Goal: Task Accomplishment & Management: Manage account settings

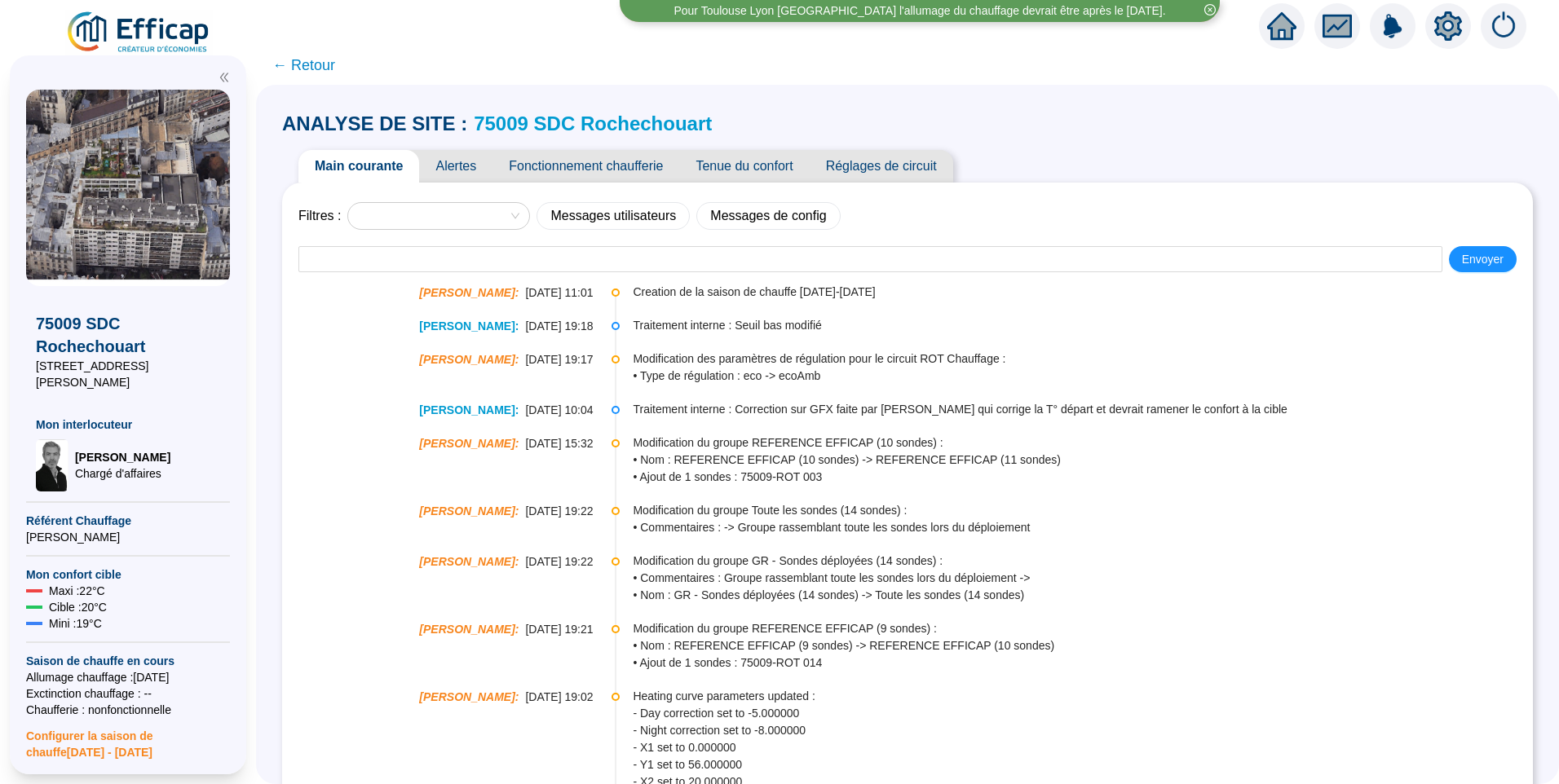
click at [186, 34] on img at bounding box center [139, 32] width 148 height 46
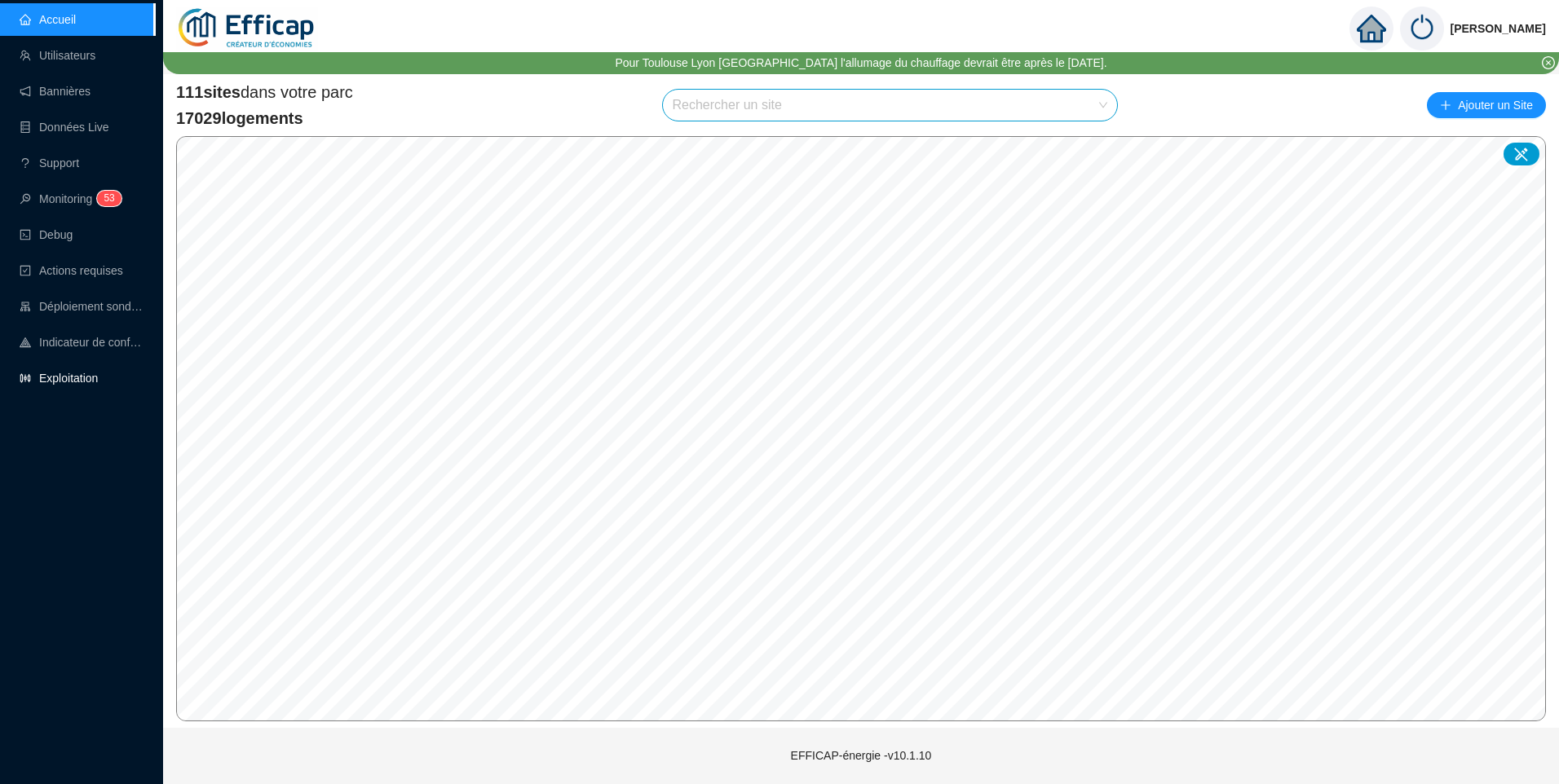
click at [77, 372] on link "Exploitation" at bounding box center [59, 378] width 79 height 13
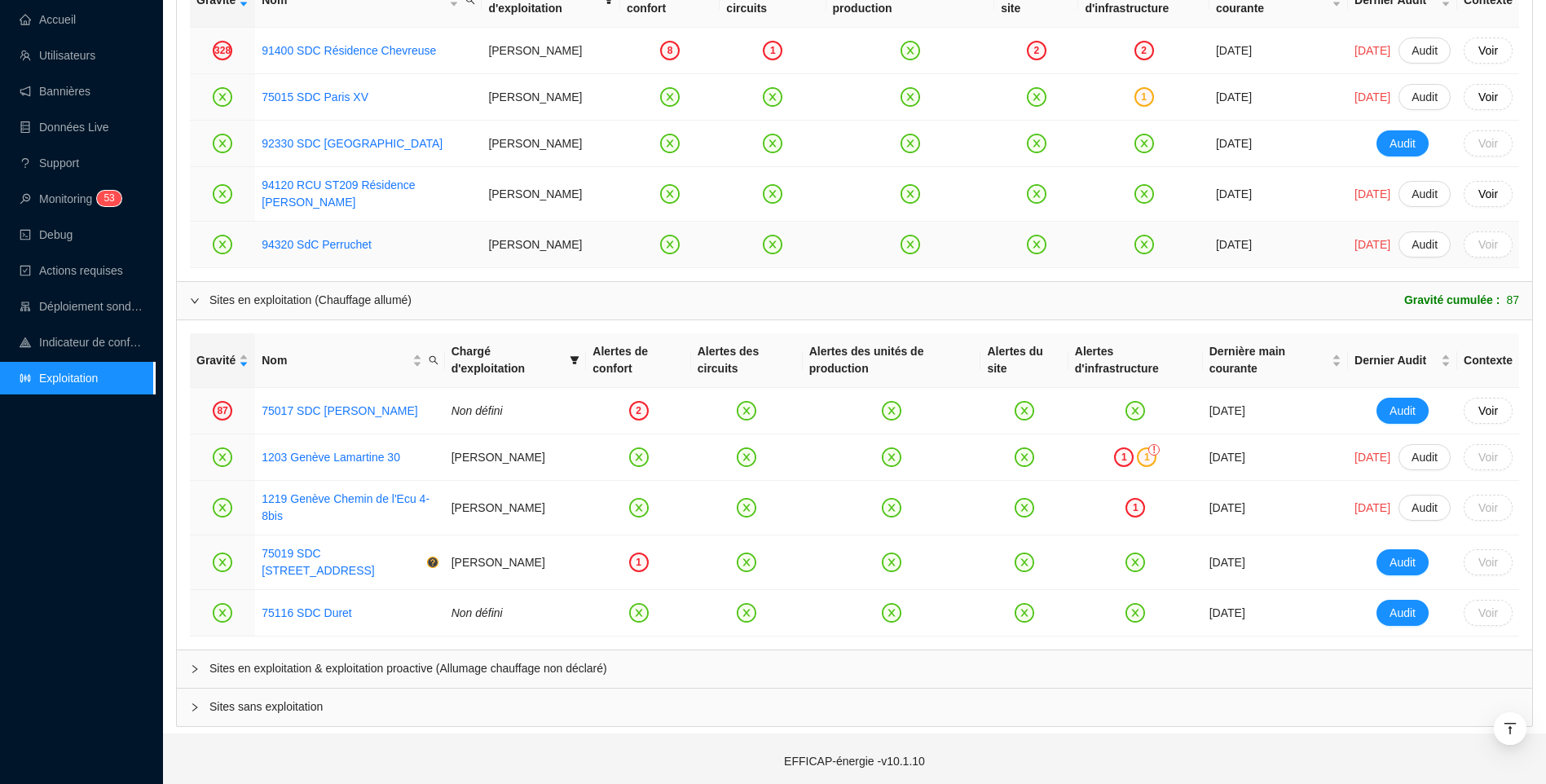
scroll to position [1291, 0]
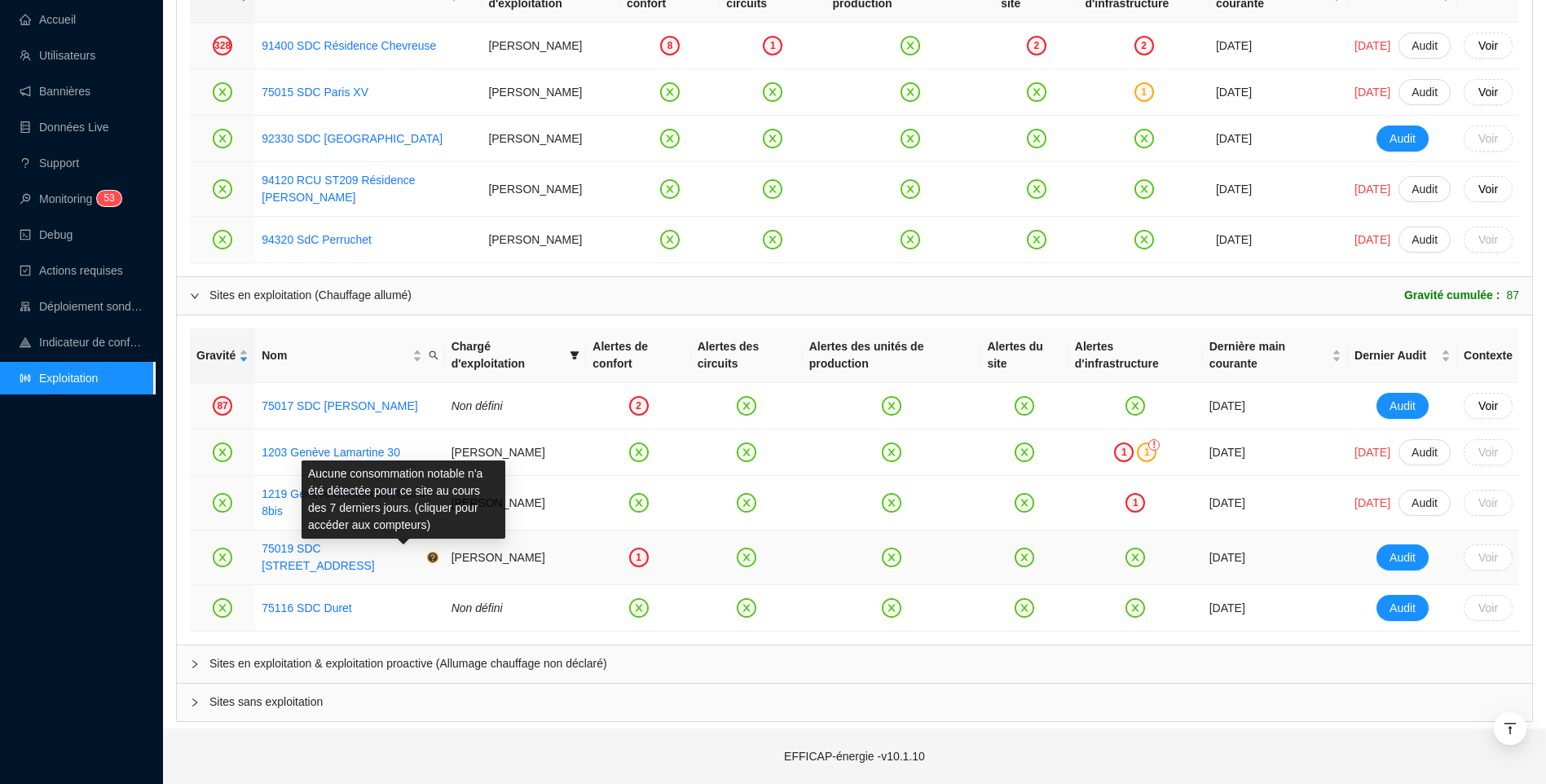
click at [428, 561] on icon "question-circle" at bounding box center [433, 557] width 10 height 10
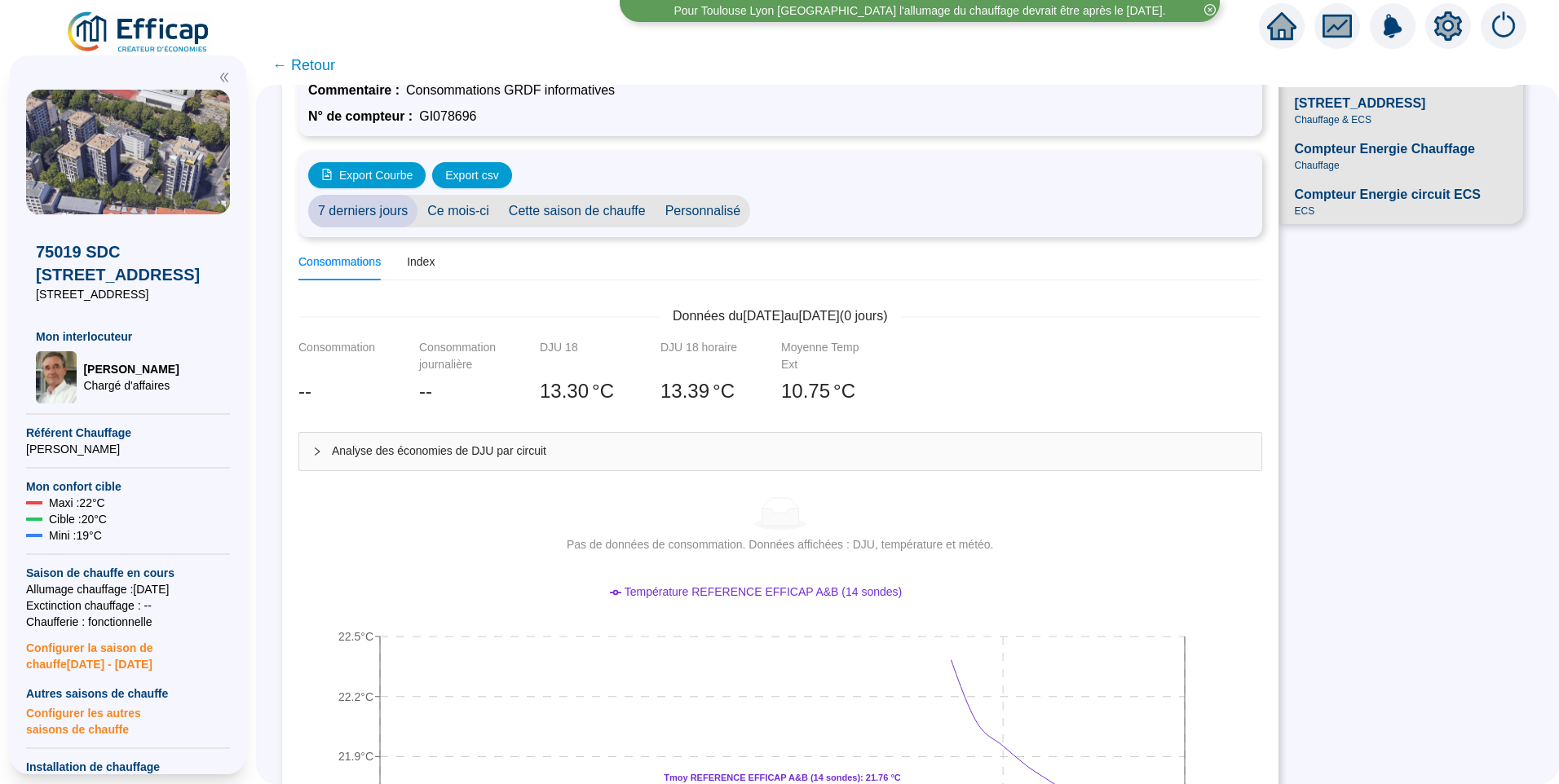
scroll to position [244, 0]
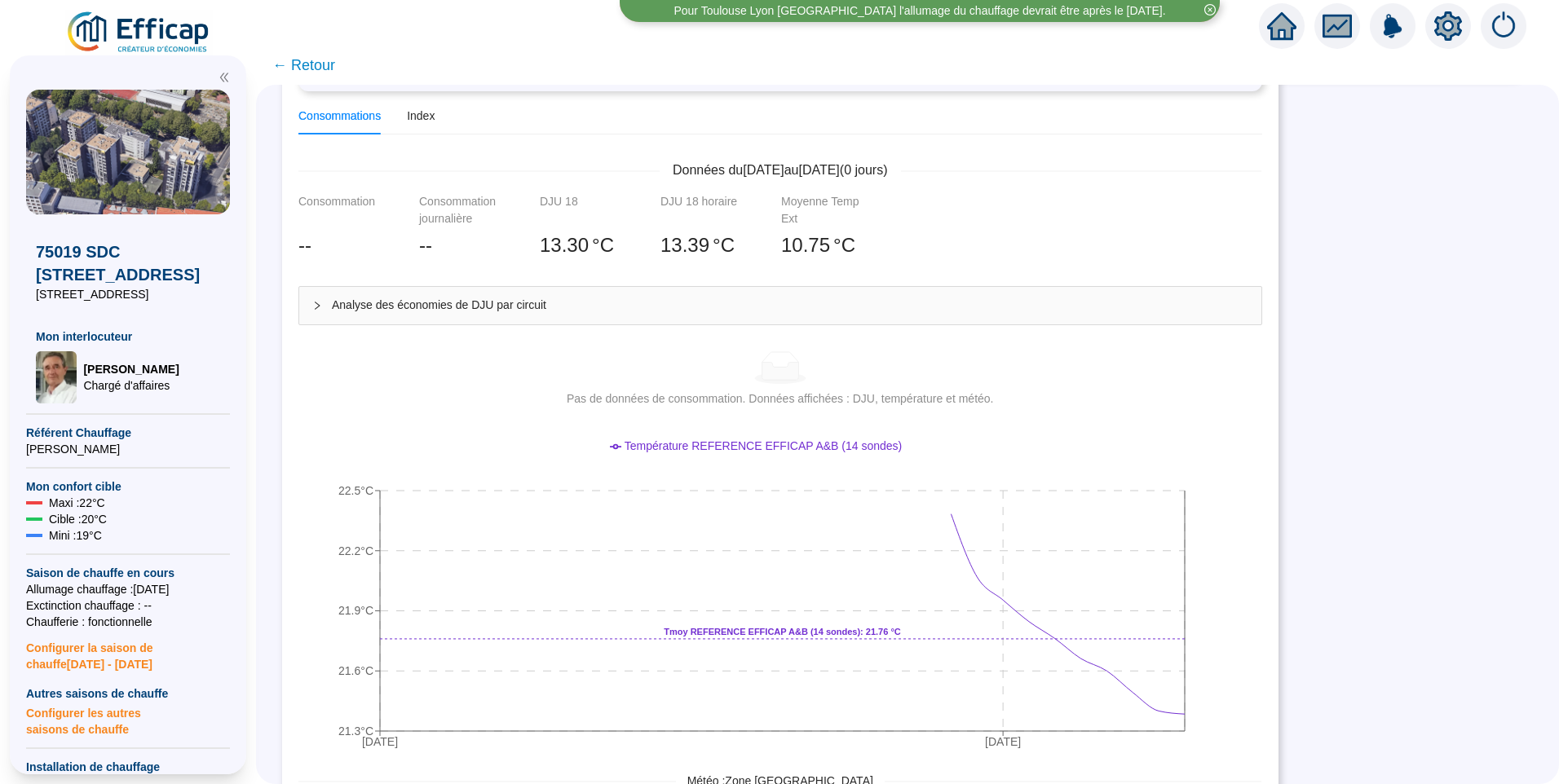
click at [601, 313] on span "Analyse des économies de DJU par circuit" at bounding box center [790, 305] width 917 height 17
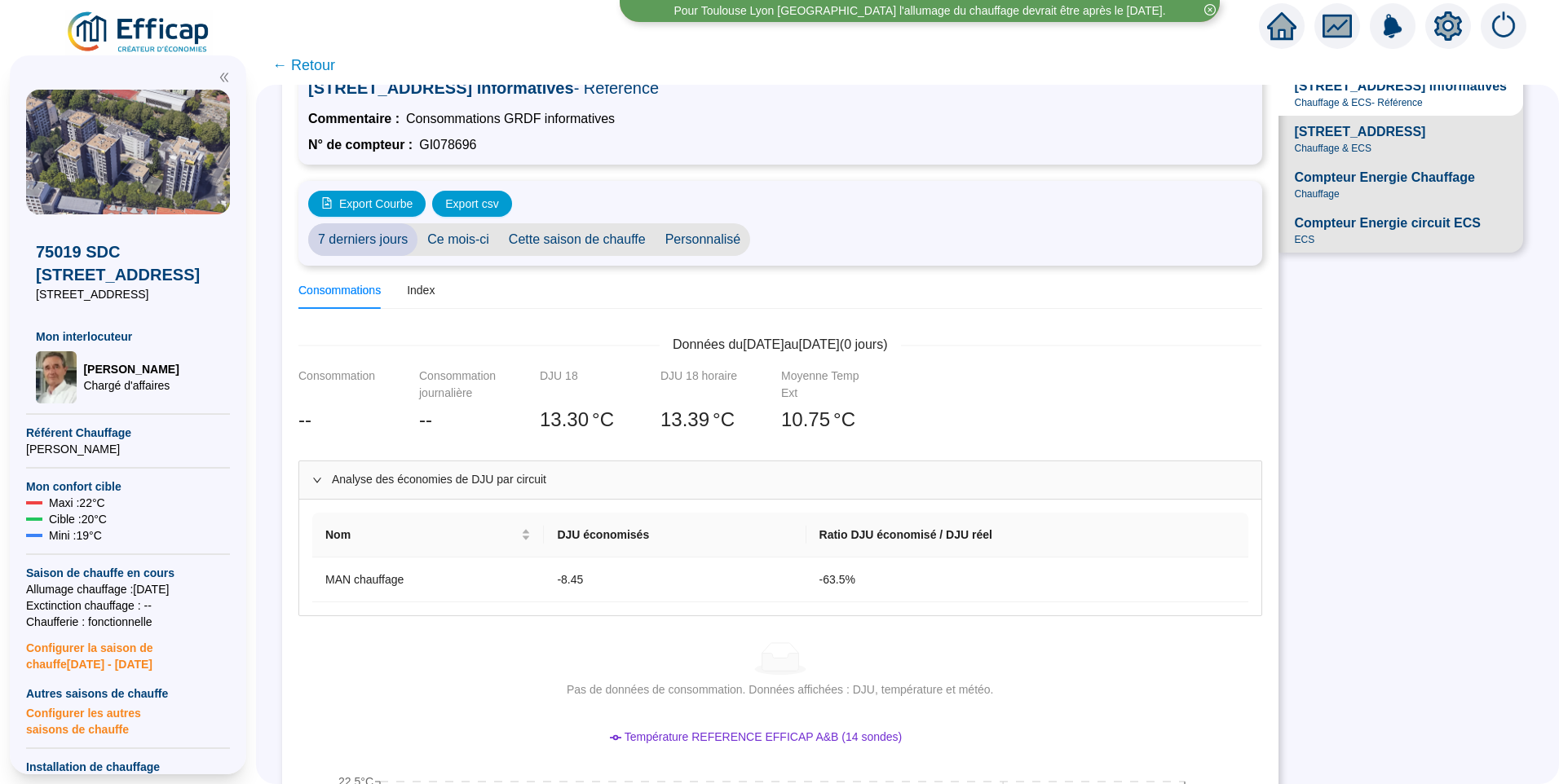
scroll to position [0, 0]
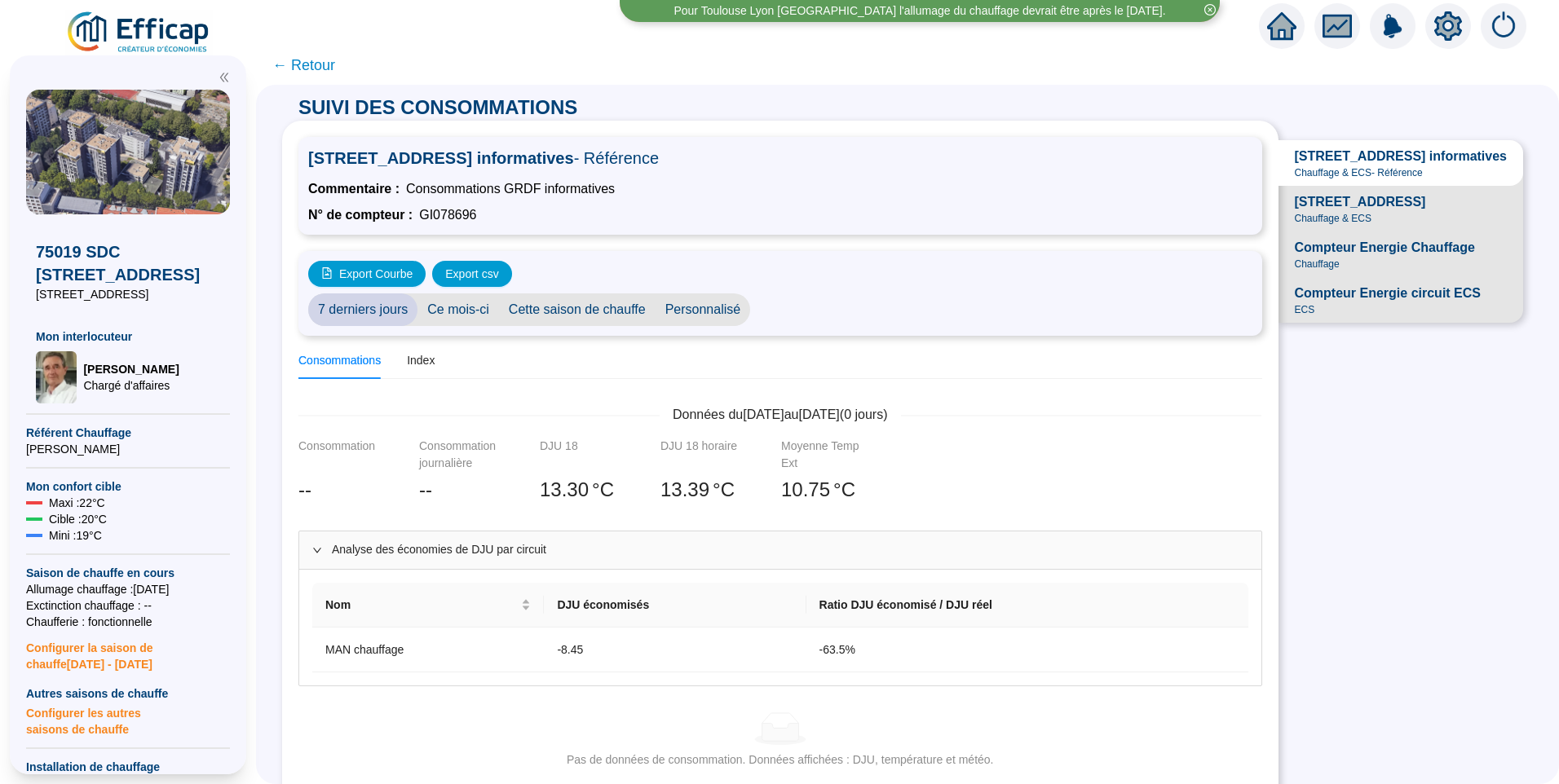
click at [1328, 225] on span "Chauffage & ECS" at bounding box center [1334, 218] width 78 height 13
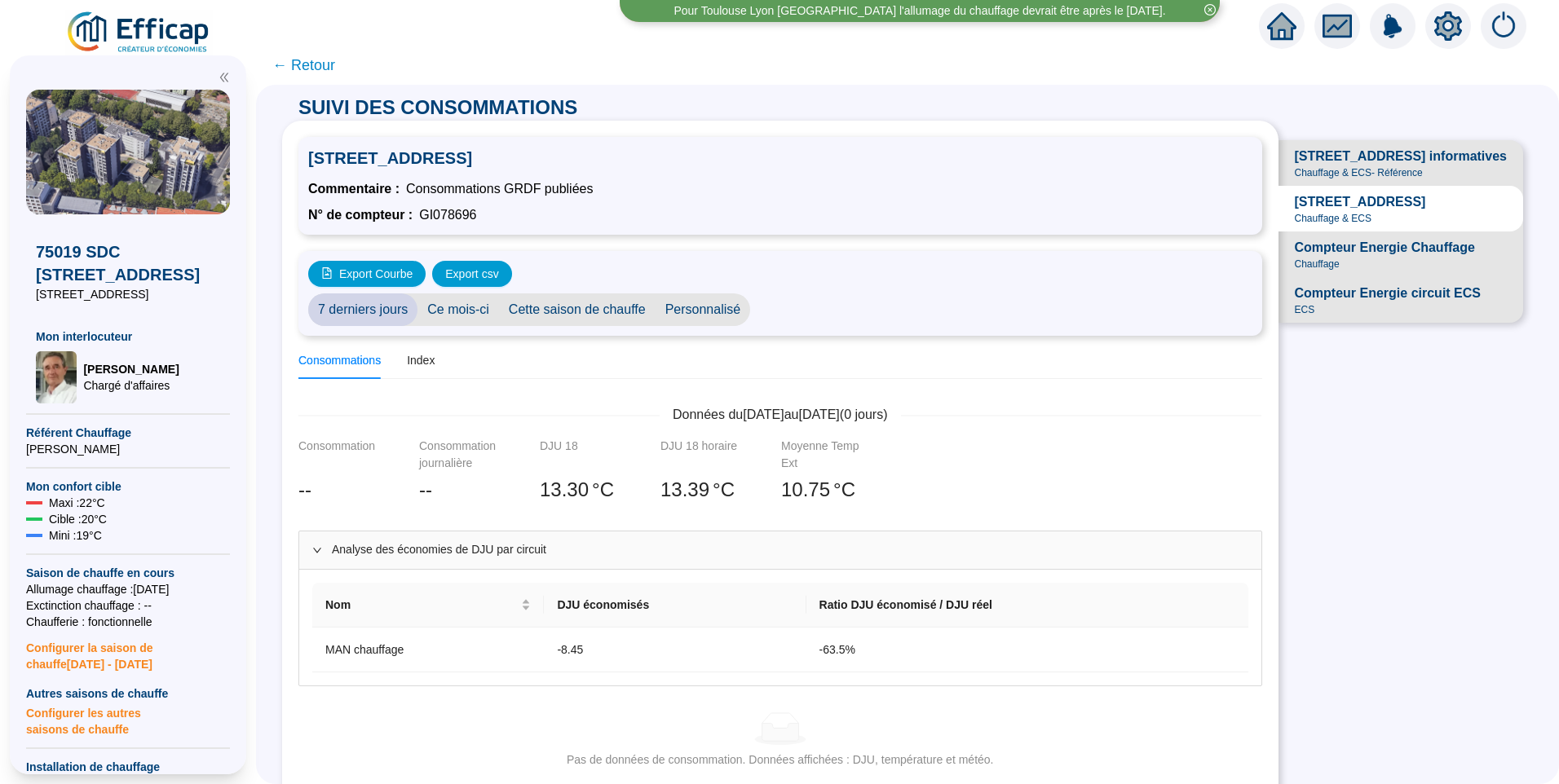
click at [328, 67] on span "← Retour" at bounding box center [303, 65] width 63 height 23
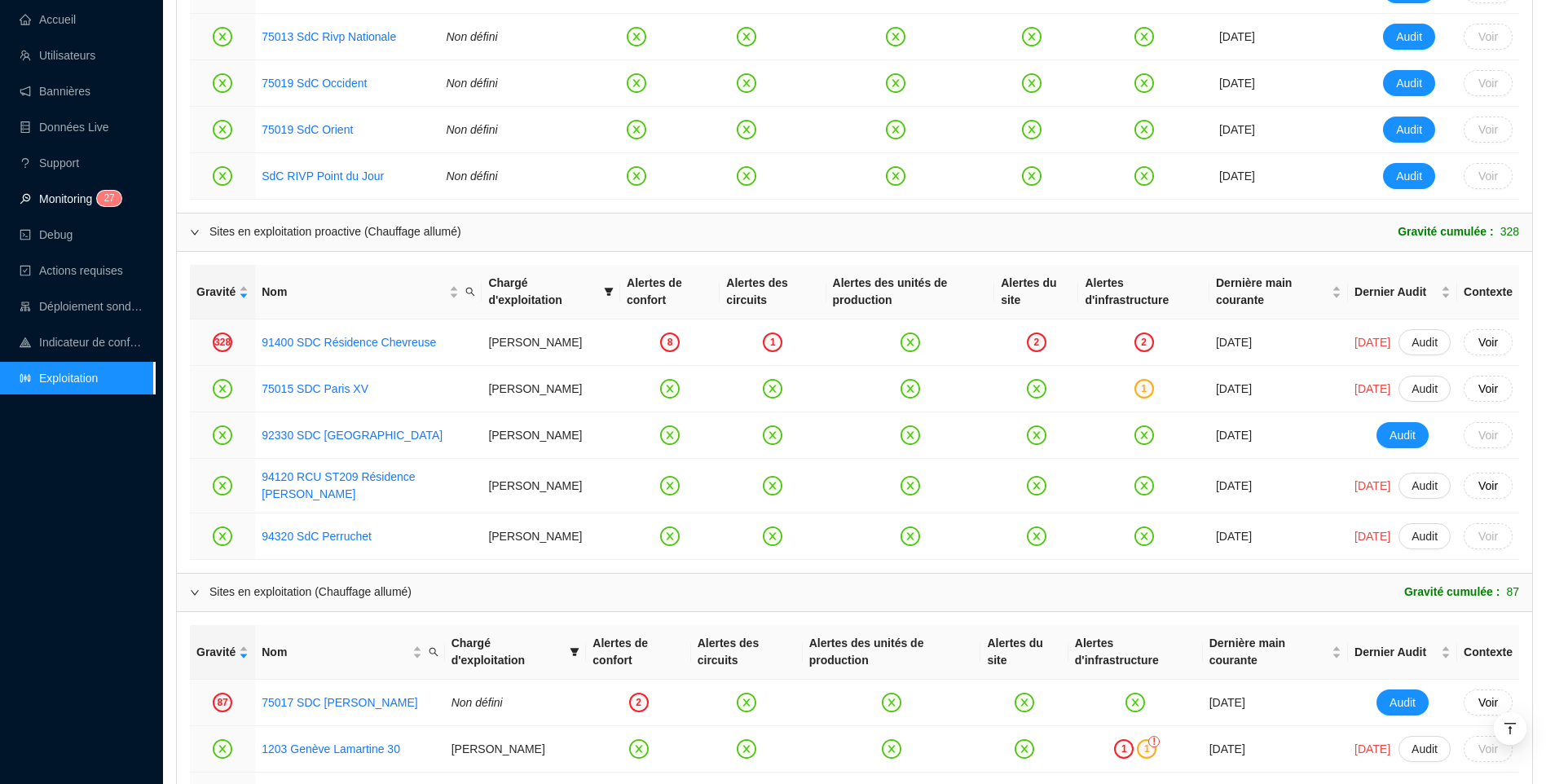
scroll to position [965, 0]
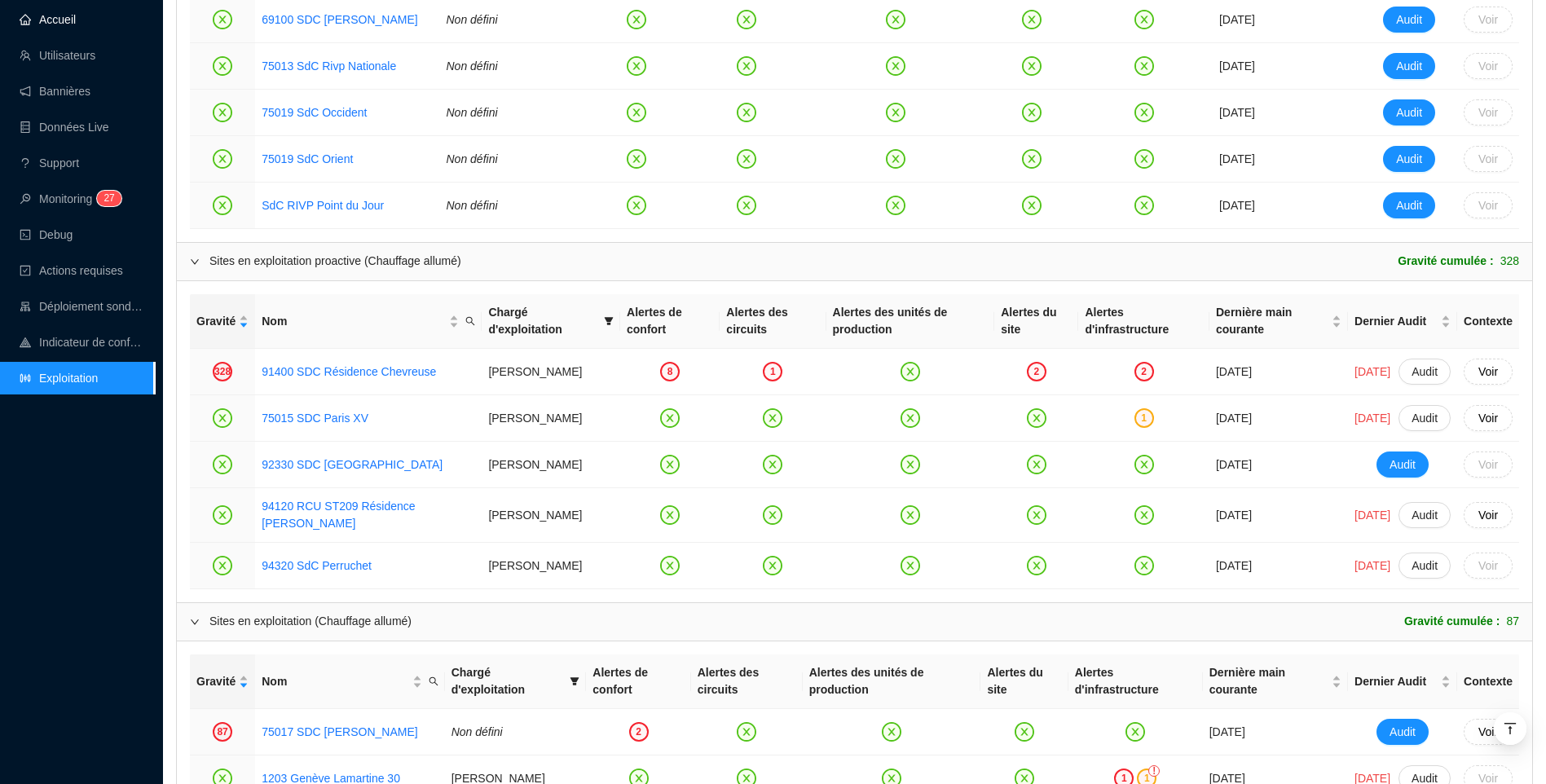
click at [76, 26] on link "Accueil" at bounding box center [47, 20] width 56 height 13
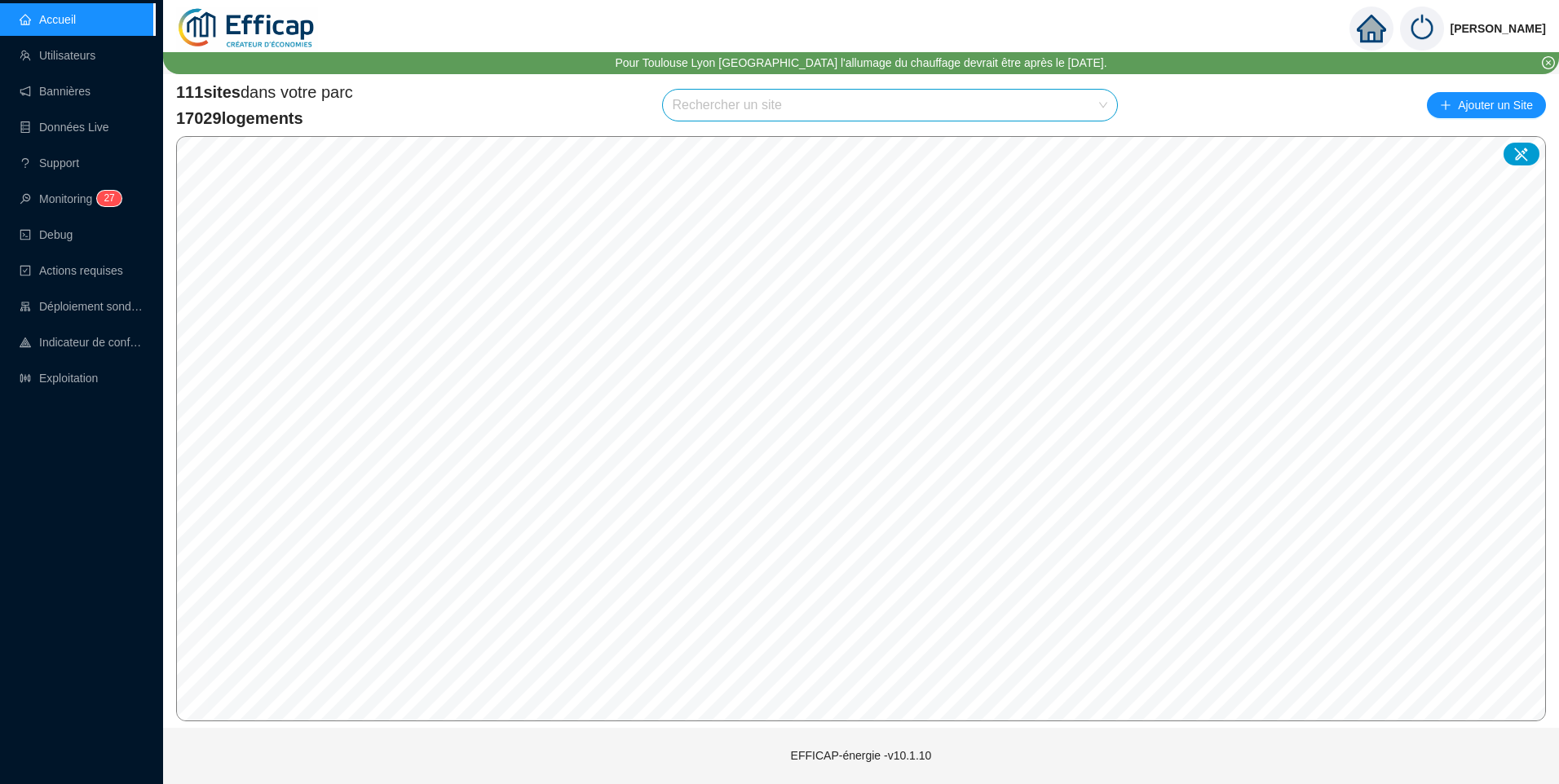
click at [734, 106] on input "search" at bounding box center [883, 105] width 420 height 31
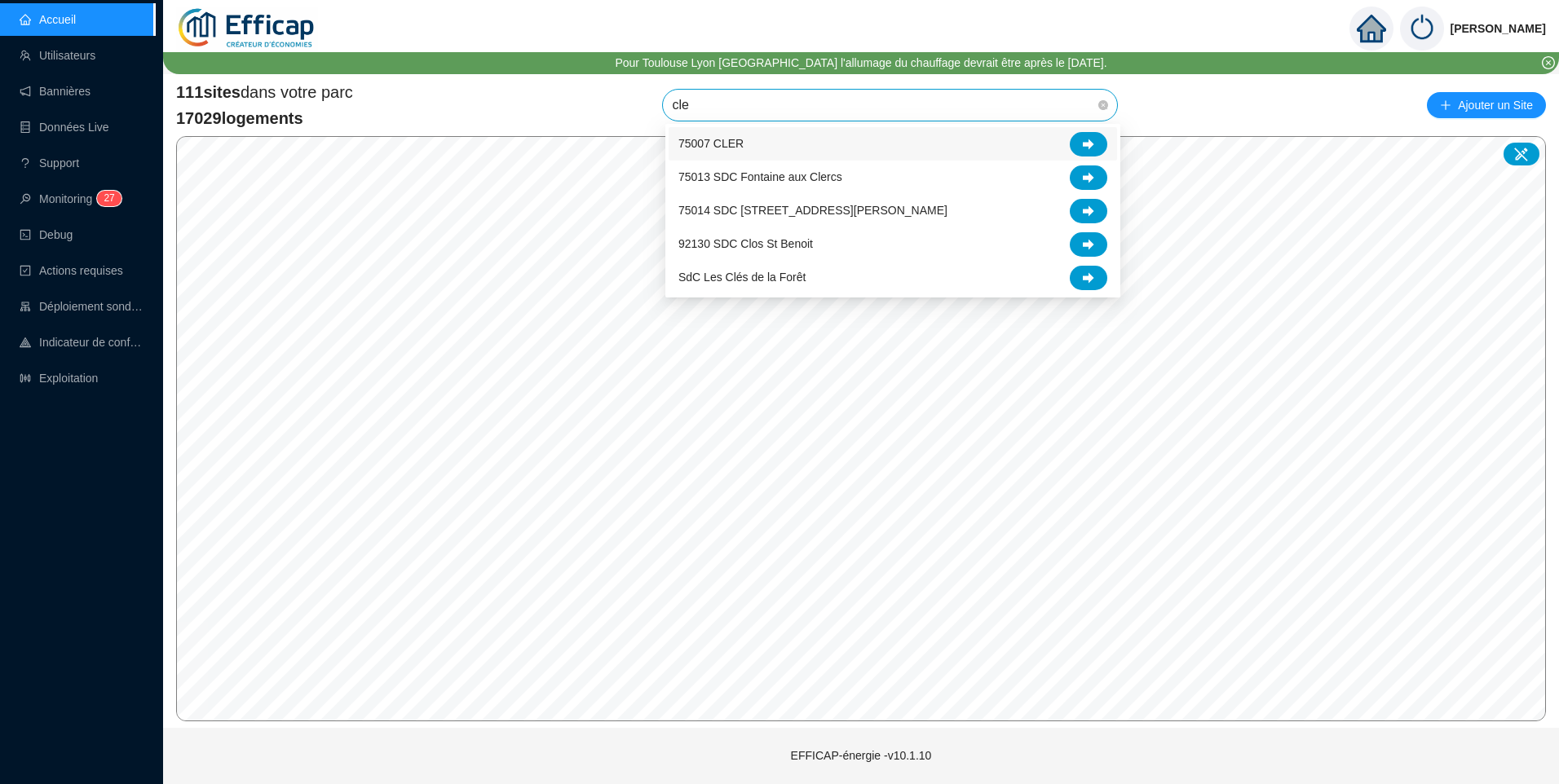
type input "cler"
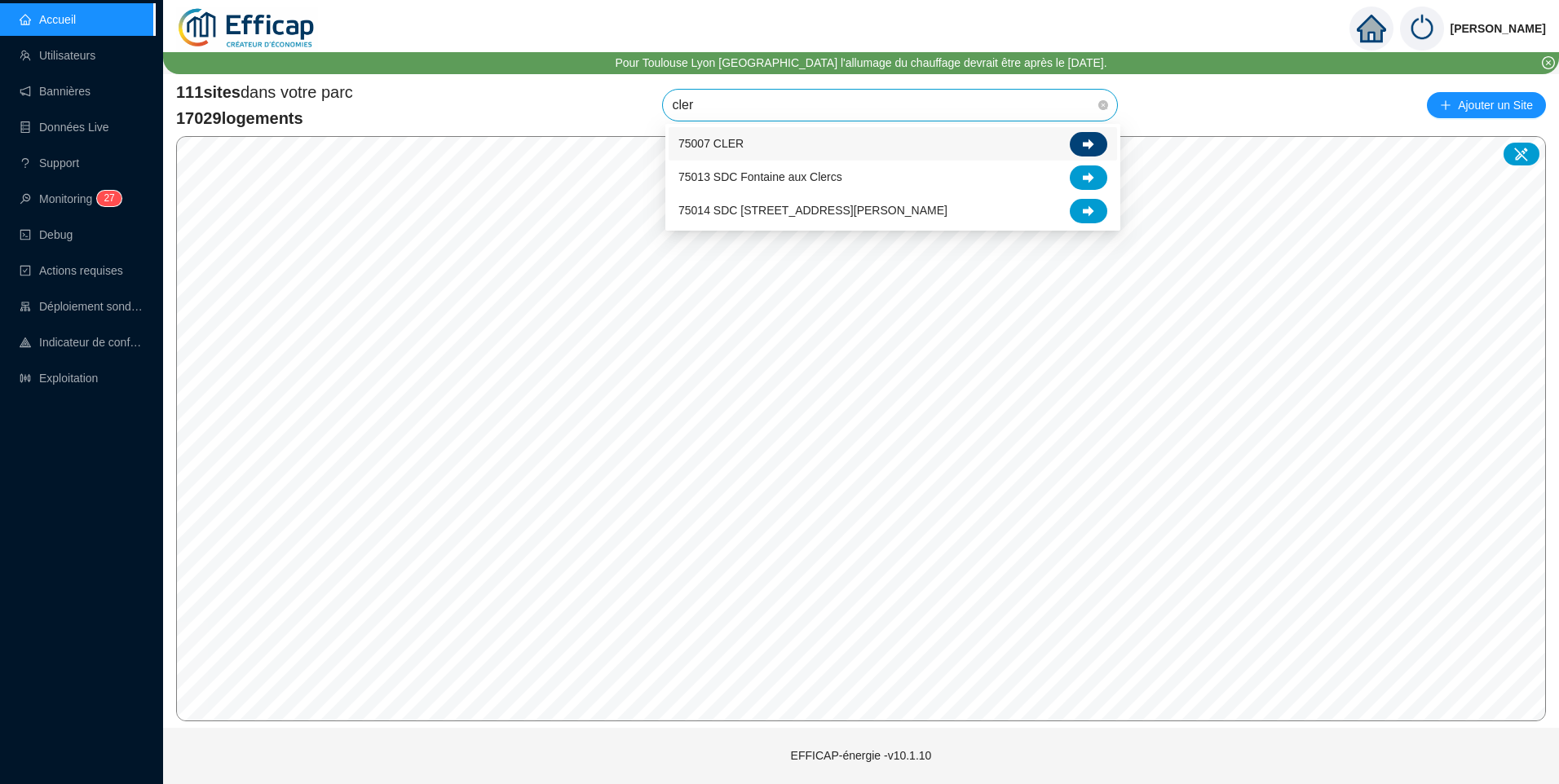
click at [1088, 143] on icon at bounding box center [1089, 144] width 12 height 11
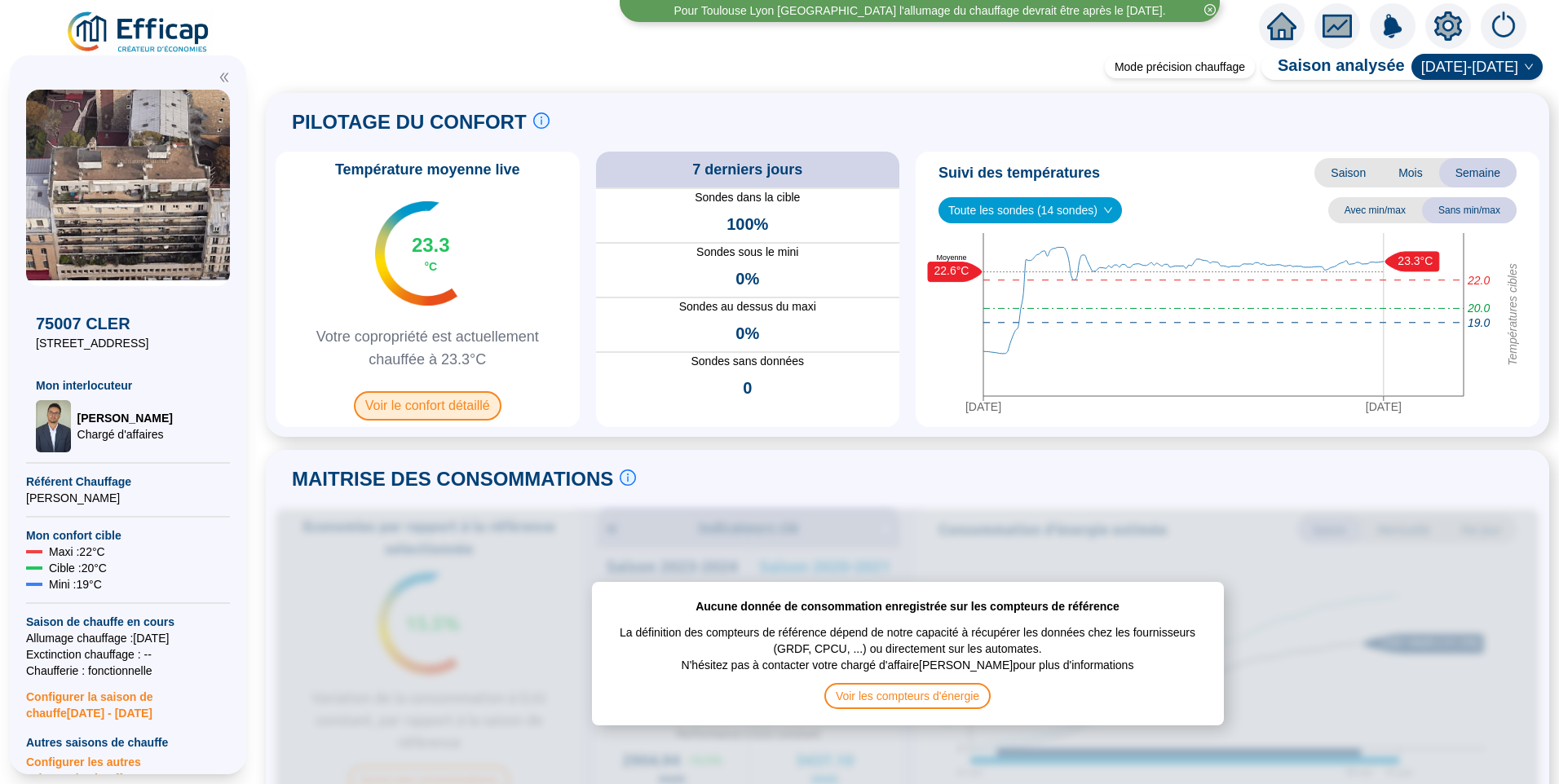
click at [449, 401] on span "Voir le confort détaillé" at bounding box center [428, 406] width 148 height 30
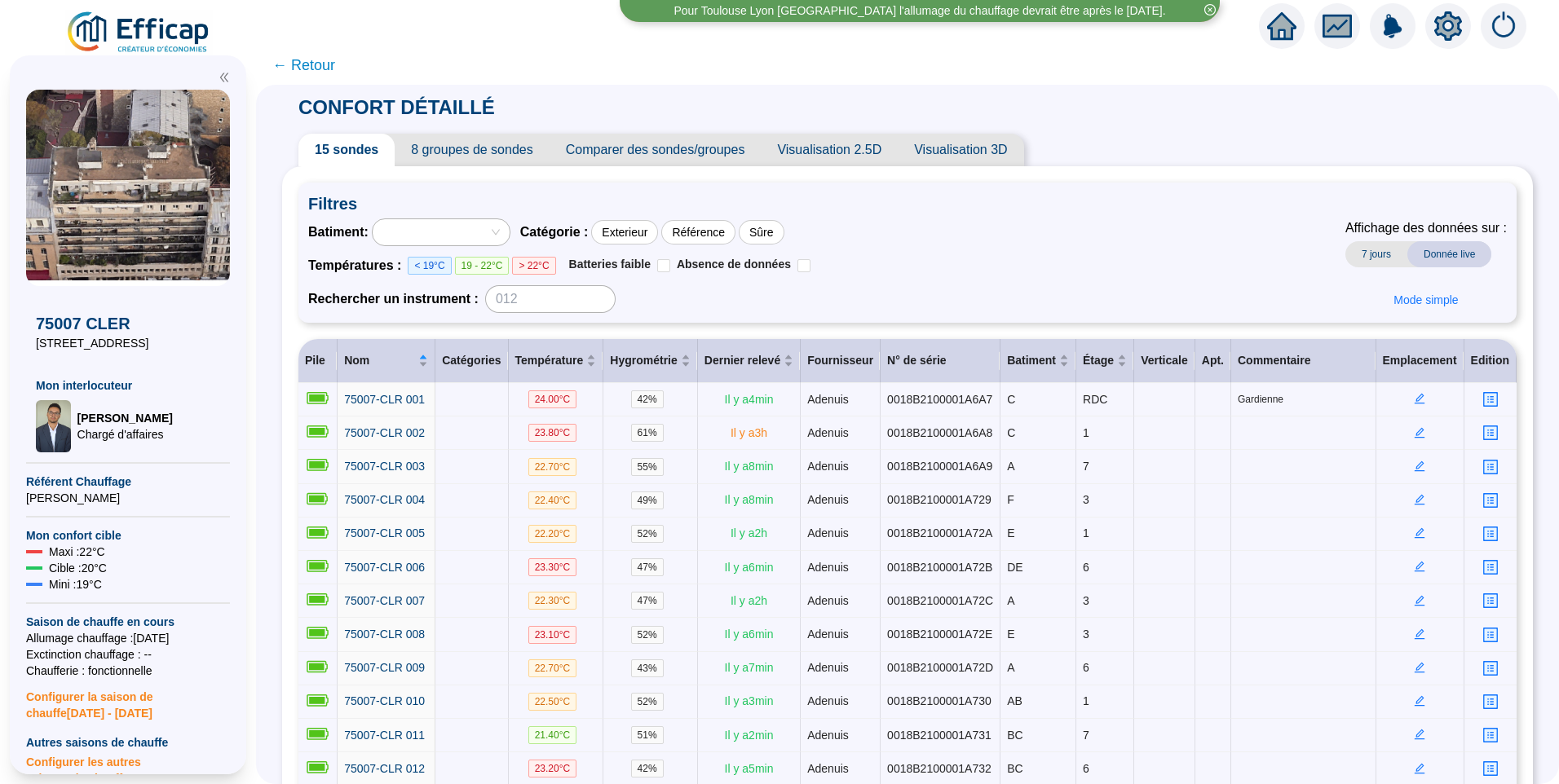
click at [448, 163] on span "8 groupes de sondes" at bounding box center [471, 150] width 154 height 32
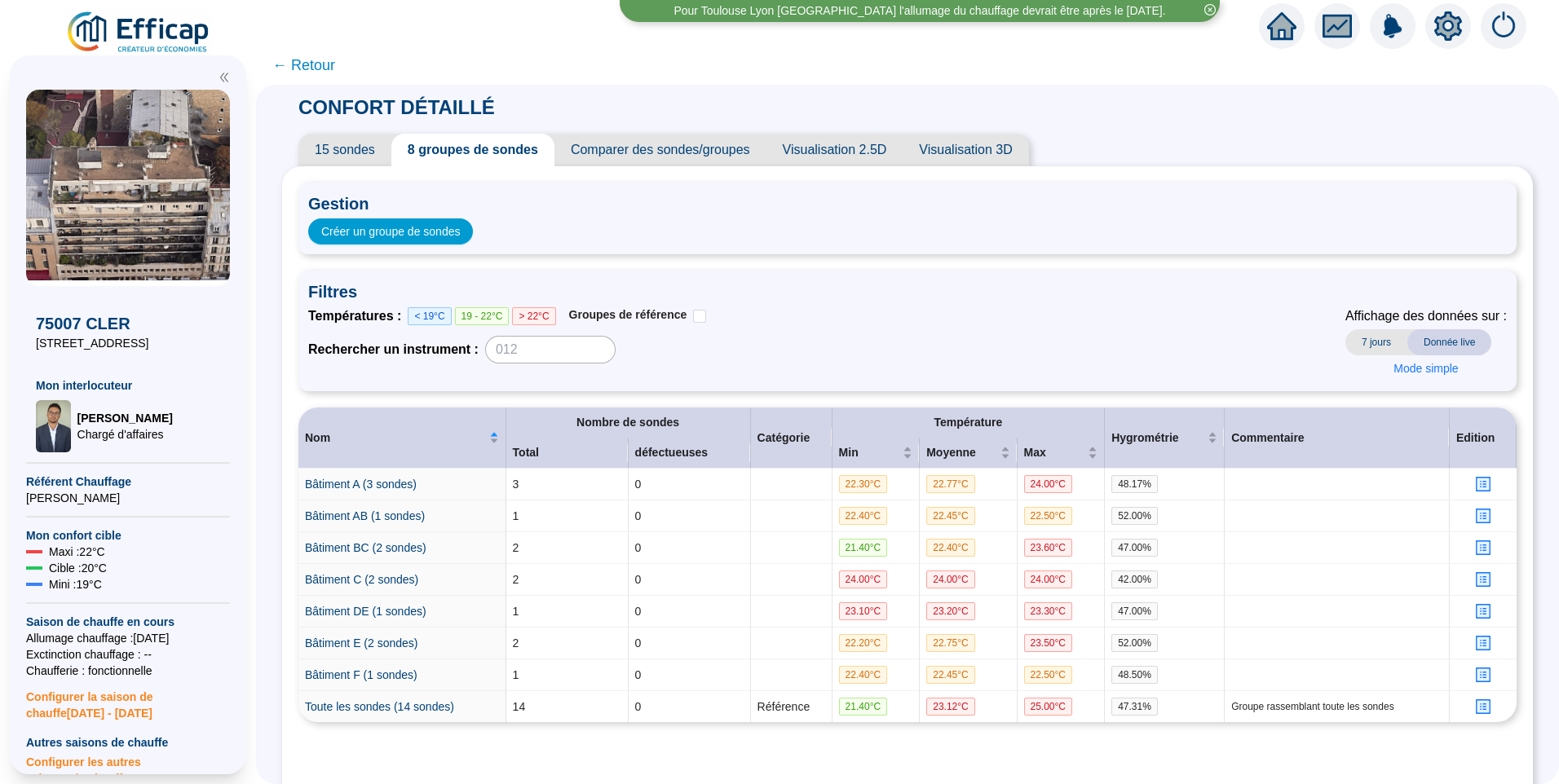
click at [345, 150] on span "15 sondes" at bounding box center [345, 150] width 93 height 32
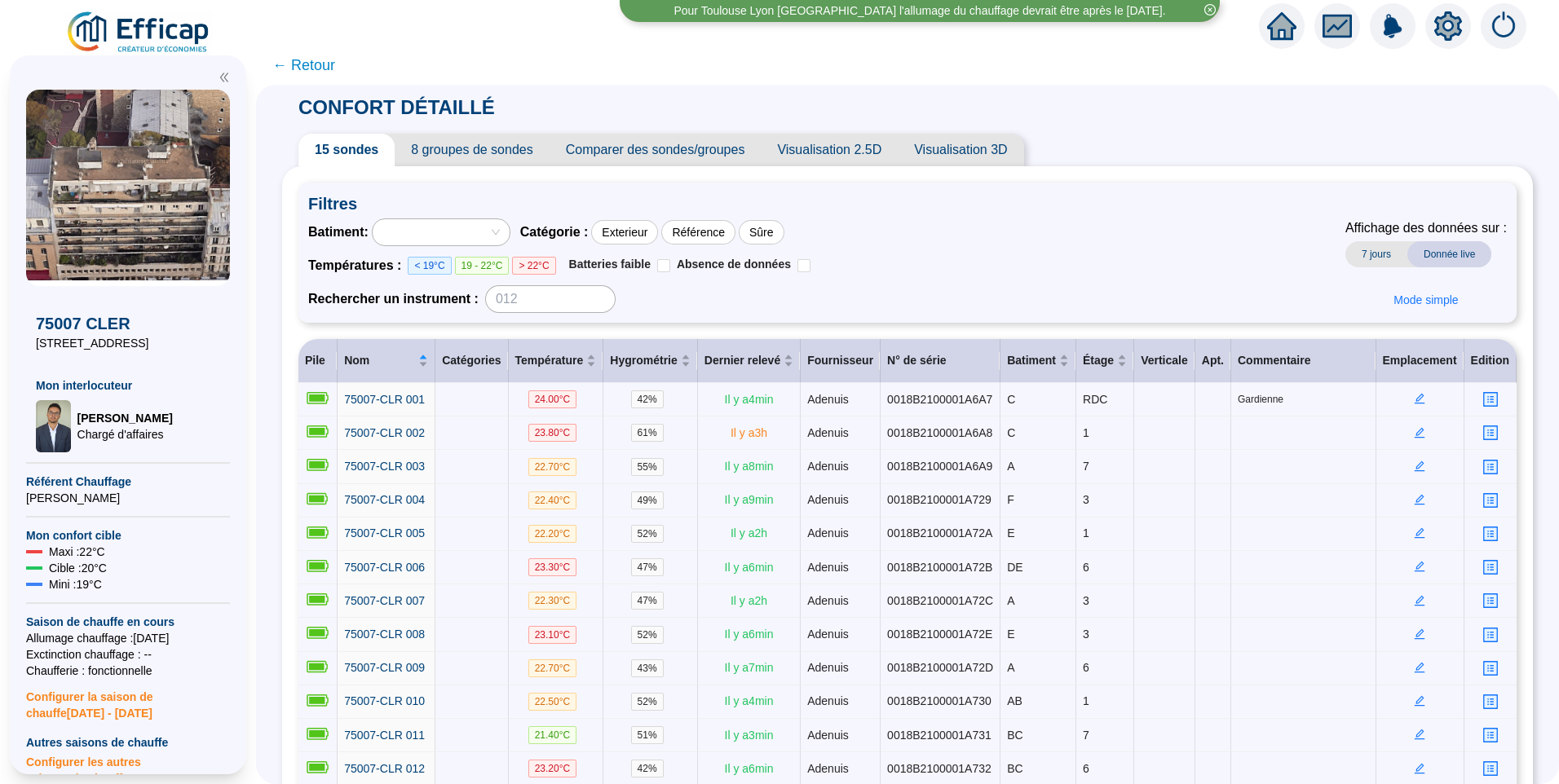
click at [301, 70] on span "← Retour" at bounding box center [303, 65] width 63 height 23
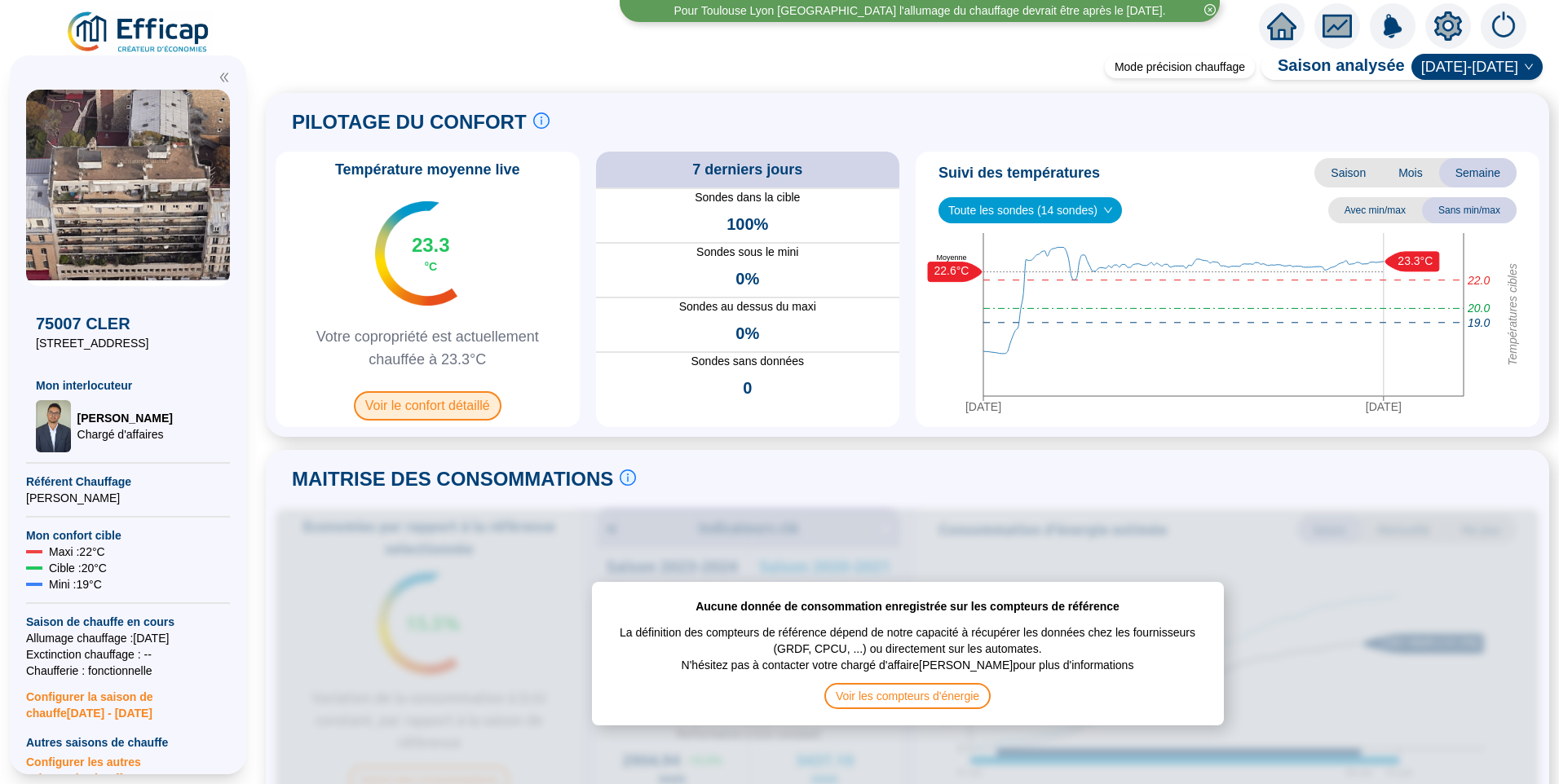
click at [412, 392] on span "Voir le confort détaillé" at bounding box center [428, 406] width 148 height 30
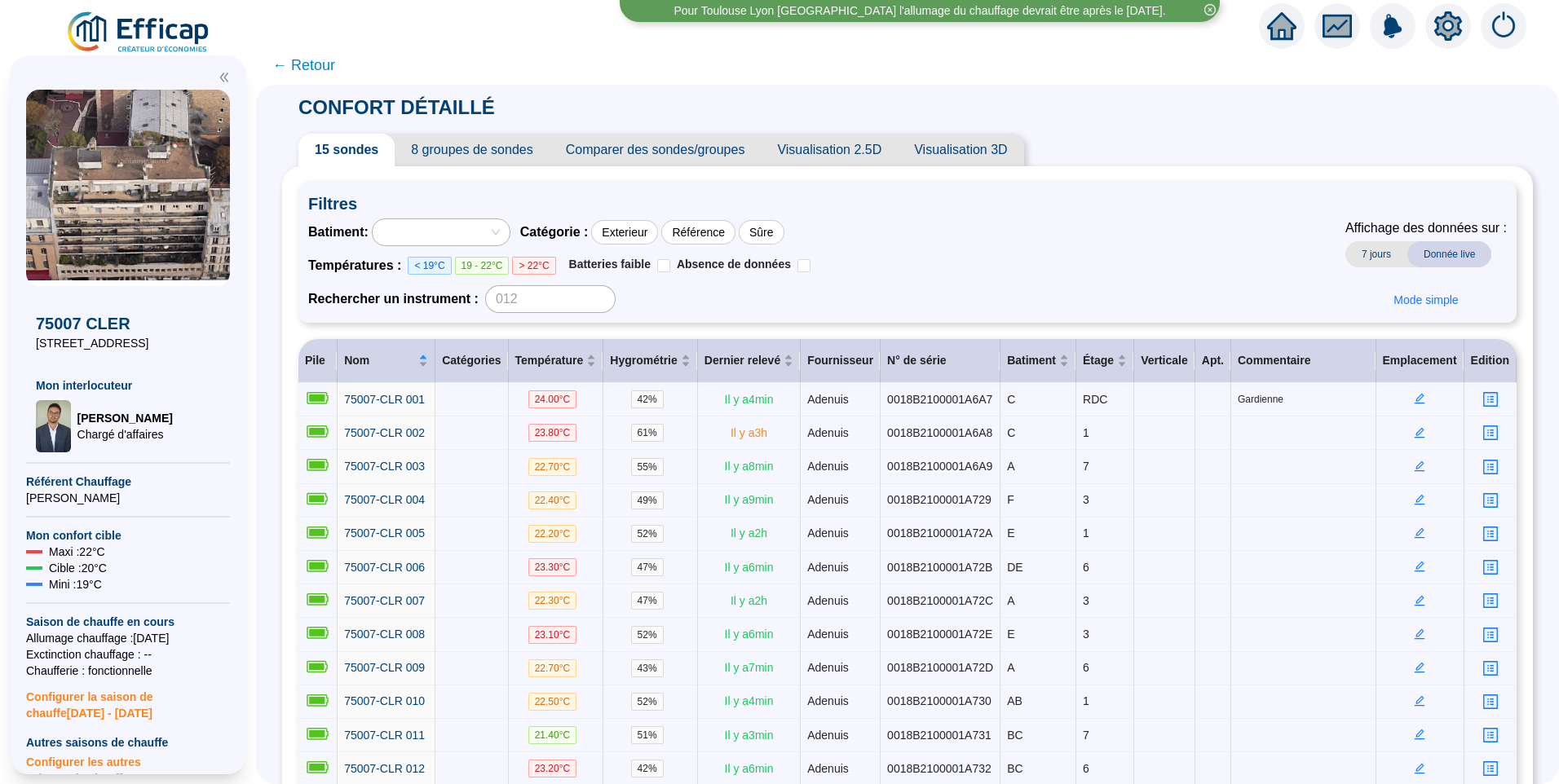
click at [483, 153] on span "8 groupes de sondes" at bounding box center [471, 150] width 154 height 32
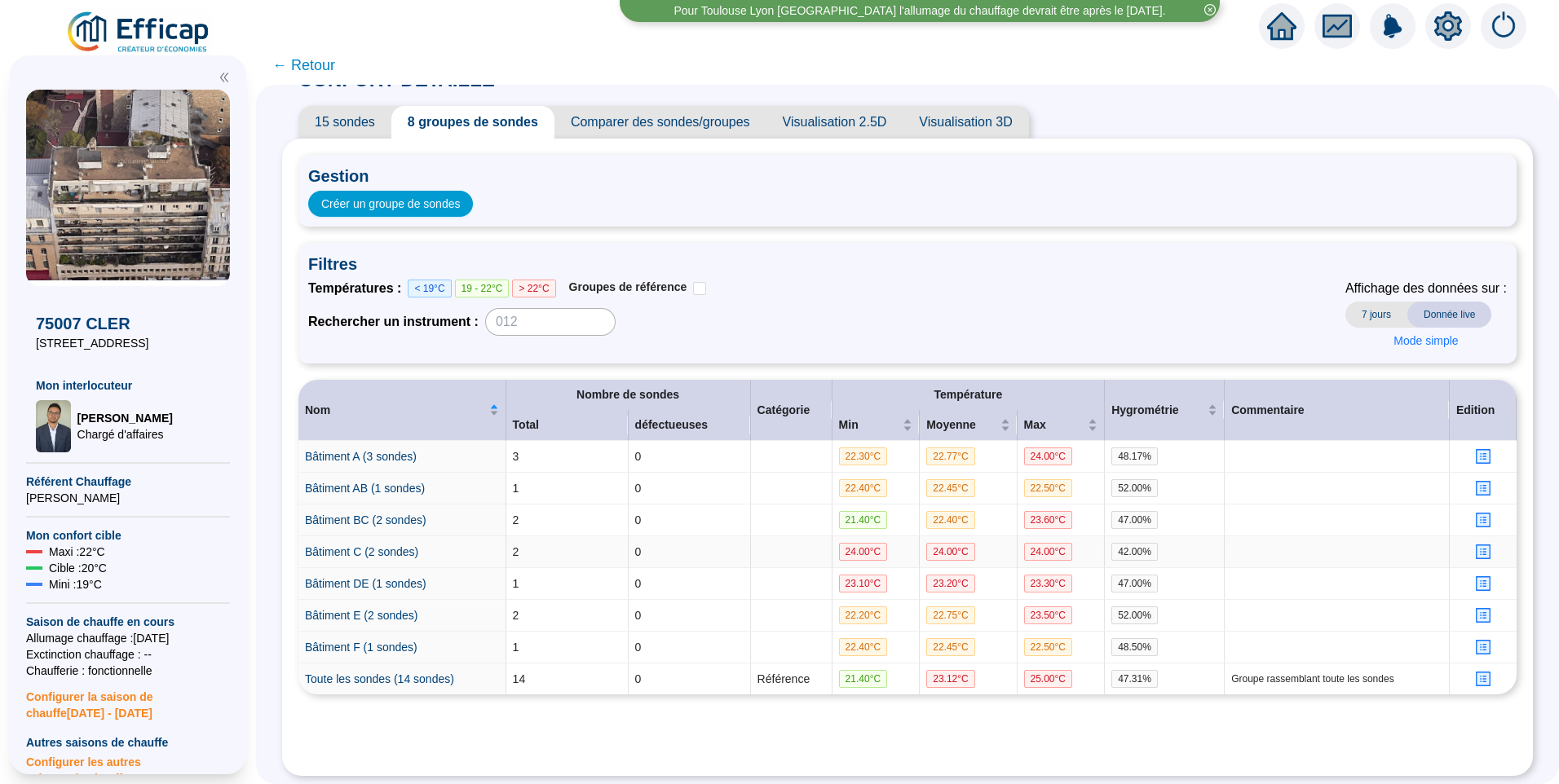
scroll to position [41, 0]
click at [429, 194] on span "Créer un groupe de sondes" at bounding box center [390, 202] width 139 height 17
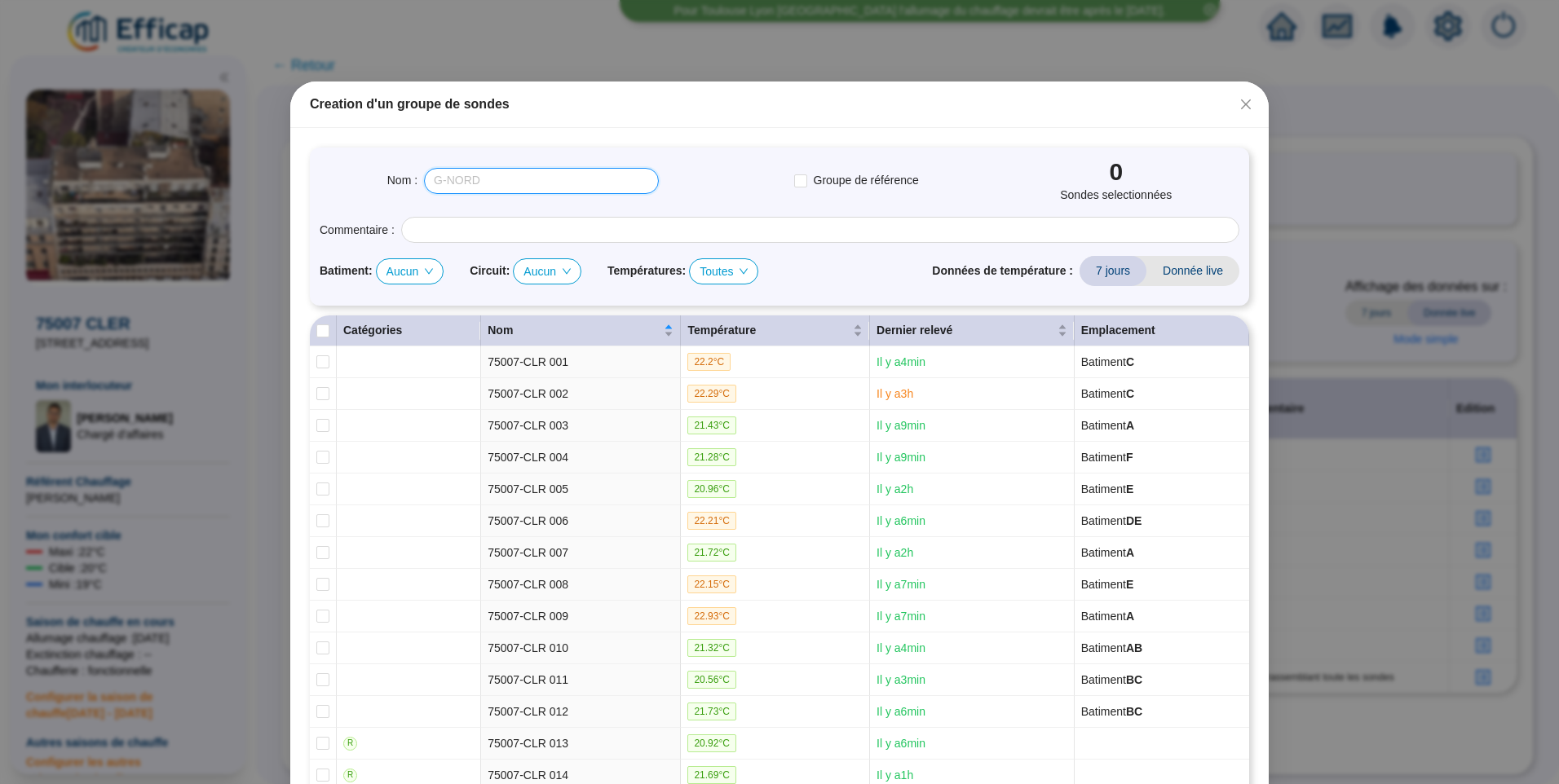
click at [492, 190] on input "text" at bounding box center [541, 181] width 235 height 26
type input "REFERENCE EFFICAP"
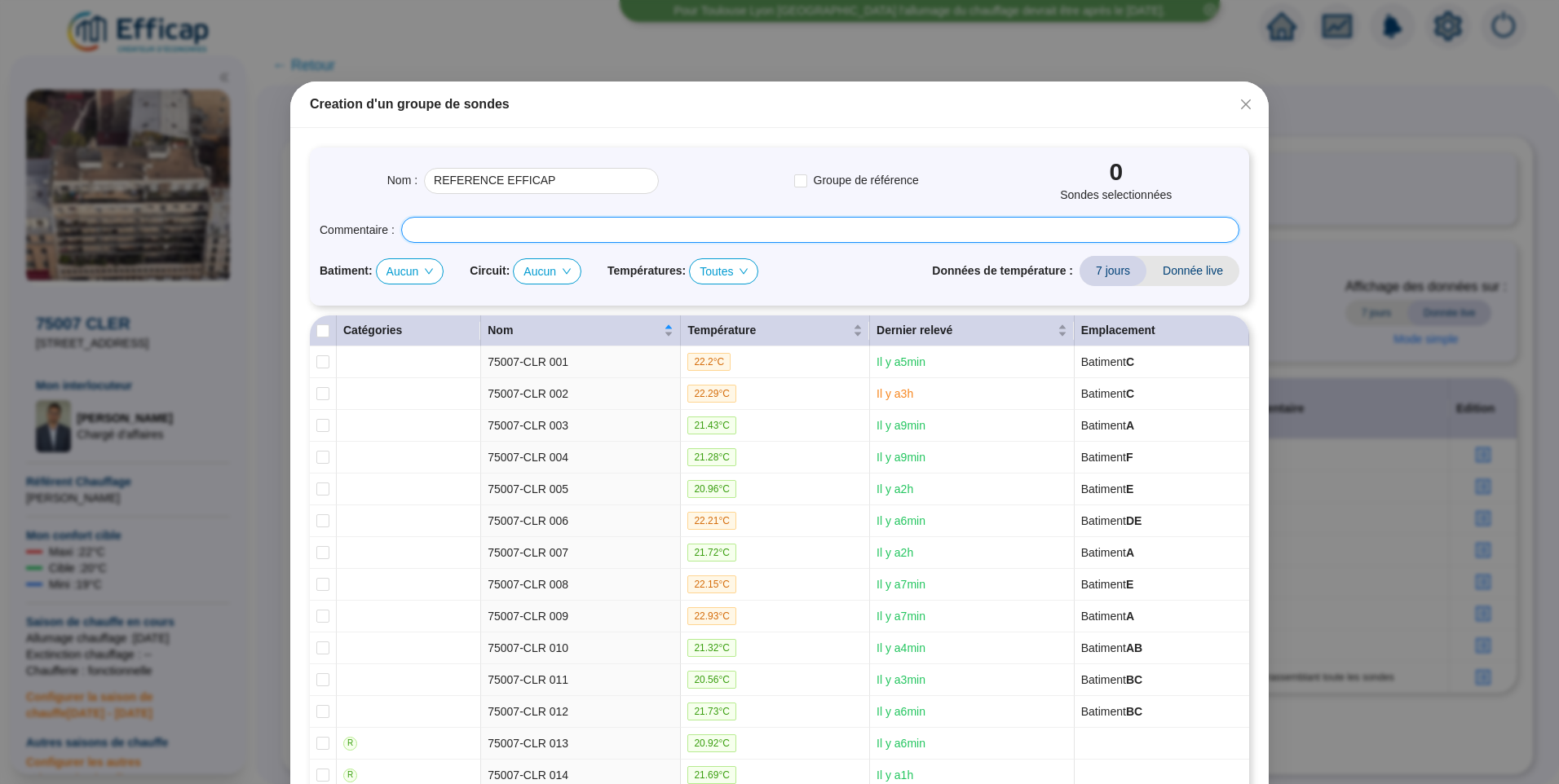
click at [476, 240] on input "text" at bounding box center [820, 229] width 838 height 26
type input "Groupe utilisé par Efficap pour le pilotage du chauffage"
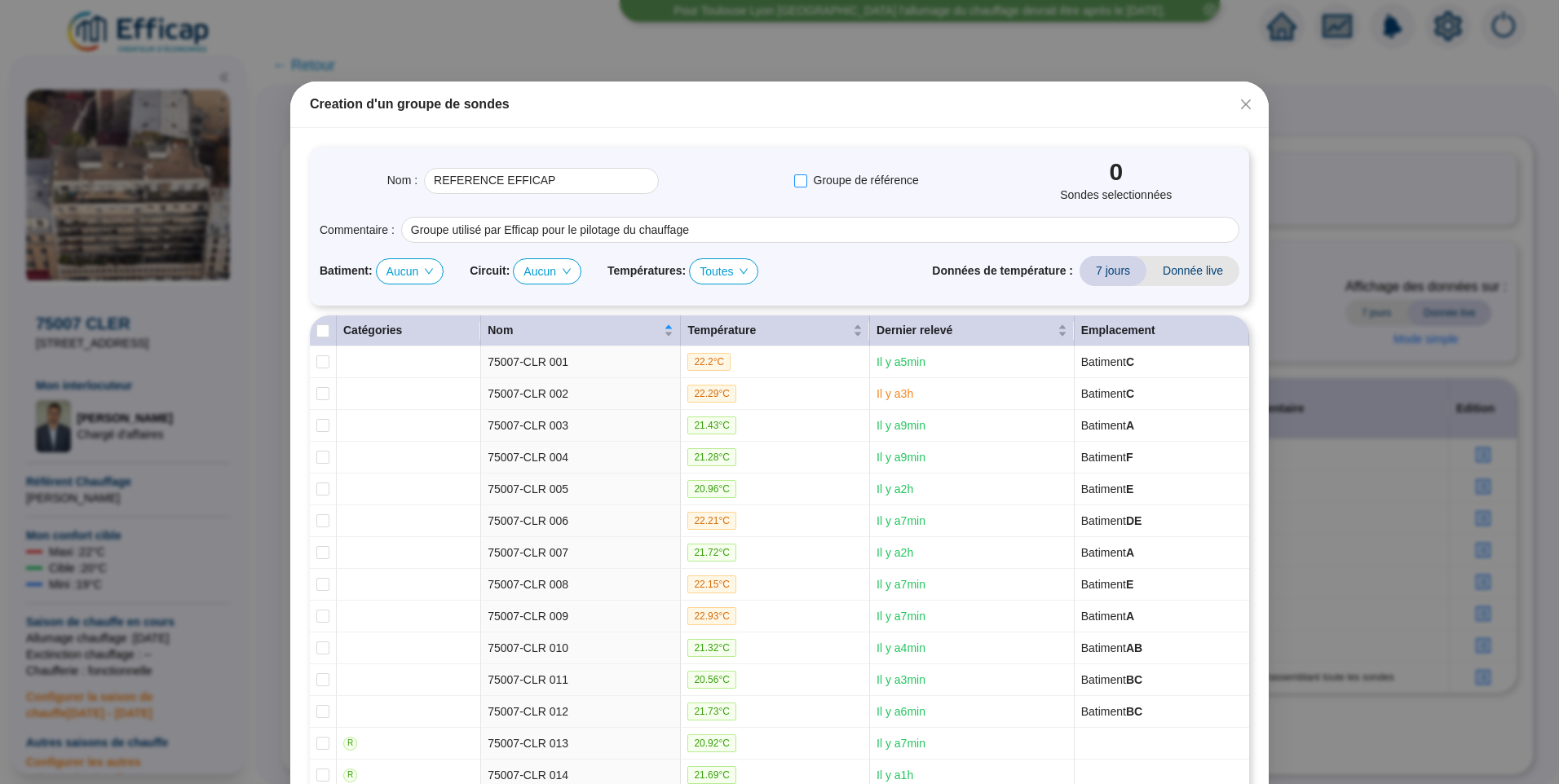
click at [801, 184] on input "Groupe de référence" at bounding box center [801, 181] width 13 height 13
checkbox input "true"
click at [317, 327] on input "Select all" at bounding box center [323, 331] width 13 height 13
checkbox input "true"
type input "REFERENCE EFFICAP (15 sondes)"
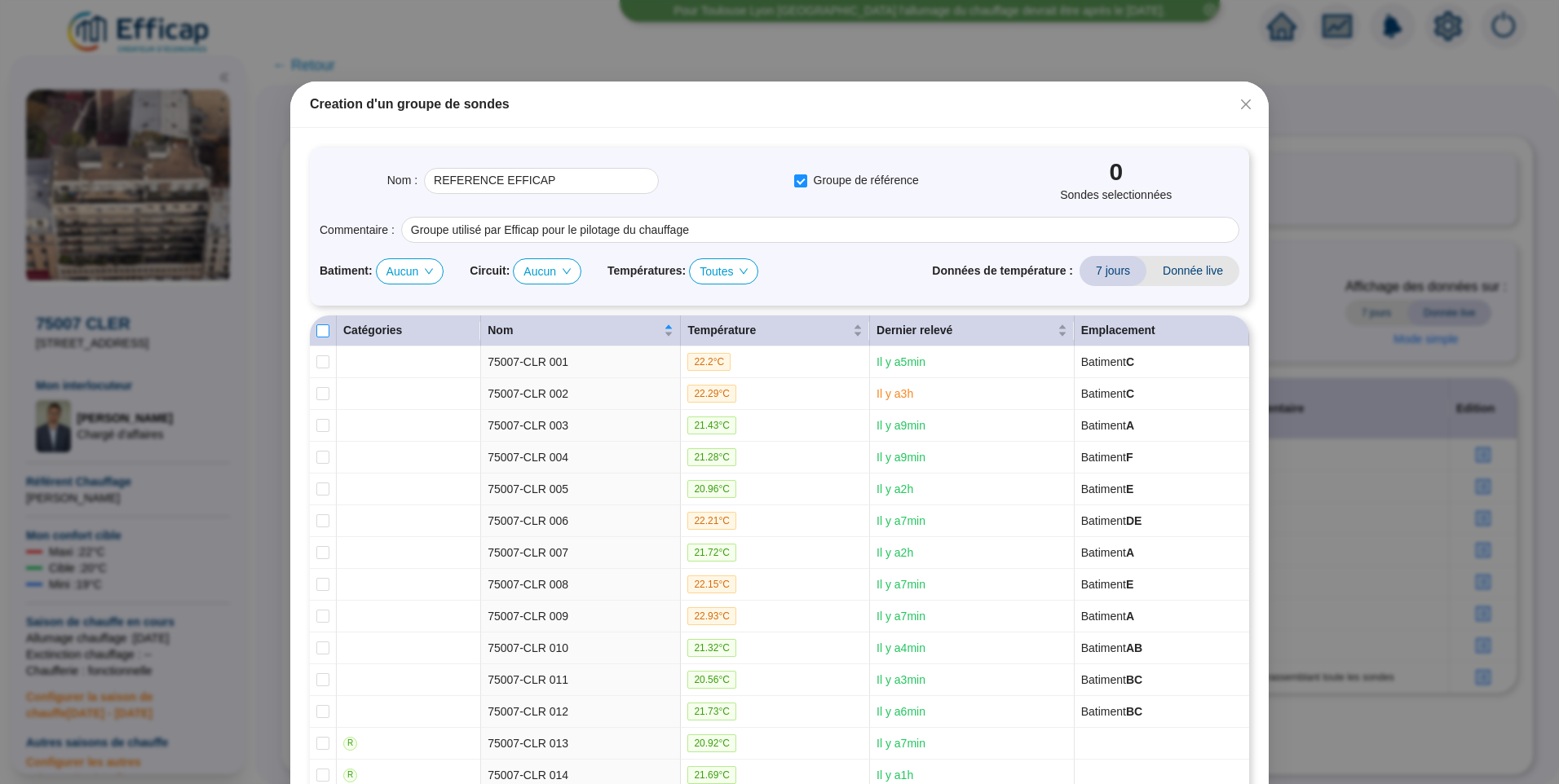
checkbox input "true"
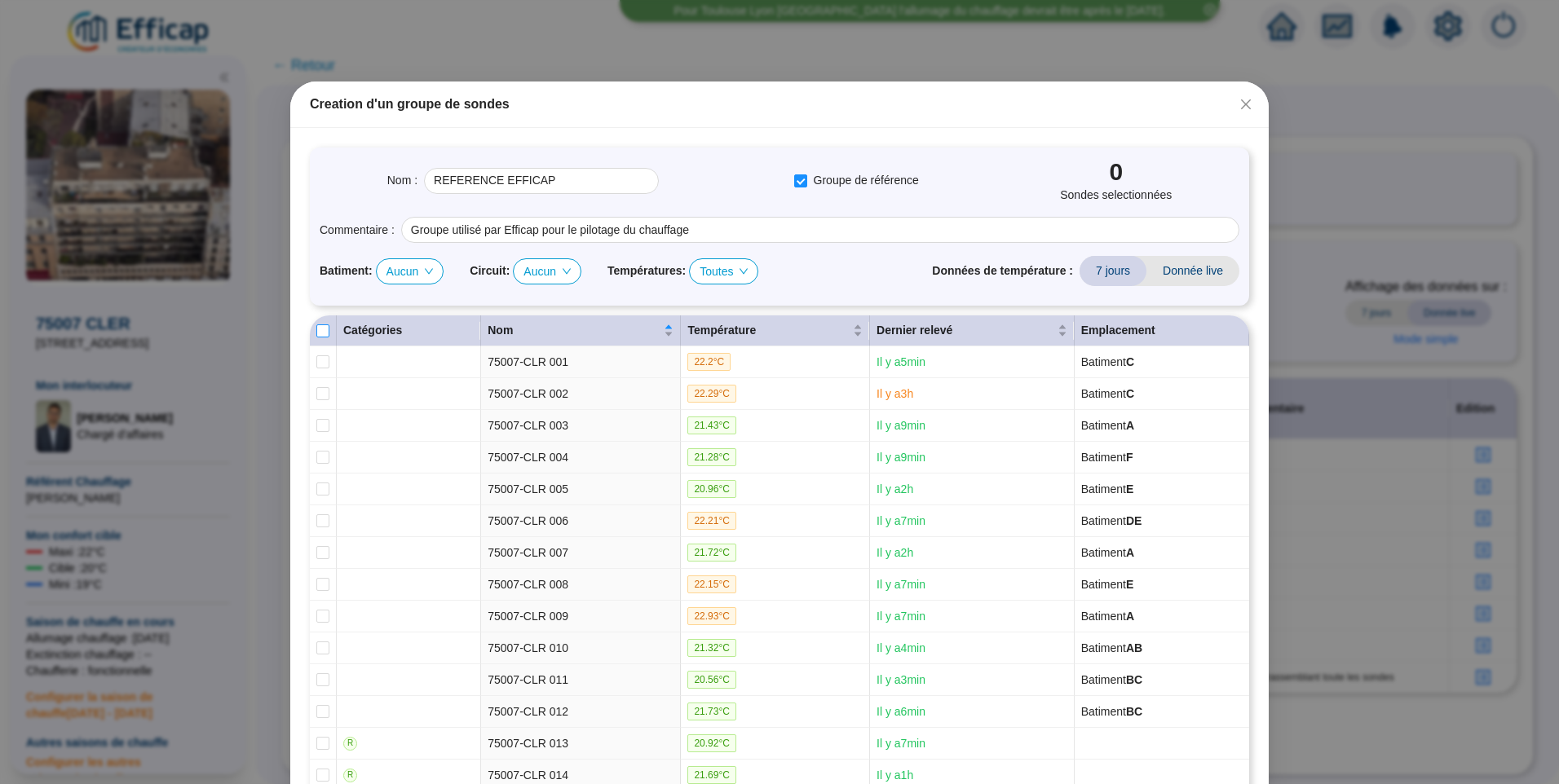
checkbox input "true"
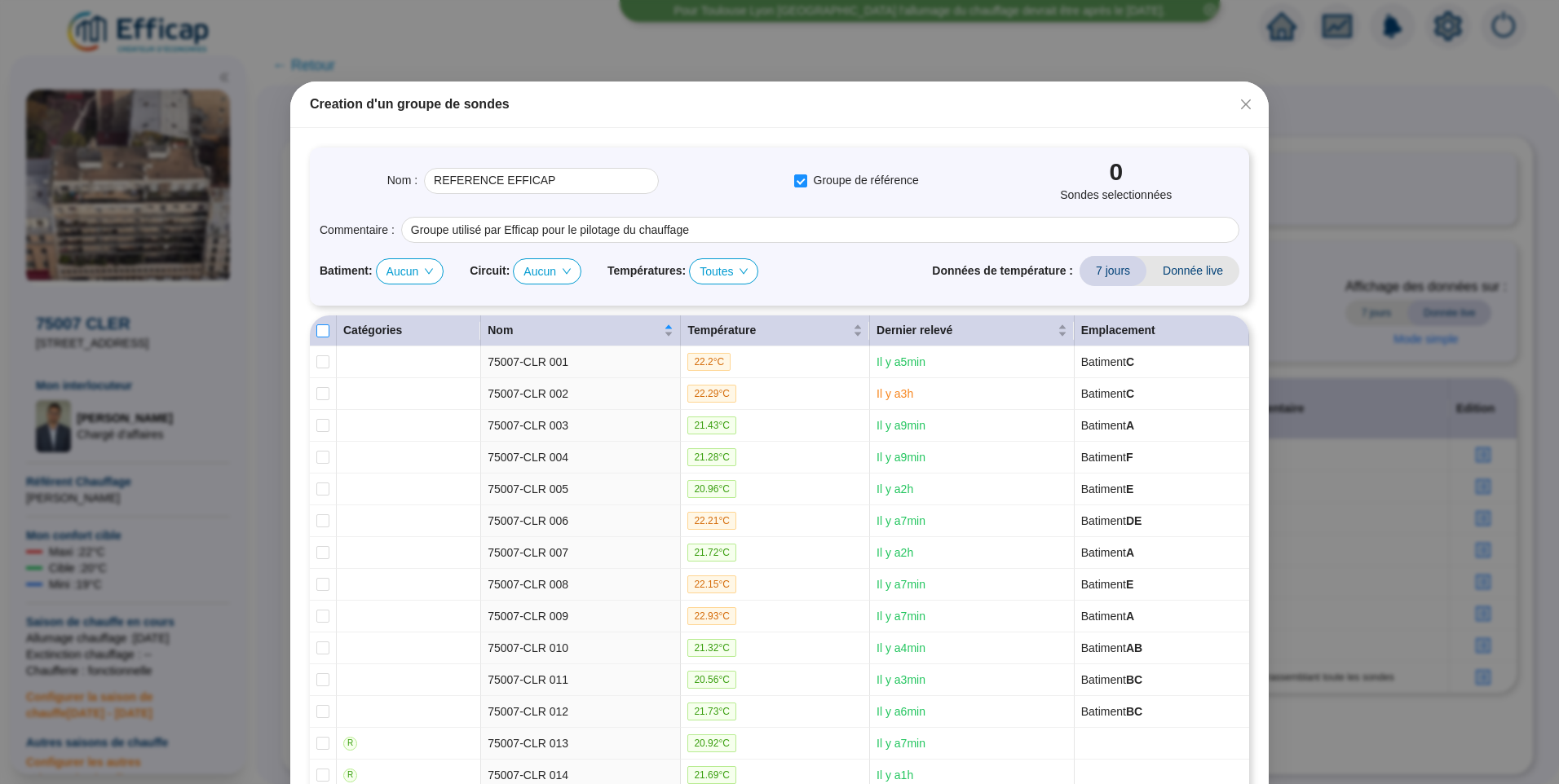
checkbox input "true"
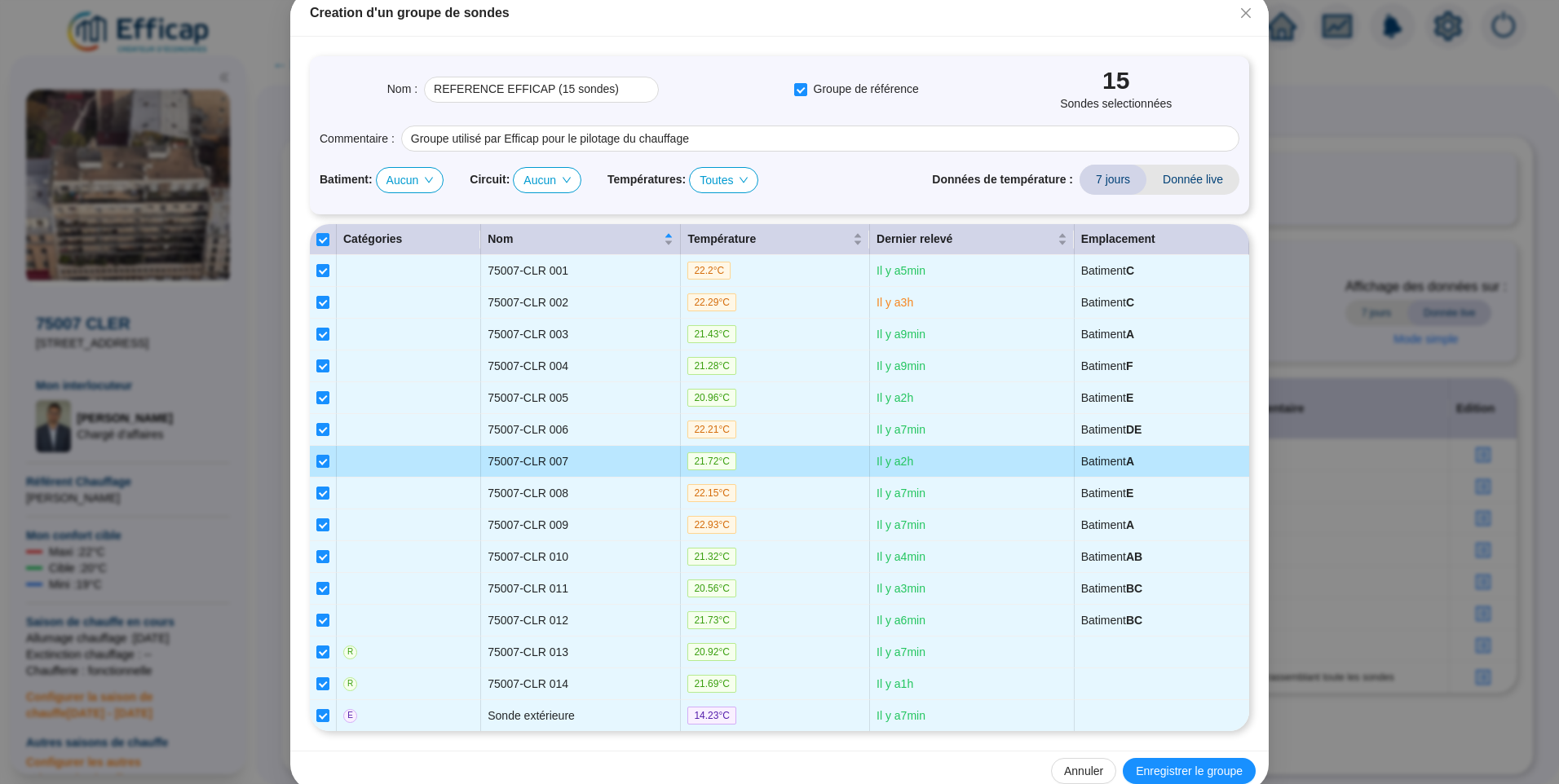
scroll to position [117, 0]
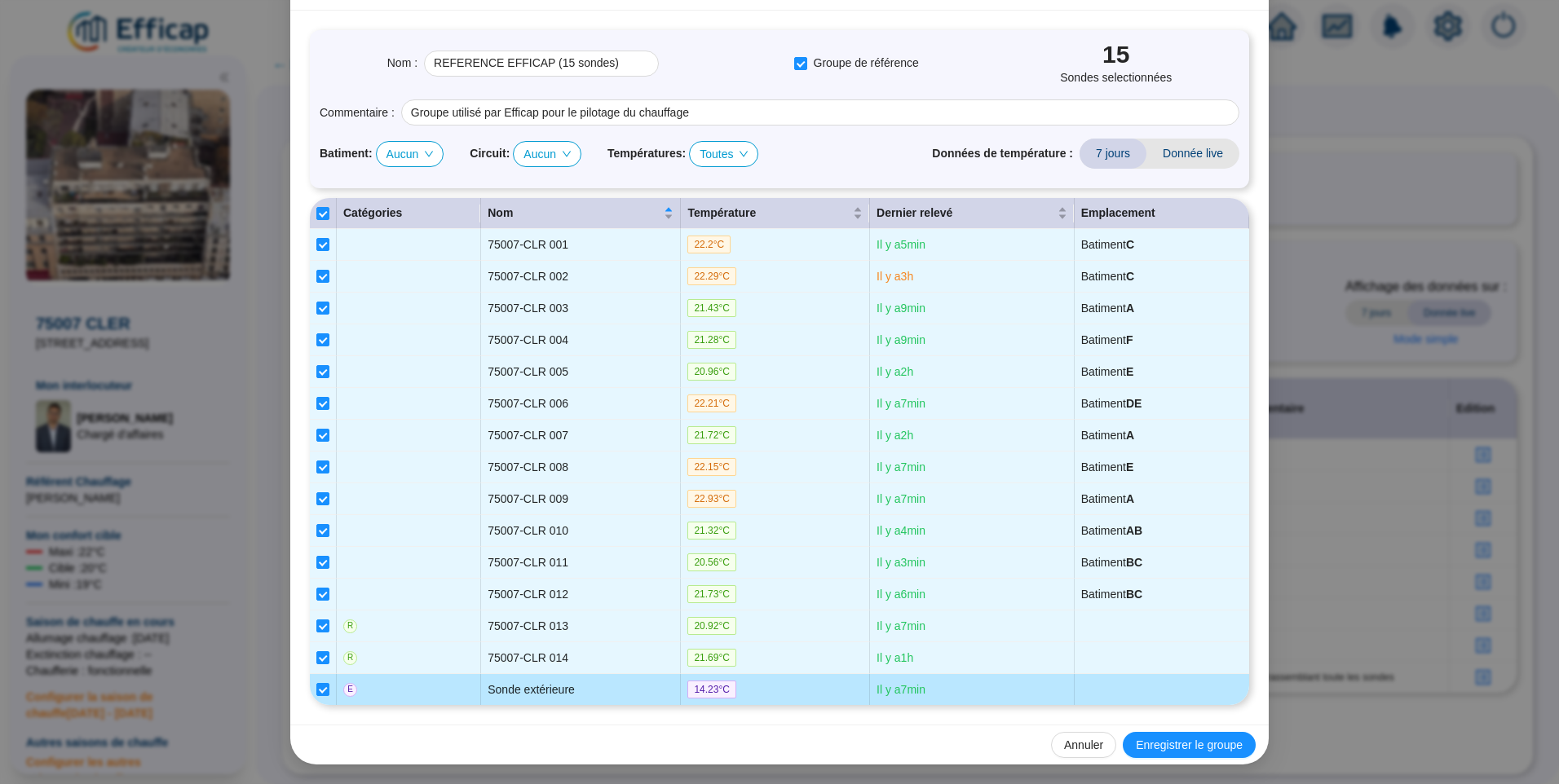
drag, startPoint x: 319, startPoint y: 689, endPoint x: 320, endPoint y: 675, distance: 14.0
click at [320, 689] on input "checkbox" at bounding box center [323, 689] width 13 height 13
checkbox input "false"
type input "REFERENCE EFFICAP (14 sondes)"
checkbox input "false"
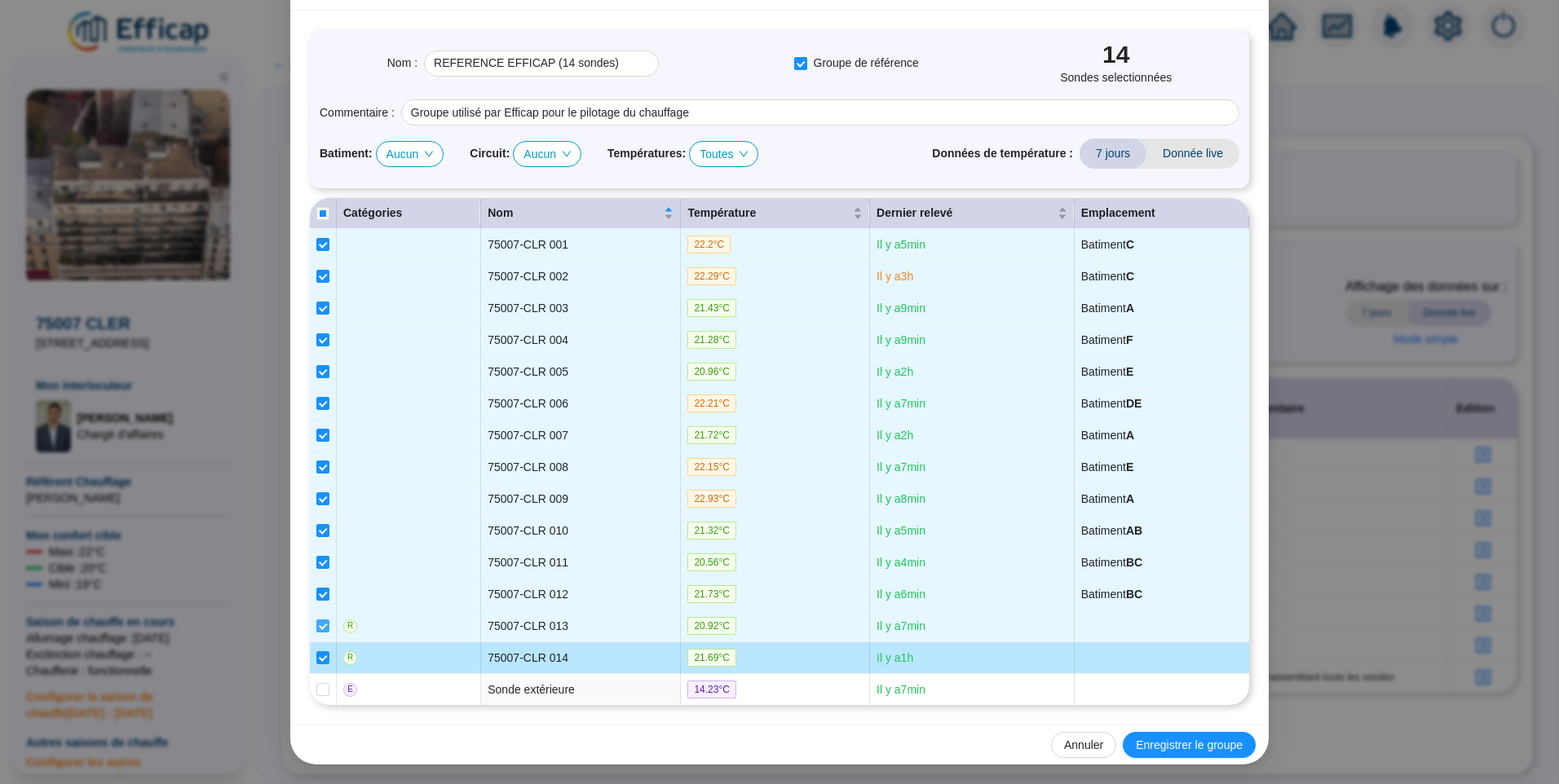
click at [317, 652] on input "checkbox" at bounding box center [323, 657] width 13 height 13
checkbox input "false"
type input "REFERENCE EFFICAP (13 sondes)"
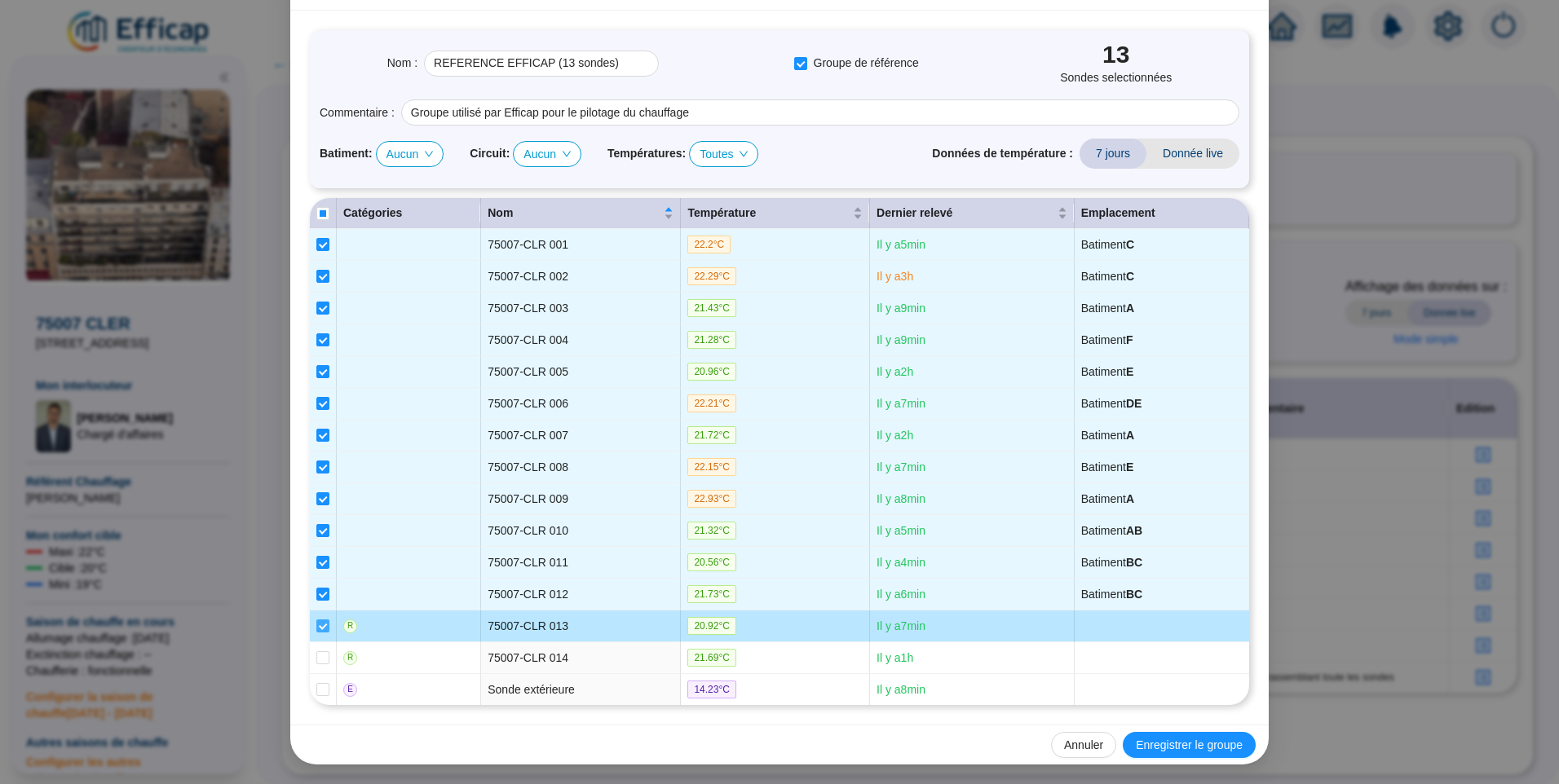
click at [317, 621] on input "checkbox" at bounding box center [323, 626] width 13 height 13
checkbox input "false"
type input "REFERENCE EFFICAP (12 sondes)"
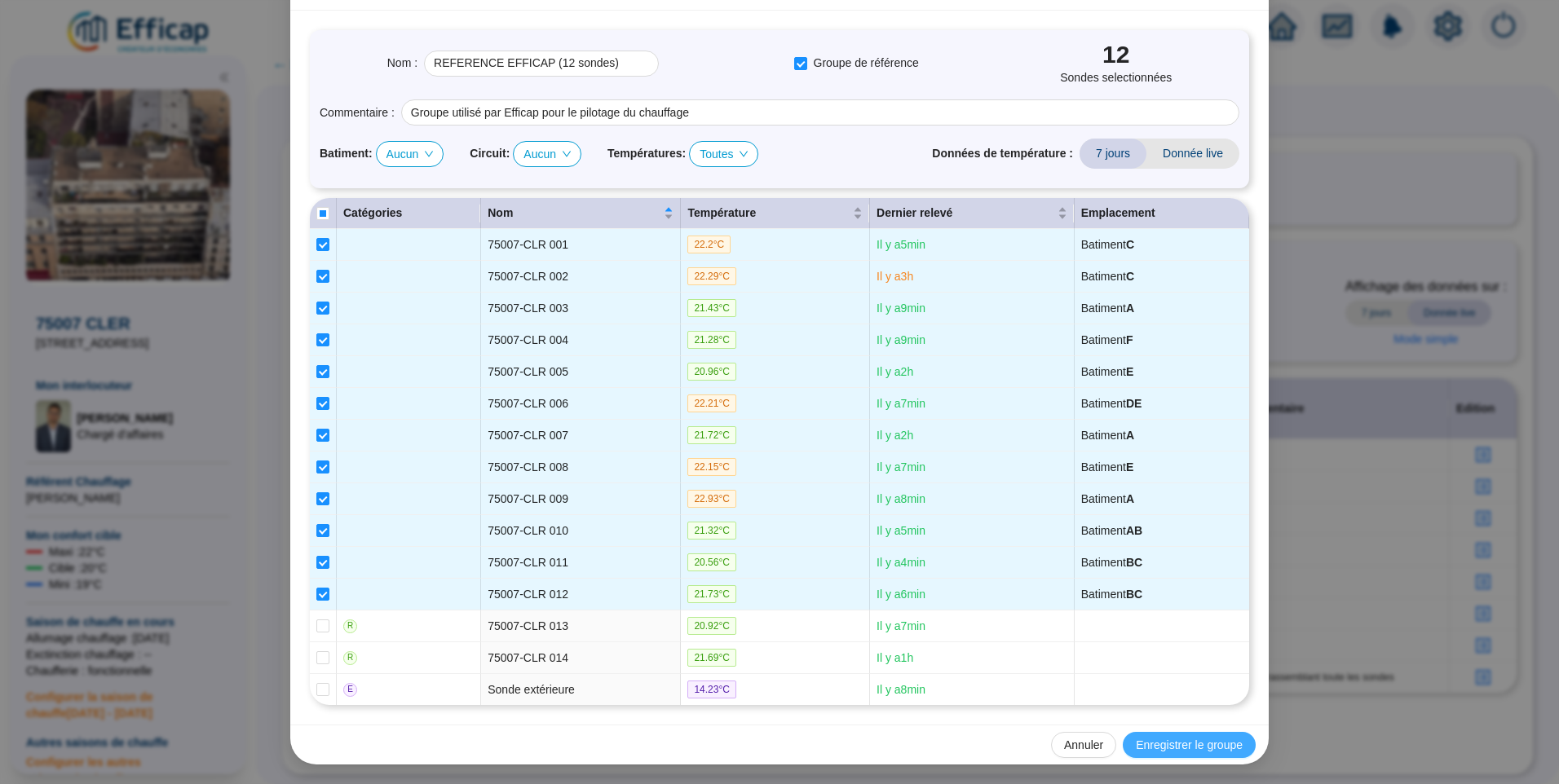
click at [1190, 739] on span "Enregistrer le groupe" at bounding box center [1189, 745] width 106 height 17
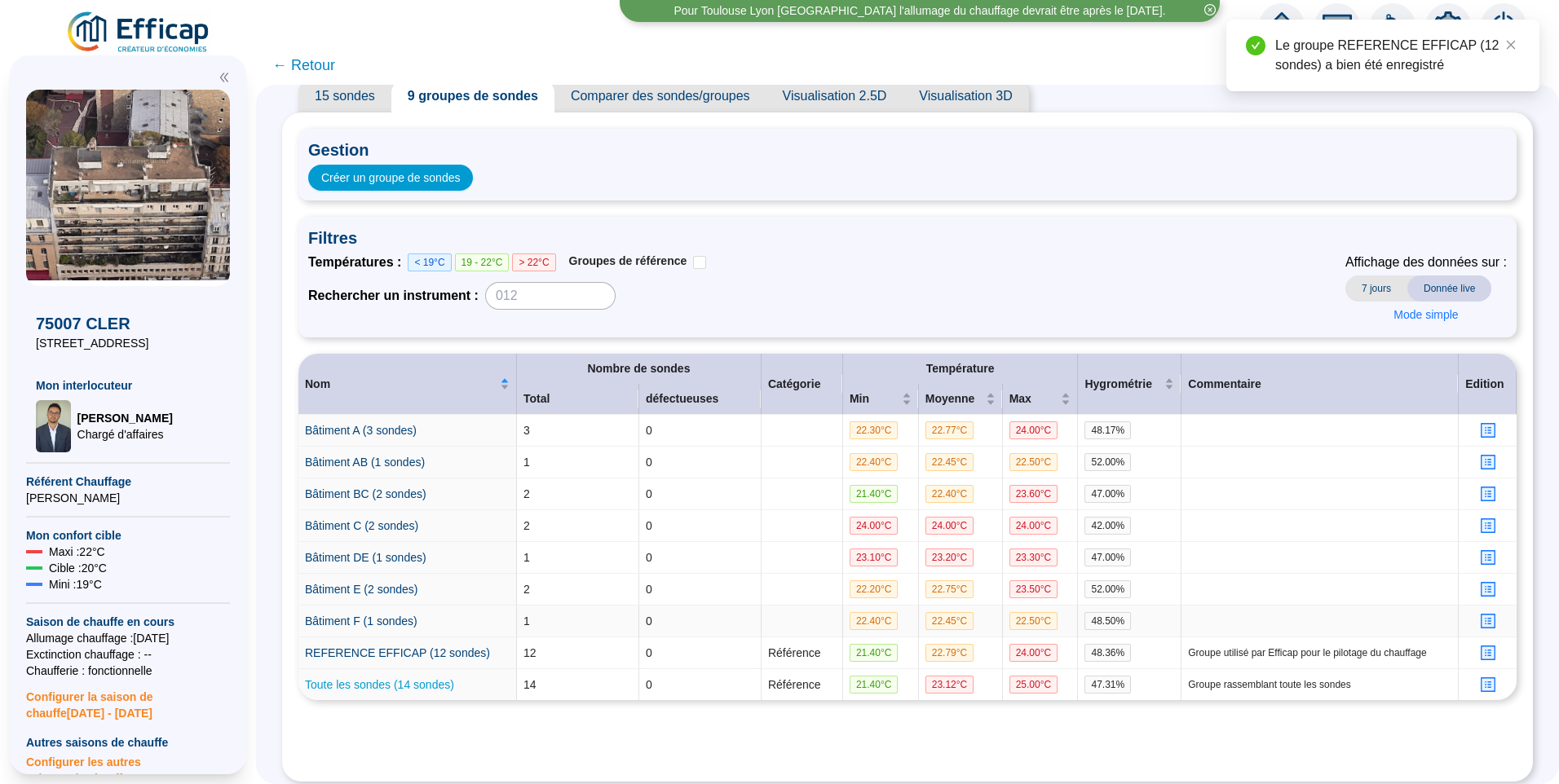
scroll to position [73, 0]
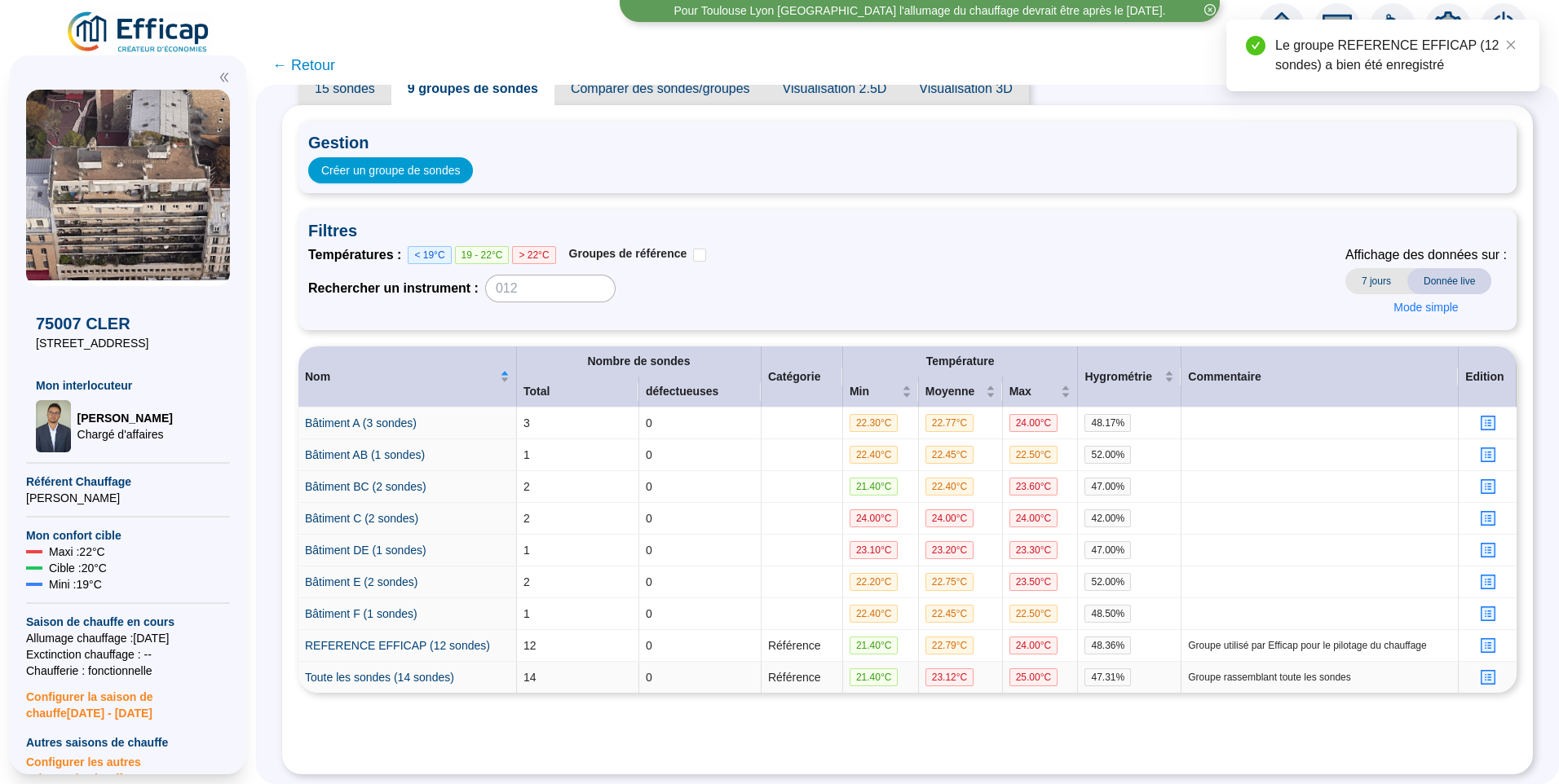
click at [1485, 674] on icon "profile" at bounding box center [1487, 677] width 6 height 6
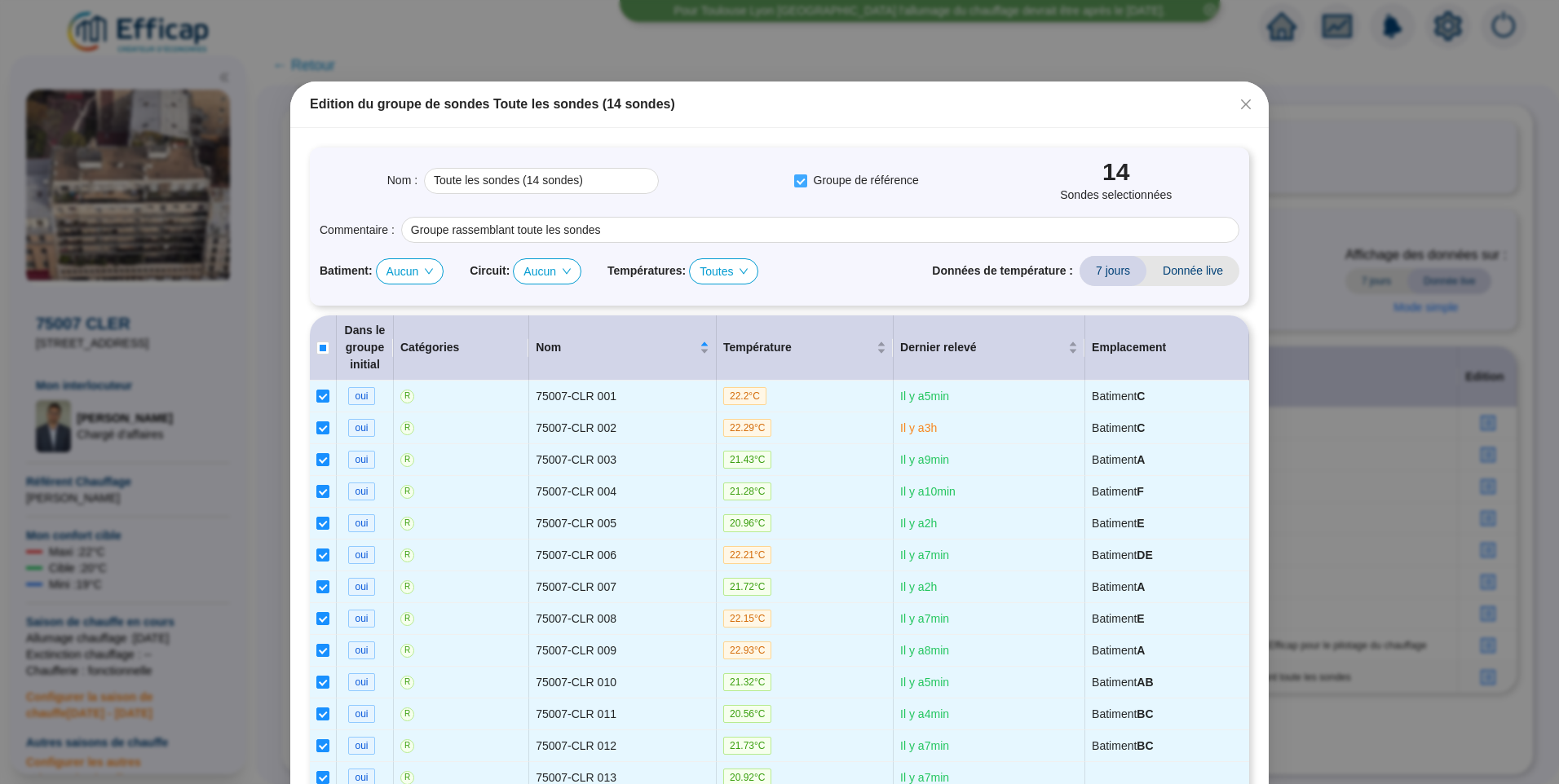
click at [795, 181] on input "Groupe de référence" at bounding box center [801, 181] width 13 height 13
checkbox input "false"
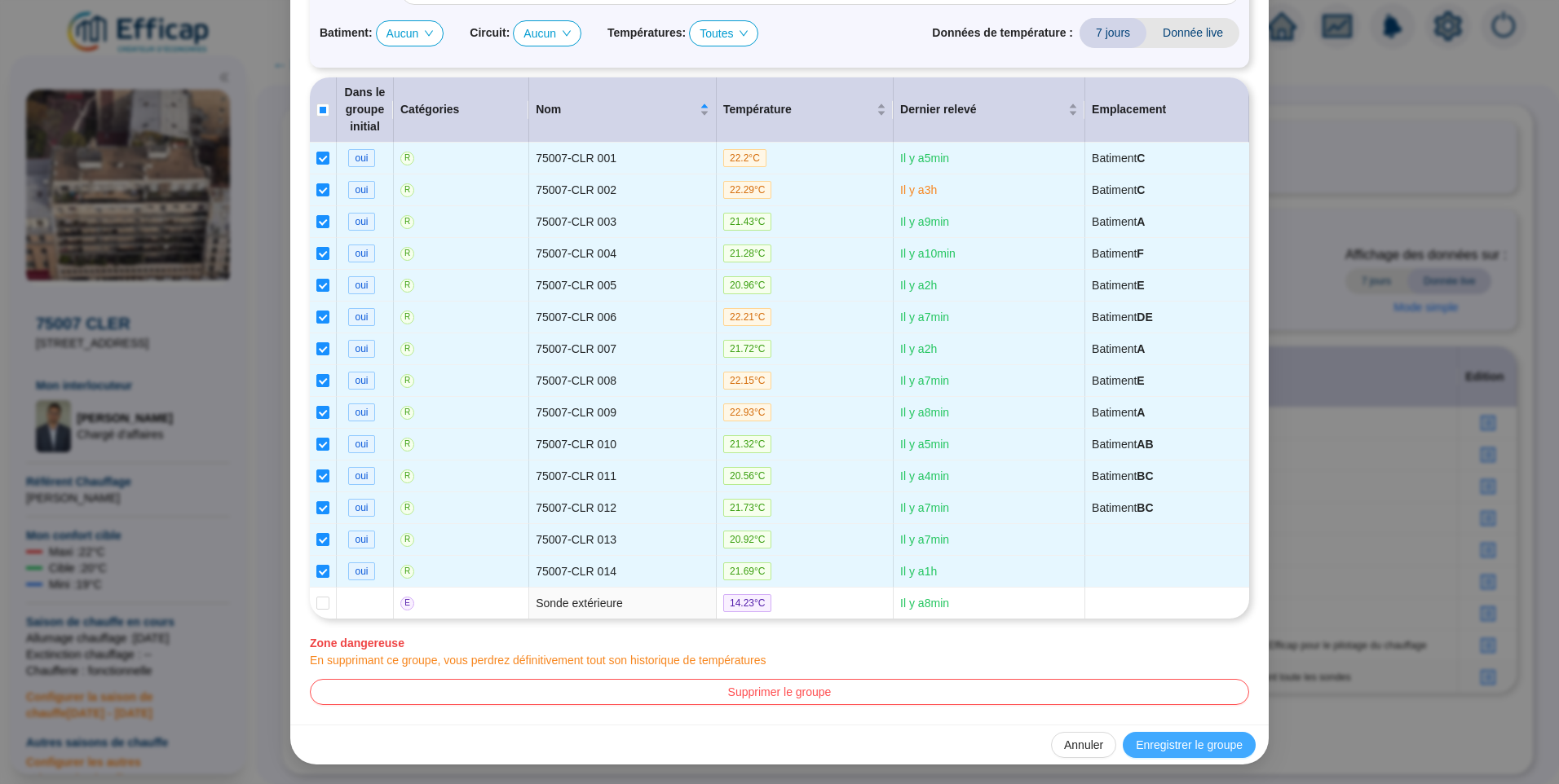
click at [1177, 742] on span "Enregistrer le groupe" at bounding box center [1189, 745] width 106 height 17
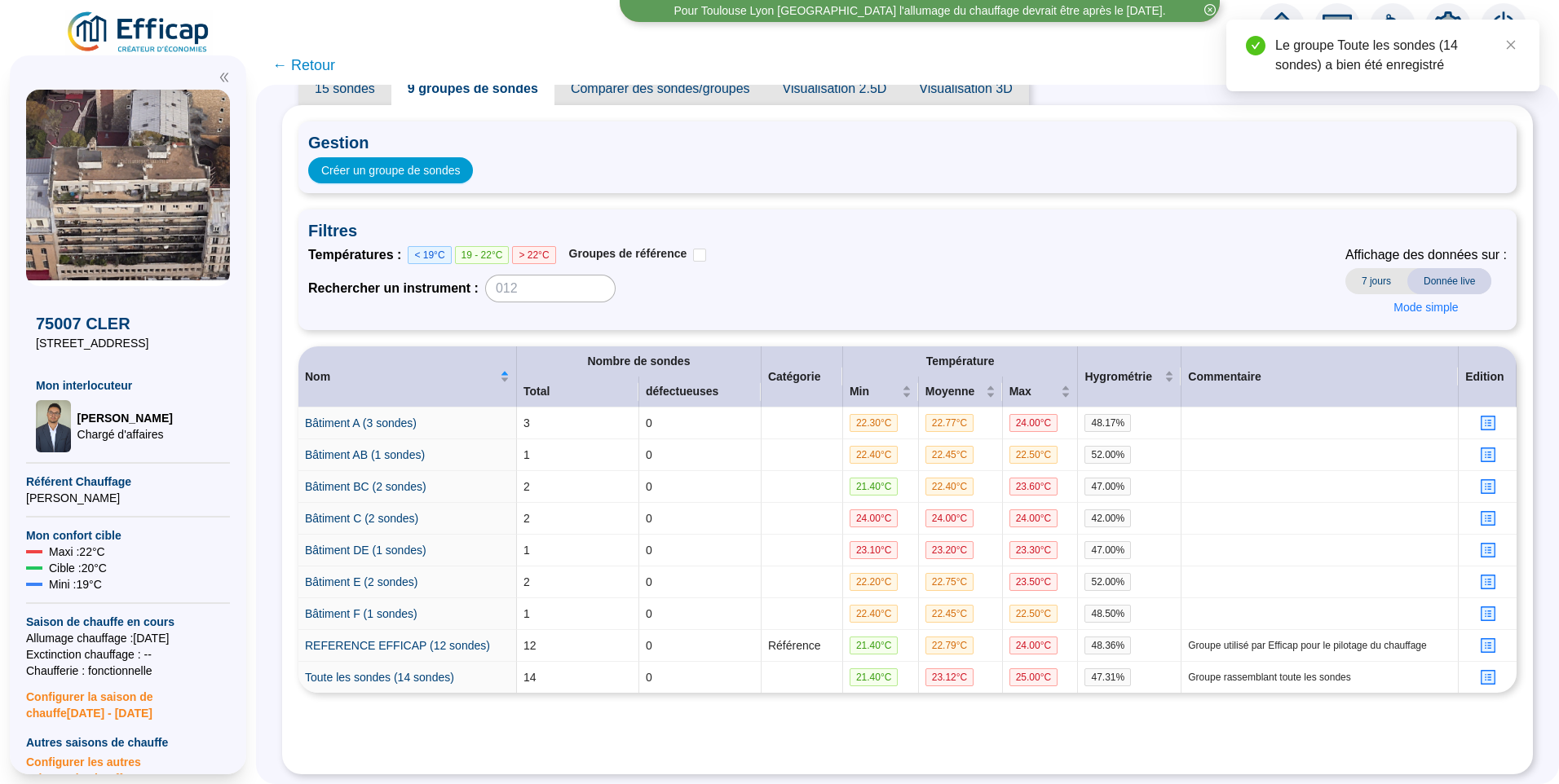
scroll to position [0, 0]
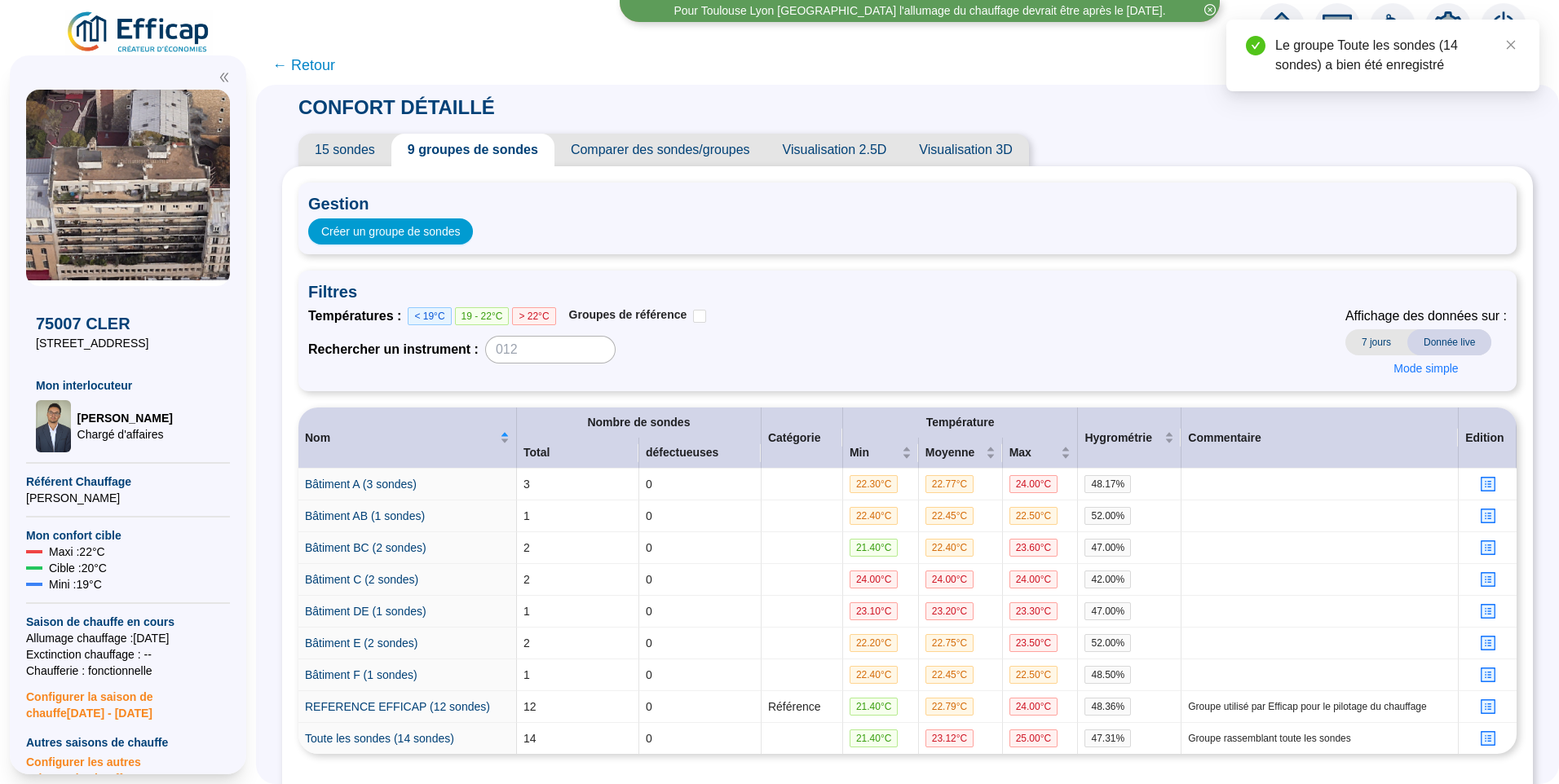
click at [339, 147] on span "15 sondes" at bounding box center [345, 150] width 93 height 32
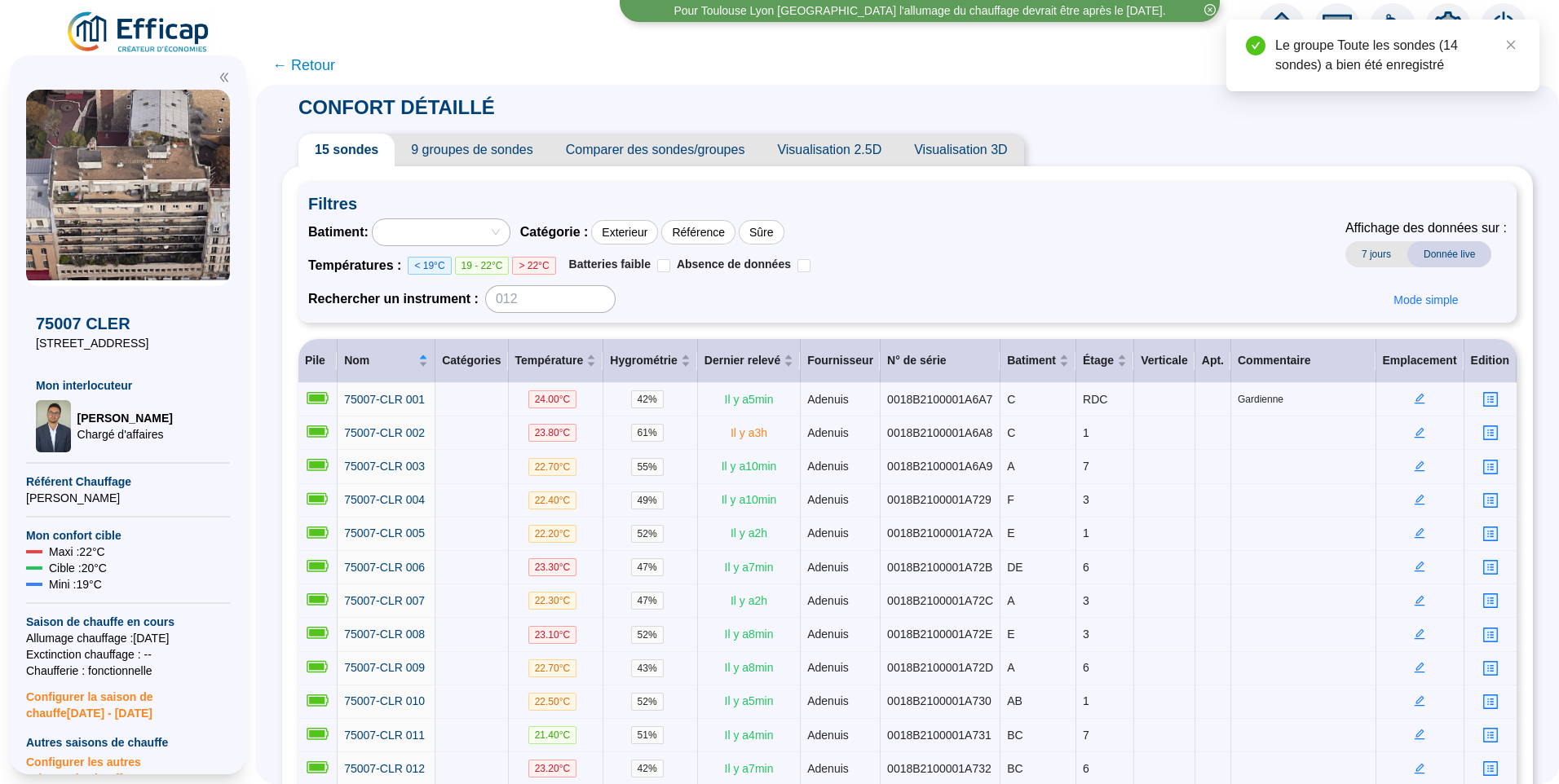
click at [472, 149] on span "9 groupes de sondes" at bounding box center [471, 150] width 154 height 32
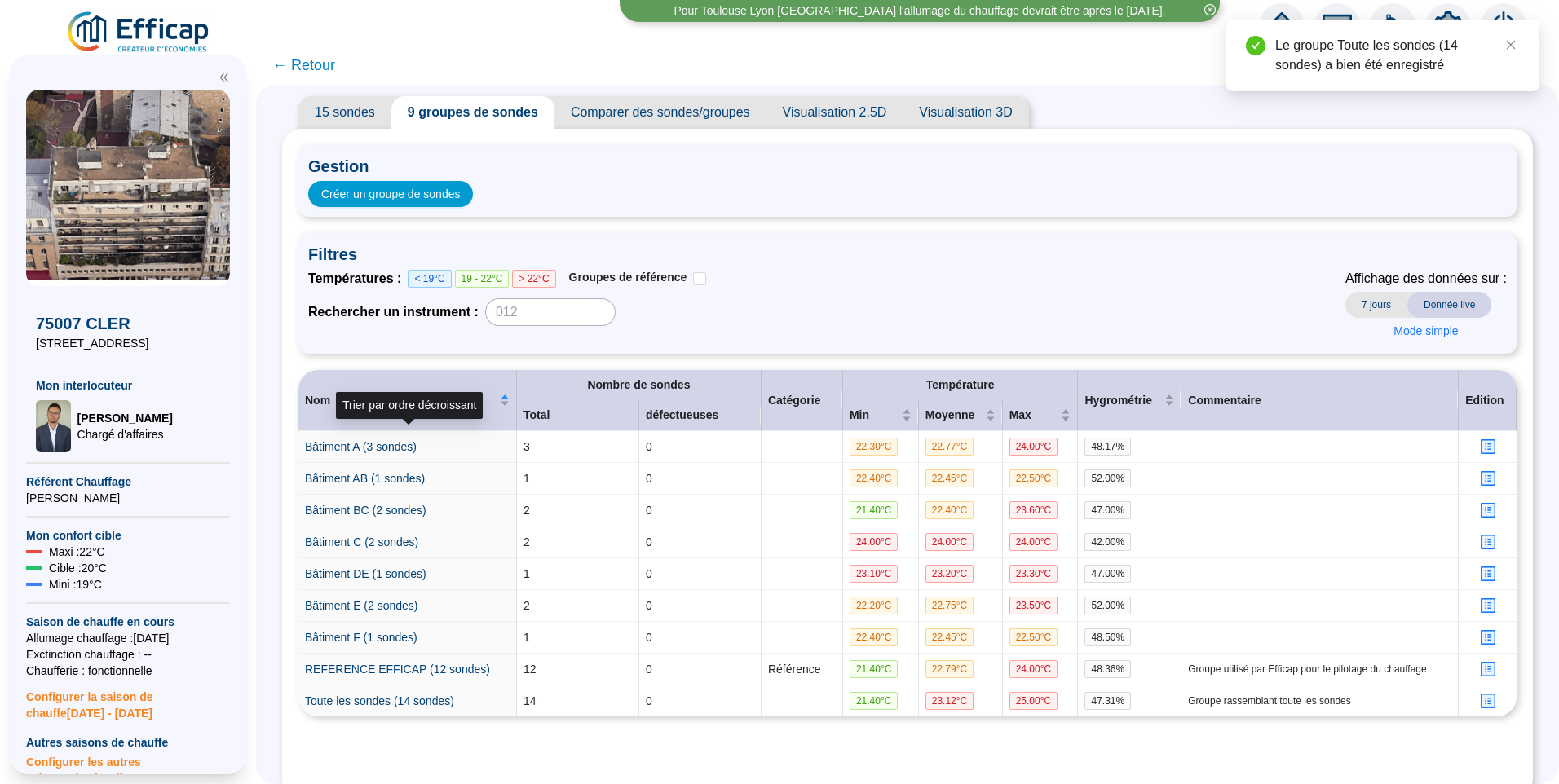
scroll to position [73, 0]
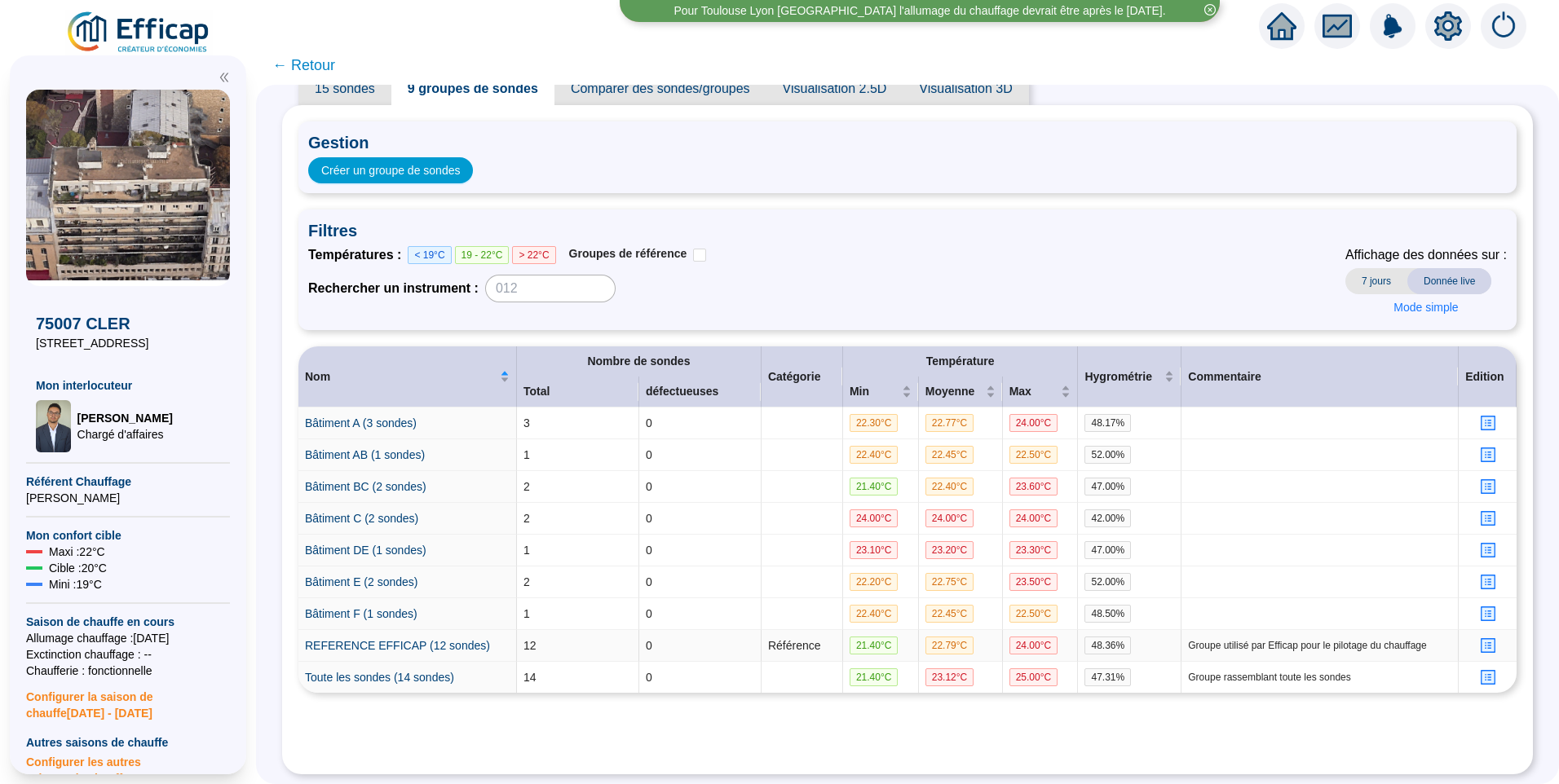
click at [1481, 640] on icon "profile" at bounding box center [1487, 646] width 13 height 13
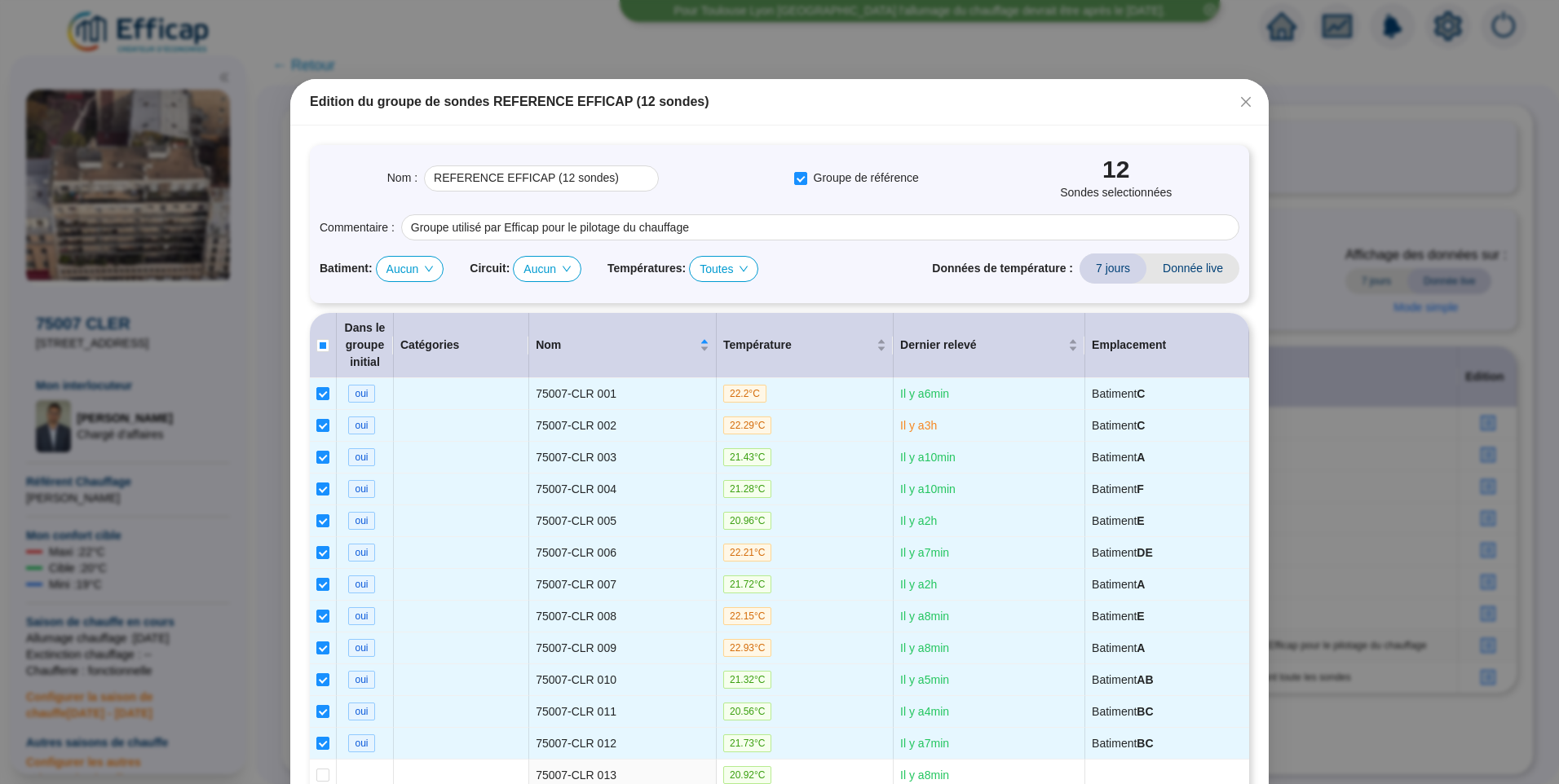
scroll to position [0, 0]
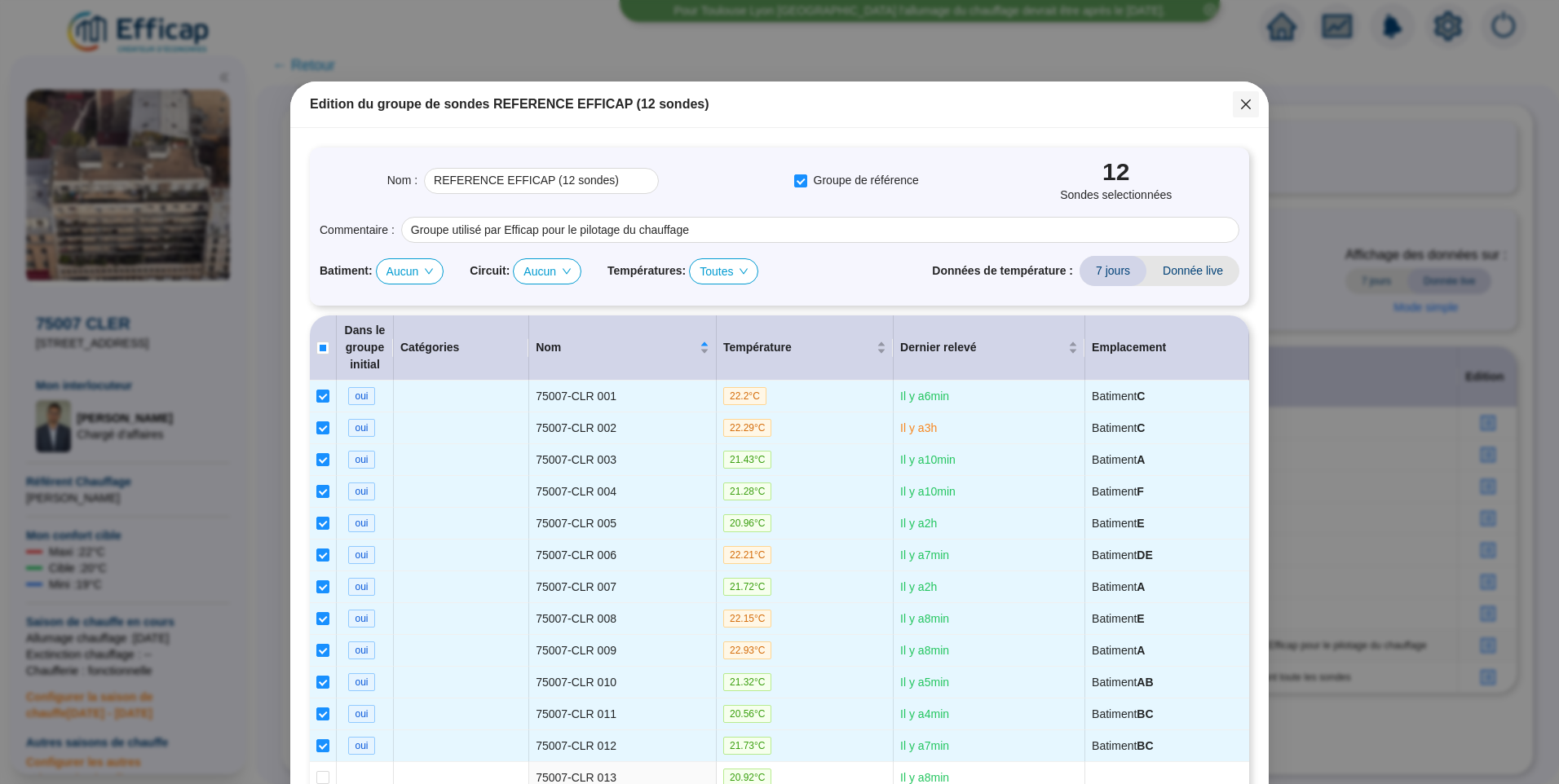
click at [1246, 105] on icon "close" at bounding box center [1246, 104] width 13 height 13
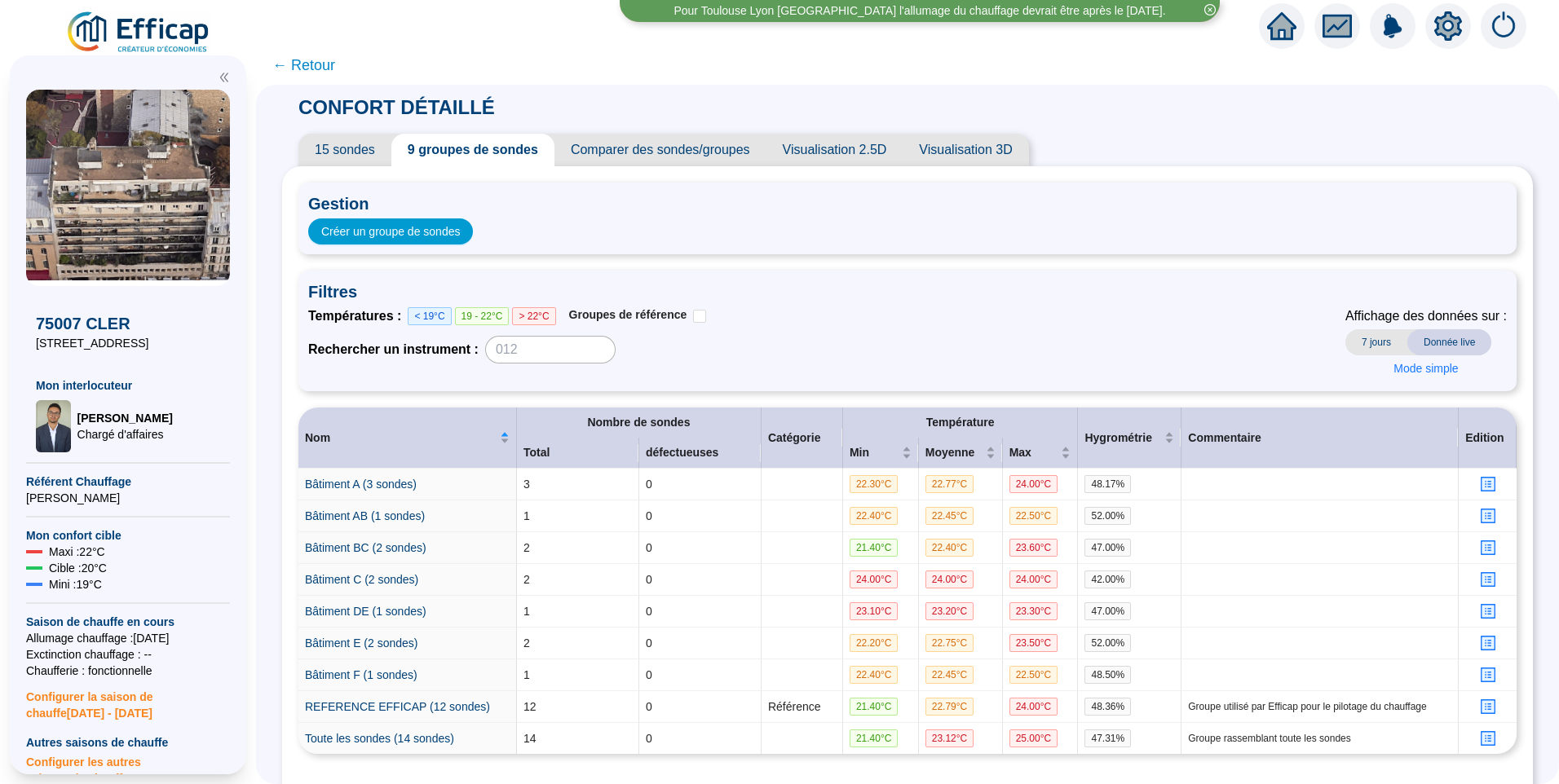
click at [360, 142] on span "15 sondes" at bounding box center [345, 150] width 93 height 32
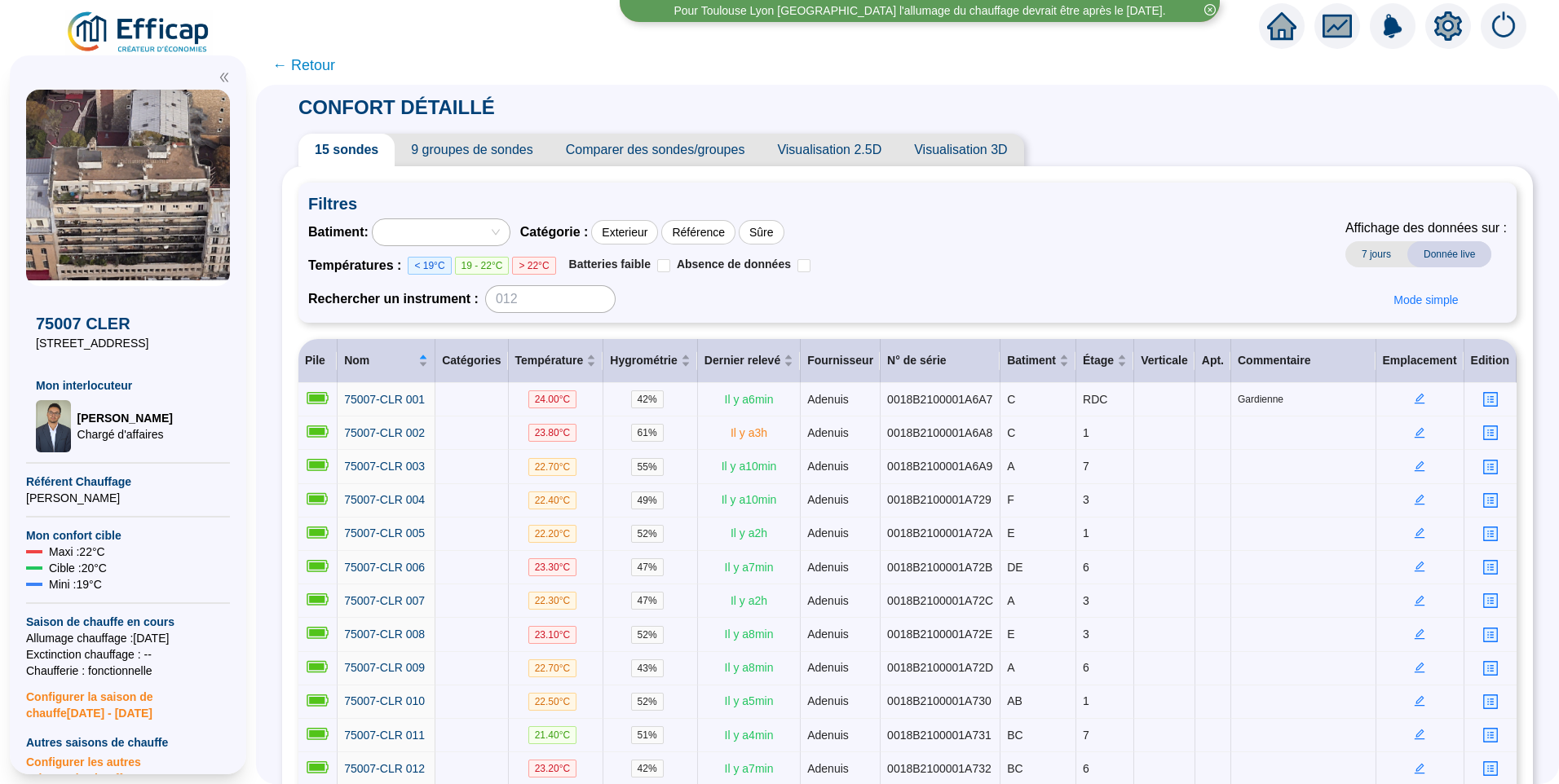
click at [442, 149] on span "9 groupes de sondes" at bounding box center [471, 150] width 154 height 32
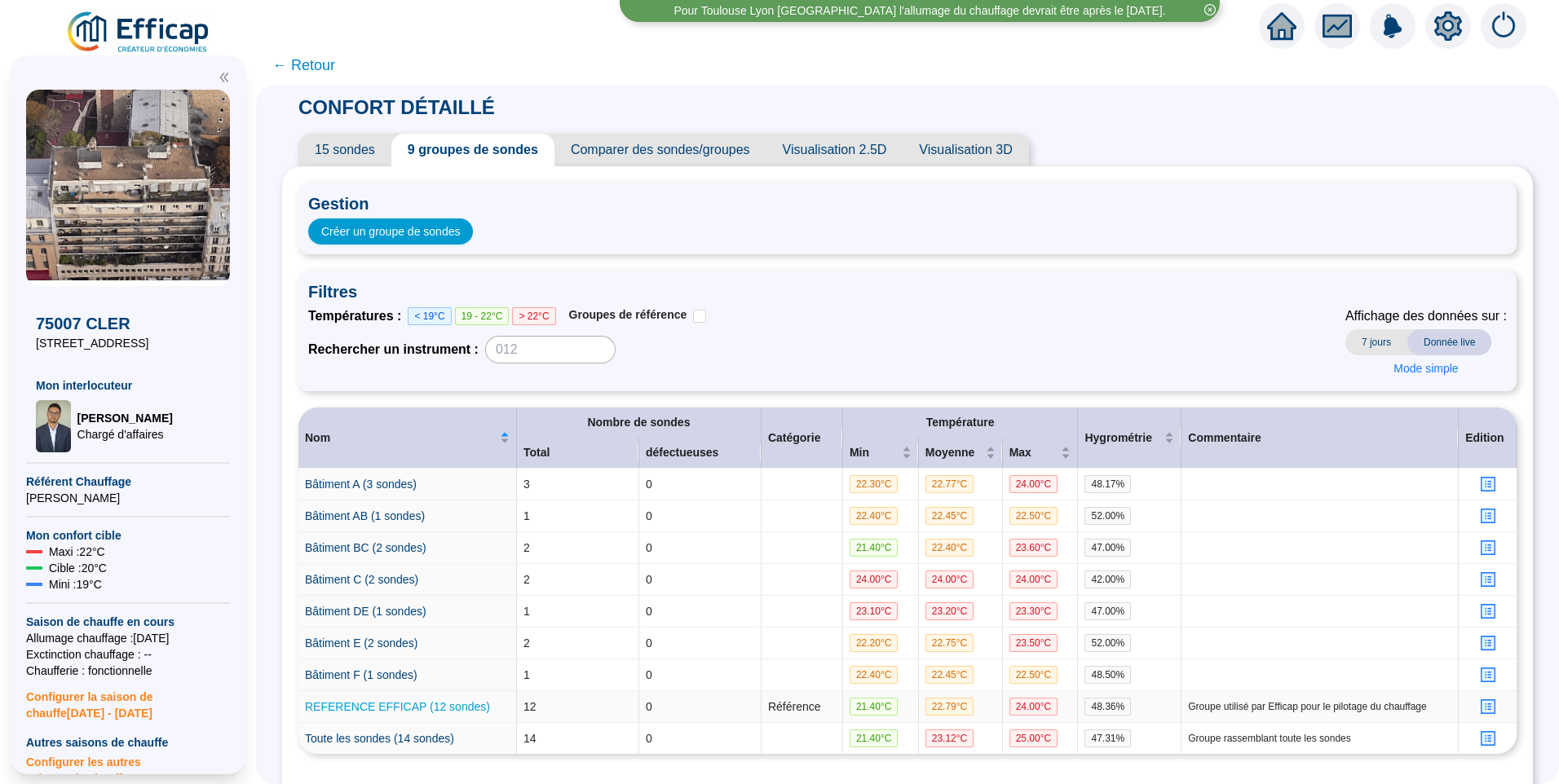
click at [386, 710] on link "REFERENCE EFFICAP (12 sondes)" at bounding box center [397, 706] width 185 height 13
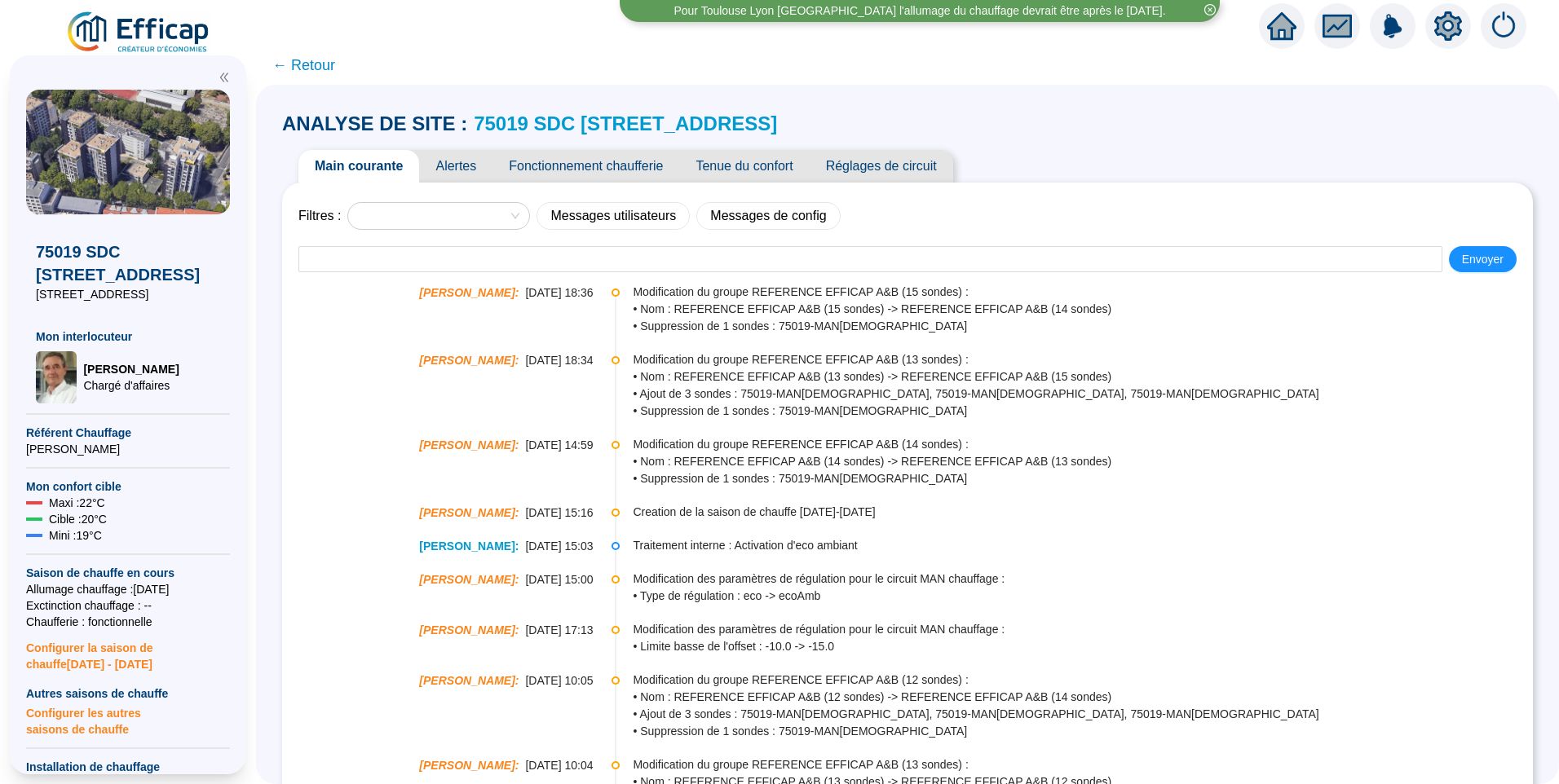
click at [470, 164] on span "Alertes" at bounding box center [456, 166] width 73 height 32
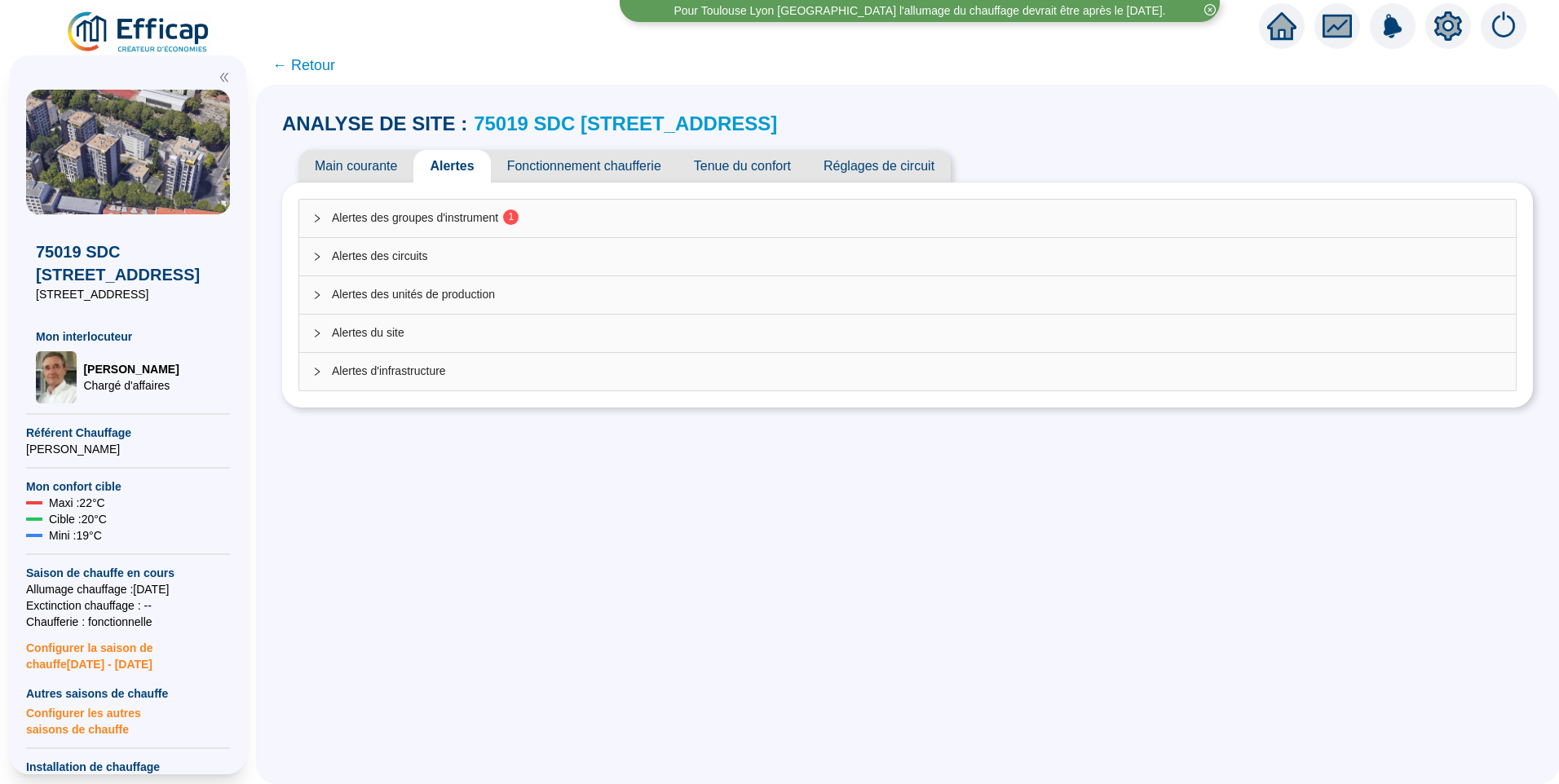
click at [447, 376] on span "Alertes d'infrastructure" at bounding box center [917, 371] width 1171 height 17
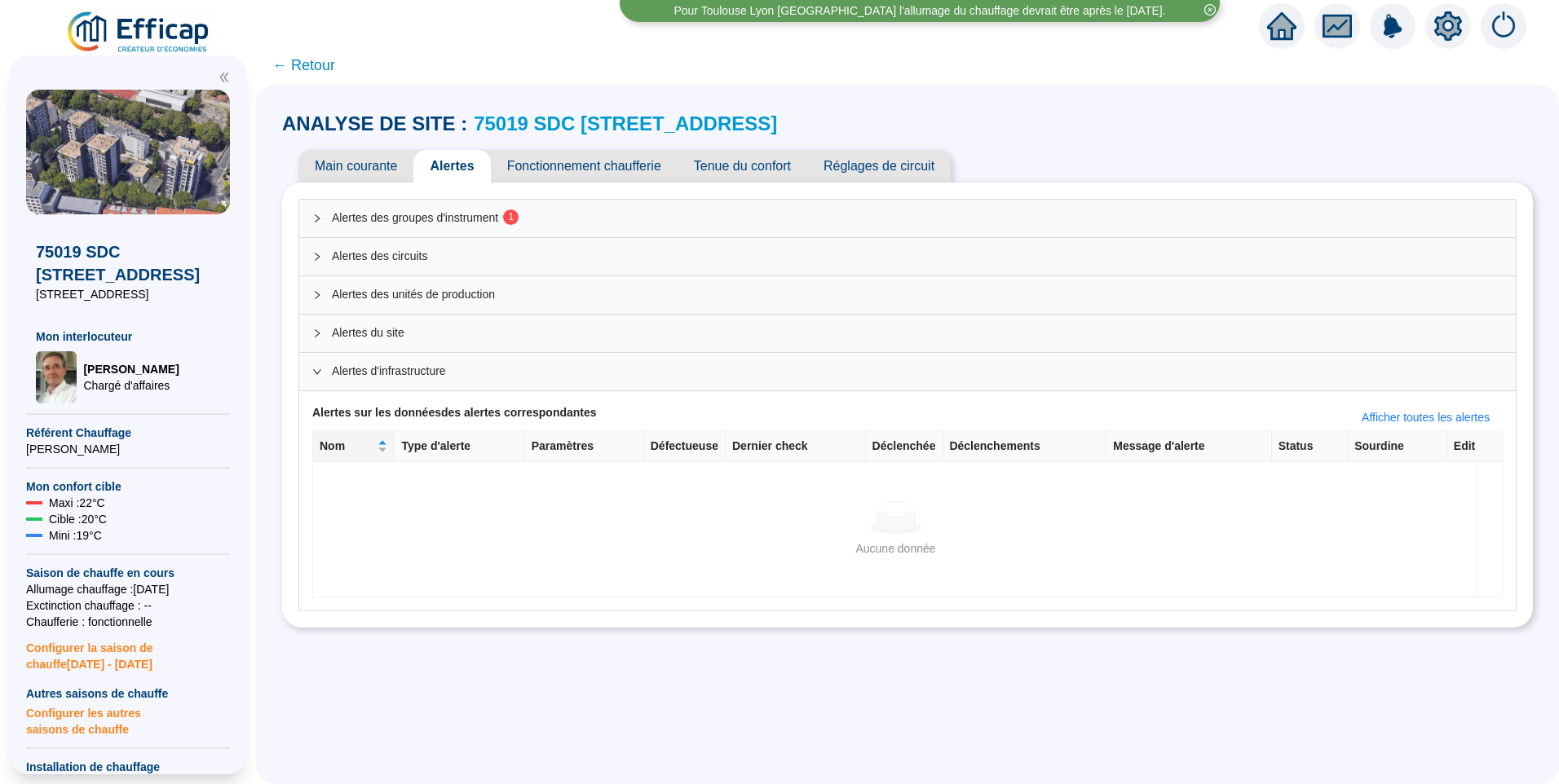
click at [457, 333] on span "Alertes du site" at bounding box center [917, 333] width 1171 height 17
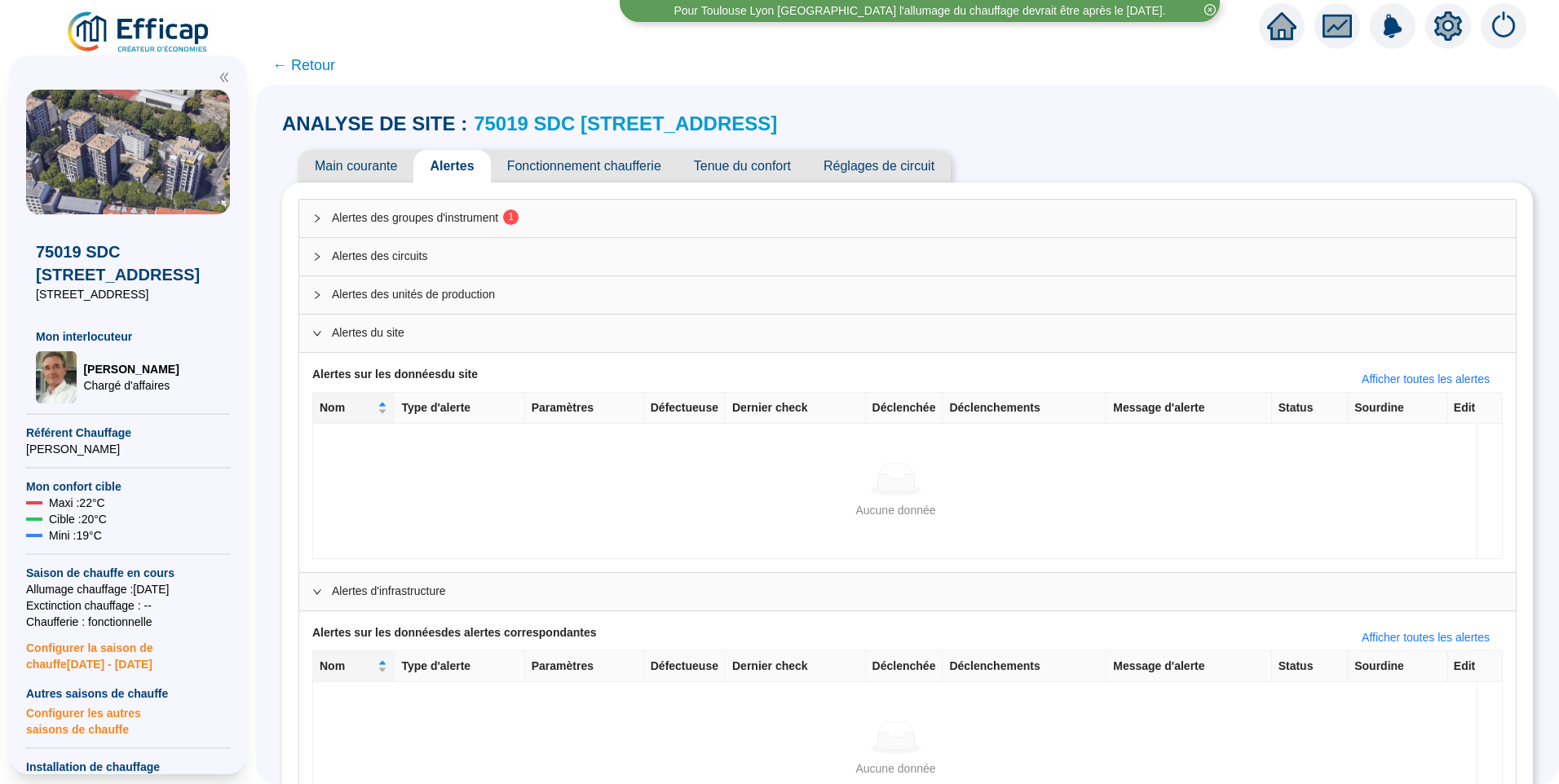
click at [486, 292] on span "Alertes des unités de production" at bounding box center [917, 294] width 1171 height 17
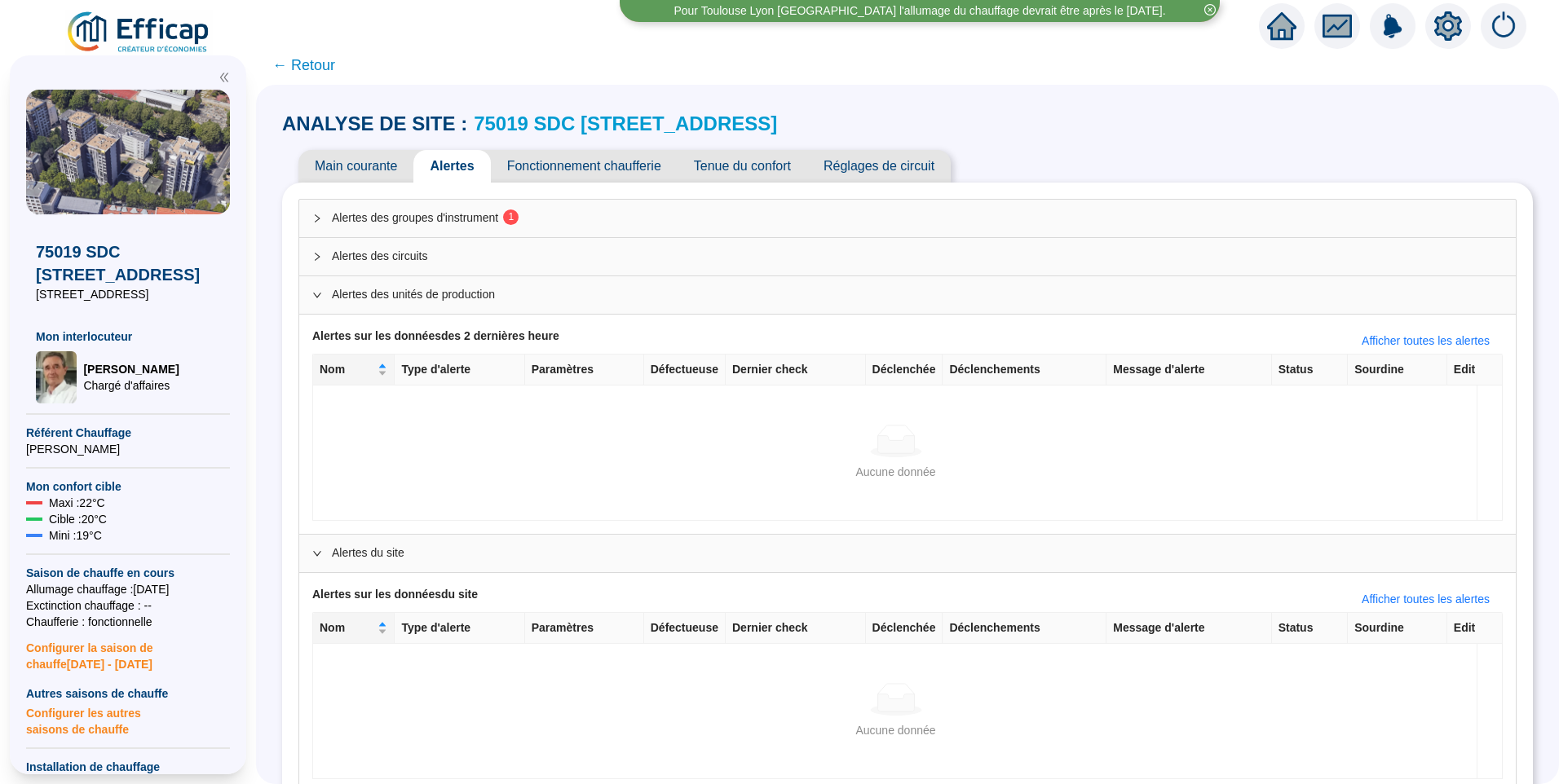
click at [485, 255] on span "Alertes des circuits" at bounding box center [917, 256] width 1171 height 17
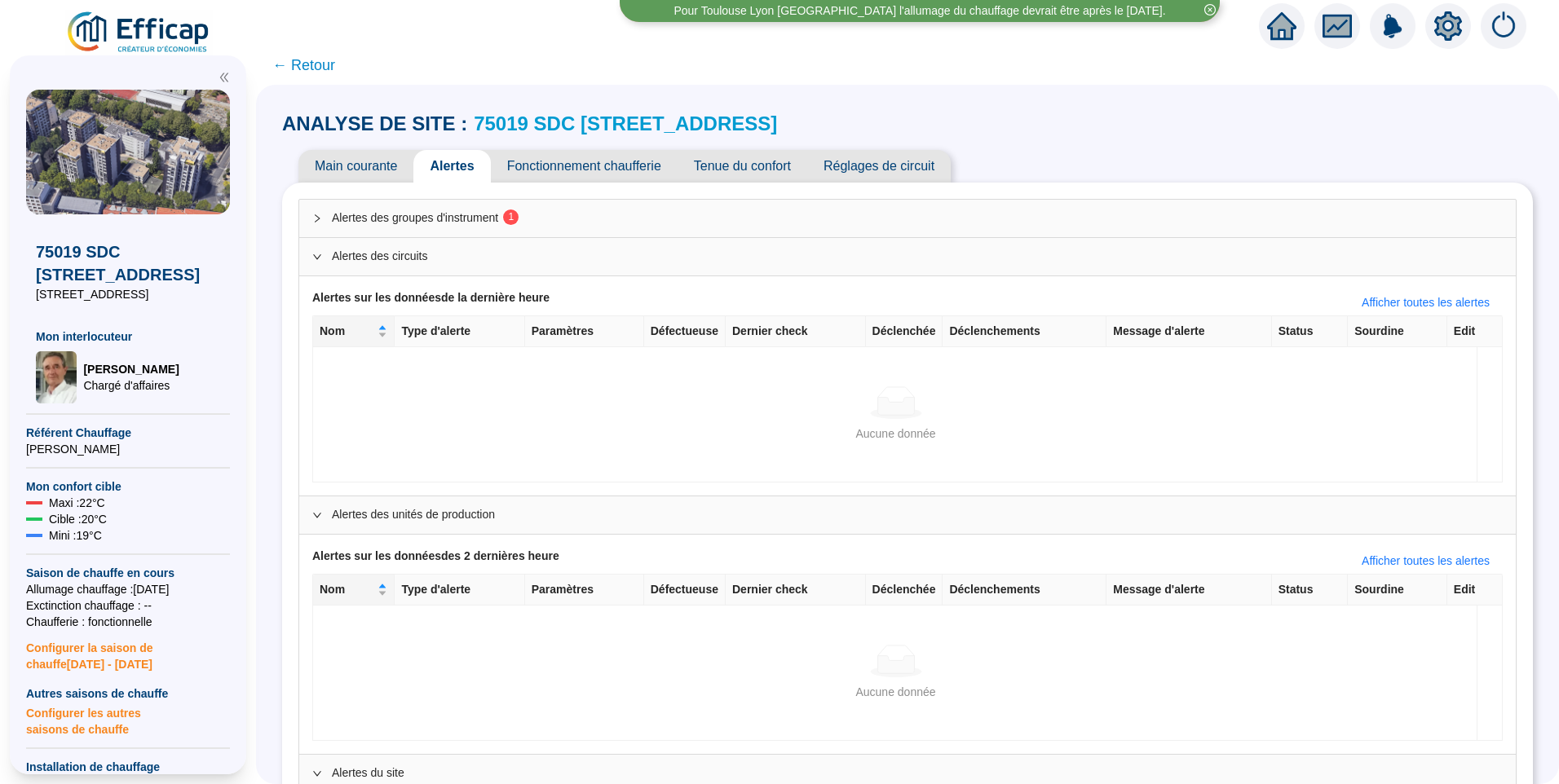
click at [499, 215] on span "Alertes des groupes d'instrument 1" at bounding box center [917, 217] width 1171 height 17
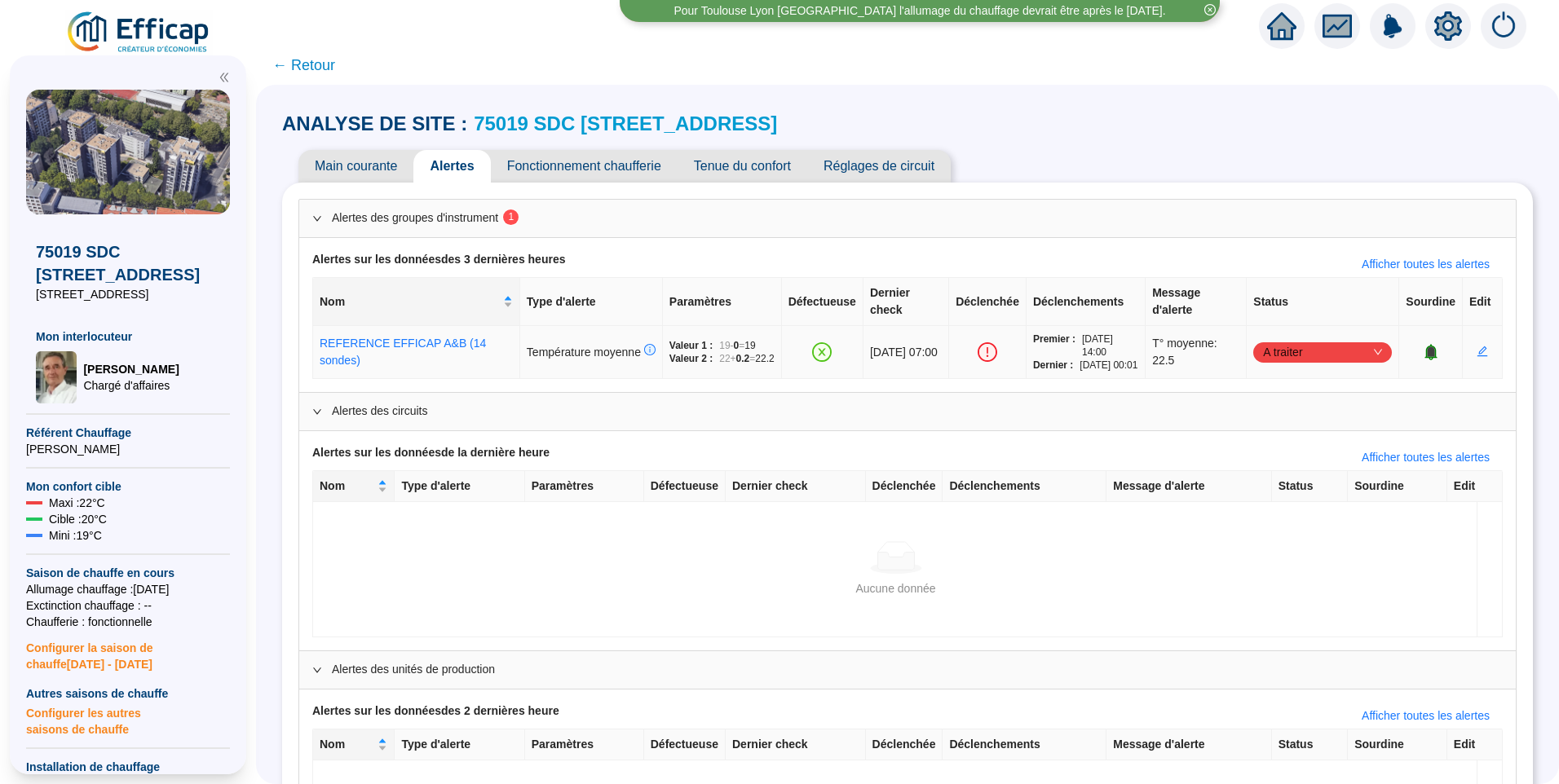
click at [1279, 364] on span "A traiter" at bounding box center [1322, 351] width 119 height 24
click at [1287, 440] on div "Traité" at bounding box center [1314, 441] width 113 height 17
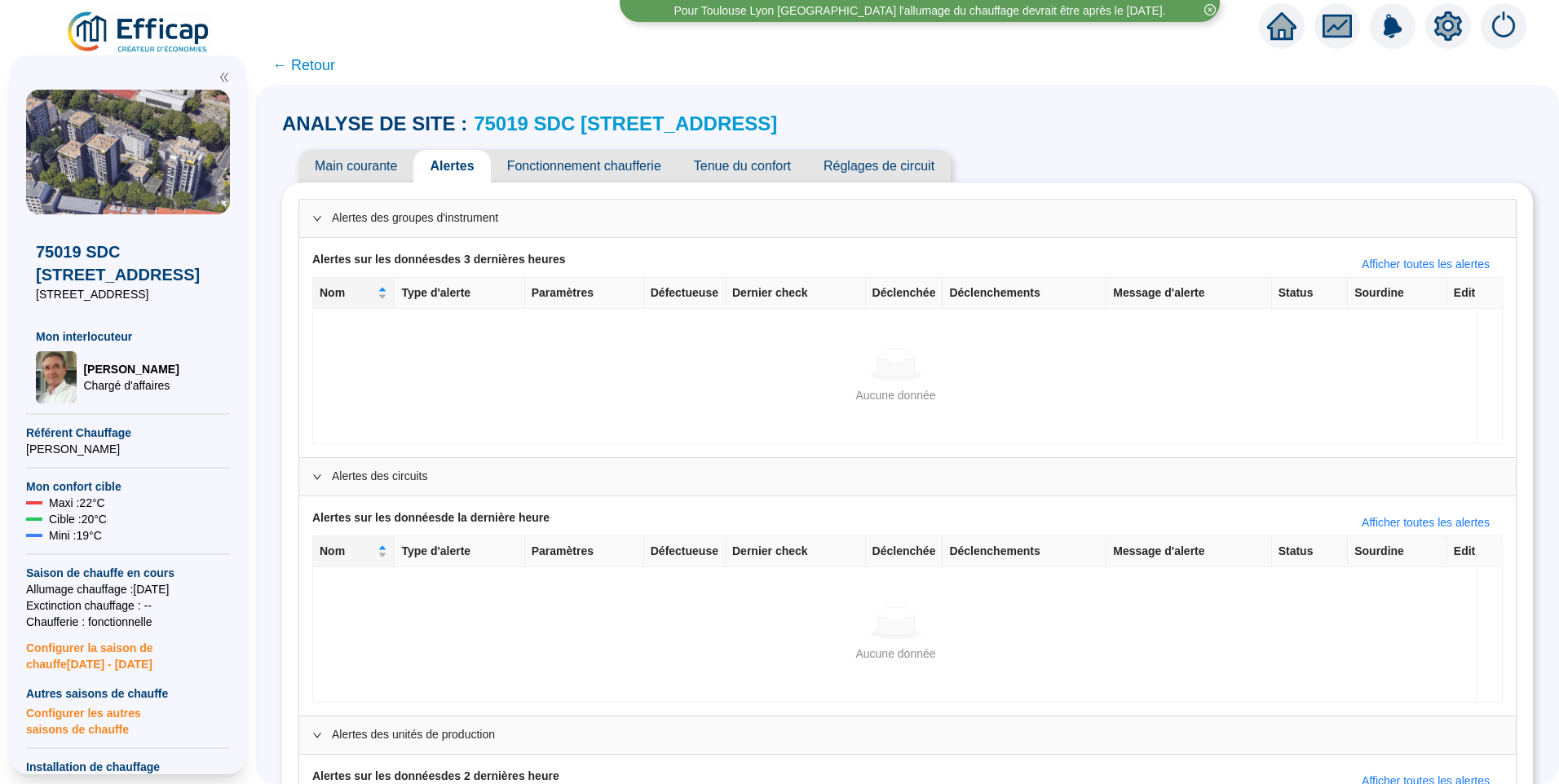
click at [646, 127] on link "75019 SDC [STREET_ADDRESS]" at bounding box center [625, 123] width 303 height 22
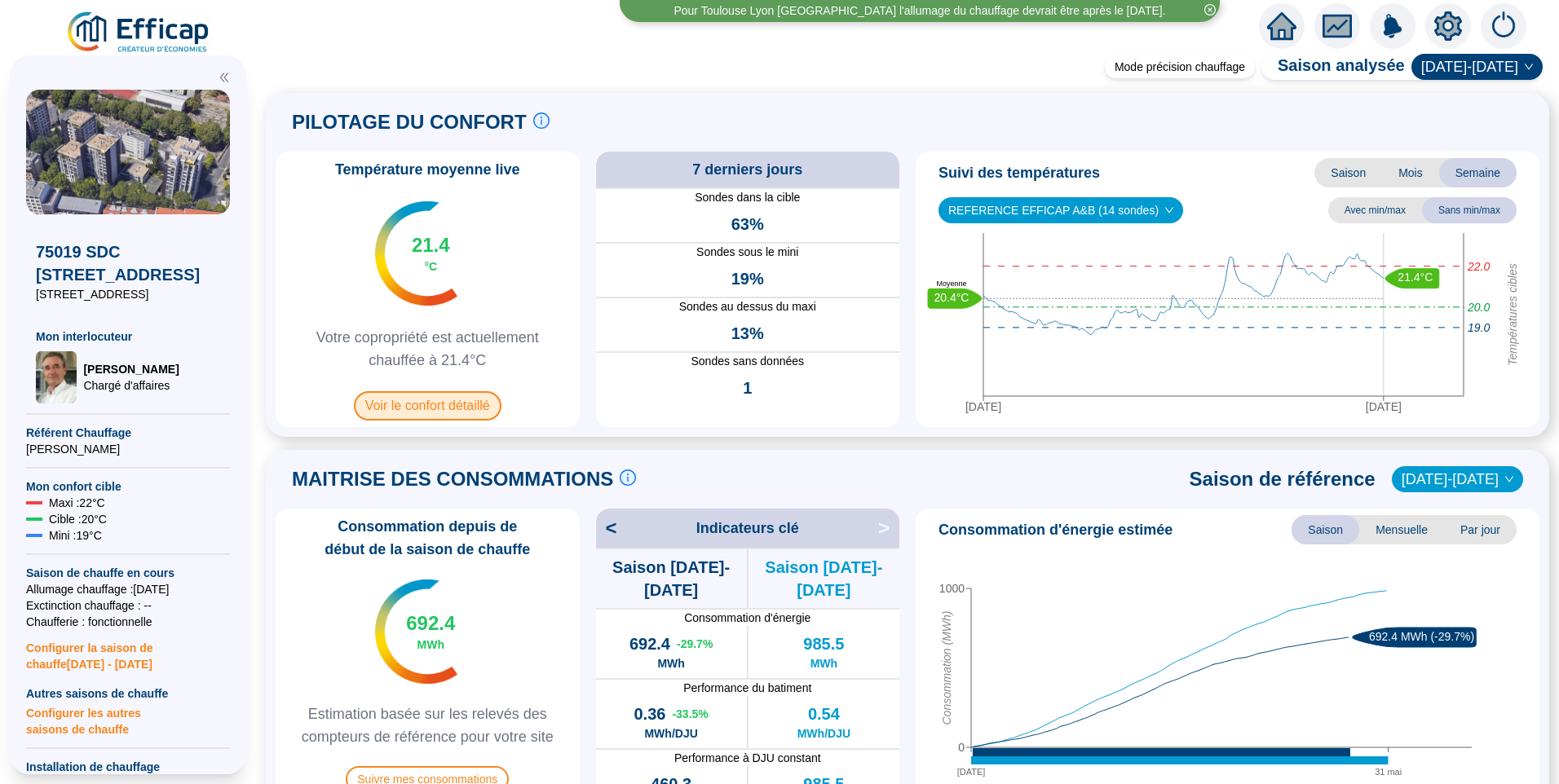
click at [441, 409] on span "Voir le confort détaillé" at bounding box center [428, 406] width 148 height 30
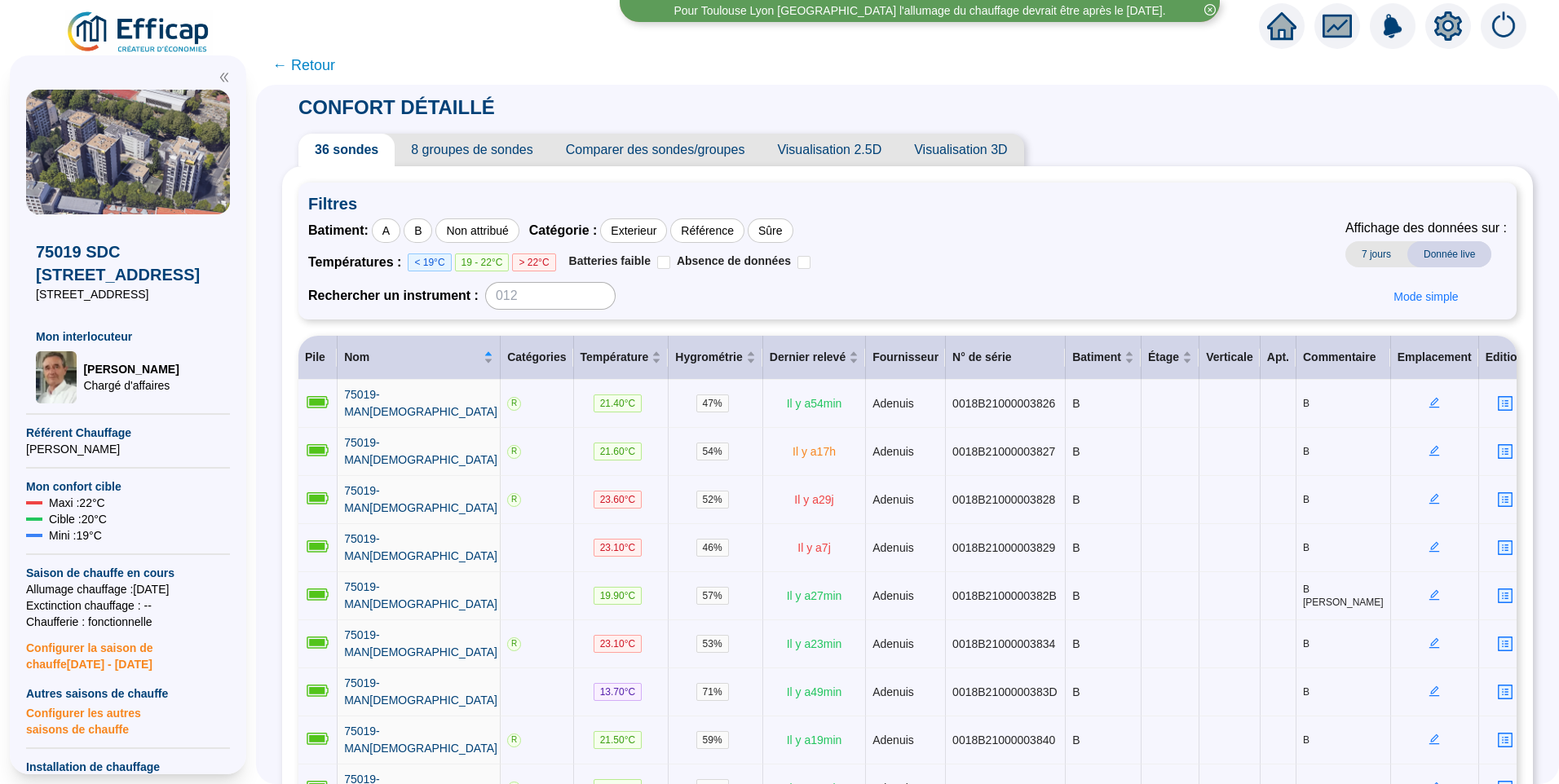
click at [489, 155] on span "8 groupes de sondes" at bounding box center [471, 150] width 154 height 32
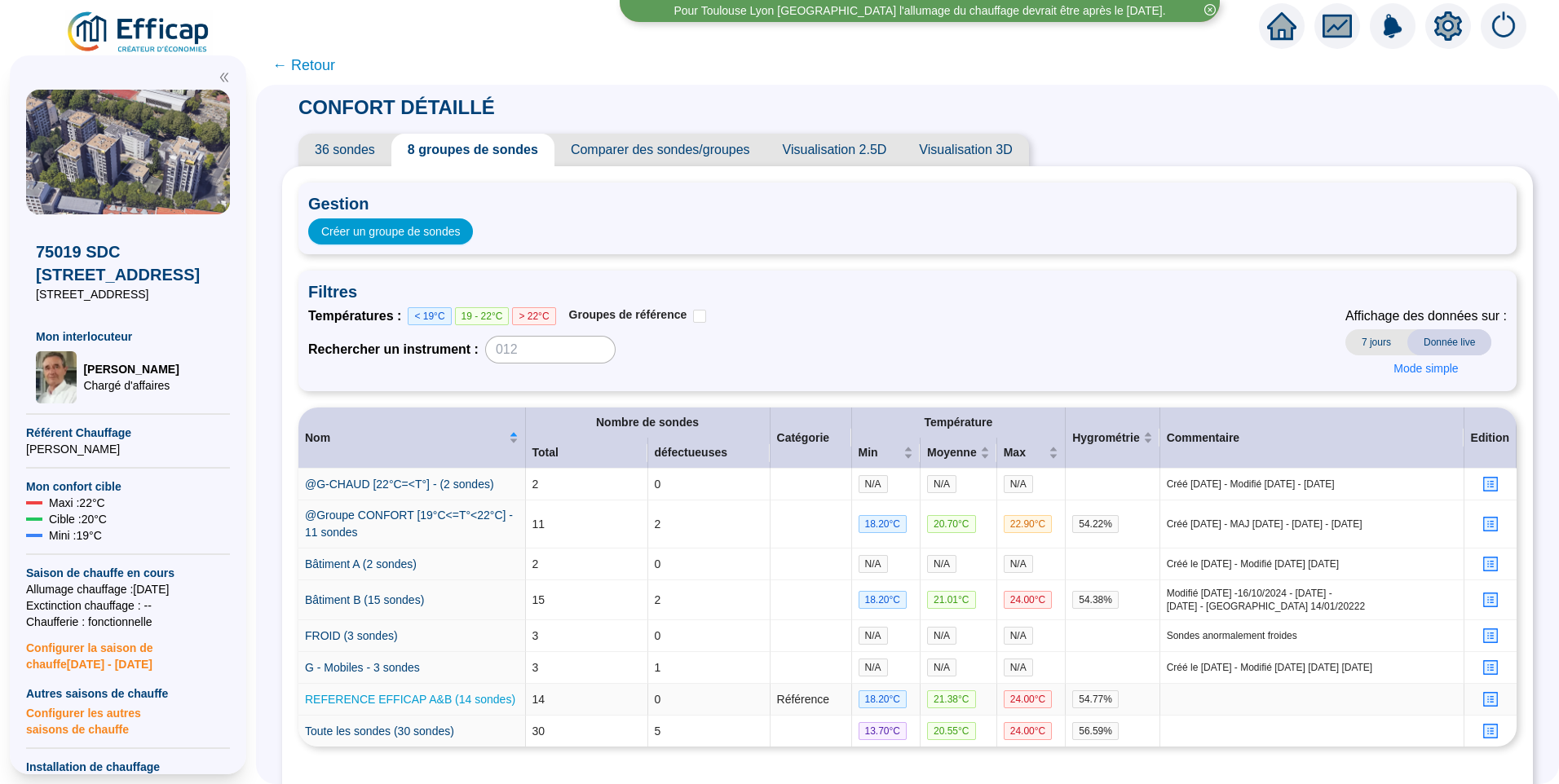
click at [464, 705] on link "REFERENCE EFFICAP A&B (14 sondes)" at bounding box center [410, 699] width 210 height 13
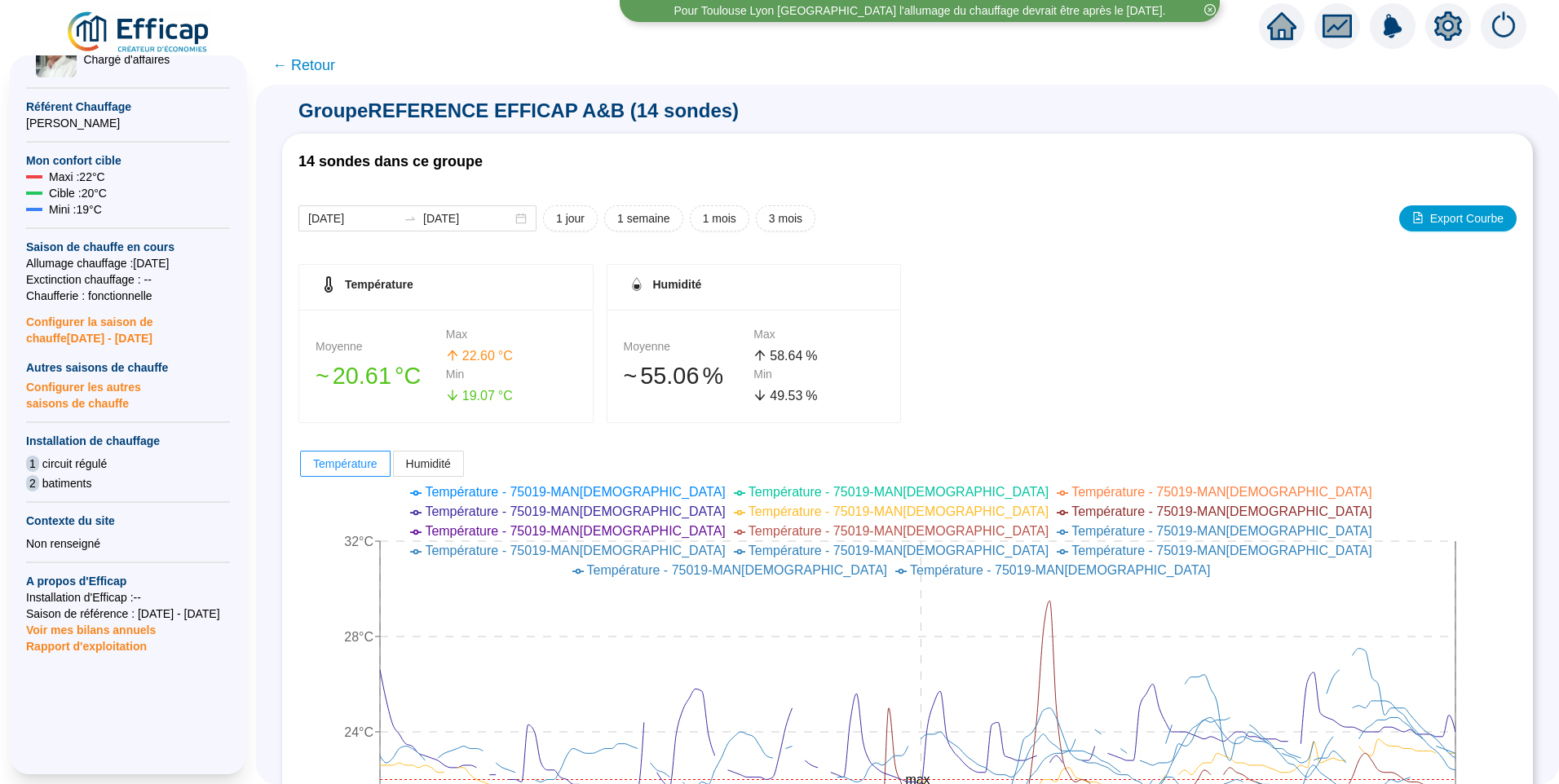
click at [315, 65] on span "← Retour" at bounding box center [303, 65] width 63 height 23
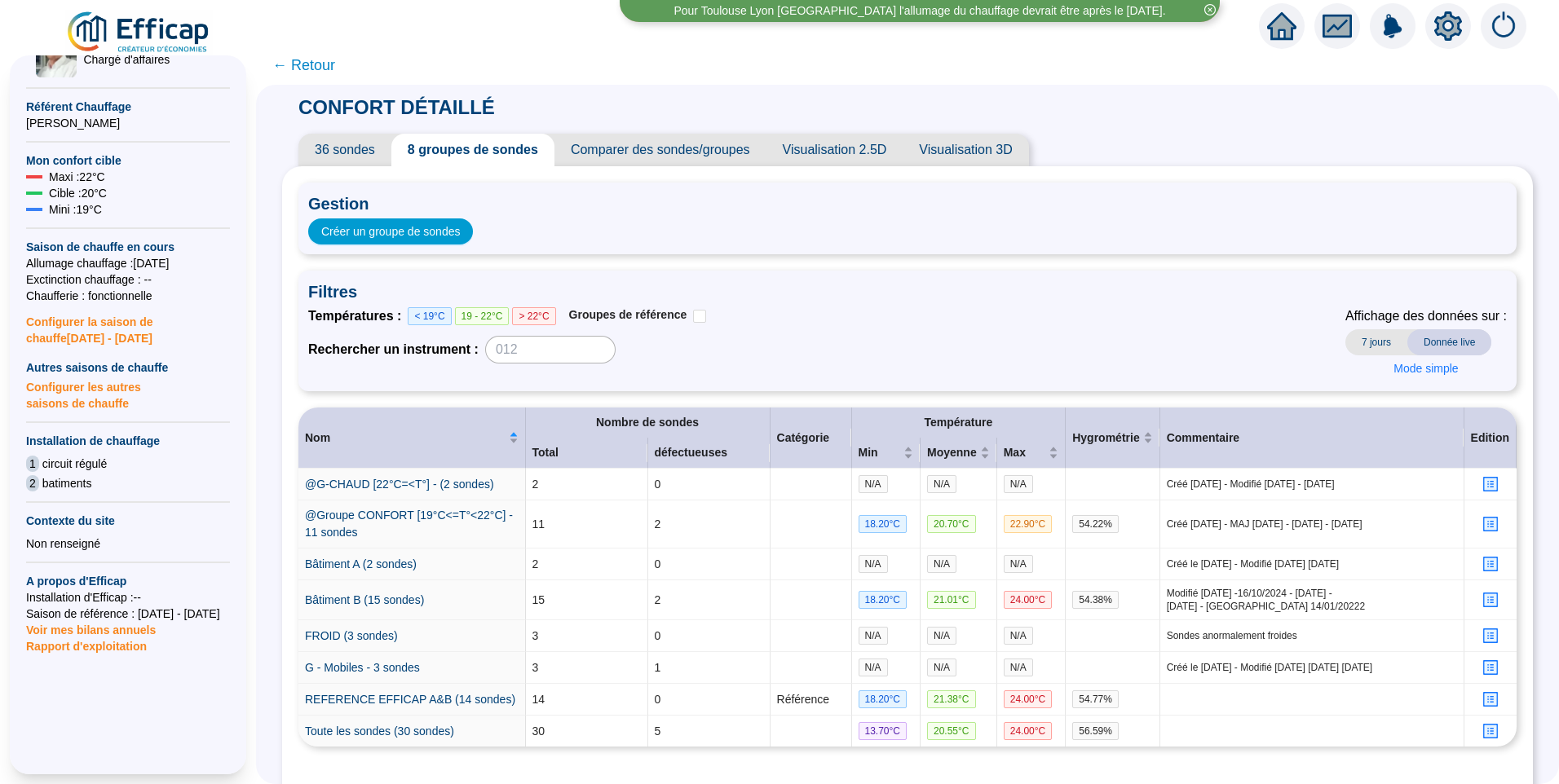
click at [327, 66] on span "← Retour" at bounding box center [303, 65] width 63 height 23
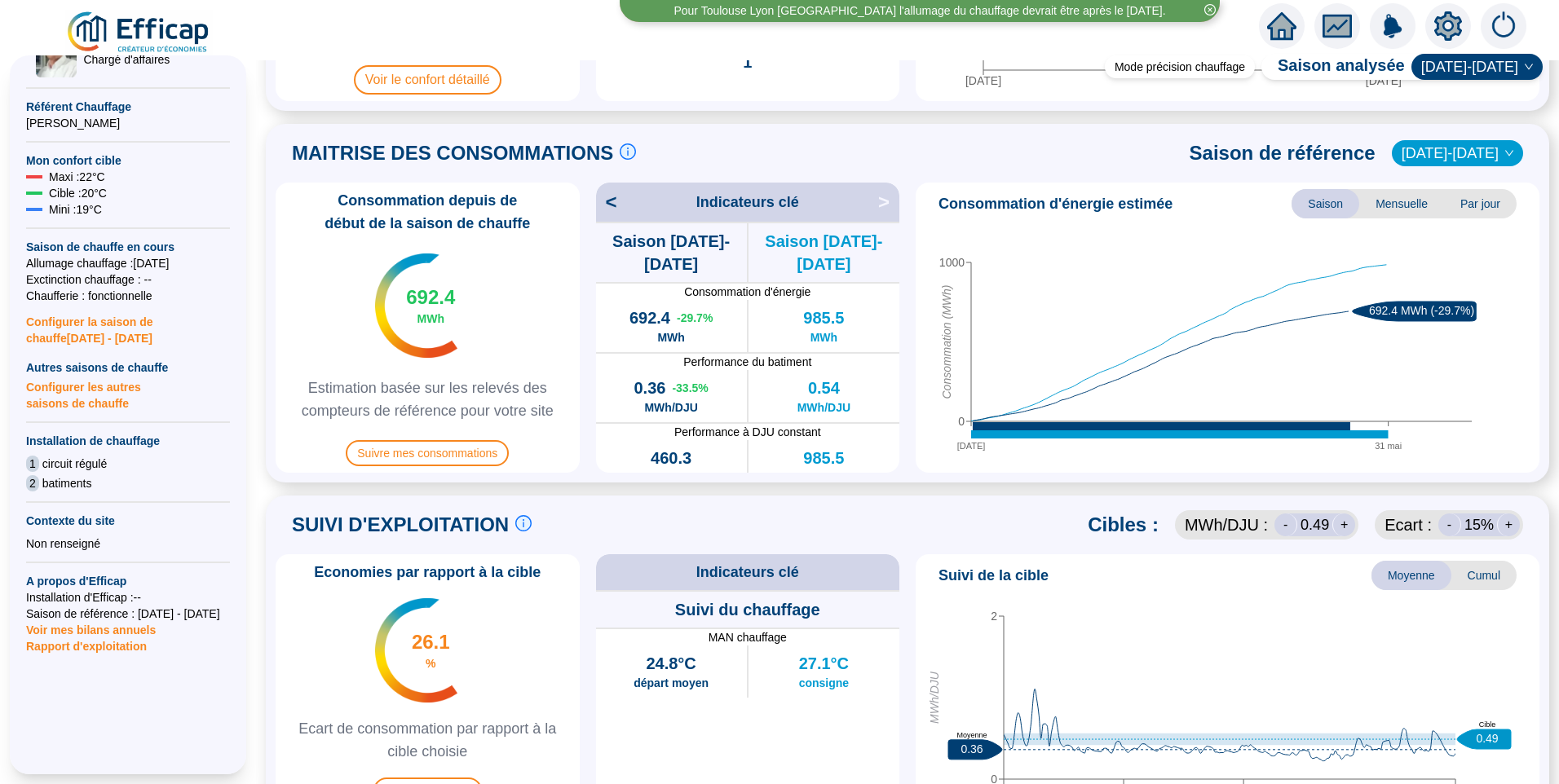
scroll to position [244, 0]
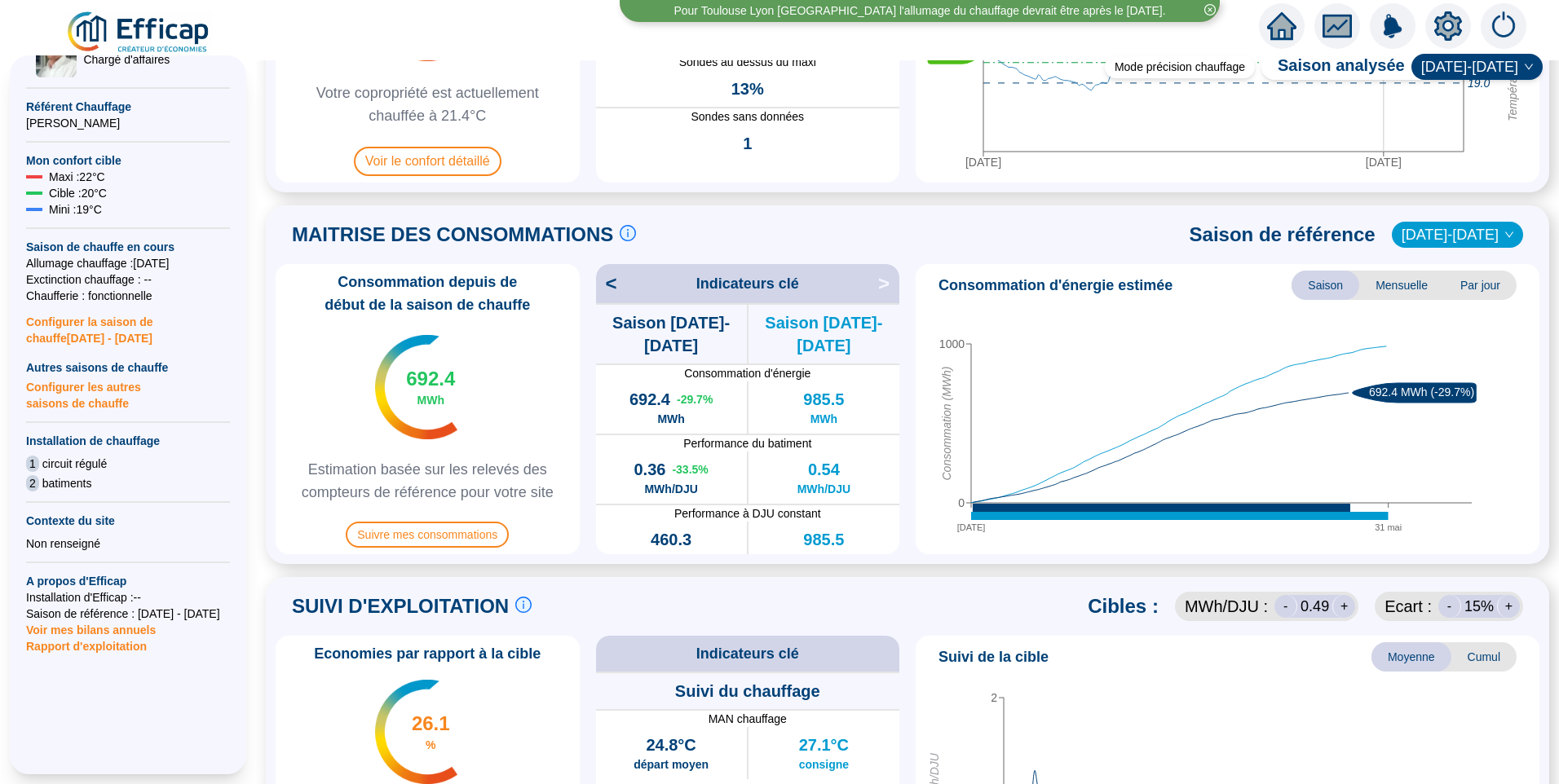
click at [964, 214] on div "MAITRISE DES CONSOMMATIONS Les consommations d'énergie proviennent des fourniss…" at bounding box center [907, 384] width 1284 height 358
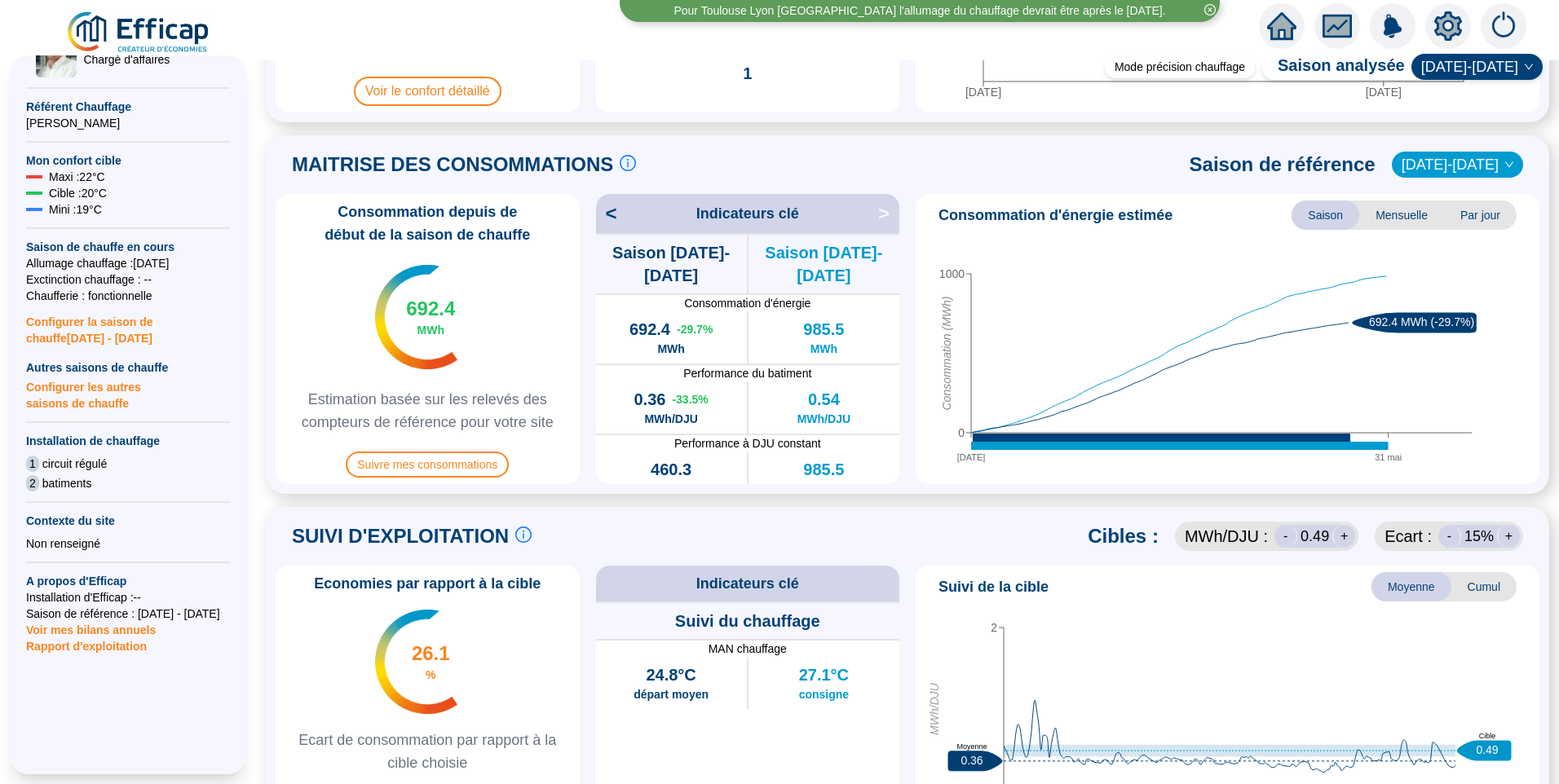
scroll to position [326, 0]
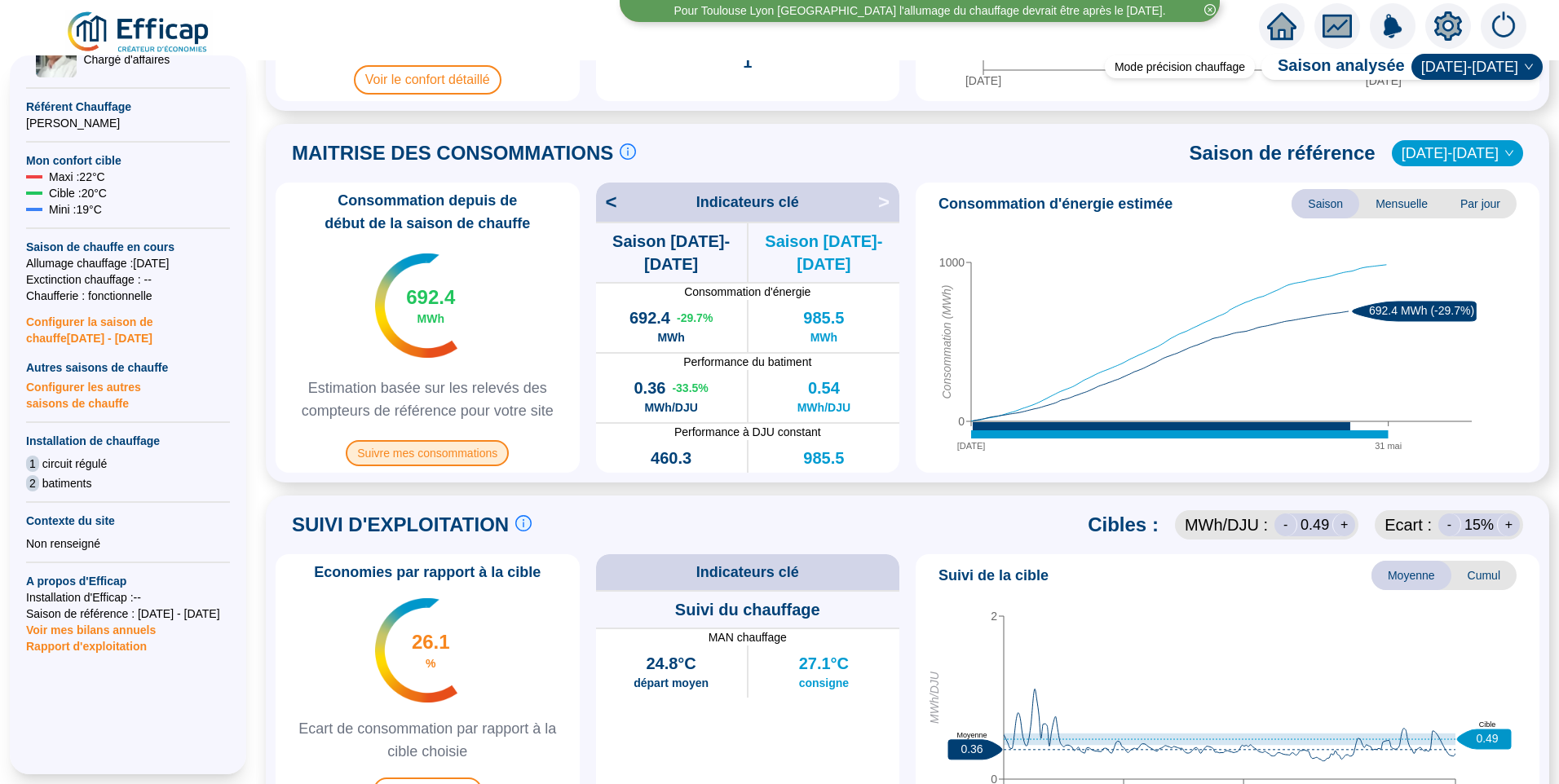
click at [449, 444] on span "Suivre mes consommations" at bounding box center [428, 452] width 163 height 26
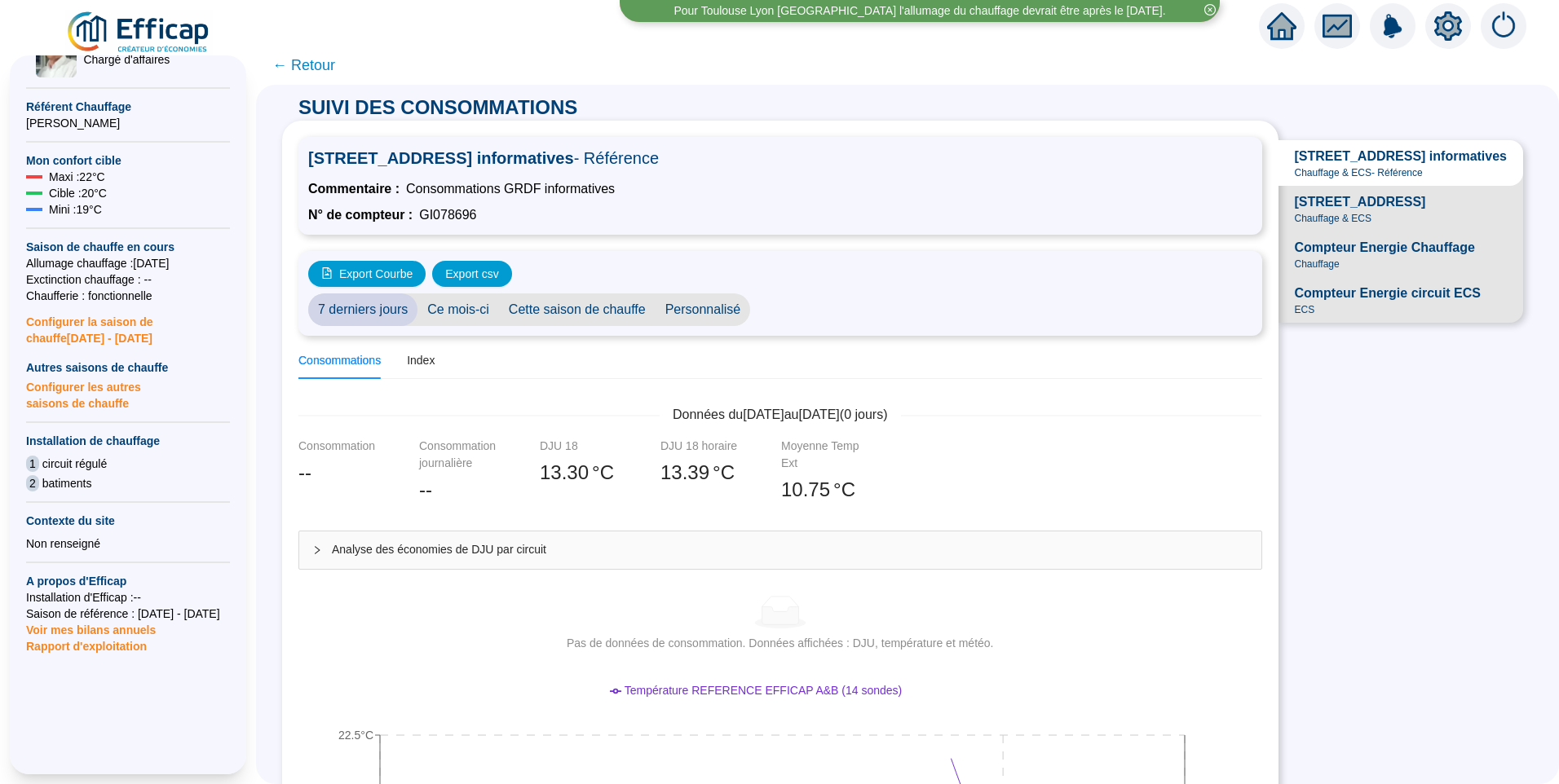
click at [1346, 212] on span "[STREET_ADDRESS]" at bounding box center [1360, 202] width 131 height 20
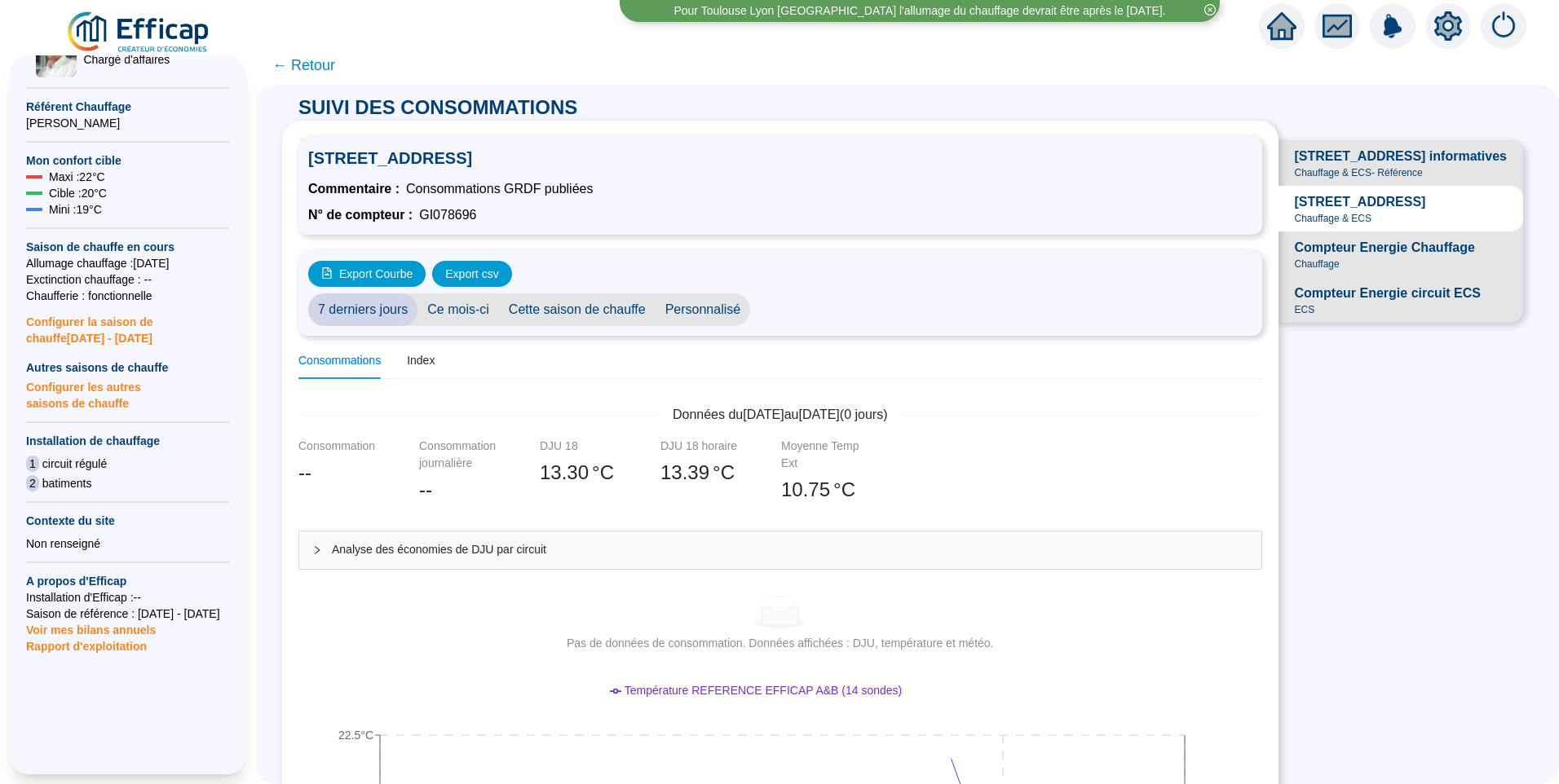
click at [309, 58] on span "← Retour" at bounding box center [303, 65] width 63 height 23
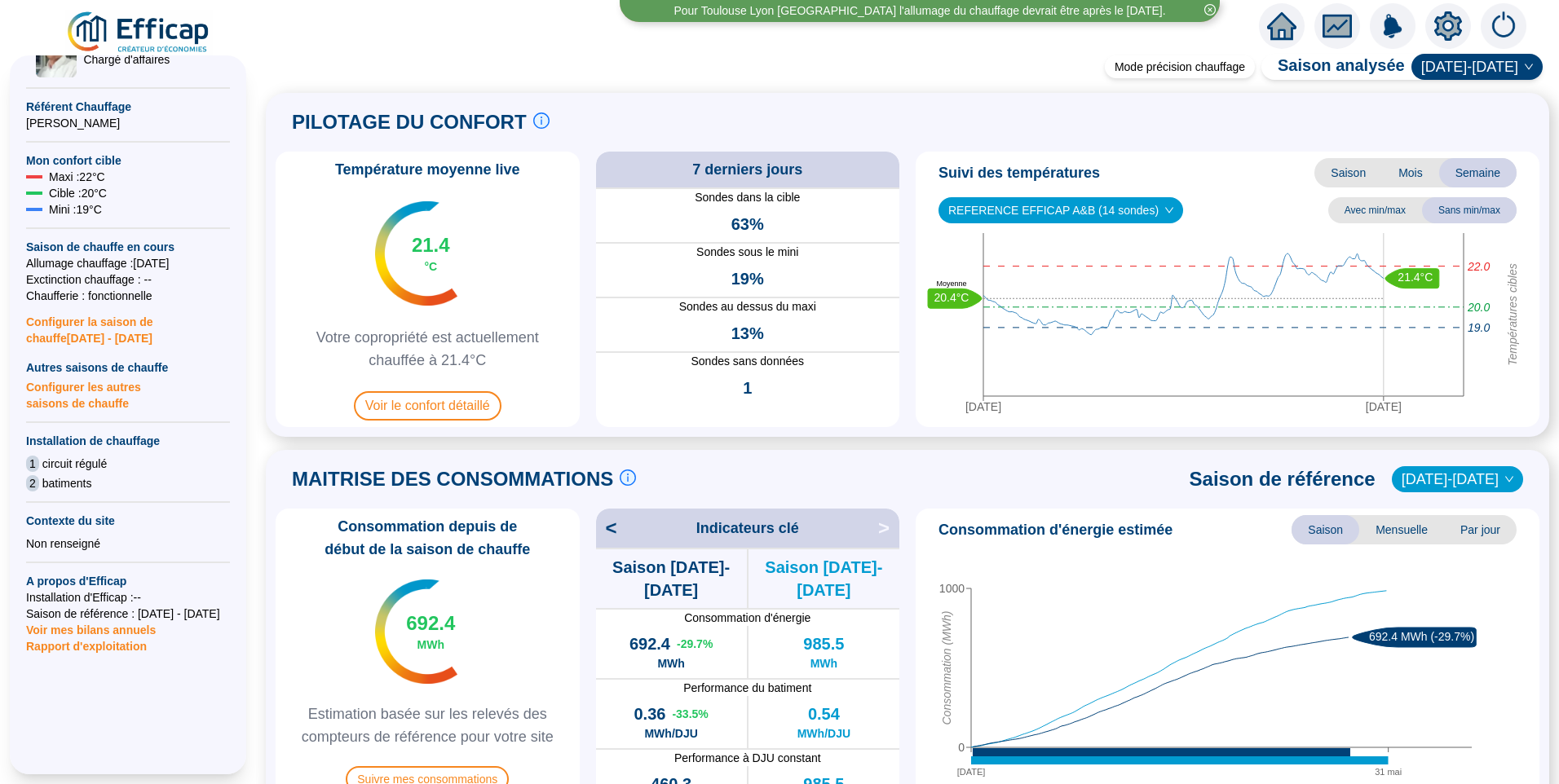
click at [150, 30] on img at bounding box center [139, 32] width 148 height 46
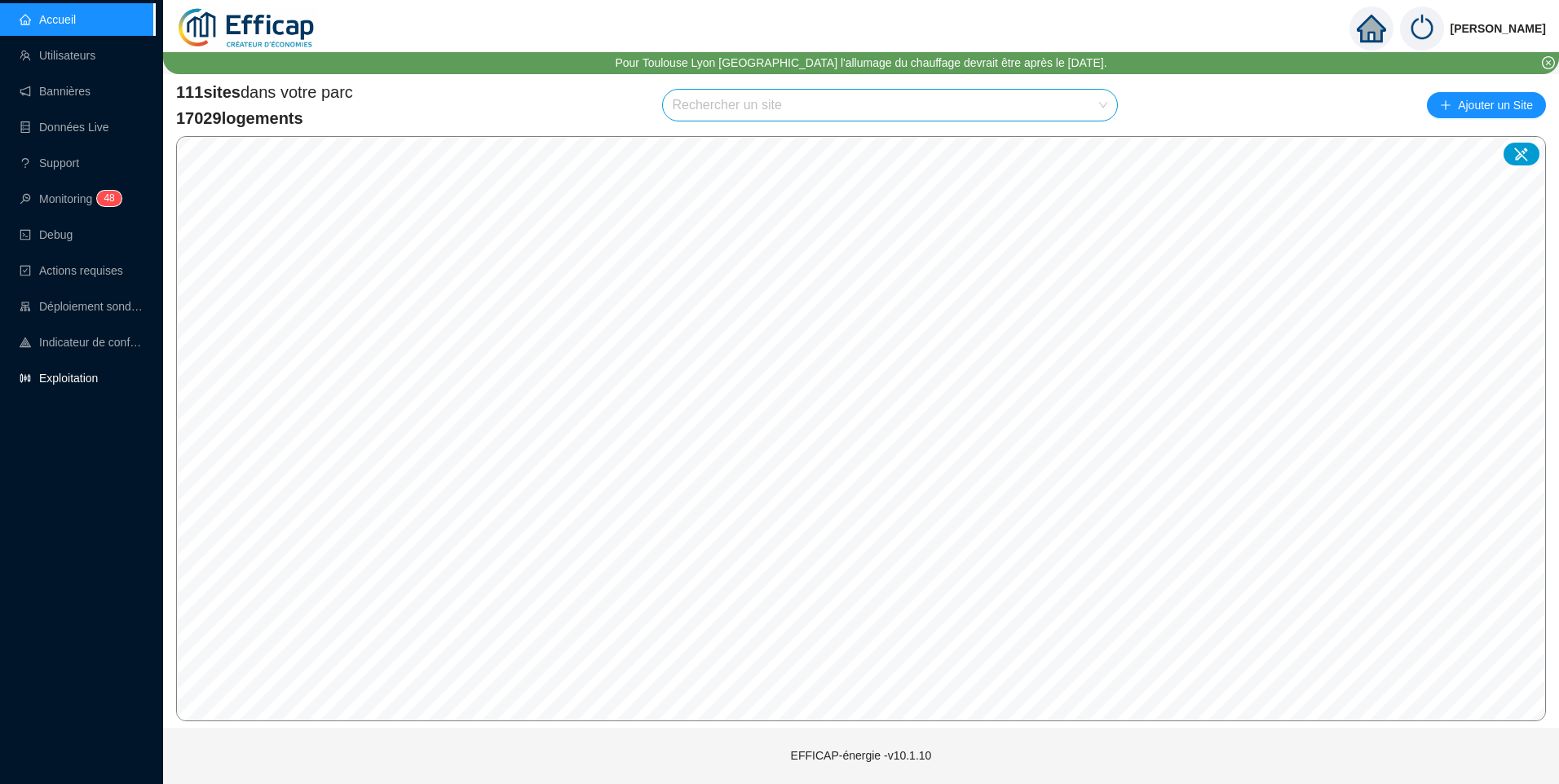
click at [66, 375] on link "Exploitation" at bounding box center [59, 378] width 79 height 13
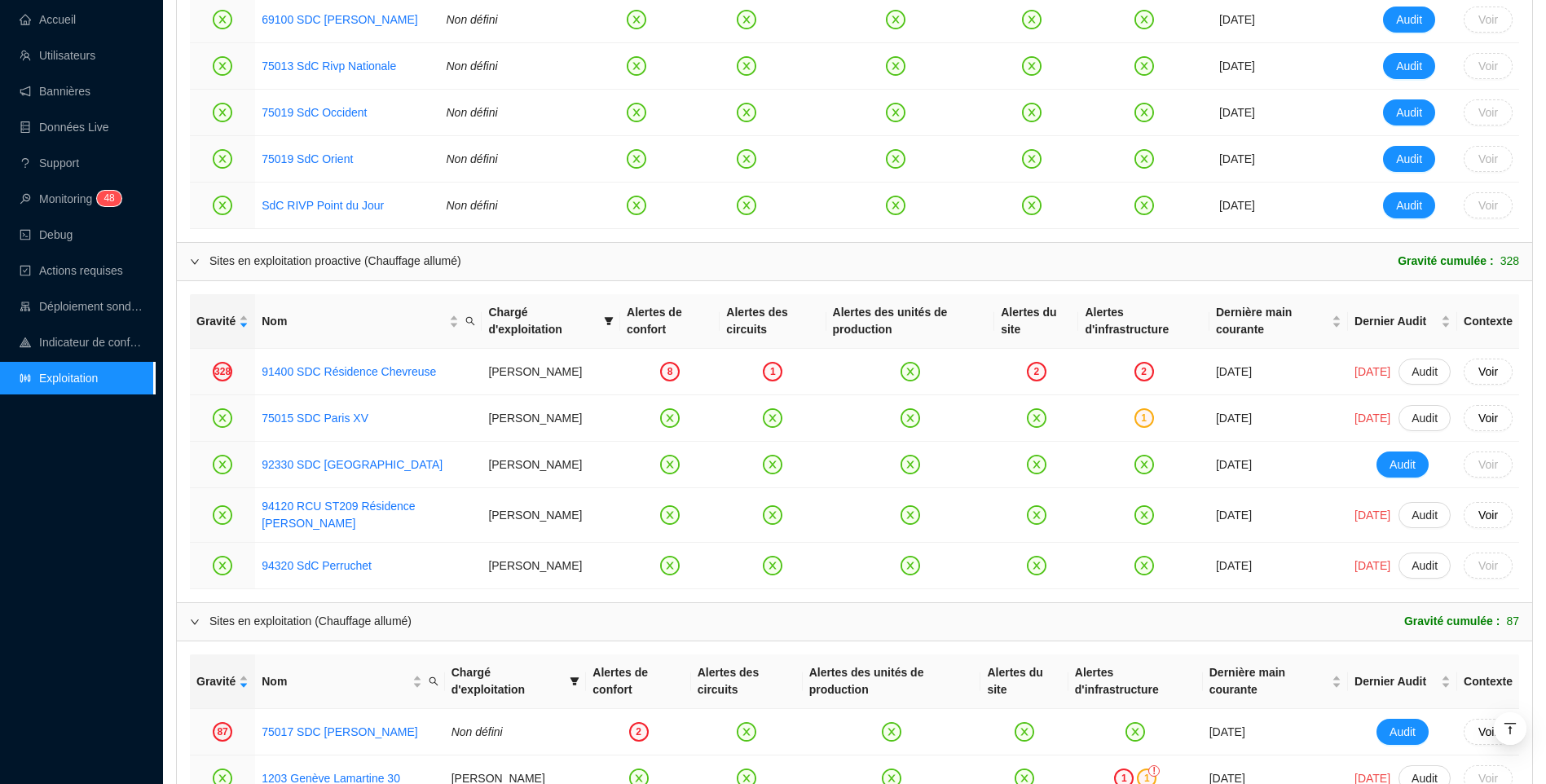
scroll to position [802, 0]
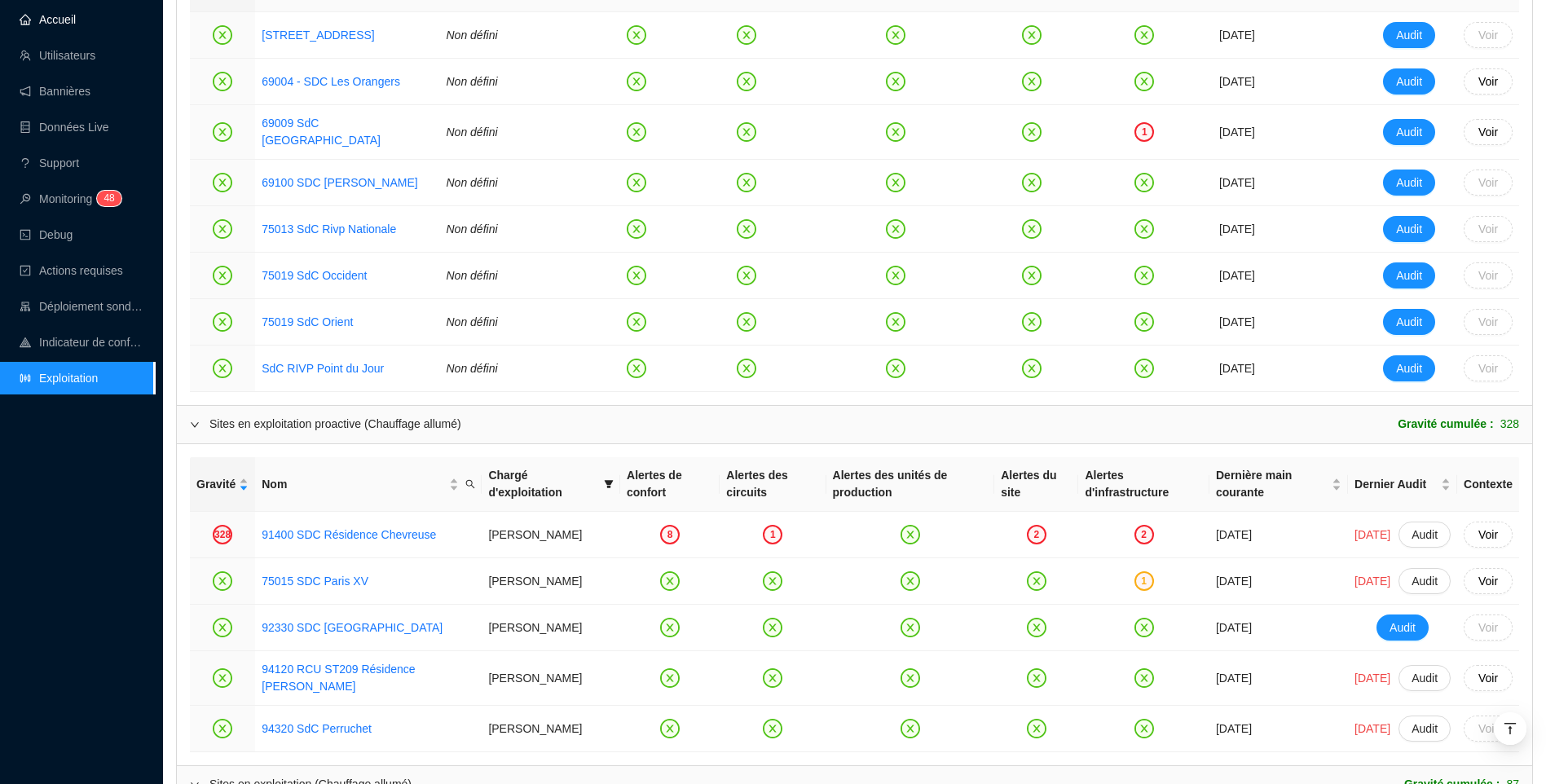
click at [74, 26] on link "Accueil" at bounding box center [47, 20] width 56 height 13
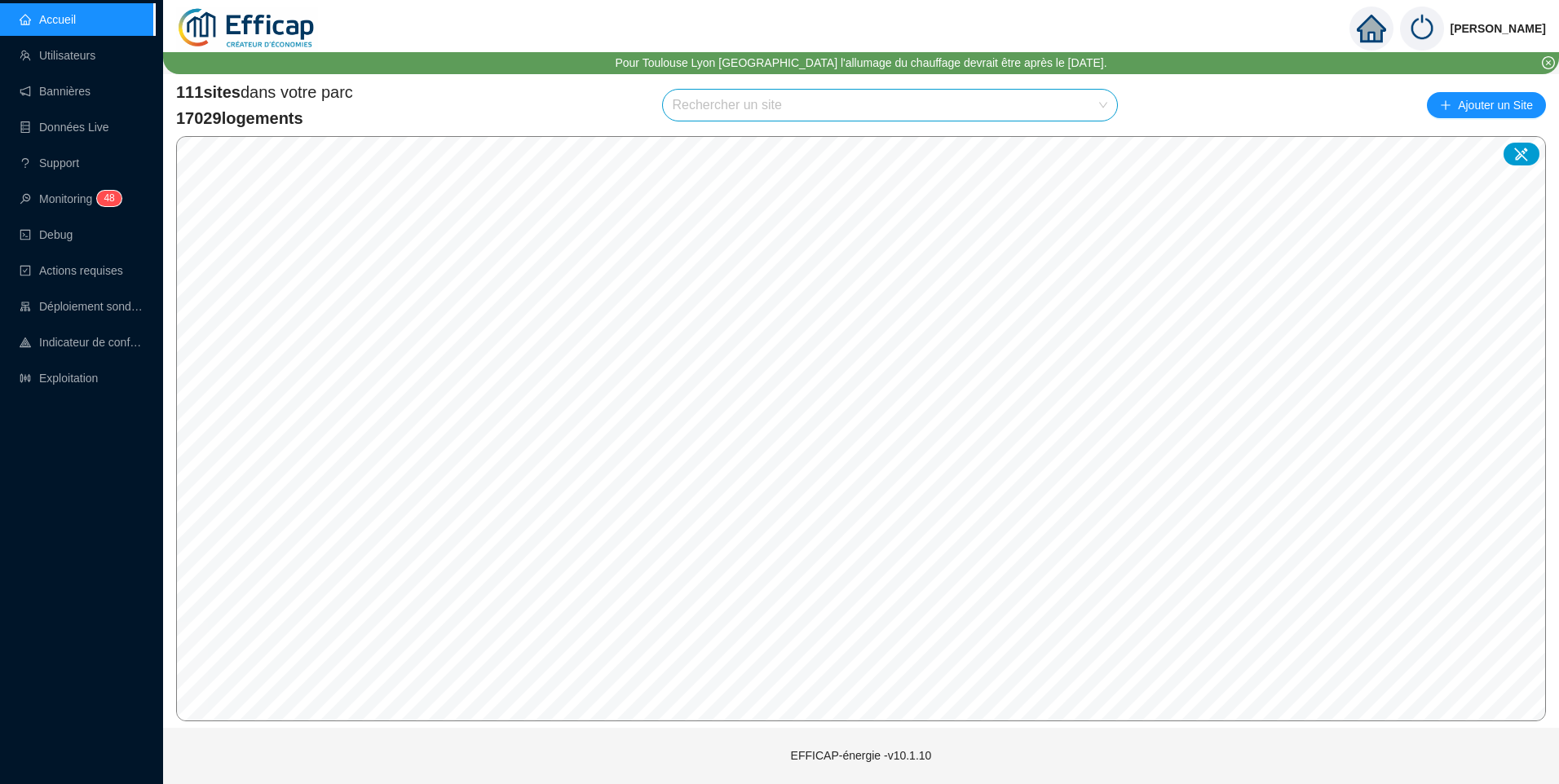
click at [747, 105] on input "search" at bounding box center [883, 105] width 420 height 31
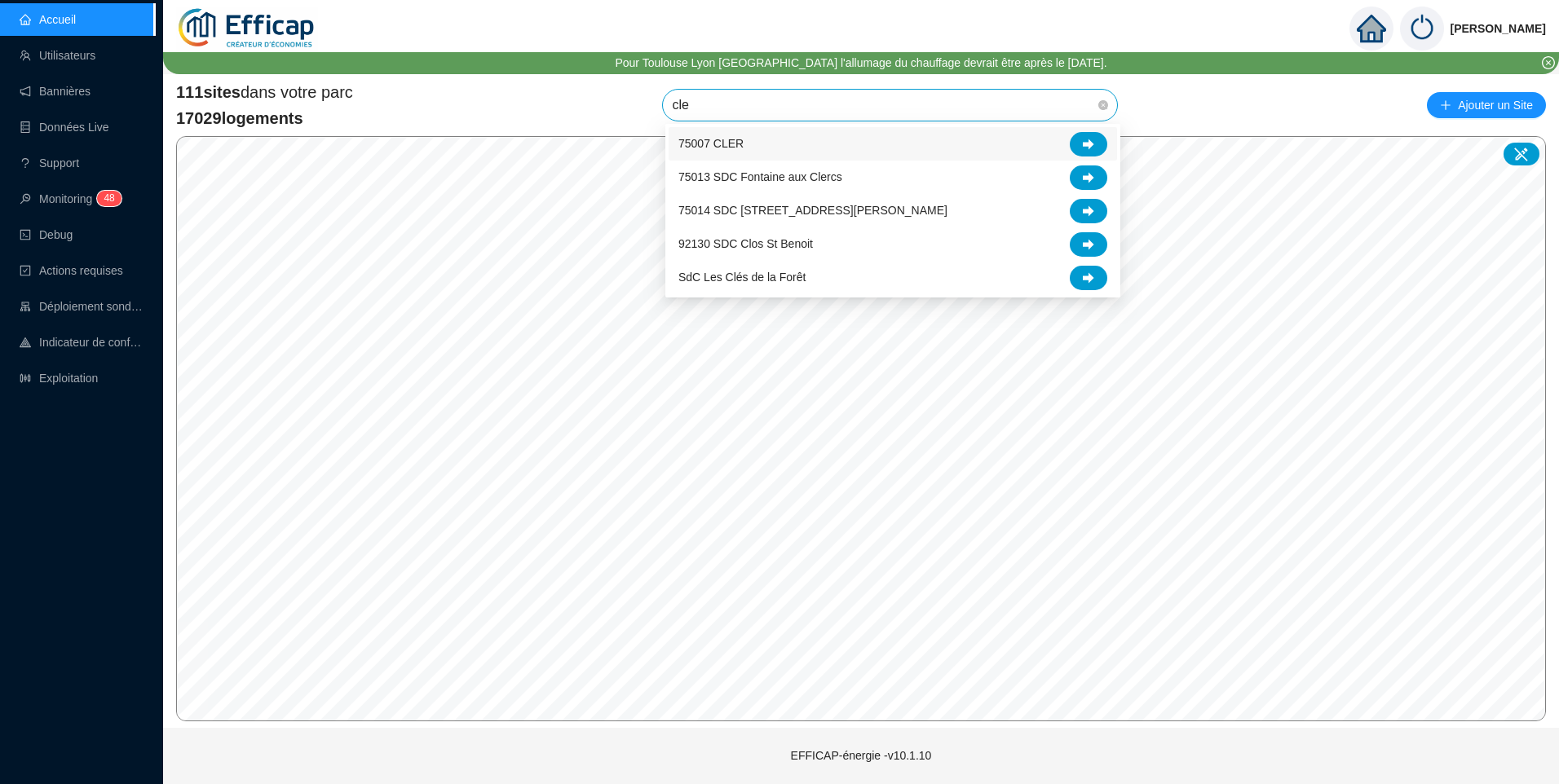
type input "cler"
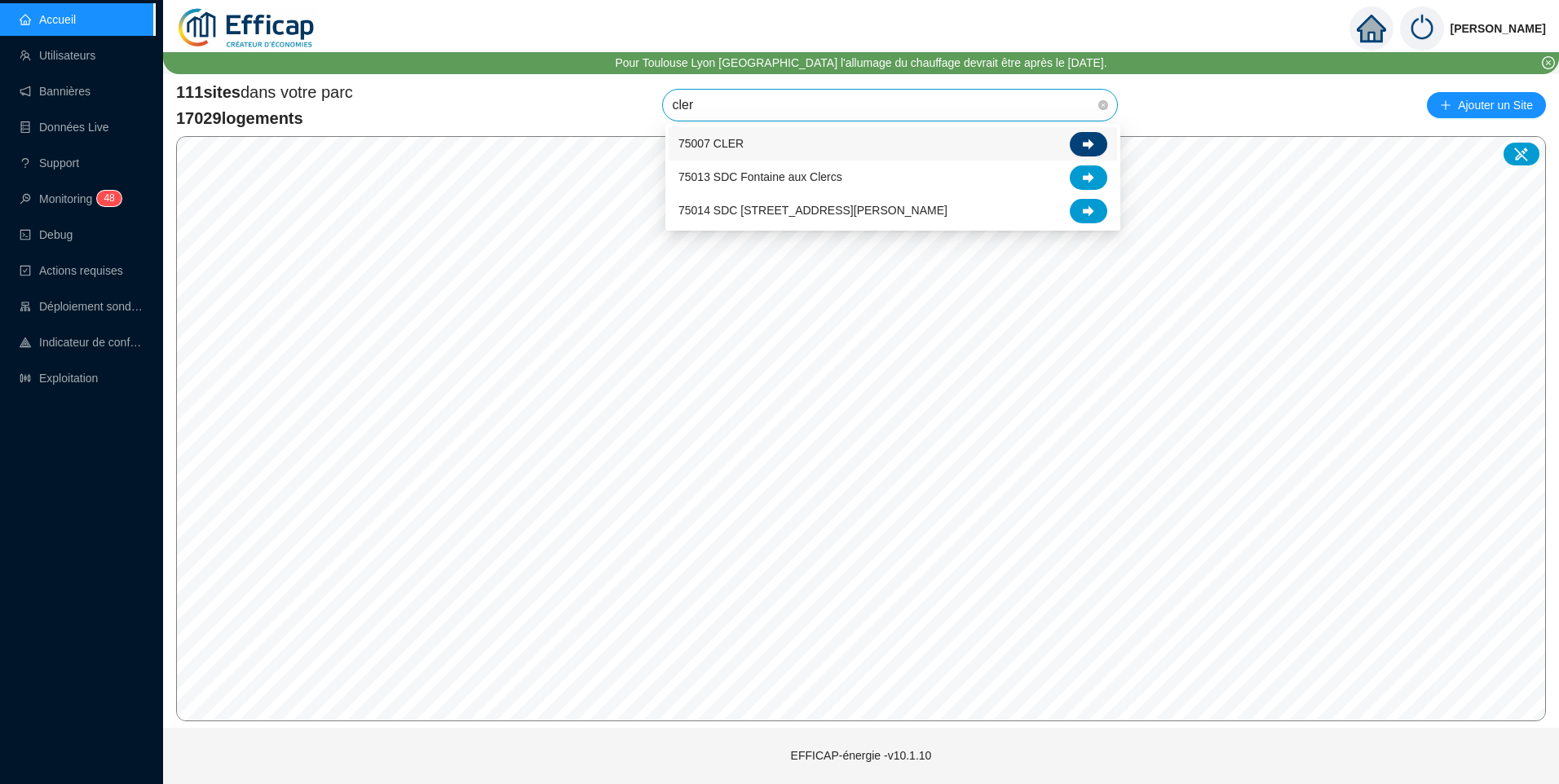
click at [1088, 149] on icon at bounding box center [1089, 144] width 12 height 12
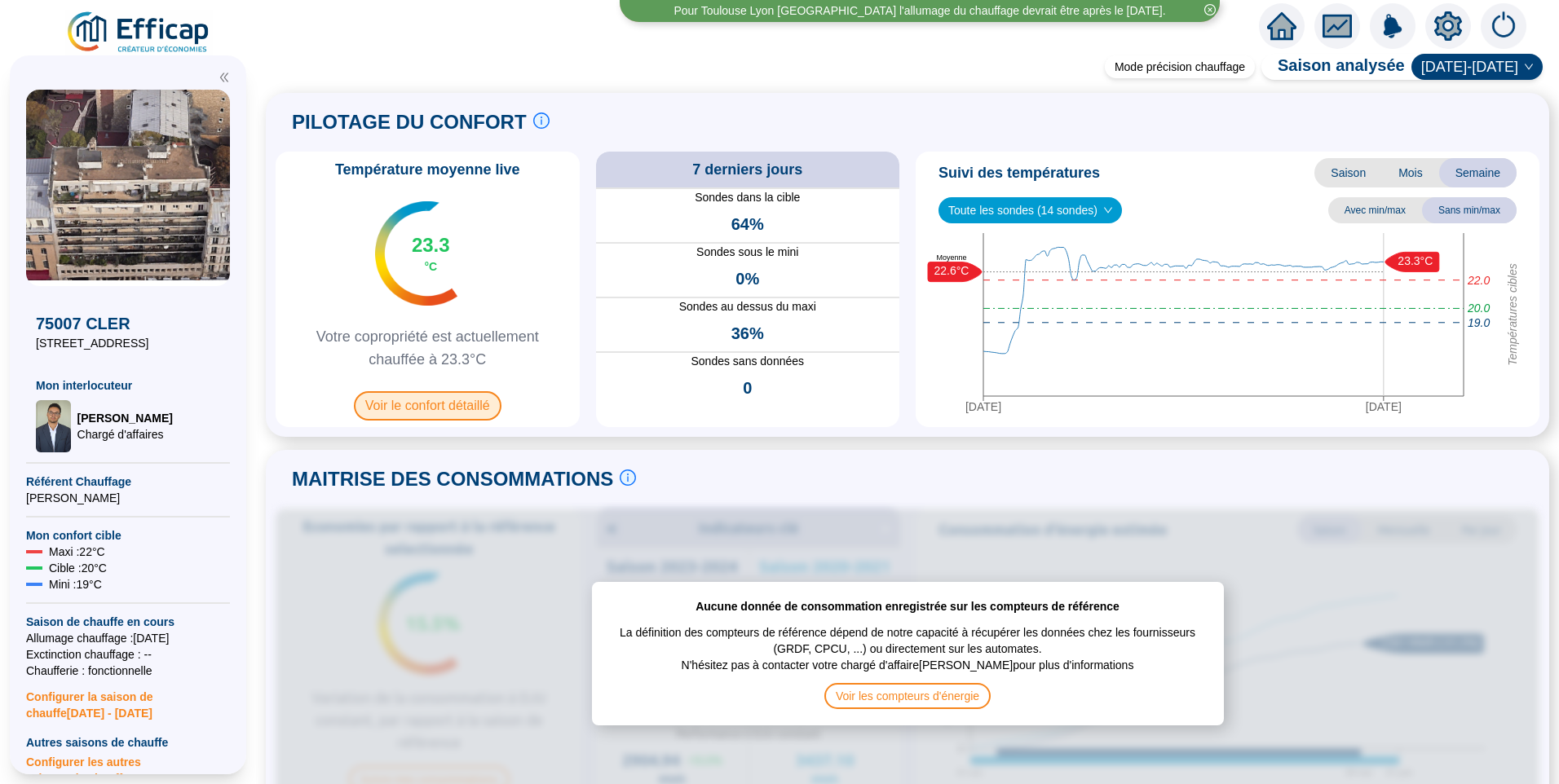
click at [447, 405] on span "Voir le confort détaillé" at bounding box center [428, 406] width 148 height 30
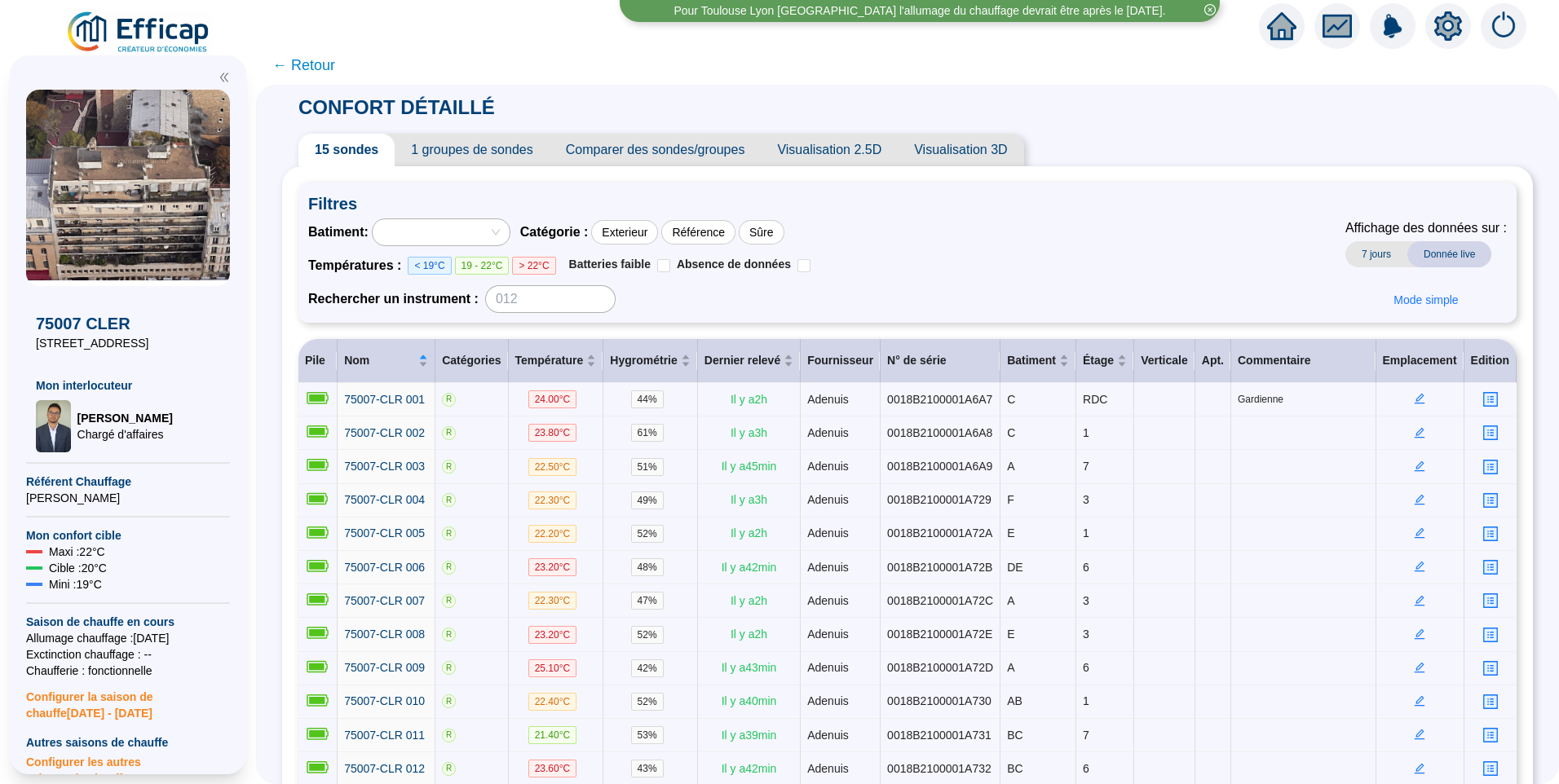
click at [1450, 28] on icon "setting" at bounding box center [1448, 26] width 30 height 30
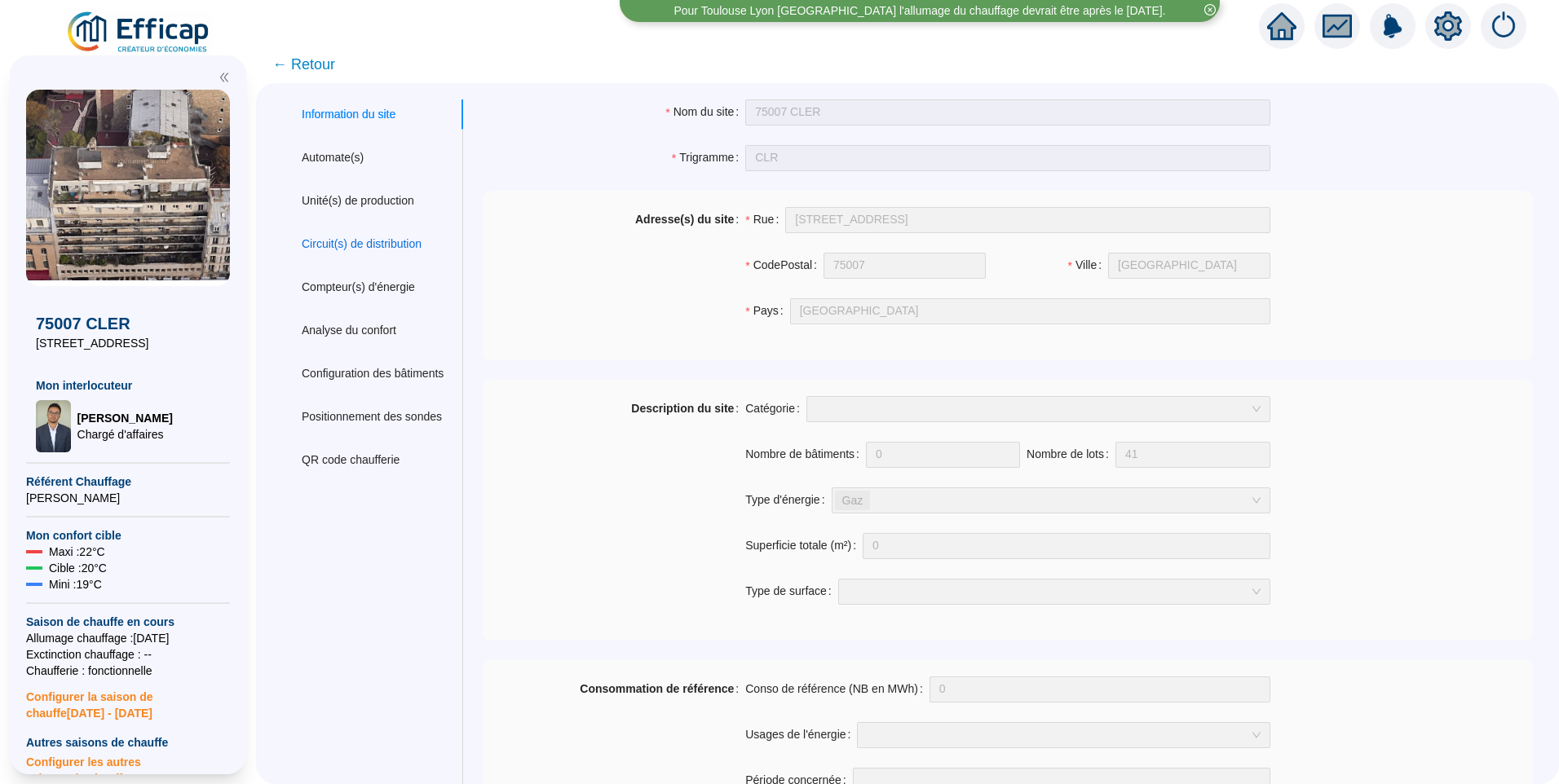
click at [371, 247] on div "Circuit(s) de distribution" at bounding box center [361, 243] width 120 height 17
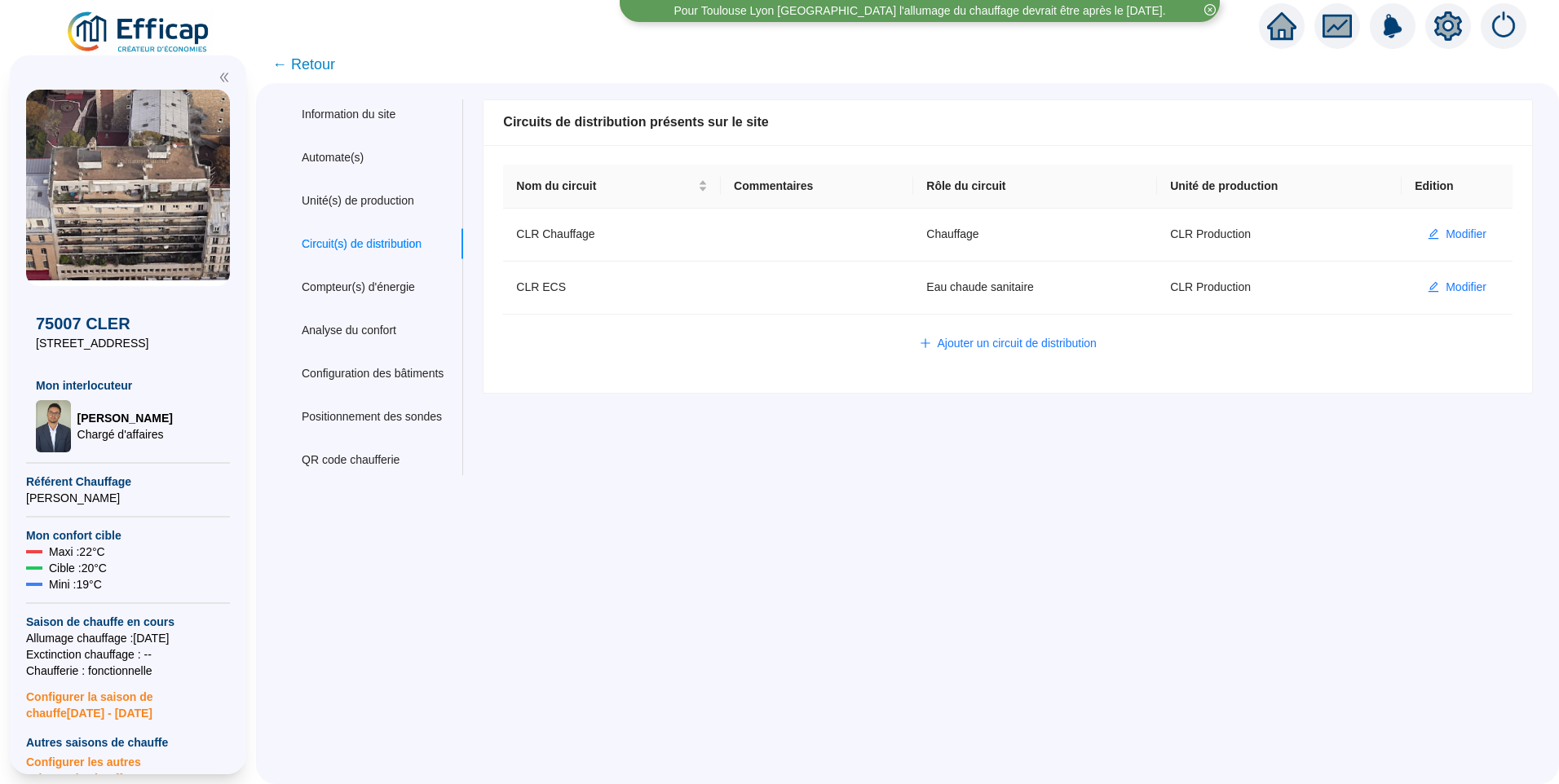
click at [334, 65] on span "← Retour" at bounding box center [303, 64] width 63 height 23
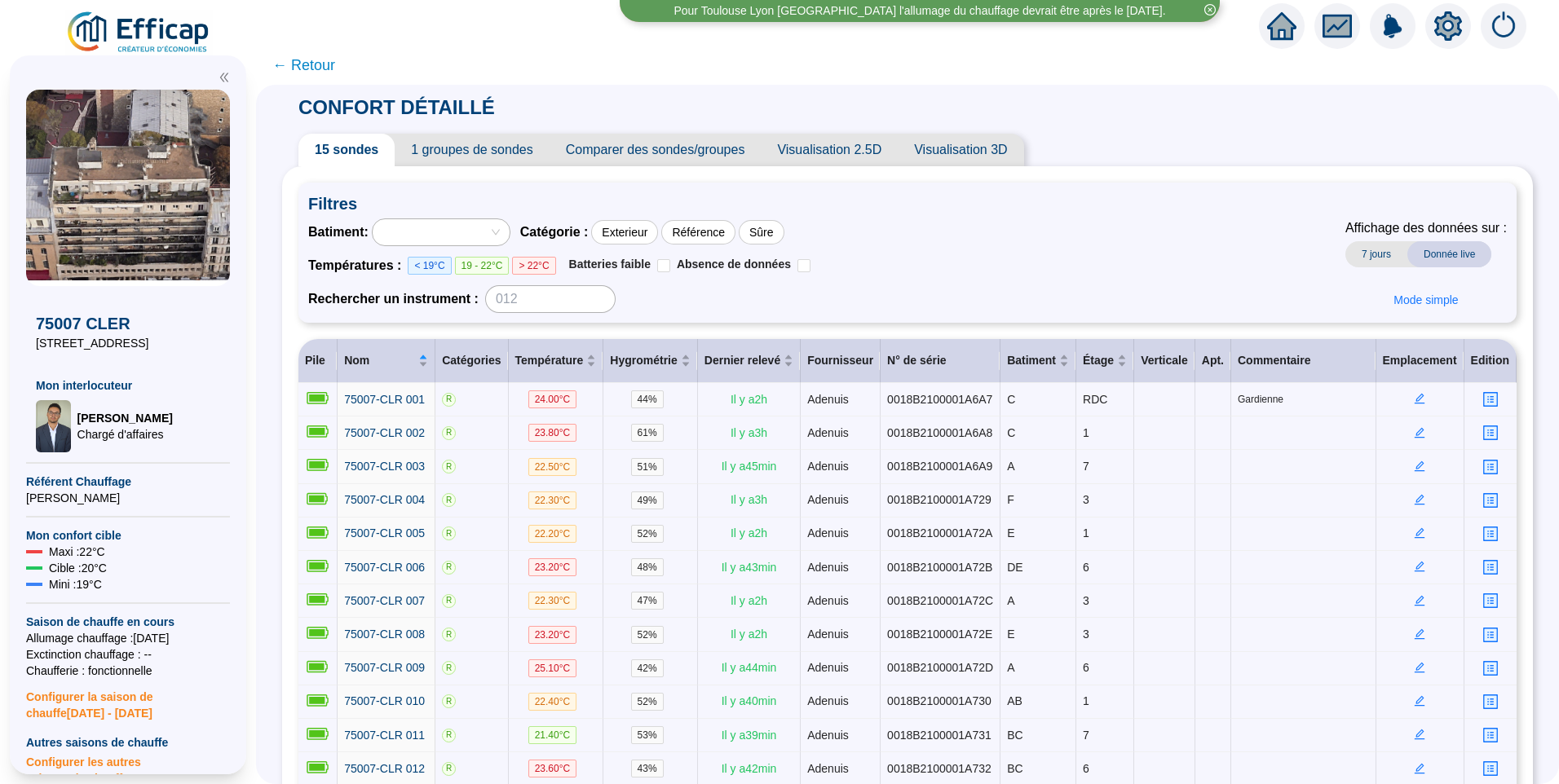
click at [469, 137] on span "1 groupes de sondes" at bounding box center [471, 150] width 154 height 32
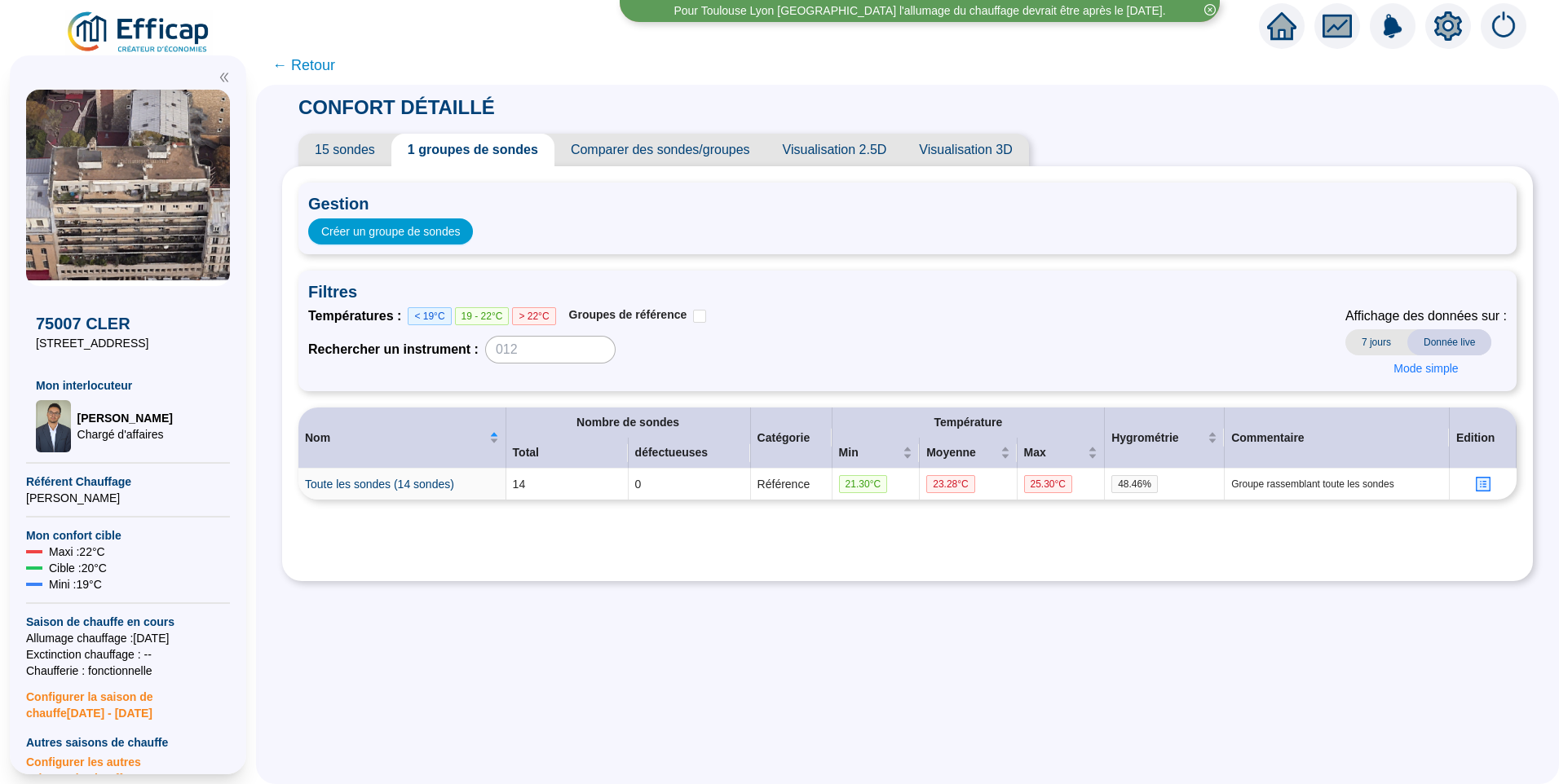
click at [372, 134] on span "15 sondes" at bounding box center [345, 150] width 93 height 32
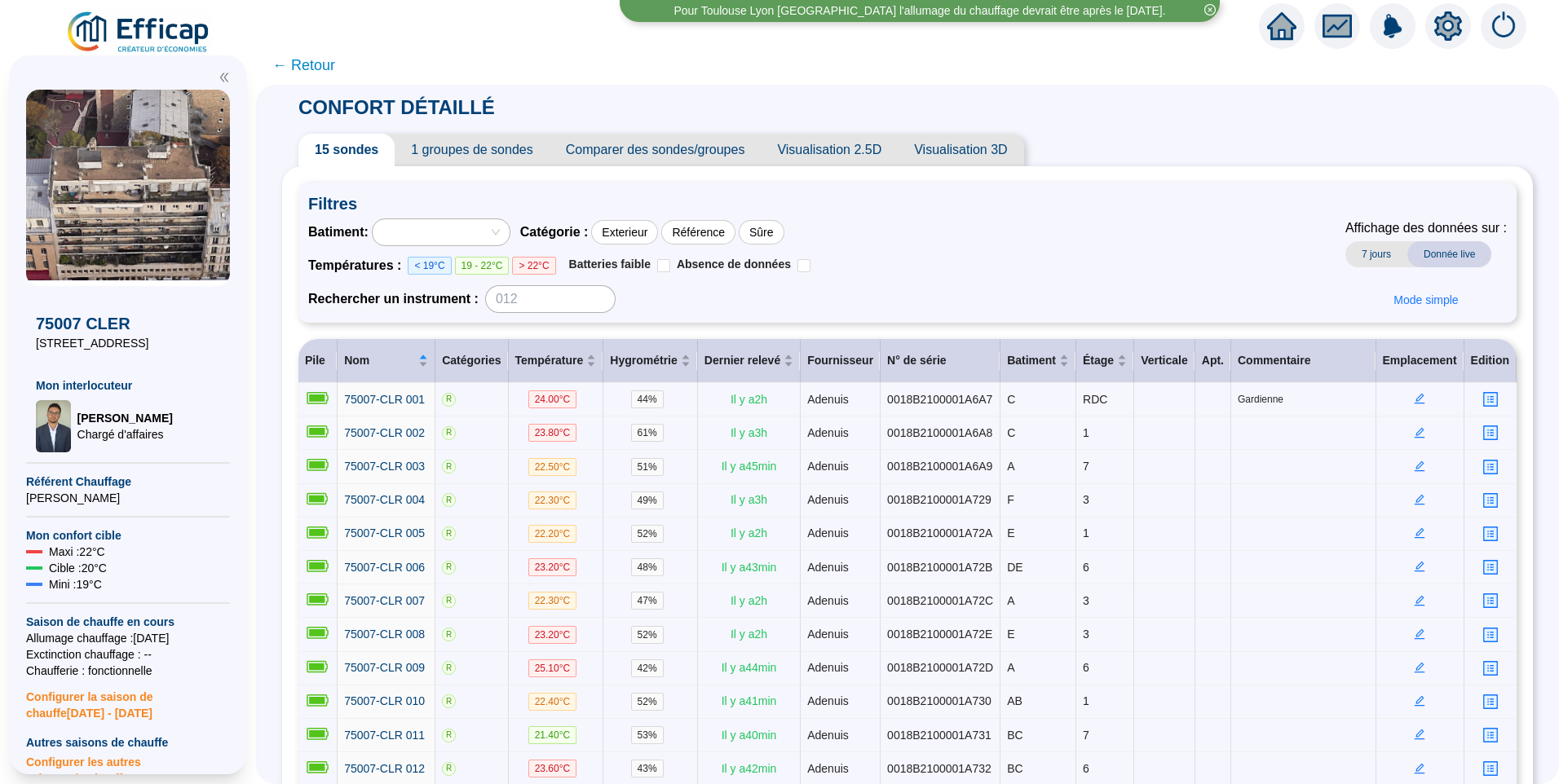
click at [464, 223] on div at bounding box center [432, 232] width 114 height 23
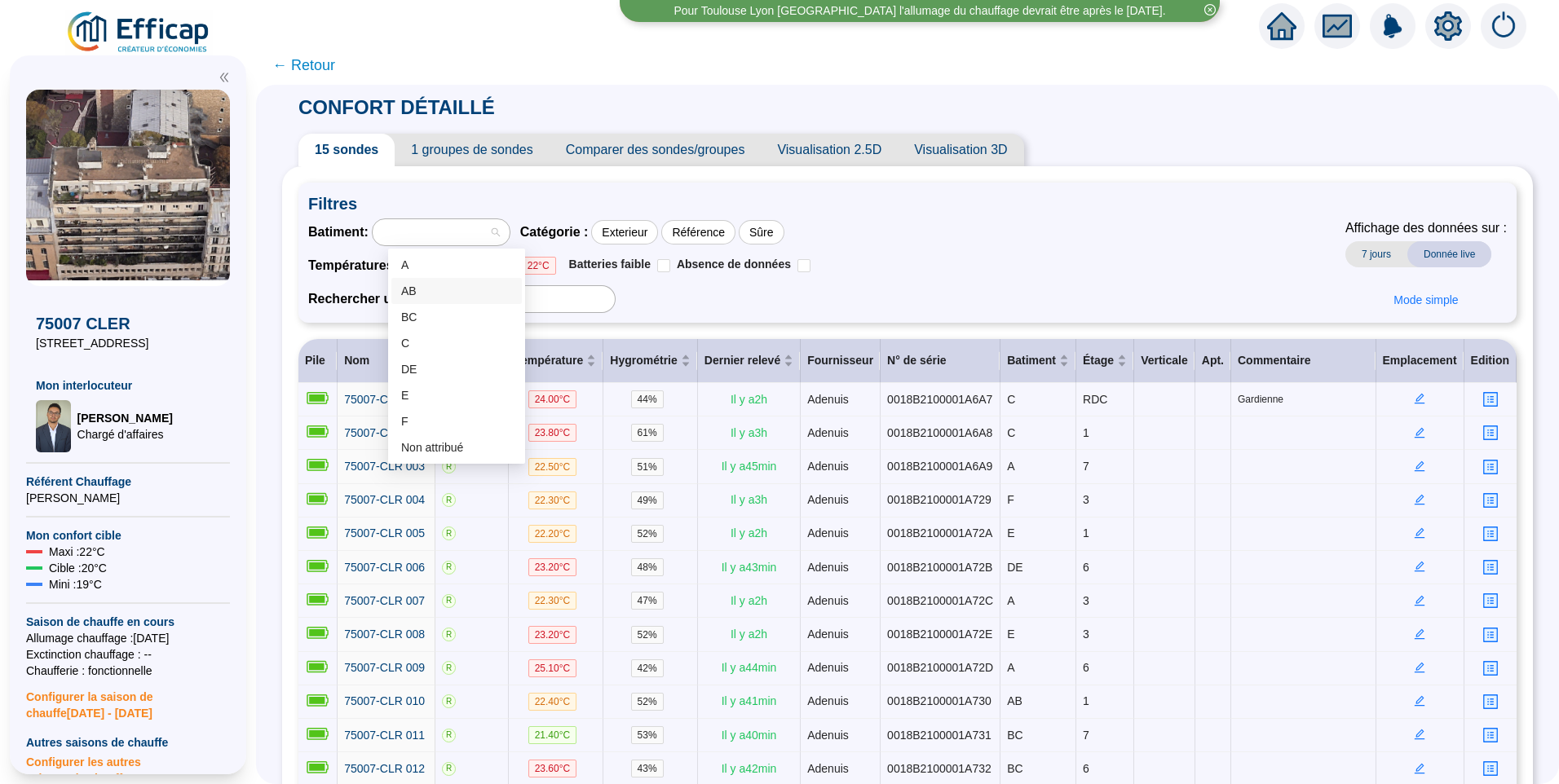
click at [449, 291] on div "AB" at bounding box center [457, 291] width 111 height 17
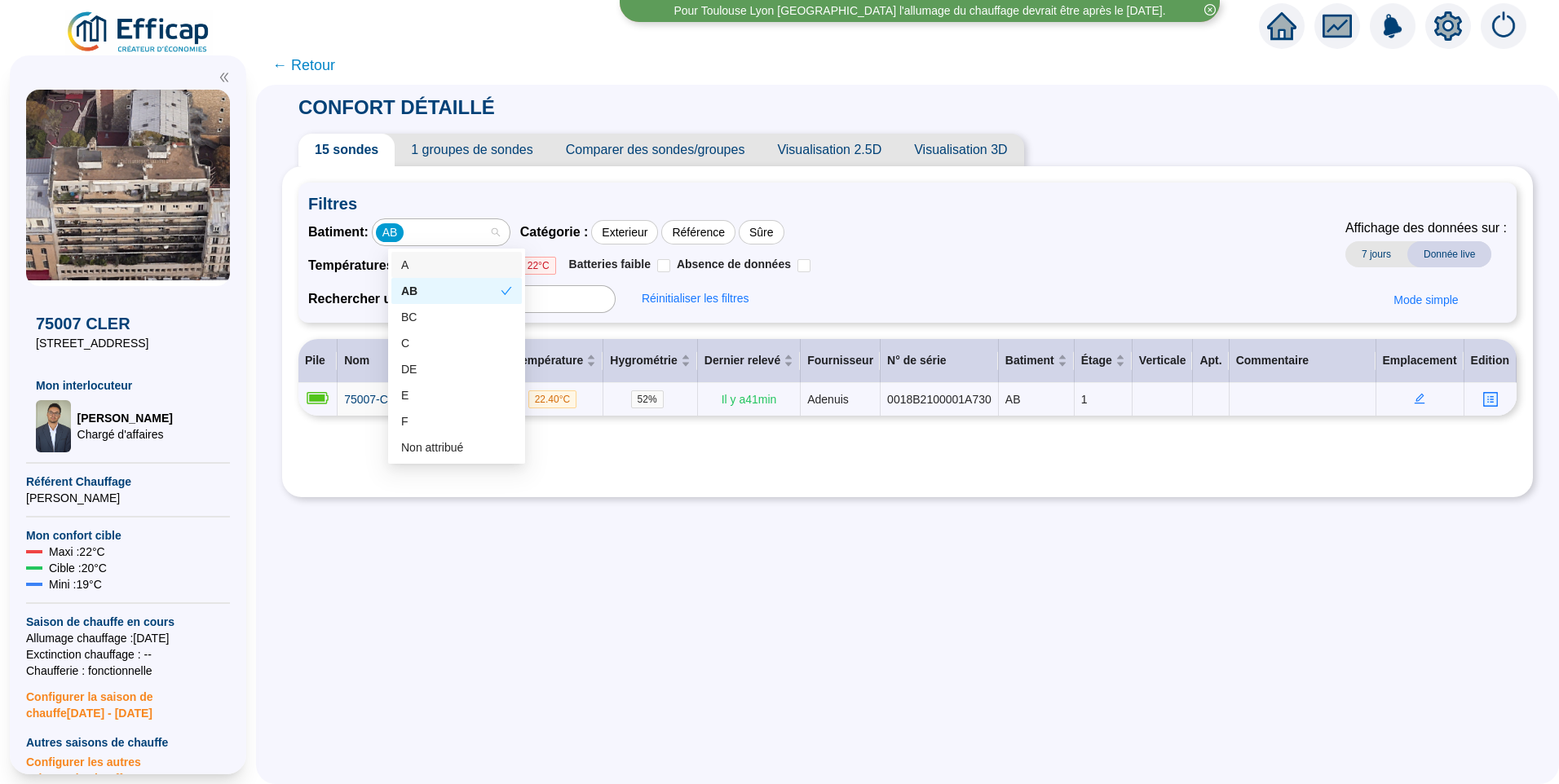
click at [479, 230] on div "AB" at bounding box center [432, 232] width 114 height 23
click at [455, 313] on div "BC" at bounding box center [457, 317] width 111 height 17
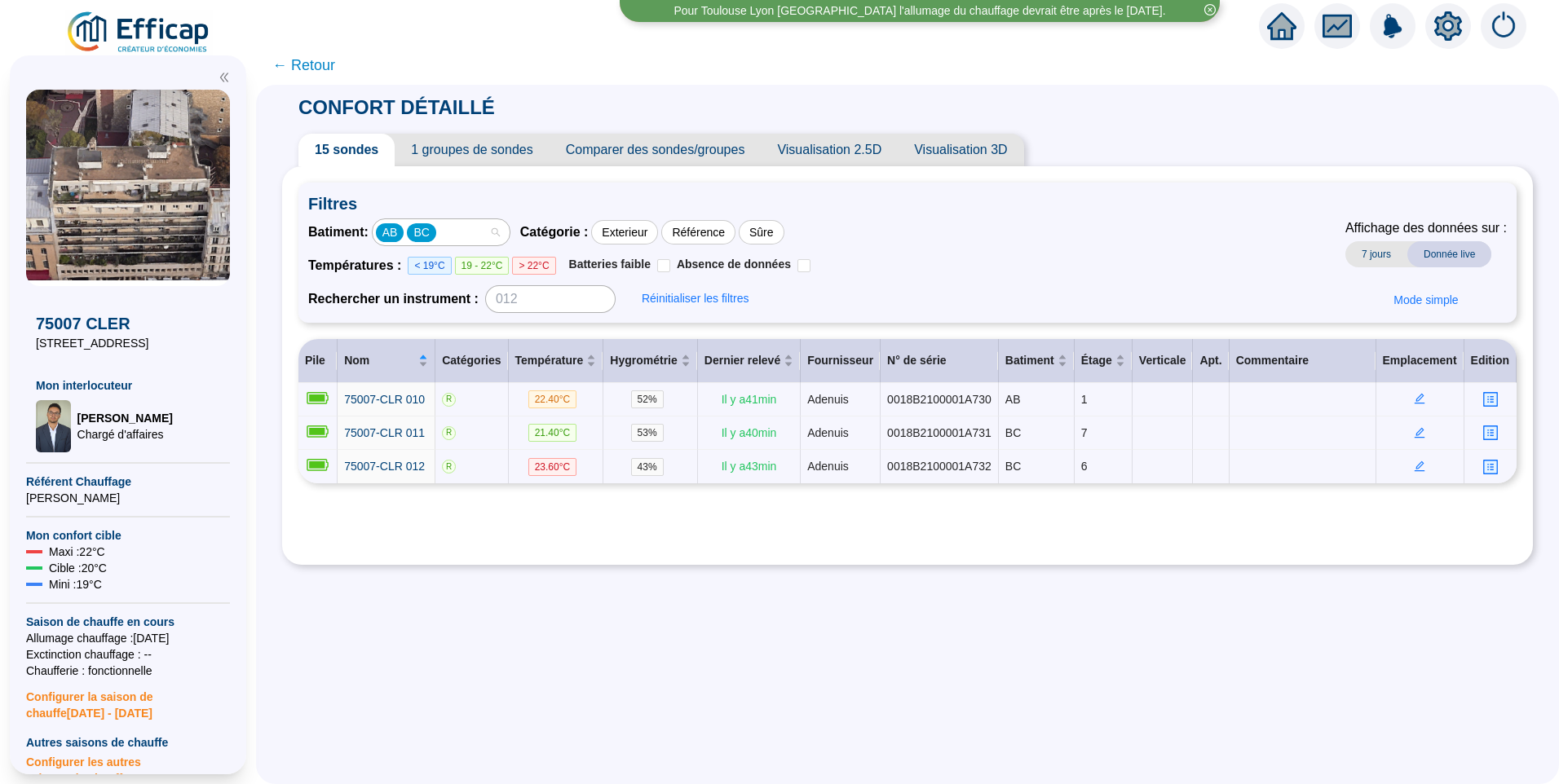
click at [481, 235] on div "AB BC" at bounding box center [432, 232] width 114 height 23
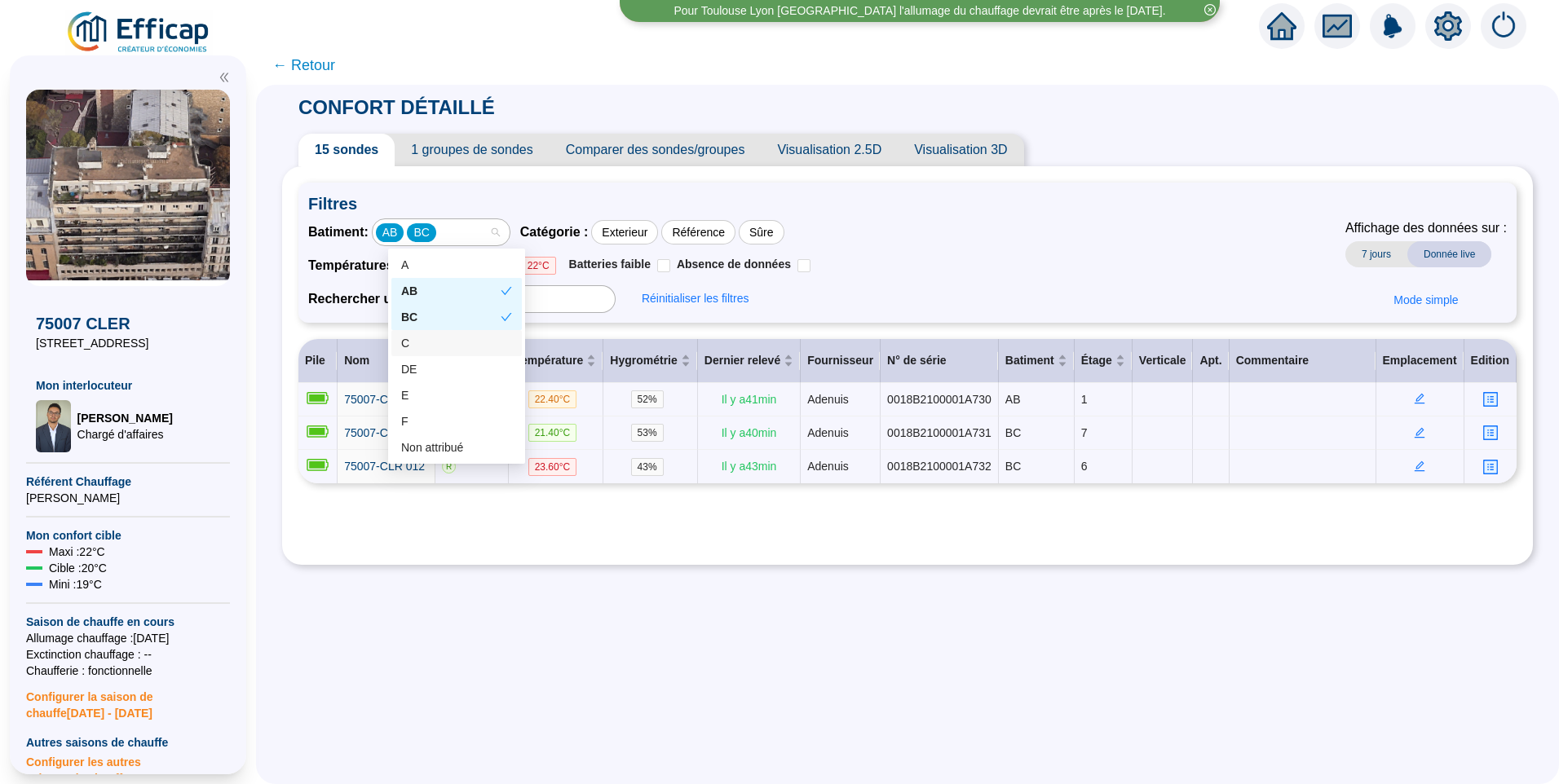
click at [440, 341] on div "C" at bounding box center [457, 343] width 111 height 17
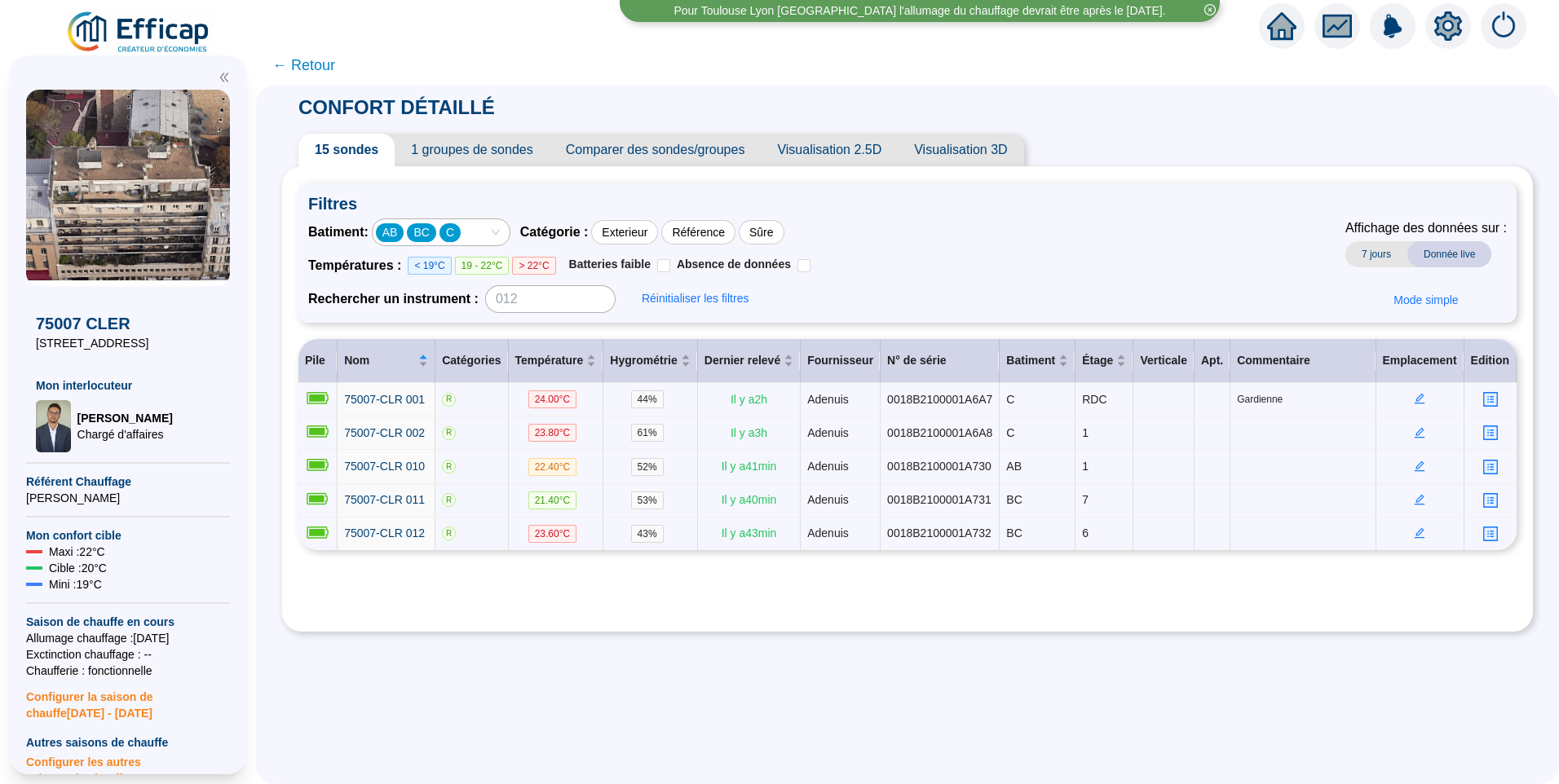
click at [488, 235] on div "AB BC C" at bounding box center [432, 232] width 114 height 23
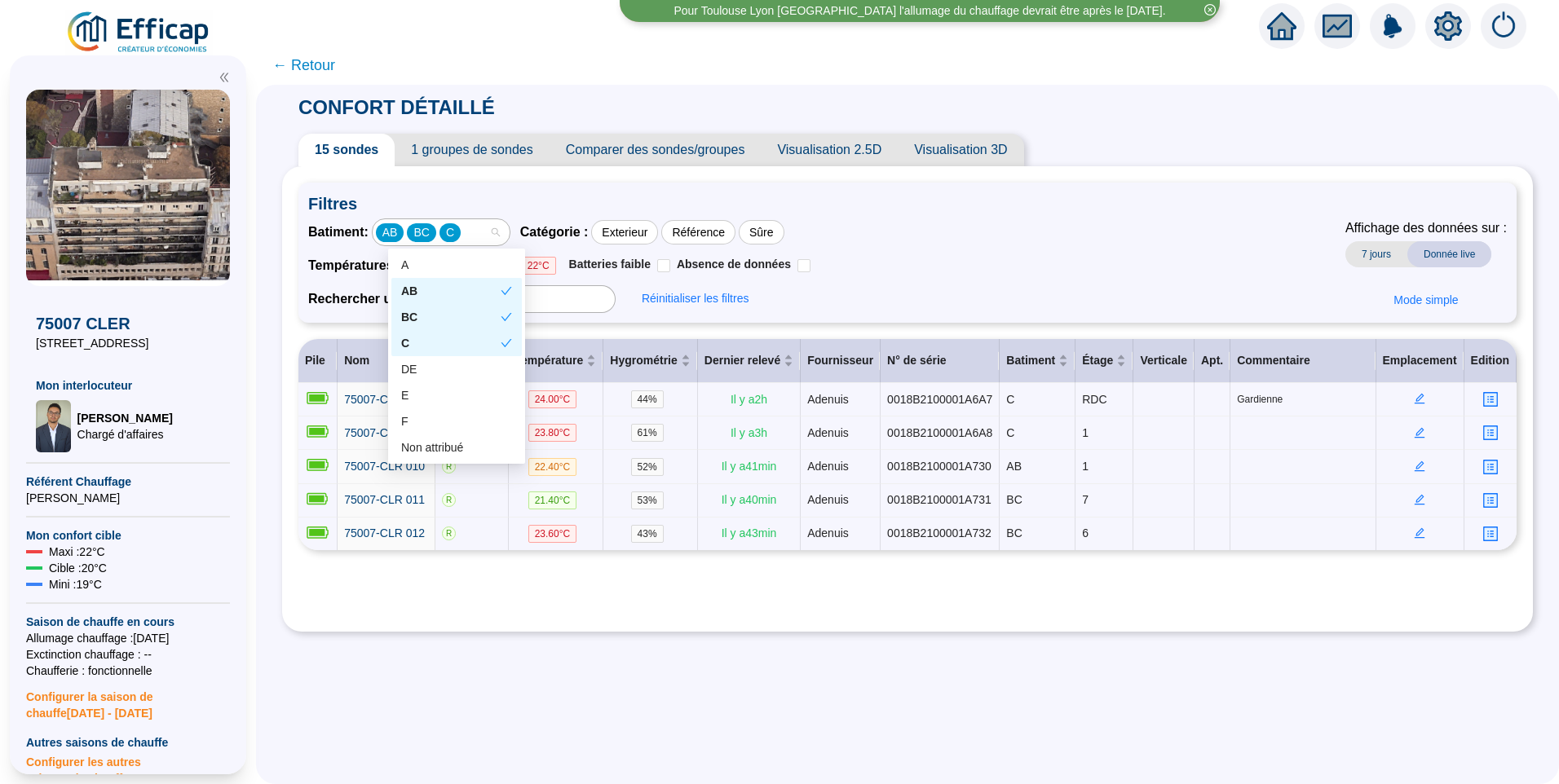
click at [436, 282] on div "AB" at bounding box center [451, 291] width 99 height 17
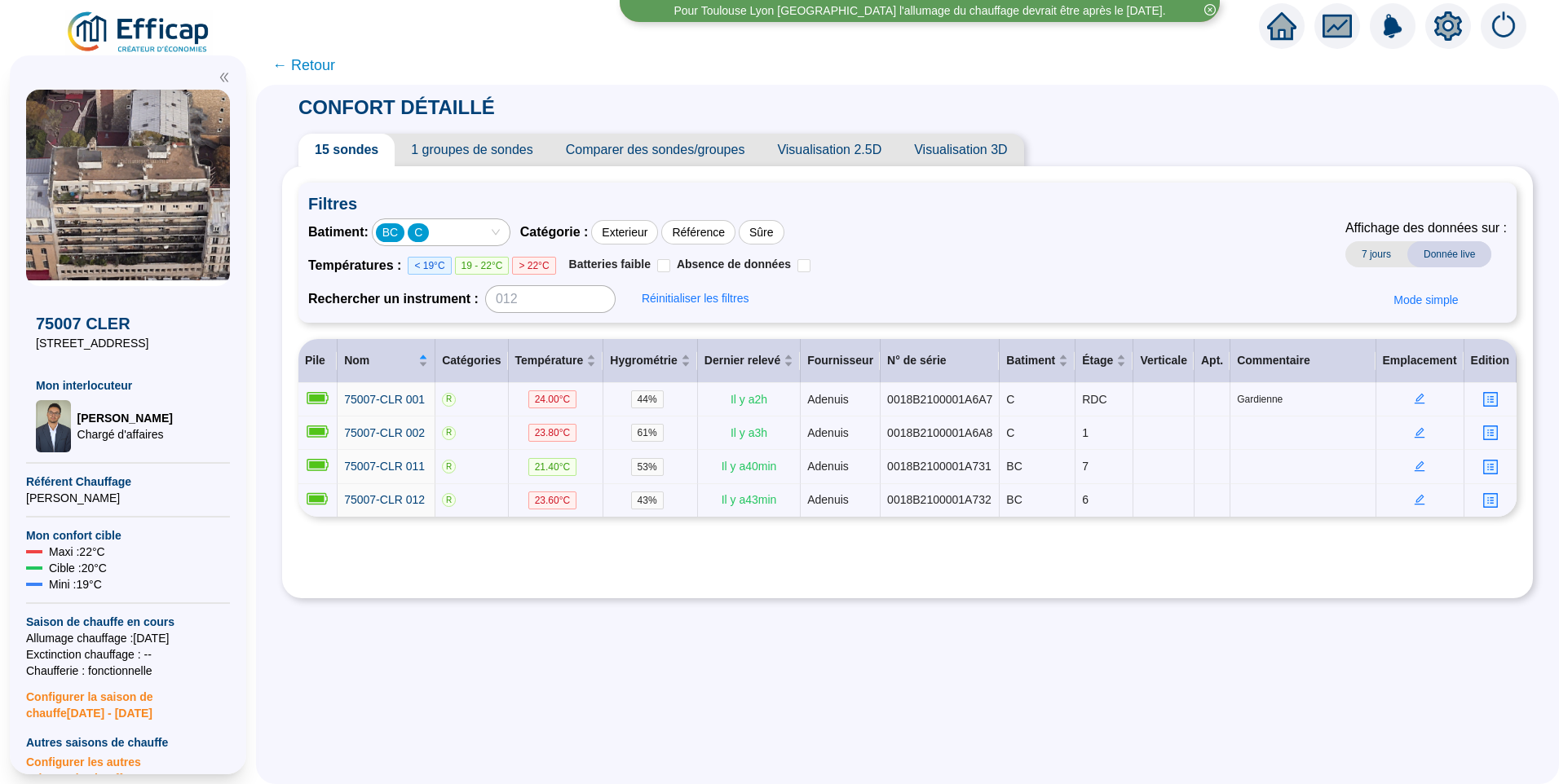
click at [489, 232] on div "BC C" at bounding box center [432, 232] width 114 height 23
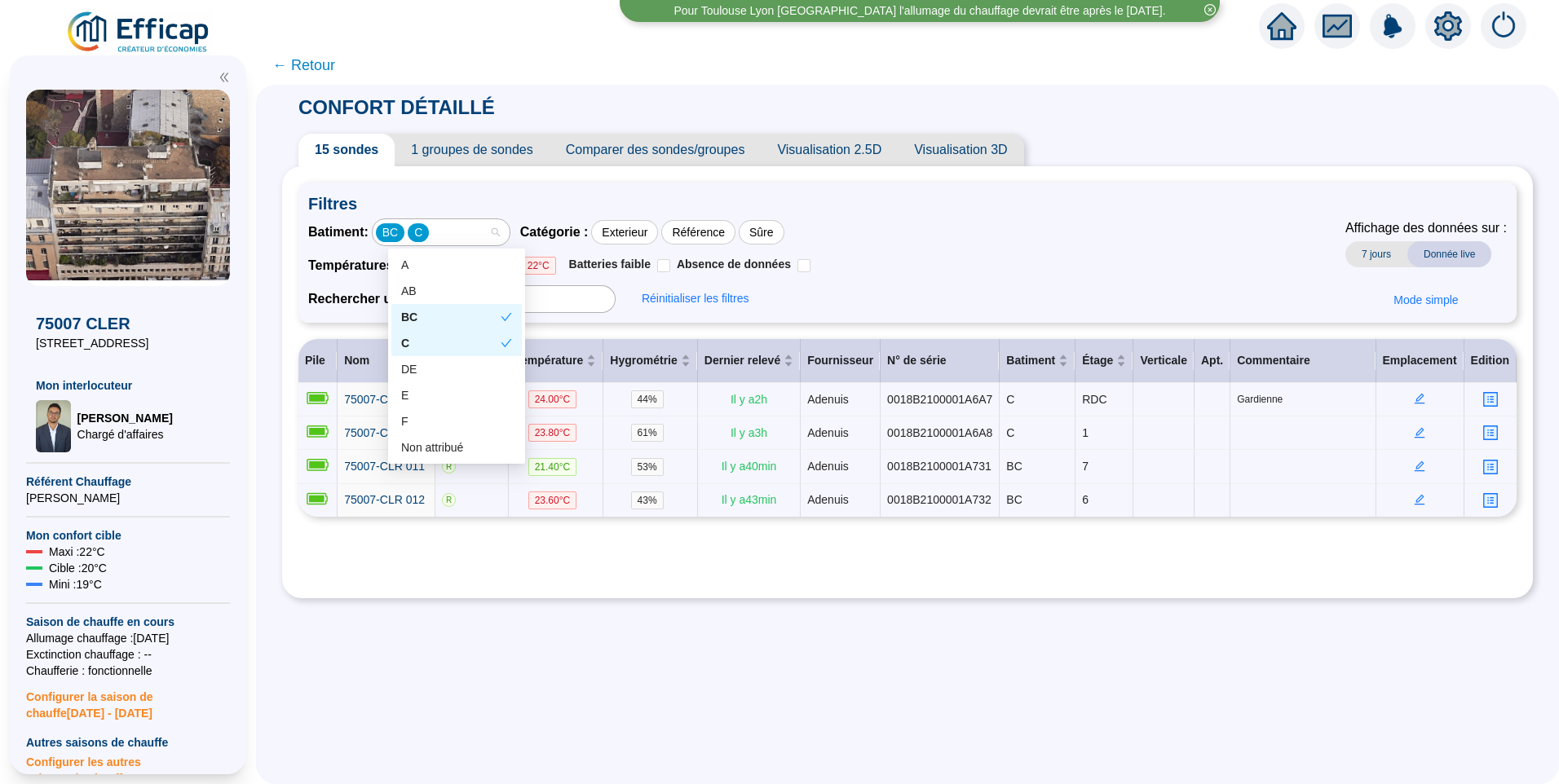
click at [445, 311] on div "BC" at bounding box center [451, 317] width 99 height 17
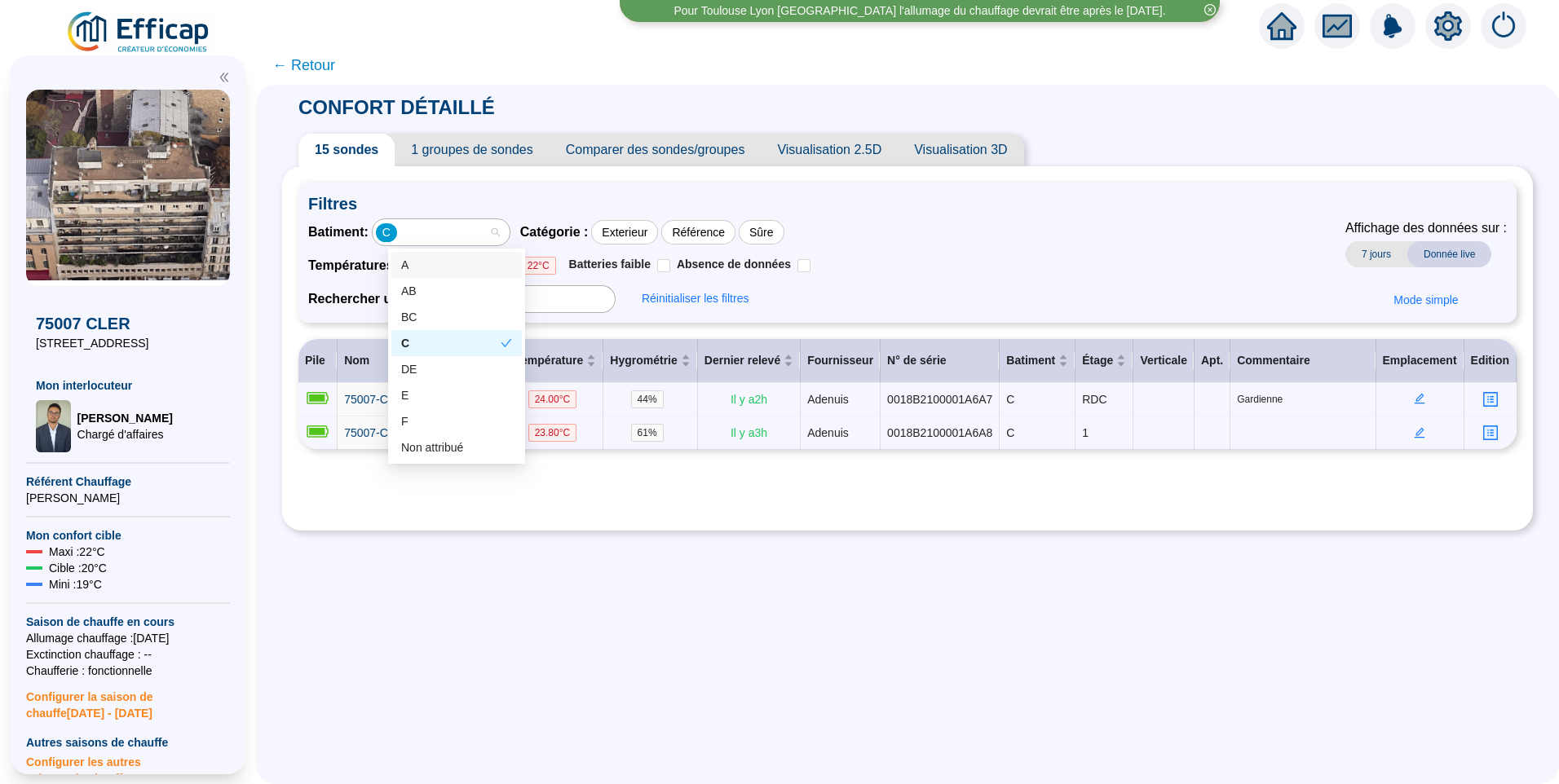
click at [480, 230] on div "C" at bounding box center [432, 232] width 114 height 23
click at [421, 346] on div "C" at bounding box center [451, 343] width 99 height 17
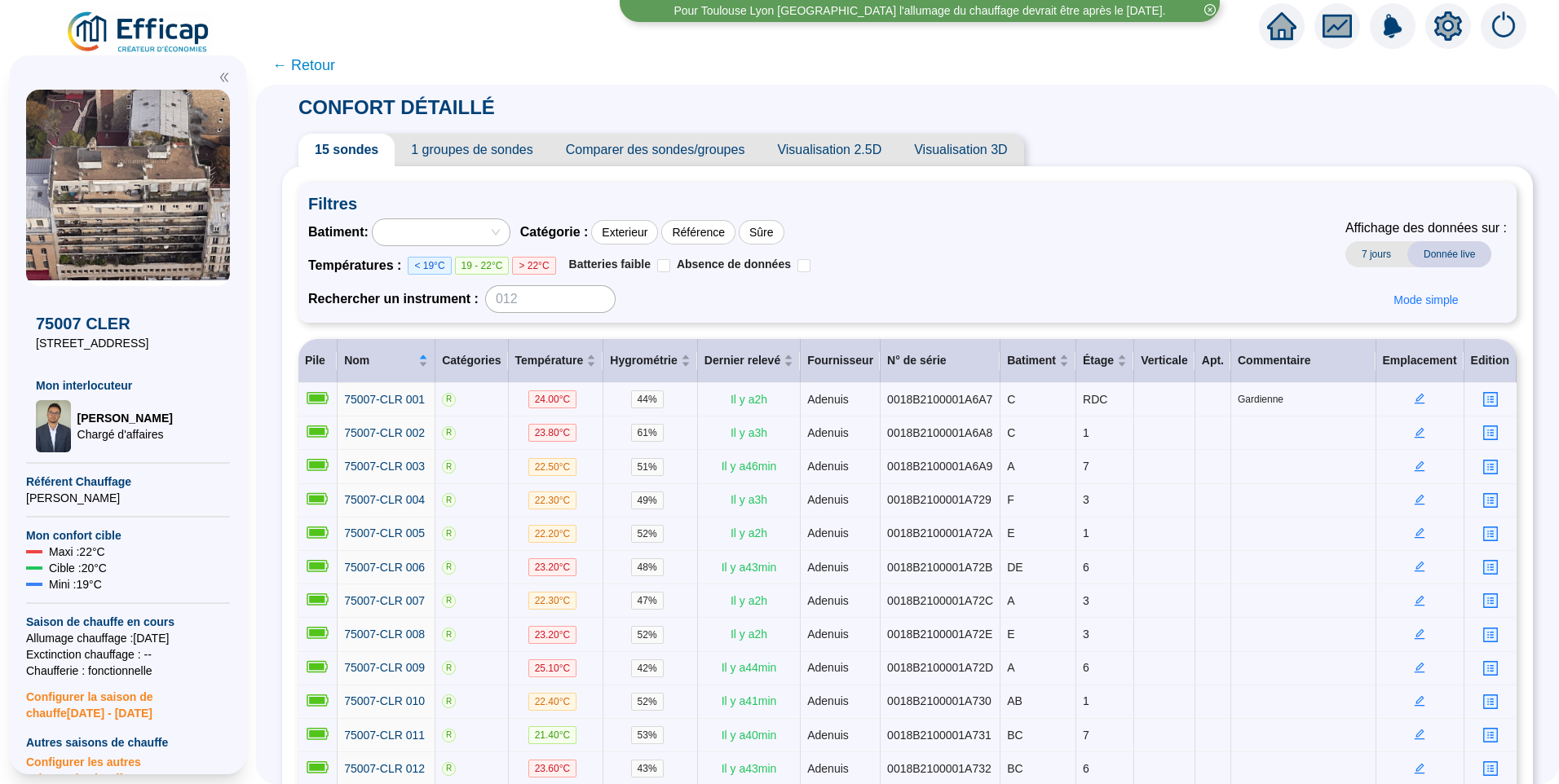
click at [459, 148] on span "1 groupes de sondes" at bounding box center [471, 150] width 154 height 32
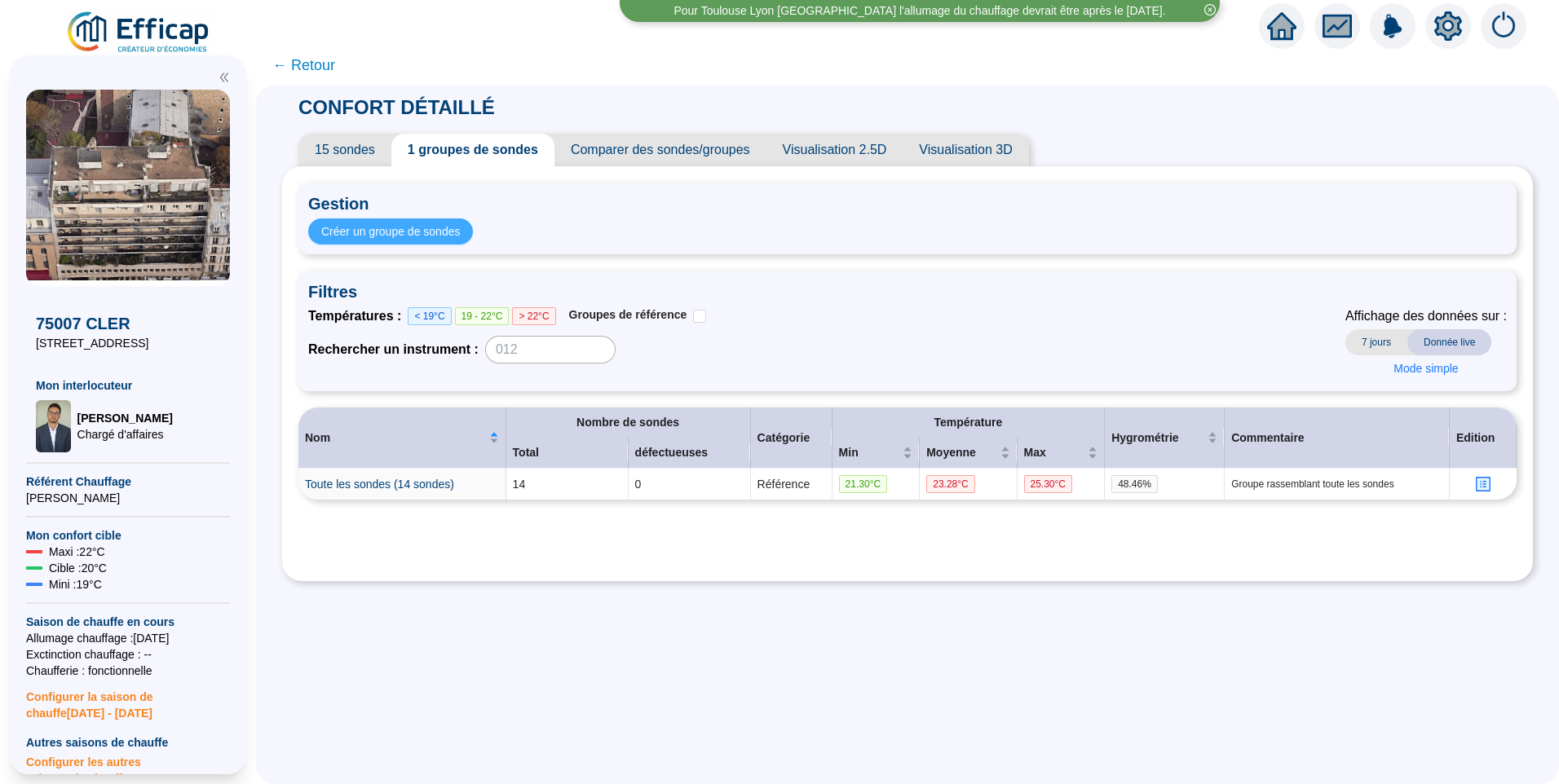
click at [432, 235] on span "Créer un groupe de sondes" at bounding box center [390, 232] width 139 height 17
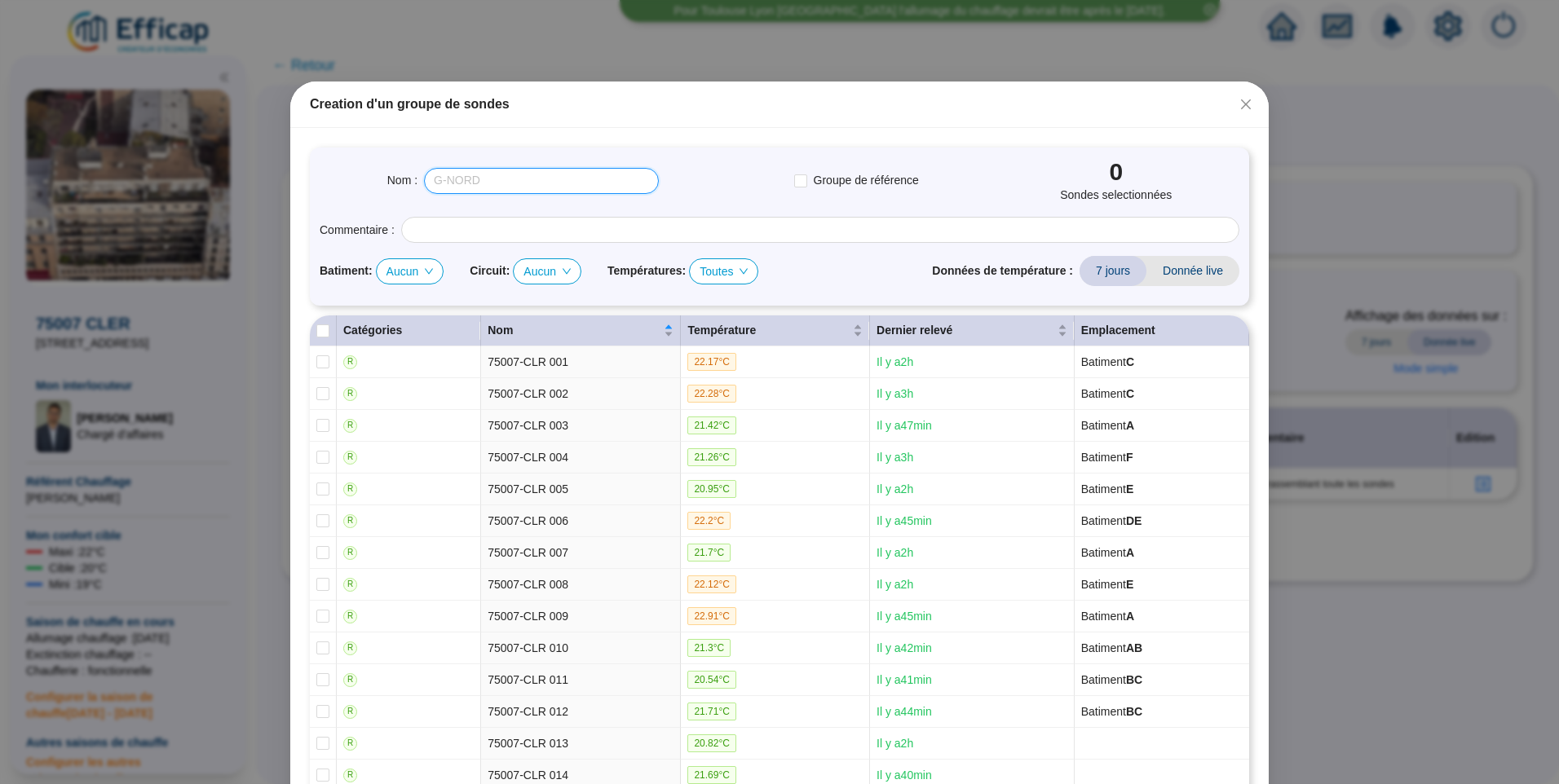
click at [462, 173] on input "text" at bounding box center [541, 181] width 235 height 26
click at [448, 183] on input "text" at bounding box center [541, 181] width 235 height 26
click at [400, 277] on span "Aucun" at bounding box center [410, 271] width 47 height 24
type input "Bâtiment A"
click at [395, 305] on div "A" at bounding box center [405, 303] width 40 height 17
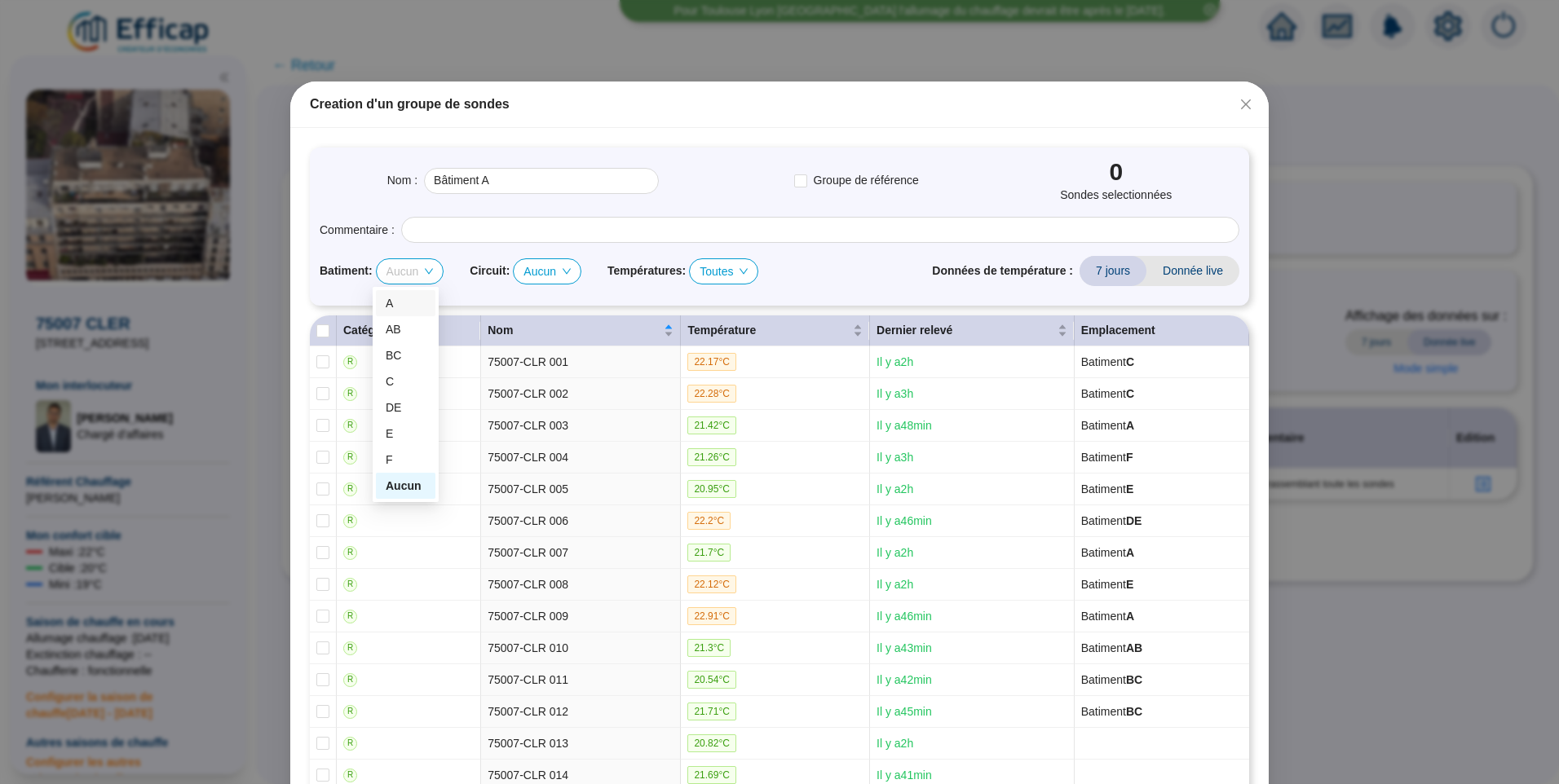
checkbox input "true"
type input "Bâtiment A (3 sondes)"
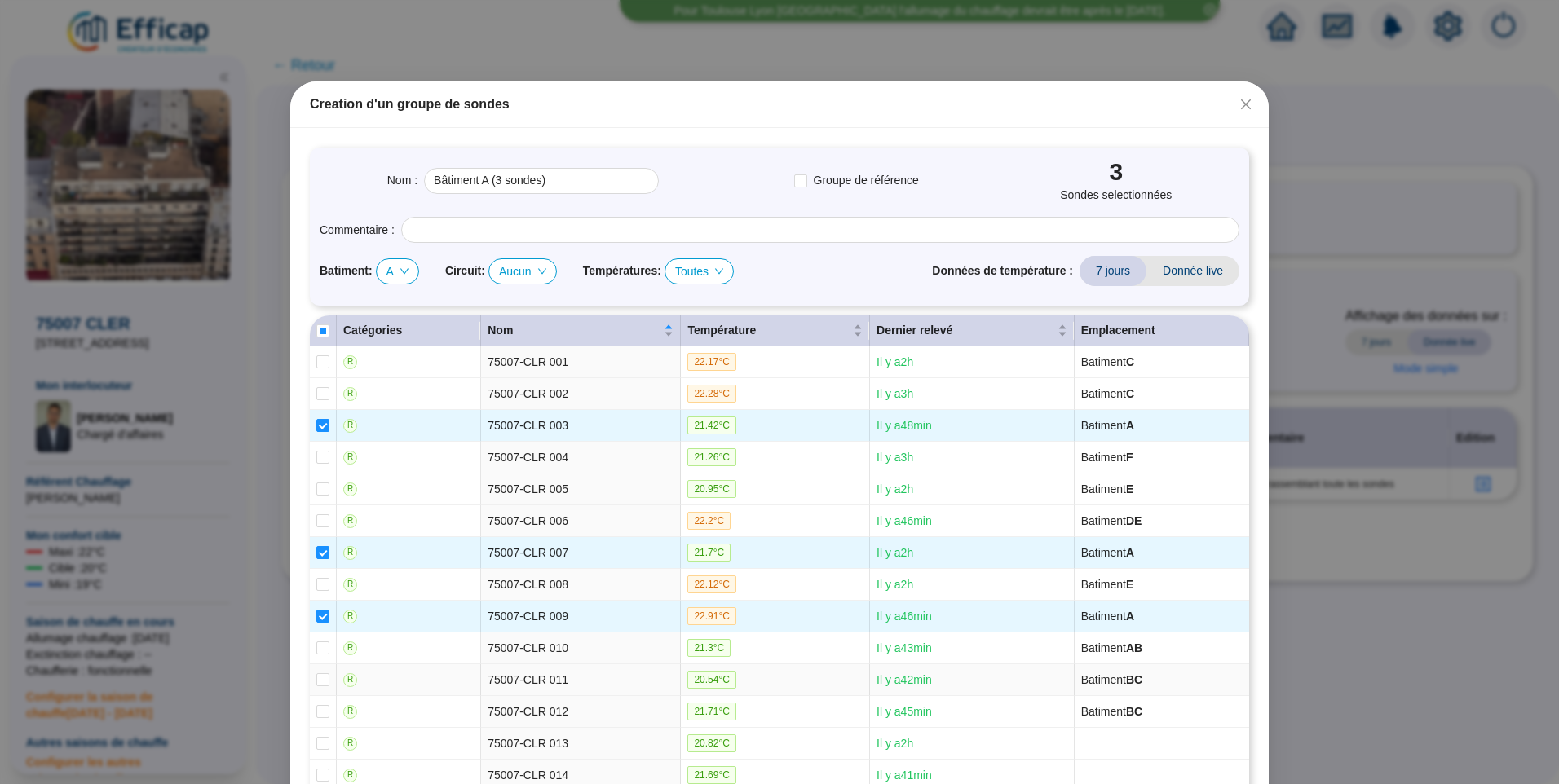
scroll to position [117, 0]
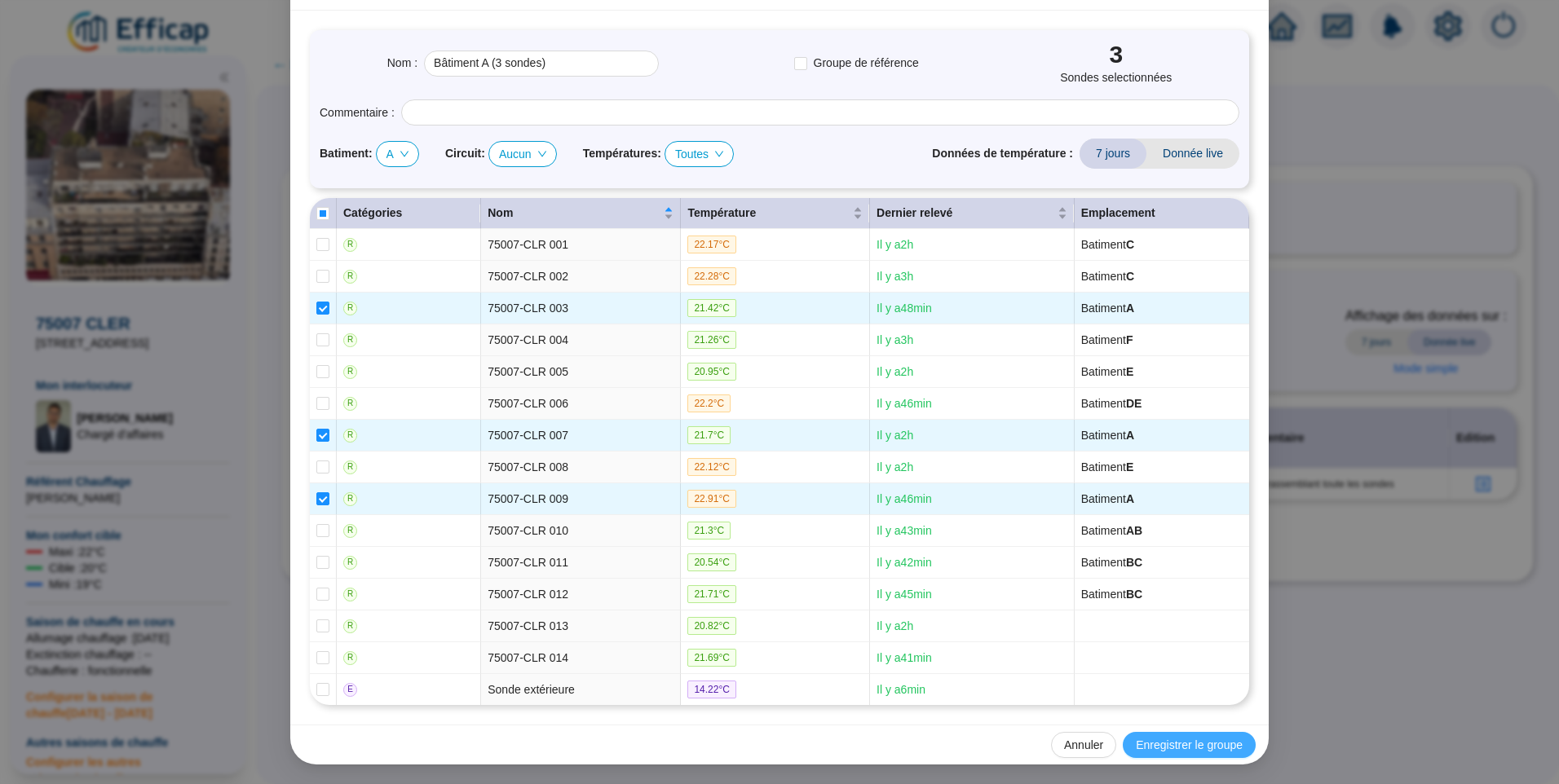
click at [1199, 751] on span "Enregistrer le groupe" at bounding box center [1189, 745] width 106 height 17
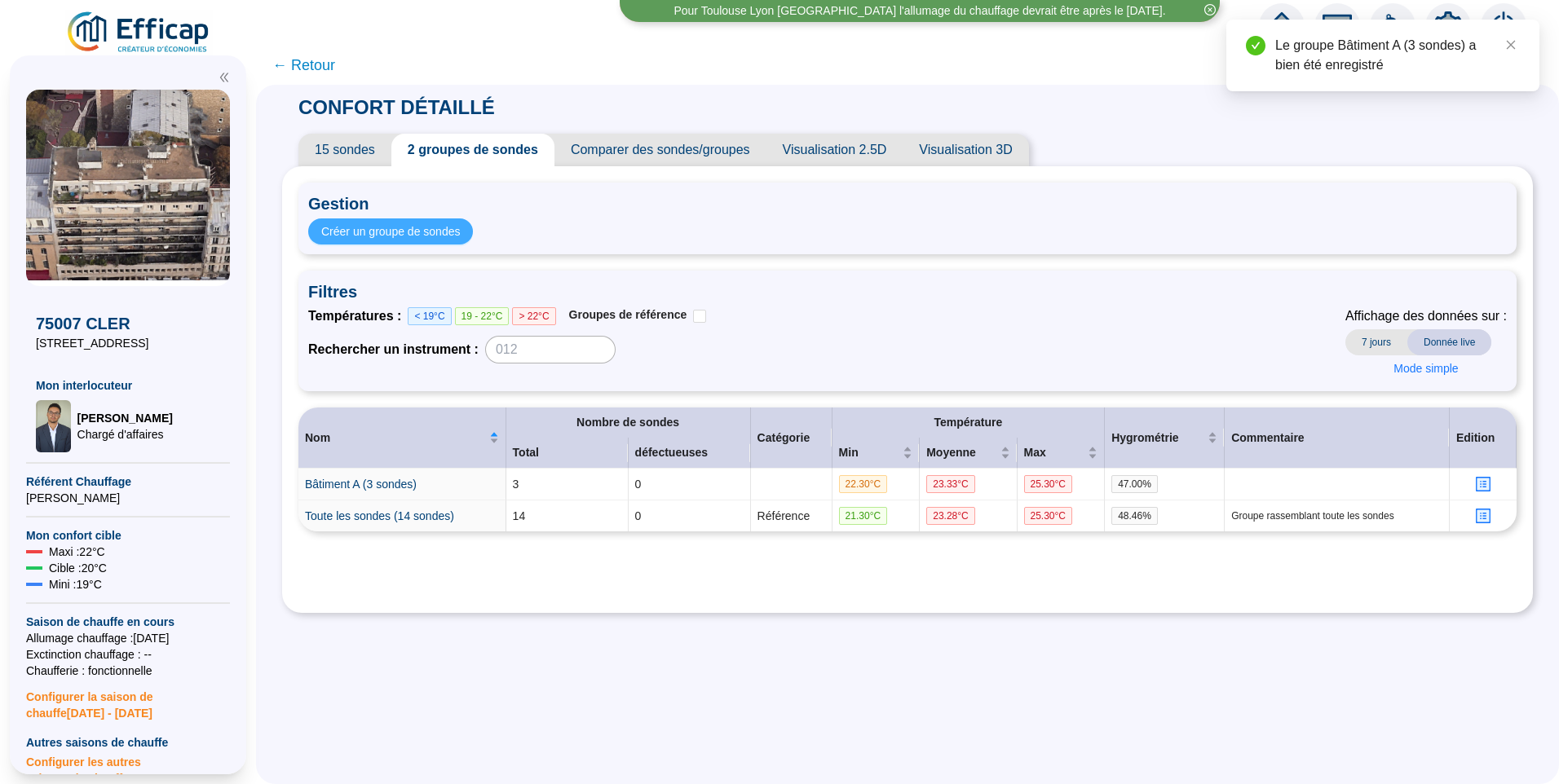
click at [395, 228] on span "Créer un groupe de sondes" at bounding box center [390, 232] width 139 height 17
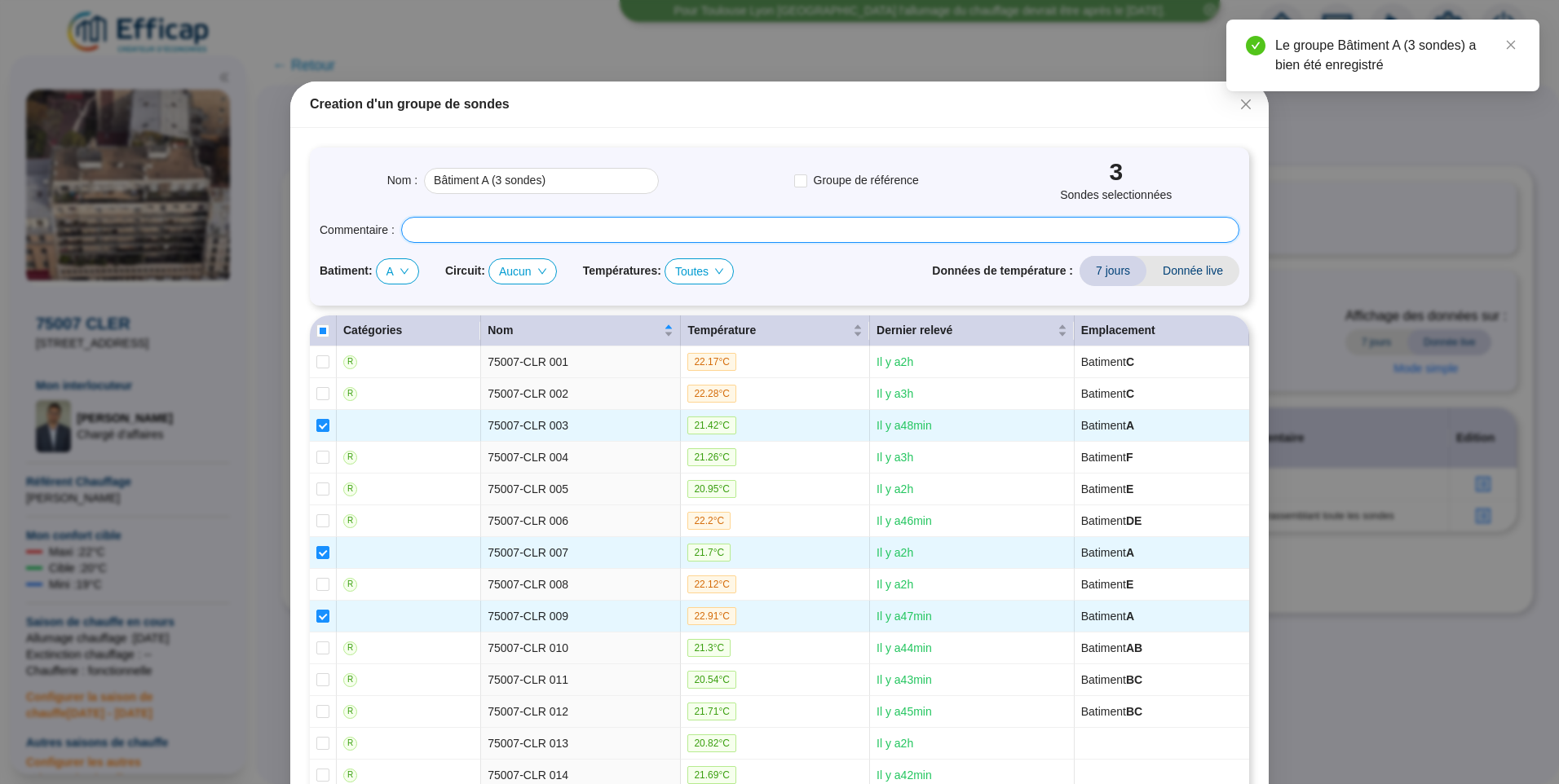
click at [499, 226] on input "text" at bounding box center [820, 229] width 838 height 26
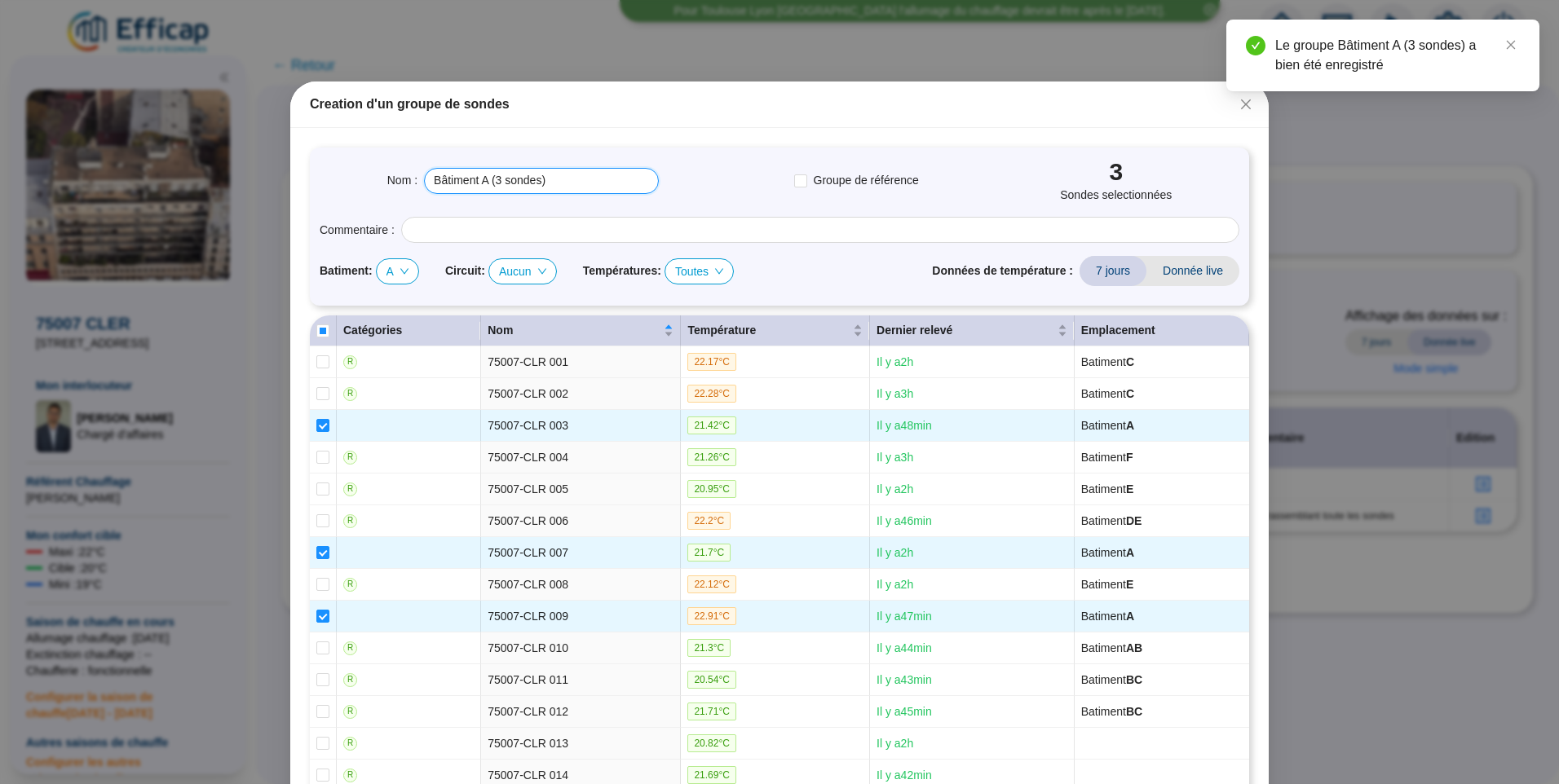
click at [485, 185] on input "Bâtiment A (3 sondes)" at bounding box center [541, 181] width 235 height 26
click at [392, 271] on span "A" at bounding box center [397, 271] width 22 height 24
type input "Bâtiment AB (3 sondes)"
click at [396, 329] on div "AB" at bounding box center [393, 329] width 15 height 17
checkbox input "false"
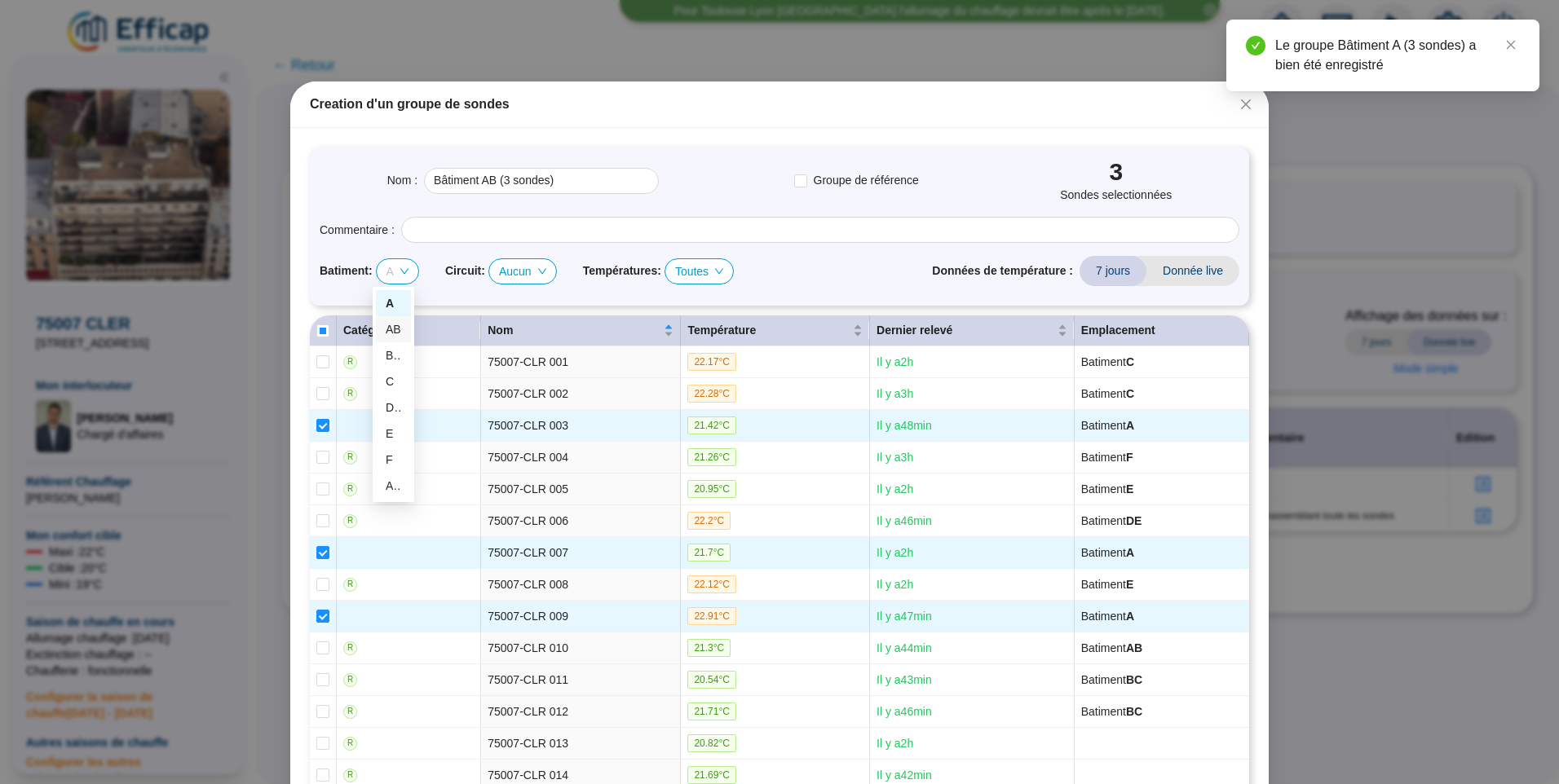
checkbox input "false"
checkbox input "true"
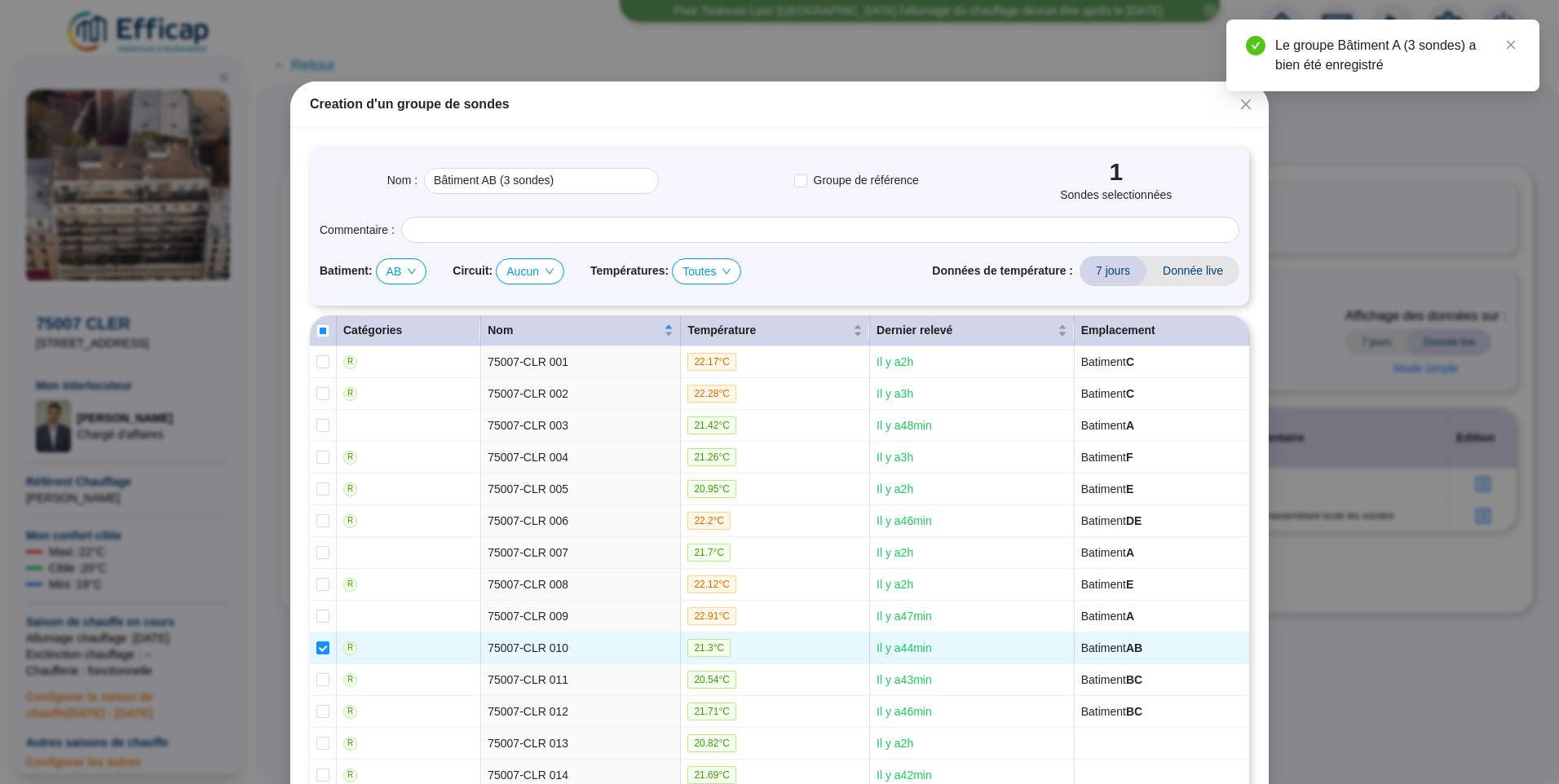
type input "Bâtiment AB (1 sondes)"
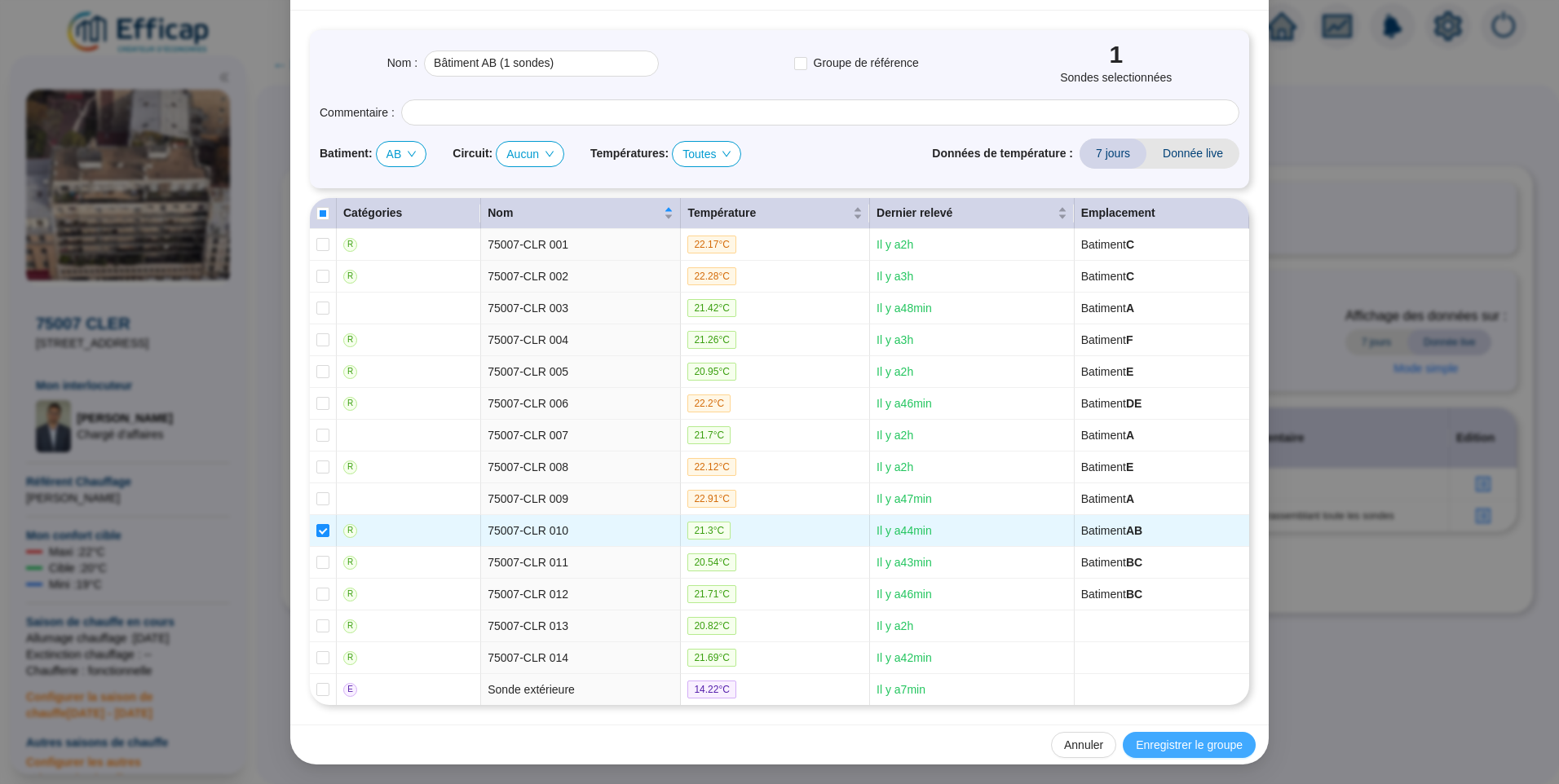
click at [1205, 744] on span "Enregistrer le groupe" at bounding box center [1189, 745] width 106 height 17
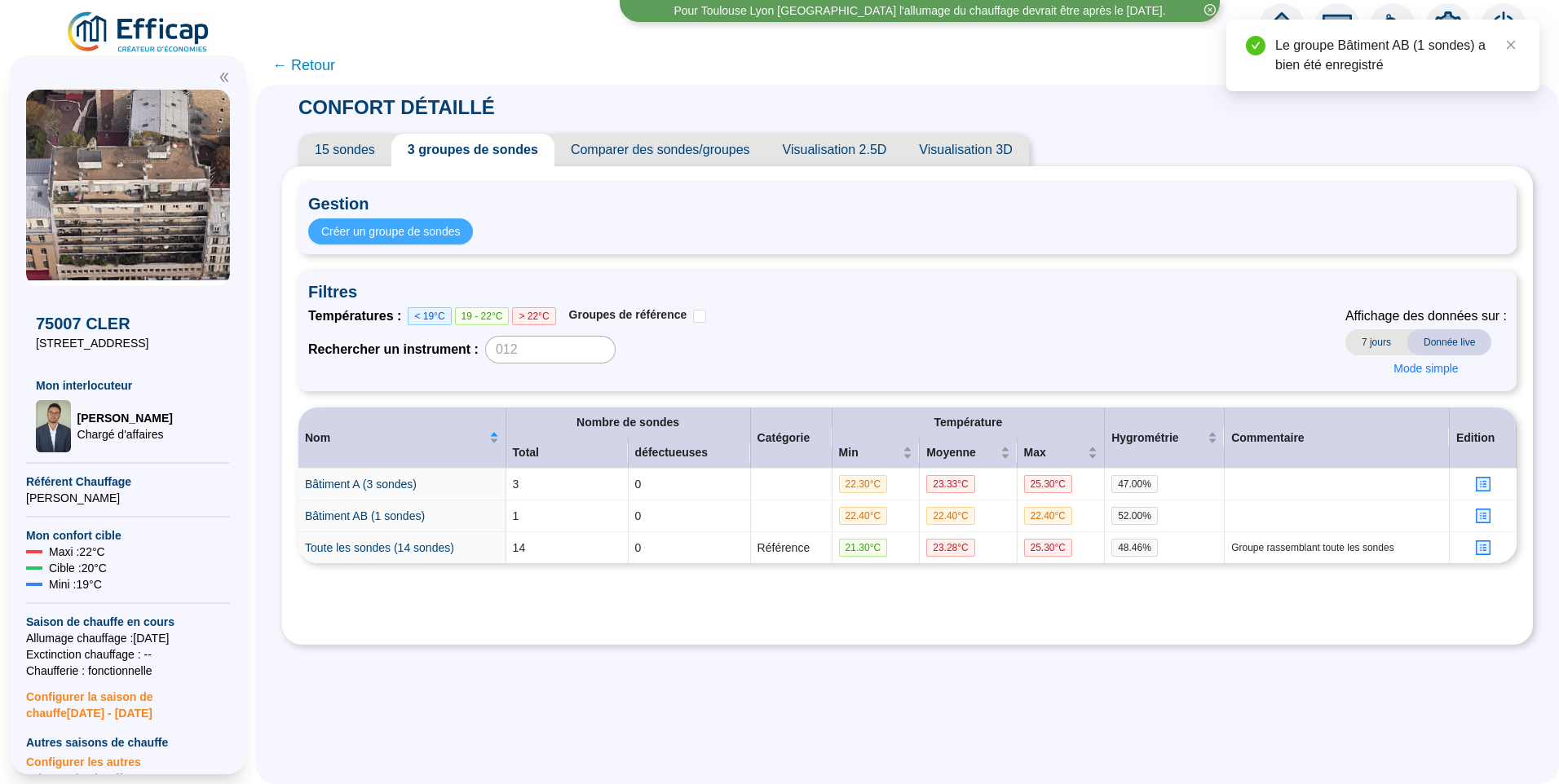
click at [400, 226] on span "Créer un groupe de sondes" at bounding box center [390, 232] width 139 height 17
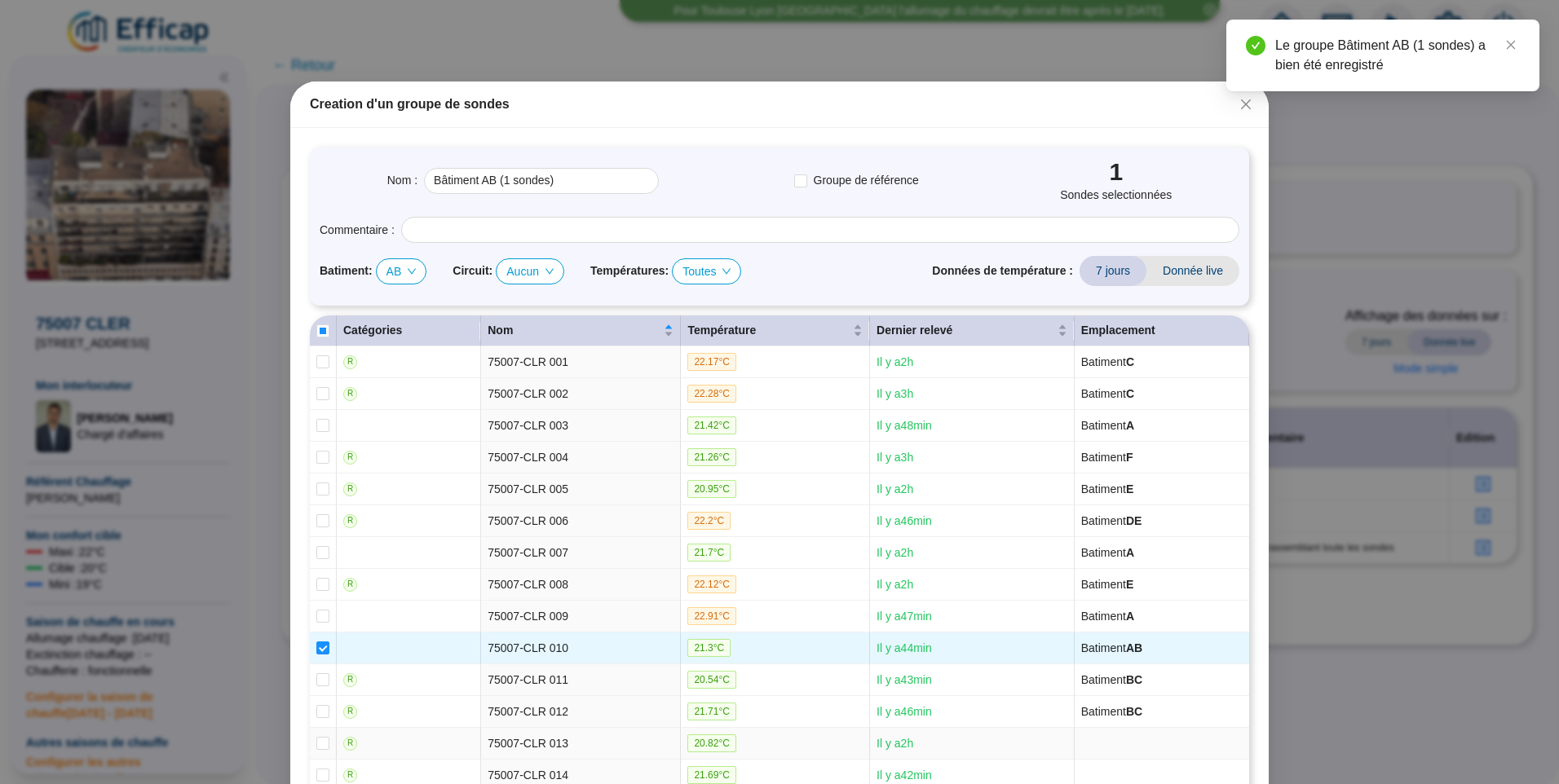
click at [392, 274] on span "AB" at bounding box center [402, 271] width 30 height 24
click at [480, 181] on input "Bâtiment AB (1 sondes)" at bounding box center [541, 181] width 235 height 26
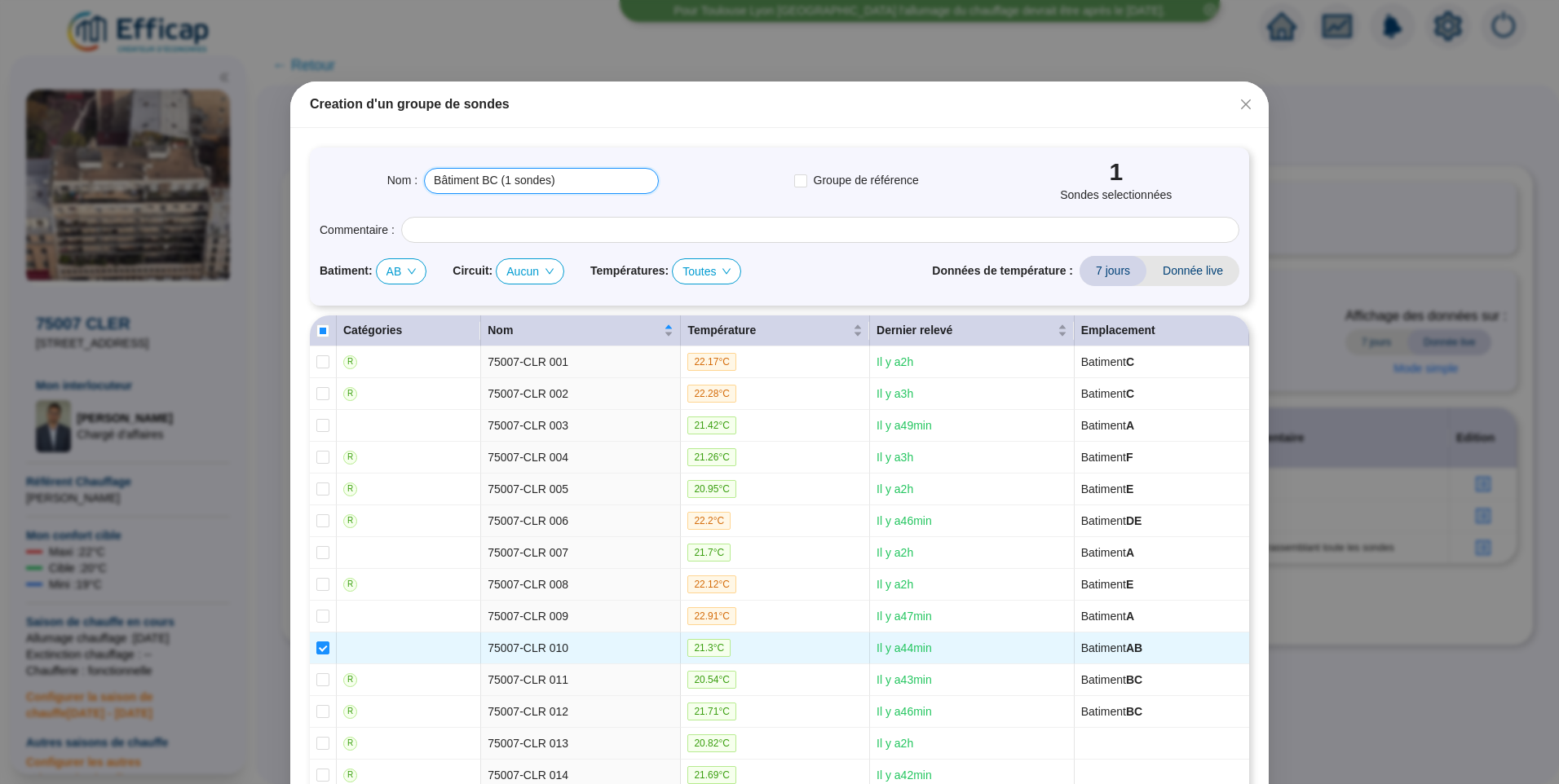
click at [399, 266] on span "AB" at bounding box center [402, 271] width 30 height 24
type input "Bâtiment BC (1 sondes)"
click at [398, 360] on div "BC" at bounding box center [396, 355] width 22 height 17
checkbox input "false"
checkbox input "true"
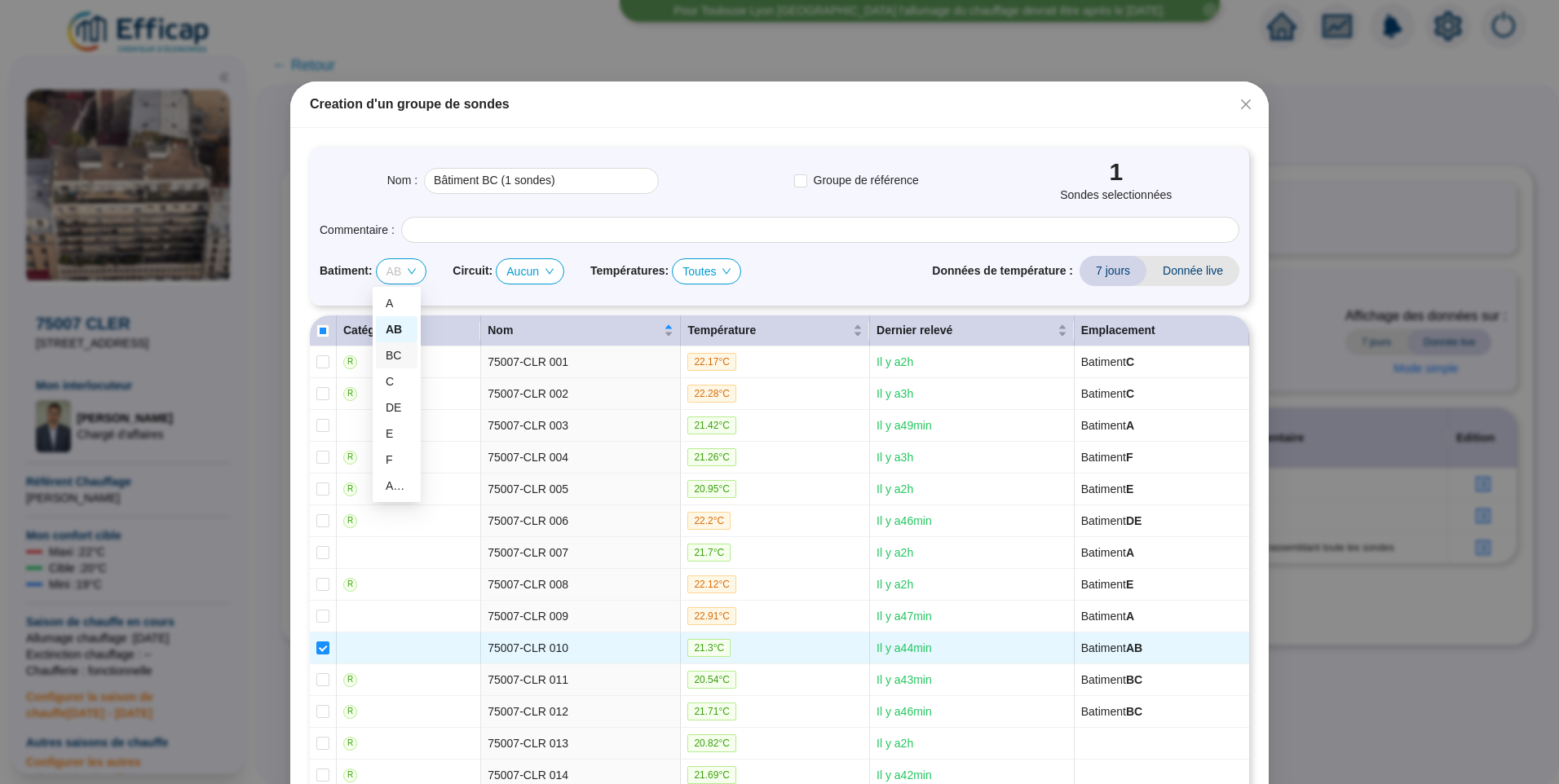
checkbox input "true"
type input "Bâtiment BC (2 sondes)"
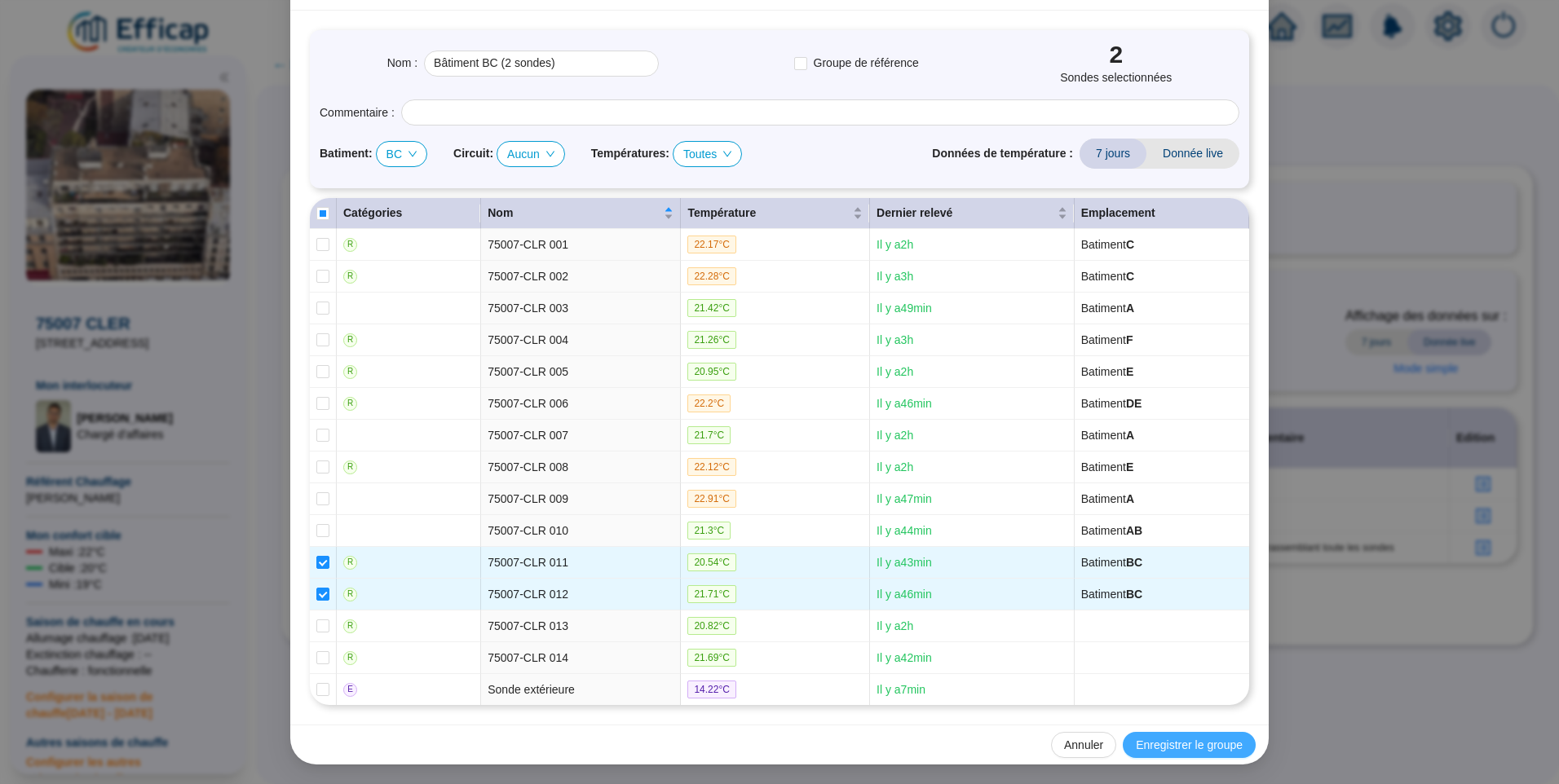
click at [1169, 737] on span "Enregistrer le groupe" at bounding box center [1189, 745] width 106 height 17
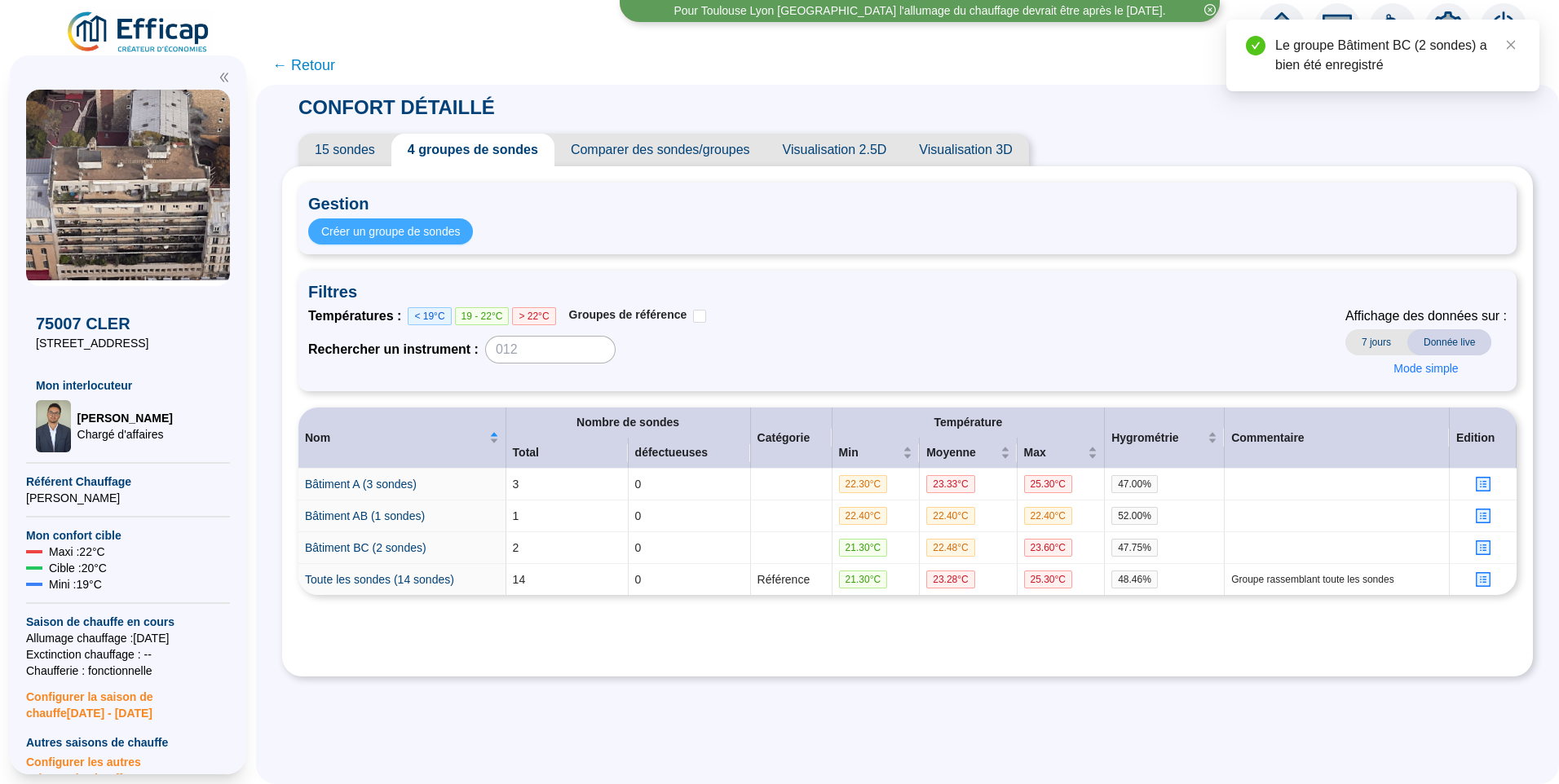
click at [460, 235] on span "Créer un groupe de sondes" at bounding box center [390, 232] width 139 height 17
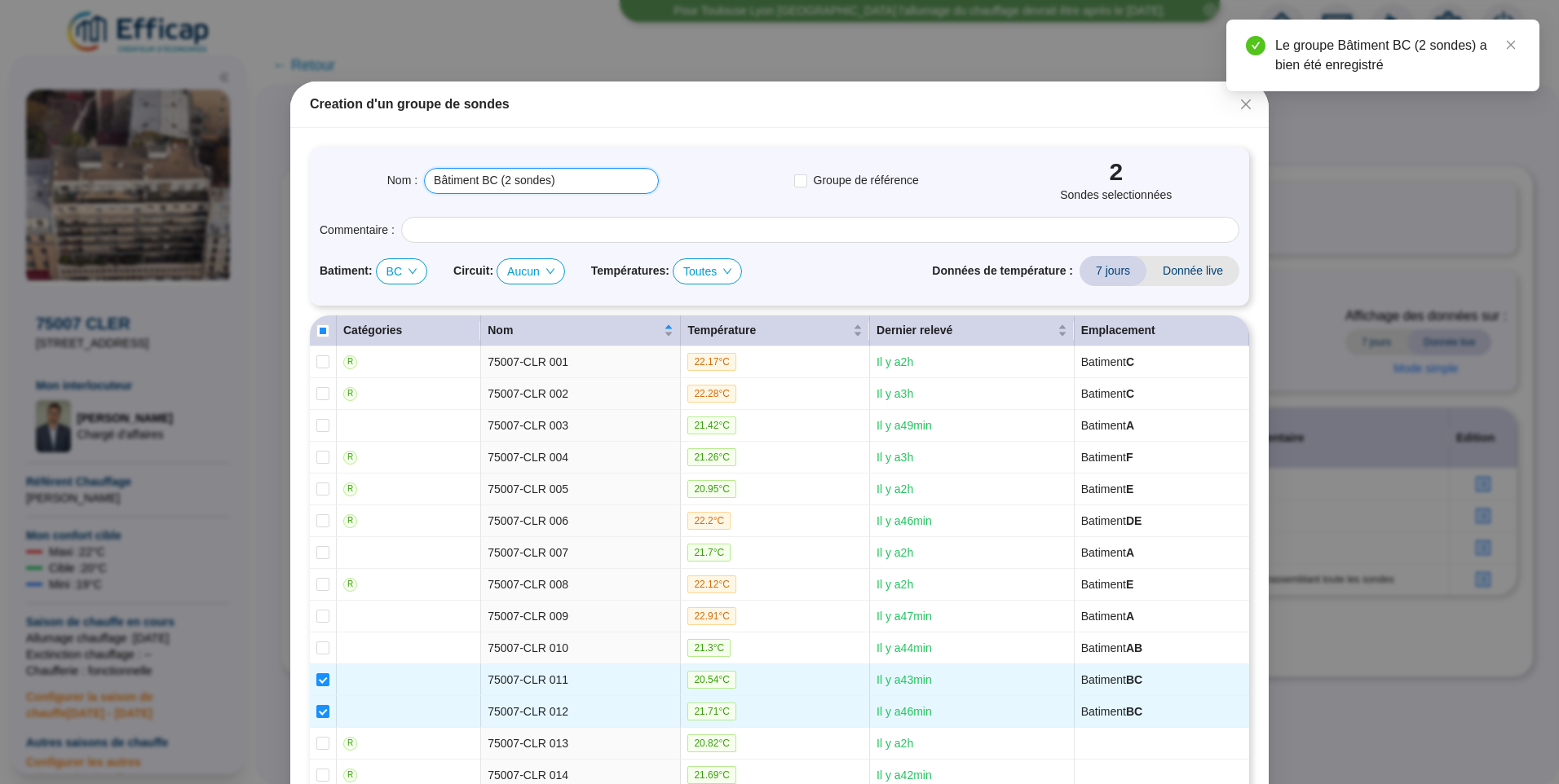
click at [479, 173] on input "Bâtiment BC (2 sondes)" at bounding box center [541, 181] width 235 height 26
click at [413, 268] on div "BC" at bounding box center [402, 271] width 50 height 24
click at [402, 384] on div "C" at bounding box center [396, 382] width 22 height 17
checkbox input "true"
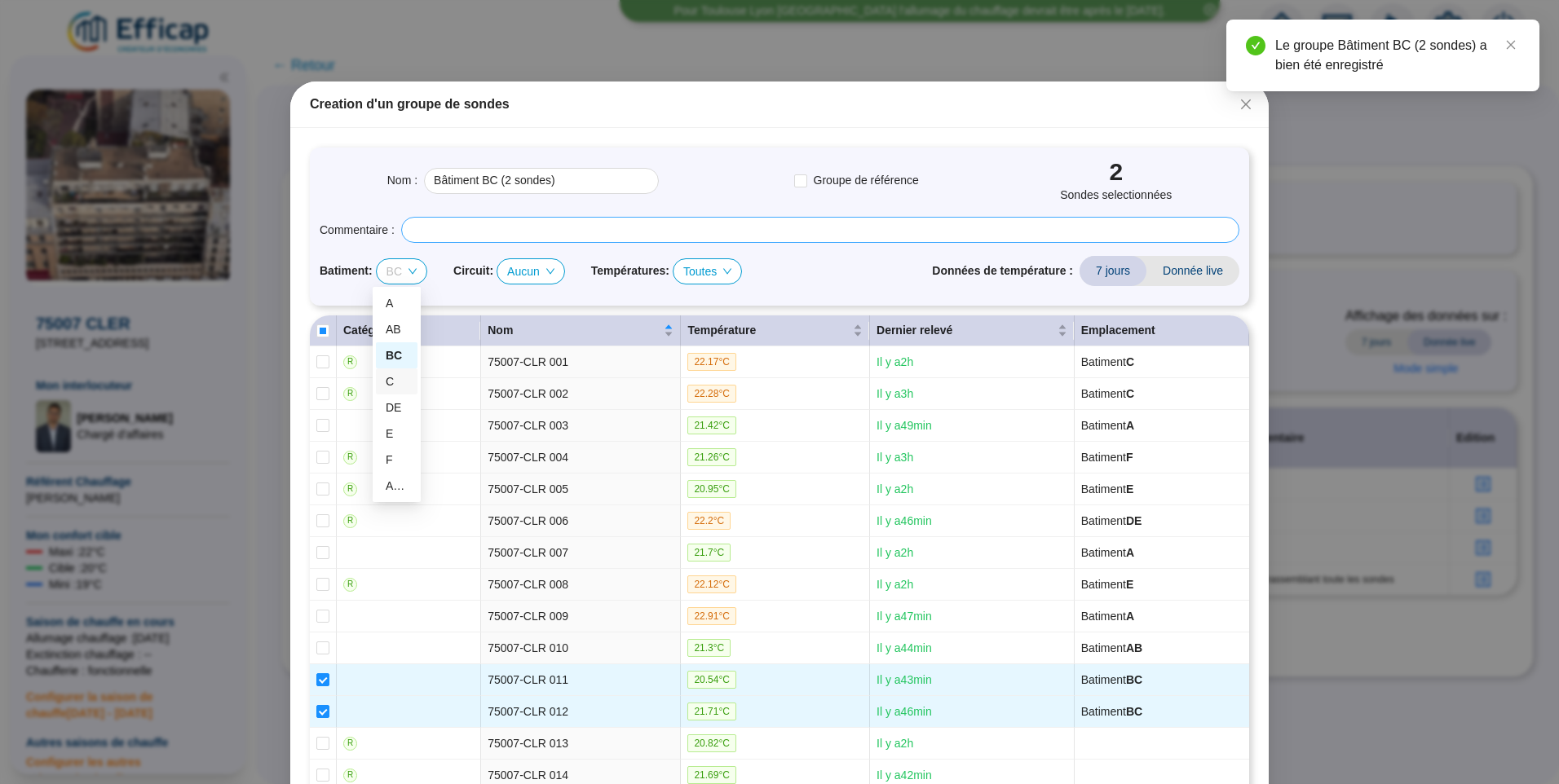
checkbox input "false"
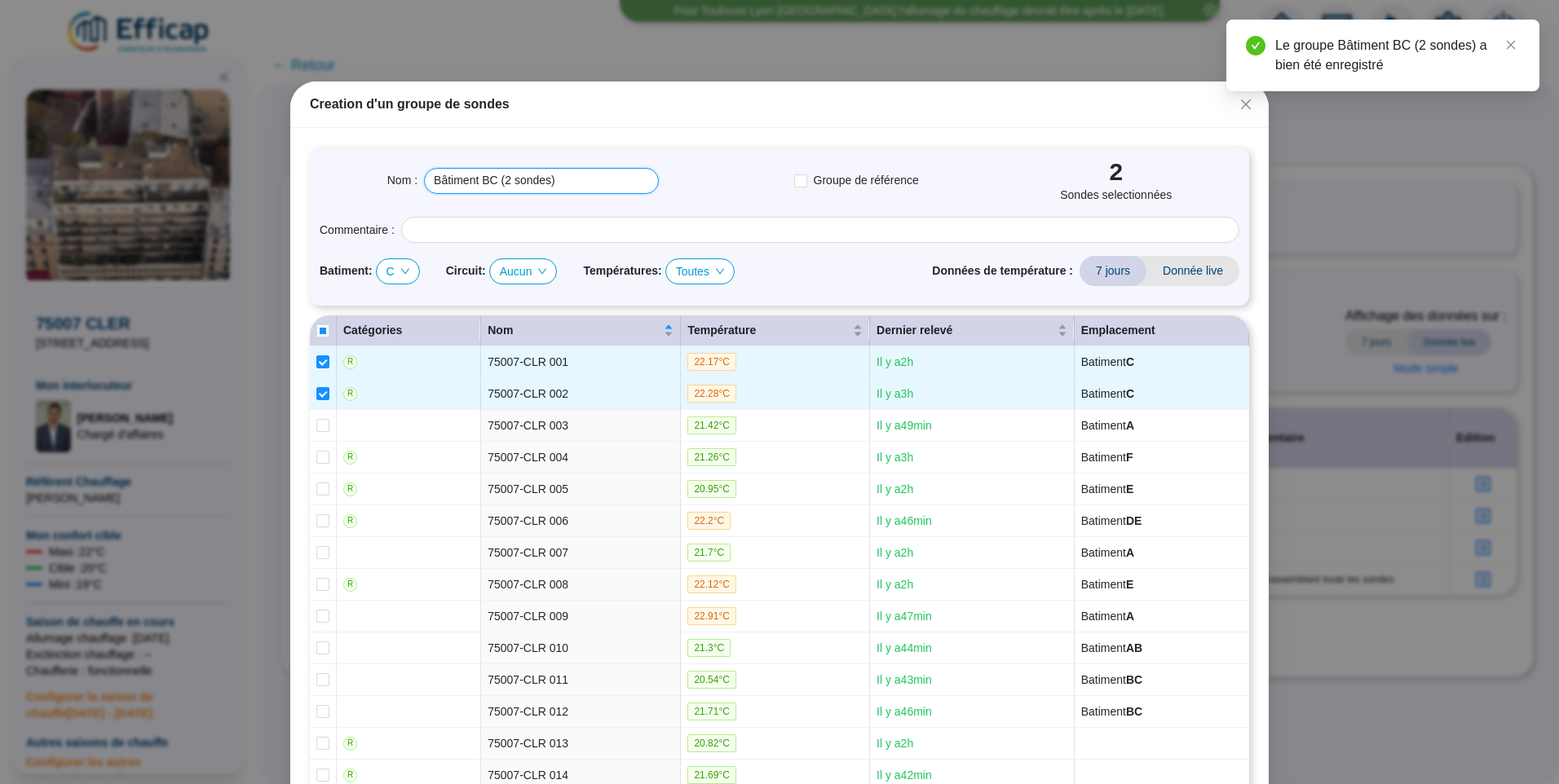
click at [491, 184] on input "Bâtiment BC (2 sondes)" at bounding box center [541, 181] width 235 height 26
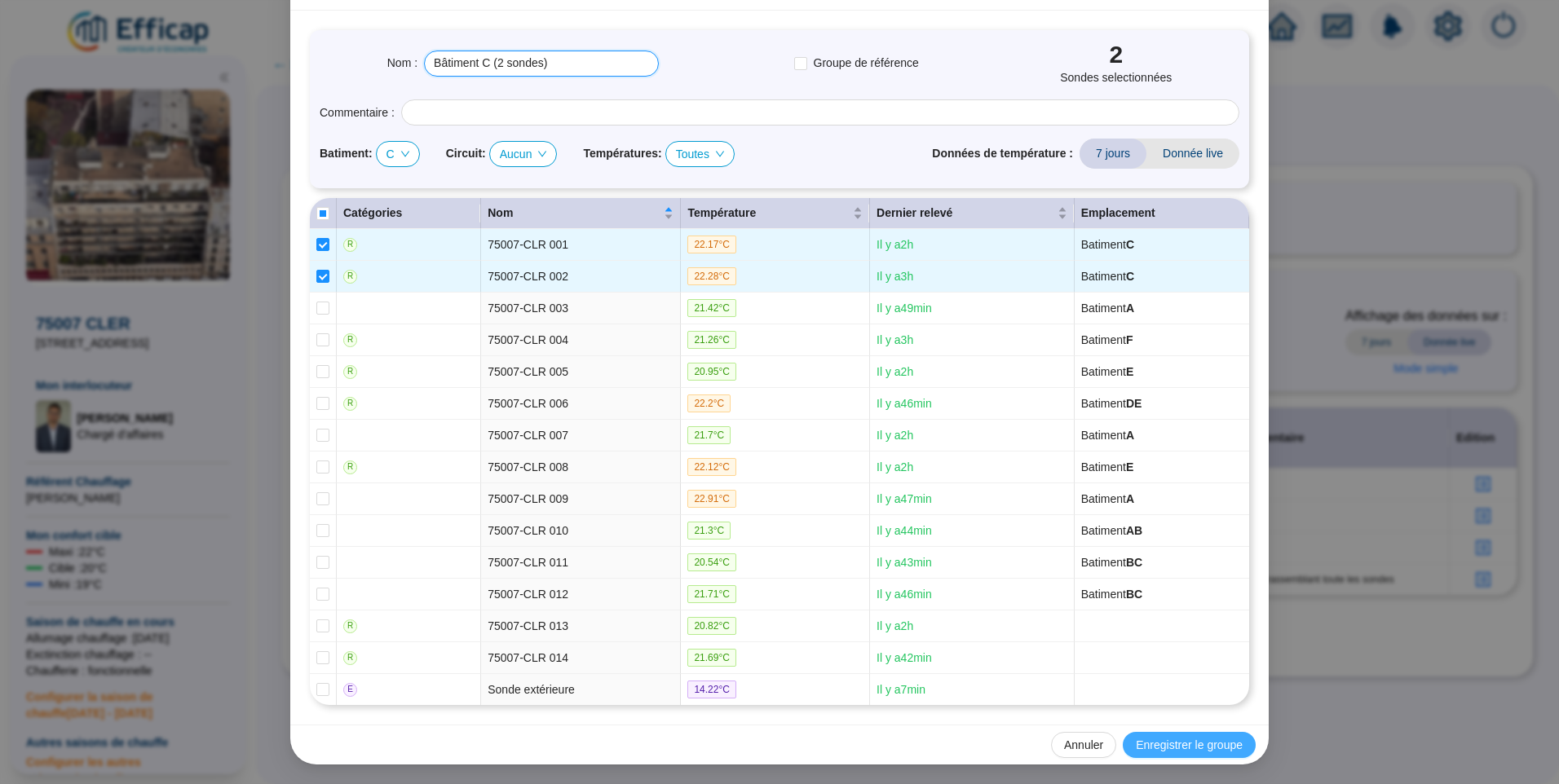
type input "Bâtiment C (2 sondes)"
click at [1181, 734] on button "Enregistrer le groupe" at bounding box center [1189, 745] width 133 height 26
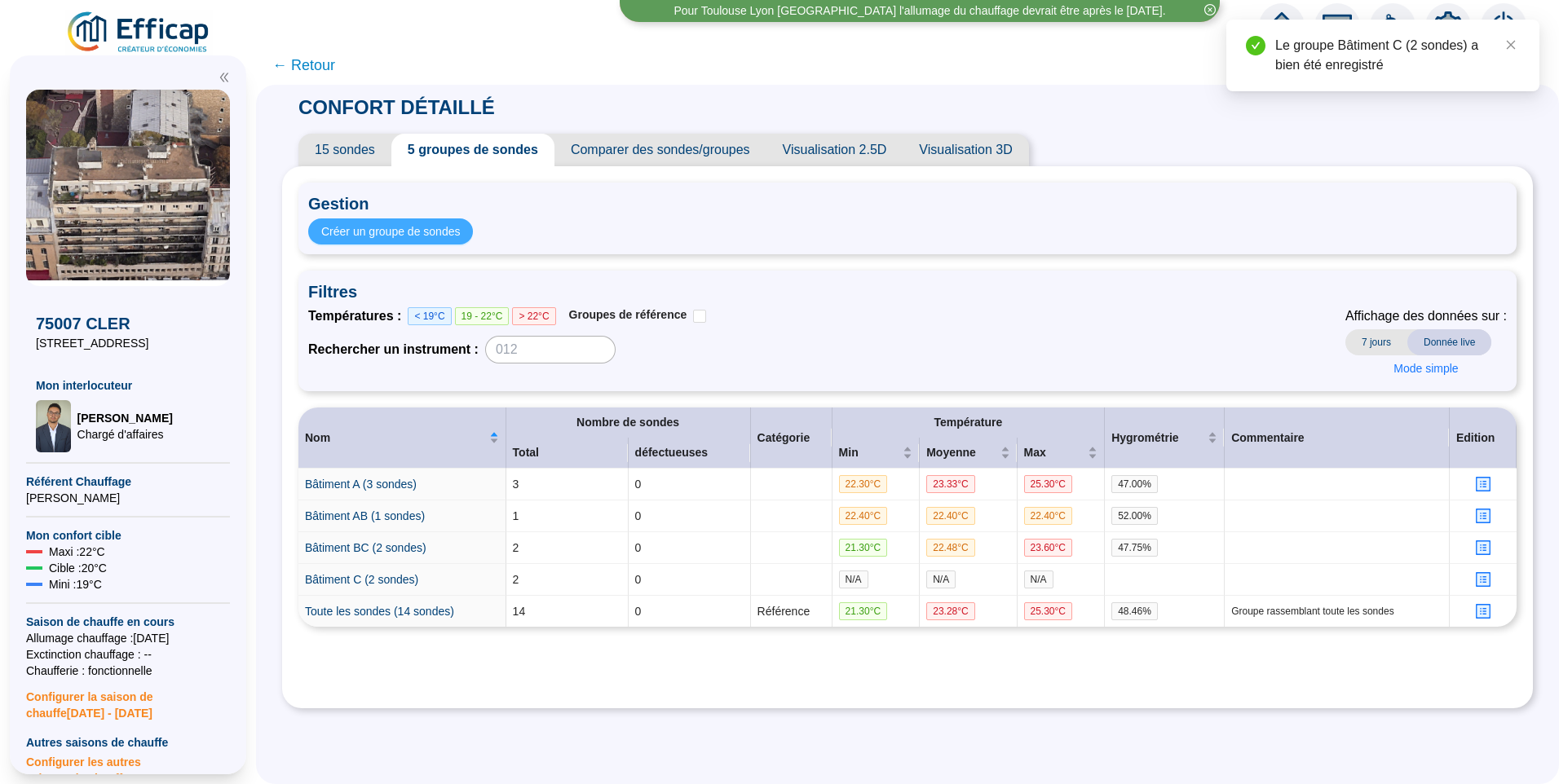
click at [452, 231] on span "Créer un groupe de sondes" at bounding box center [390, 232] width 139 height 17
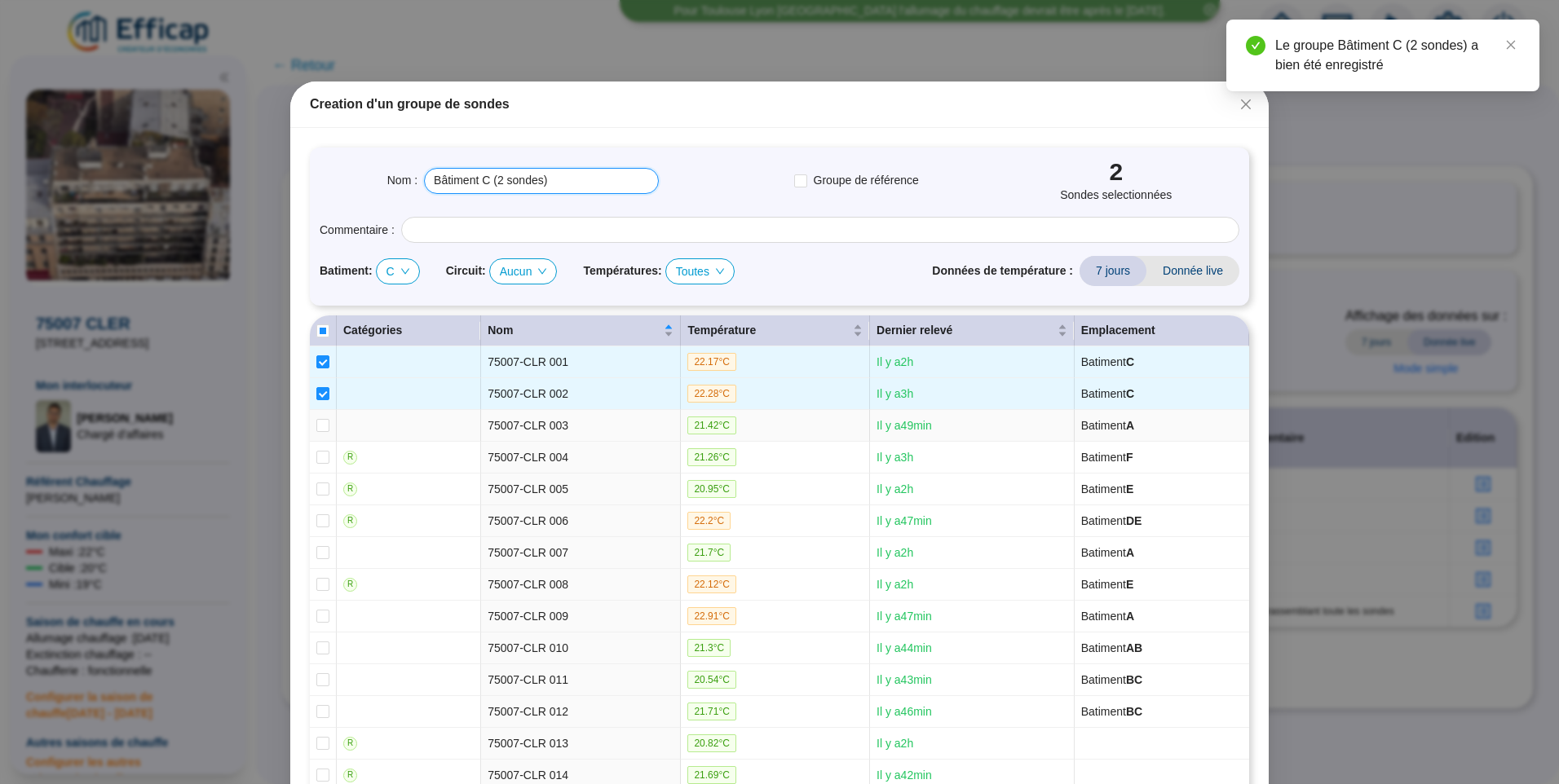
click at [557, 177] on input "Bâtiment C (2 sondes)" at bounding box center [541, 181] width 235 height 26
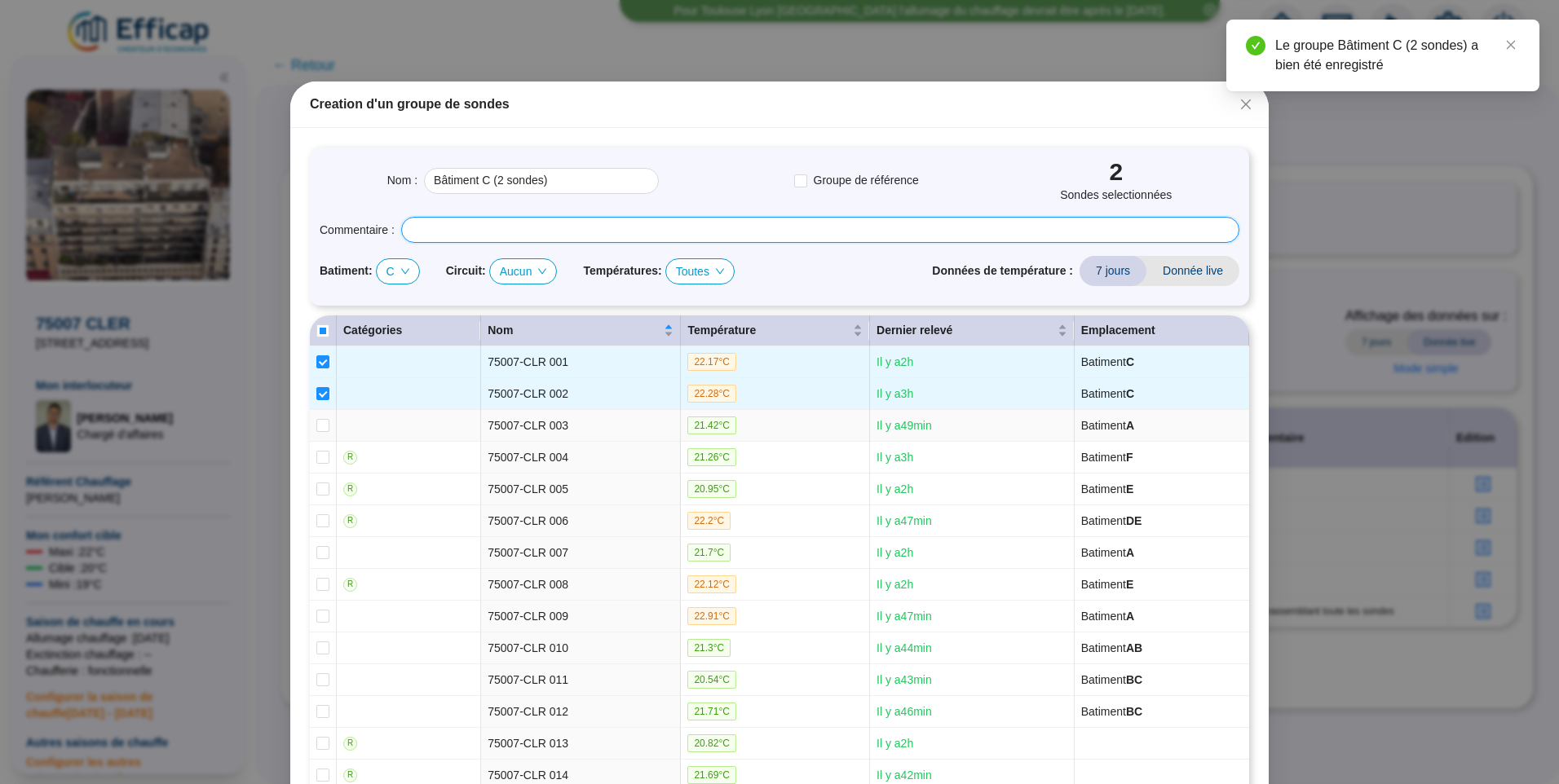
click at [453, 235] on input "text" at bounding box center [820, 229] width 838 height 26
click at [394, 265] on span "C" at bounding box center [398, 271] width 23 height 24
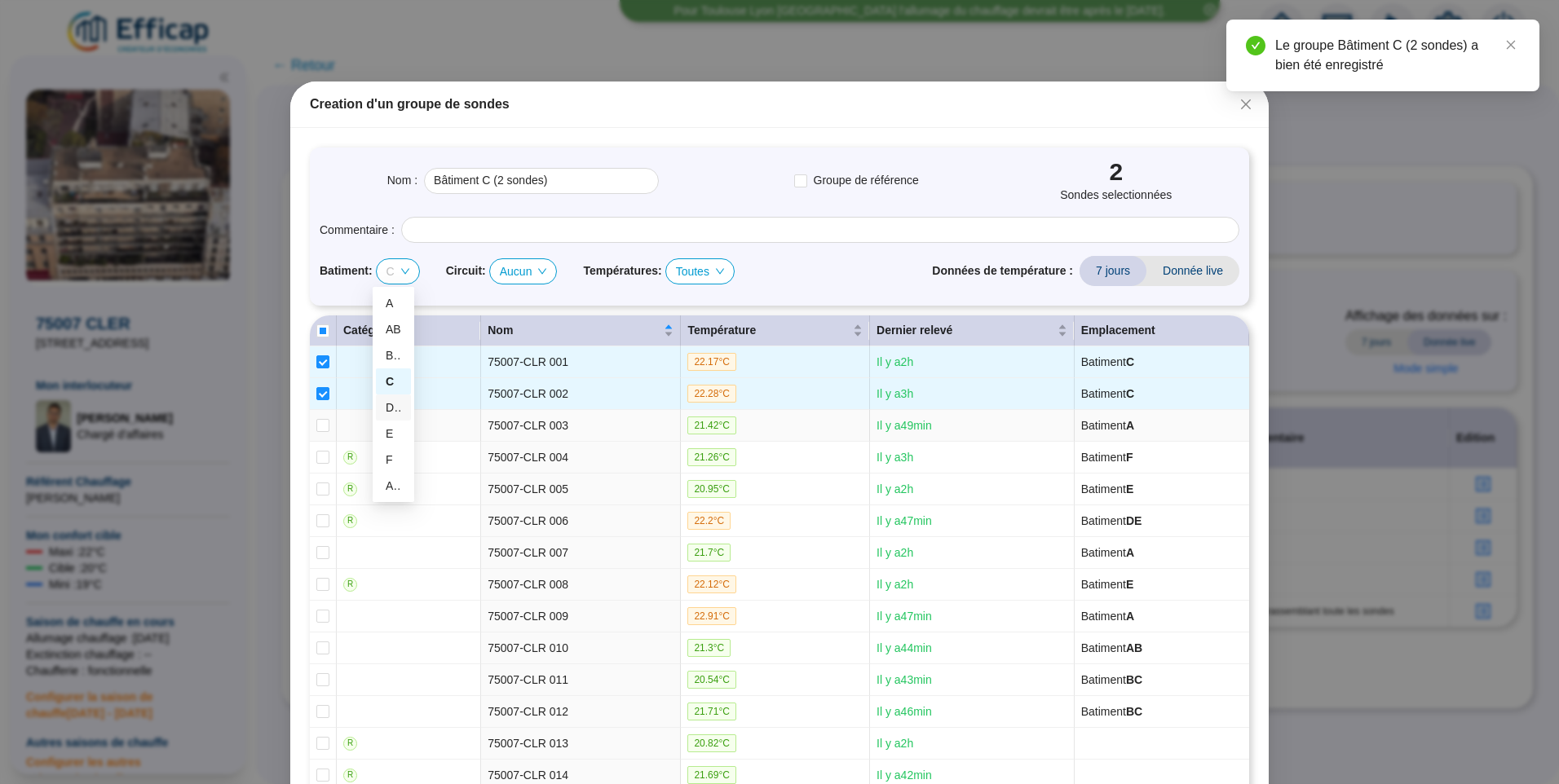
click at [394, 409] on div "DE" at bounding box center [393, 408] width 15 height 17
checkbox input "false"
checkbox input "true"
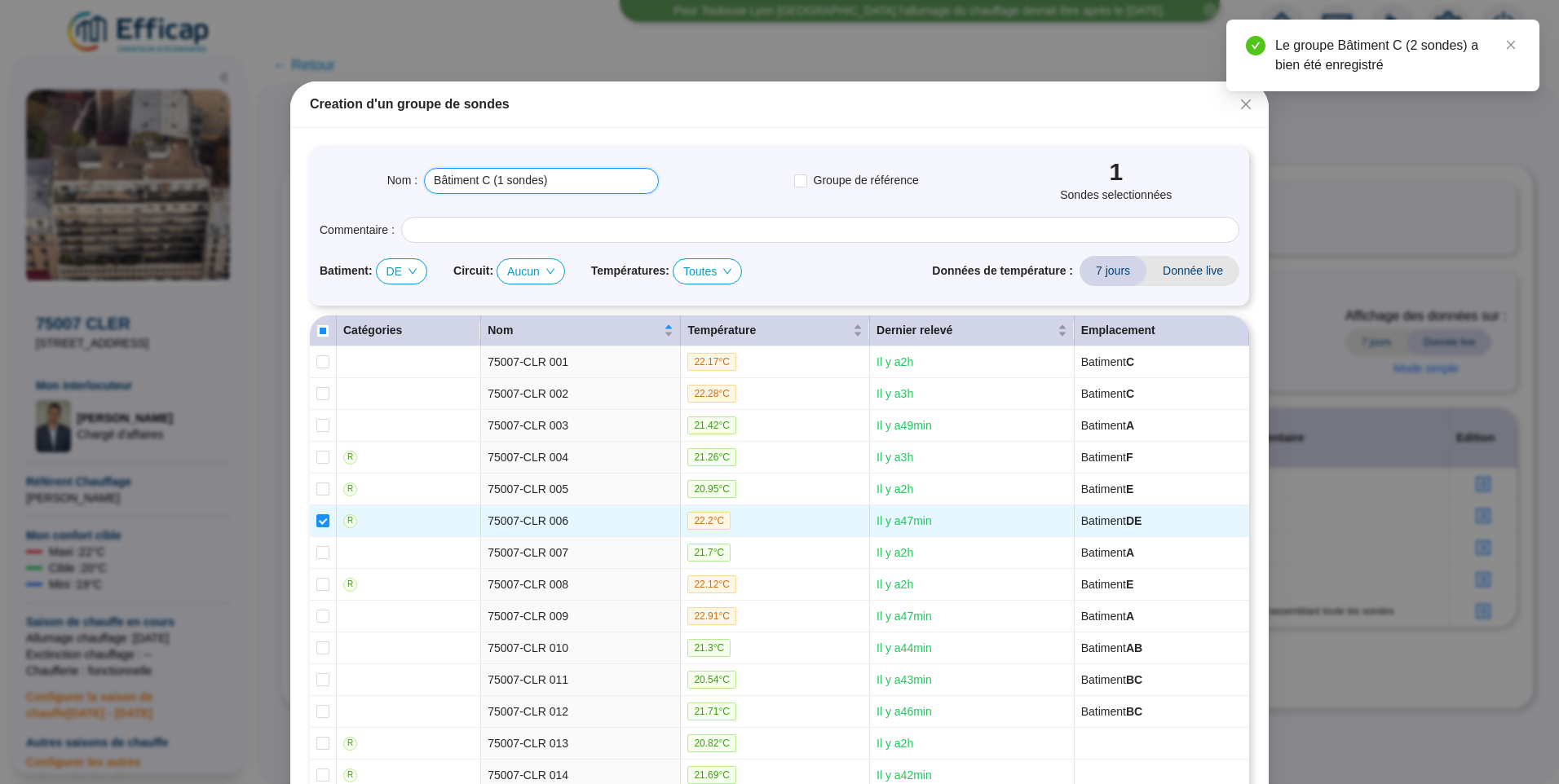
click at [476, 187] on input "Bâtiment C (1 sondes)" at bounding box center [541, 181] width 235 height 26
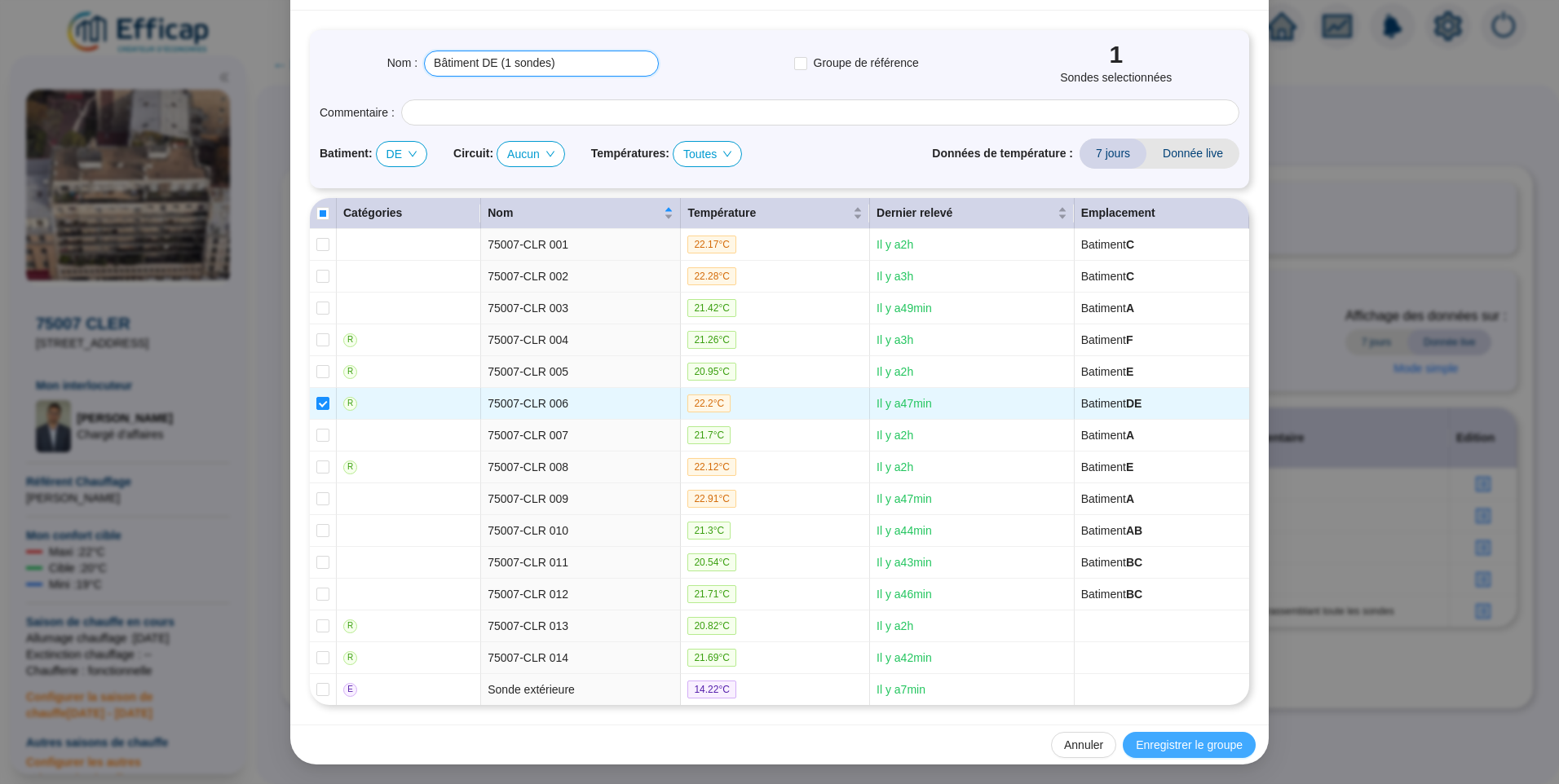
type input "Bâtiment DE (1 sondes)"
click at [1191, 733] on button "Enregistrer le groupe" at bounding box center [1189, 745] width 133 height 26
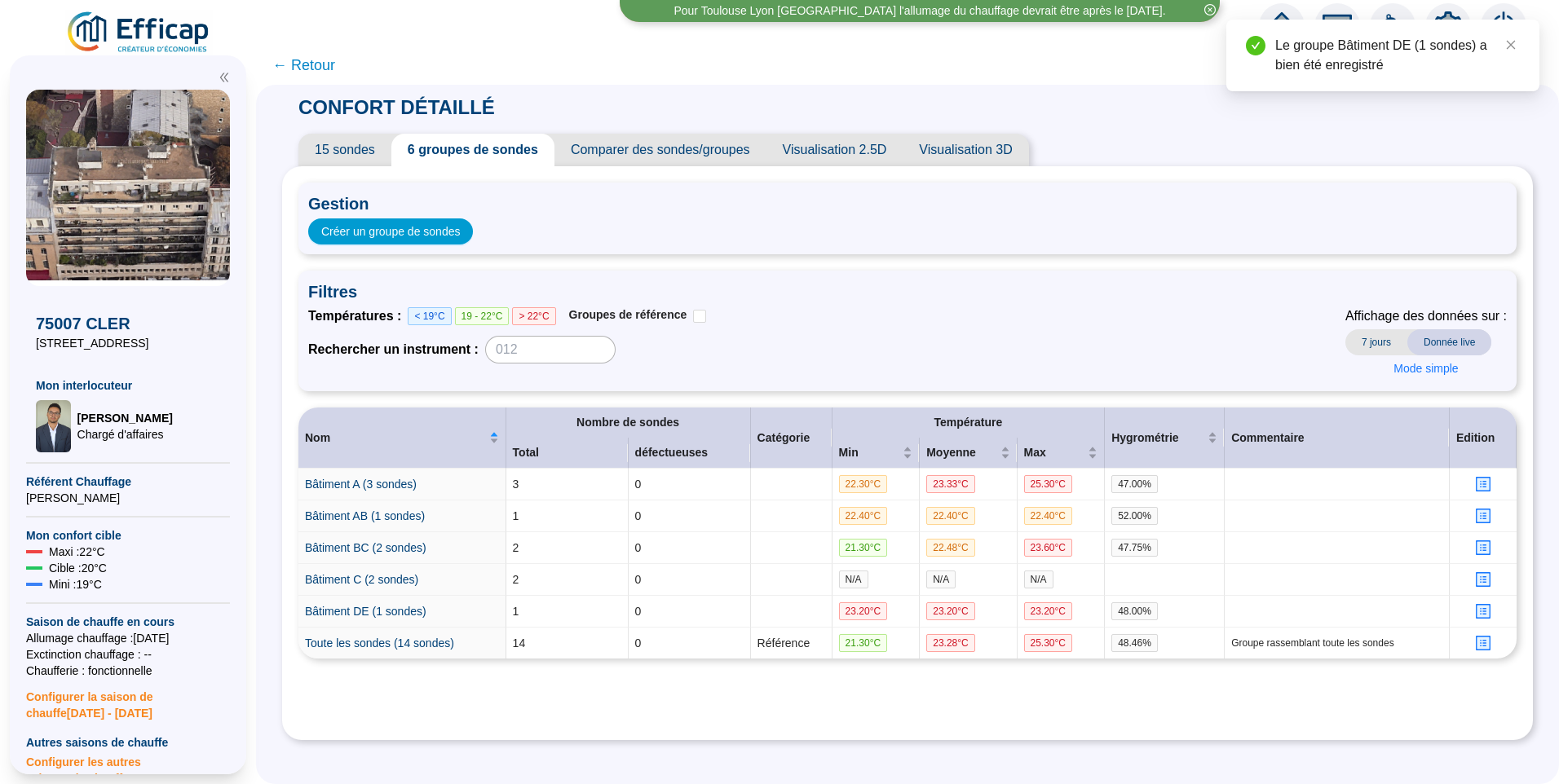
drag, startPoint x: 768, startPoint y: 240, endPoint x: 711, endPoint y: 240, distance: 57.0
click at [768, 240] on div "Créer un groupe de sondes" at bounding box center [908, 231] width 1199 height 26
click at [432, 232] on span "Créer un groupe de sondes" at bounding box center [390, 232] width 139 height 17
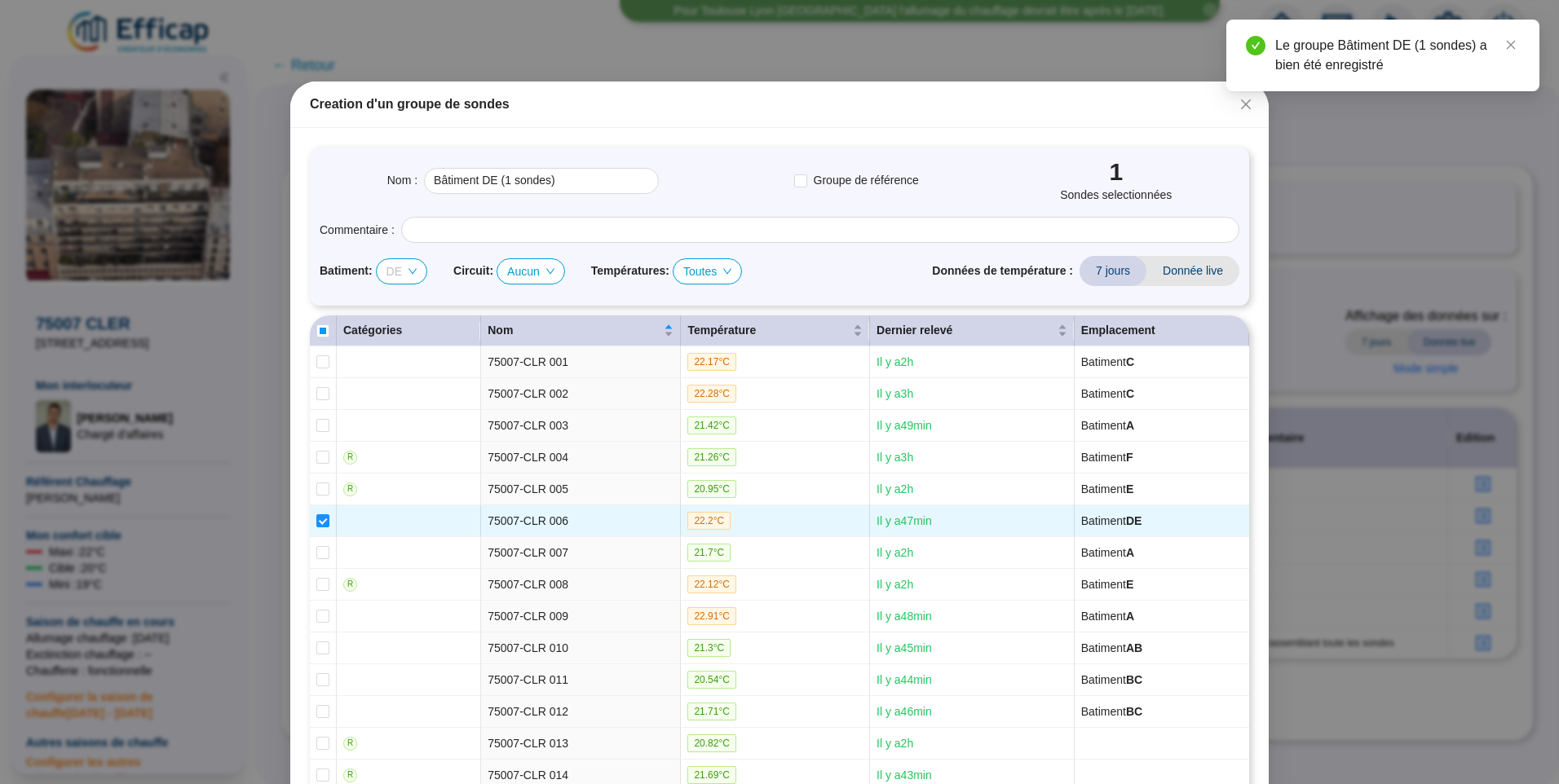
click at [392, 276] on span "DE" at bounding box center [402, 271] width 30 height 24
click at [392, 437] on div "E" at bounding box center [396, 434] width 22 height 17
checkbox input "true"
checkbox input "false"
checkbox input "true"
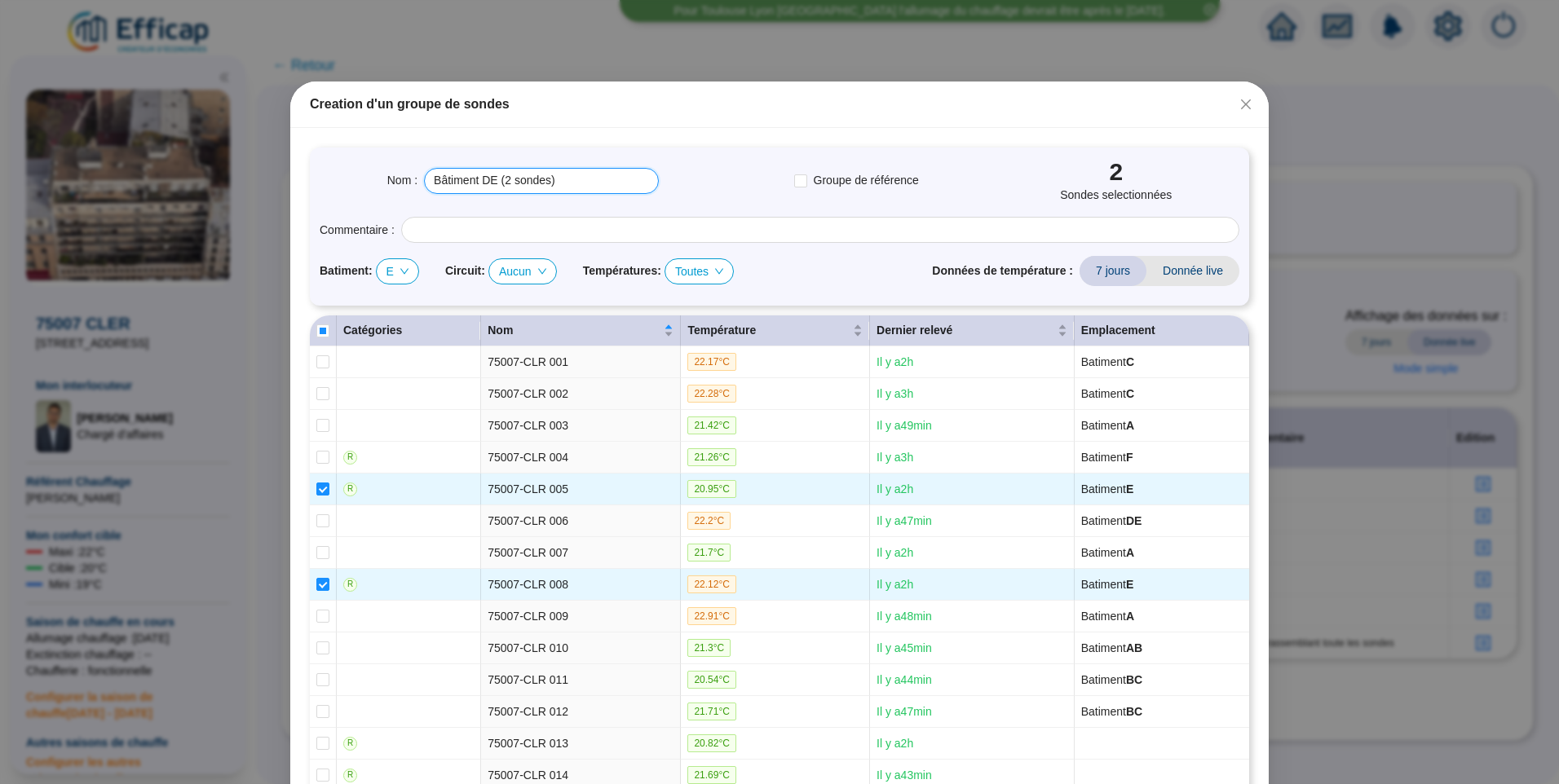
click at [481, 184] on input "Bâtiment DE (2 sondes)" at bounding box center [541, 181] width 235 height 26
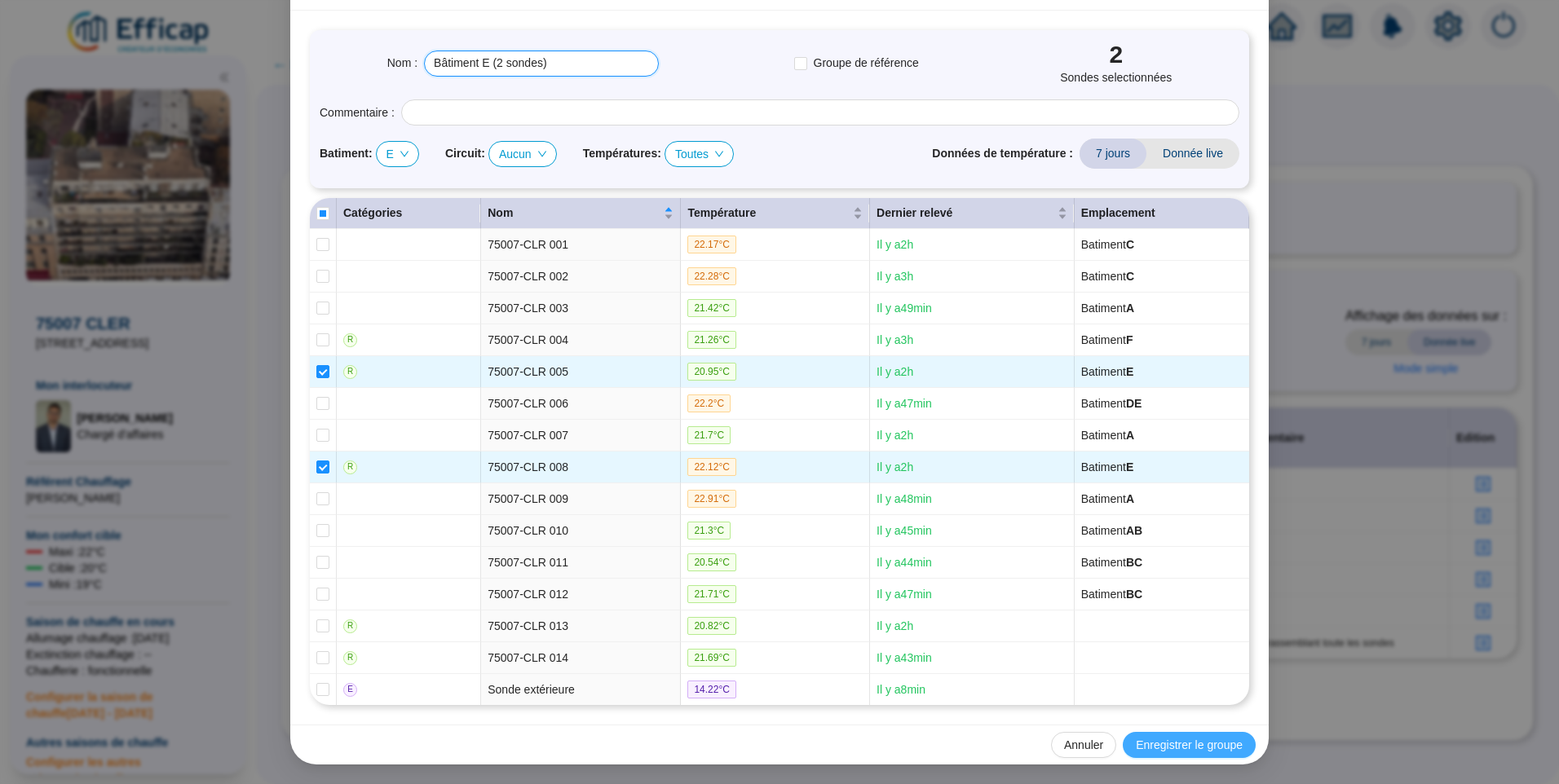
type input "Bâtiment E (2 sondes)"
click at [1204, 733] on button "Enregistrer le groupe" at bounding box center [1189, 745] width 133 height 26
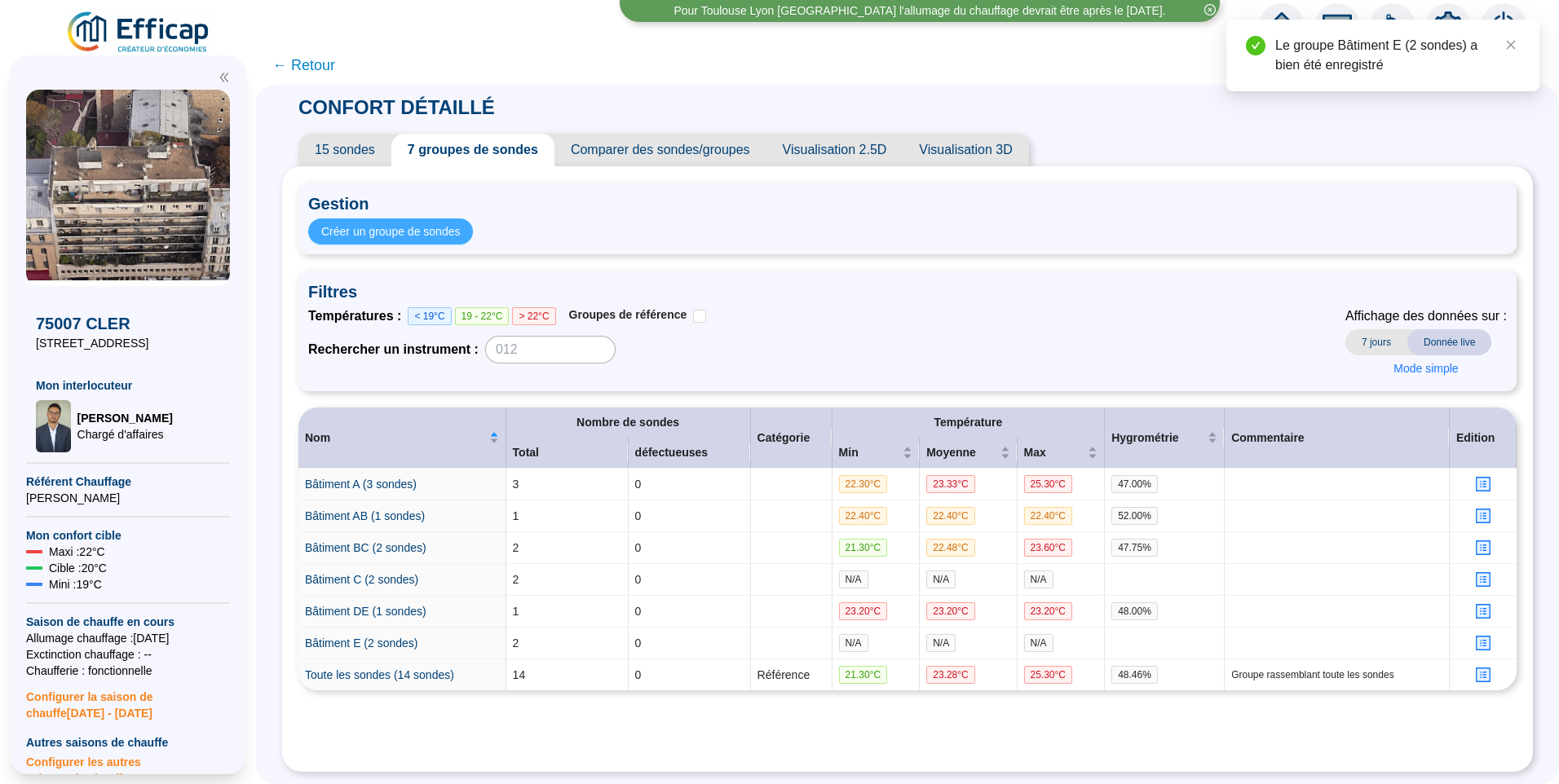
click at [427, 223] on span "Créer un groupe de sondes" at bounding box center [390, 232] width 139 height 17
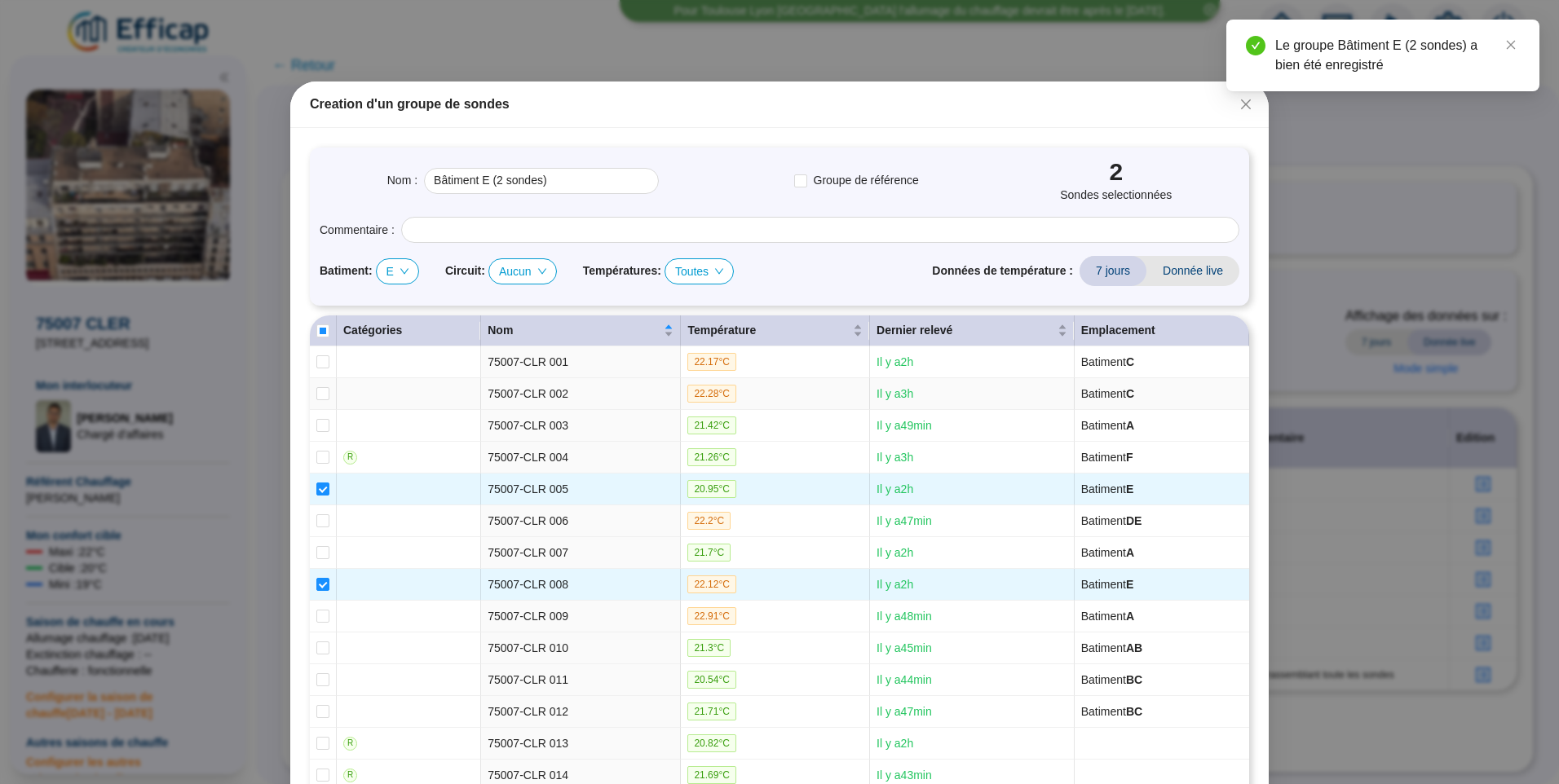
click at [414, 267] on div "Batiment : E Circuit : Aucun Températures : Toutes" at bounding box center [526, 271] width 414 height 26
click at [397, 276] on span "E" at bounding box center [397, 271] width 22 height 24
click at [399, 463] on div "F" at bounding box center [392, 459] width 13 height 17
checkbox input "true"
checkbox input "false"
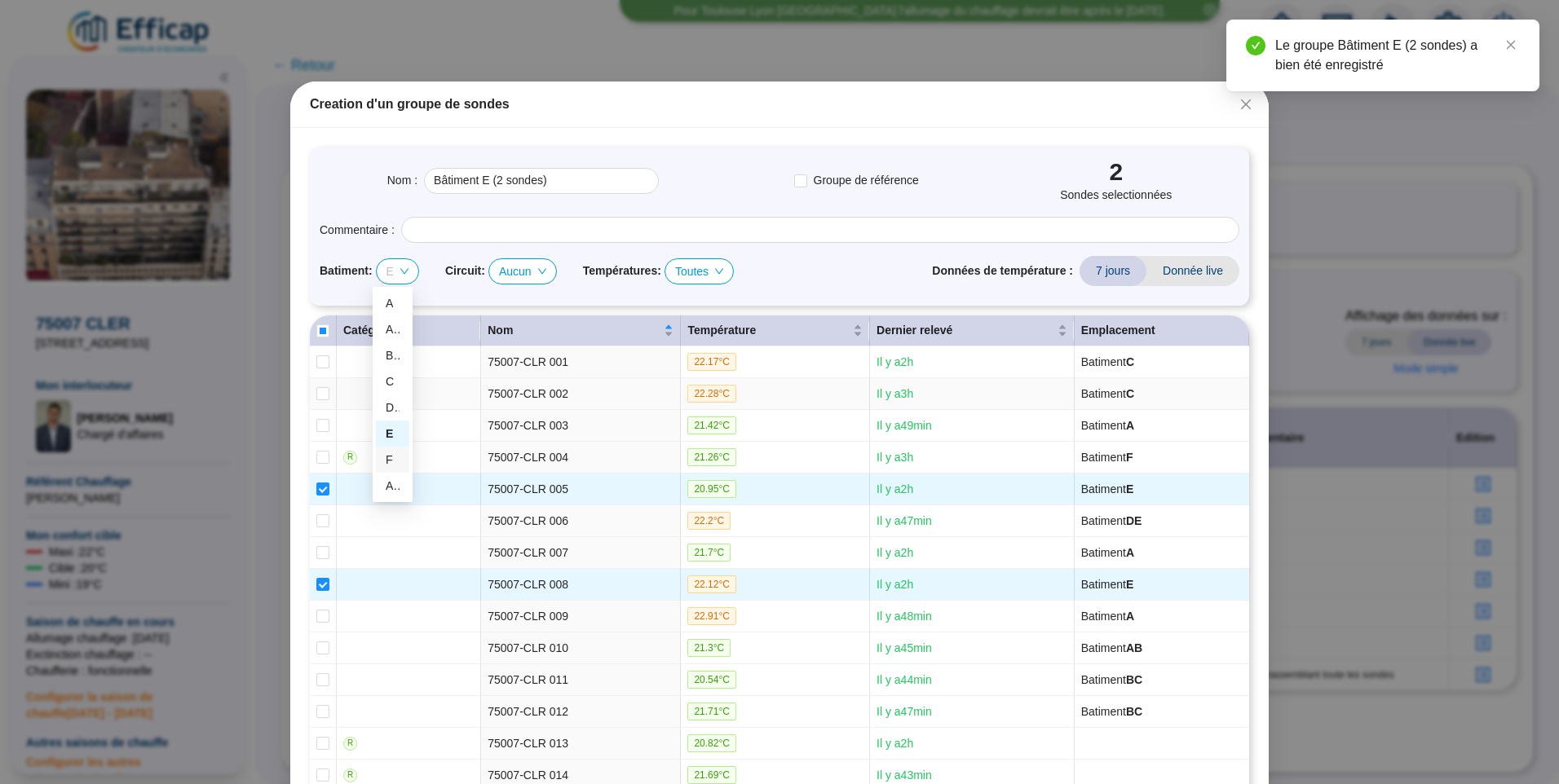
checkbox input "false"
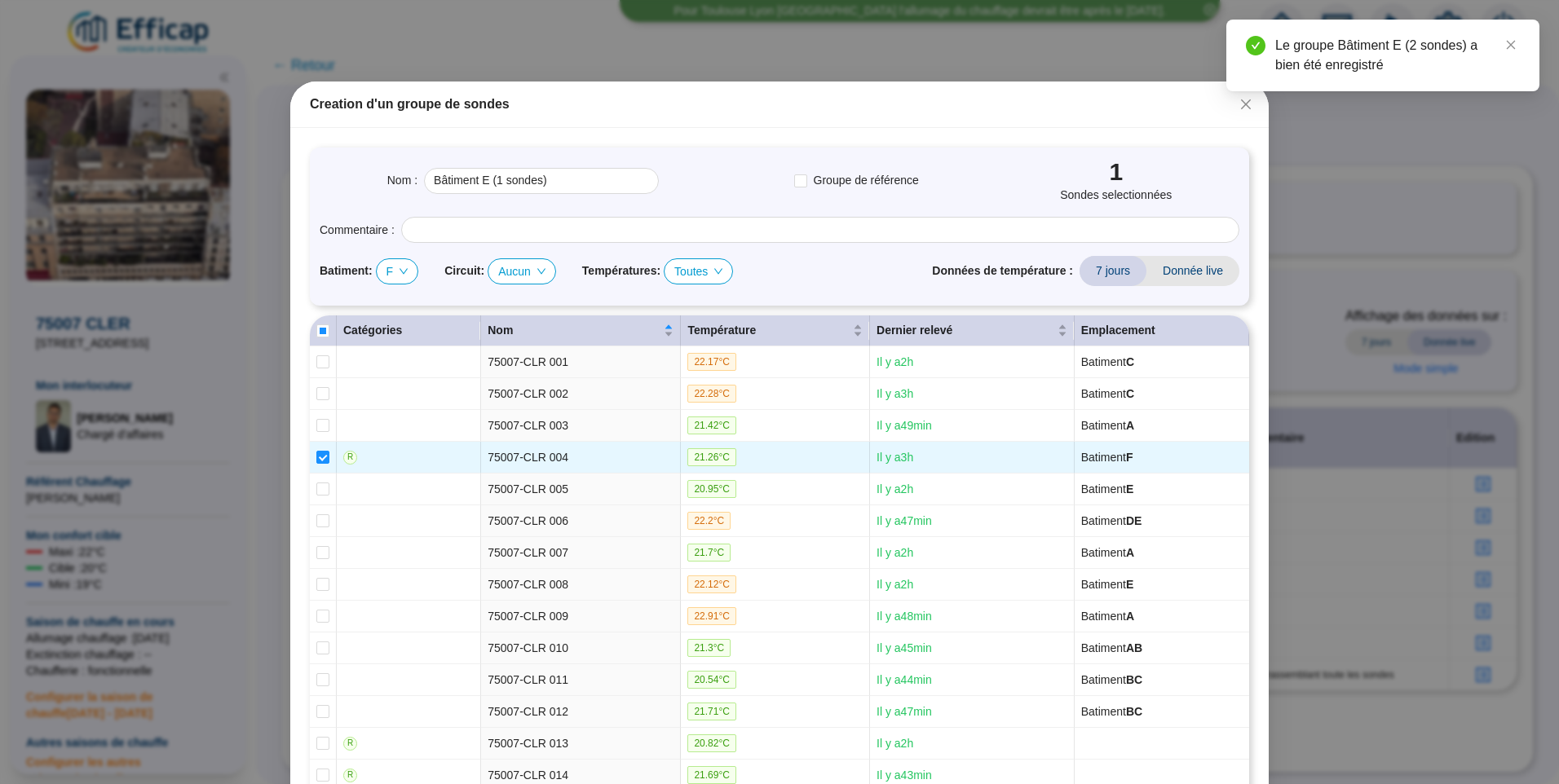
click at [406, 268] on div "F" at bounding box center [397, 271] width 41 height 24
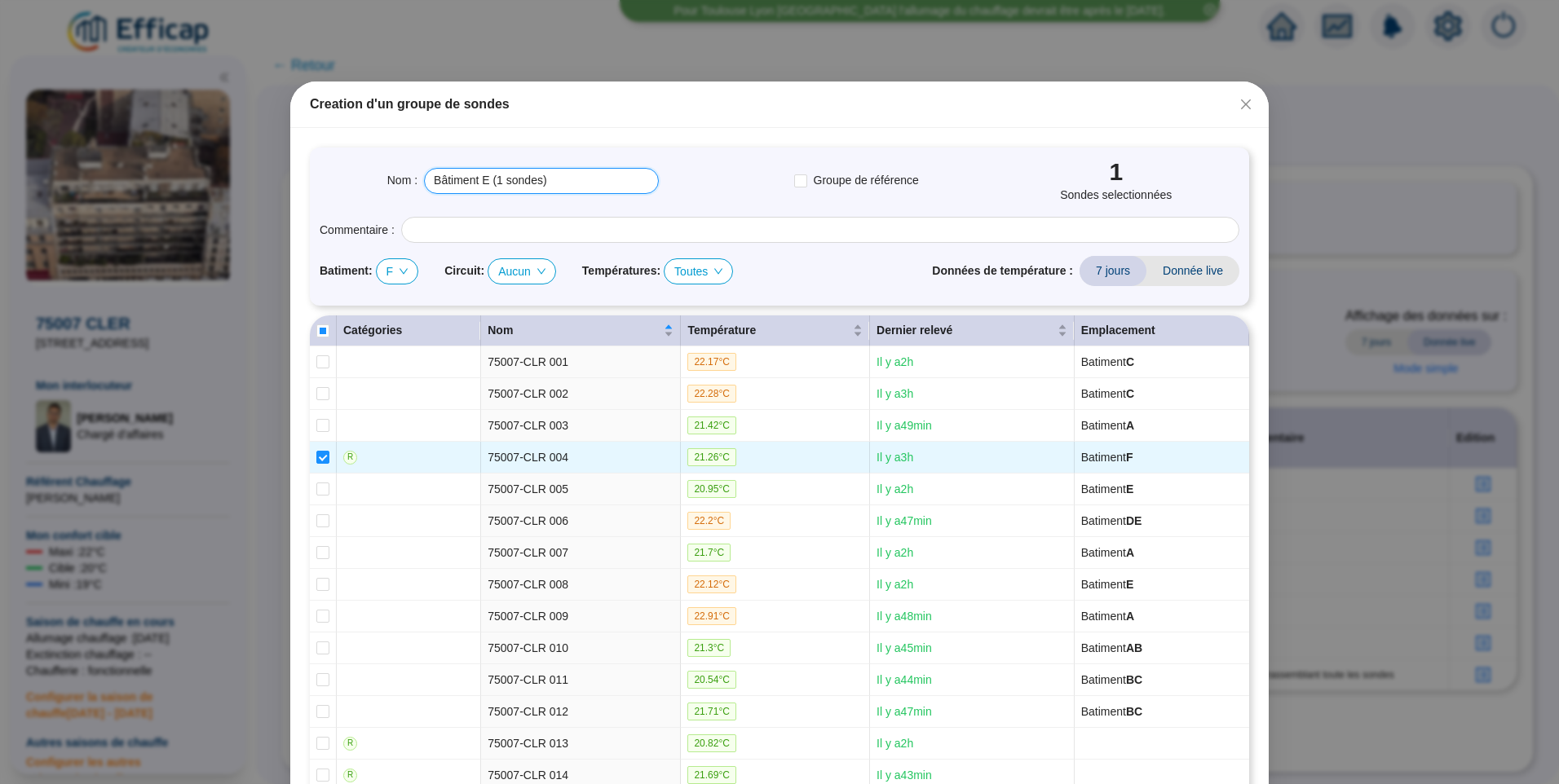
click at [483, 175] on input "Bâtiment E (1 sondes)" at bounding box center [541, 181] width 235 height 26
type input "Bâtiment F (1 sondes)"
click at [673, 191] on div "Nom : Bâtiment F (1 sondes) Groupe de référence 1 Sondes selectionnées" at bounding box center [779, 181] width 919 height 46
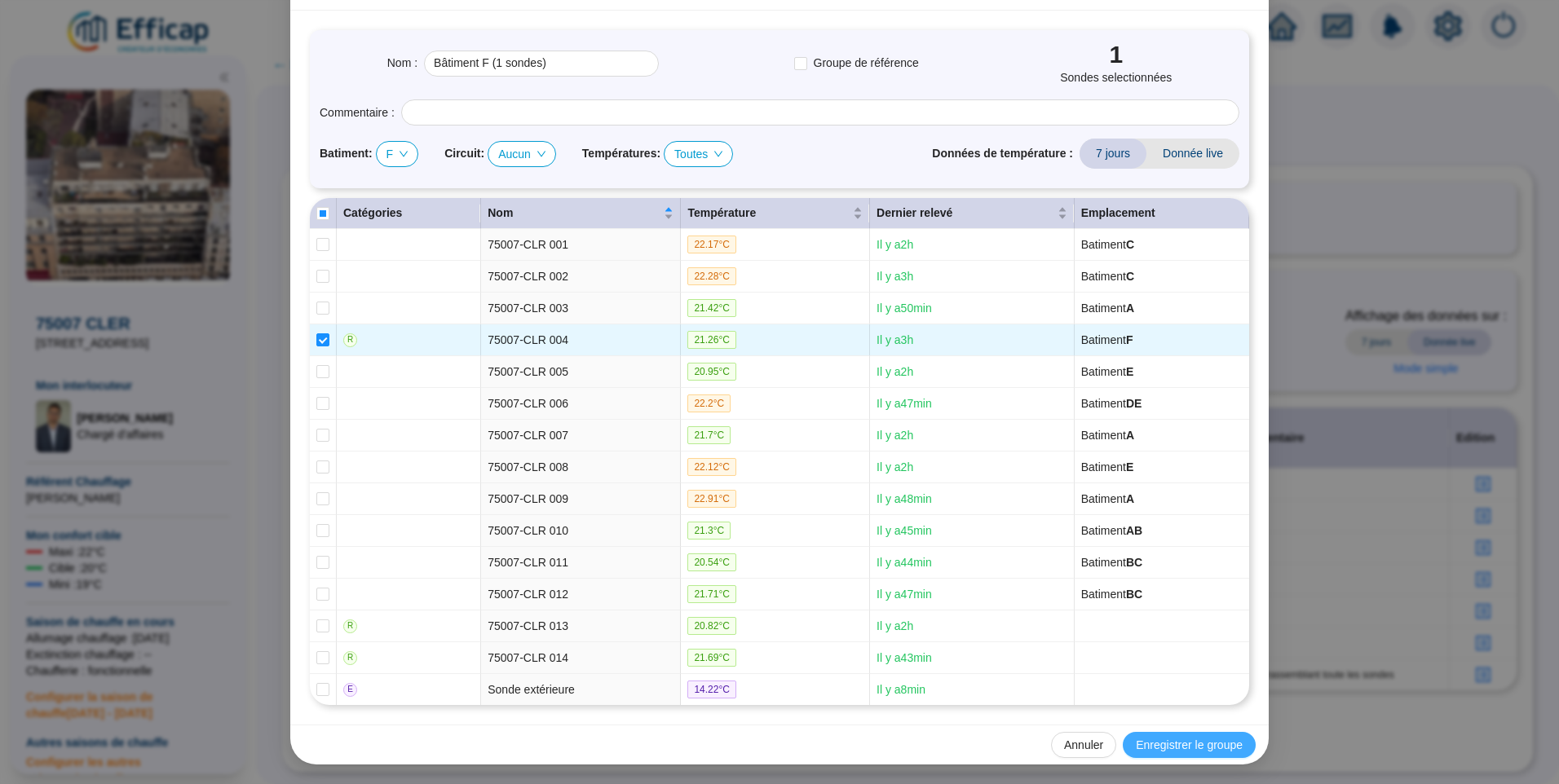
click at [1162, 740] on span "Enregistrer le groupe" at bounding box center [1189, 745] width 106 height 17
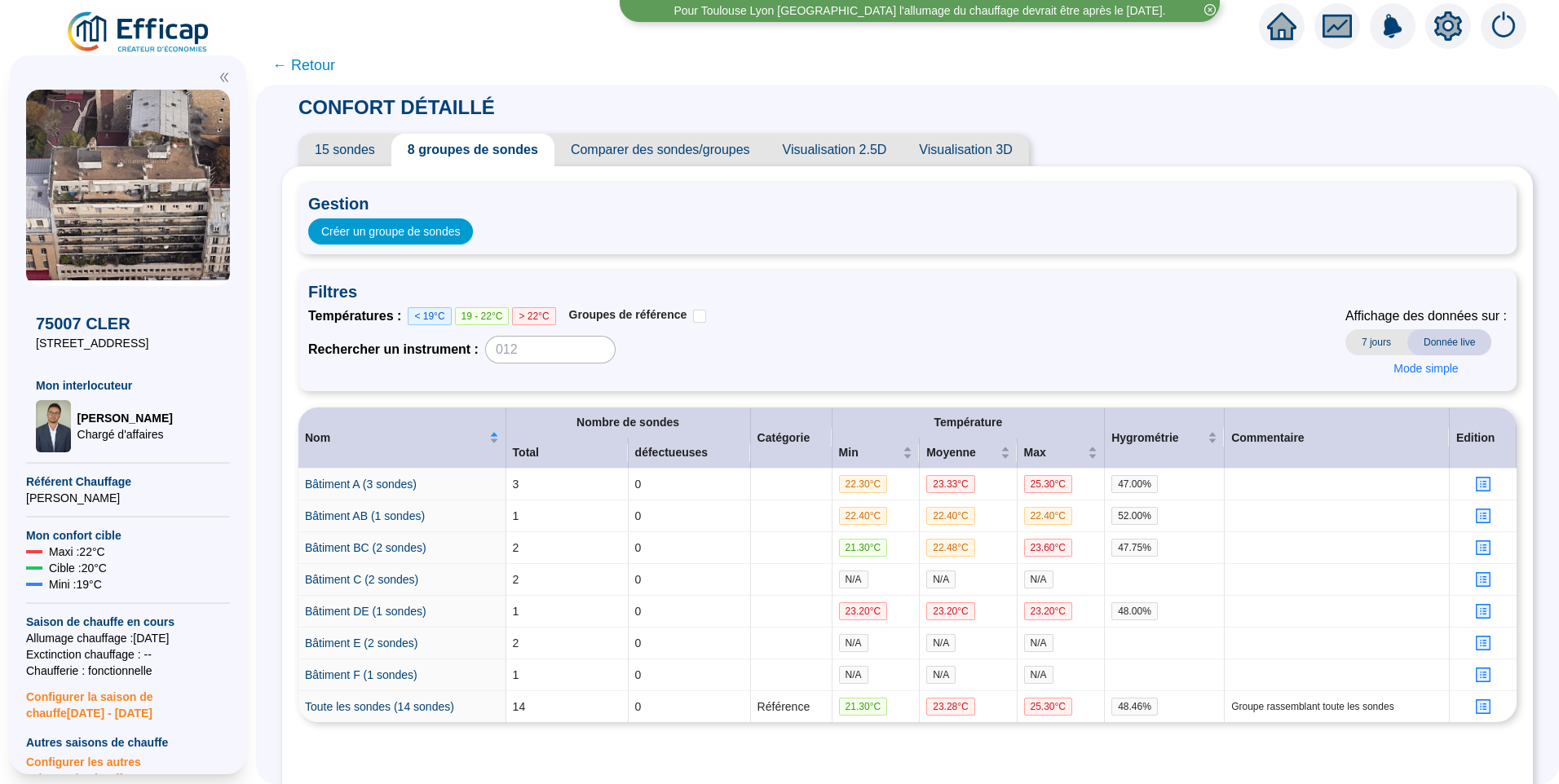
click at [1453, 23] on icon "setting" at bounding box center [1448, 25] width 28 height 26
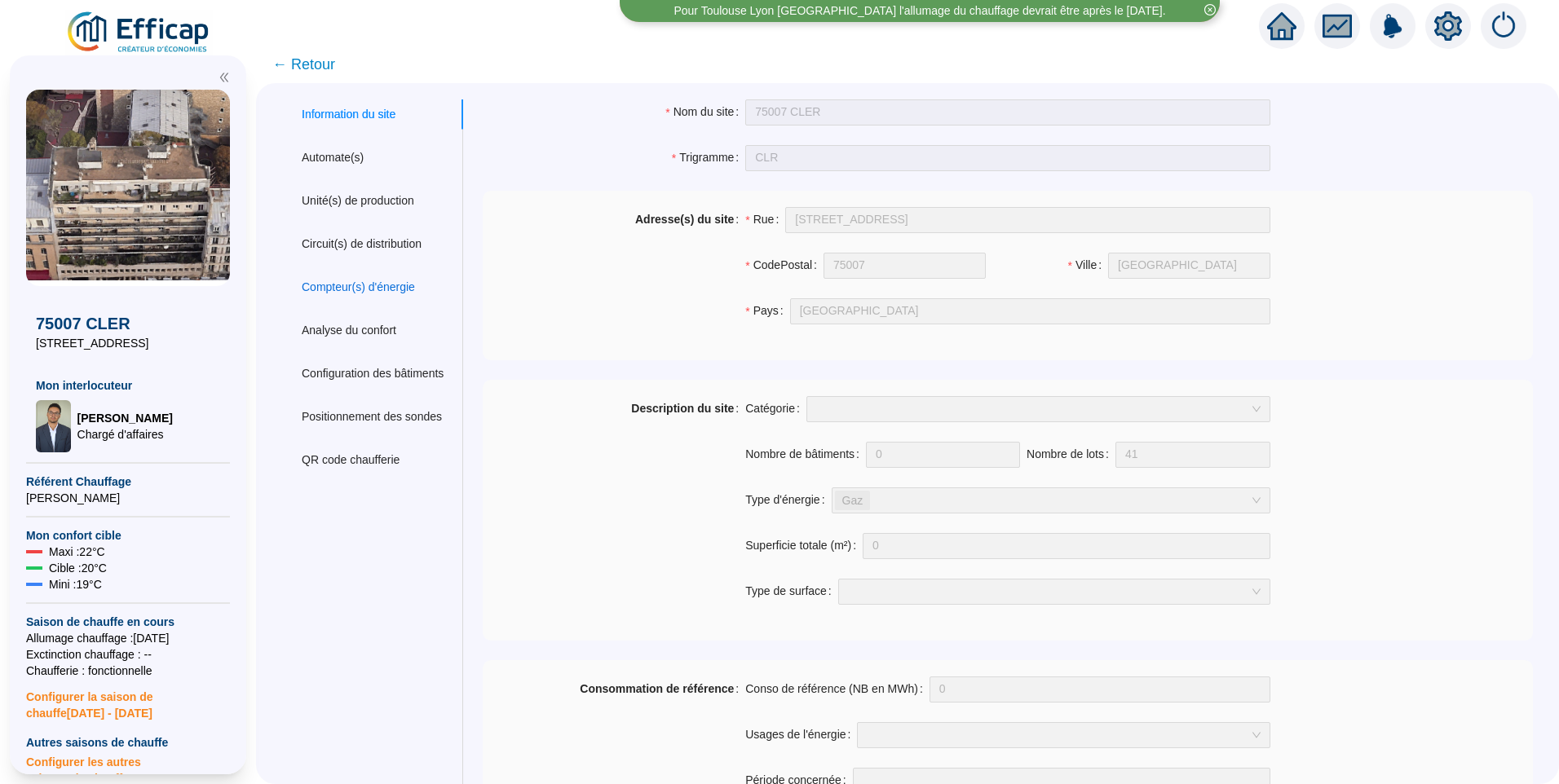
click at [345, 284] on div "Compteur(s) d'énergie" at bounding box center [358, 287] width 114 height 17
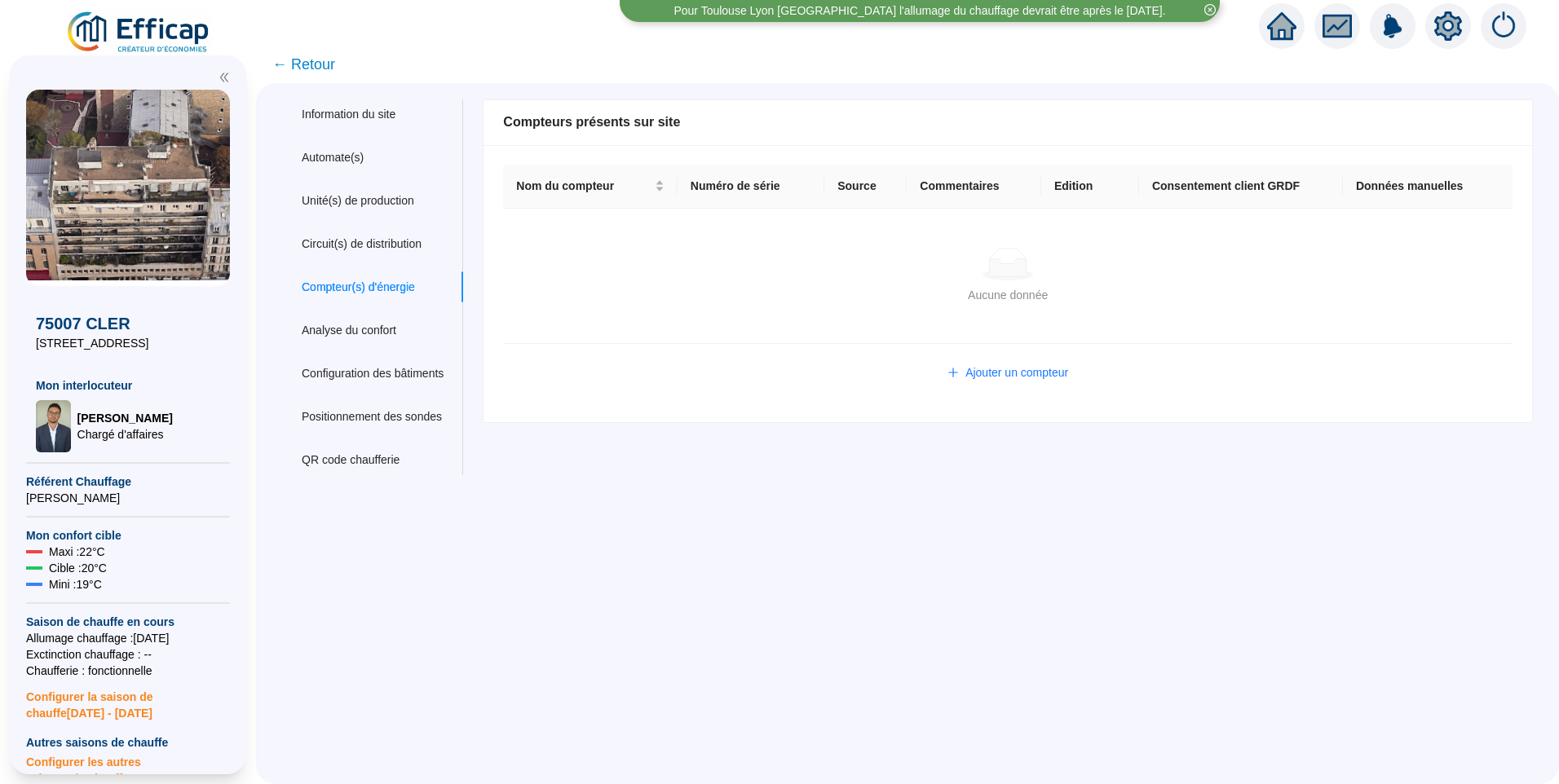
drag, startPoint x: 733, startPoint y: 254, endPoint x: 742, endPoint y: 262, distance: 12.0
click at [734, 254] on div "Aucune donnée" at bounding box center [1007, 264] width 970 height 32
click at [998, 375] on span "Ajouter un compteur" at bounding box center [1016, 372] width 103 height 17
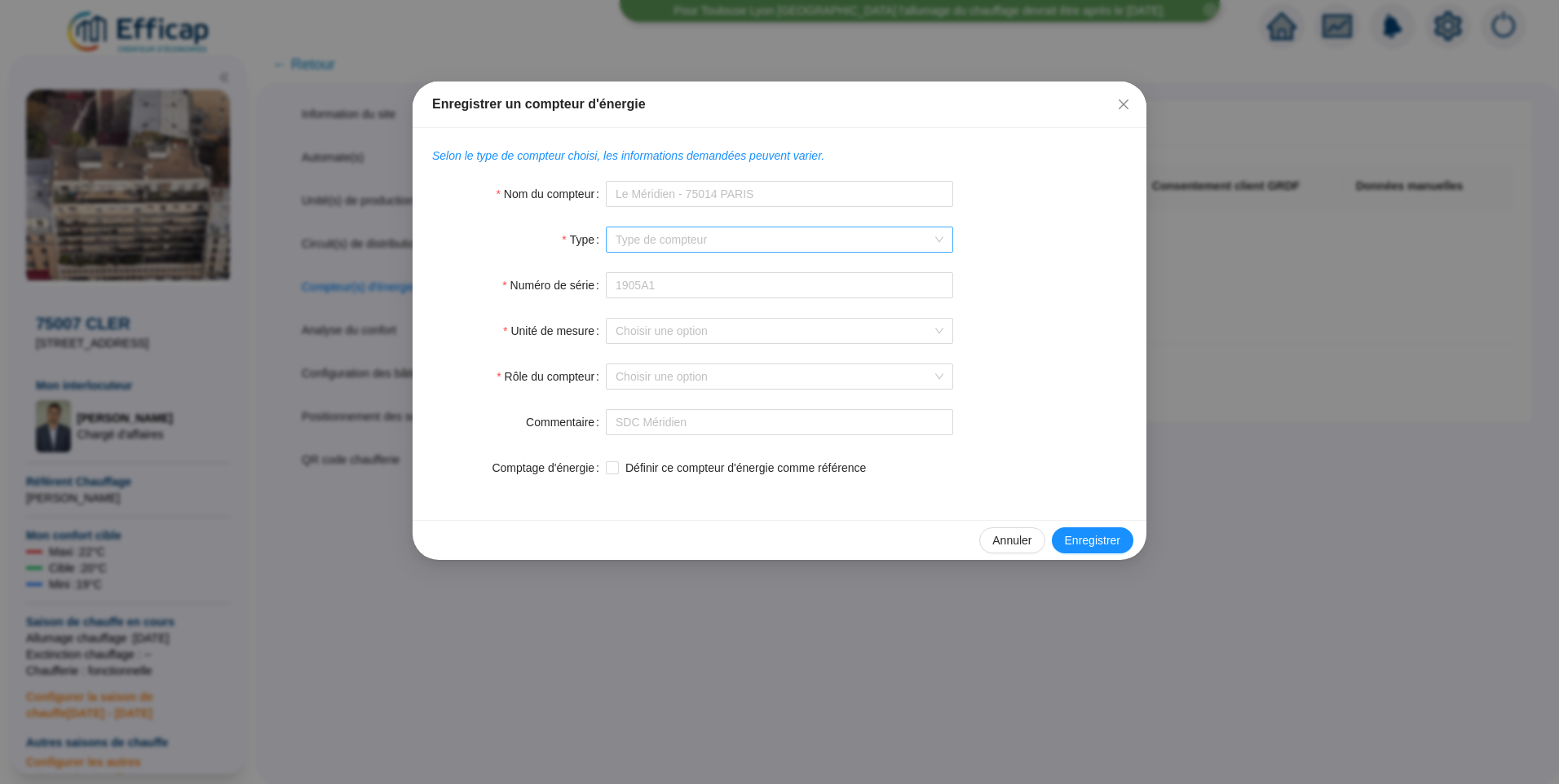
click at [843, 235] on input "Type" at bounding box center [772, 239] width 313 height 24
click at [1080, 213] on form "Nom du compteur Type Type de compteur Automate associé Type de compteur Type de…" at bounding box center [779, 330] width 695 height 299
click at [792, 333] on input "Unité de mesure" at bounding box center [772, 330] width 313 height 24
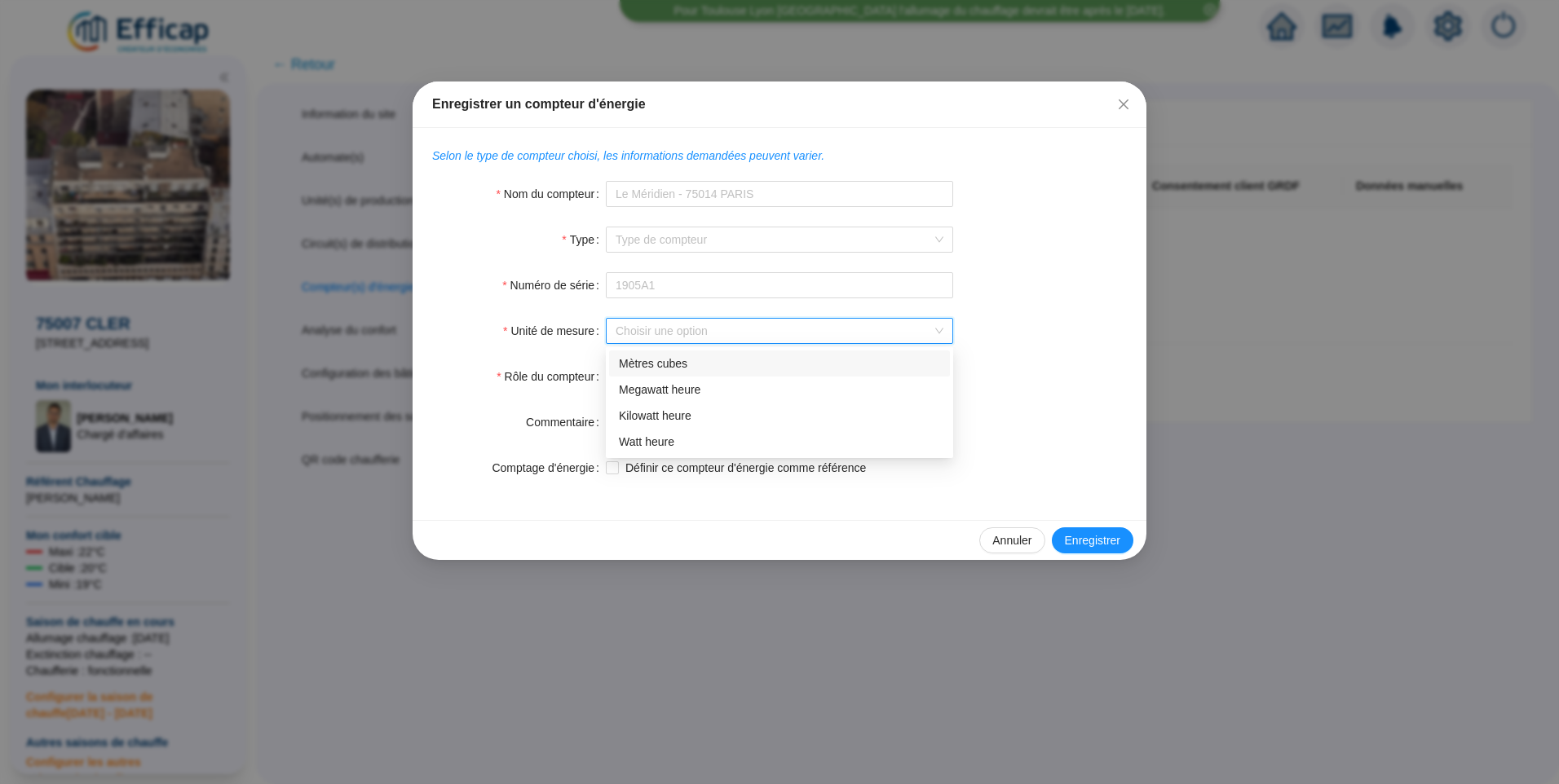
click at [1065, 263] on form "Nom du compteur Type Type de compteur Automate associé Type de compteur Type de…" at bounding box center [779, 330] width 695 height 299
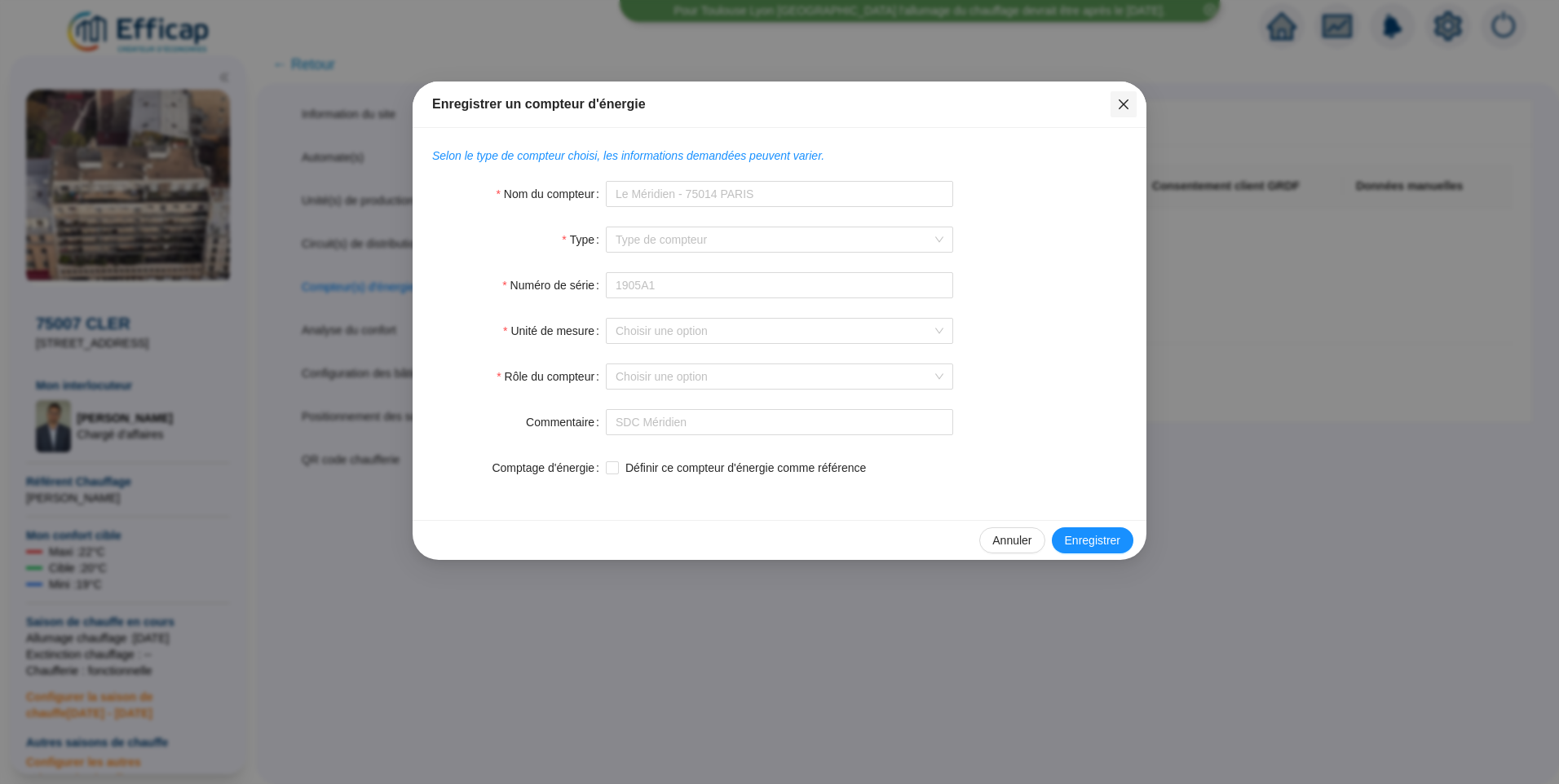
click at [1131, 105] on span "Fermer" at bounding box center [1123, 104] width 26 height 13
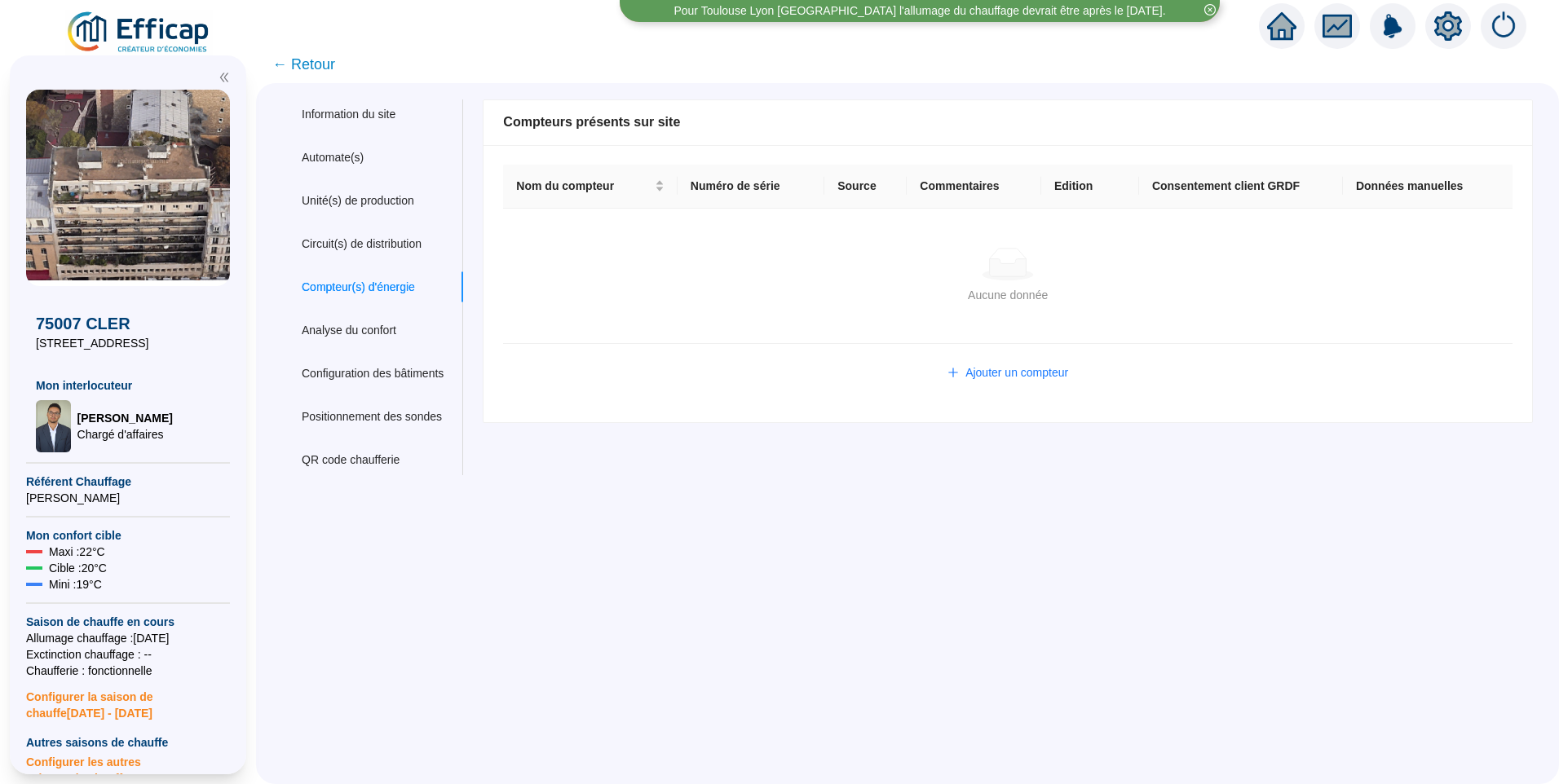
click at [306, 63] on span "← Retour" at bounding box center [303, 64] width 63 height 23
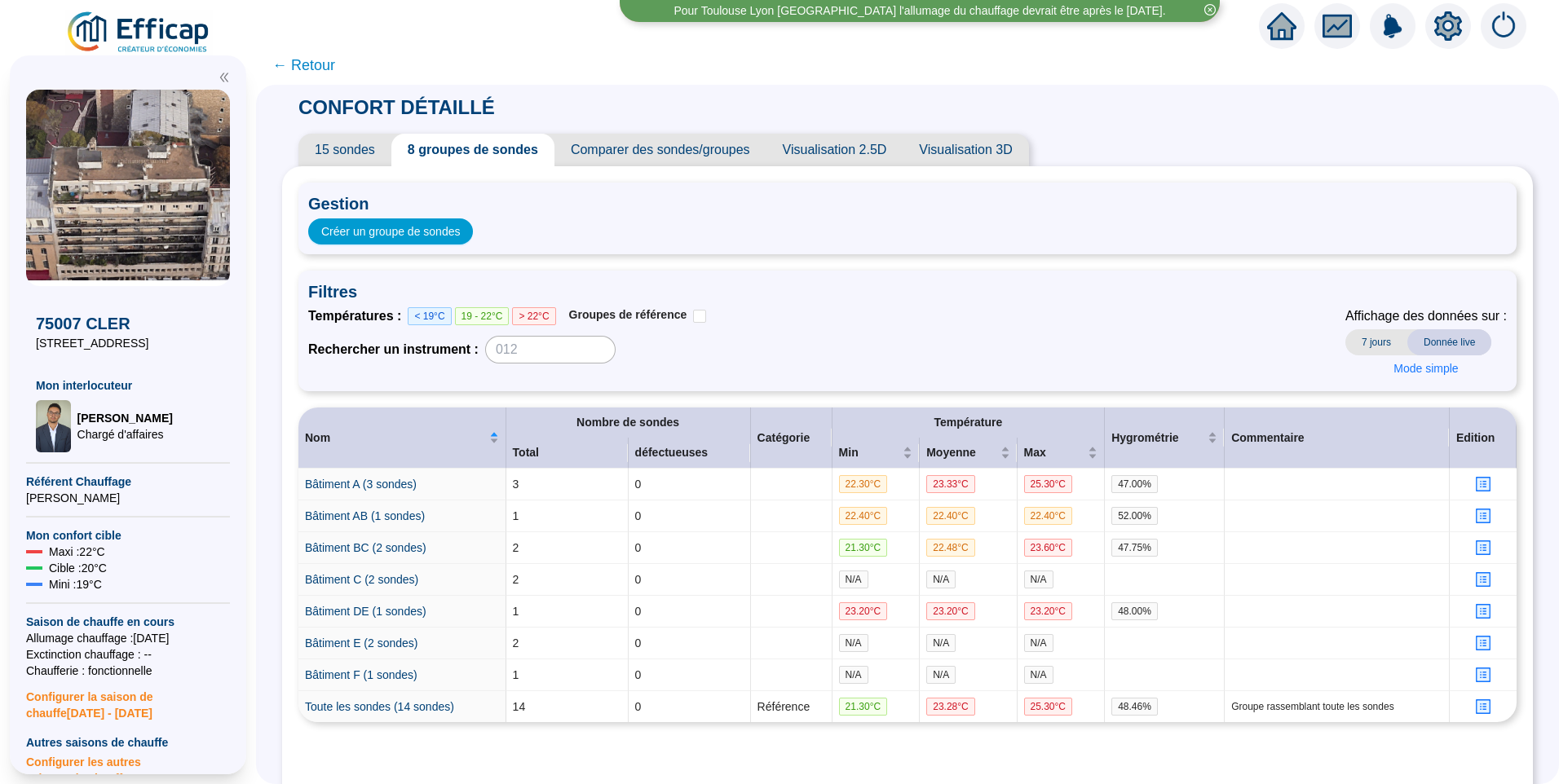
click at [164, 29] on img at bounding box center [139, 32] width 148 height 46
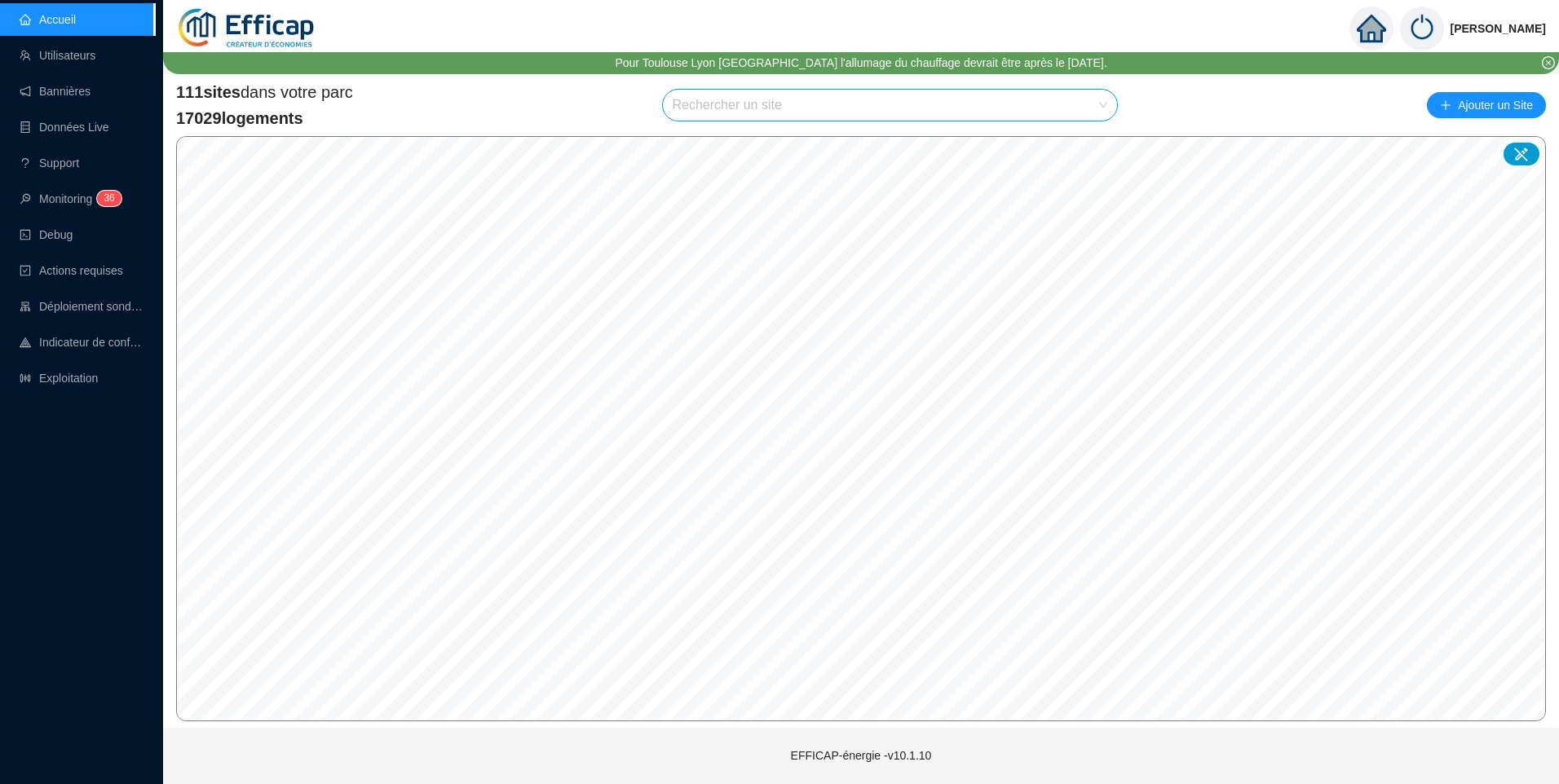
click at [710, 104] on input "search" at bounding box center [883, 105] width 420 height 31
type input "chard"
click at [1083, 143] on icon at bounding box center [1089, 144] width 12 height 12
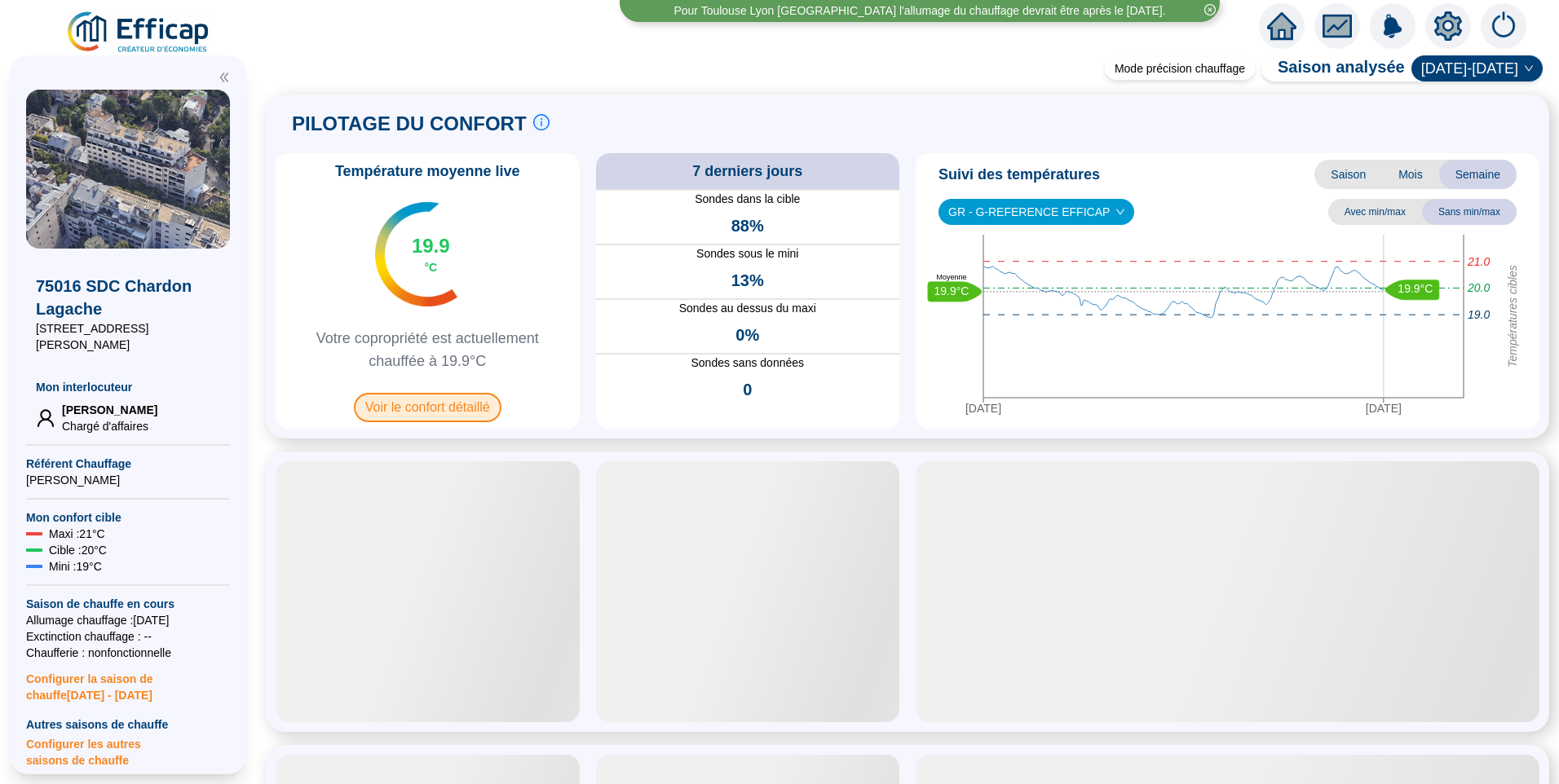
click at [415, 404] on span "Voir le confort détaillé" at bounding box center [428, 407] width 148 height 30
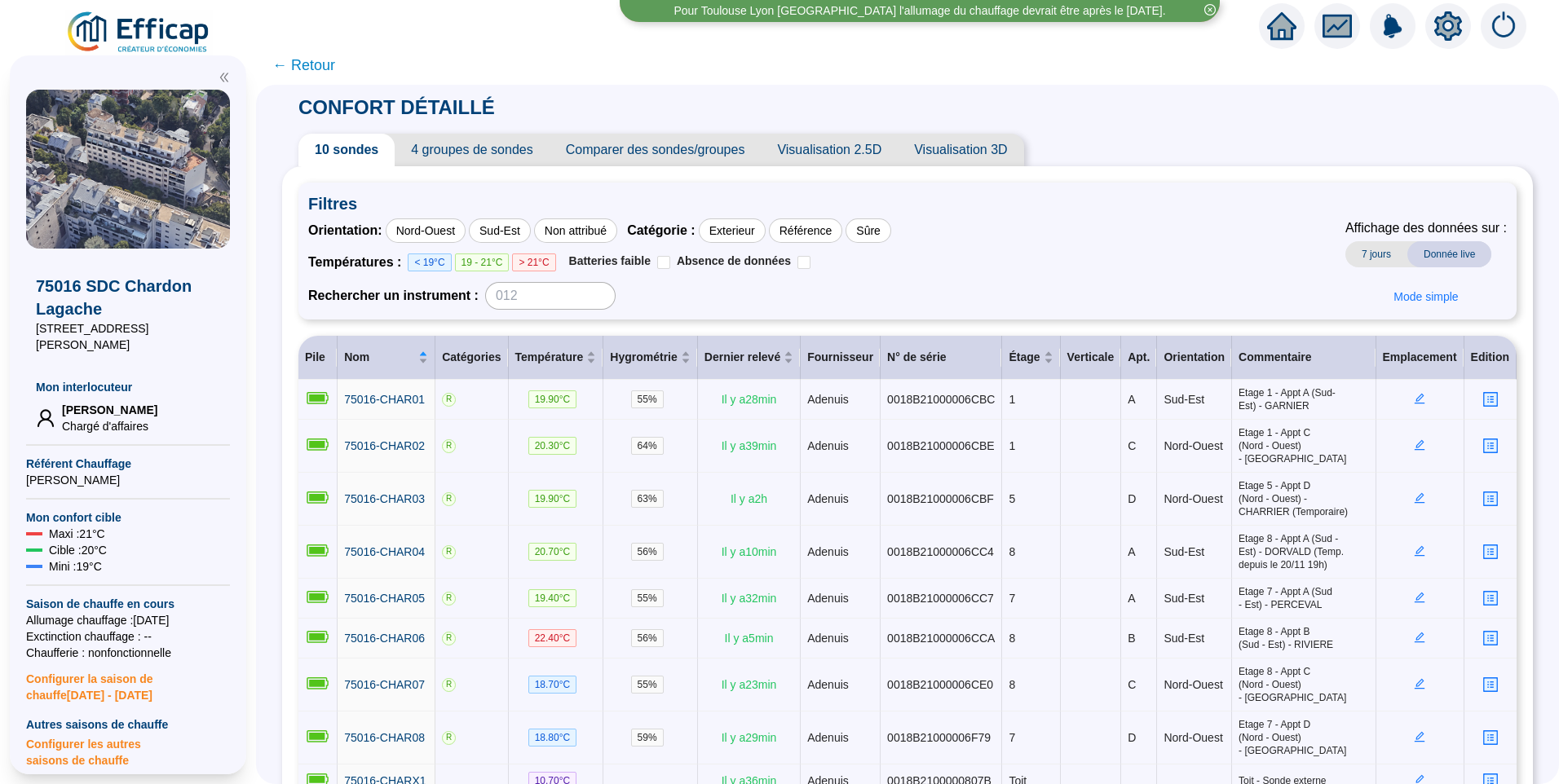
click at [508, 140] on span "4 groupes de sondes" at bounding box center [471, 150] width 154 height 32
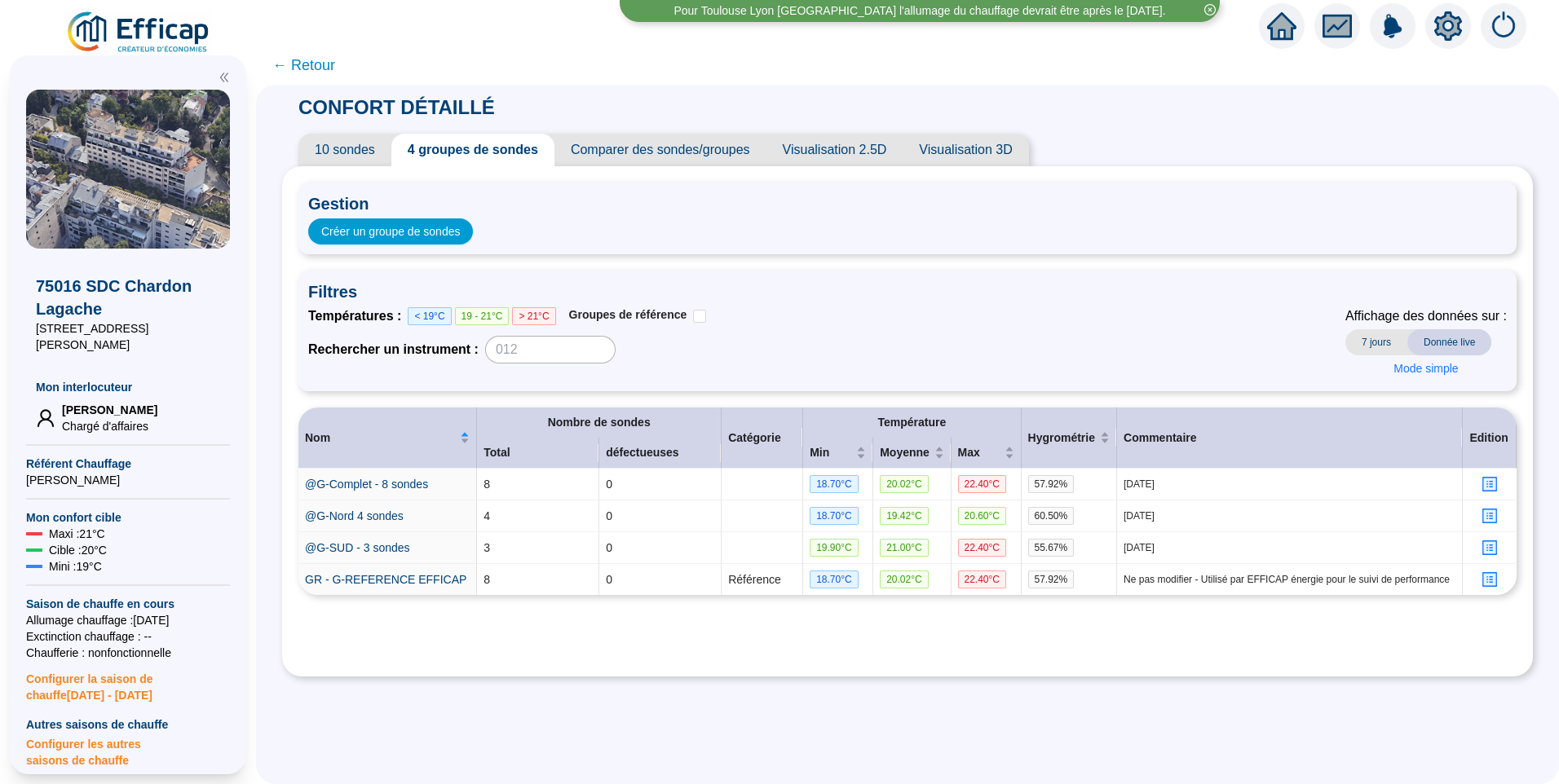
click at [1110, 327] on div "Températures : < 19°C 19 - 21°C > 21°C Groupes de référence Rechercher un instr…" at bounding box center [908, 344] width 1199 height 75
click at [914, 340] on div "Températures : < 19°C 19 - 21°C > 21°C Groupes de référence Rechercher un instr…" at bounding box center [908, 344] width 1199 height 75
click at [1038, 346] on div "Températures : < 19°C 19 - 21°C > 21°C Groupes de référence Rechercher un instr…" at bounding box center [908, 344] width 1199 height 75
click at [385, 583] on link "GR - G-REFERENCE EFFICAP" at bounding box center [386, 579] width 162 height 13
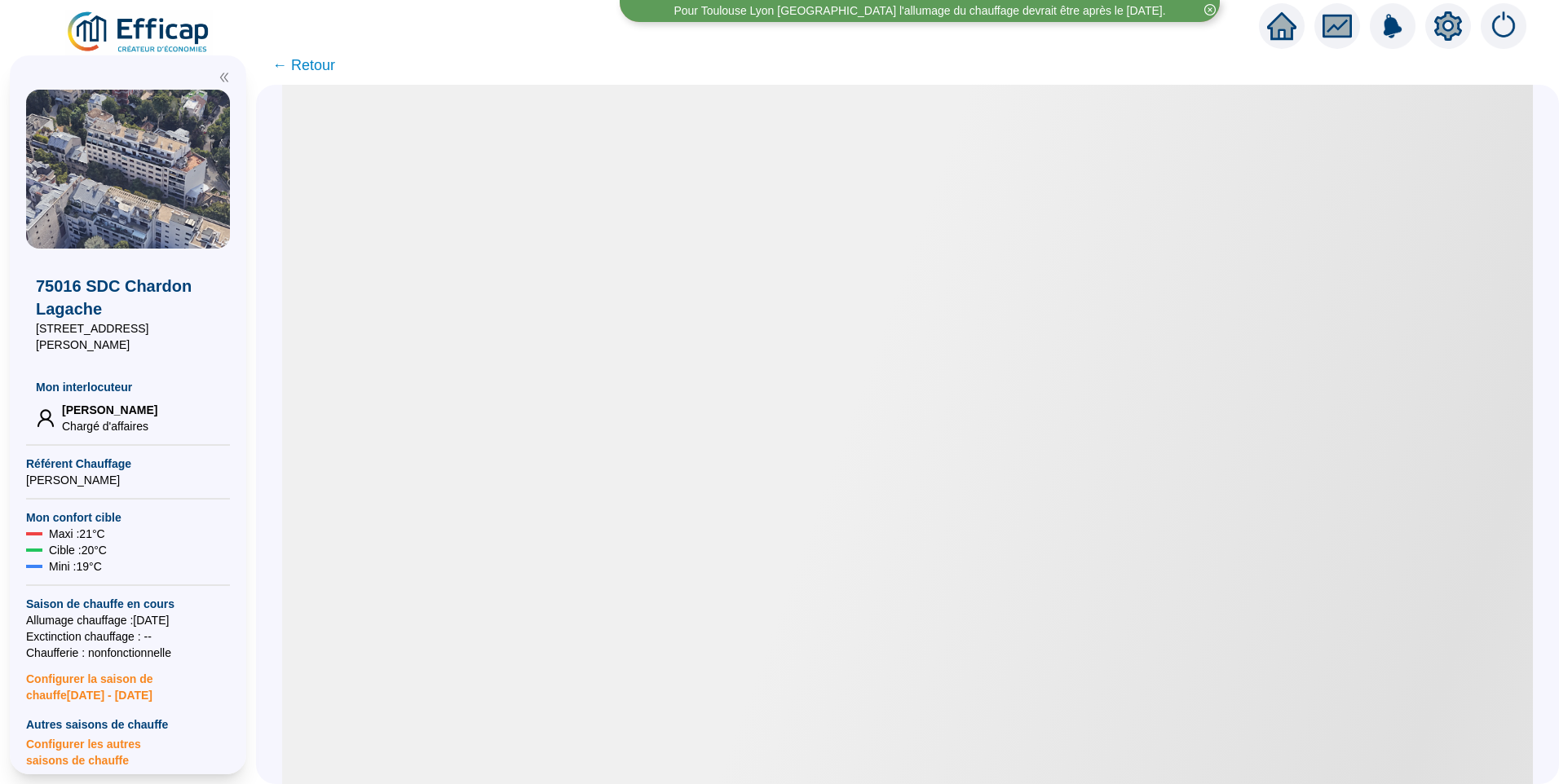
click at [318, 59] on span "← Retour" at bounding box center [303, 65] width 63 height 23
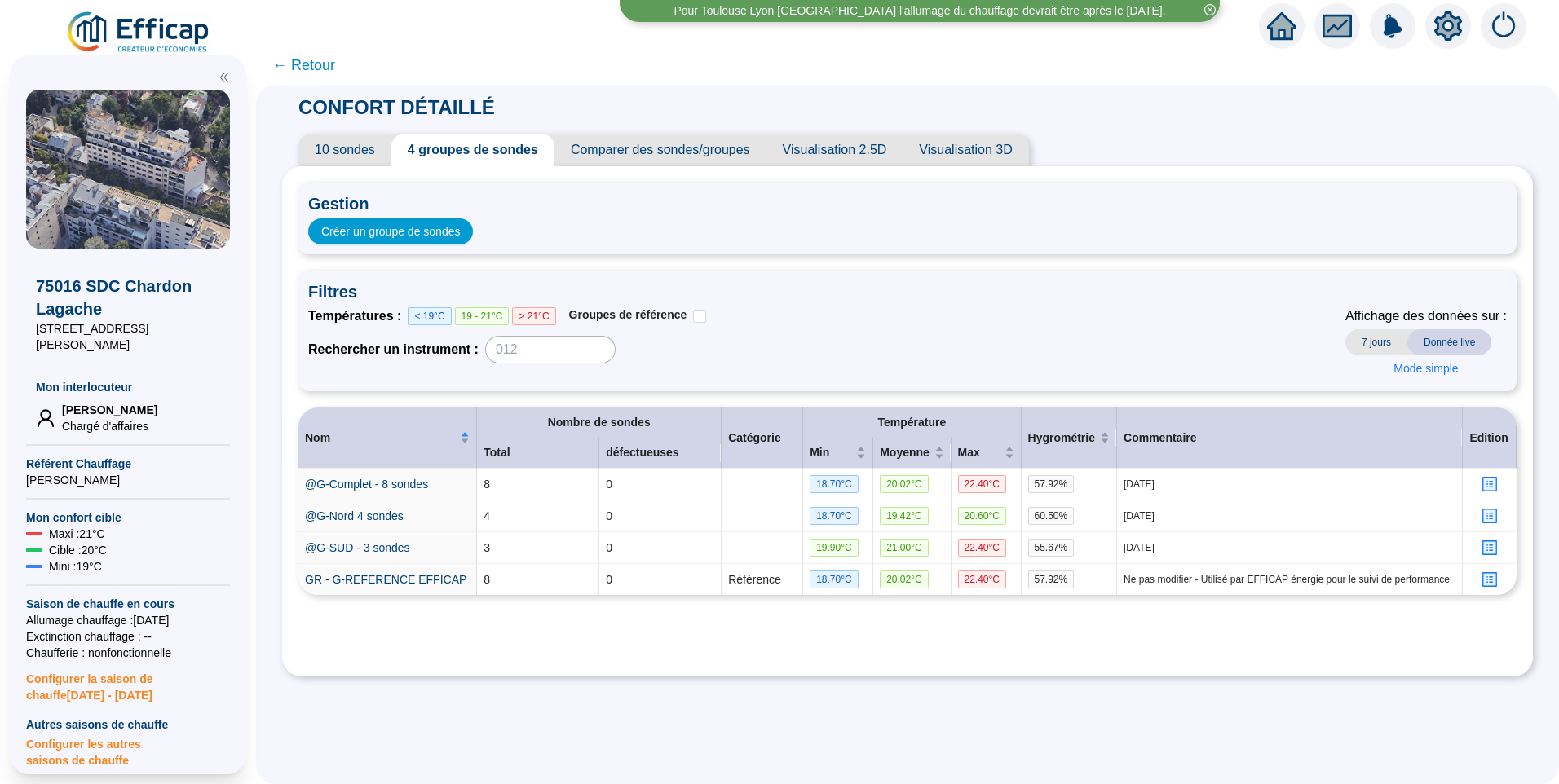
click at [1442, 24] on icon "setting" at bounding box center [1448, 25] width 28 height 26
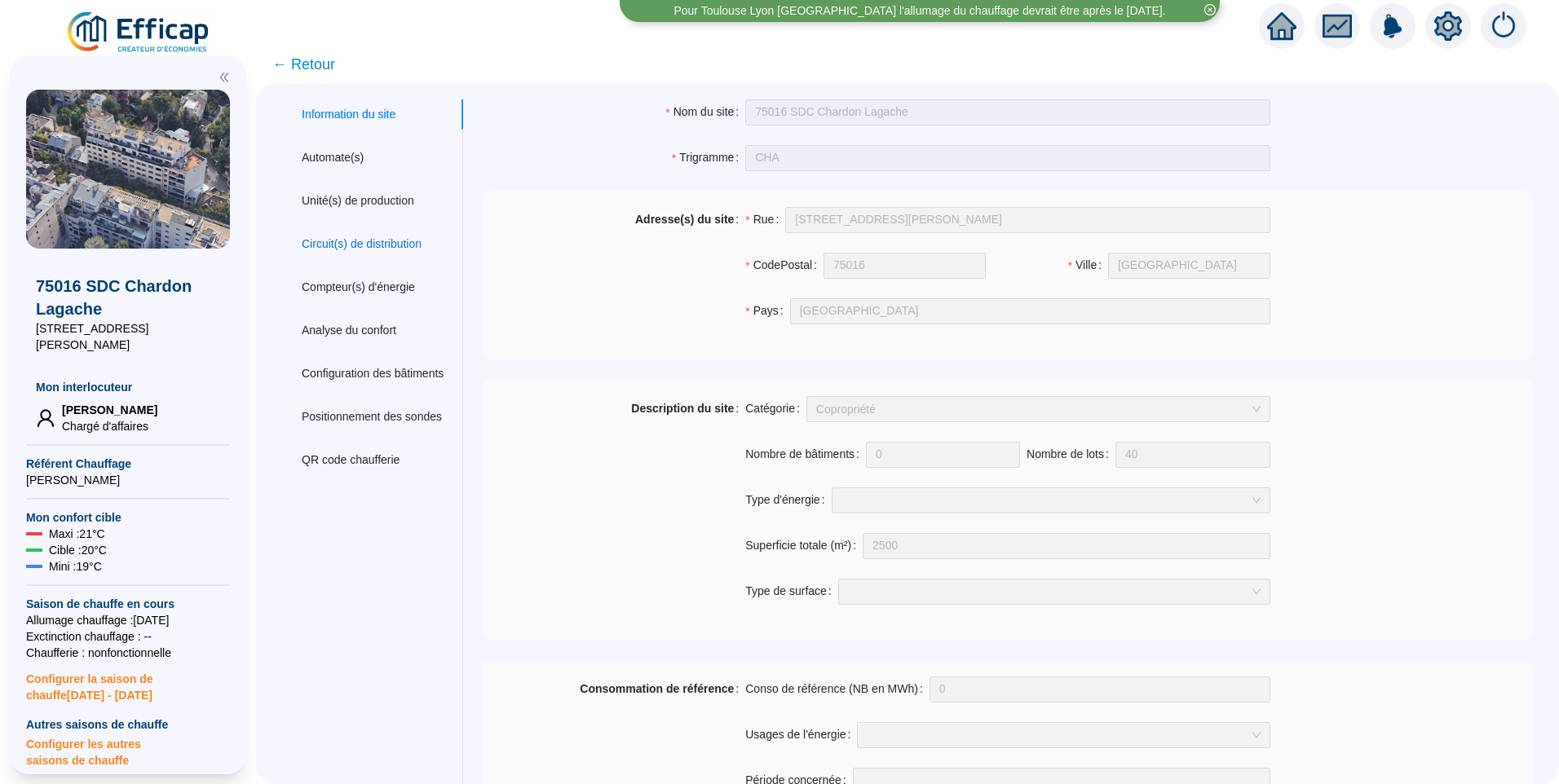
click at [369, 246] on div "Circuit(s) de distribution" at bounding box center [361, 243] width 120 height 17
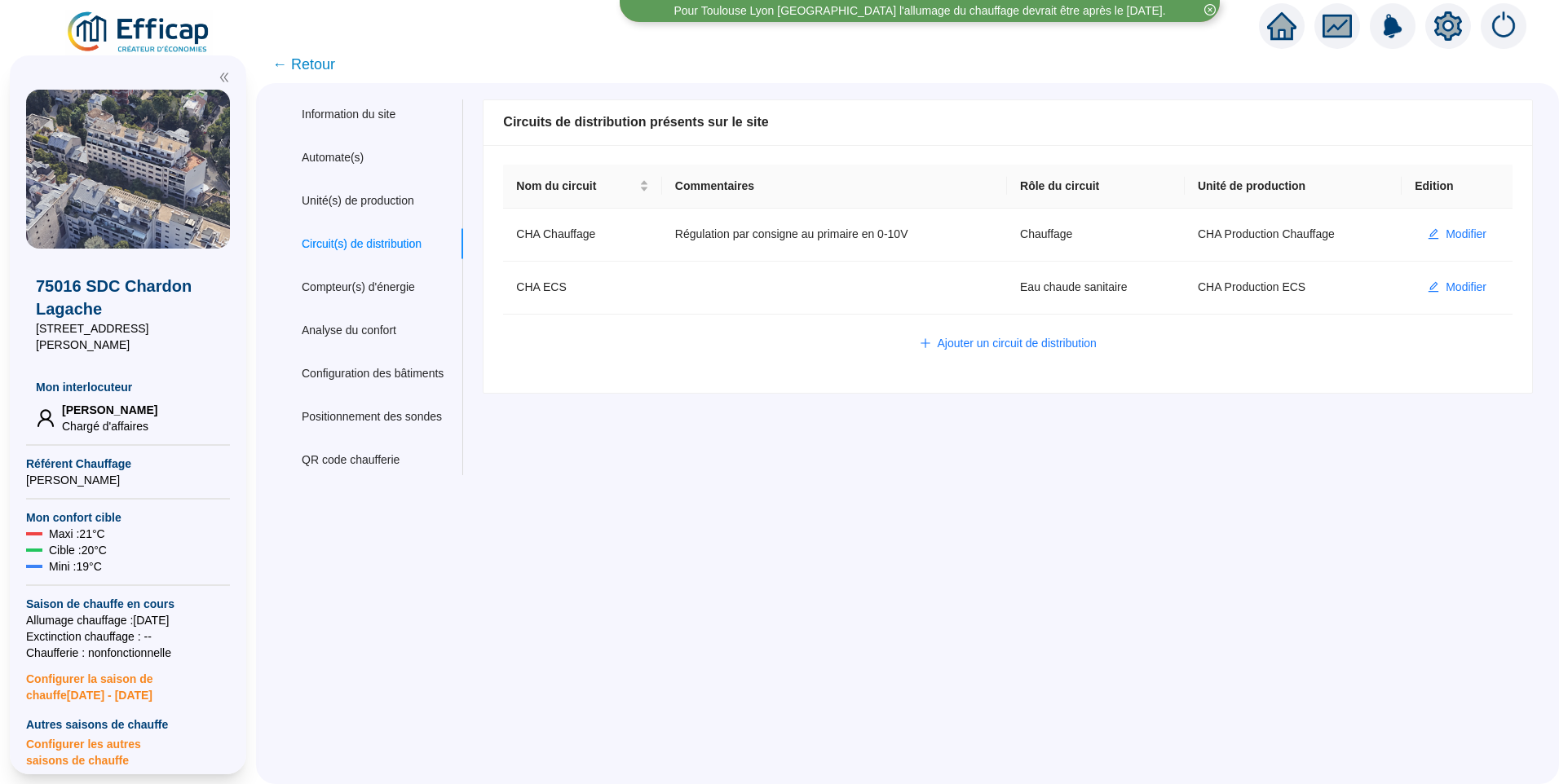
click at [318, 58] on span "← Retour" at bounding box center [303, 64] width 63 height 23
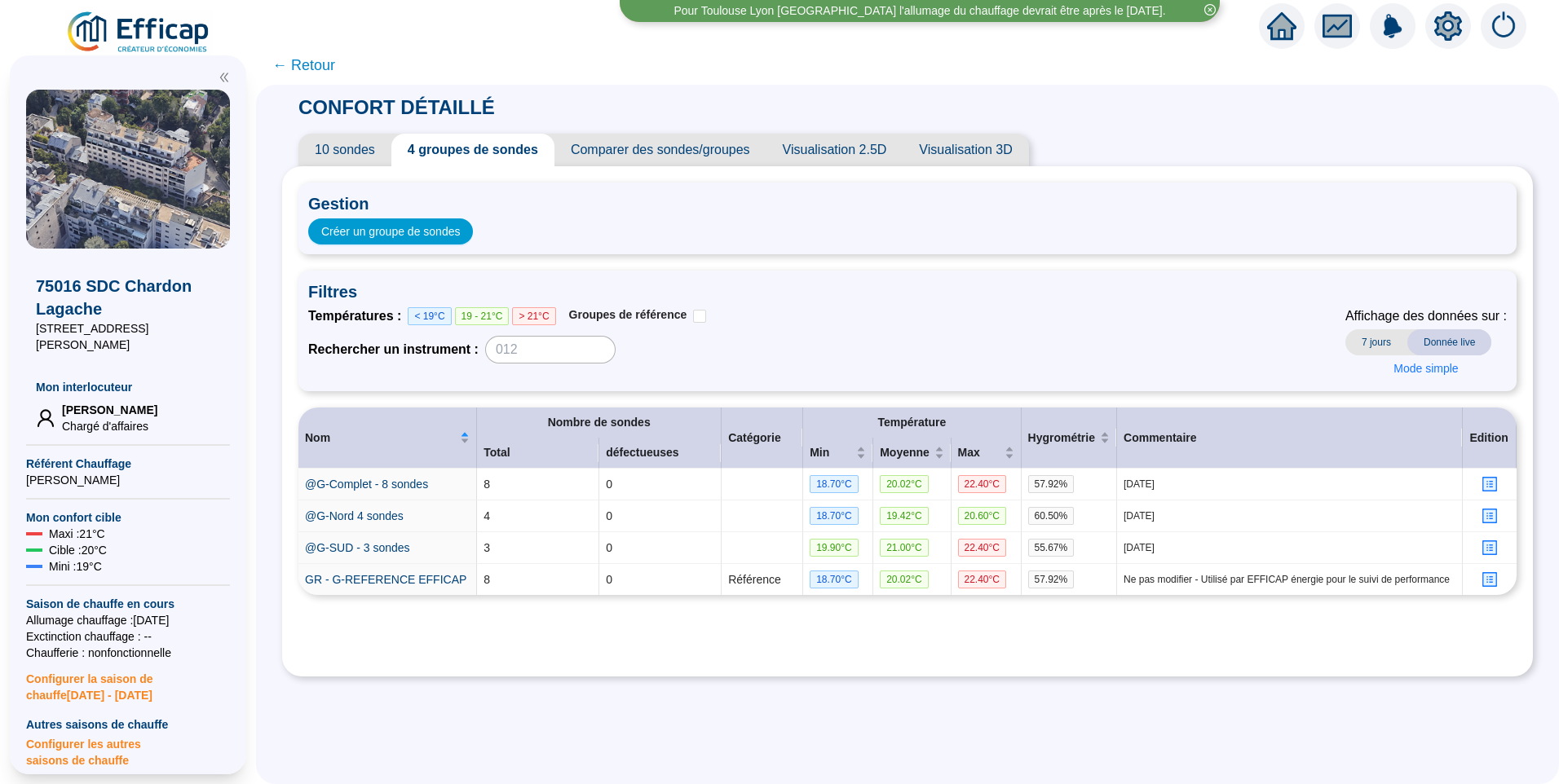
click at [357, 143] on span "10 sondes" at bounding box center [345, 150] width 93 height 32
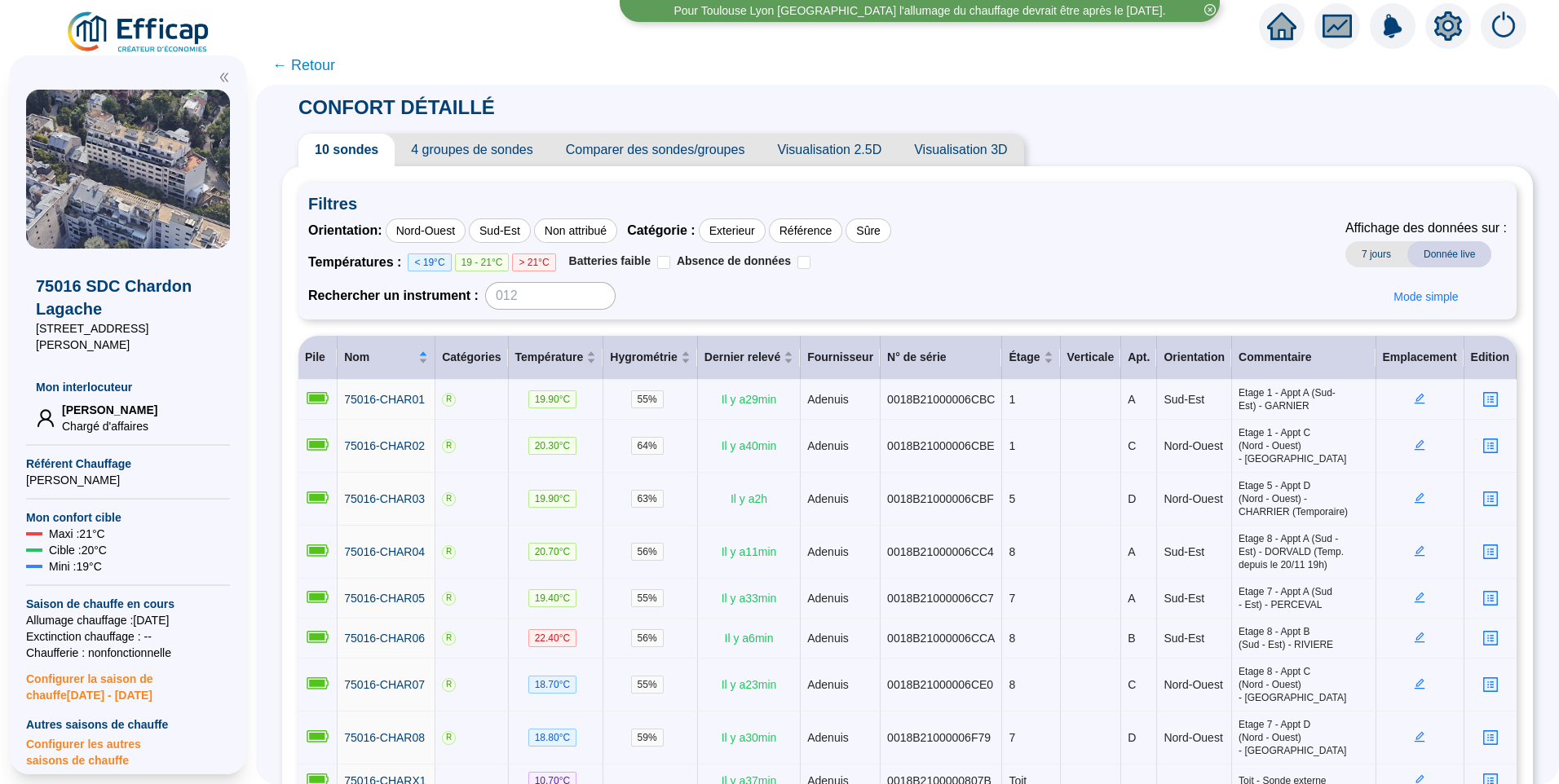
click at [1452, 23] on icon "setting" at bounding box center [1448, 26] width 12 height 12
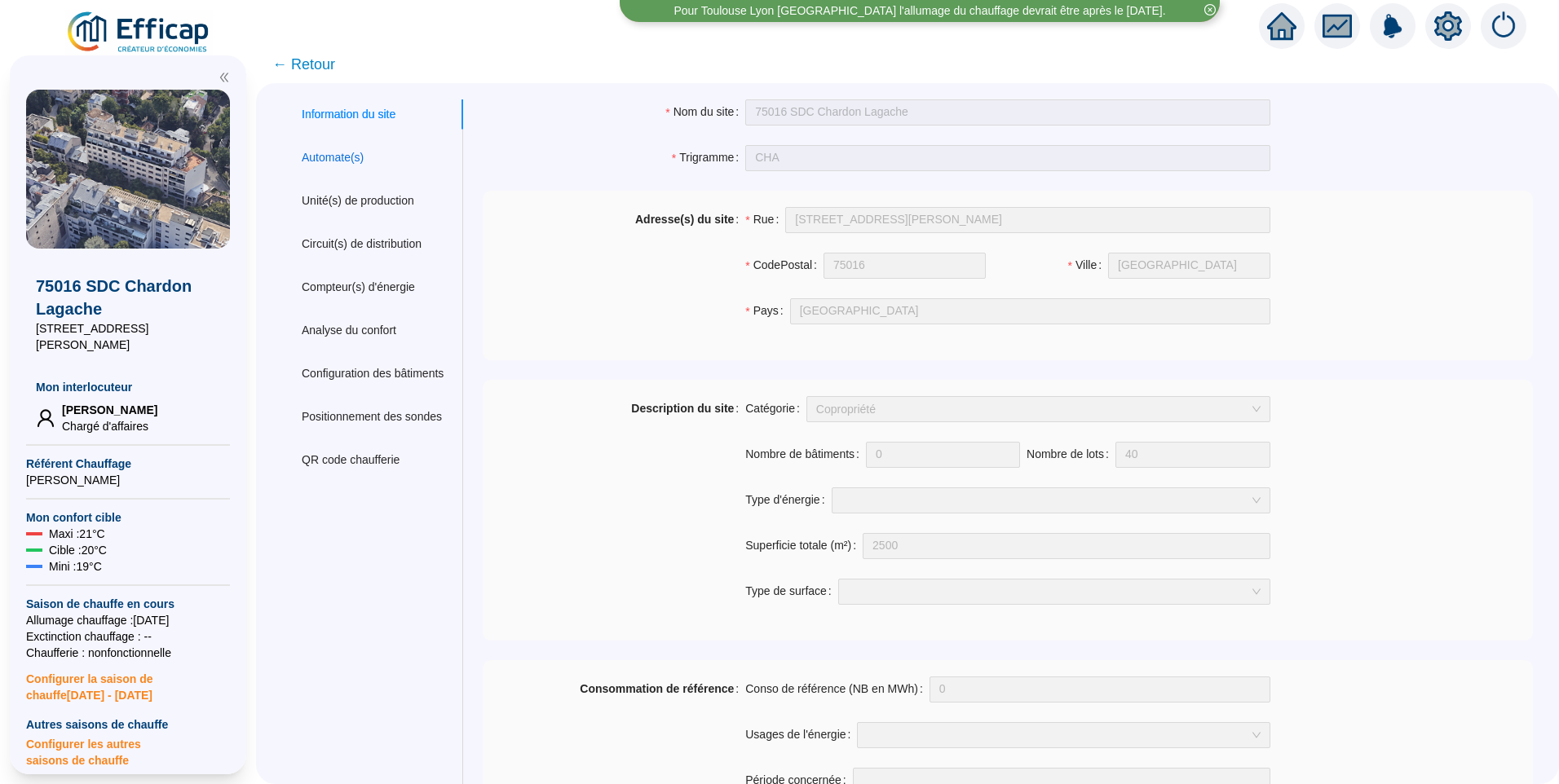
click at [364, 159] on div "Automate(s)" at bounding box center [332, 157] width 62 height 17
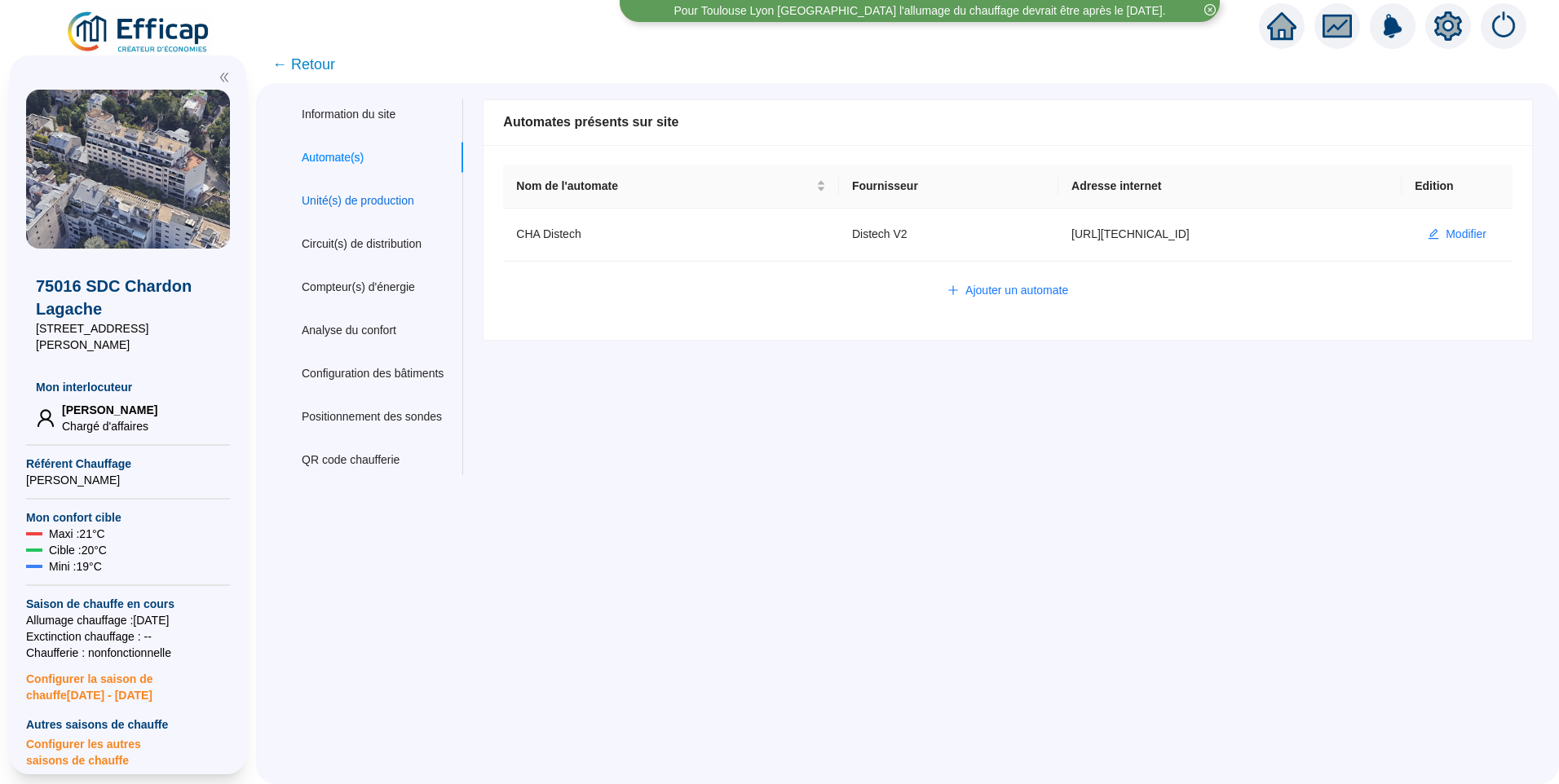
click at [370, 199] on div "Unité(s) de production" at bounding box center [358, 200] width 113 height 17
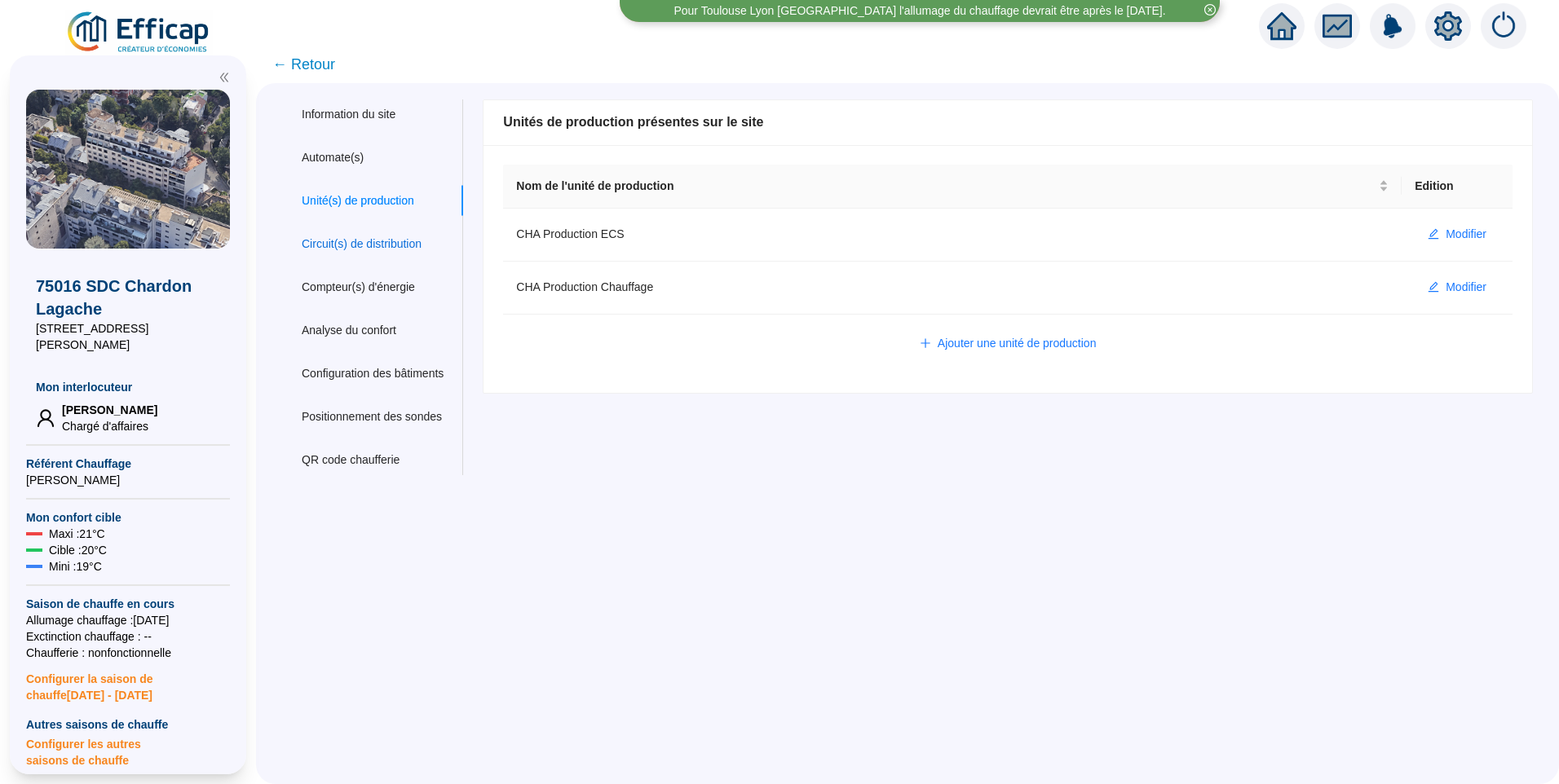
click at [372, 246] on div "Circuit(s) de distribution" at bounding box center [361, 243] width 120 height 17
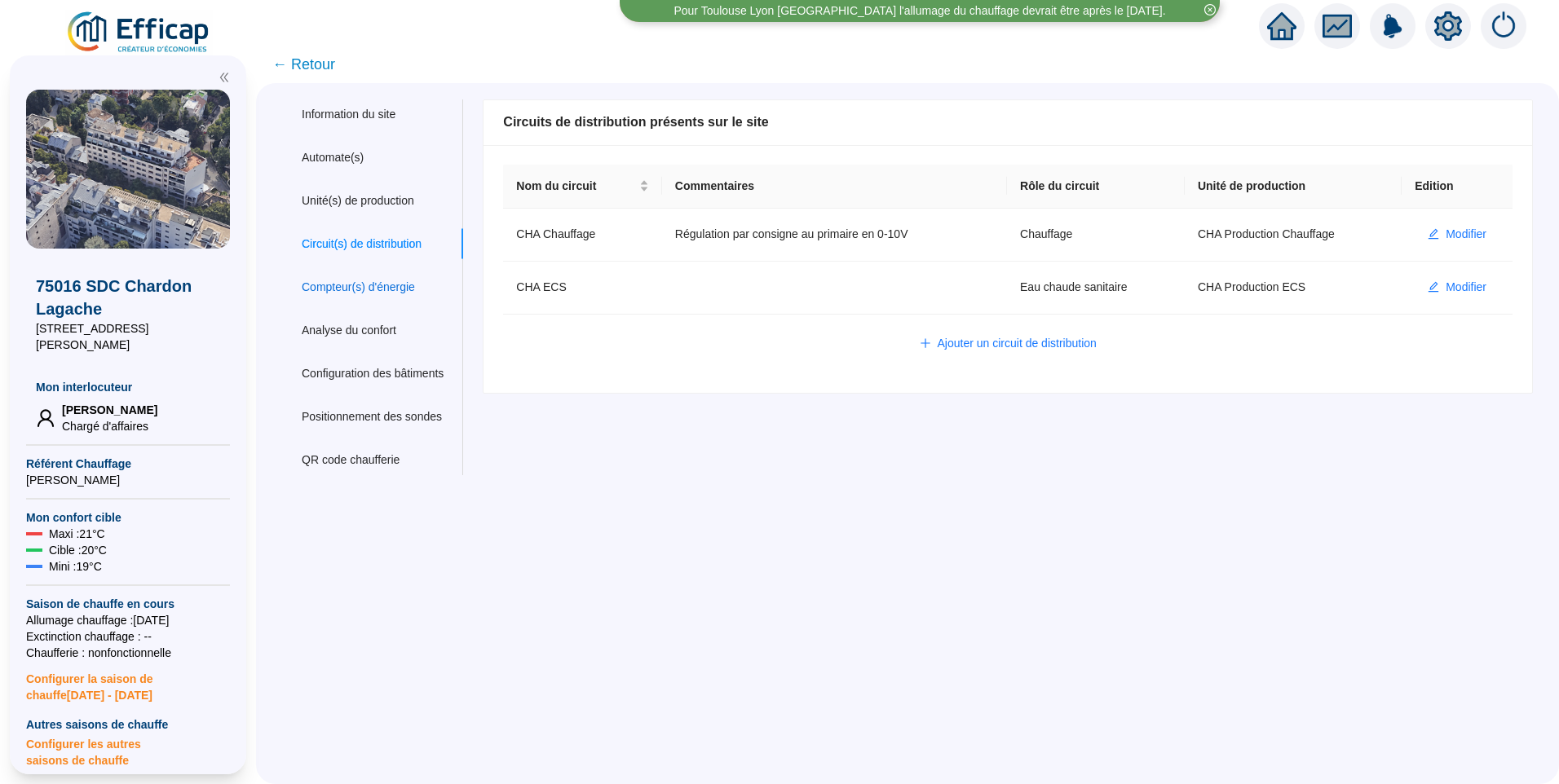
click at [390, 294] on div "Compteur(s) d'énergie" at bounding box center [358, 287] width 114 height 17
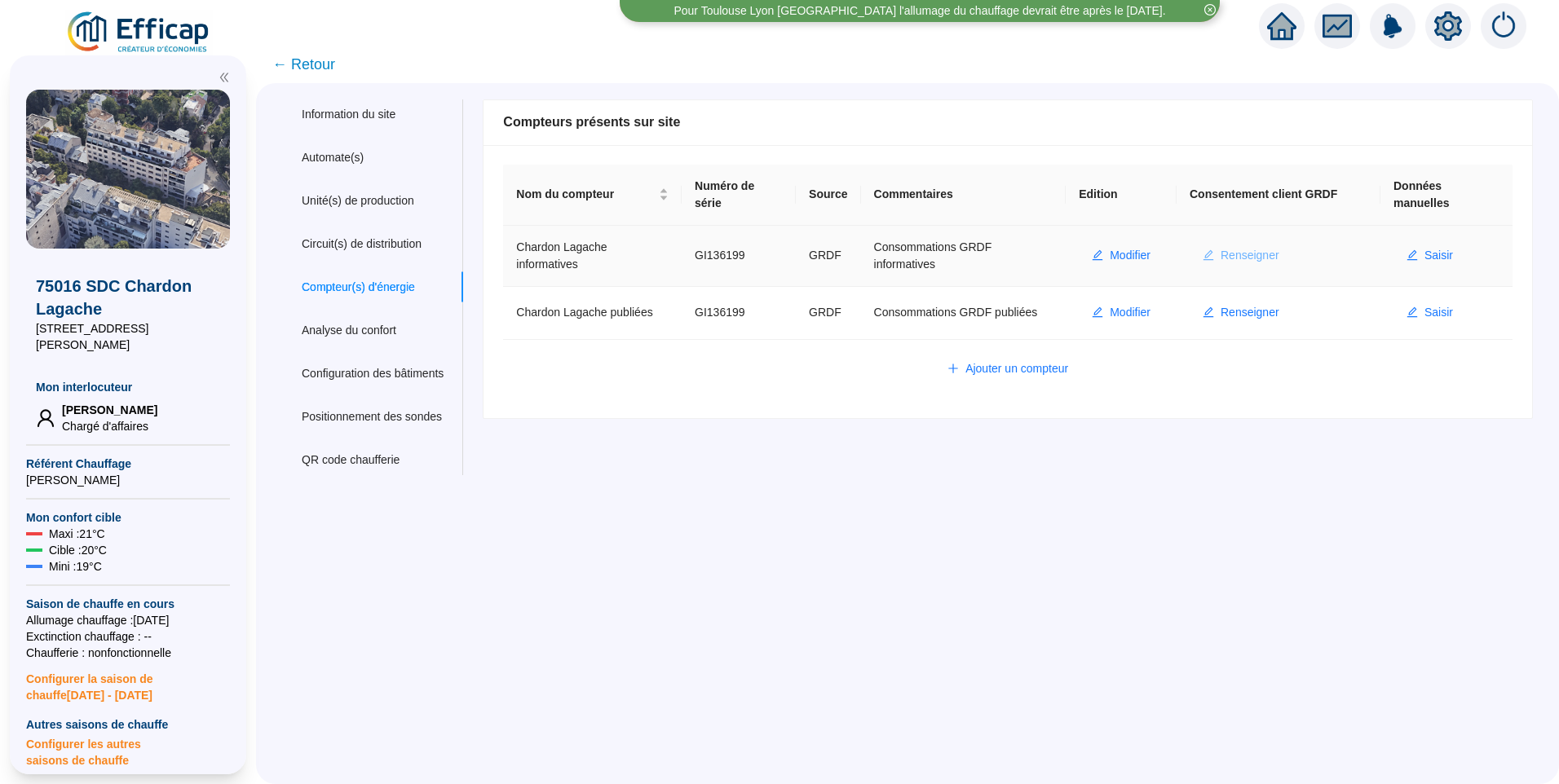
click at [1222, 254] on span "Renseigner" at bounding box center [1250, 255] width 59 height 17
type input "GI136199"
type input "75016"
type input "d.ikezouhene@cabinetjourdan.com"
type input "CABINET JOURDAN"
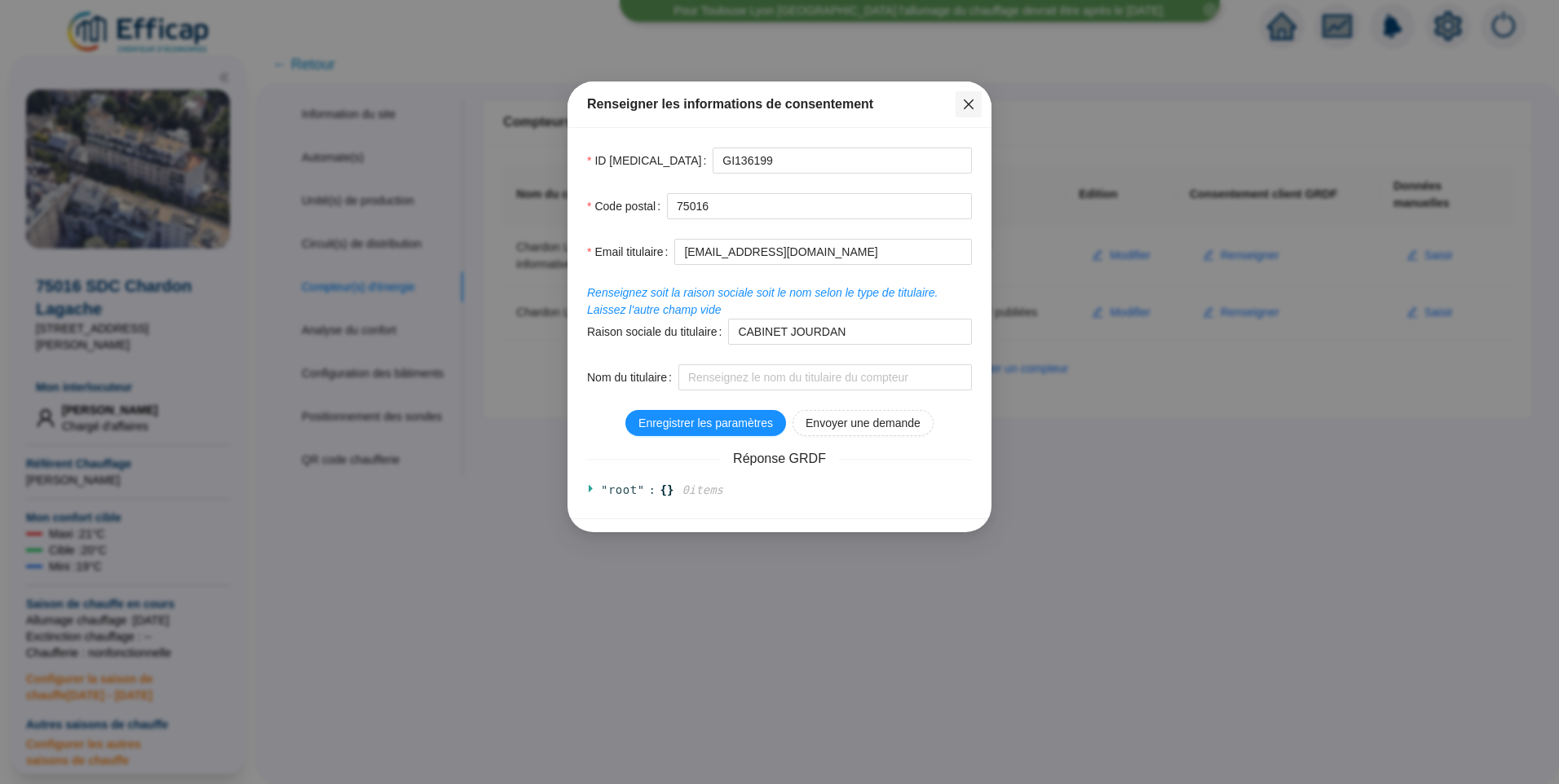
click at [972, 100] on icon "close" at bounding box center [969, 104] width 10 height 10
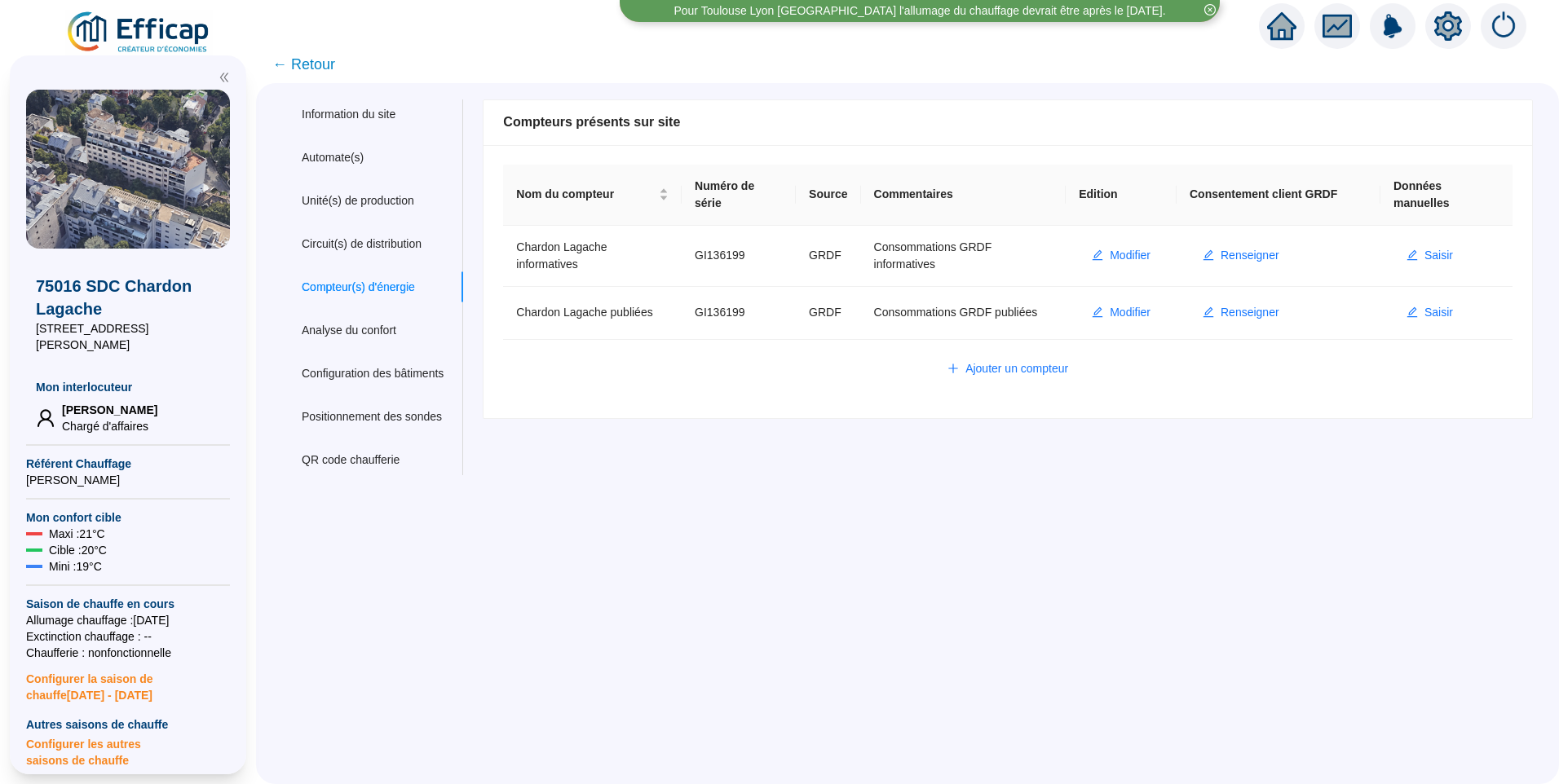
click at [739, 589] on div "Information du site Automate(s) Unité(s) de production Circuit(s) de distributi…" at bounding box center [907, 434] width 1303 height 701
click at [1129, 315] on span "Modifier" at bounding box center [1131, 312] width 41 height 17
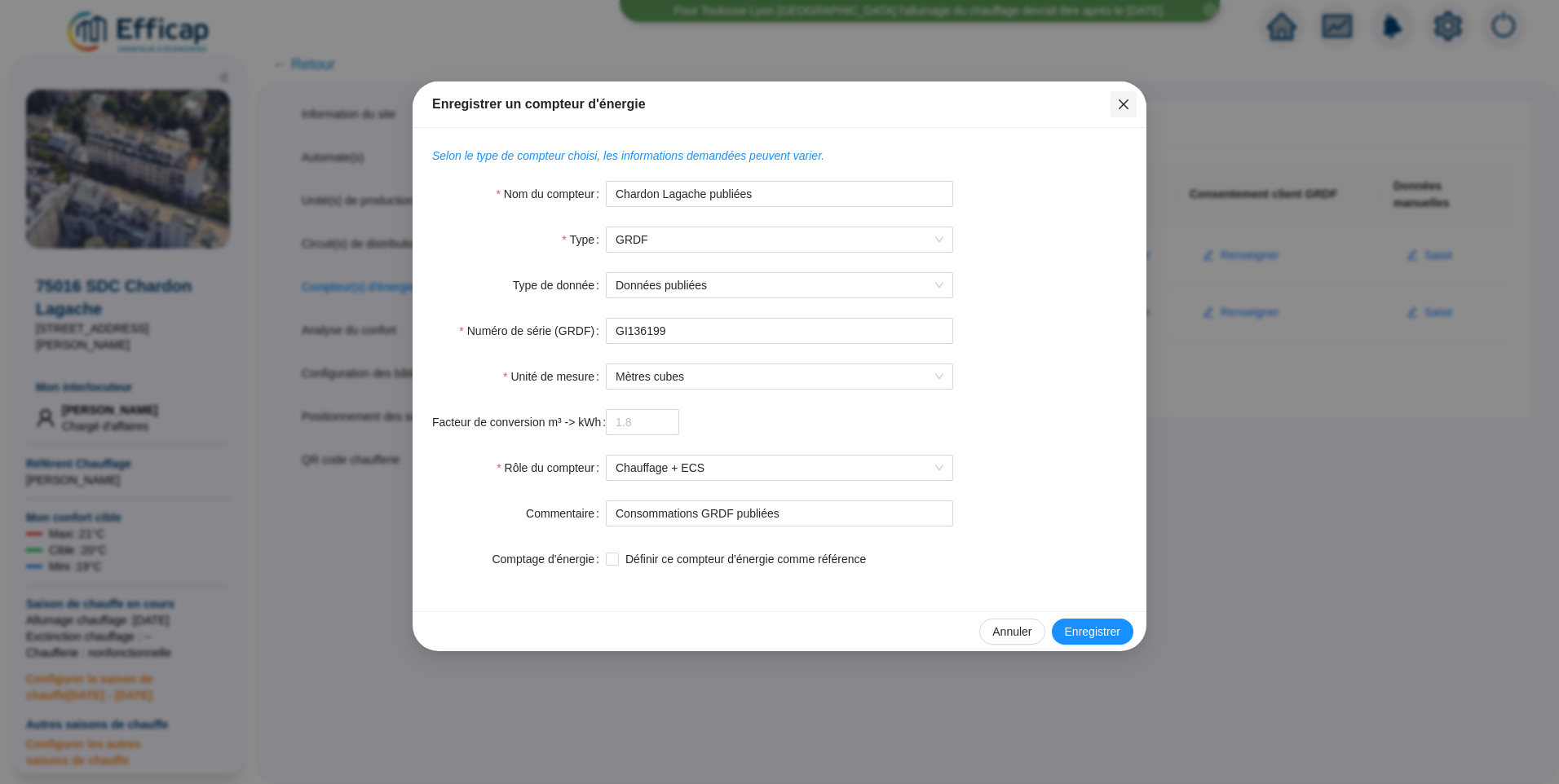
click at [1119, 102] on icon "close" at bounding box center [1123, 104] width 13 height 13
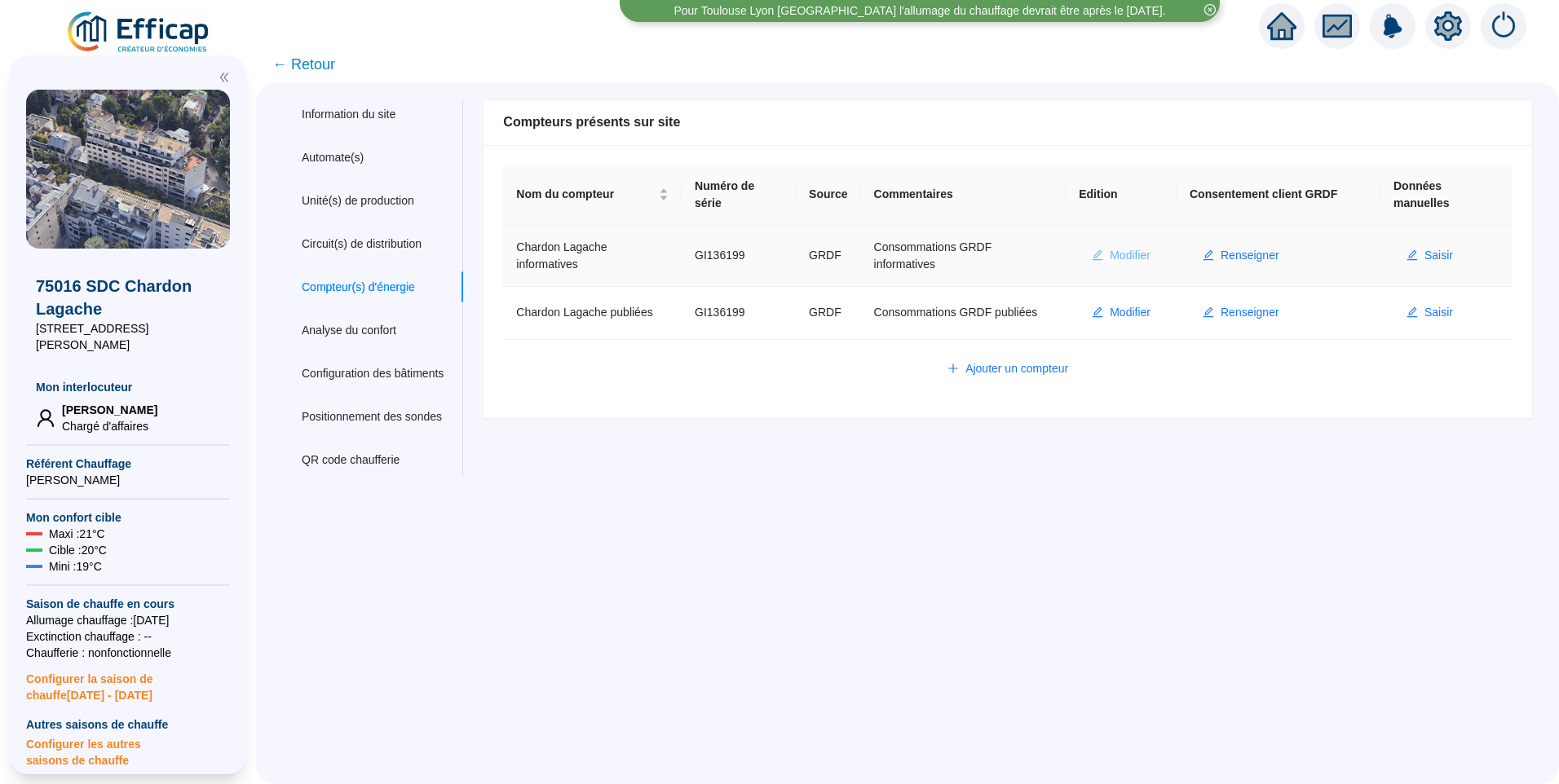
click at [1129, 252] on span "Modifier" at bounding box center [1131, 255] width 41 height 17
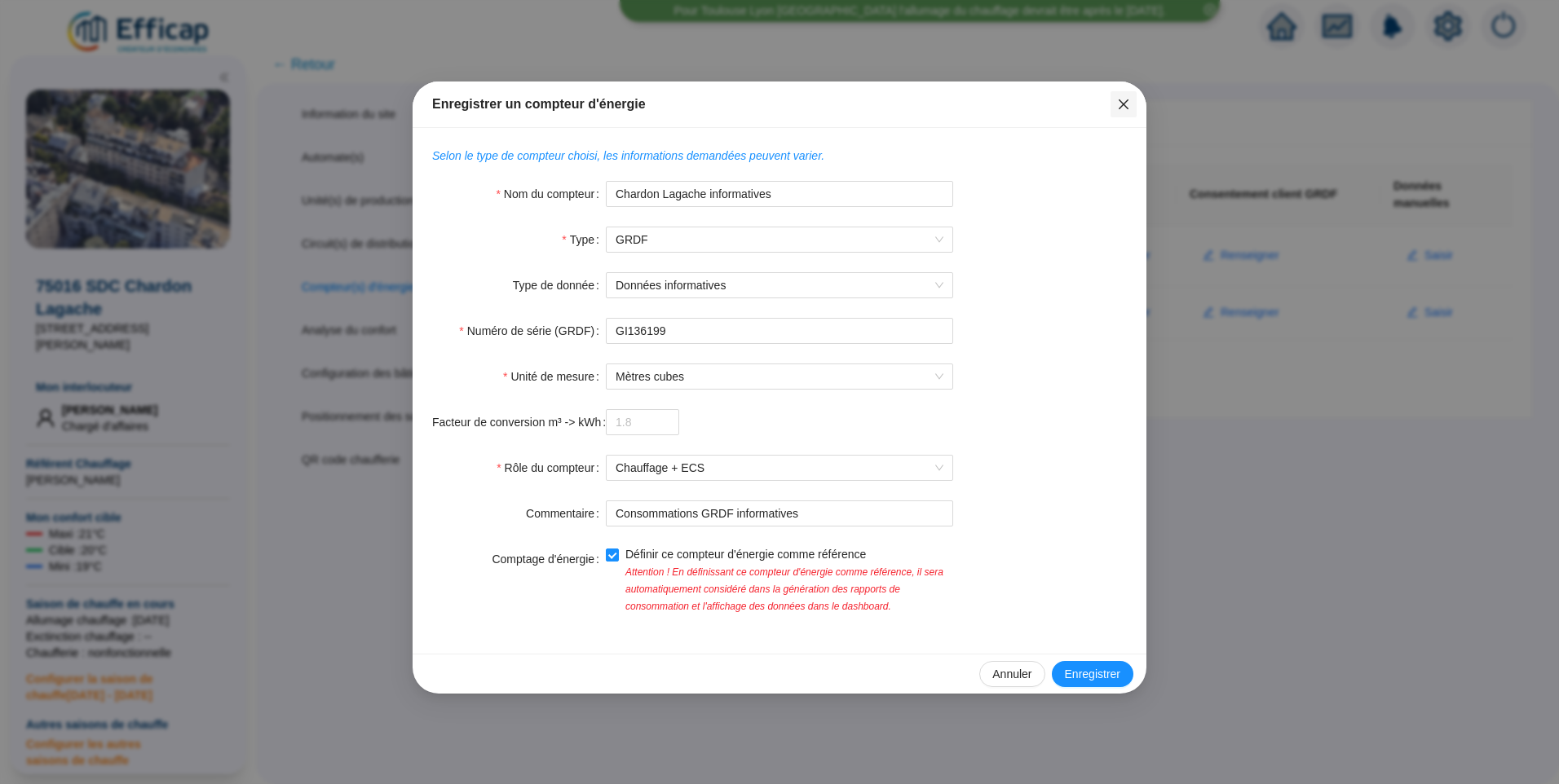
click at [1128, 105] on icon "close" at bounding box center [1123, 104] width 13 height 13
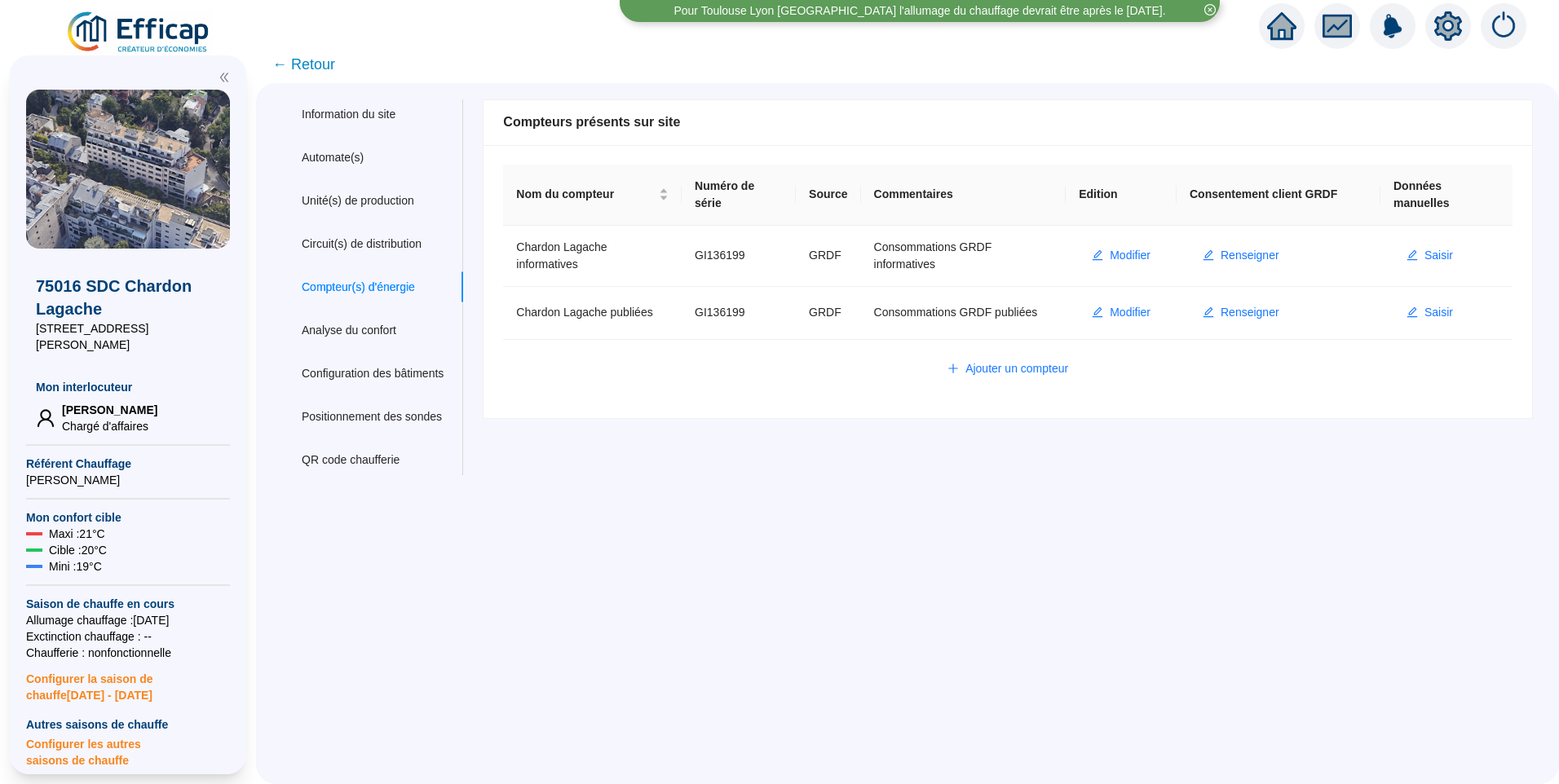
click at [612, 515] on div "Information du site Automate(s) Unité(s) de production Circuit(s) de distributi…" at bounding box center [907, 434] width 1303 height 701
click at [1126, 259] on span "Modifier" at bounding box center [1131, 255] width 41 height 17
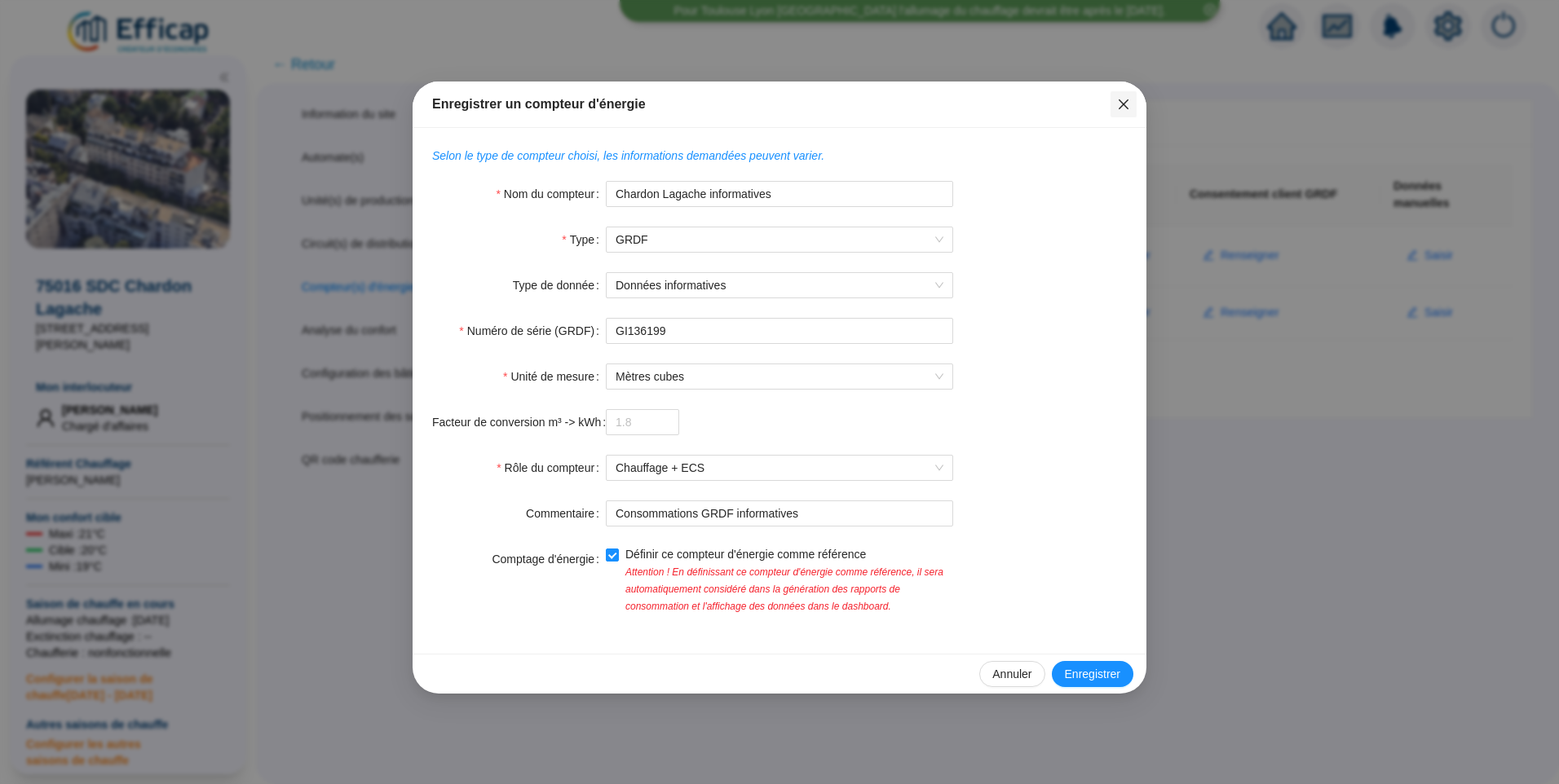
click at [1129, 105] on icon "close" at bounding box center [1123, 104] width 13 height 13
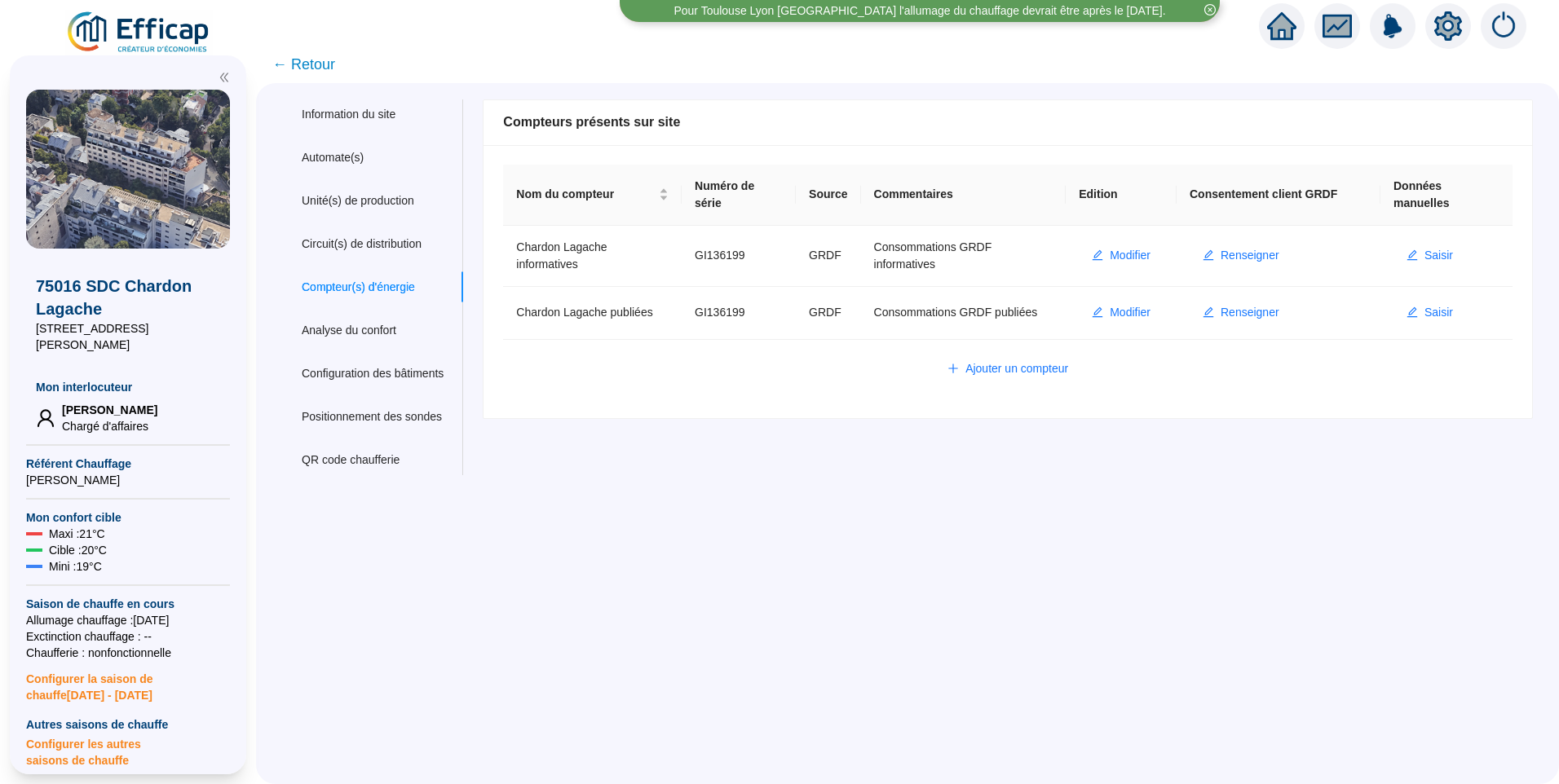
click at [325, 64] on span "← Retour" at bounding box center [303, 64] width 63 height 23
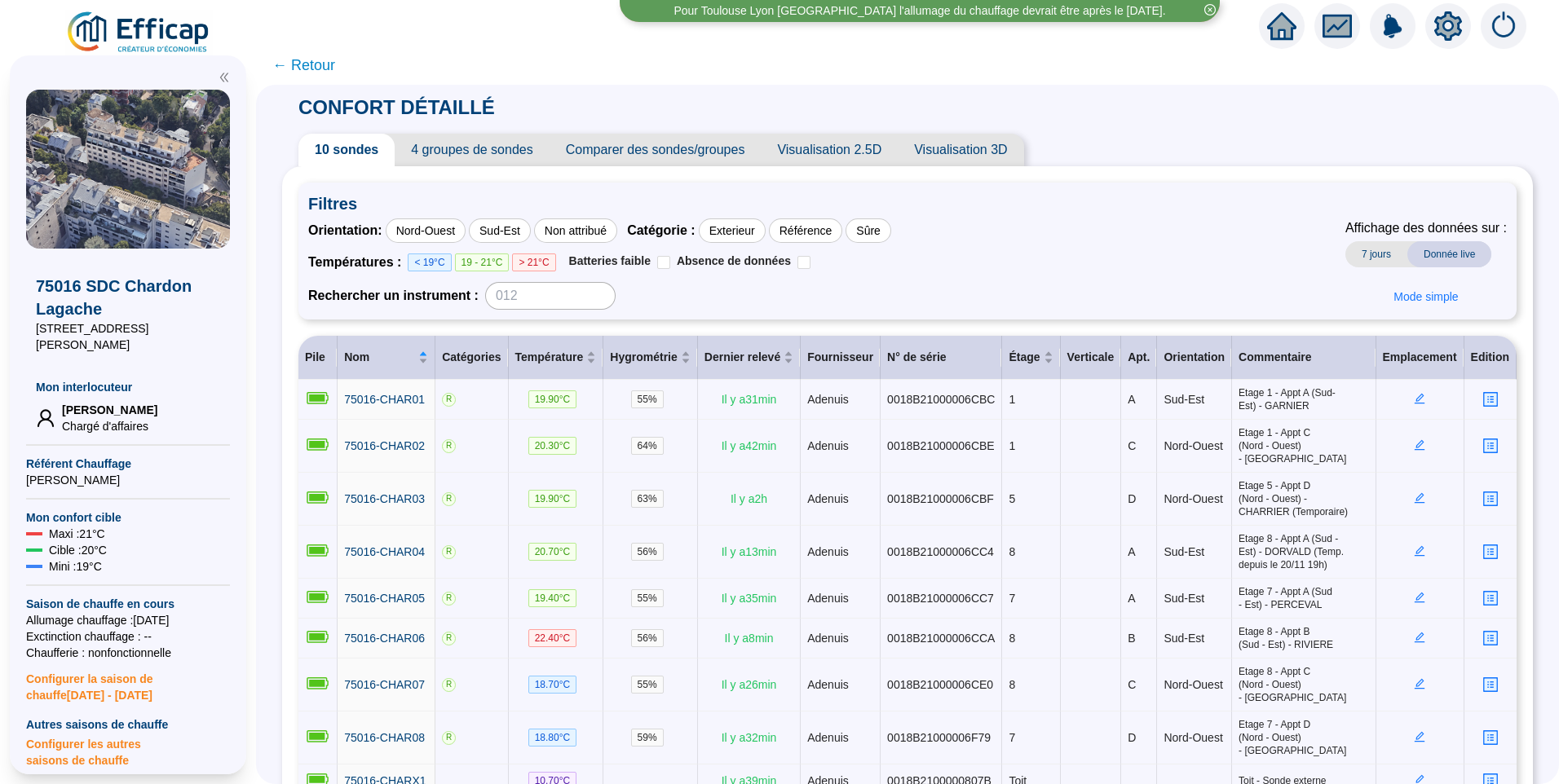
click at [1460, 29] on icon "setting" at bounding box center [1448, 26] width 28 height 30
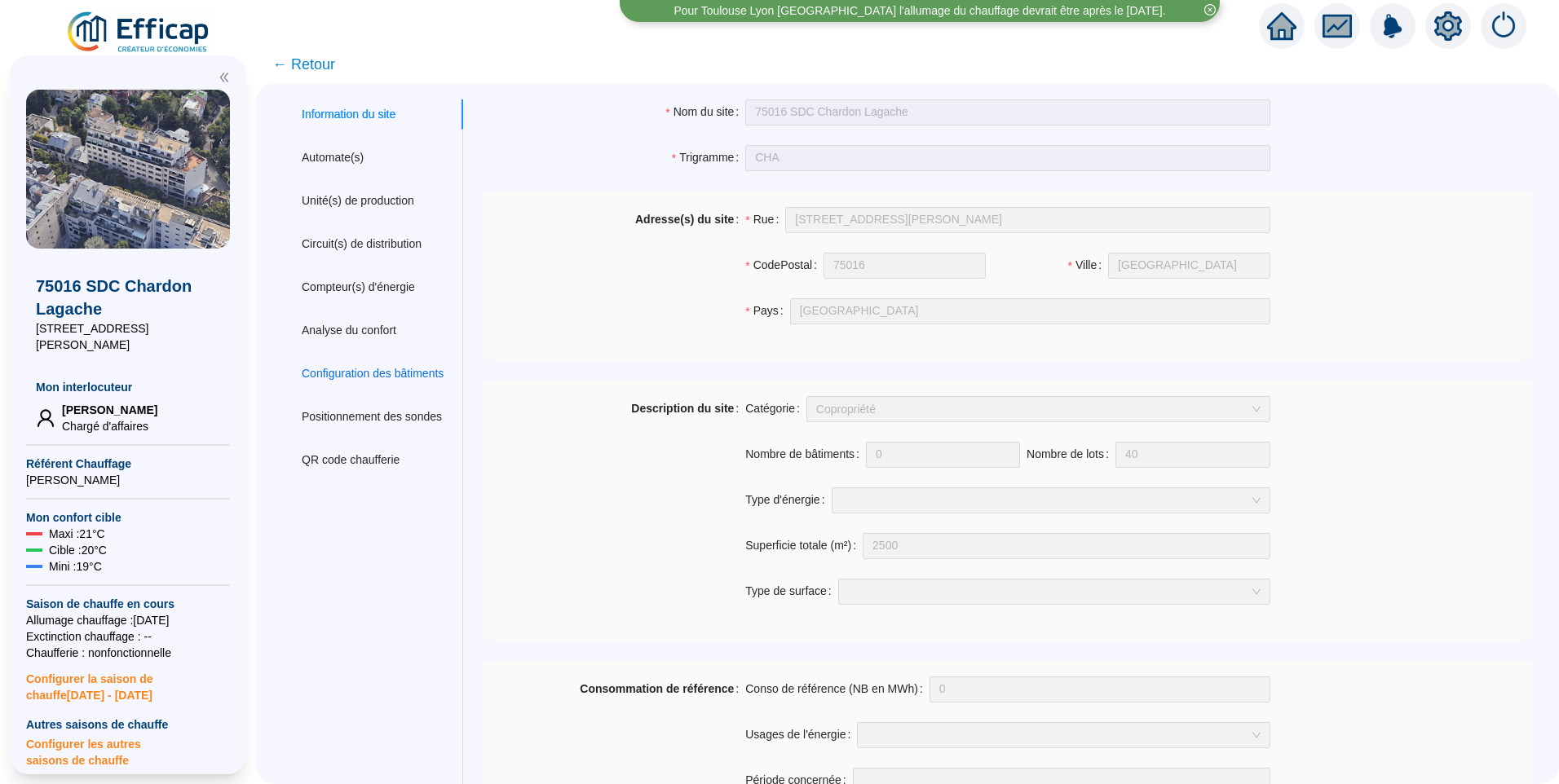
click at [378, 365] on div "Configuration des bâtiments" at bounding box center [372, 373] width 142 height 17
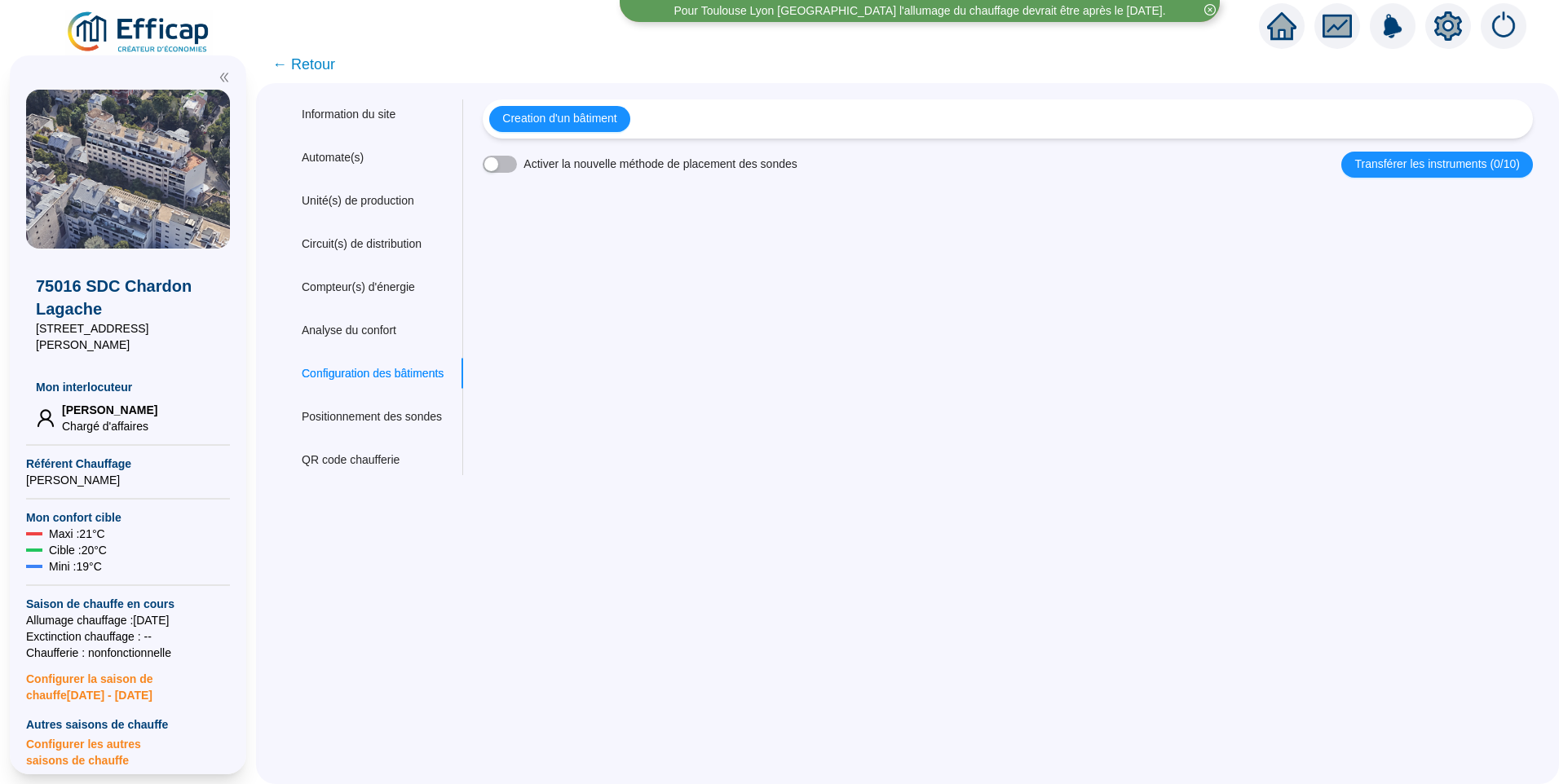
click at [331, 53] on span "← Retour" at bounding box center [303, 64] width 63 height 23
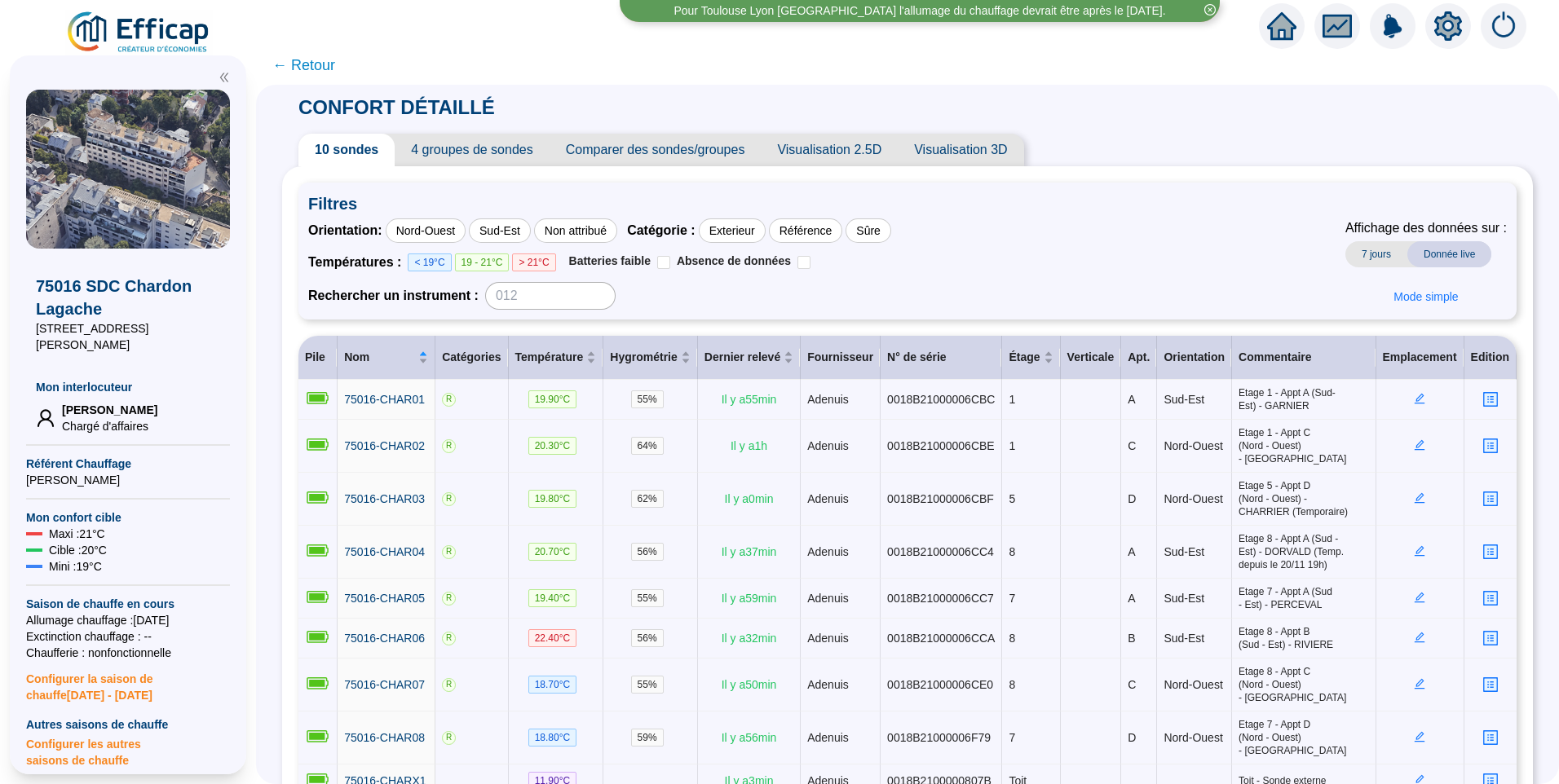
click at [317, 69] on span "← Retour" at bounding box center [303, 65] width 63 height 23
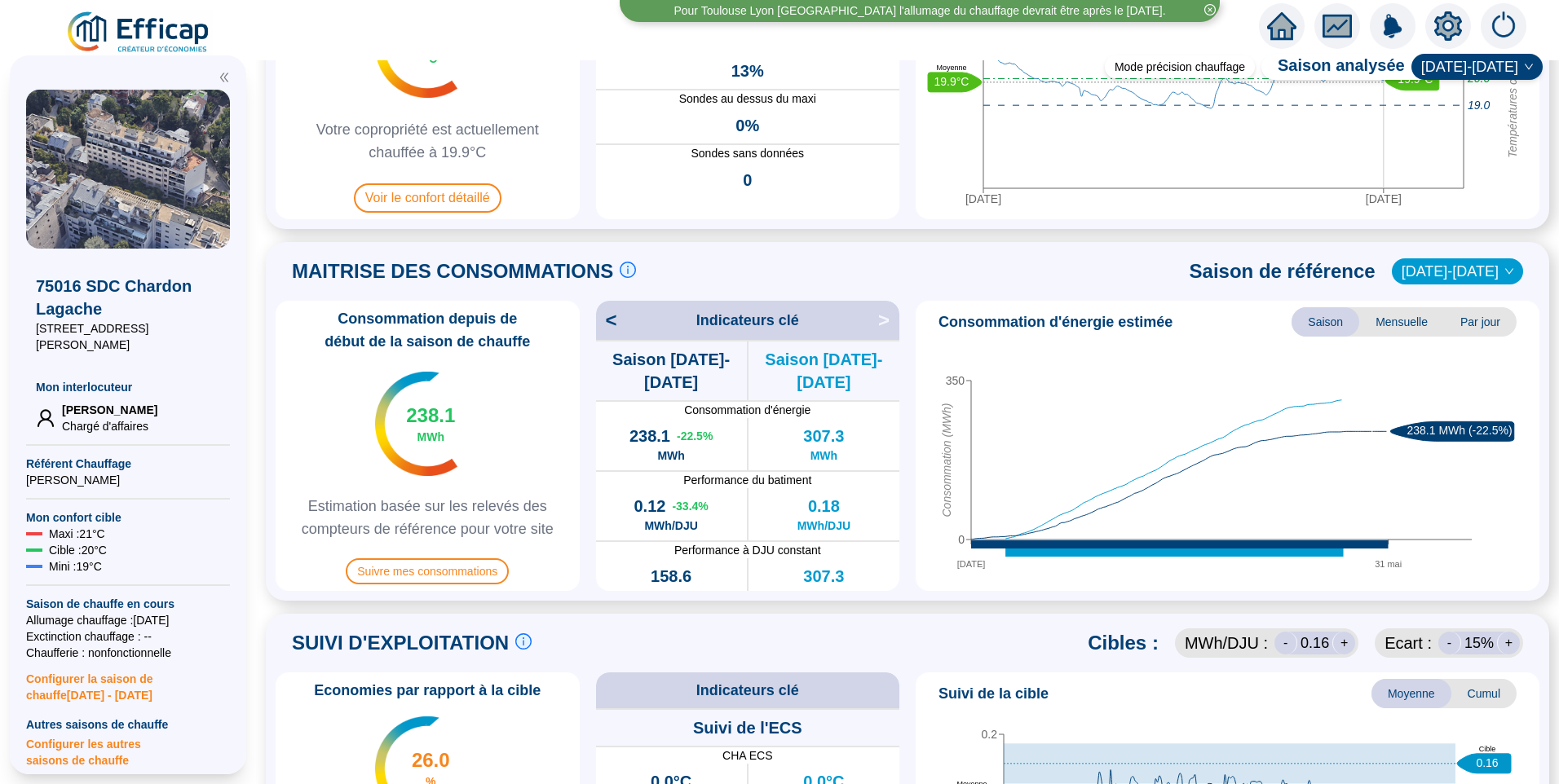
scroll to position [163, 0]
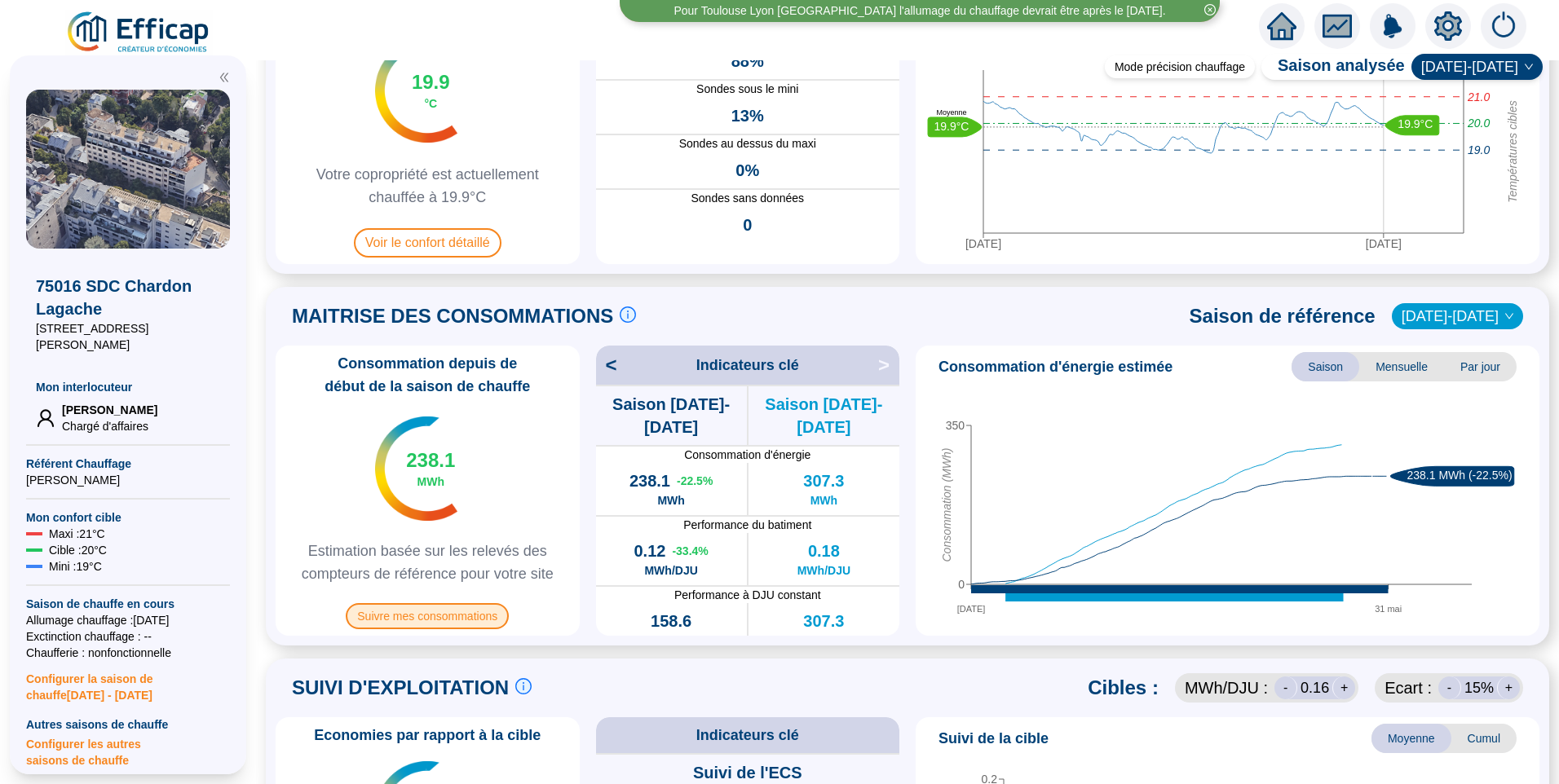
click at [487, 616] on span "Suivre mes consommations" at bounding box center [428, 616] width 163 height 26
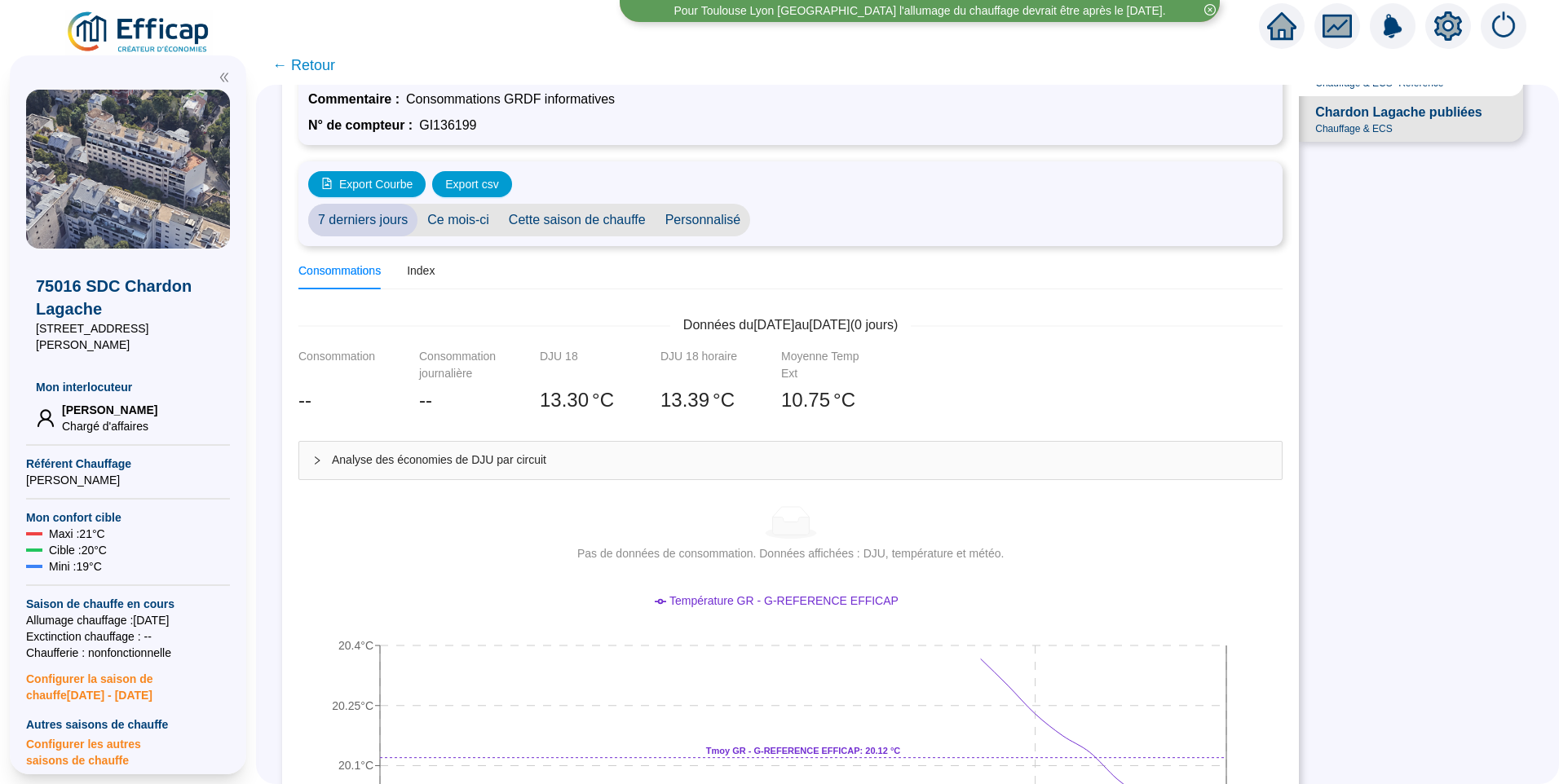
scroll to position [81, 0]
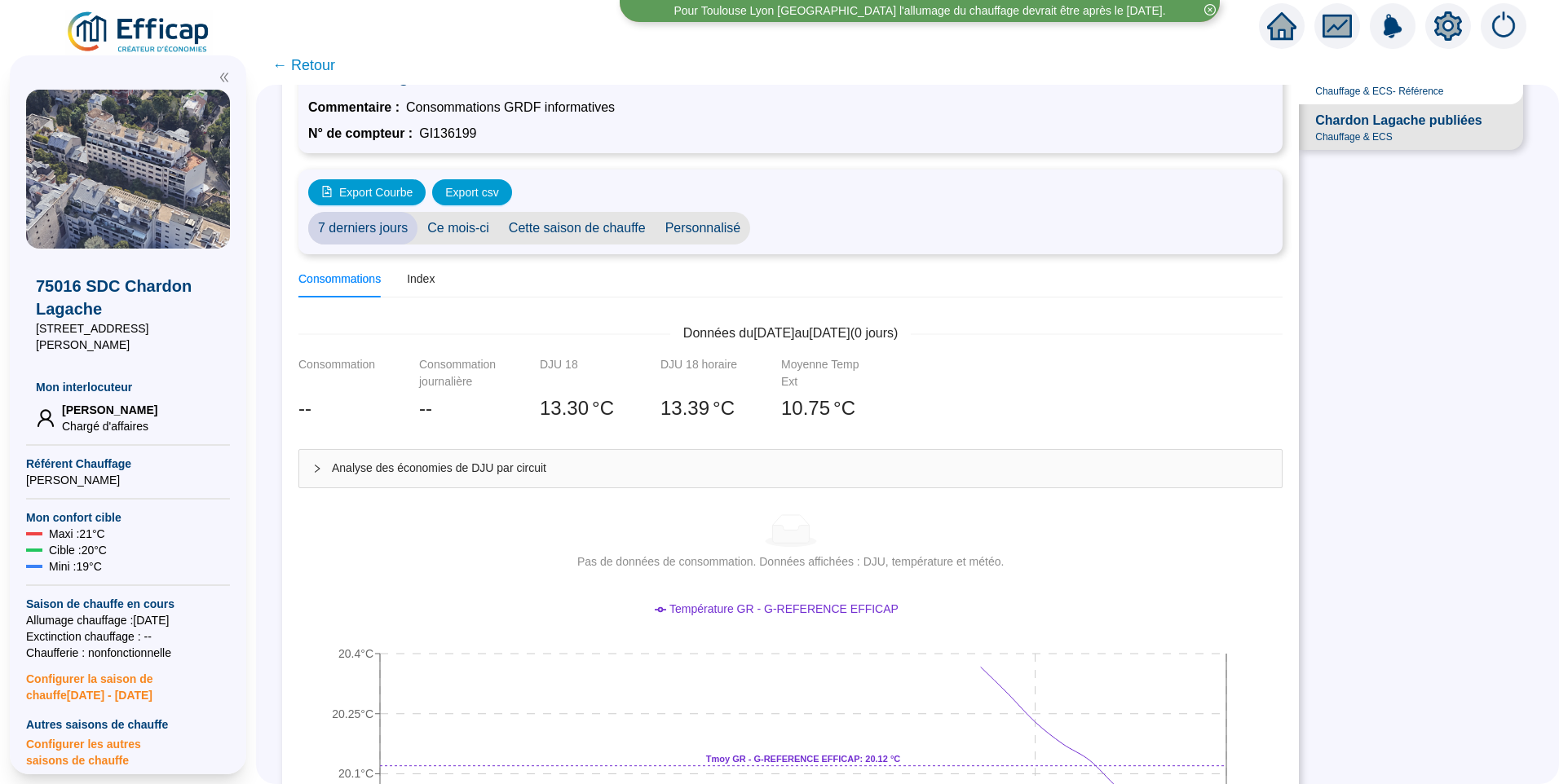
click at [450, 226] on span "Ce mois-ci" at bounding box center [458, 228] width 81 height 32
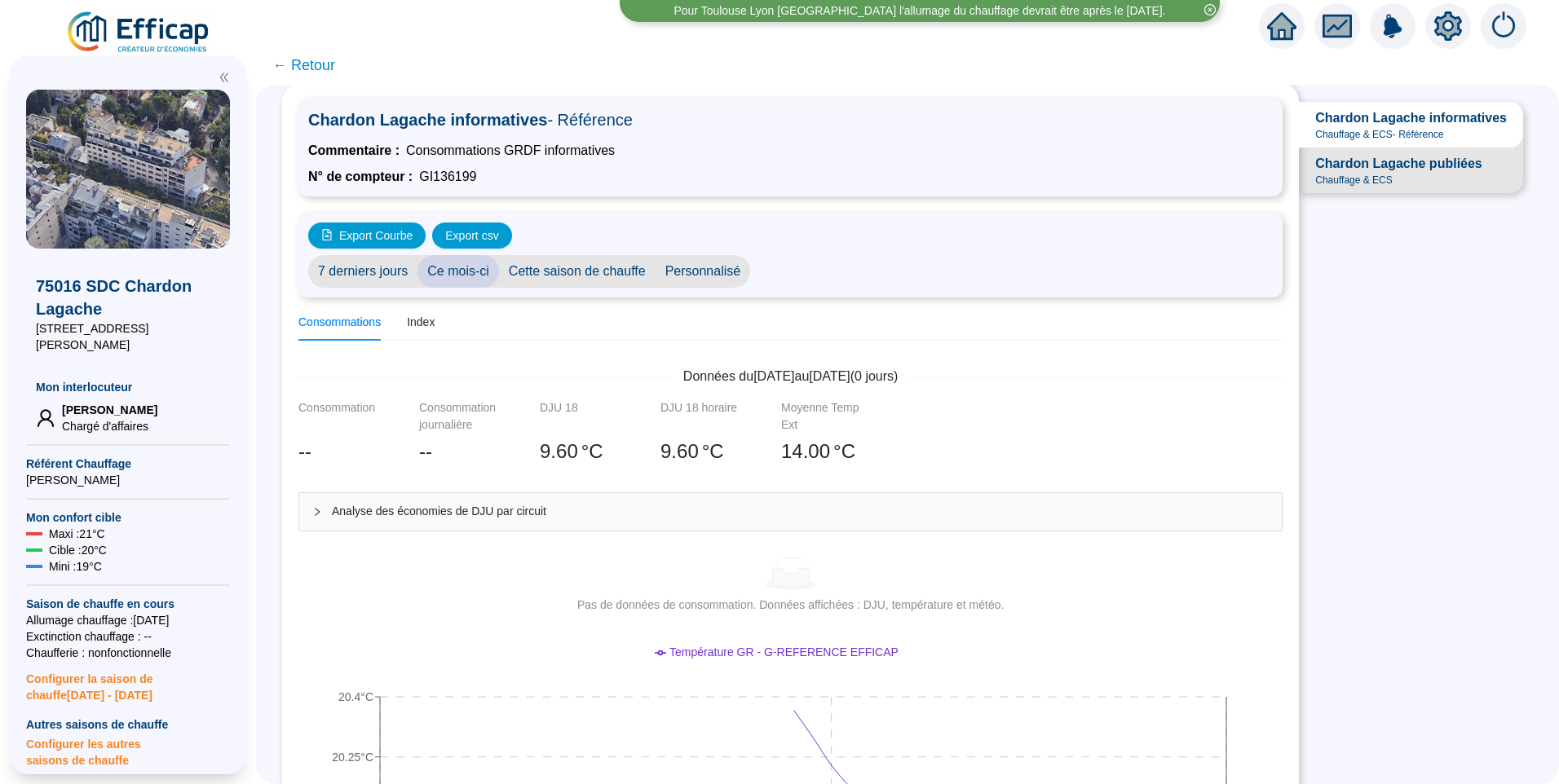
scroll to position [0, 0]
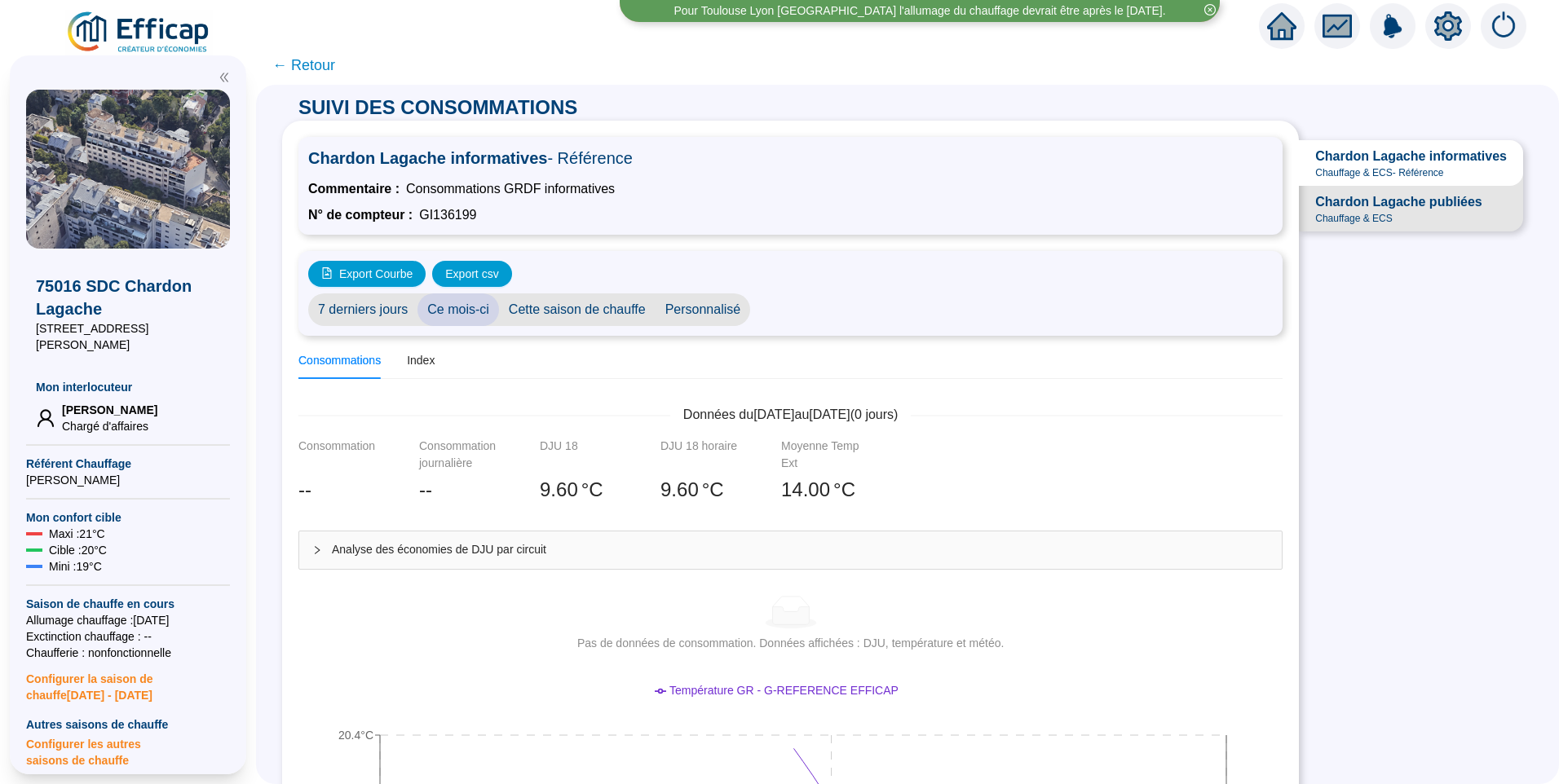
click at [1377, 212] on span "Chardon Lagache publiées" at bounding box center [1398, 202] width 166 height 20
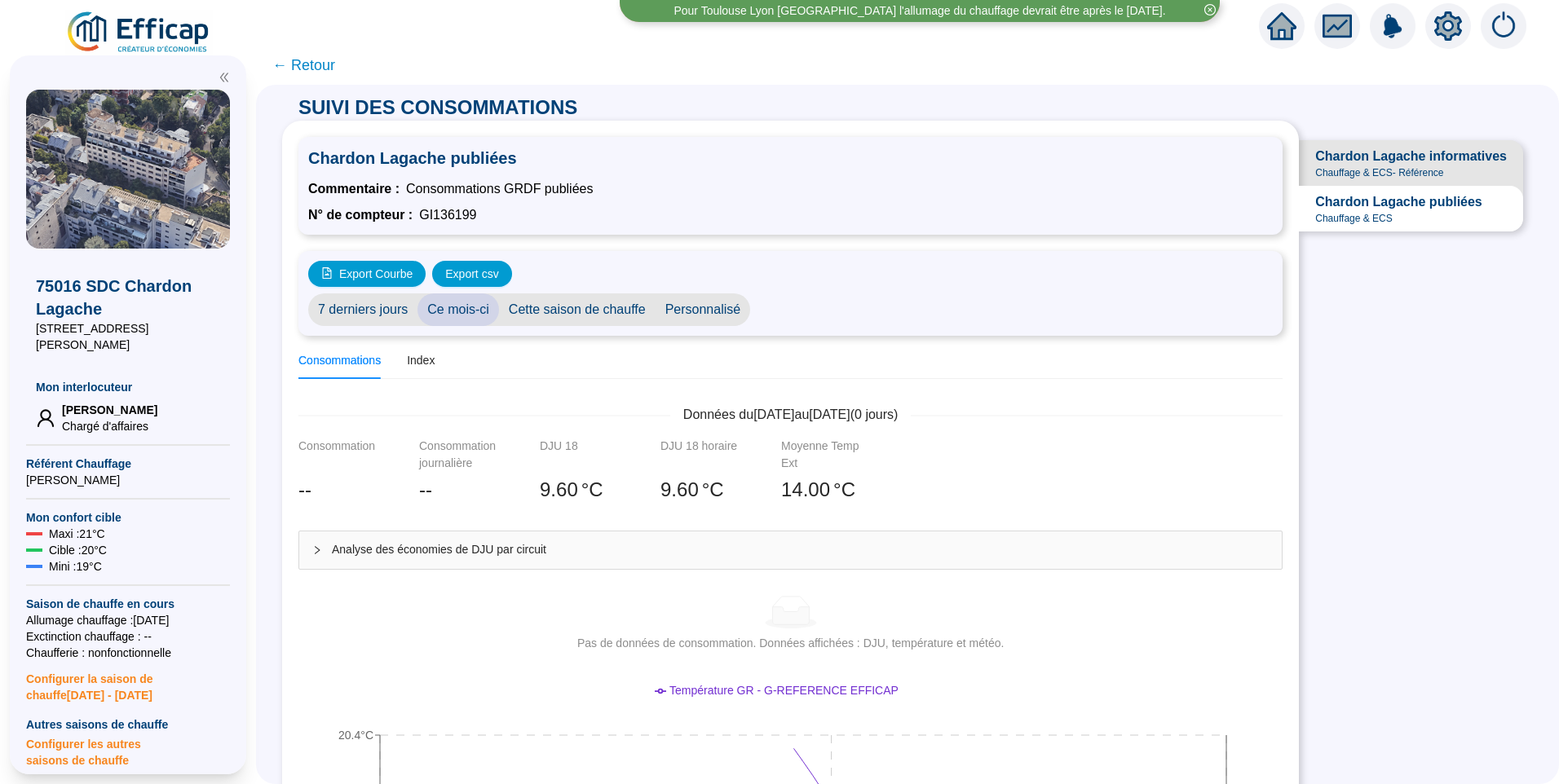
click at [301, 57] on span "← Retour" at bounding box center [303, 65] width 63 height 23
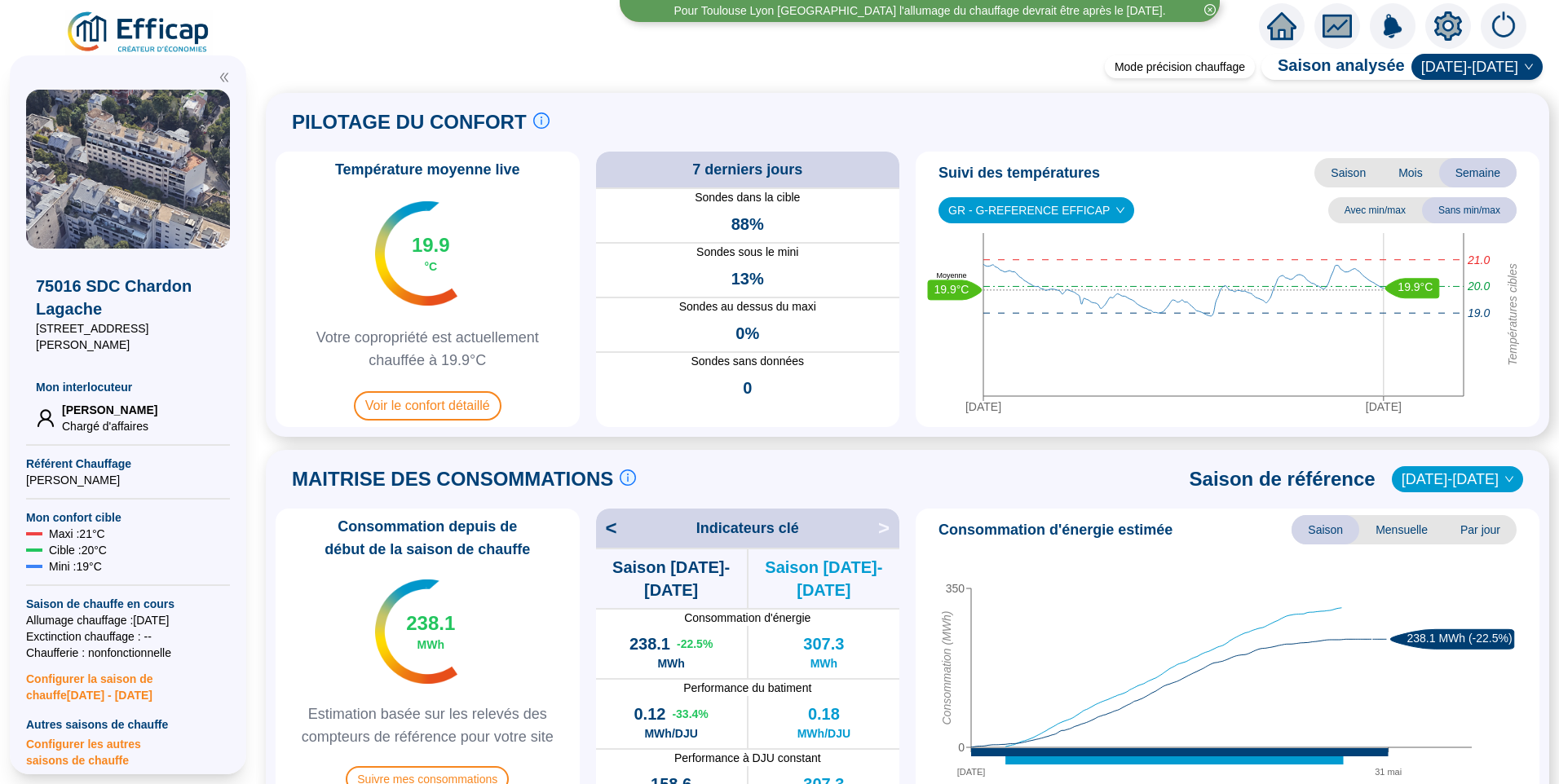
click at [1458, 24] on icon "setting" at bounding box center [1448, 26] width 28 height 30
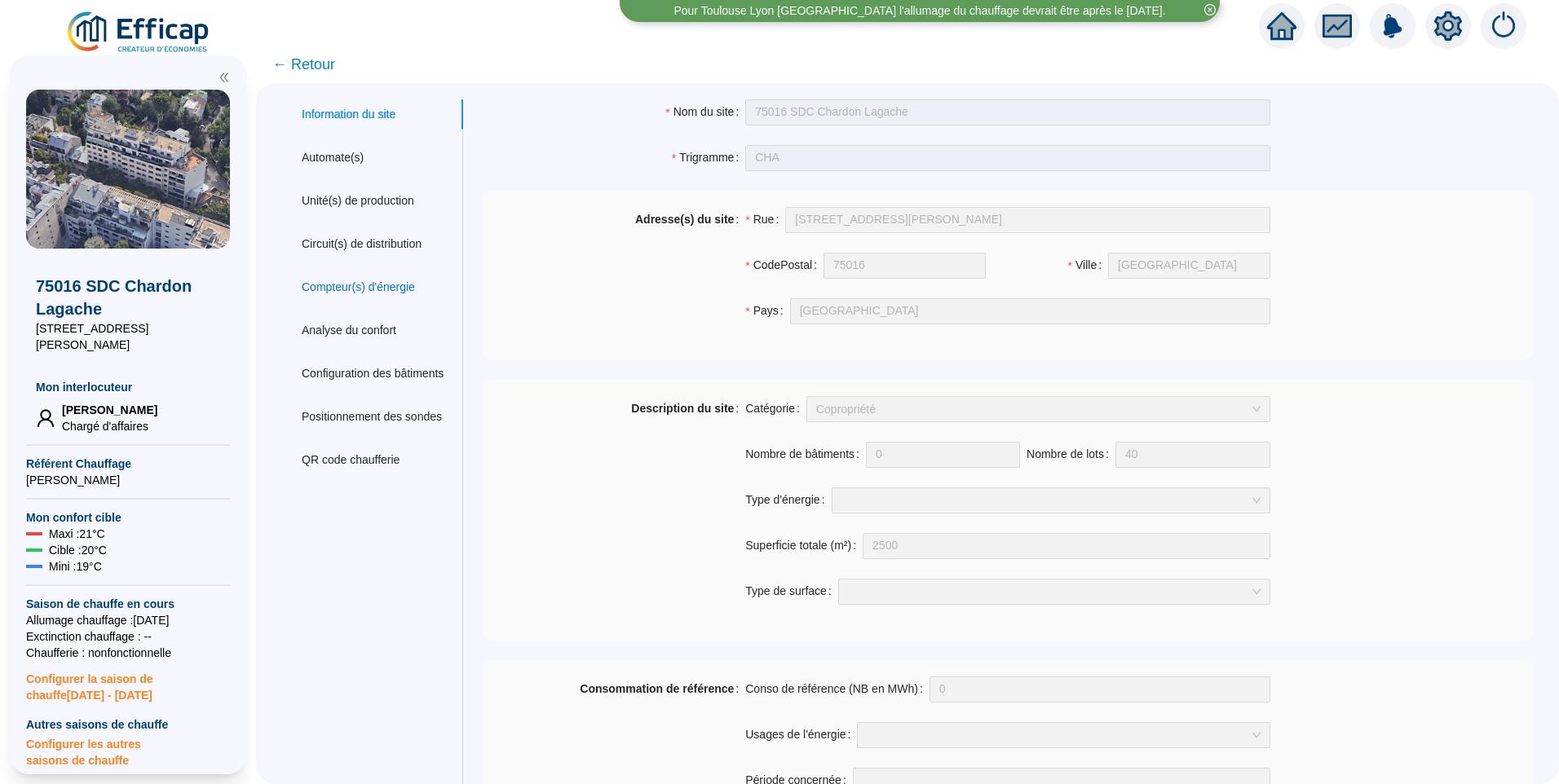
click at [384, 283] on div "Compteur(s) d'énergie" at bounding box center [358, 287] width 114 height 17
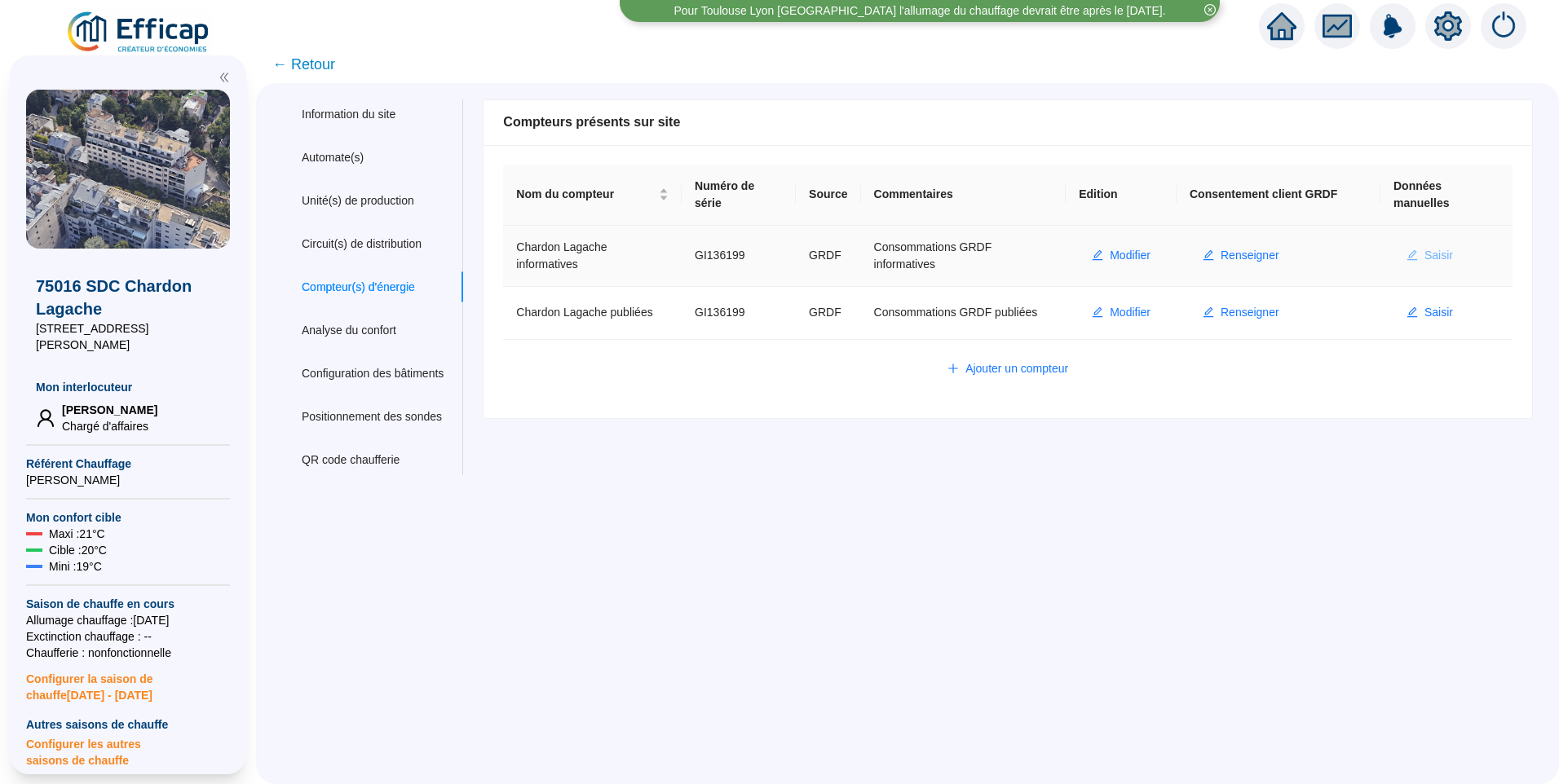
click at [1444, 254] on span "Saisir" at bounding box center [1439, 255] width 29 height 17
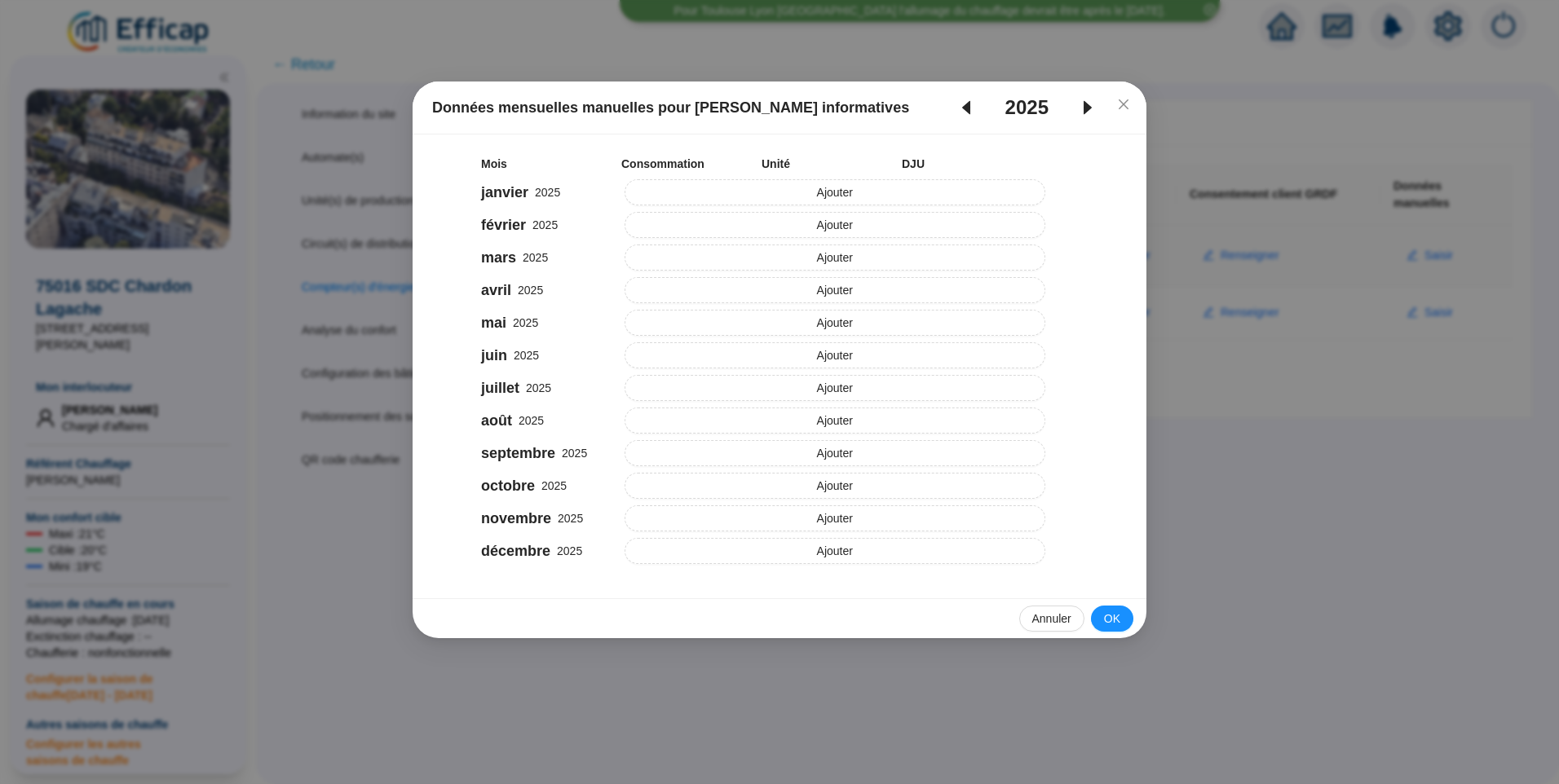
click at [962, 106] on icon "caret-left" at bounding box center [966, 107] width 8 height 13
click at [966, 106] on icon "caret-left" at bounding box center [966, 107] width 8 height 13
click at [1131, 99] on span "Fermer" at bounding box center [1123, 104] width 26 height 13
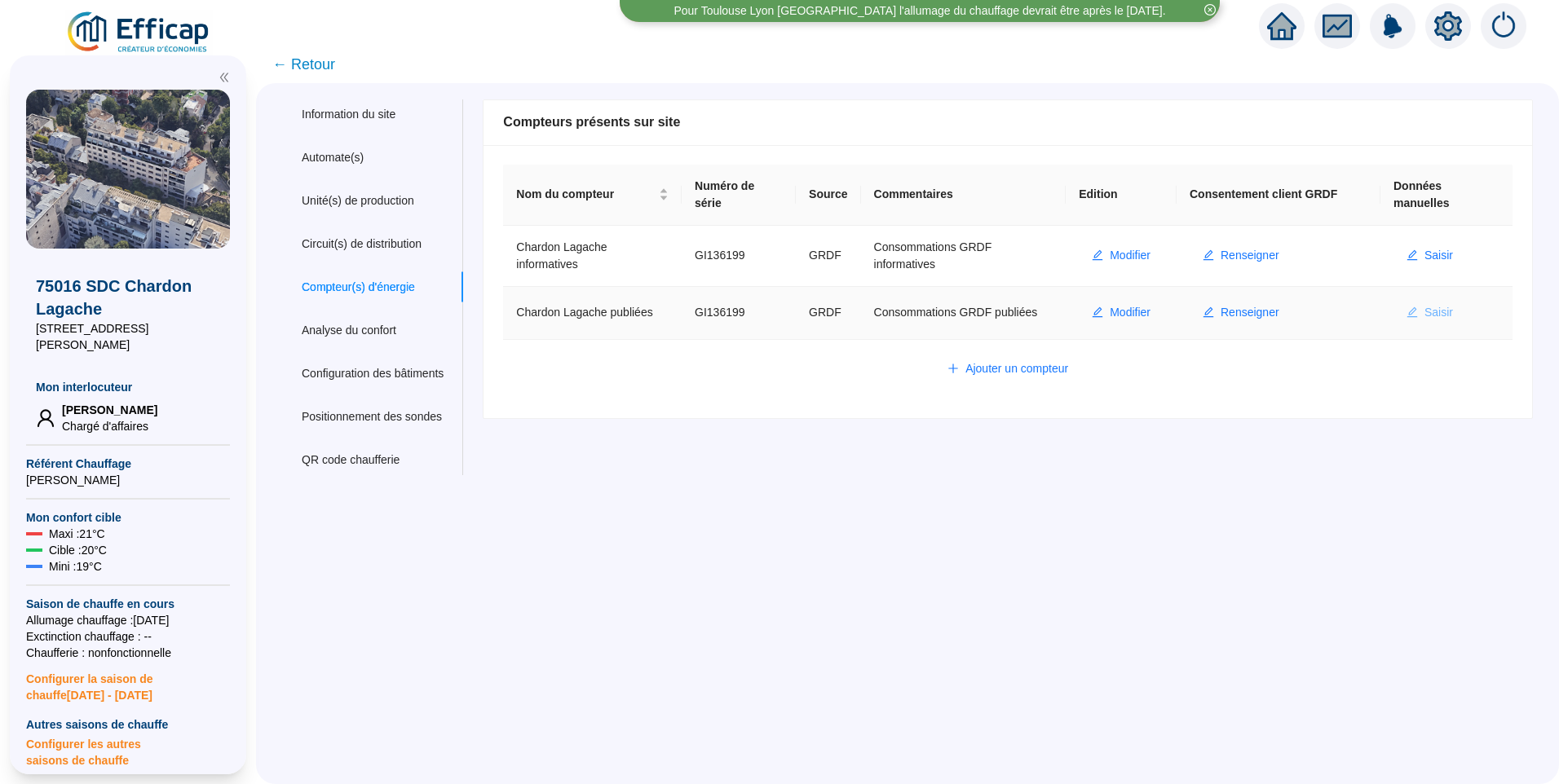
click at [1427, 304] on span "Saisir" at bounding box center [1439, 312] width 29 height 17
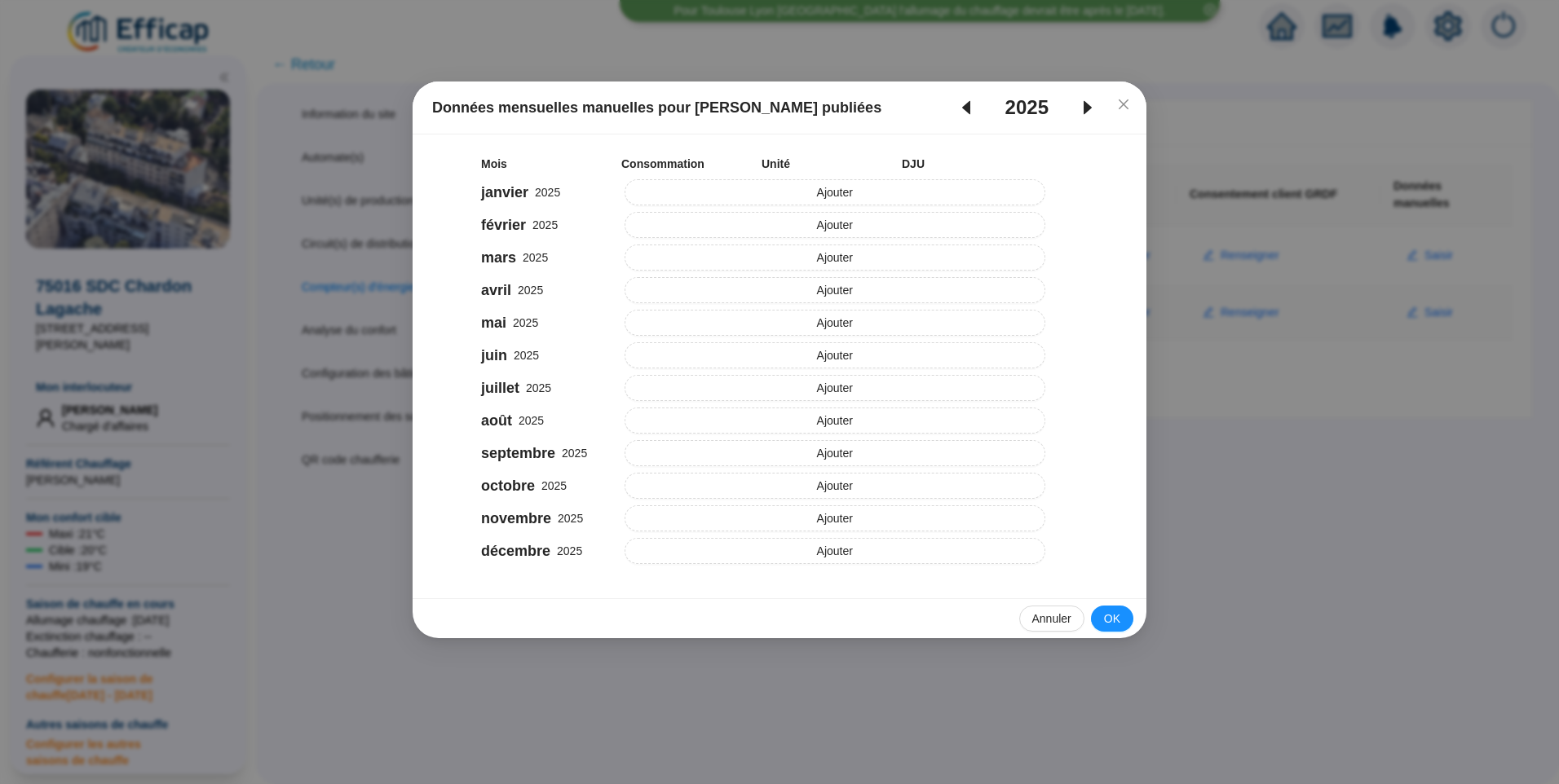
click at [968, 112] on icon "caret-left" at bounding box center [966, 107] width 8 height 13
click at [970, 110] on icon "caret-left" at bounding box center [966, 107] width 20 height 20
click at [956, 97] on icon "caret-left" at bounding box center [966, 107] width 20 height 20
click at [1126, 111] on button "Close" at bounding box center [1123, 104] width 26 height 26
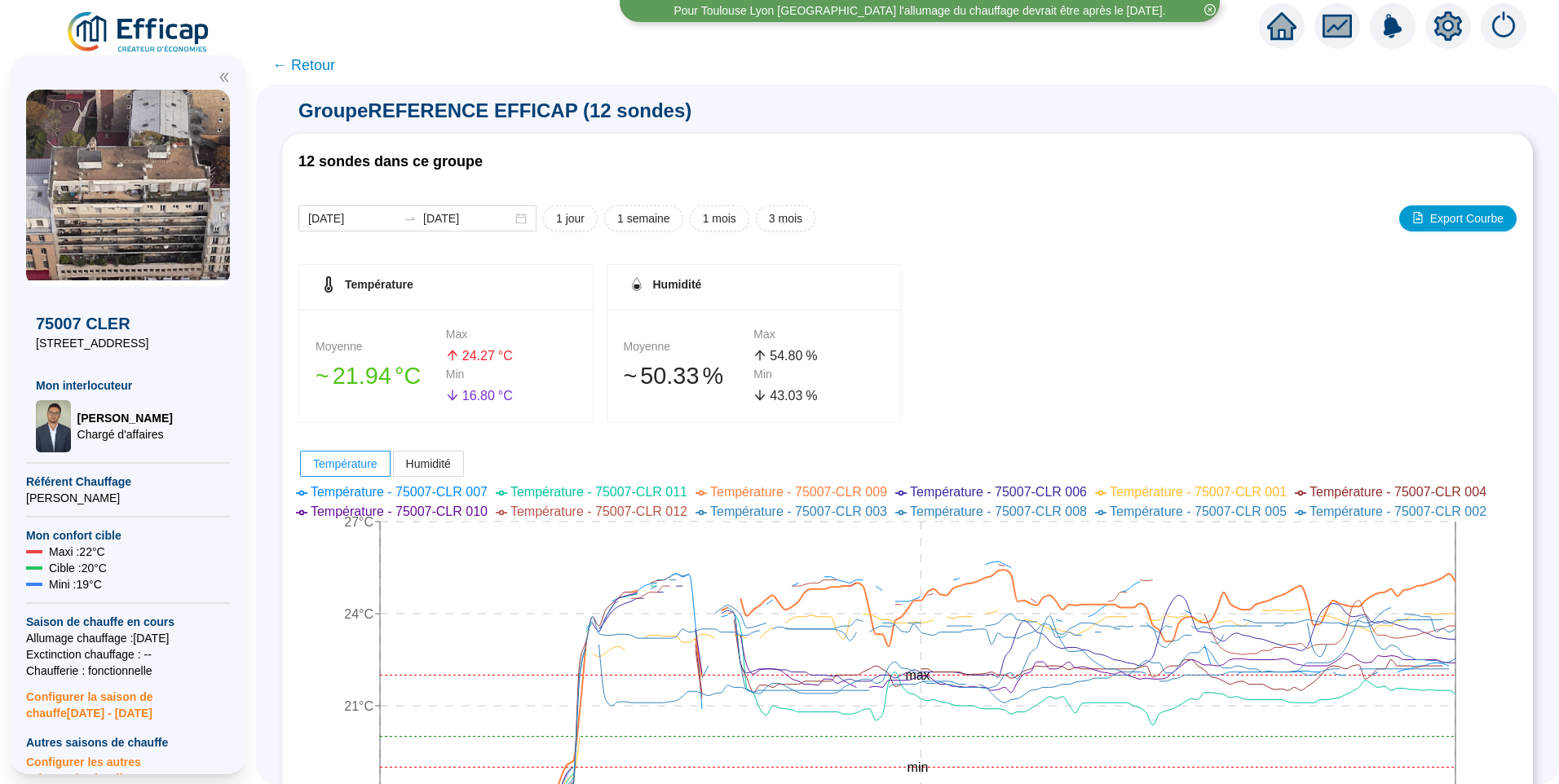
click at [317, 63] on span "← Retour" at bounding box center [303, 65] width 63 height 23
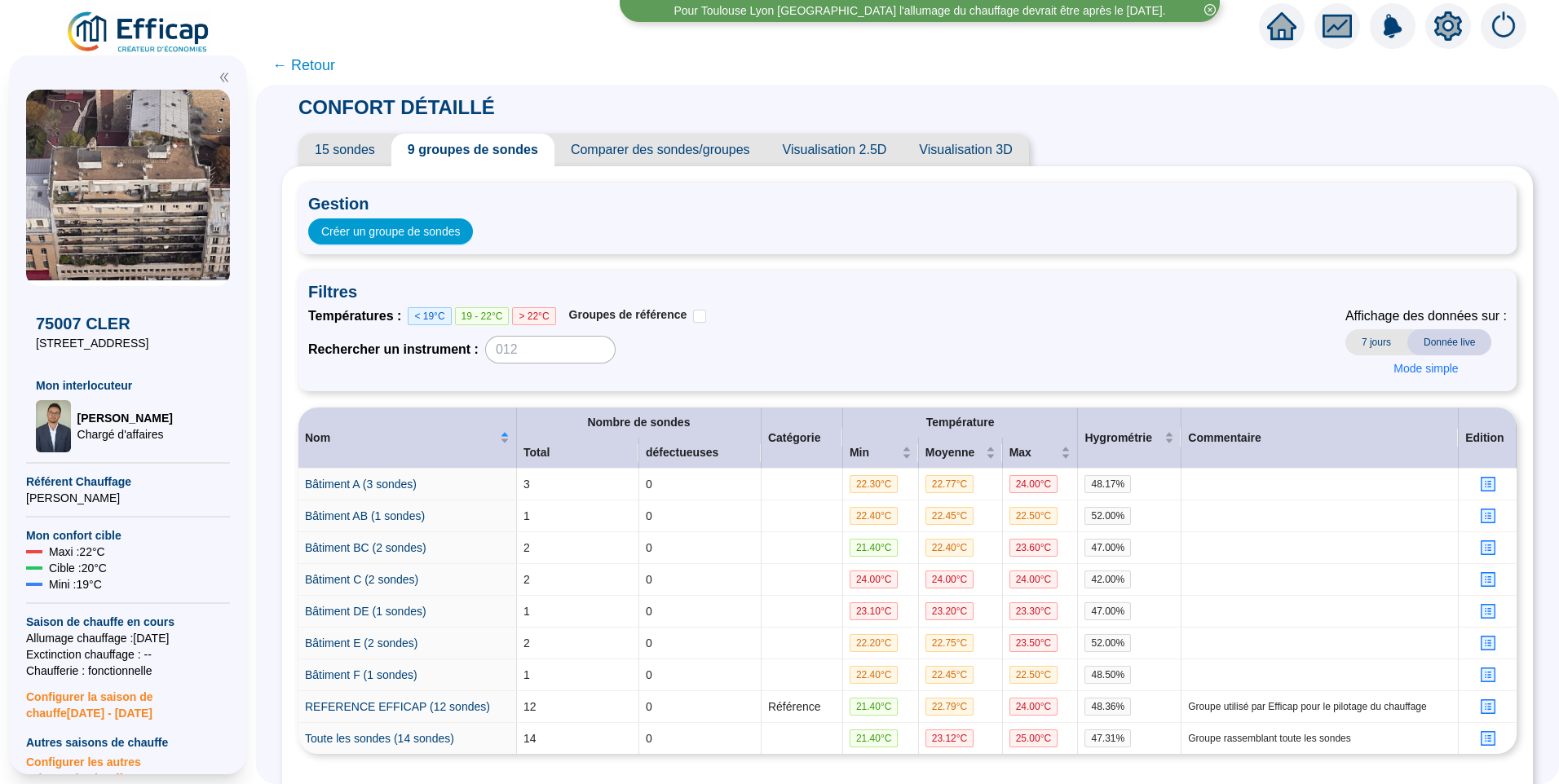
click at [336, 152] on span "15 sondes" at bounding box center [345, 150] width 93 height 32
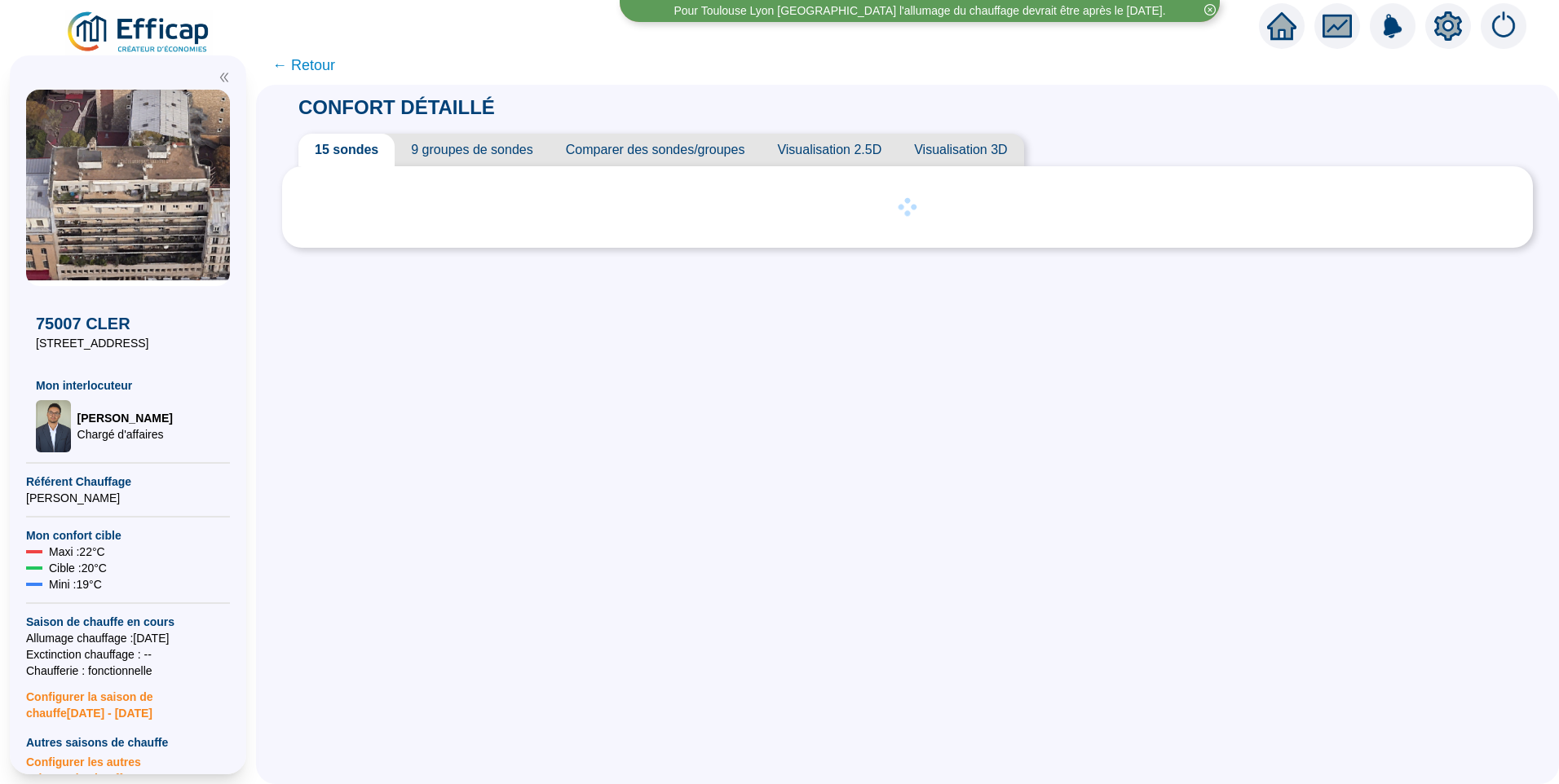
click at [306, 64] on span "← Retour" at bounding box center [303, 65] width 63 height 23
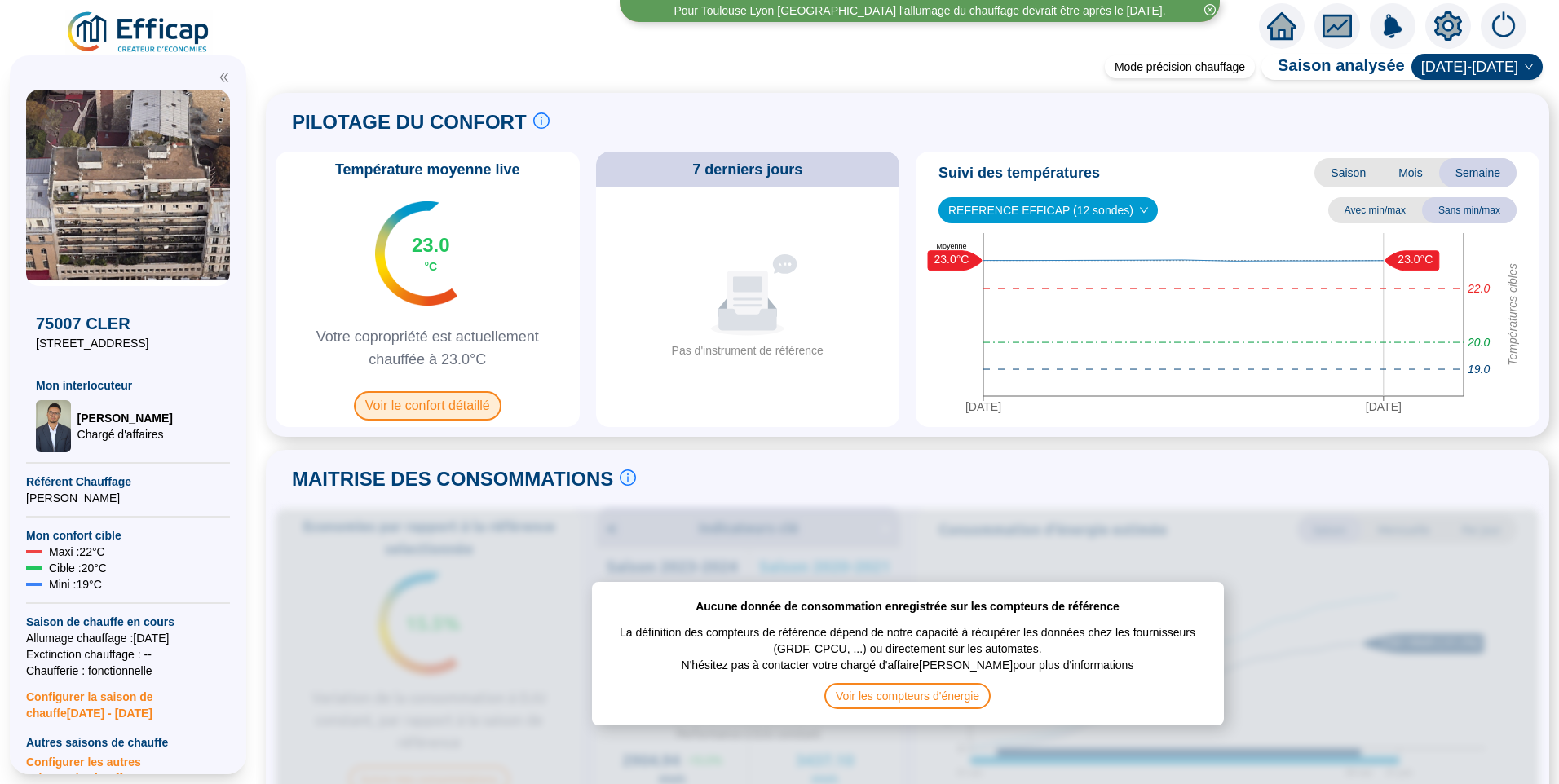
click at [420, 408] on span "Voir le confort détaillé" at bounding box center [428, 406] width 148 height 30
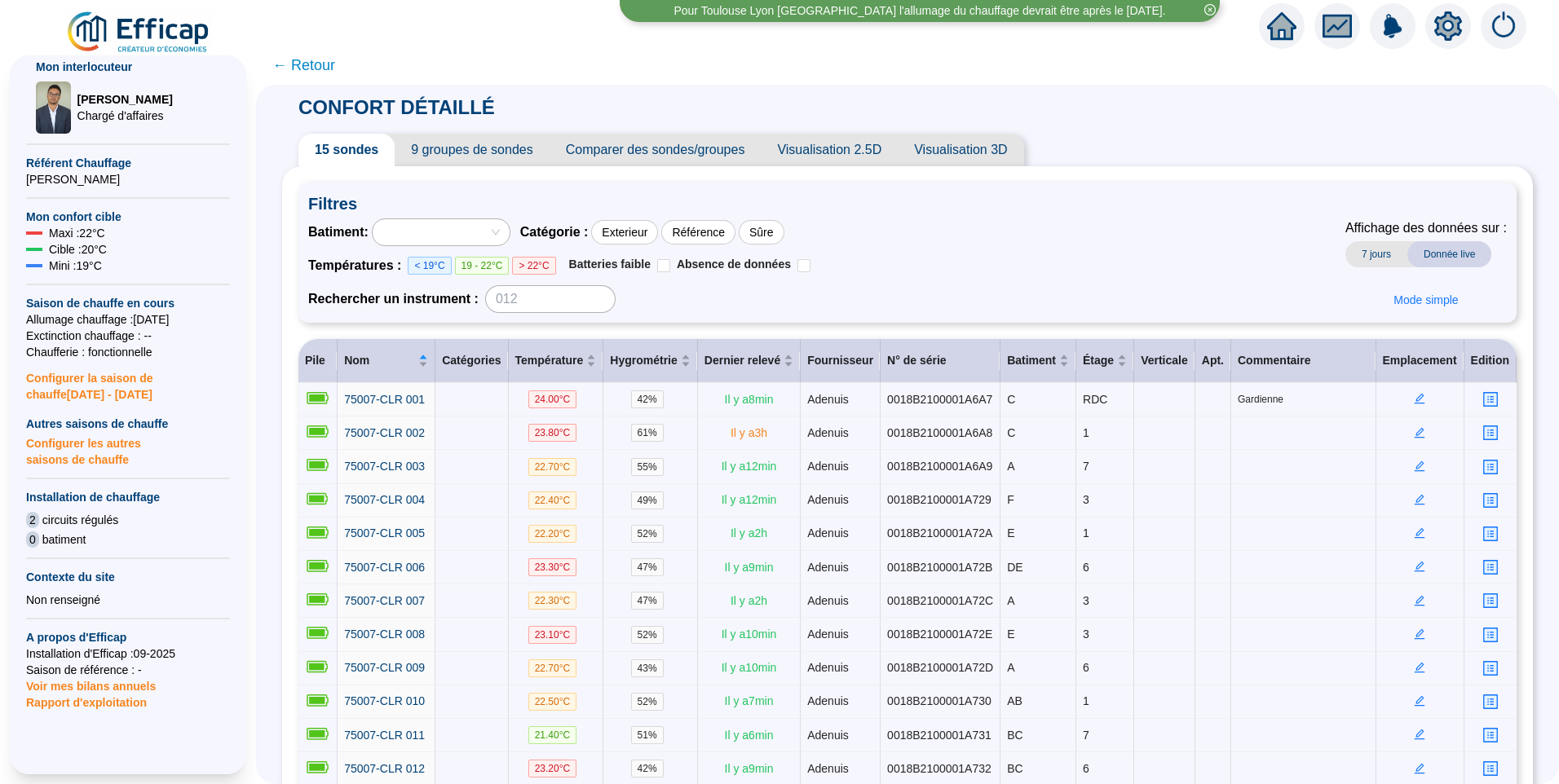
scroll to position [408, 0]
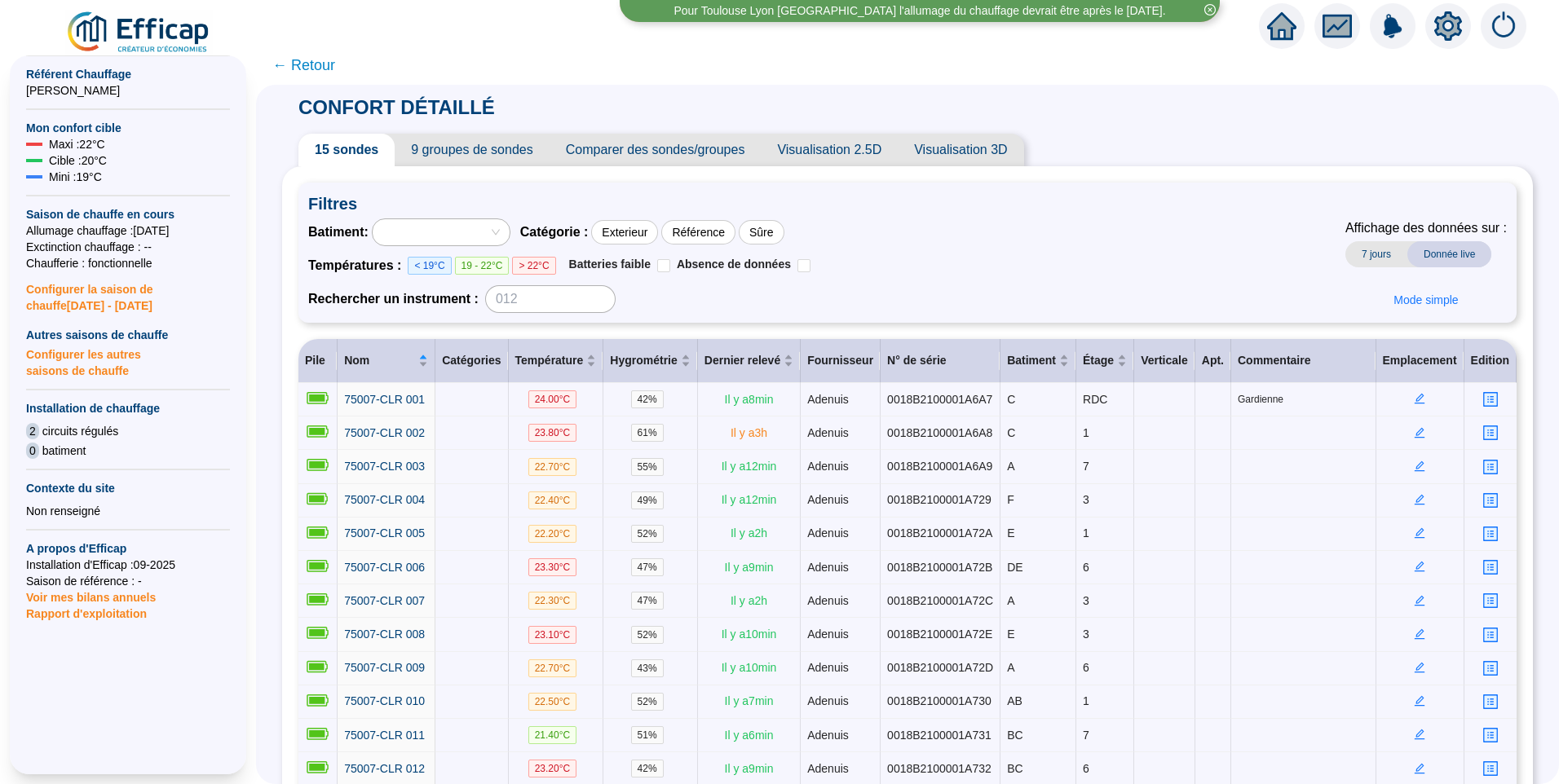
click at [86, 368] on span "Configurer les autres saisons de chauffe" at bounding box center [128, 361] width 204 height 36
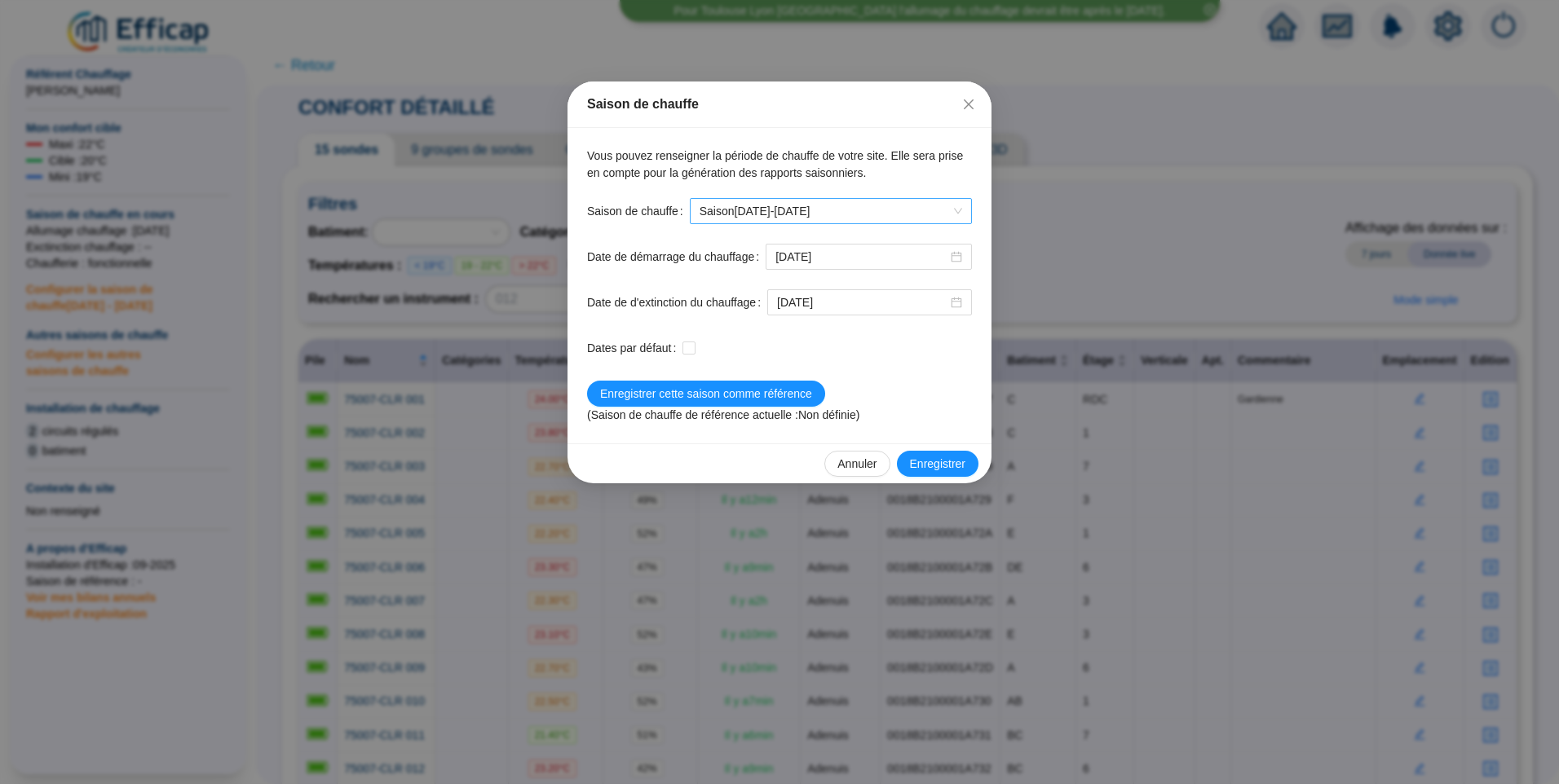
click at [795, 211] on span "Saison [DATE]-[DATE]" at bounding box center [831, 210] width 263 height 24
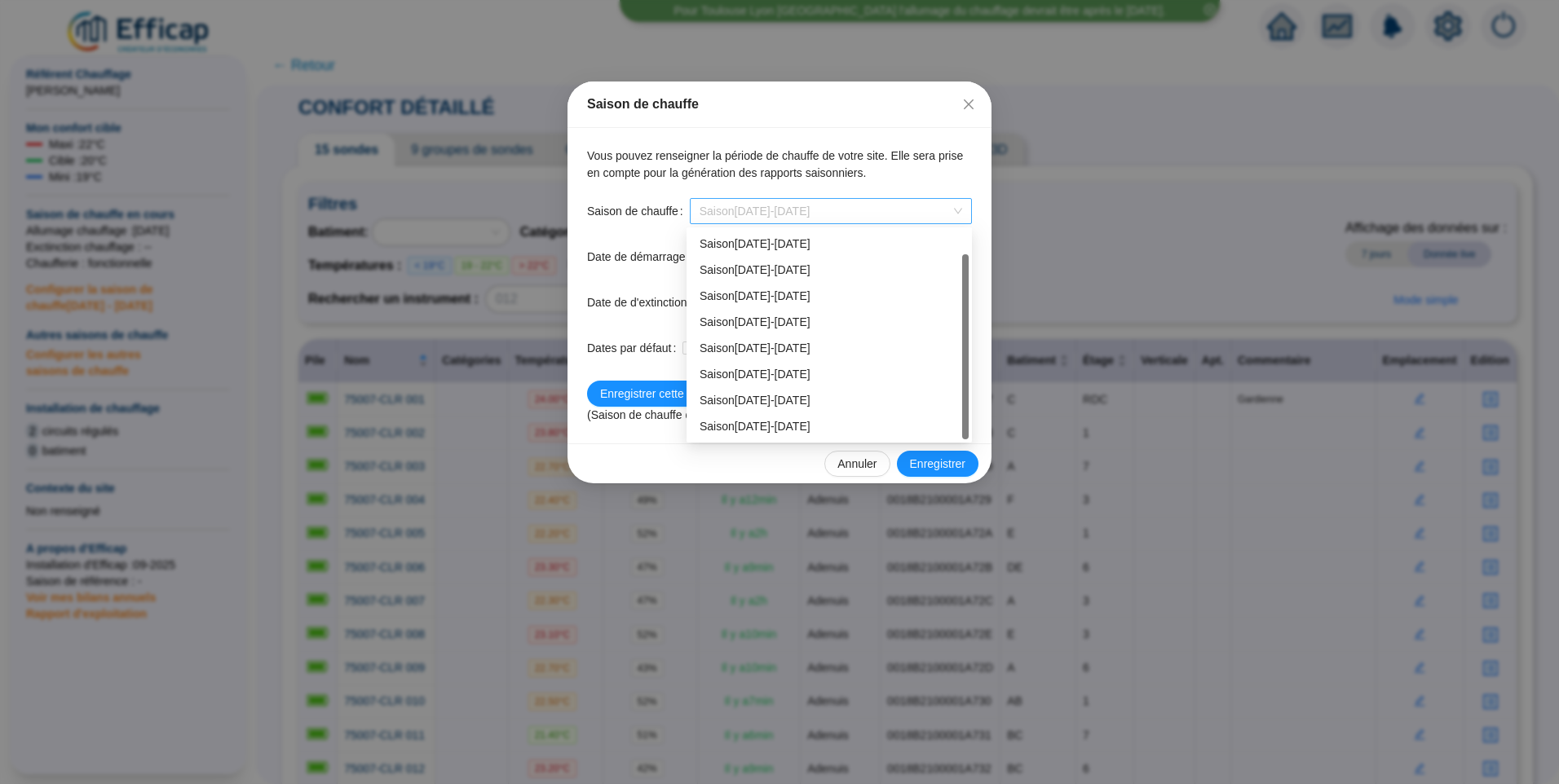
scroll to position [26, 0]
click at [798, 395] on div "Saison 2024-2025" at bounding box center [829, 400] width 259 height 17
type input "2024-10-01"
type input "2025-05-31"
checkbox input "true"
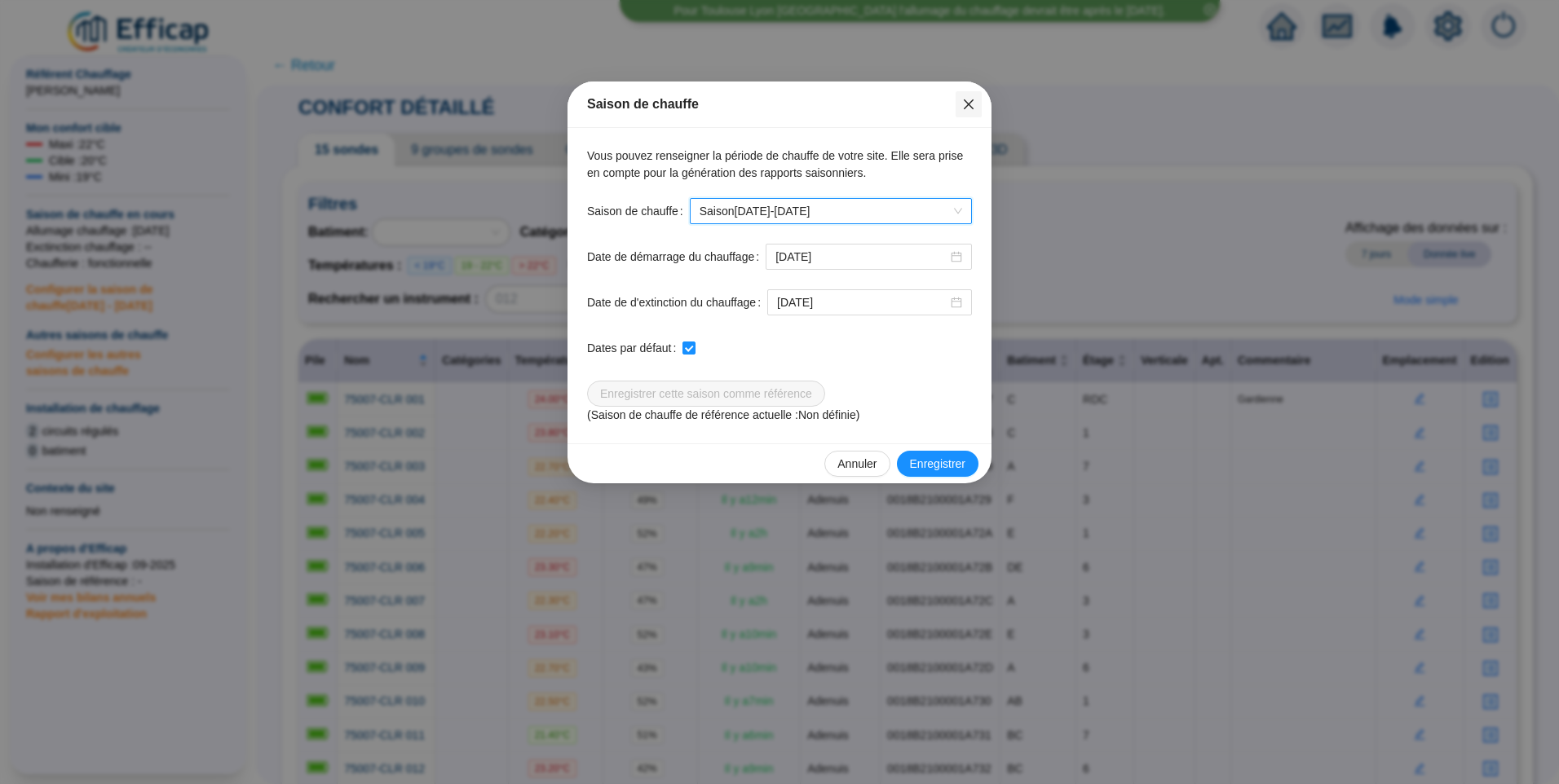
click at [973, 105] on icon "close" at bounding box center [969, 104] width 13 height 13
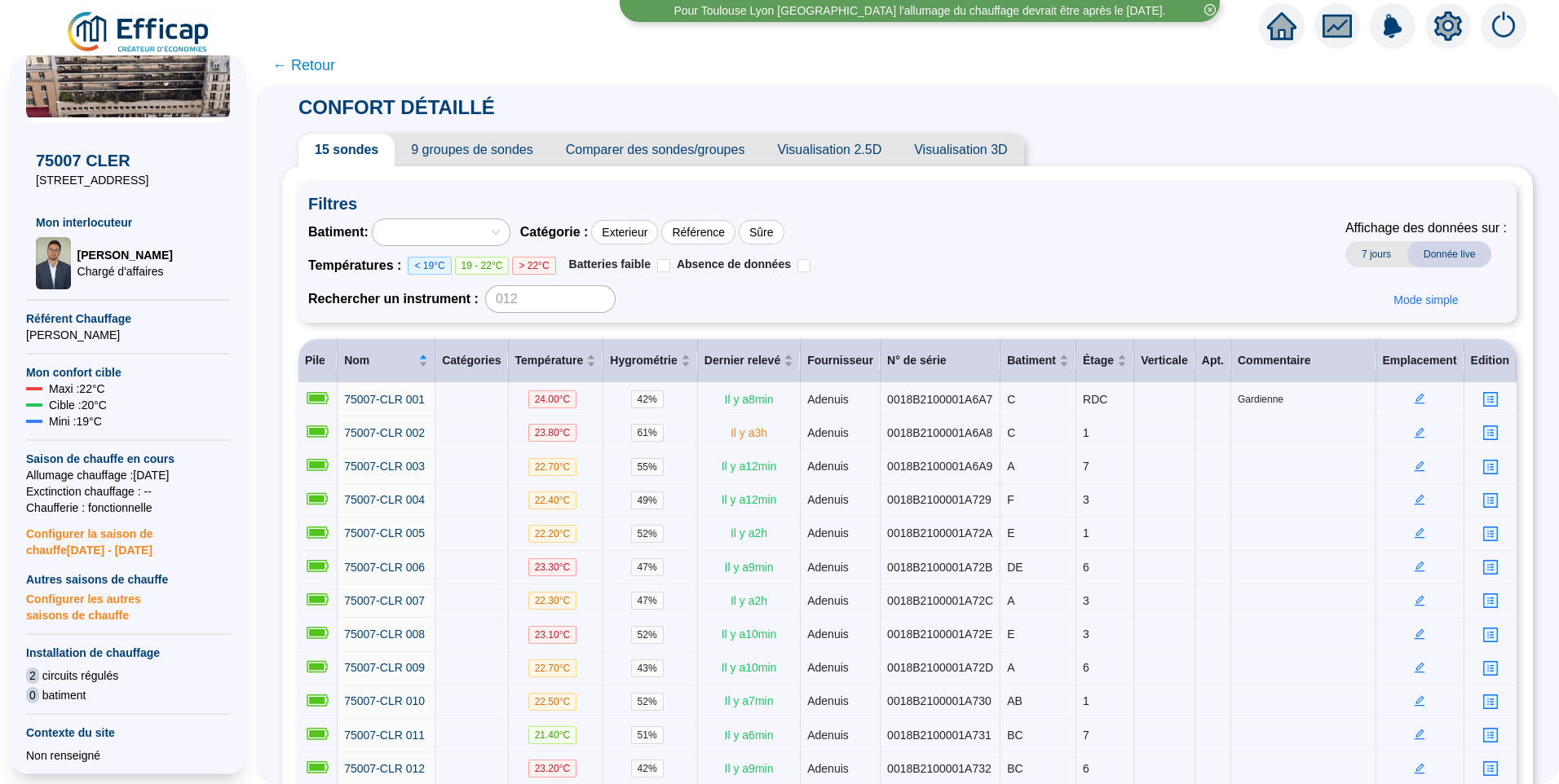
scroll to position [464, 0]
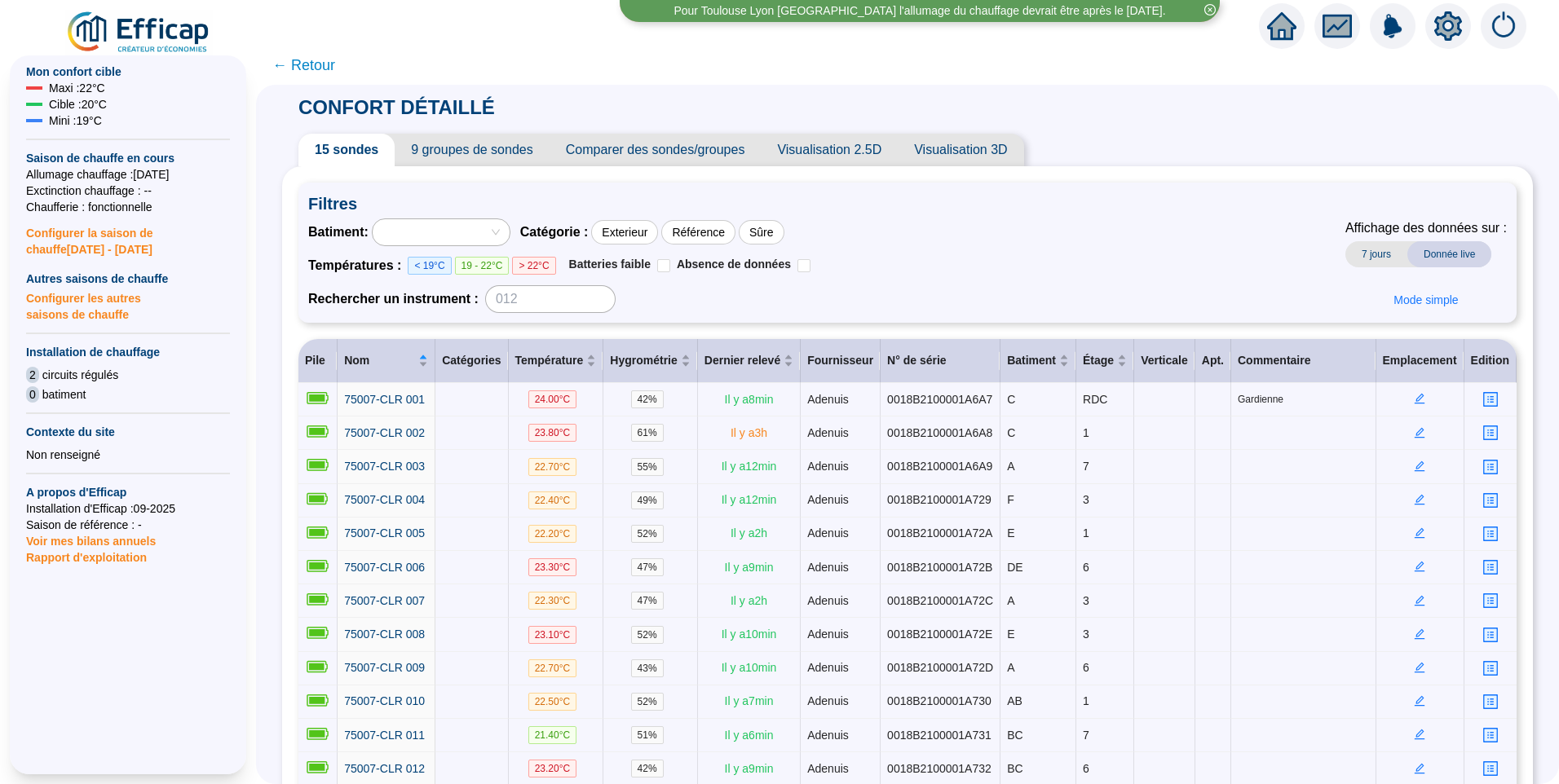
click at [1433, 12] on div at bounding box center [1448, 26] width 46 height 46
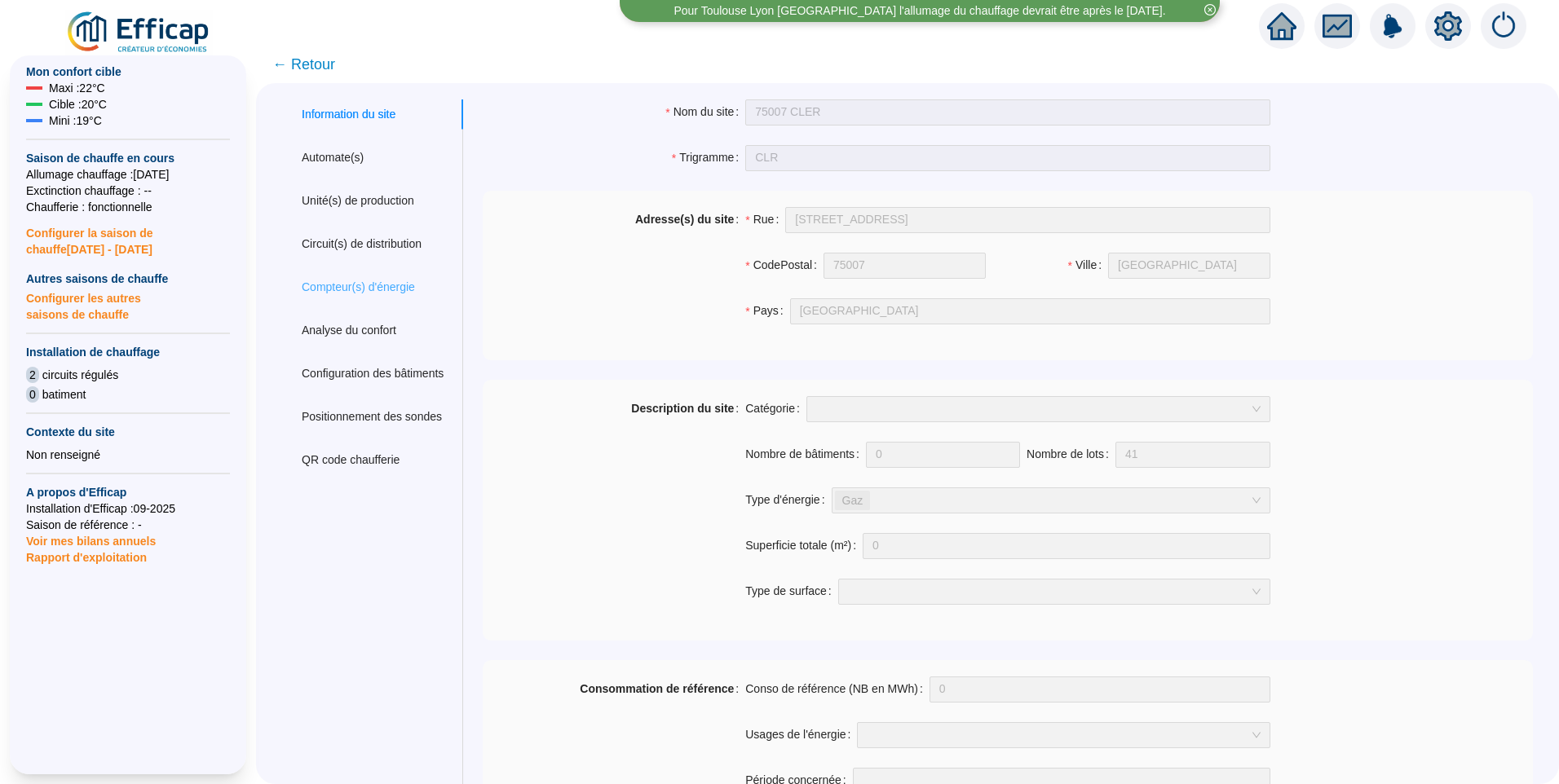
click at [363, 276] on div "Compteur(s) d'énergie" at bounding box center [372, 287] width 181 height 30
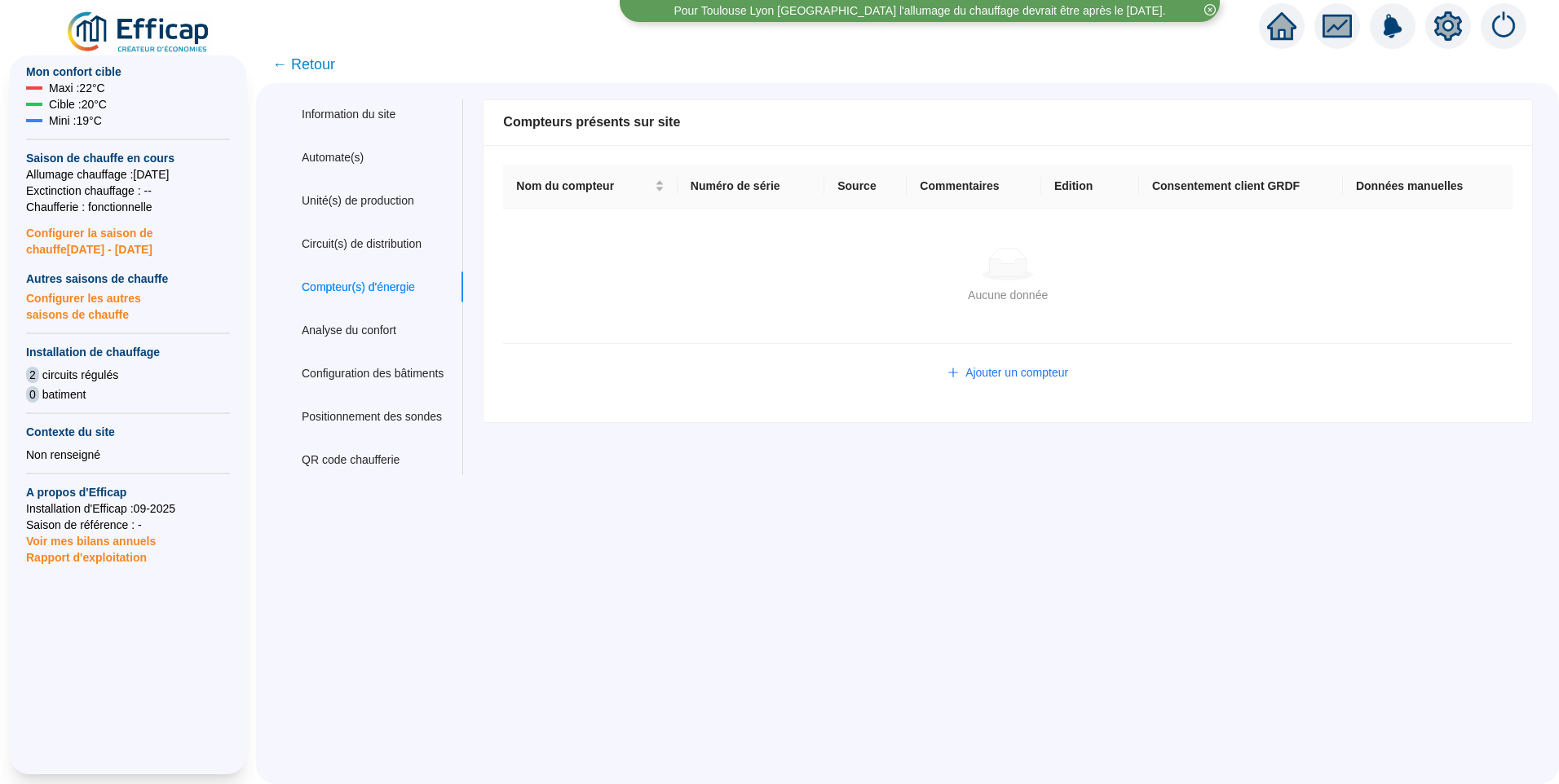
click at [326, 60] on span "← Retour" at bounding box center [303, 64] width 63 height 23
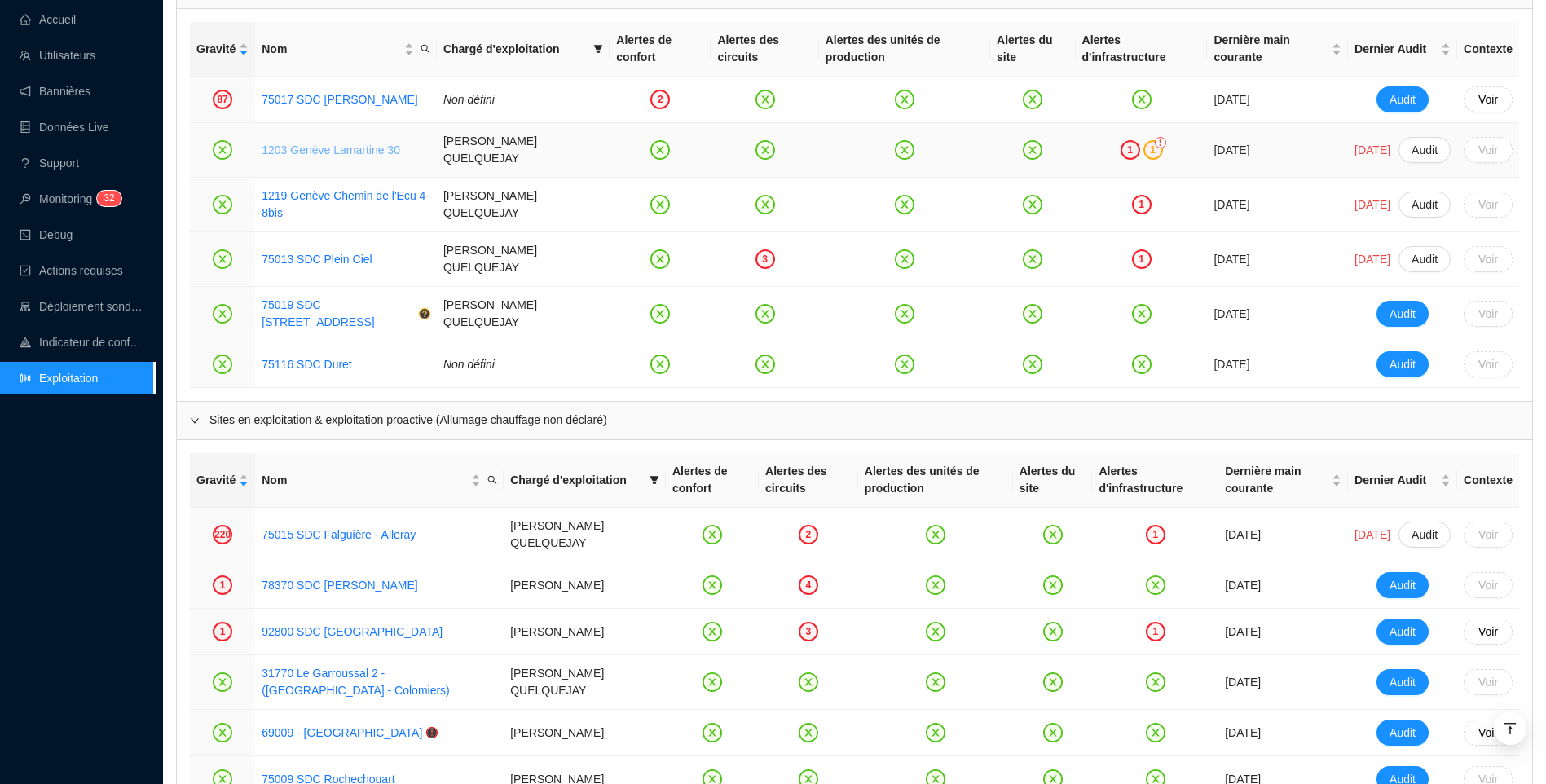
scroll to position [1130, 0]
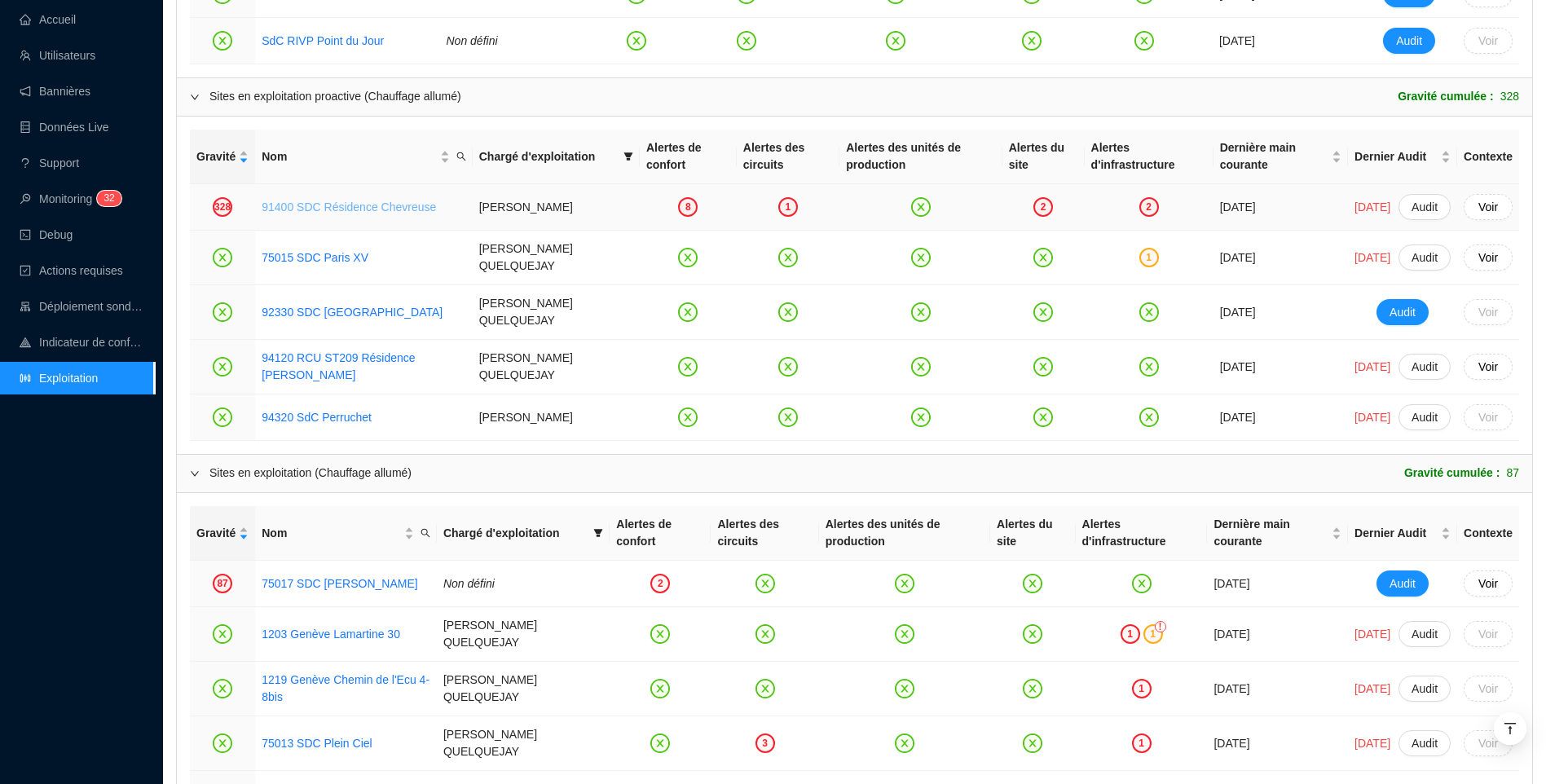
click at [338, 200] on link "91400 SDC Résidence Chevreuse" at bounding box center [349, 207] width 174 height 13
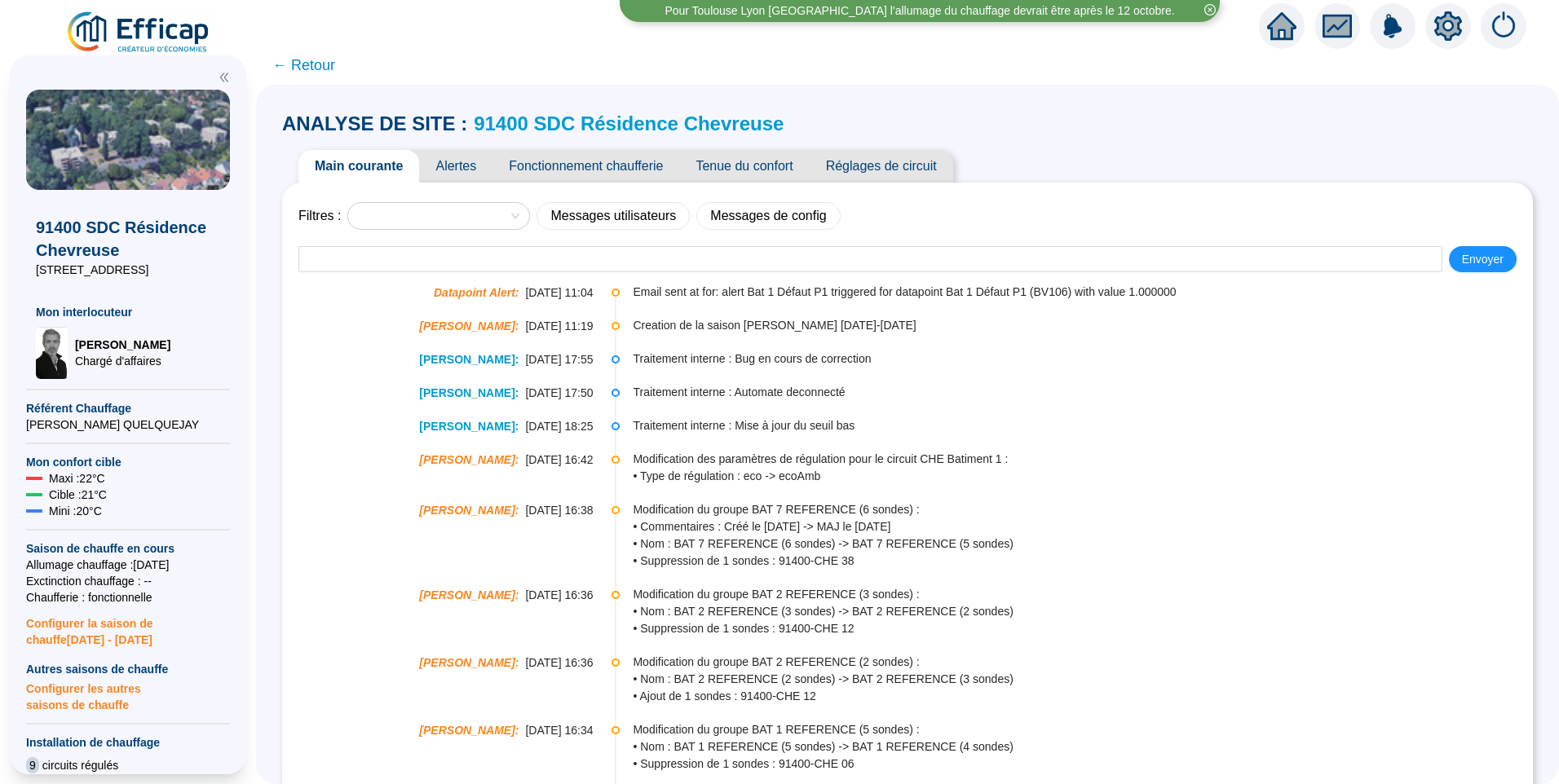
click at [457, 171] on span "Alertes" at bounding box center [456, 166] width 73 height 32
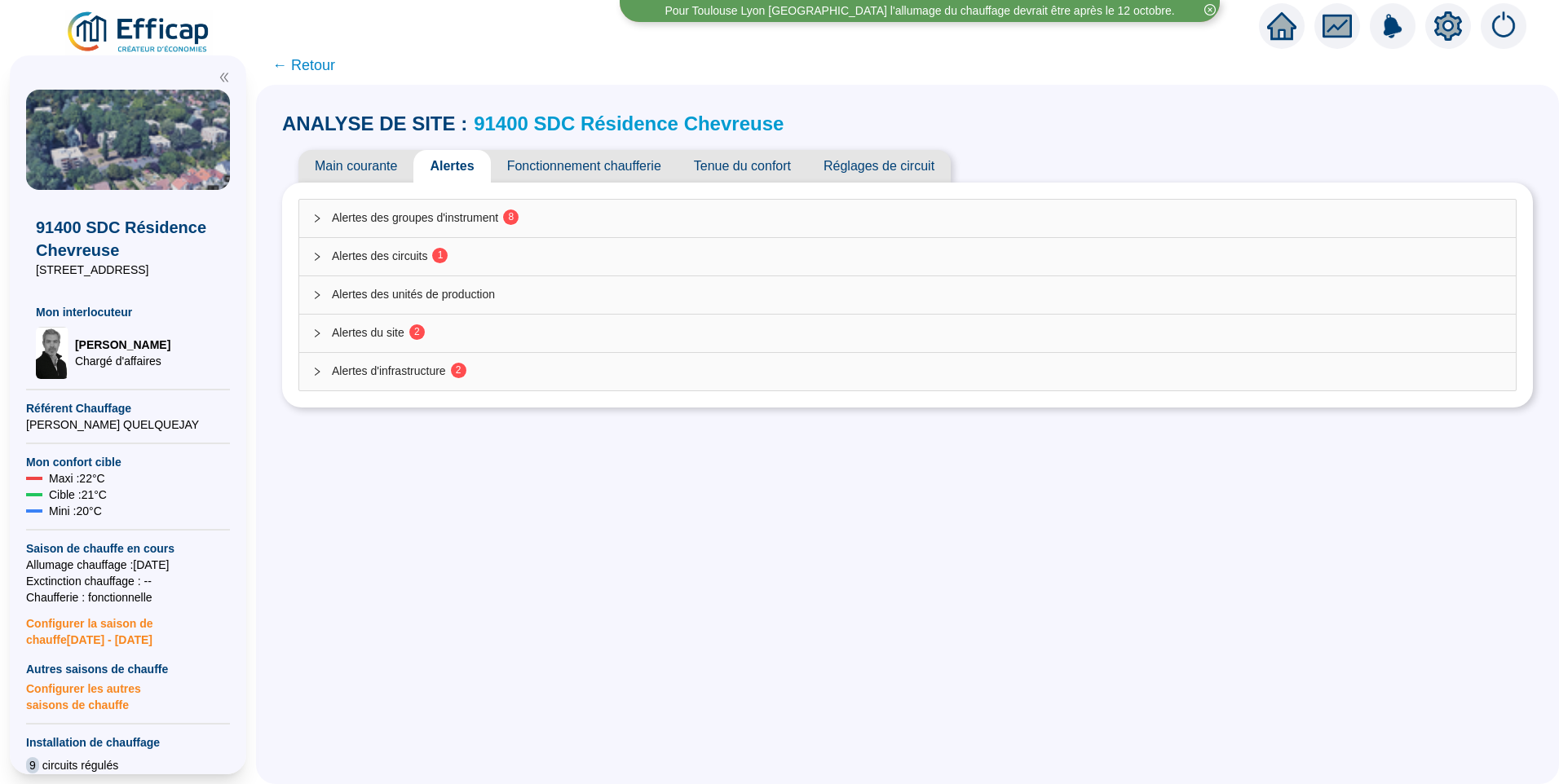
click at [419, 256] on span "Alertes des circuits 1" at bounding box center [917, 256] width 1171 height 17
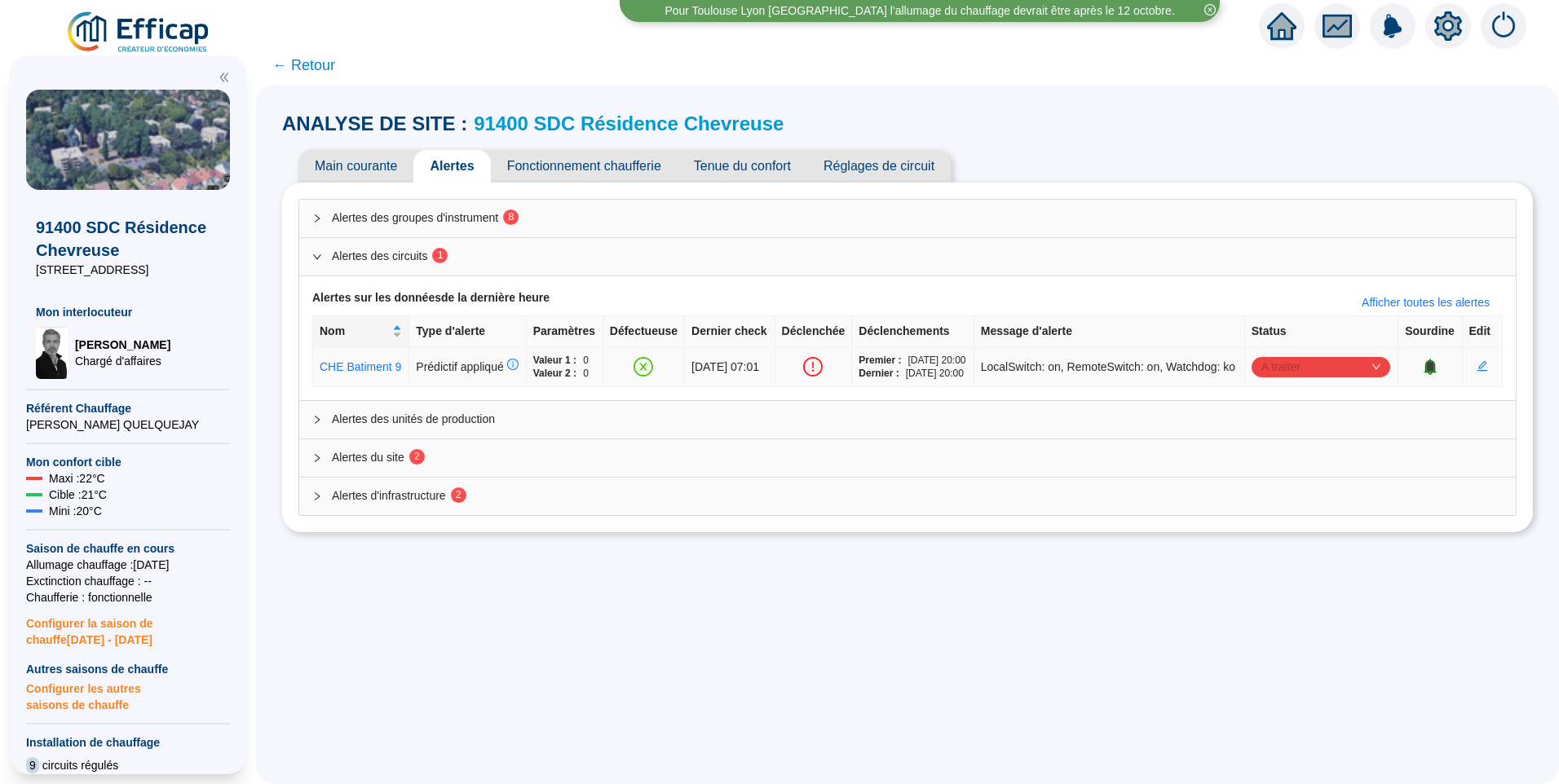
click at [1335, 379] on span "A traiter" at bounding box center [1320, 367] width 119 height 24
click at [1259, 464] on div "Traité" at bounding box center [1314, 462] width 113 height 17
click at [558, 156] on span "Fonctionnement chaufferie" at bounding box center [584, 166] width 187 height 32
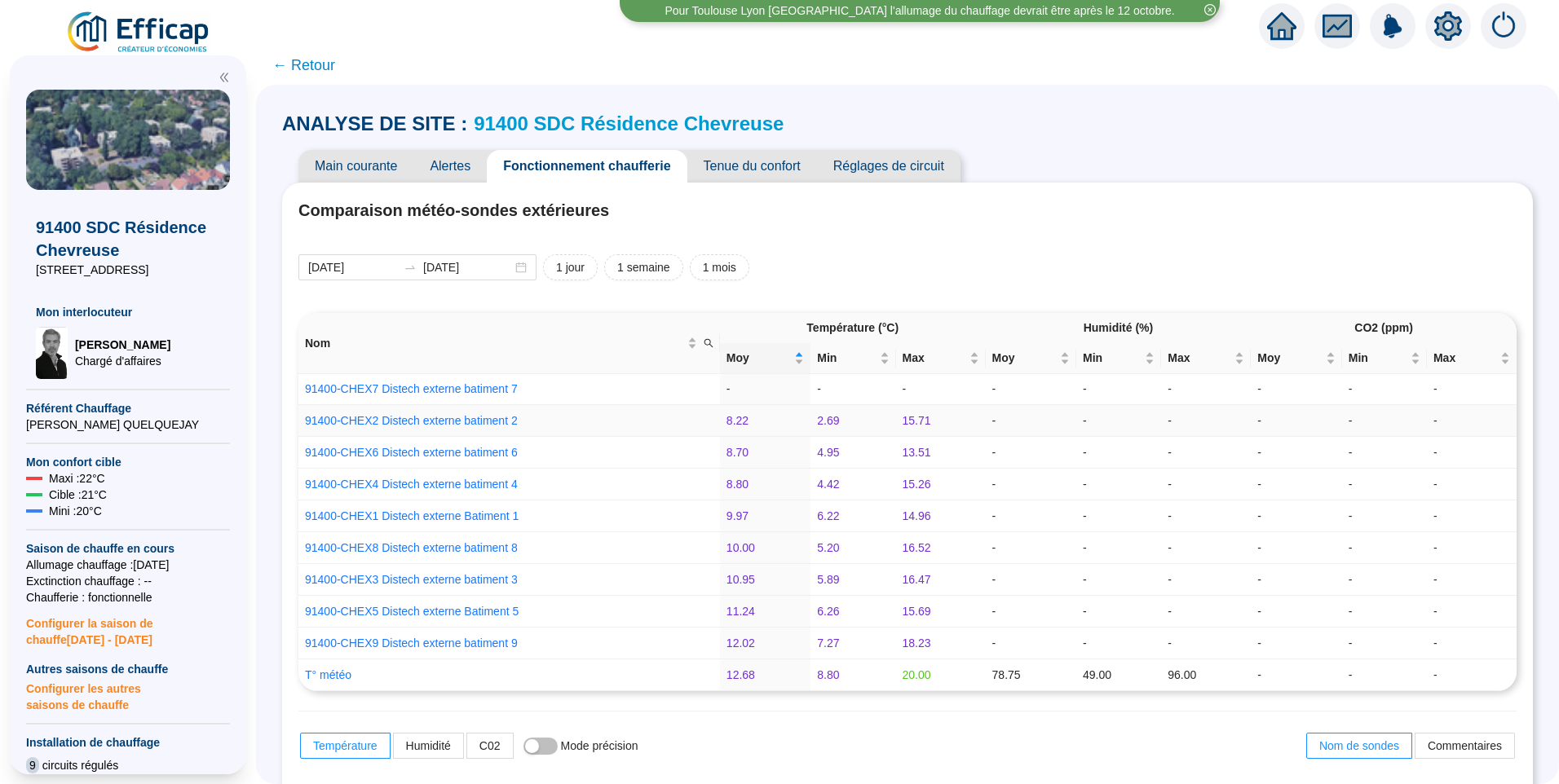
click at [1402, 415] on td "-" at bounding box center [1385, 421] width 85 height 32
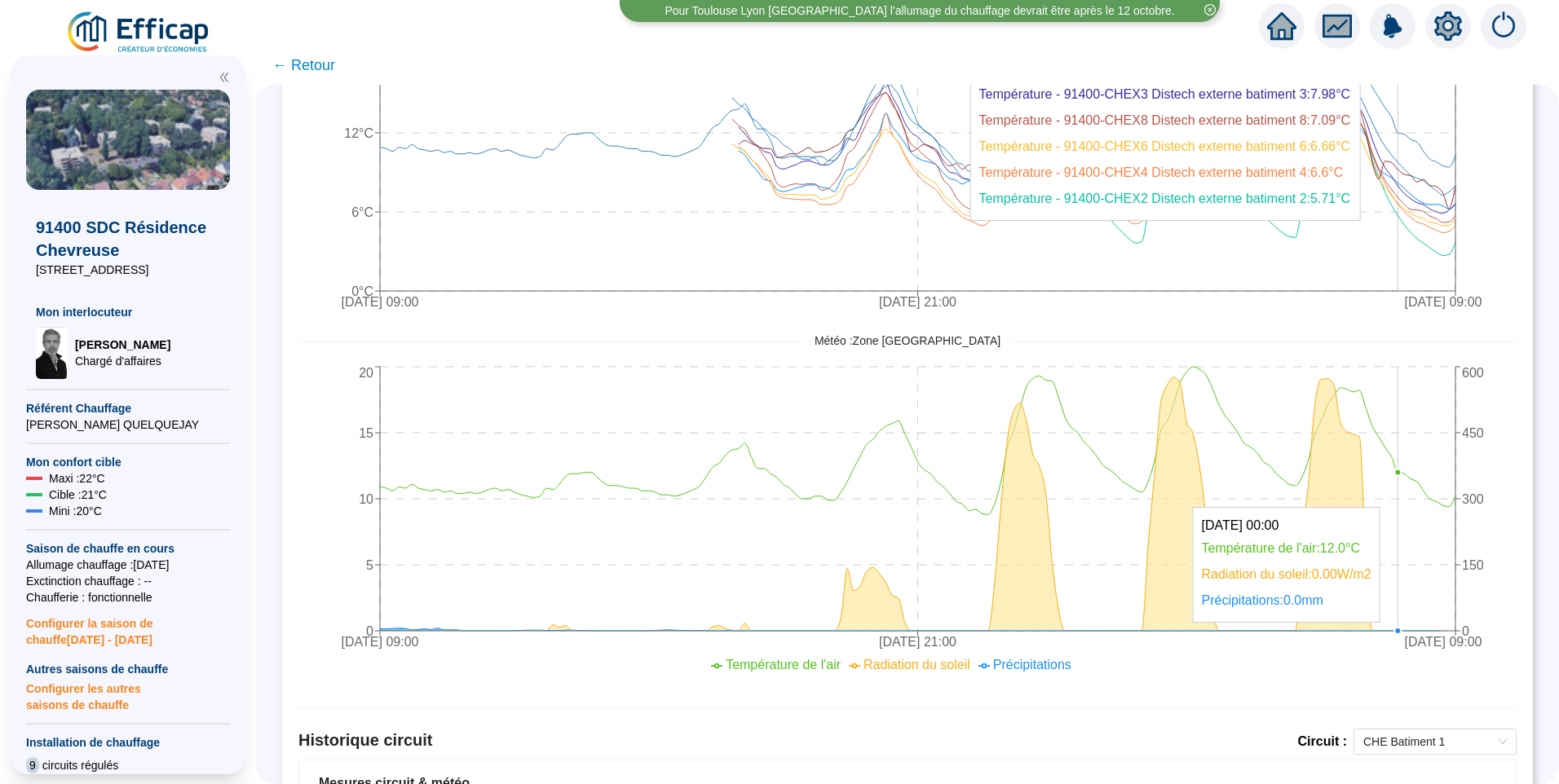
scroll to position [1088, 0]
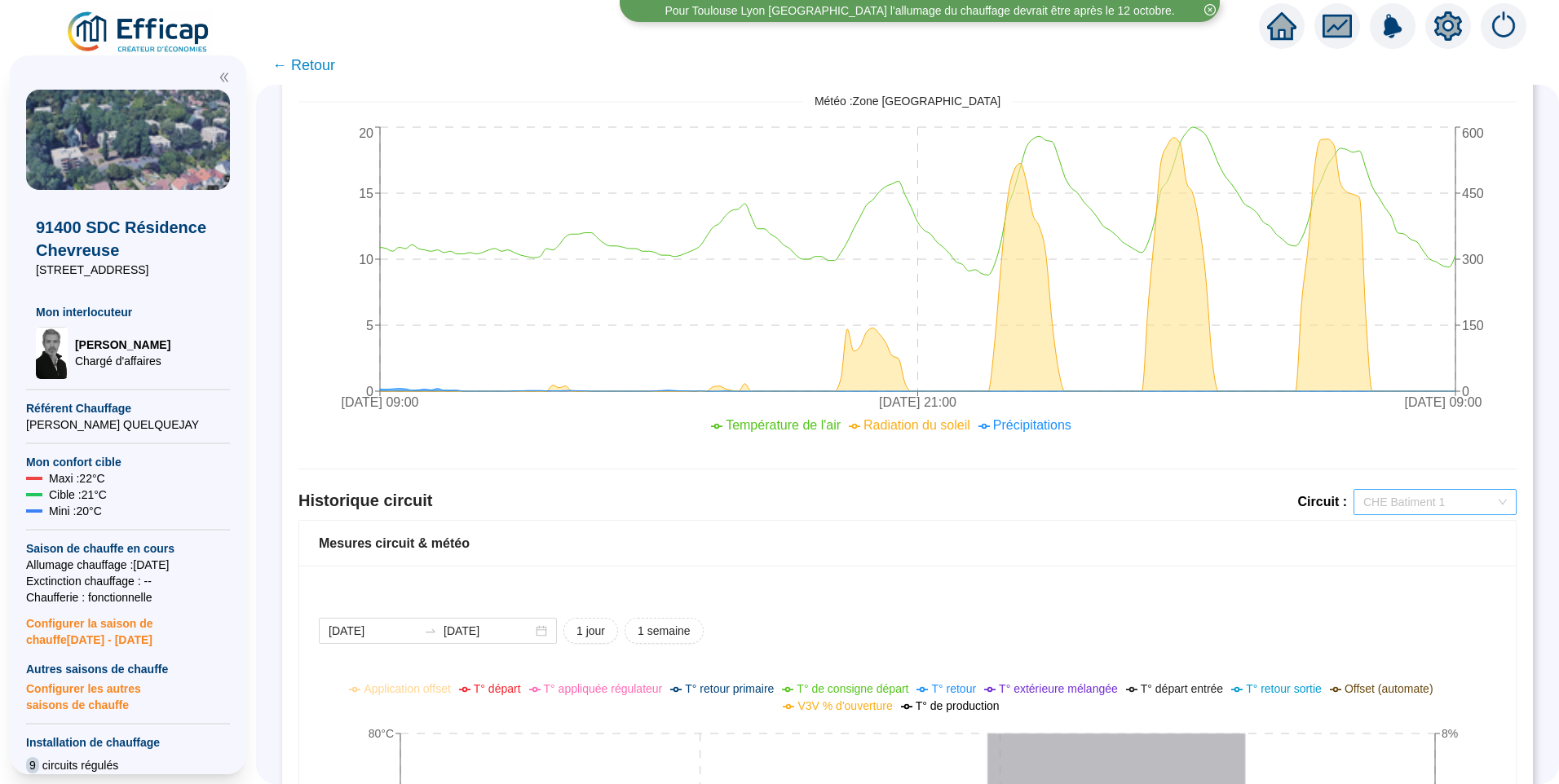
click at [1391, 502] on span "CHE Batiment 1" at bounding box center [1435, 502] width 143 height 24
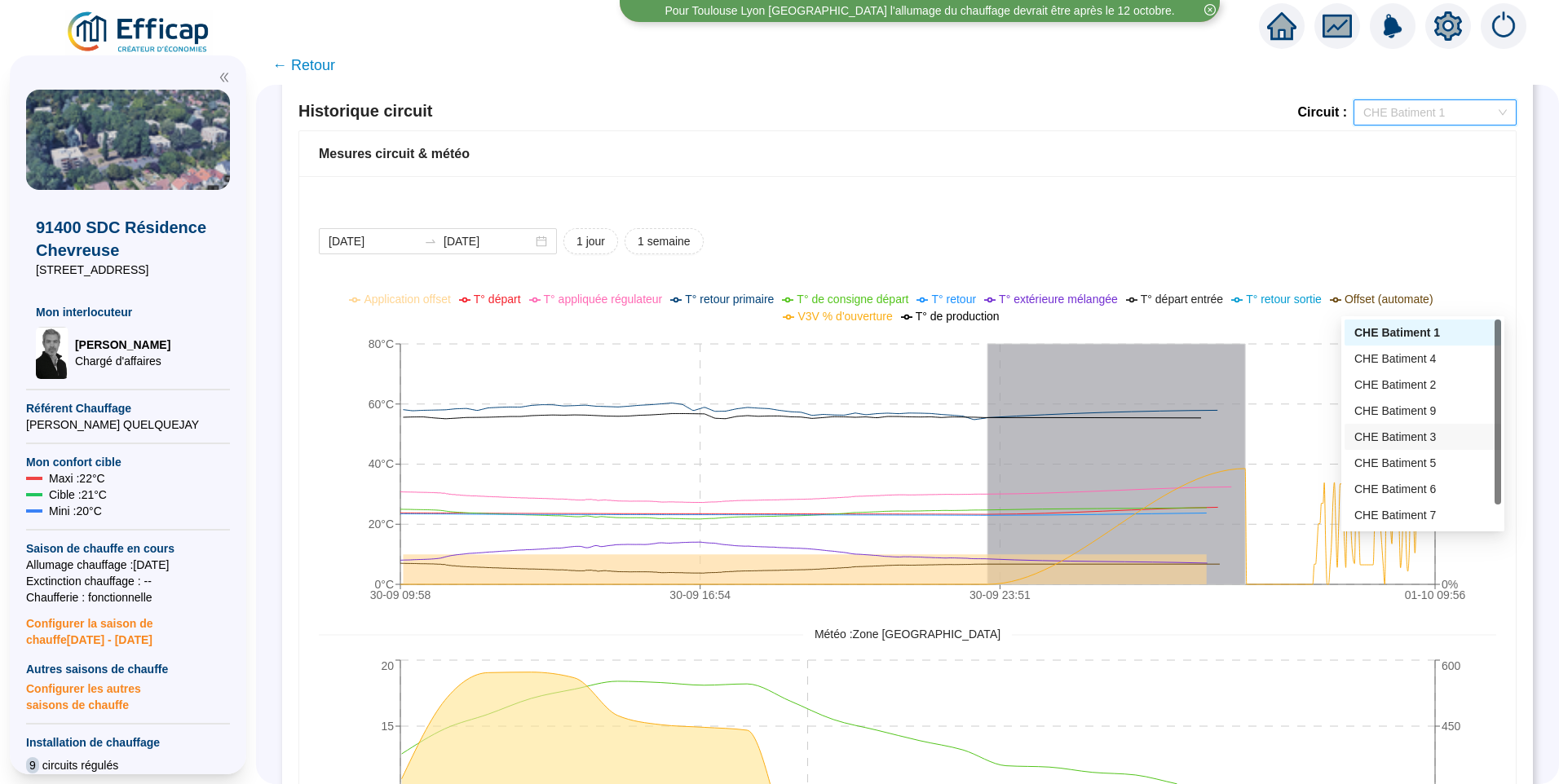
scroll to position [1496, 0]
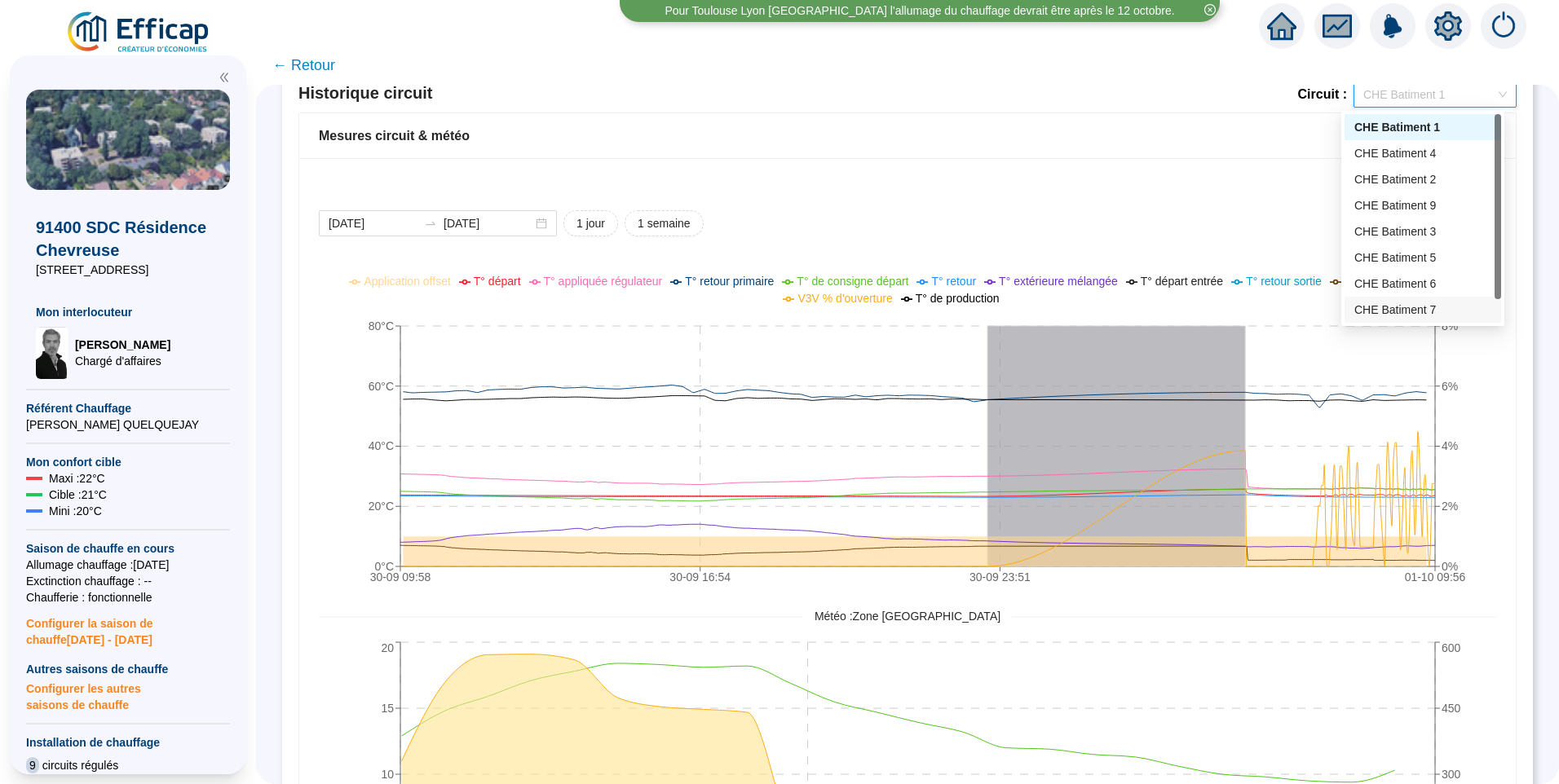
click at [1409, 299] on div "CHE Batiment 7" at bounding box center [1422, 309] width 157 height 26
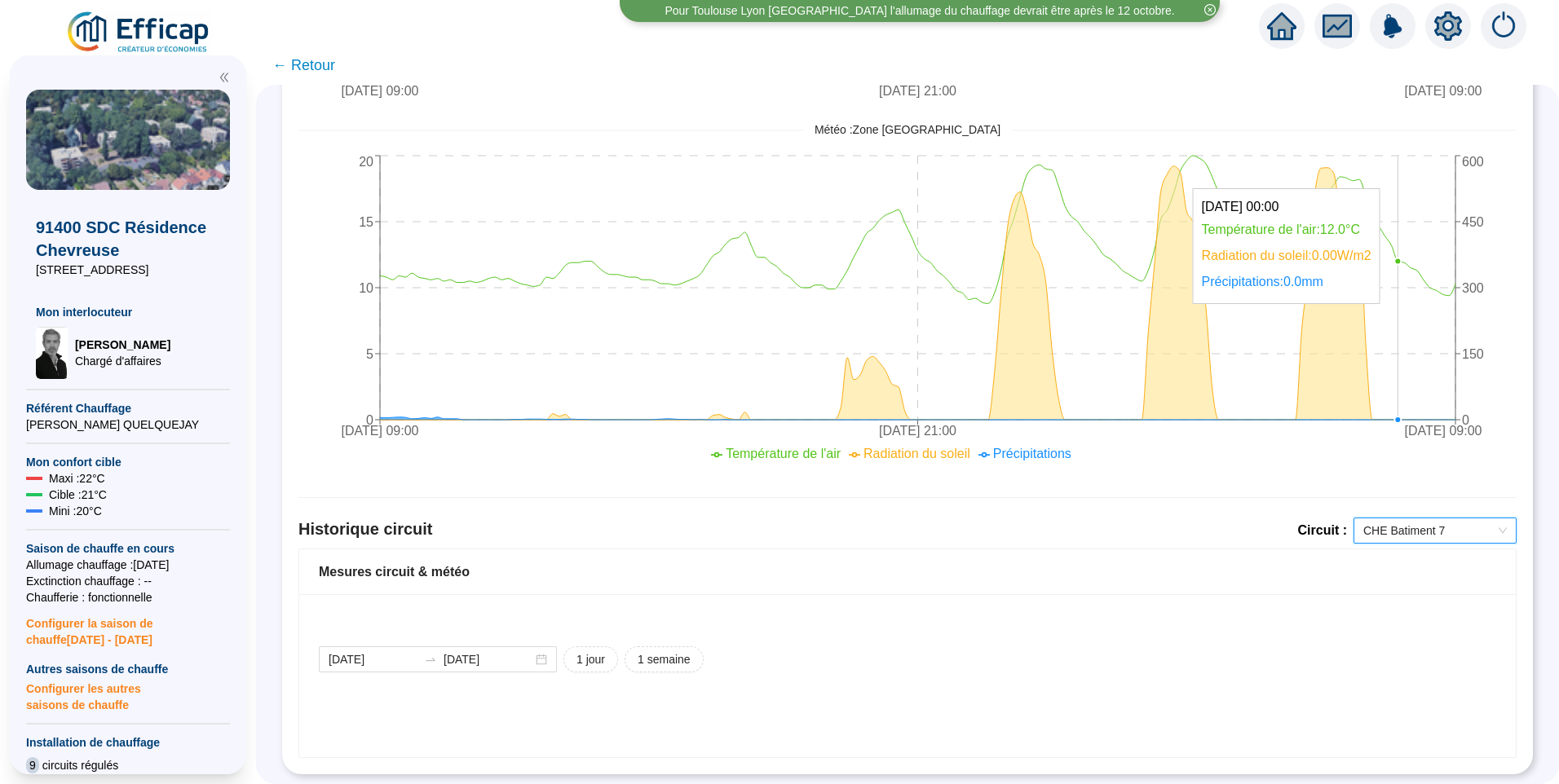
scroll to position [1365, 0]
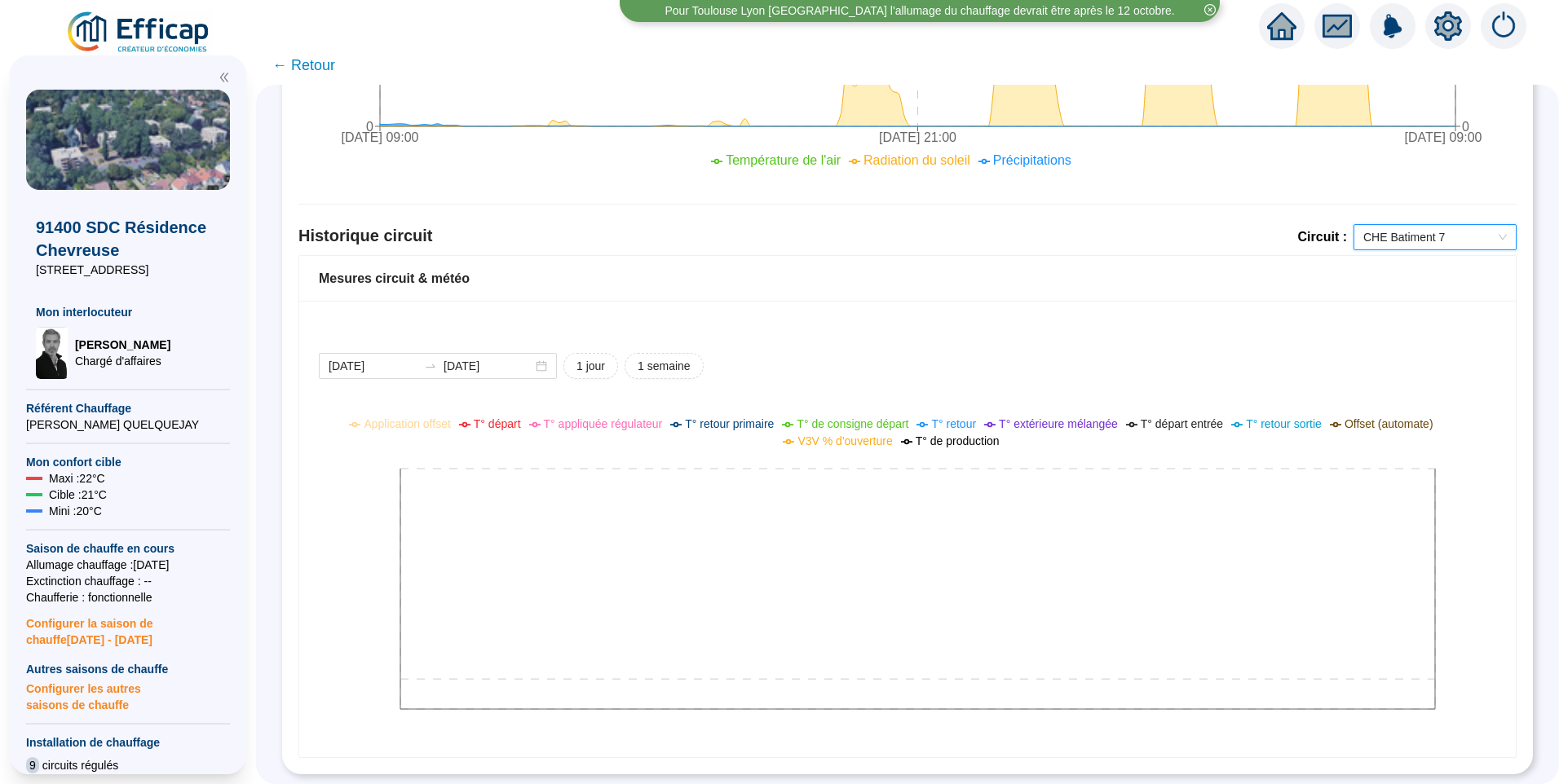
click at [1407, 230] on span "CHE Batiment 7" at bounding box center [1435, 237] width 143 height 24
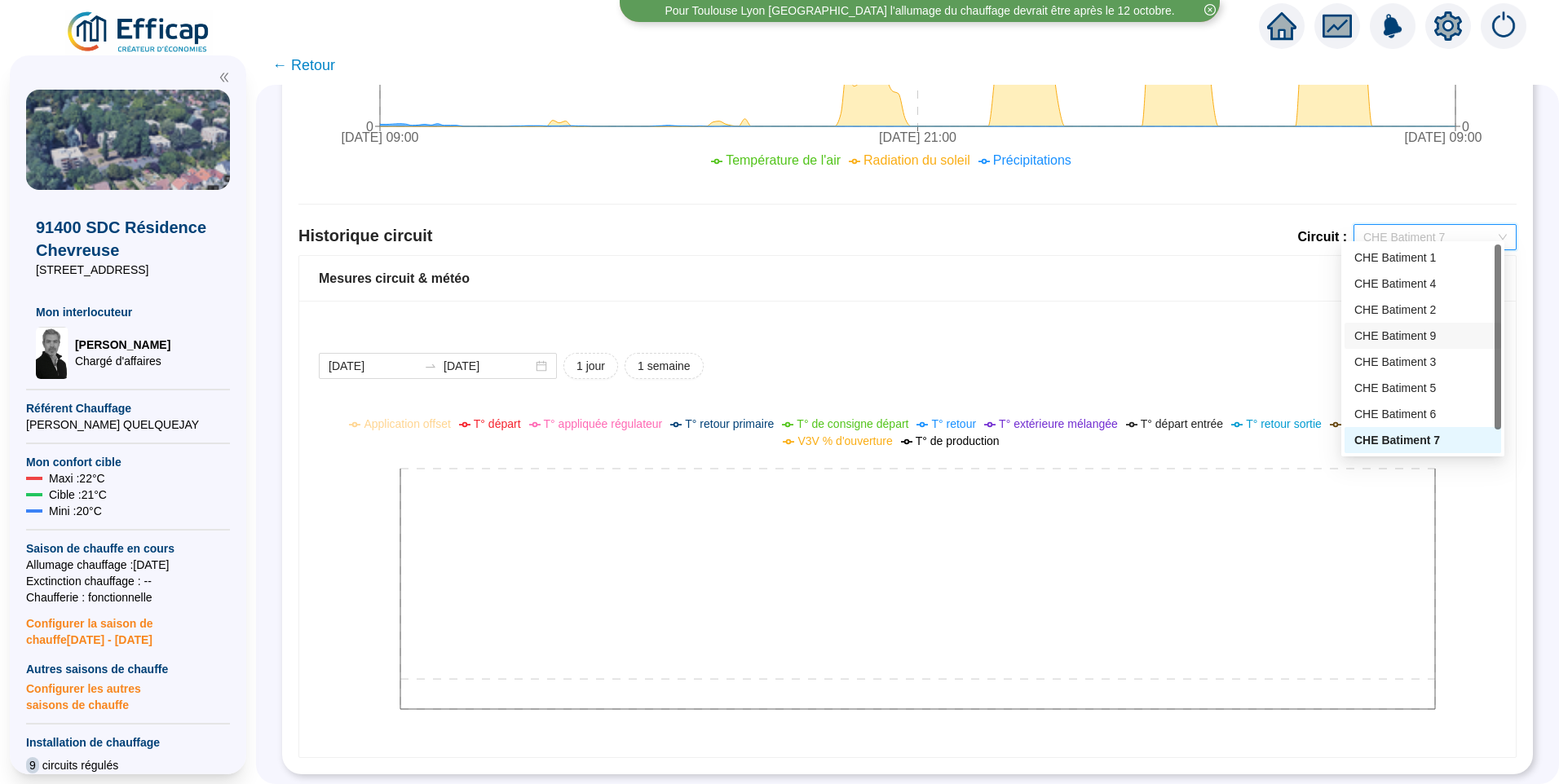
click at [1394, 336] on div "CHE Batiment 9" at bounding box center [1422, 335] width 137 height 17
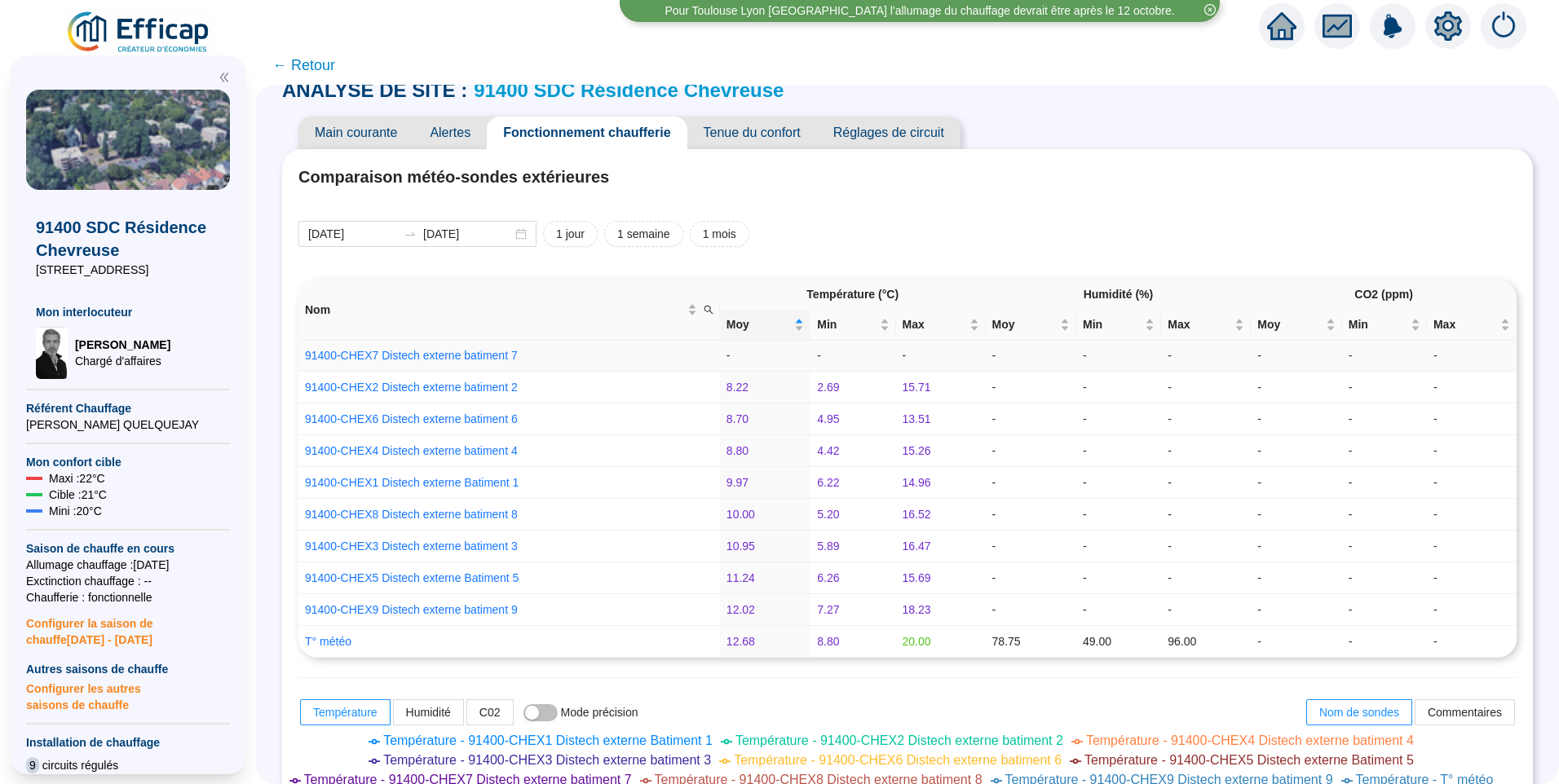
scroll to position [0, 0]
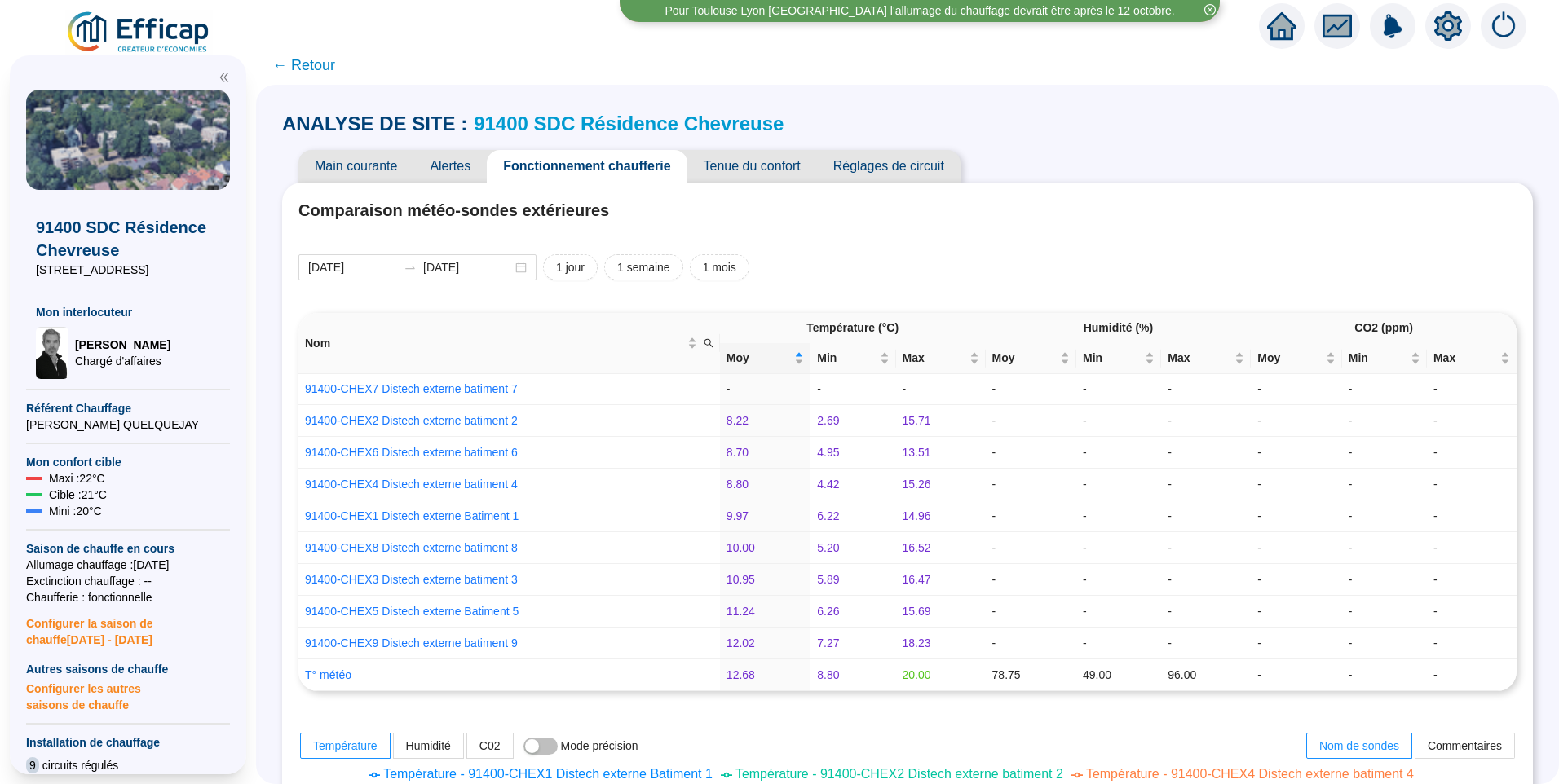
click at [629, 129] on link "91400 SDC Résidence Chevreuse" at bounding box center [629, 123] width 309 height 22
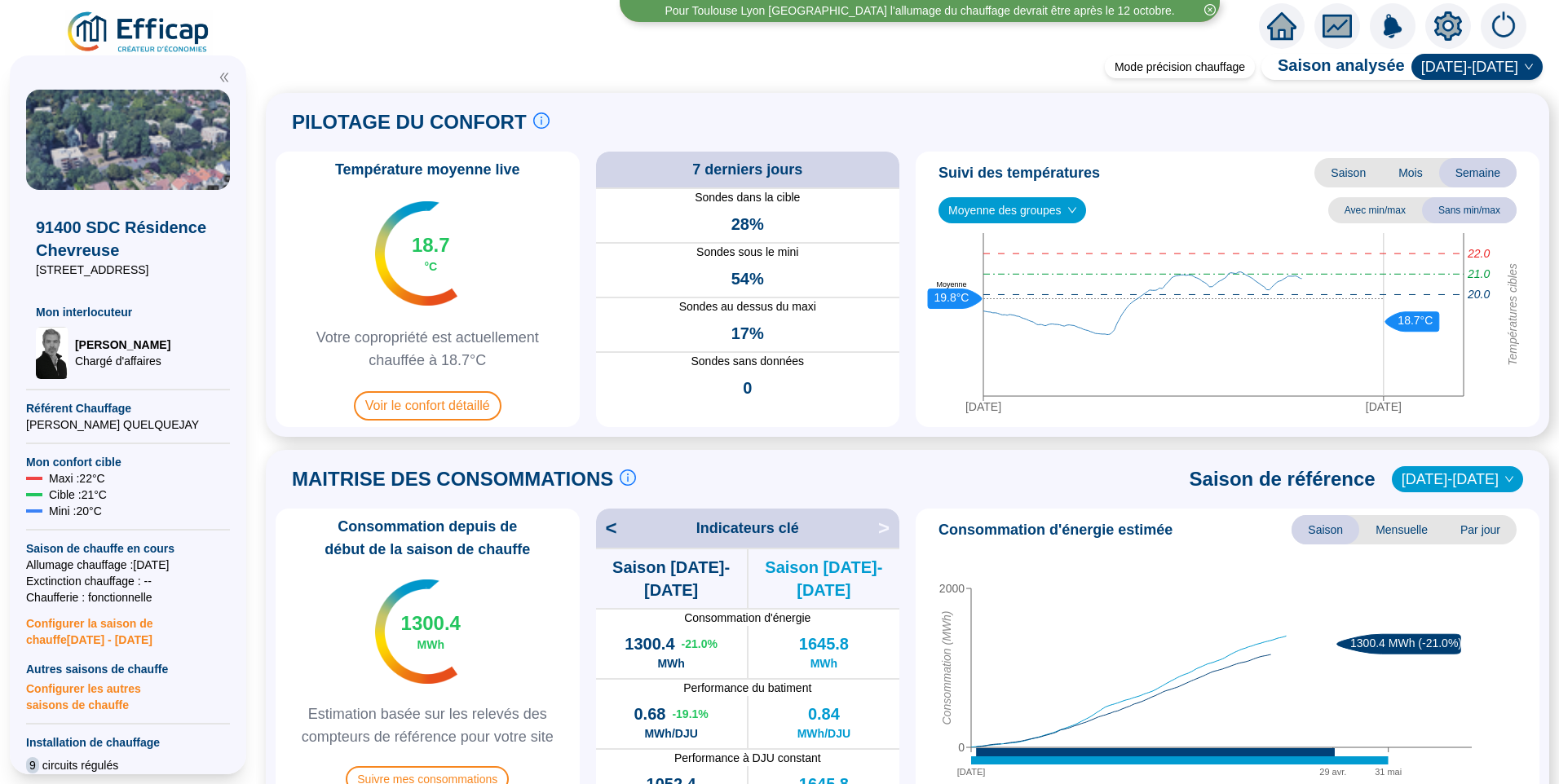
click at [138, 38] on img at bounding box center [139, 32] width 148 height 46
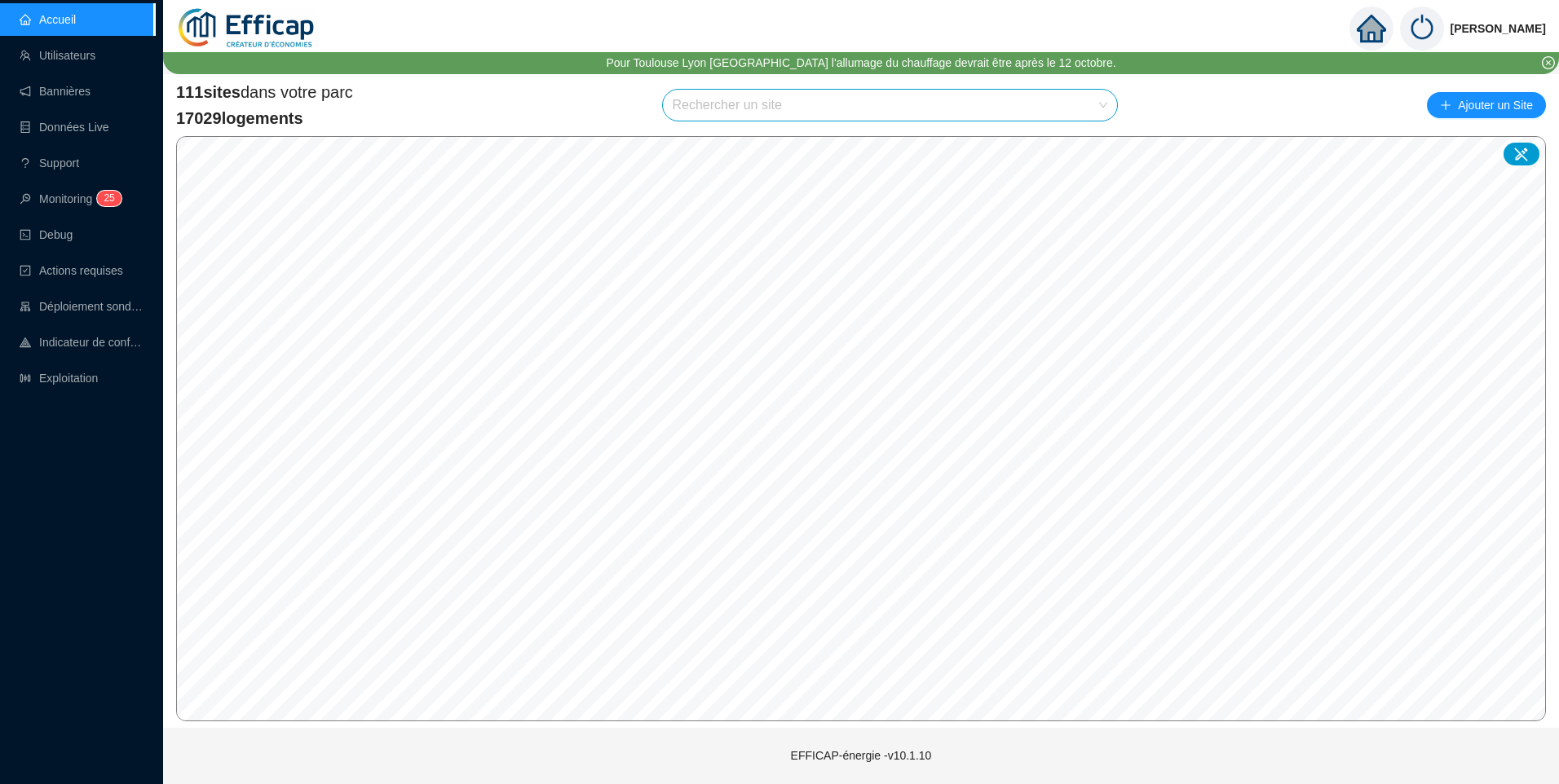
click at [715, 105] on input "search" at bounding box center [883, 105] width 420 height 31
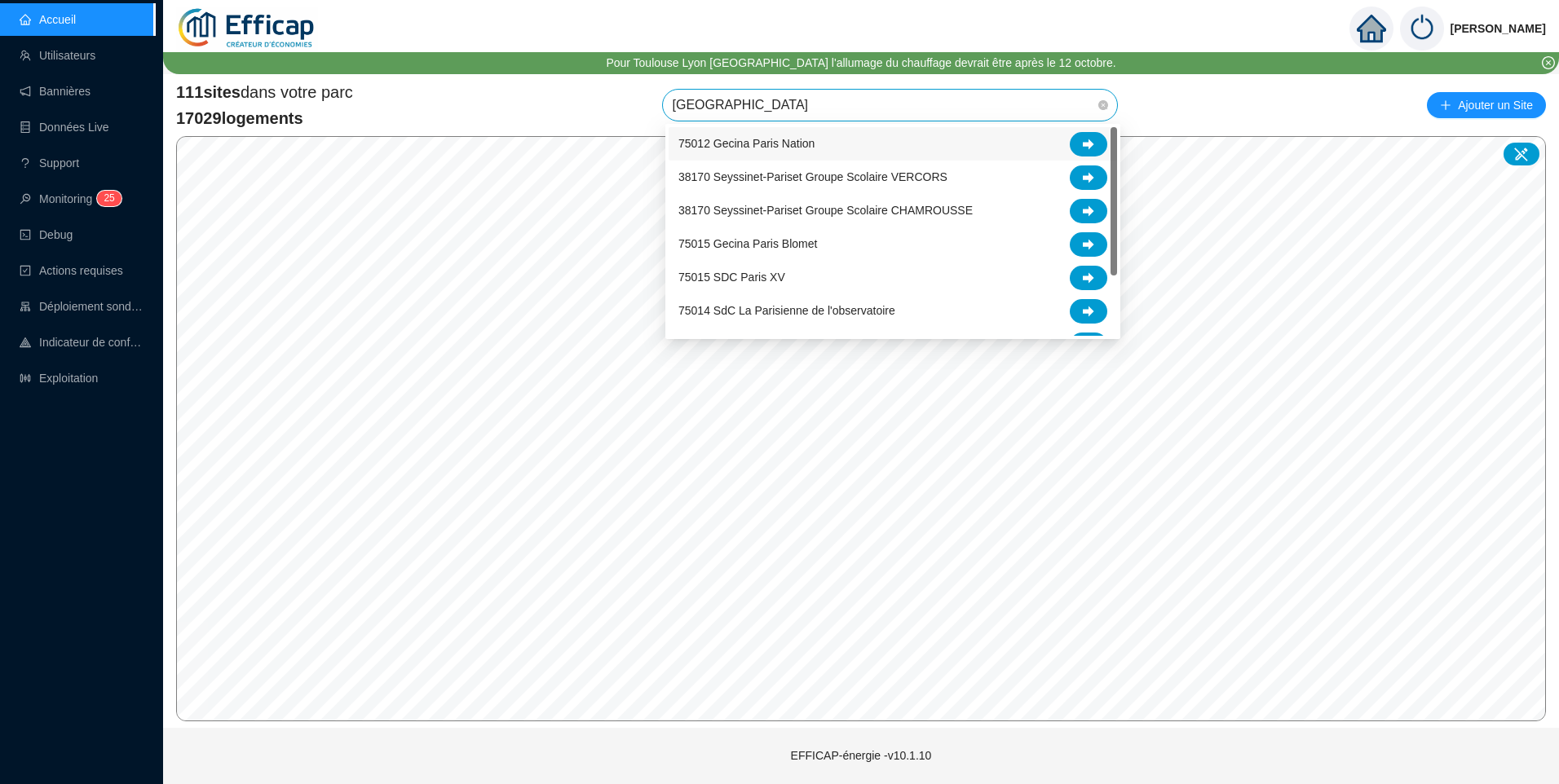
type input "parisi"
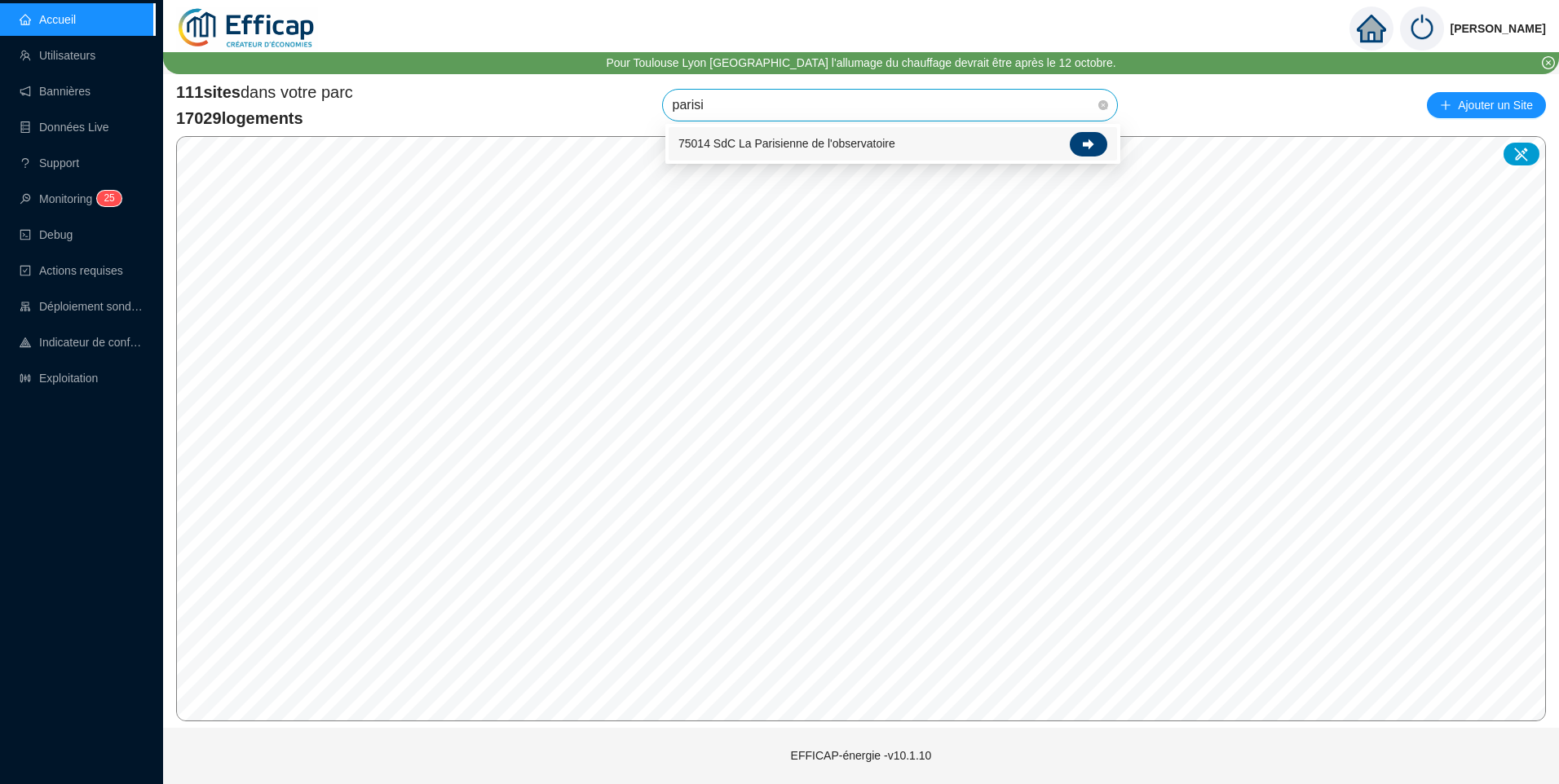
click at [1095, 139] on div at bounding box center [1089, 144] width 38 height 24
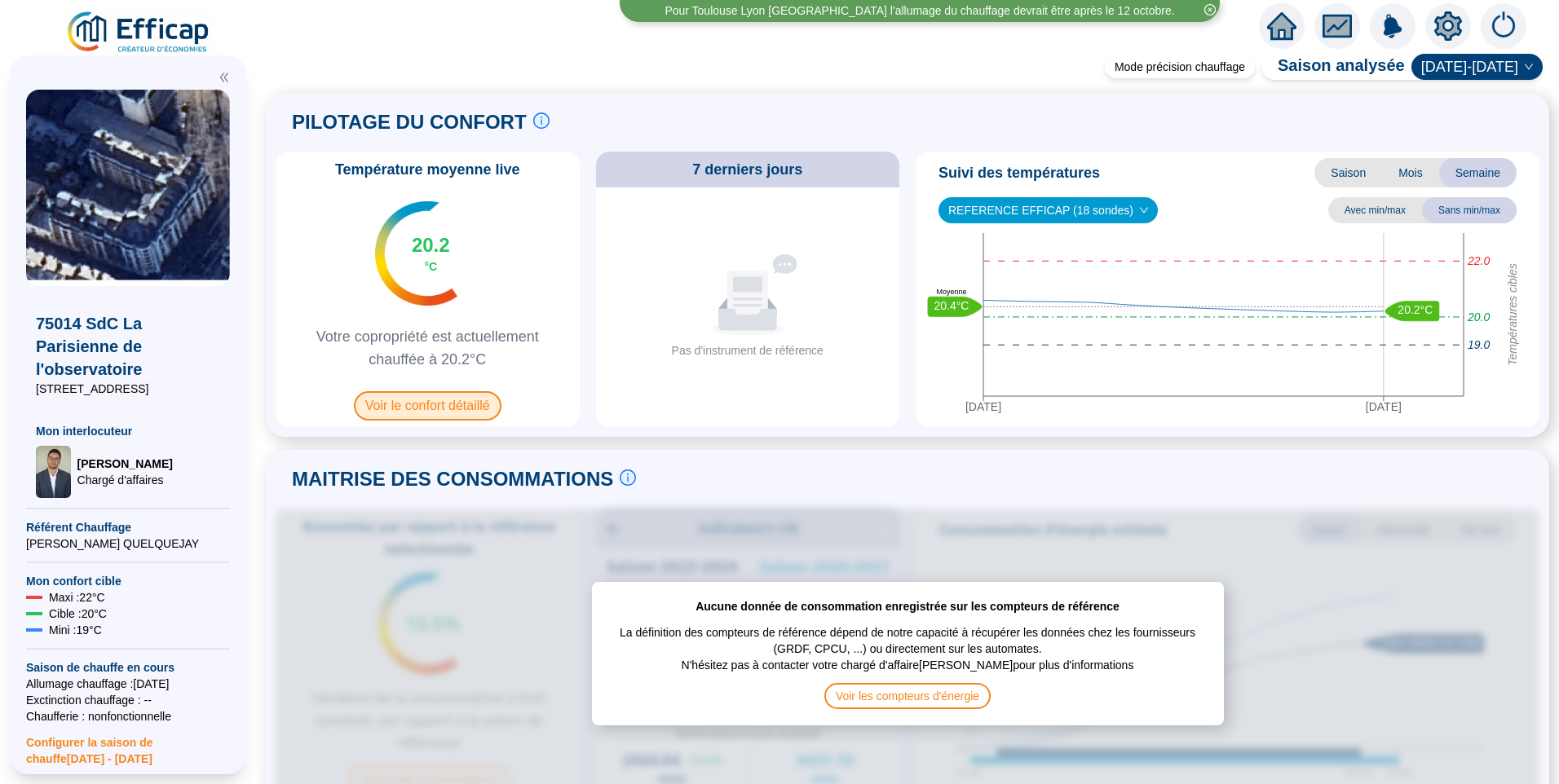
click at [420, 403] on span "Voir le confort détaillé" at bounding box center [428, 406] width 148 height 30
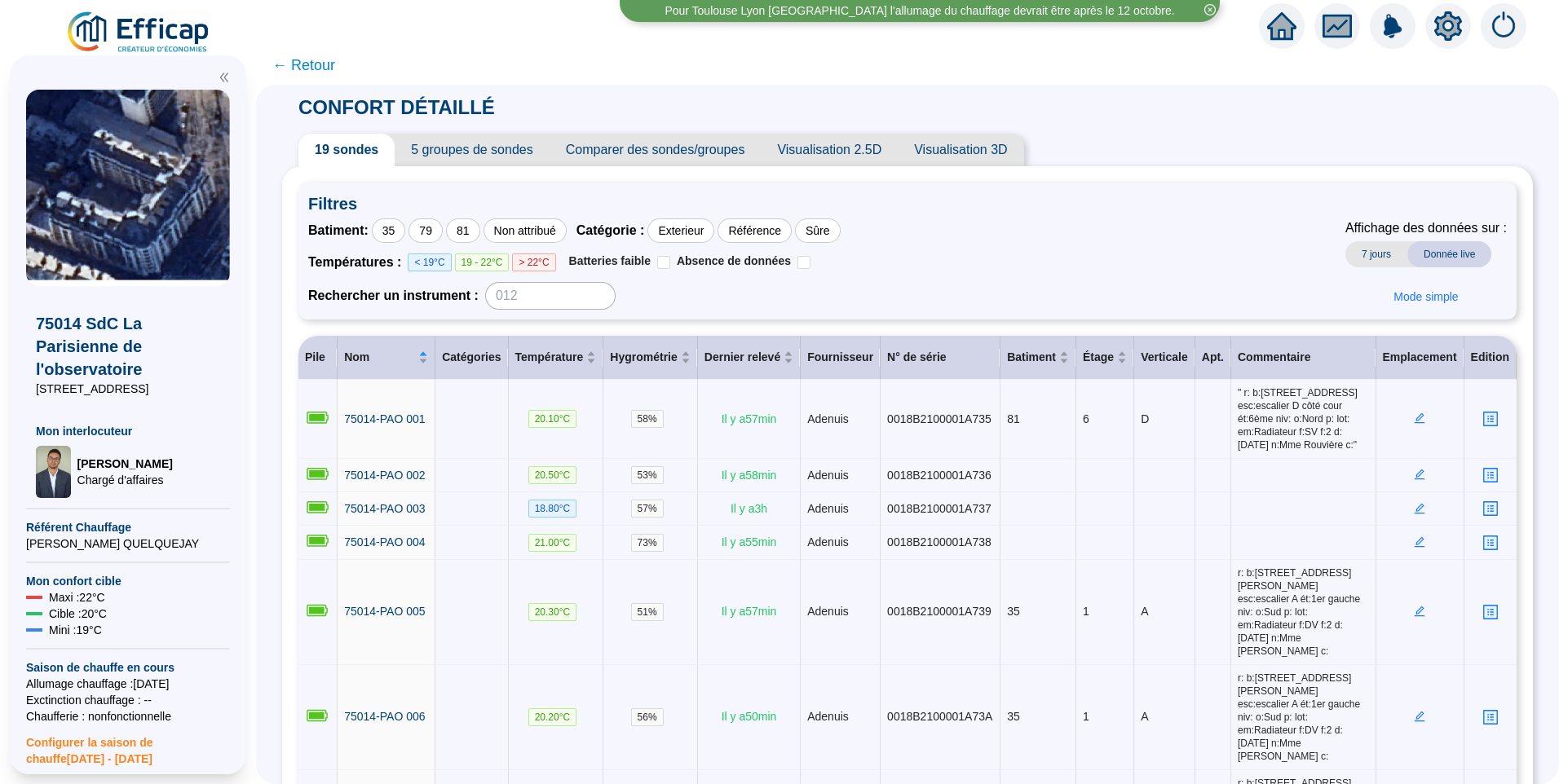
click at [447, 147] on span "5 groupes de sondes" at bounding box center [471, 150] width 154 height 32
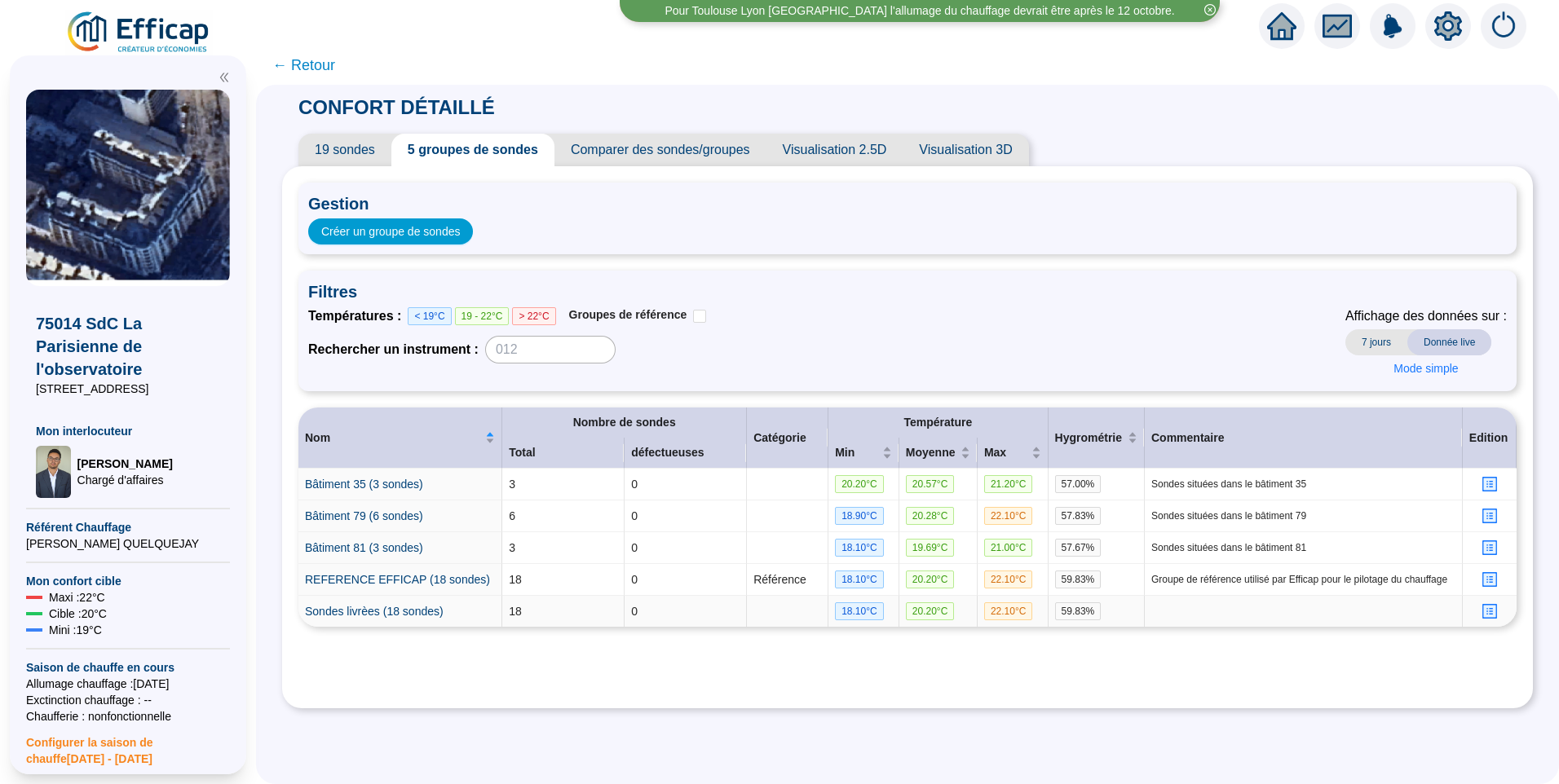
click at [1487, 613] on icon "profile" at bounding box center [1489, 611] width 6 height 6
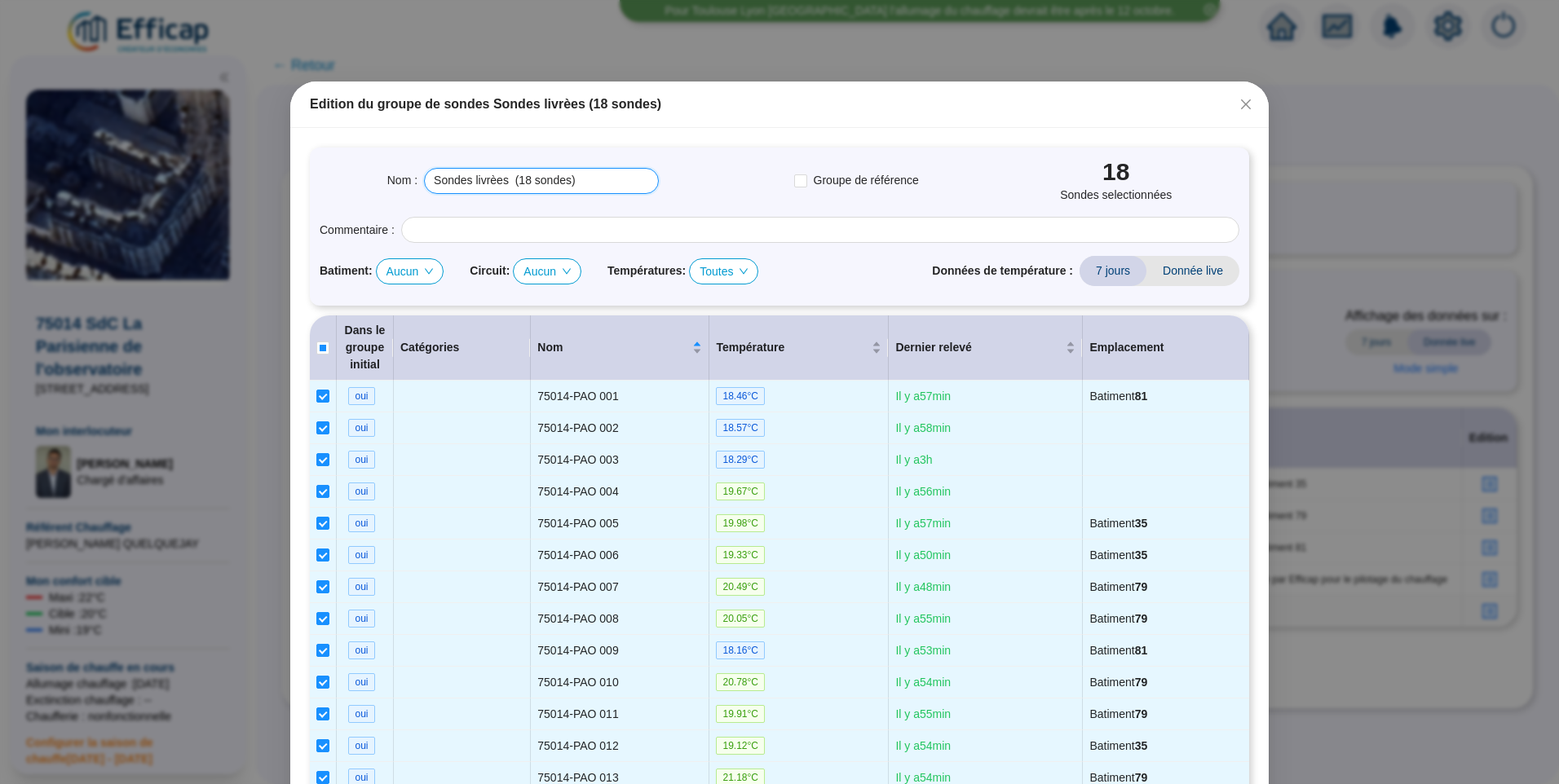
click at [491, 190] on input "Sondes livrèes (18 sondes)" at bounding box center [541, 181] width 235 height 26
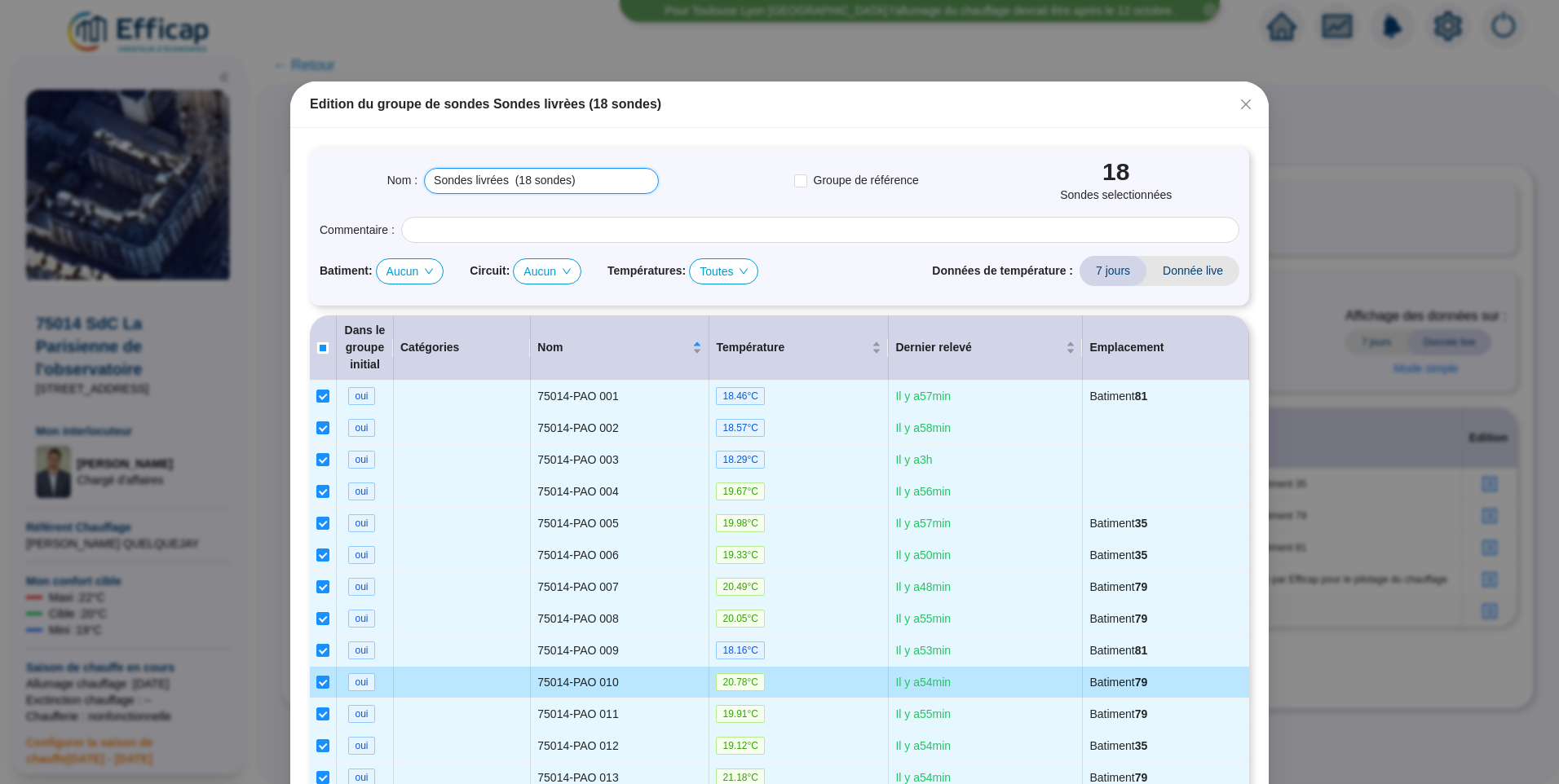
scroll to position [365, 0]
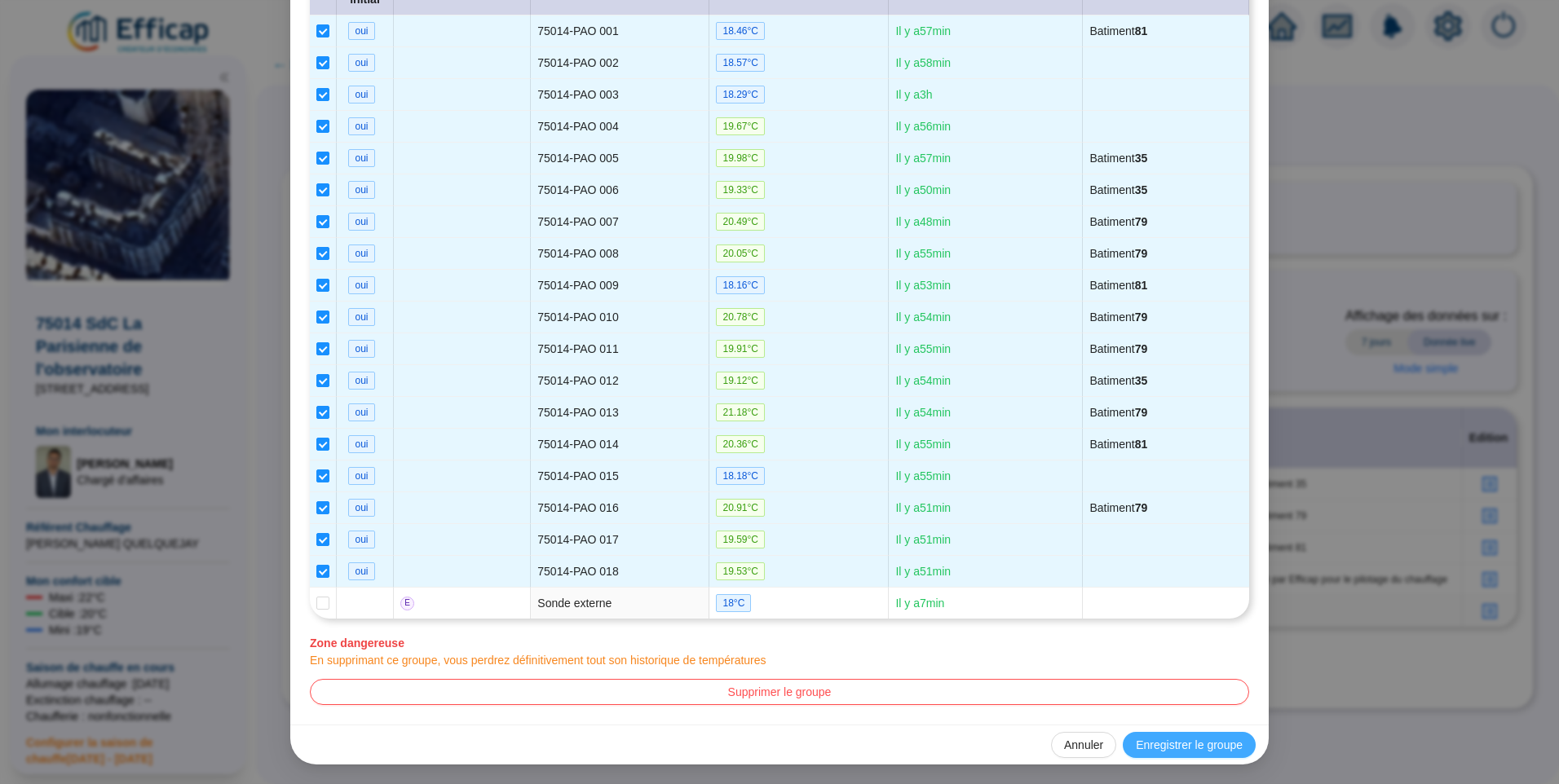
type input "Sondes livrées (18 sondes)"
click at [1165, 746] on span "Enregistrer le groupe" at bounding box center [1189, 745] width 106 height 17
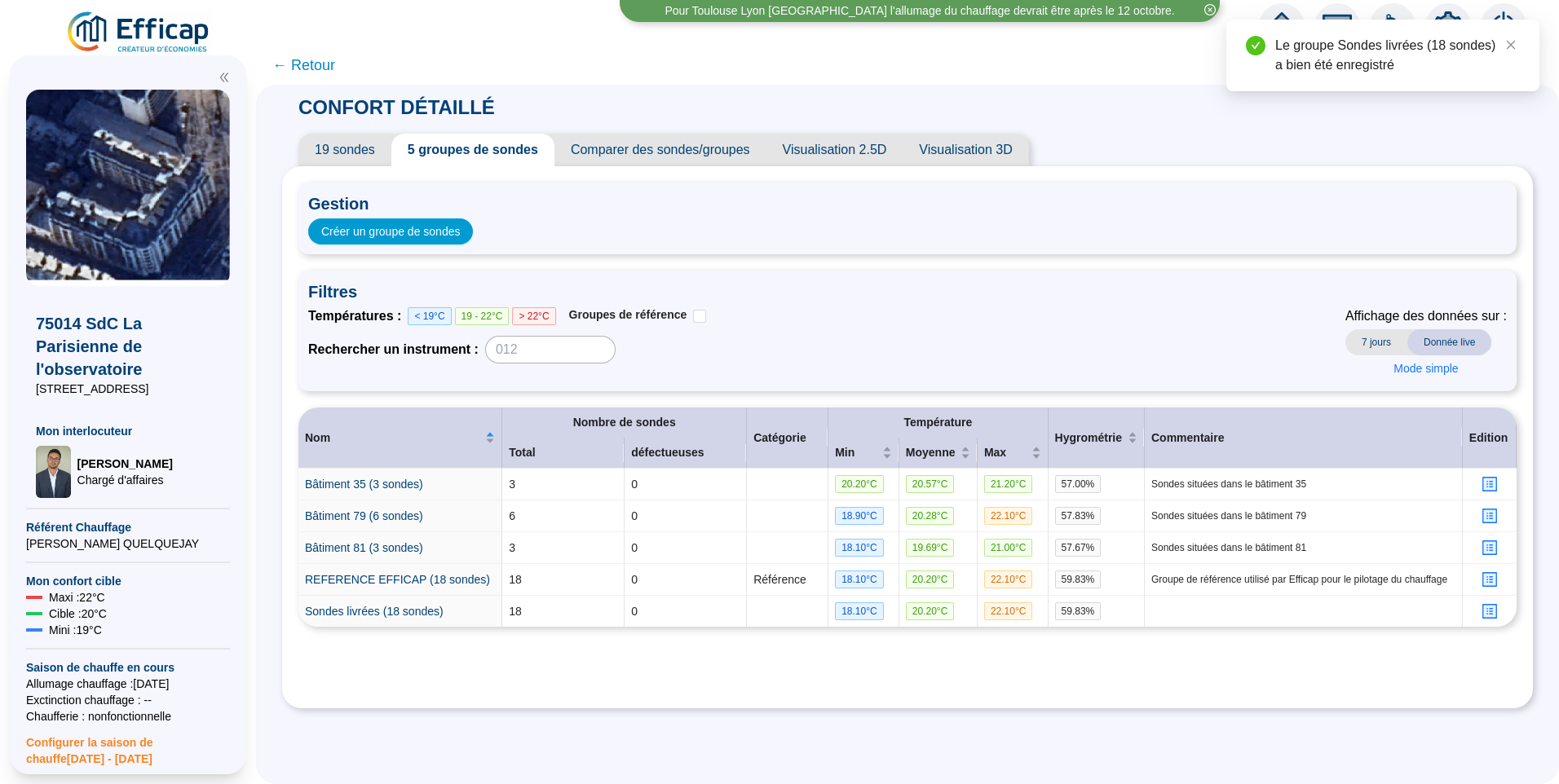
click at [348, 155] on span "19 sondes" at bounding box center [345, 150] width 93 height 32
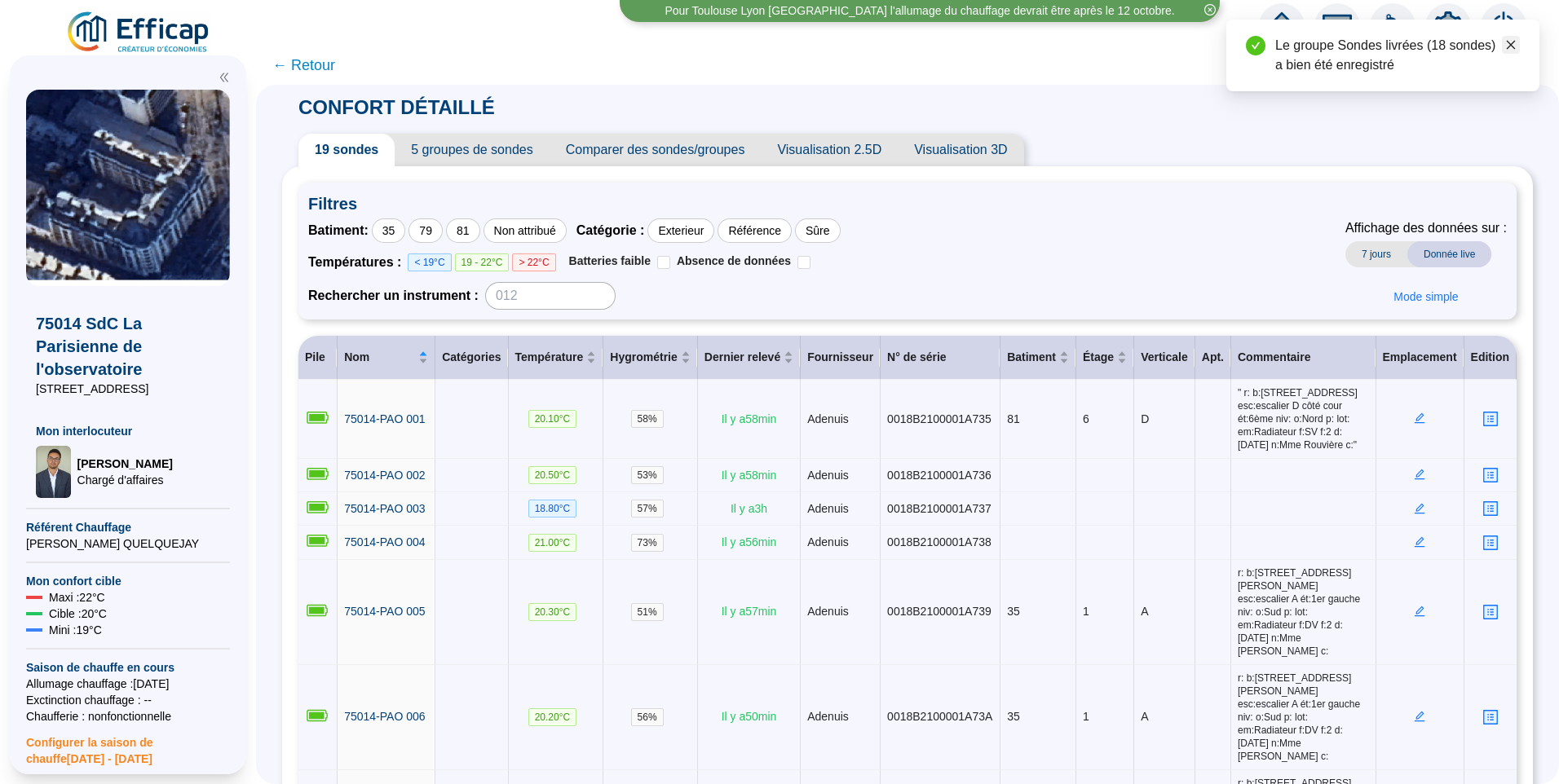
click at [1513, 50] on icon "close" at bounding box center [1511, 45] width 12 height 12
click at [1441, 25] on icon "setting" at bounding box center [1448, 25] width 28 height 26
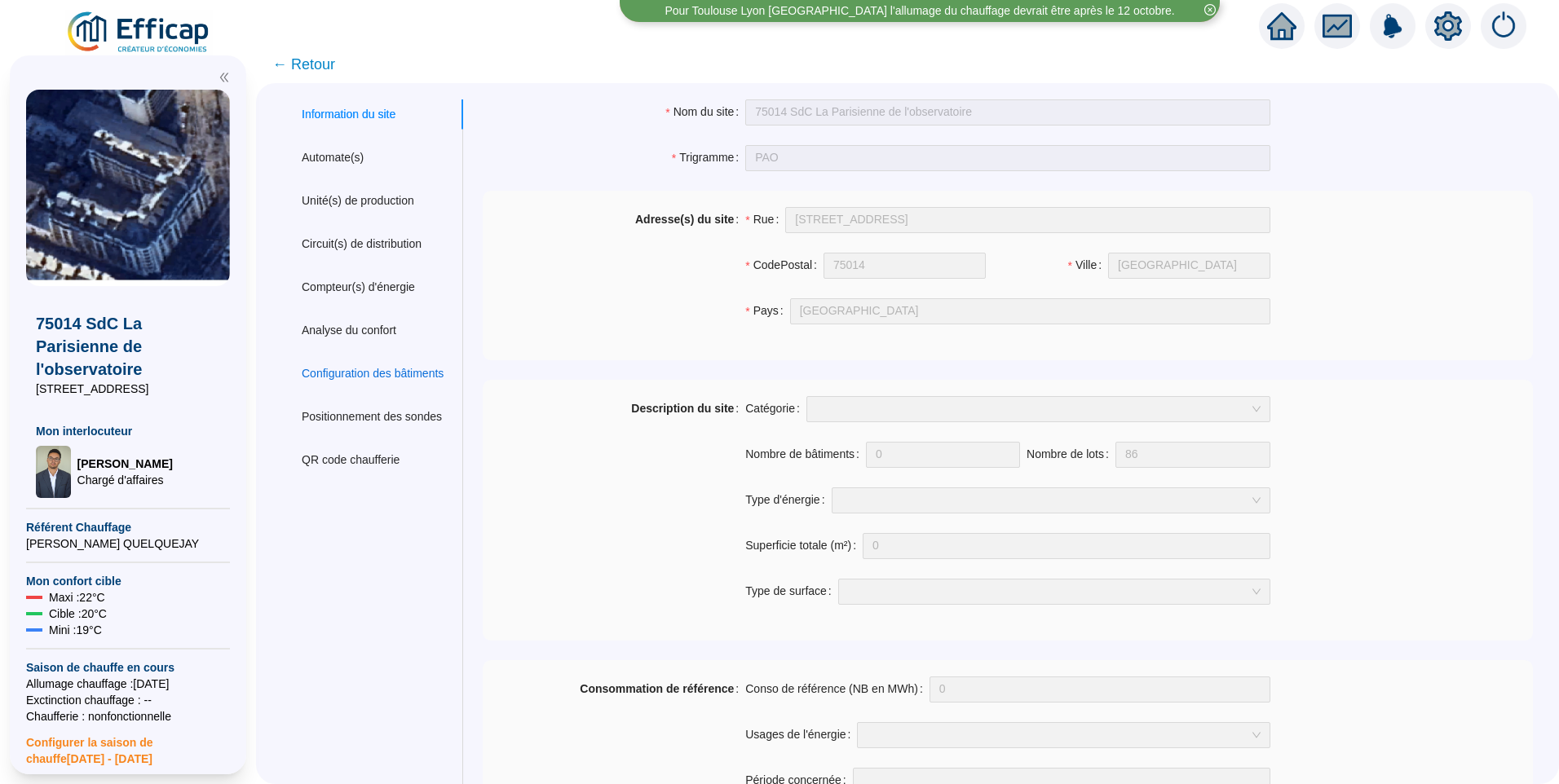
click at [364, 376] on div "Configuration des bâtiments" at bounding box center [372, 373] width 142 height 17
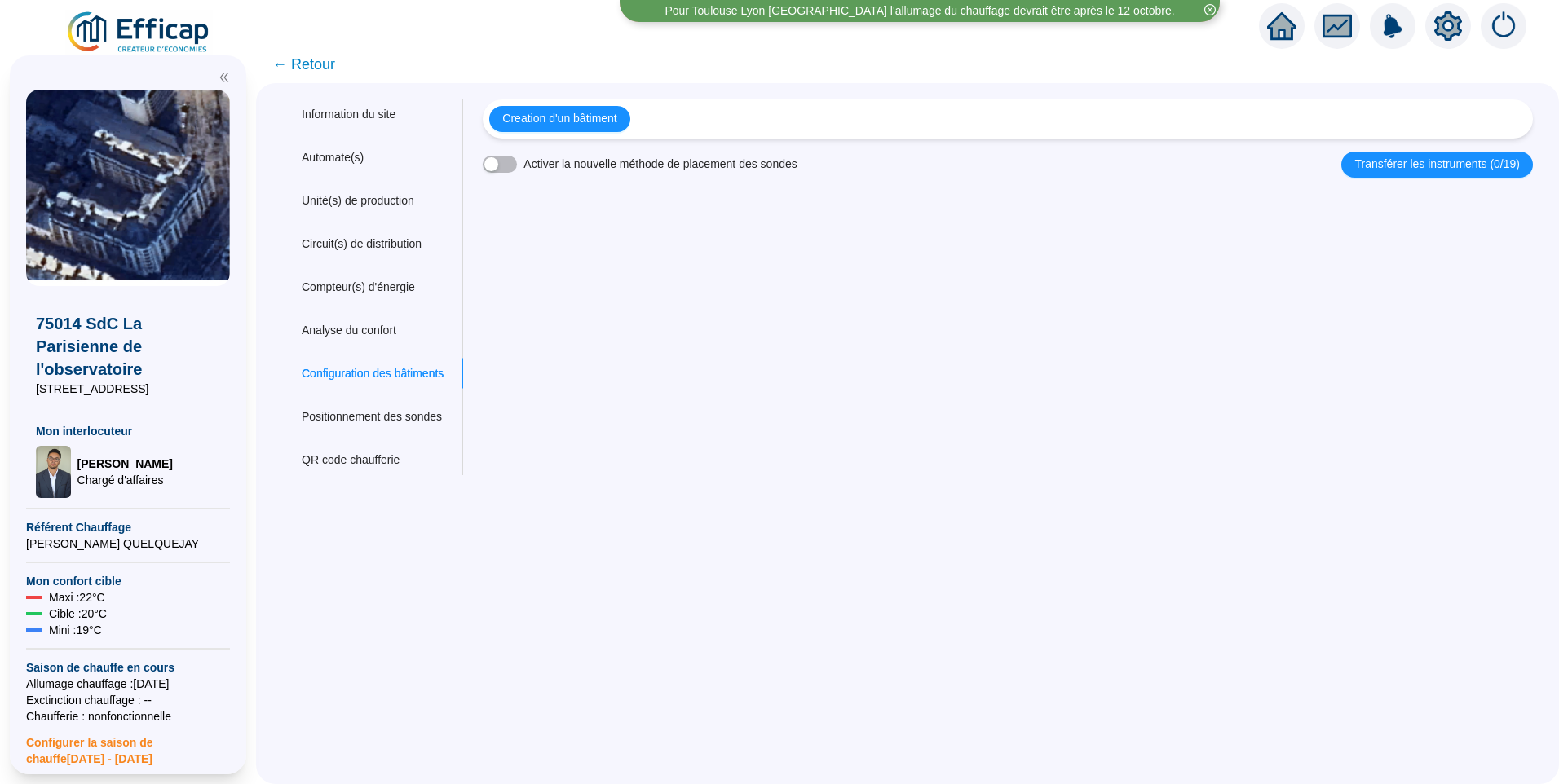
click at [332, 65] on span "← Retour" at bounding box center [303, 64] width 63 height 23
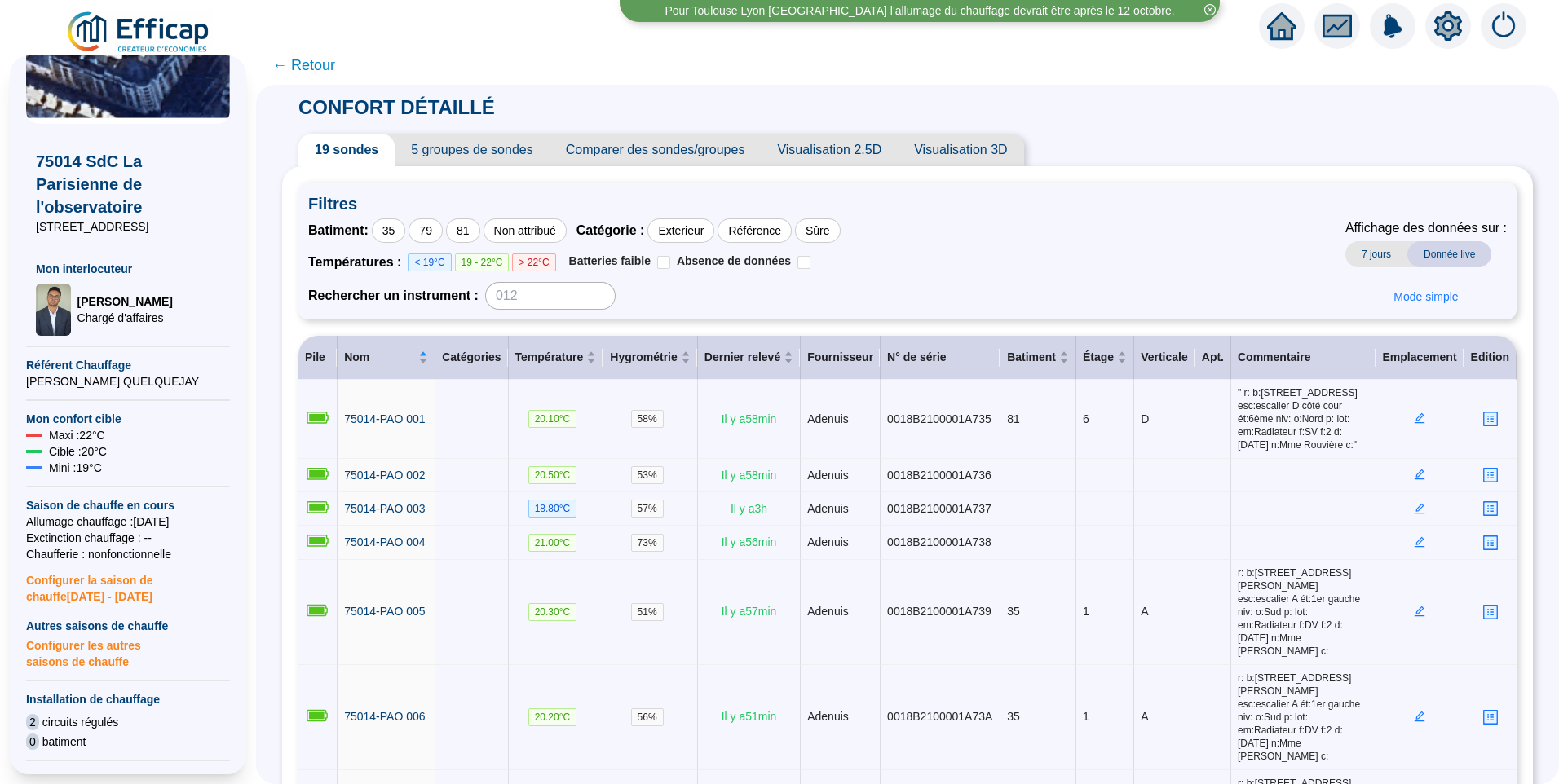
scroll to position [163, 0]
click at [86, 599] on span "Configurer la saison de chauffe 2025 - 2026" at bounding box center [128, 582] width 204 height 42
type input "[DATE]"
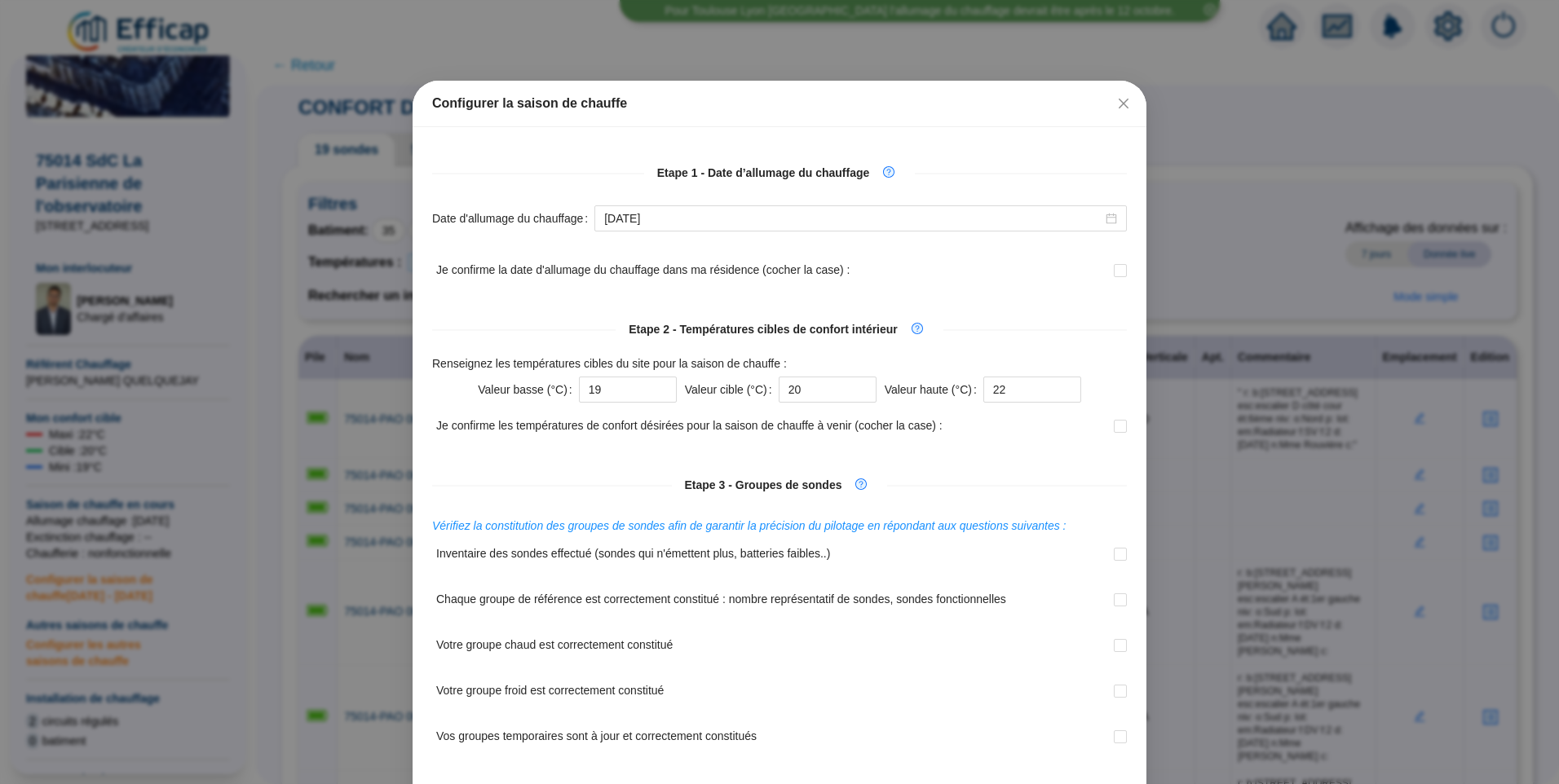
scroll to position [0, 0]
click at [1112, 97] on button "Close" at bounding box center [1123, 104] width 26 height 26
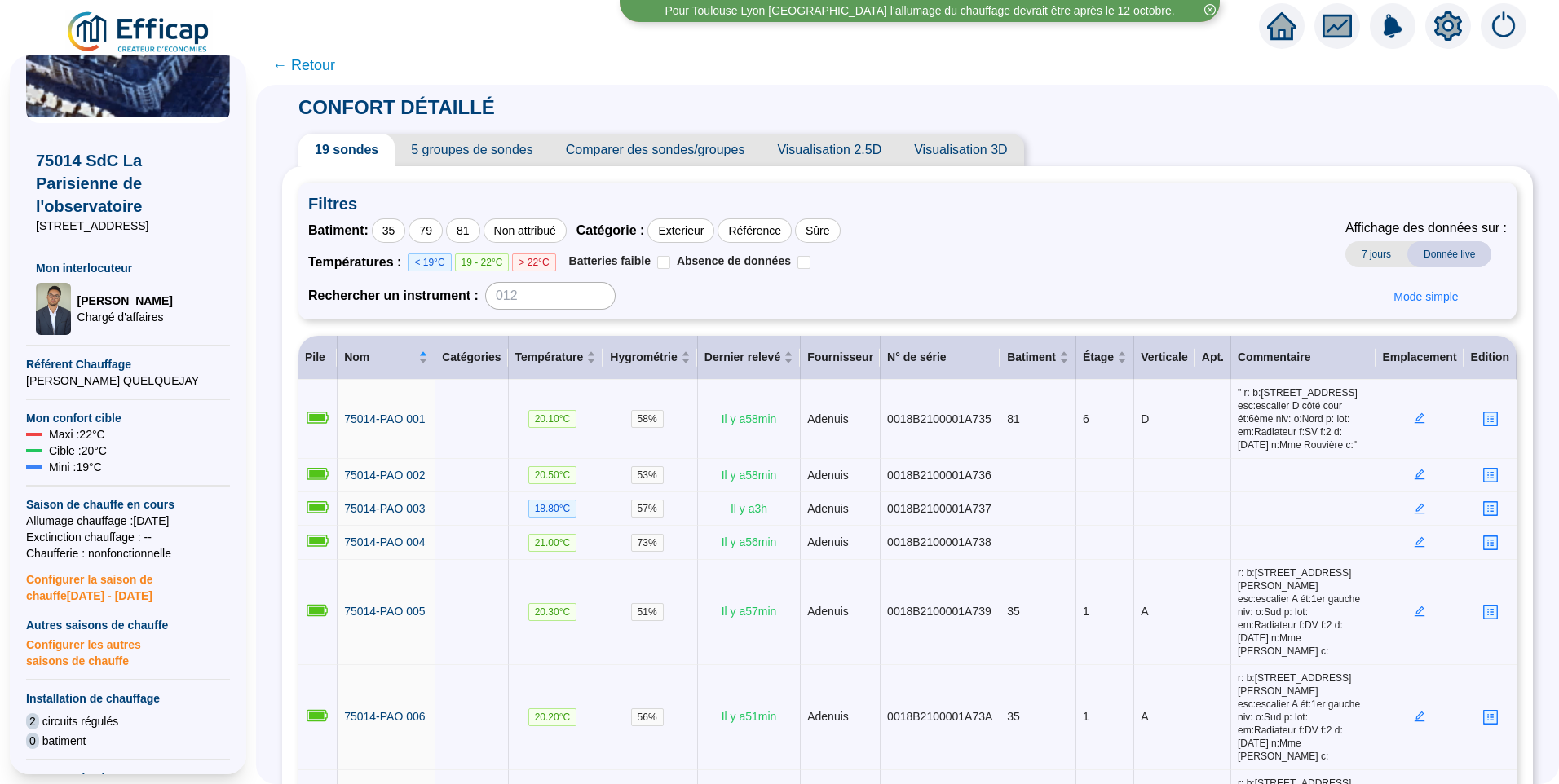
click at [87, 669] on span "Configurer les autres saisons de chauffe" at bounding box center [128, 651] width 204 height 36
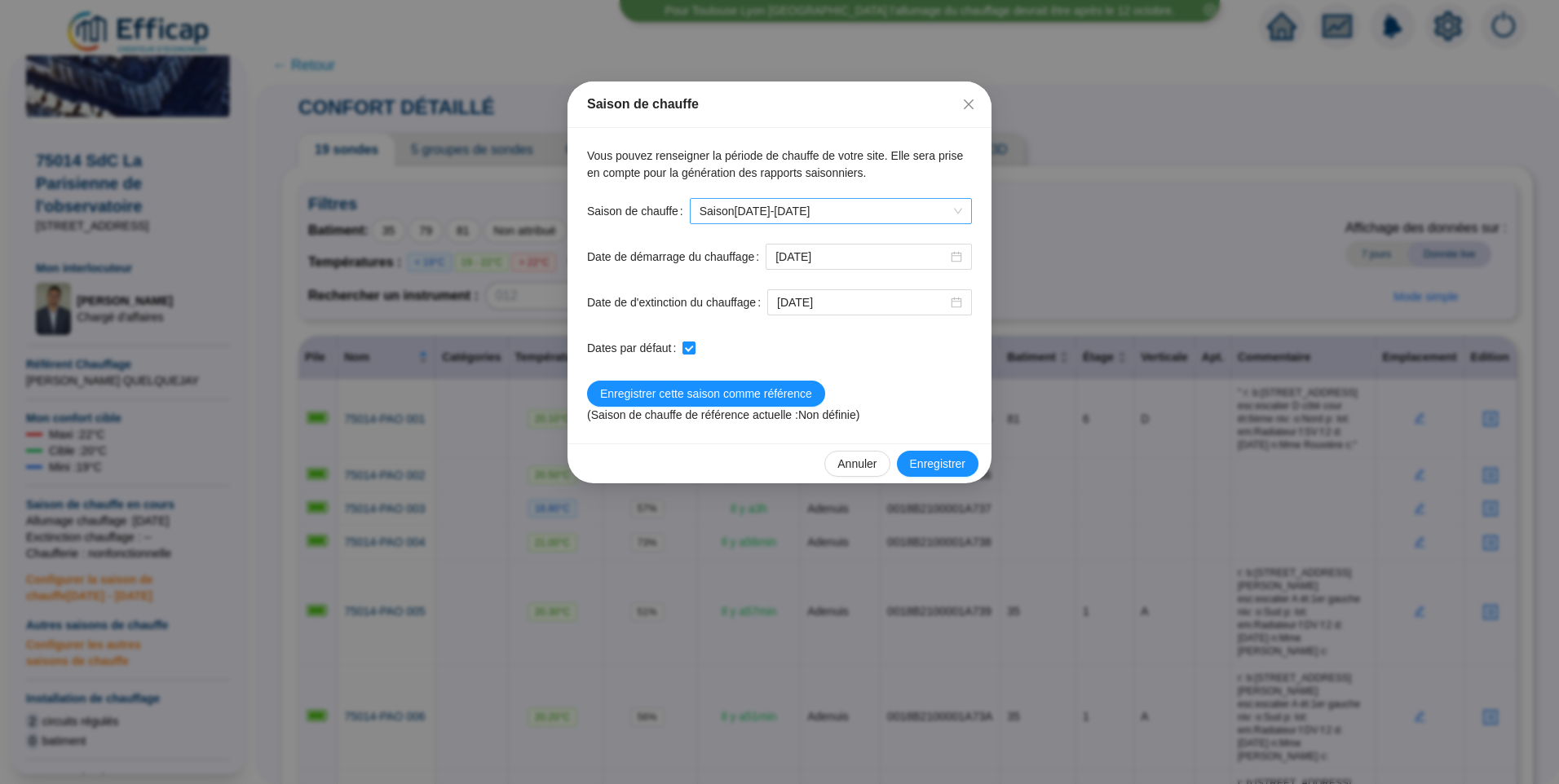
click at [815, 219] on span "Saison 2025-2026" at bounding box center [831, 210] width 263 height 24
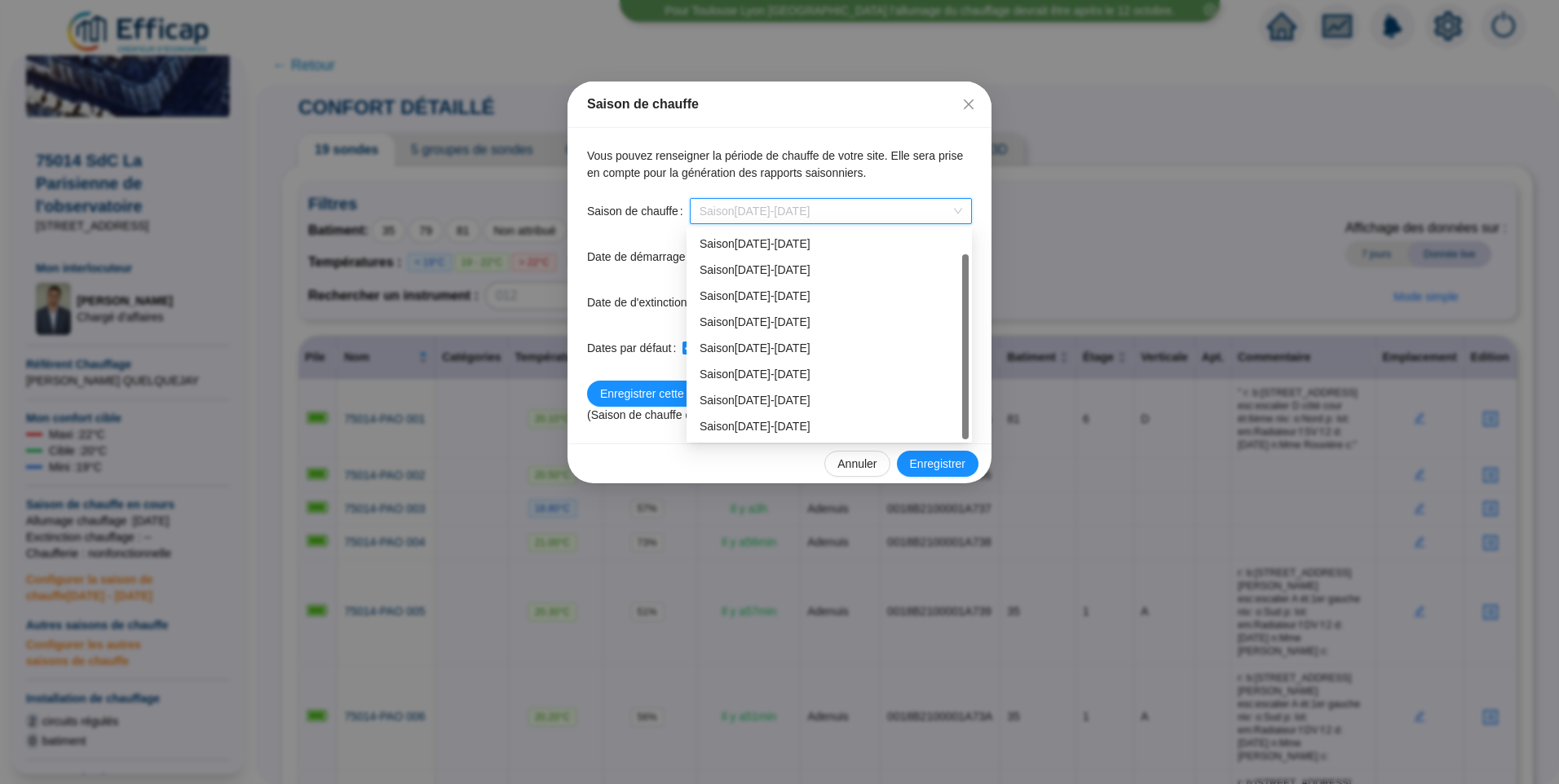
scroll to position [26, 0]
click at [771, 400] on div "Saison 2024-2025" at bounding box center [829, 400] width 259 height 17
type input "2024-10-01"
type input "2025-05-31"
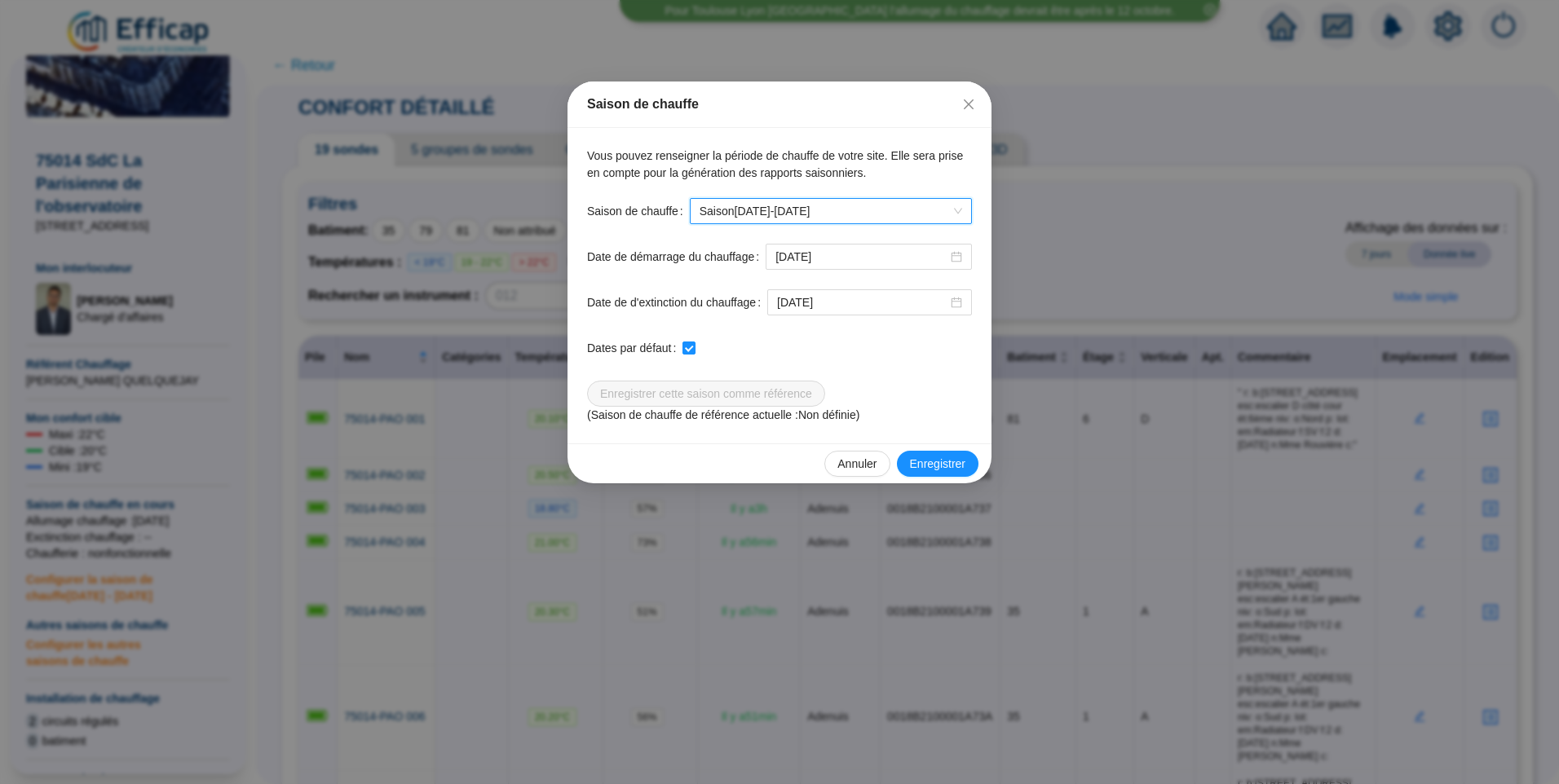
click at [800, 211] on span "Saison 2024-2025" at bounding box center [831, 210] width 263 height 24
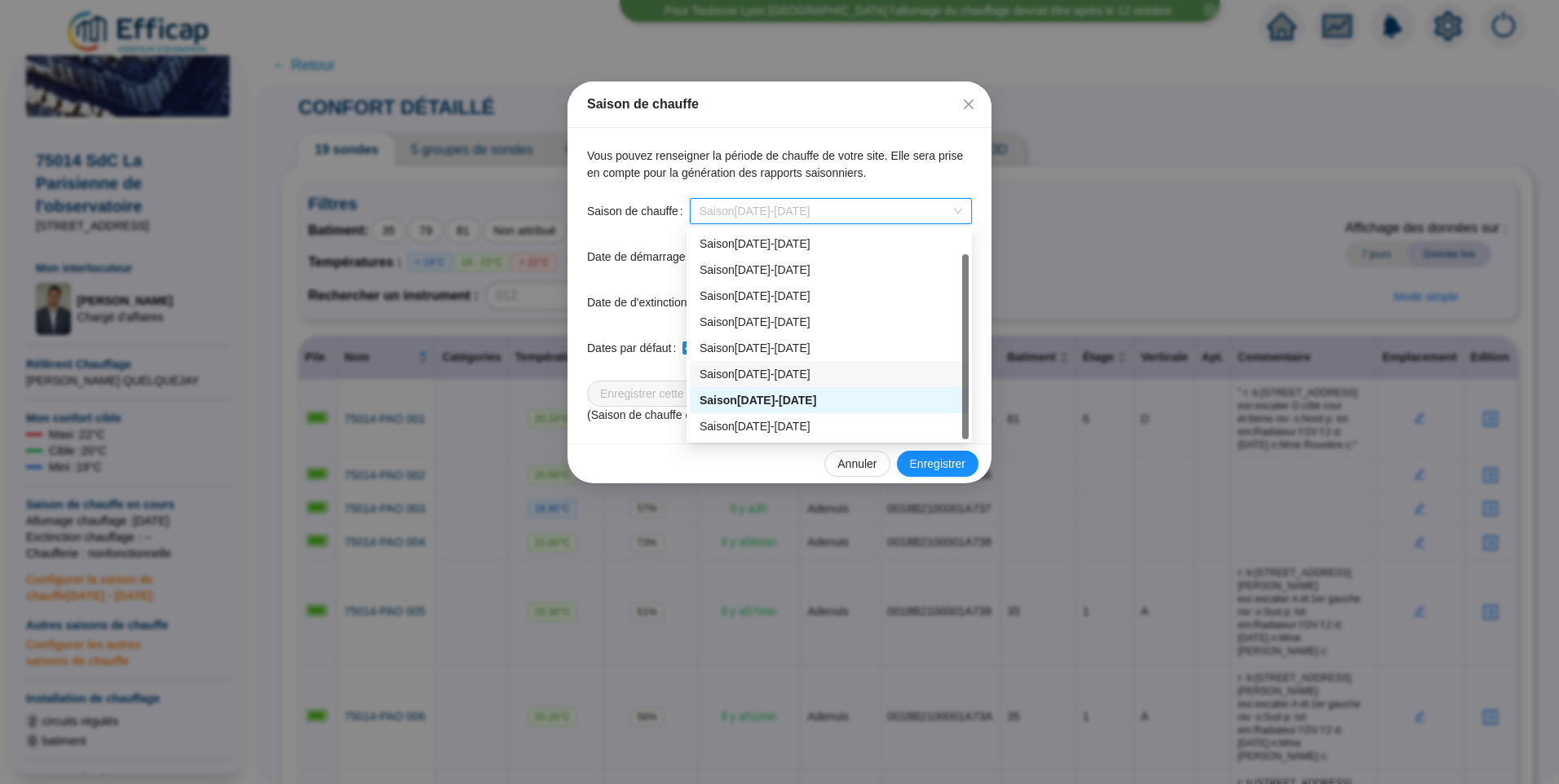
click at [778, 374] on div "Saison 2023-2024" at bounding box center [829, 374] width 259 height 17
type input "2023-10-01"
type input "2024-05-31"
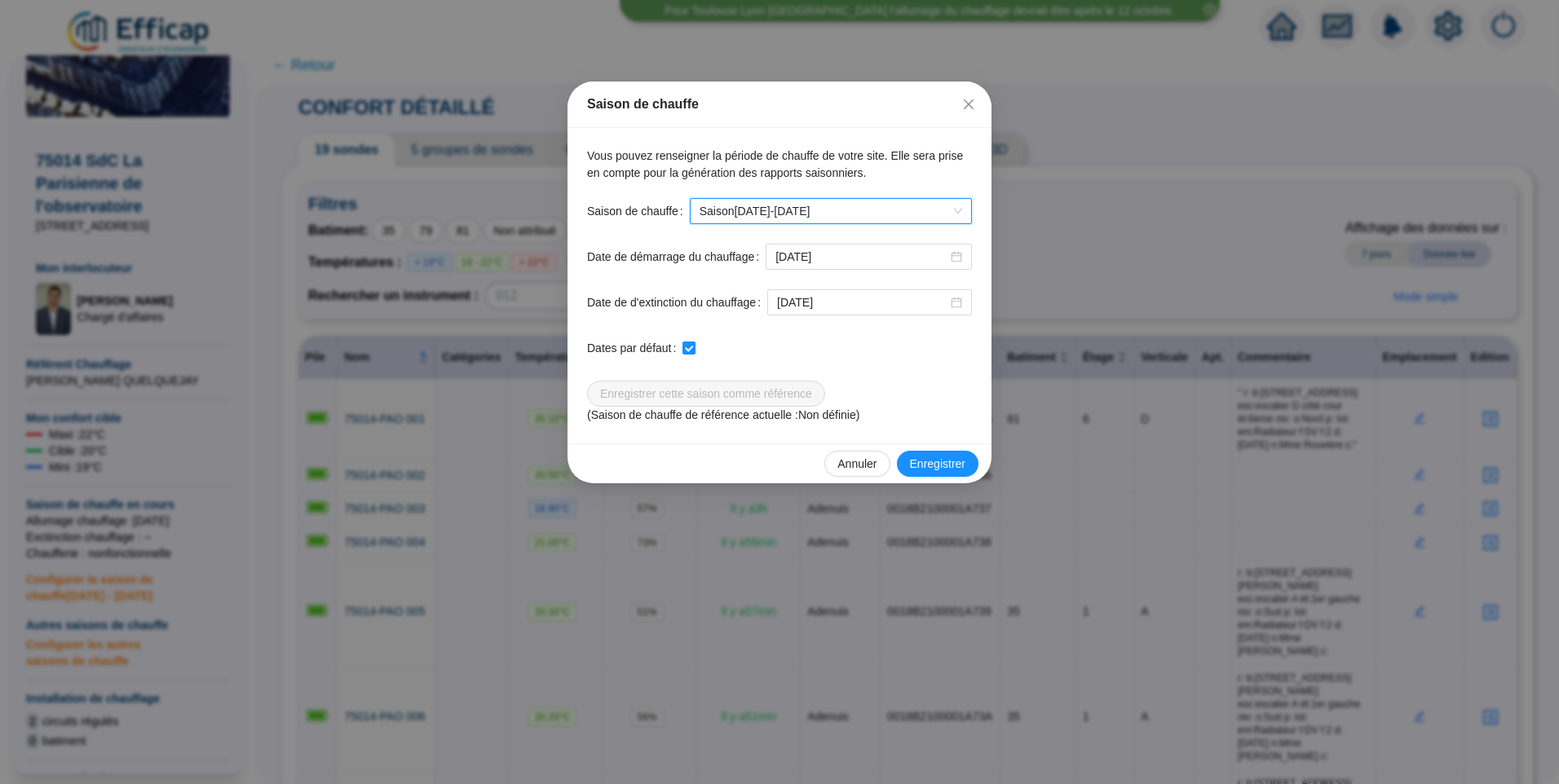
click at [813, 211] on span "Saison 2023-2024" at bounding box center [831, 210] width 263 height 24
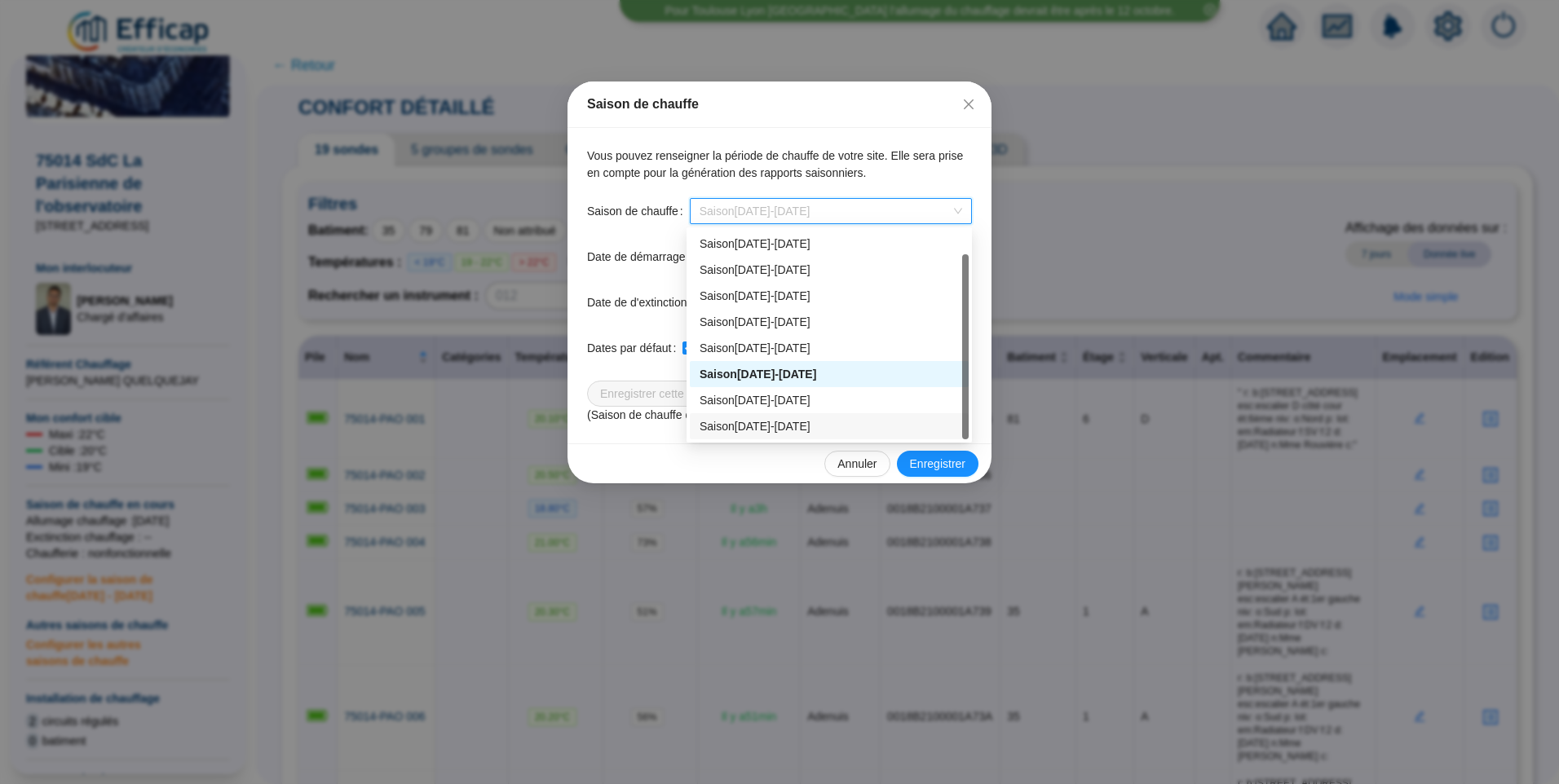
click at [767, 423] on div "Saison 2025-2026" at bounding box center [829, 426] width 259 height 17
type input "[DATE]"
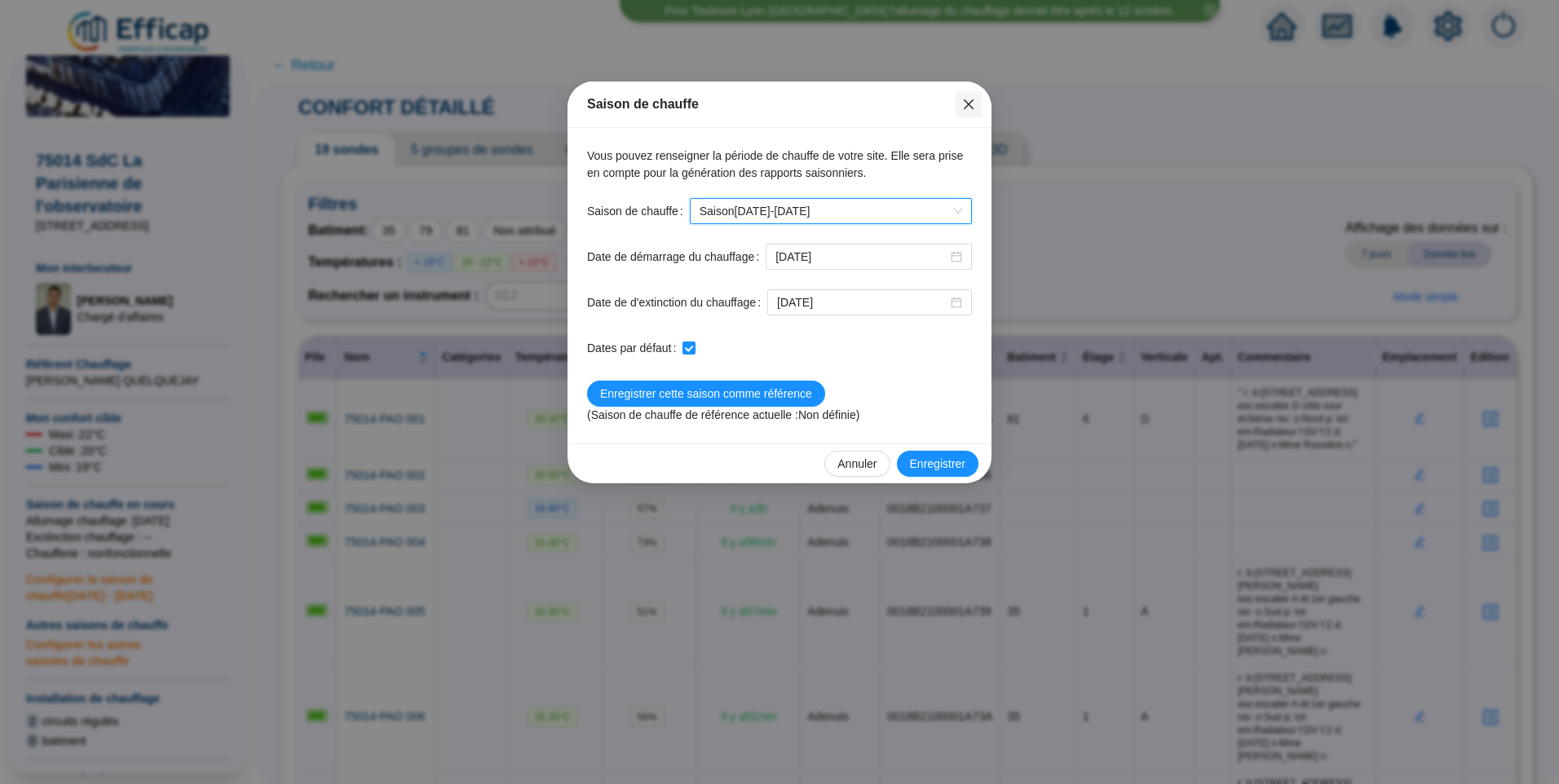
click at [973, 103] on icon "close" at bounding box center [969, 104] width 13 height 13
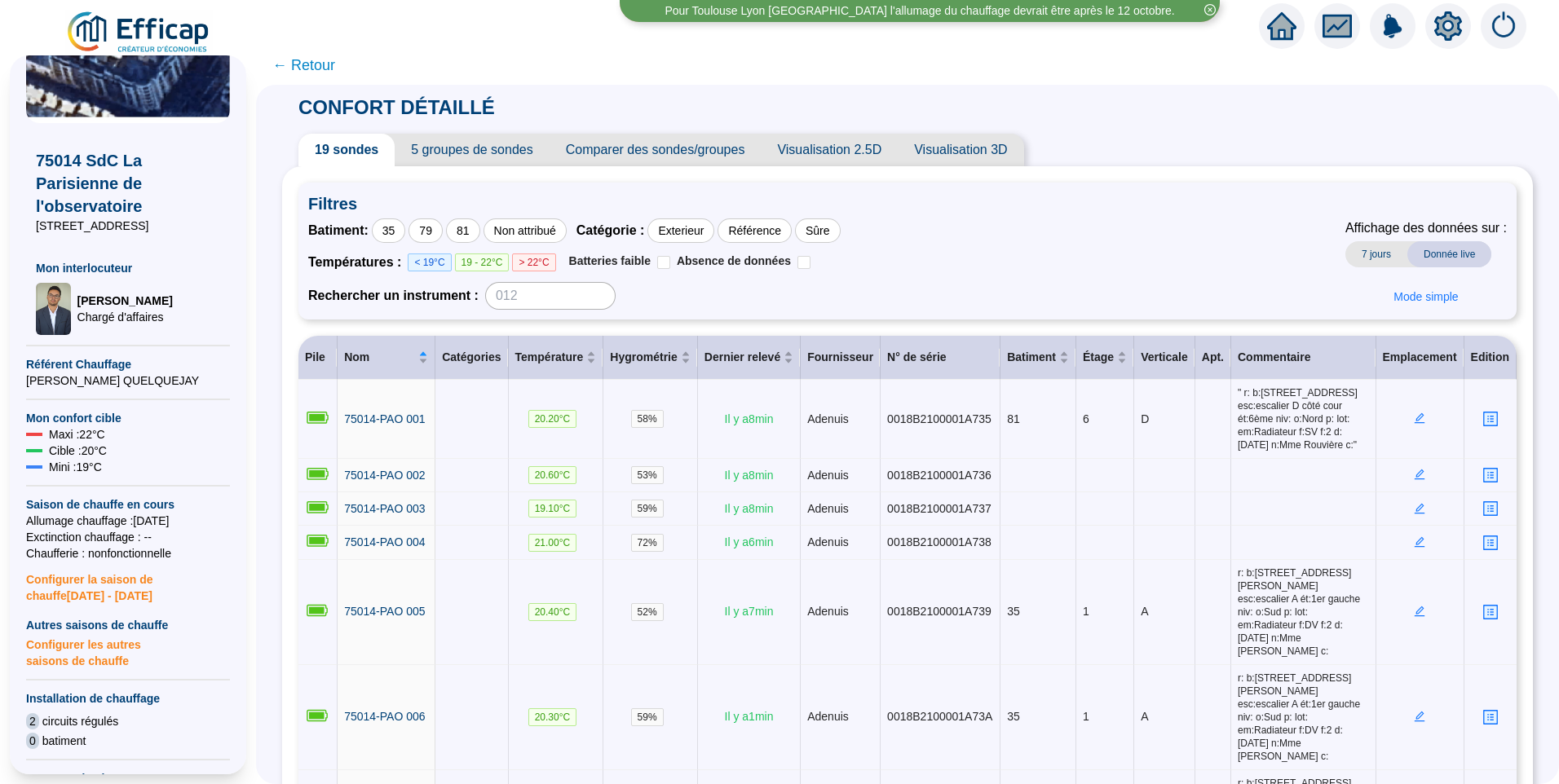
click at [1436, 27] on icon "setting" at bounding box center [1448, 26] width 30 height 30
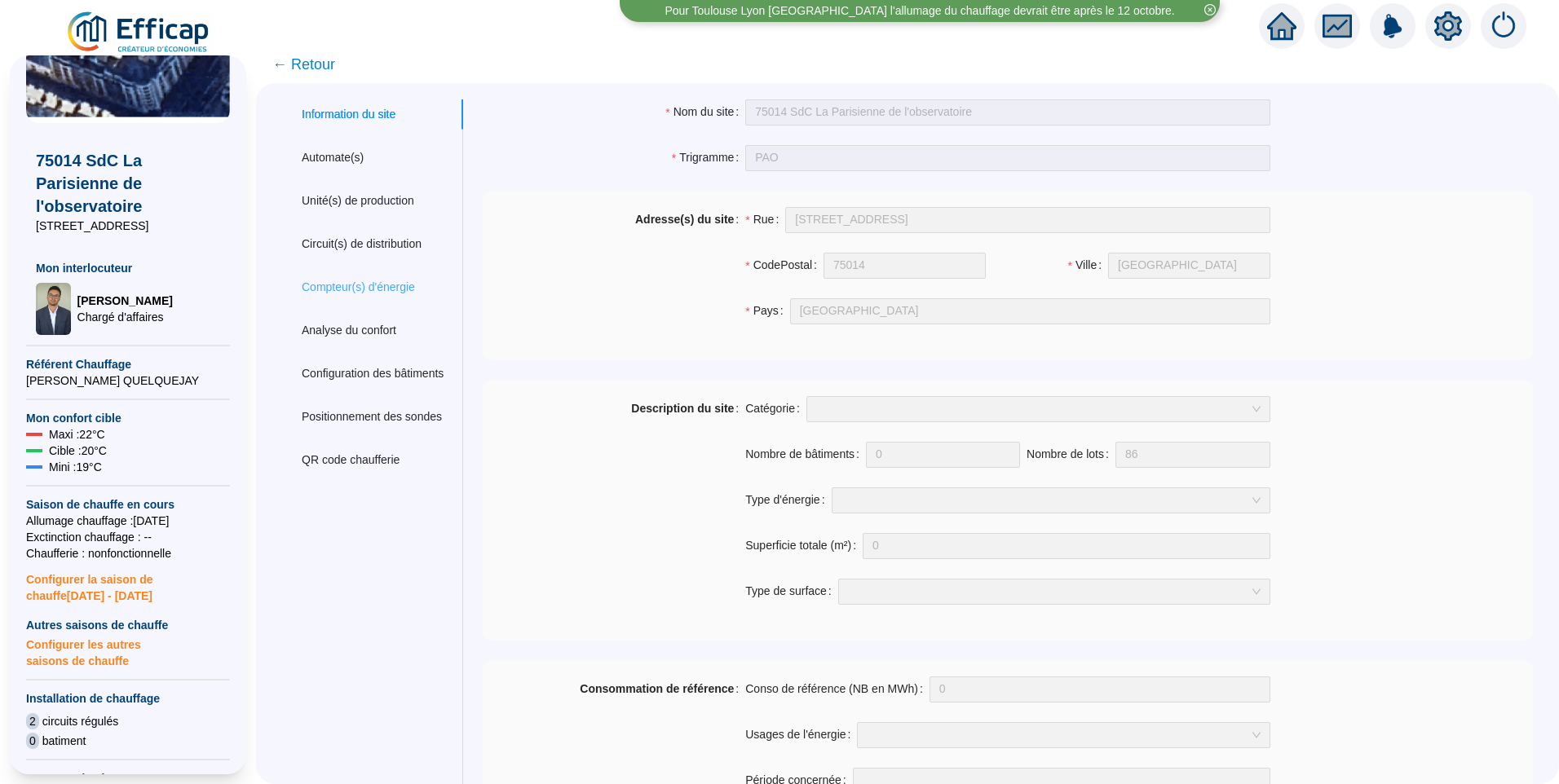
click at [351, 274] on div "Compteur(s) d'énergie" at bounding box center [372, 287] width 181 height 30
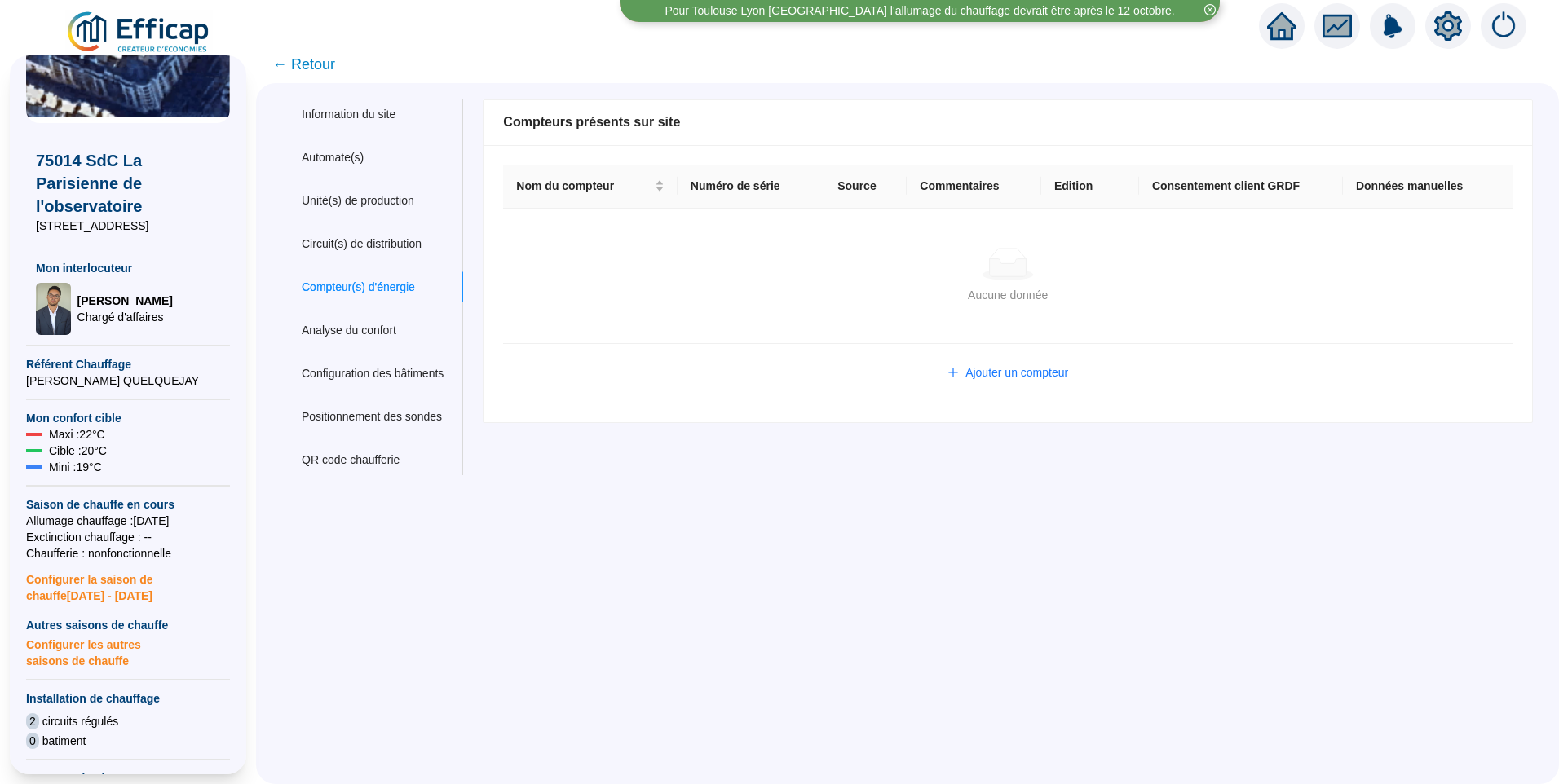
click at [325, 71] on span "← Retour" at bounding box center [303, 64] width 63 height 23
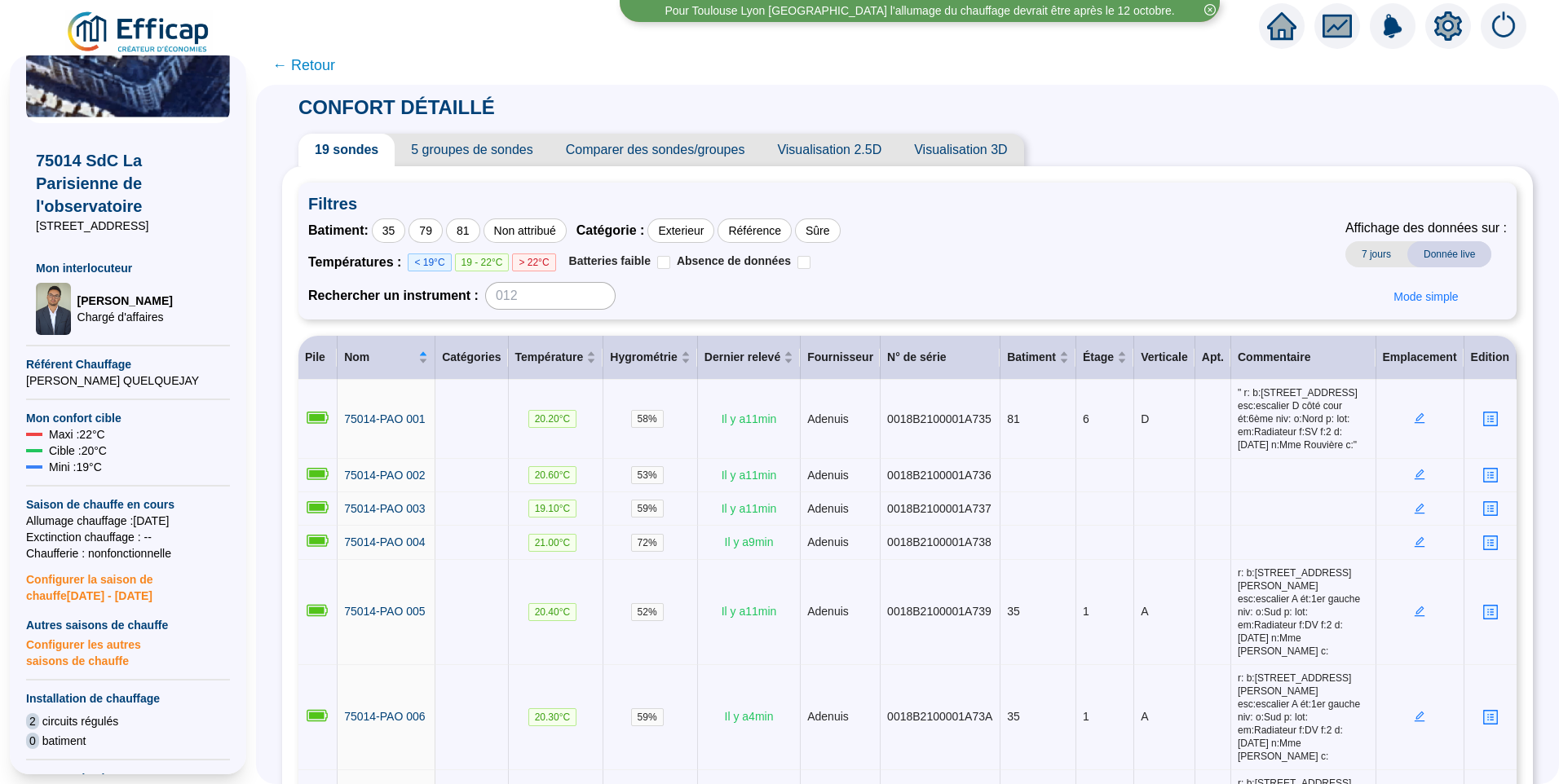
click at [315, 67] on span "← Retour" at bounding box center [303, 65] width 63 height 23
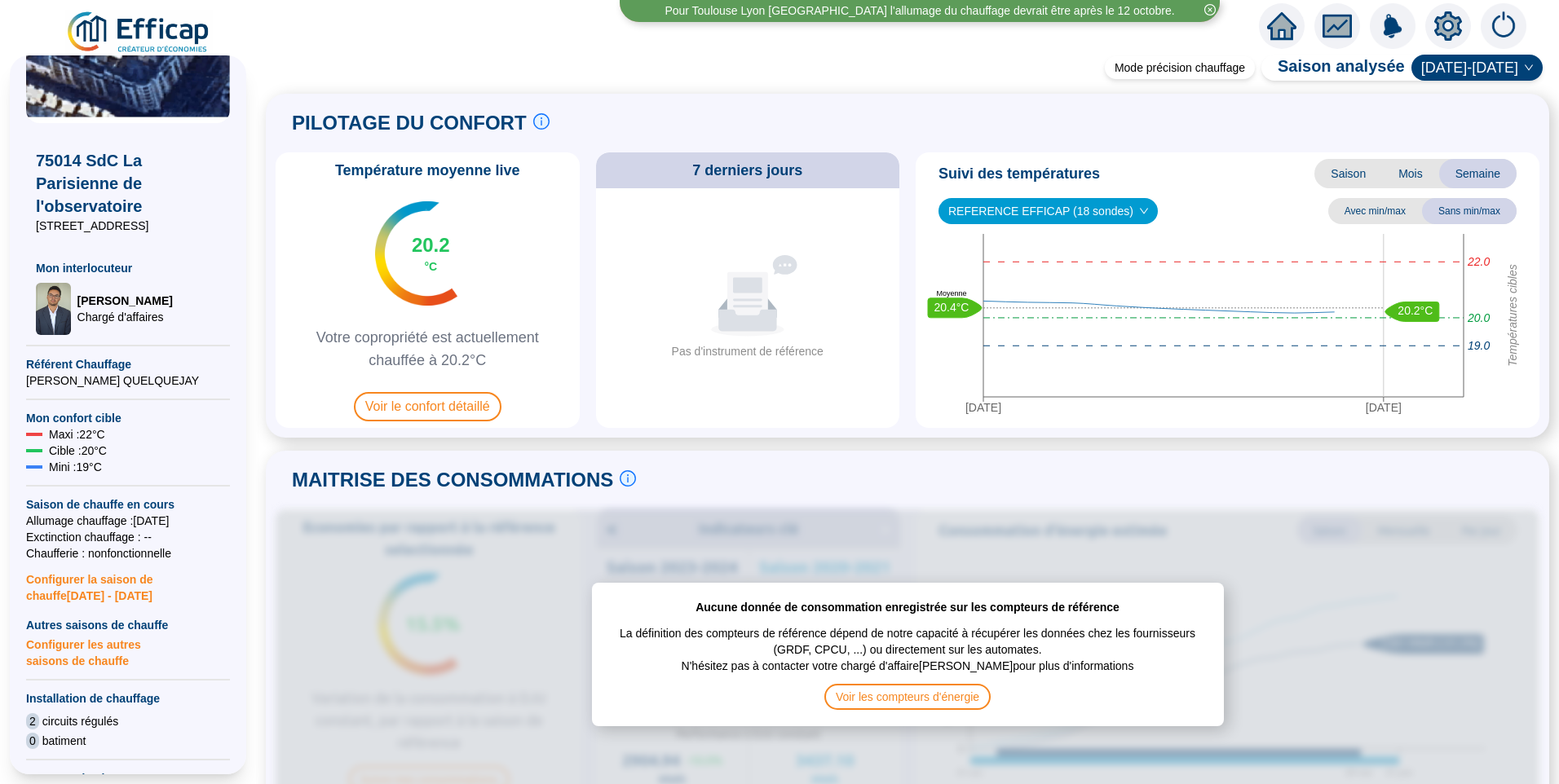
click at [141, 32] on img at bounding box center [139, 32] width 148 height 46
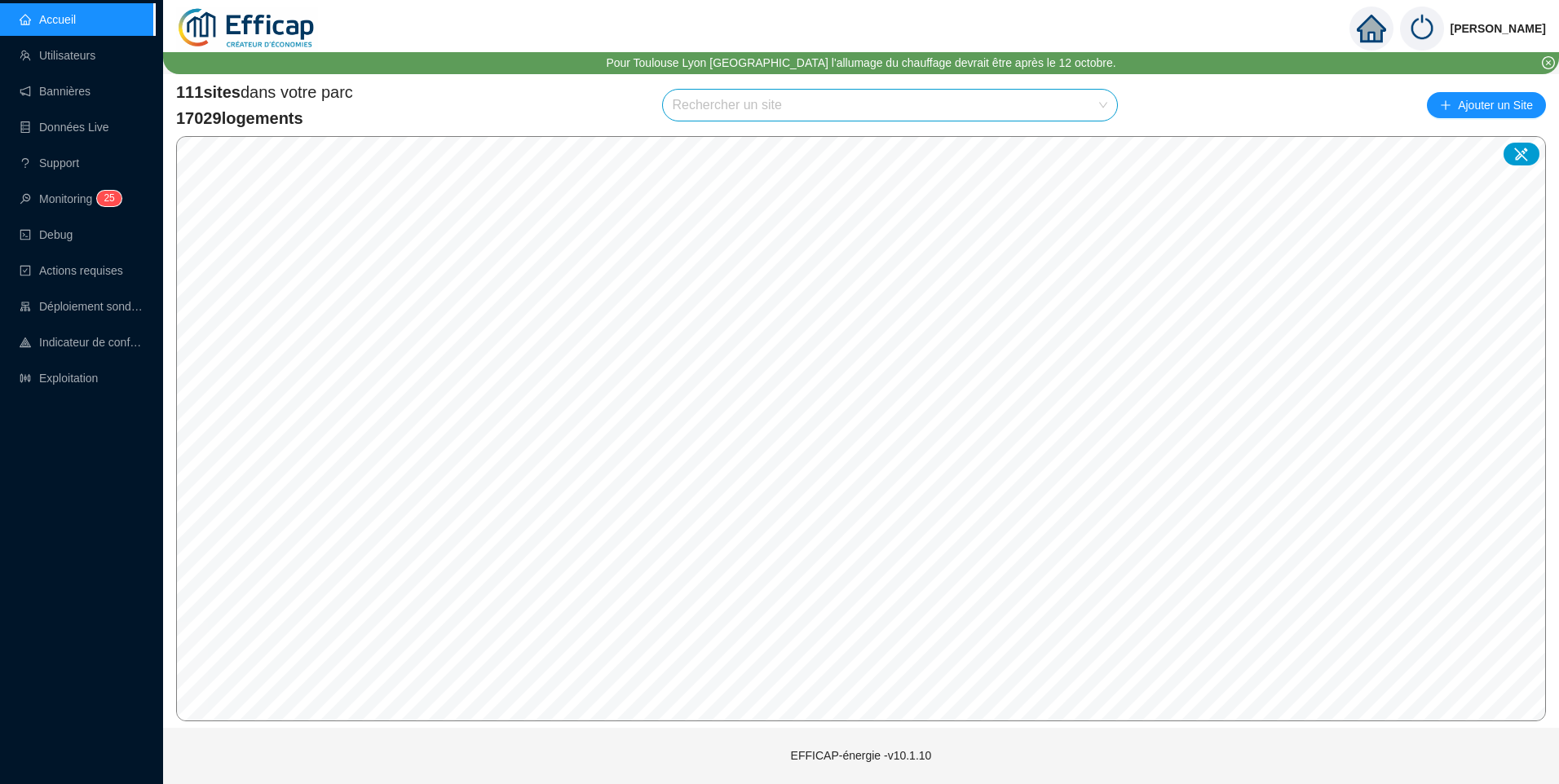
click at [718, 104] on input "search" at bounding box center [883, 105] width 420 height 31
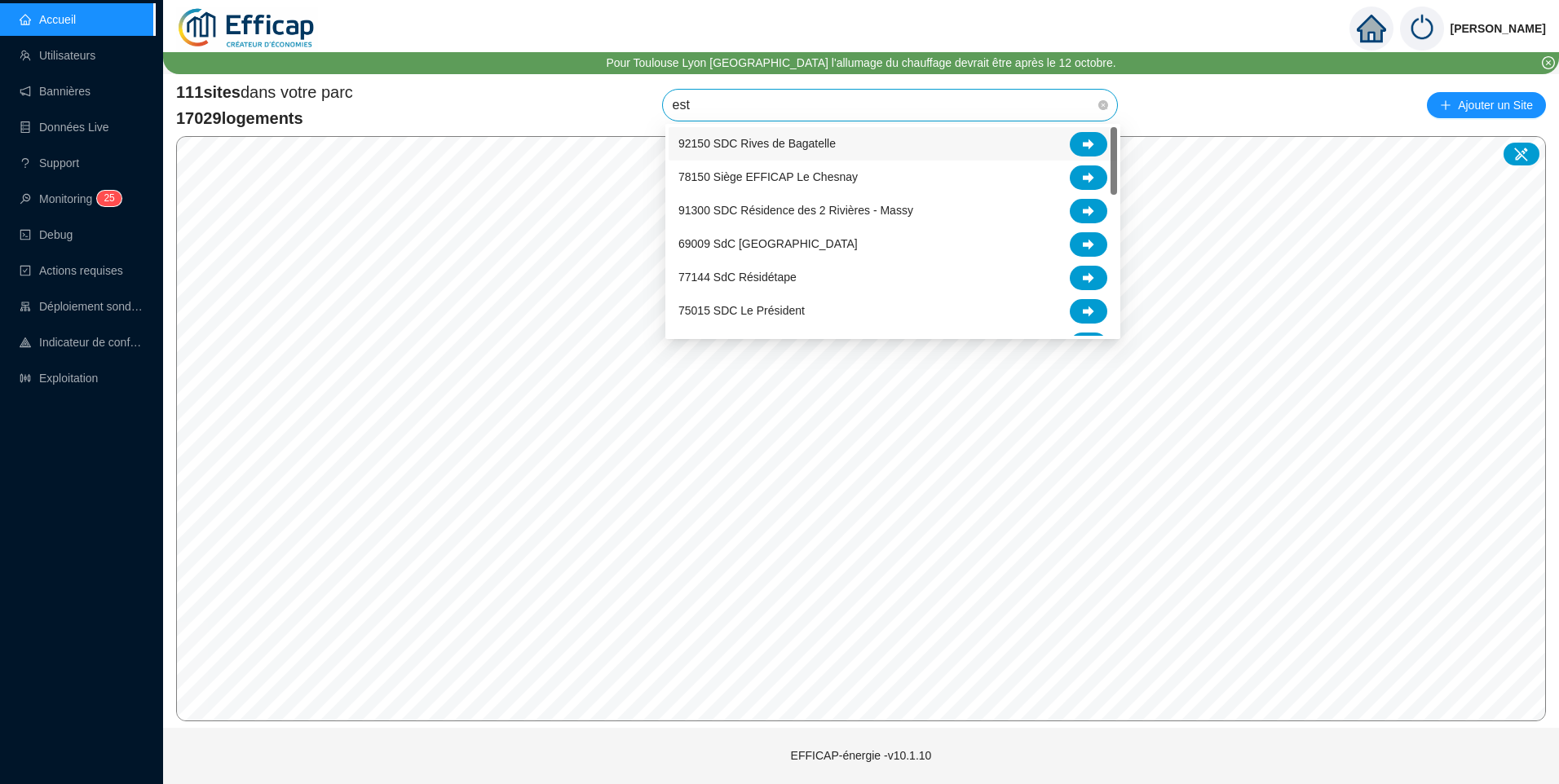
type input "este"
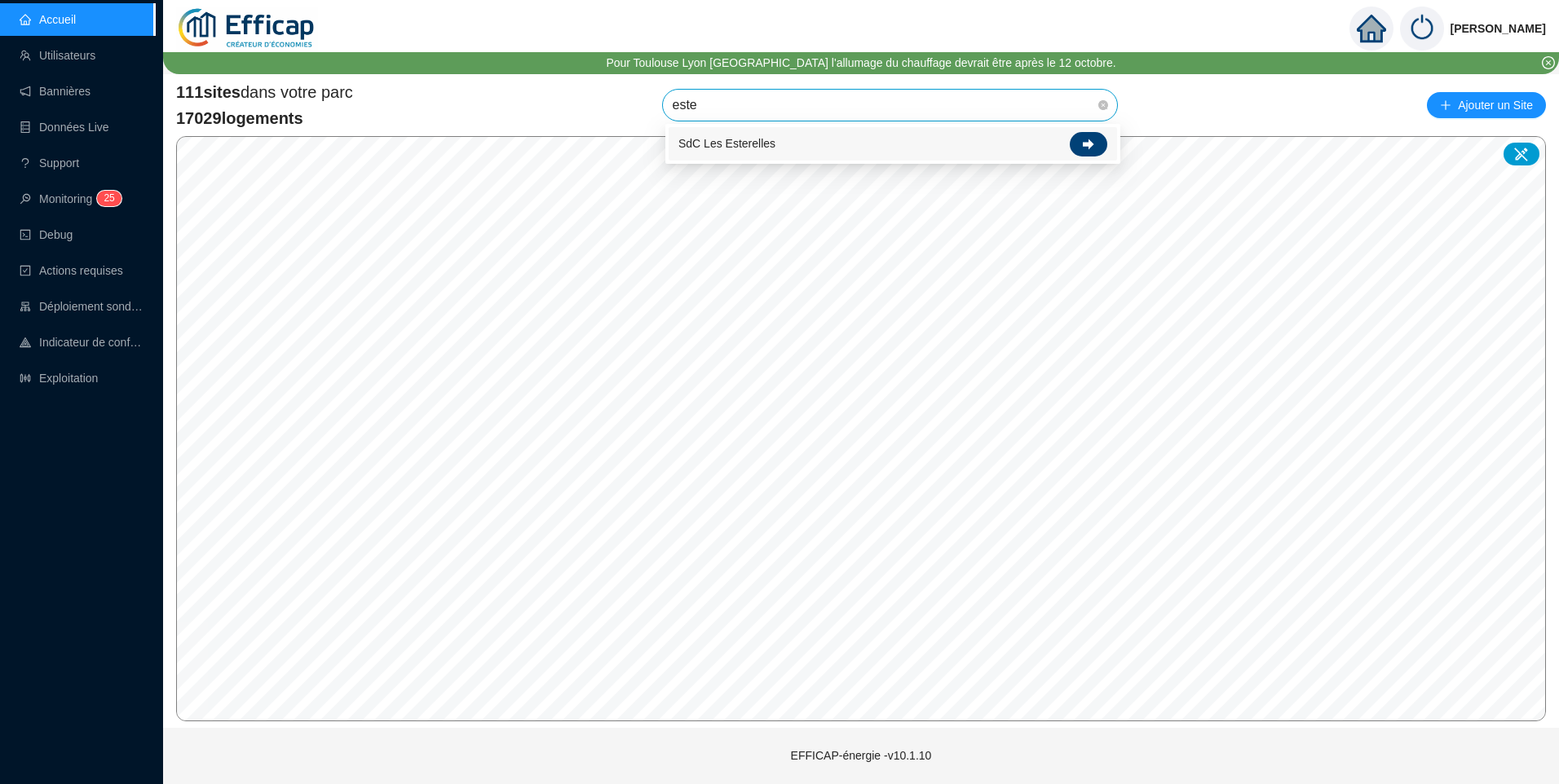
click at [1081, 147] on div at bounding box center [1089, 144] width 38 height 24
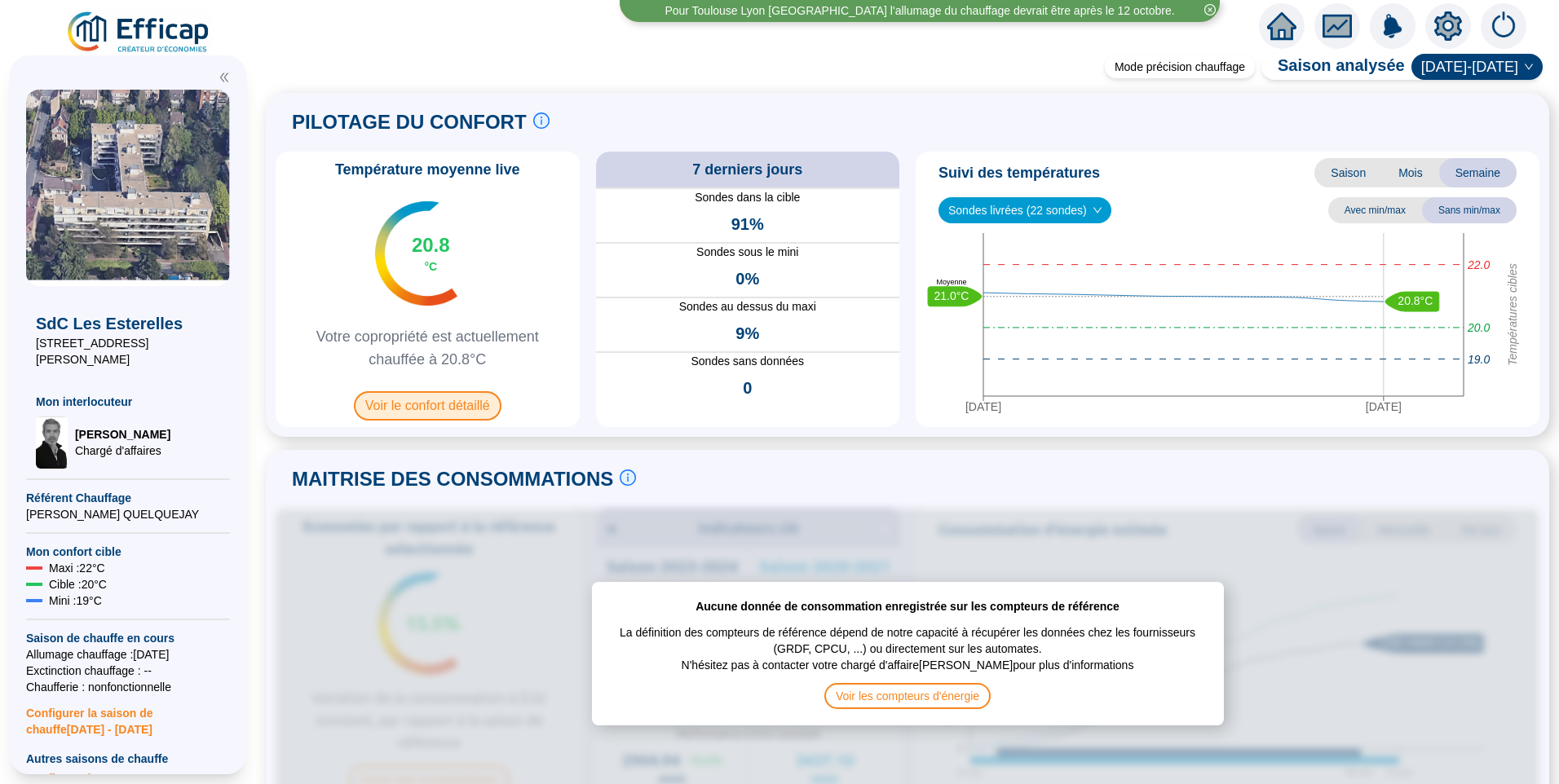
click at [447, 404] on span "Voir le confort détaillé" at bounding box center [428, 406] width 148 height 30
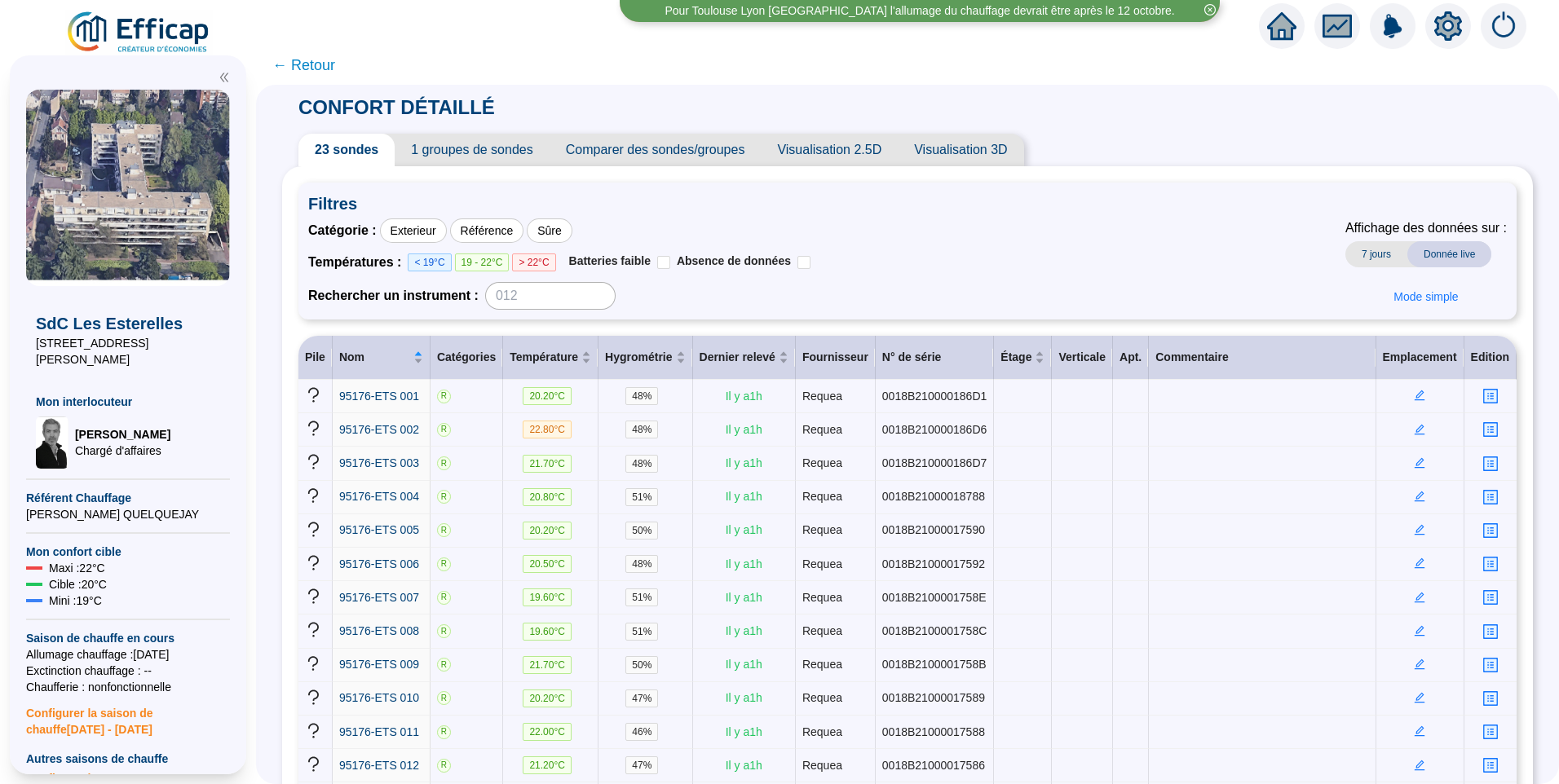
click at [459, 151] on span "1 groupes de sondes" at bounding box center [471, 150] width 154 height 32
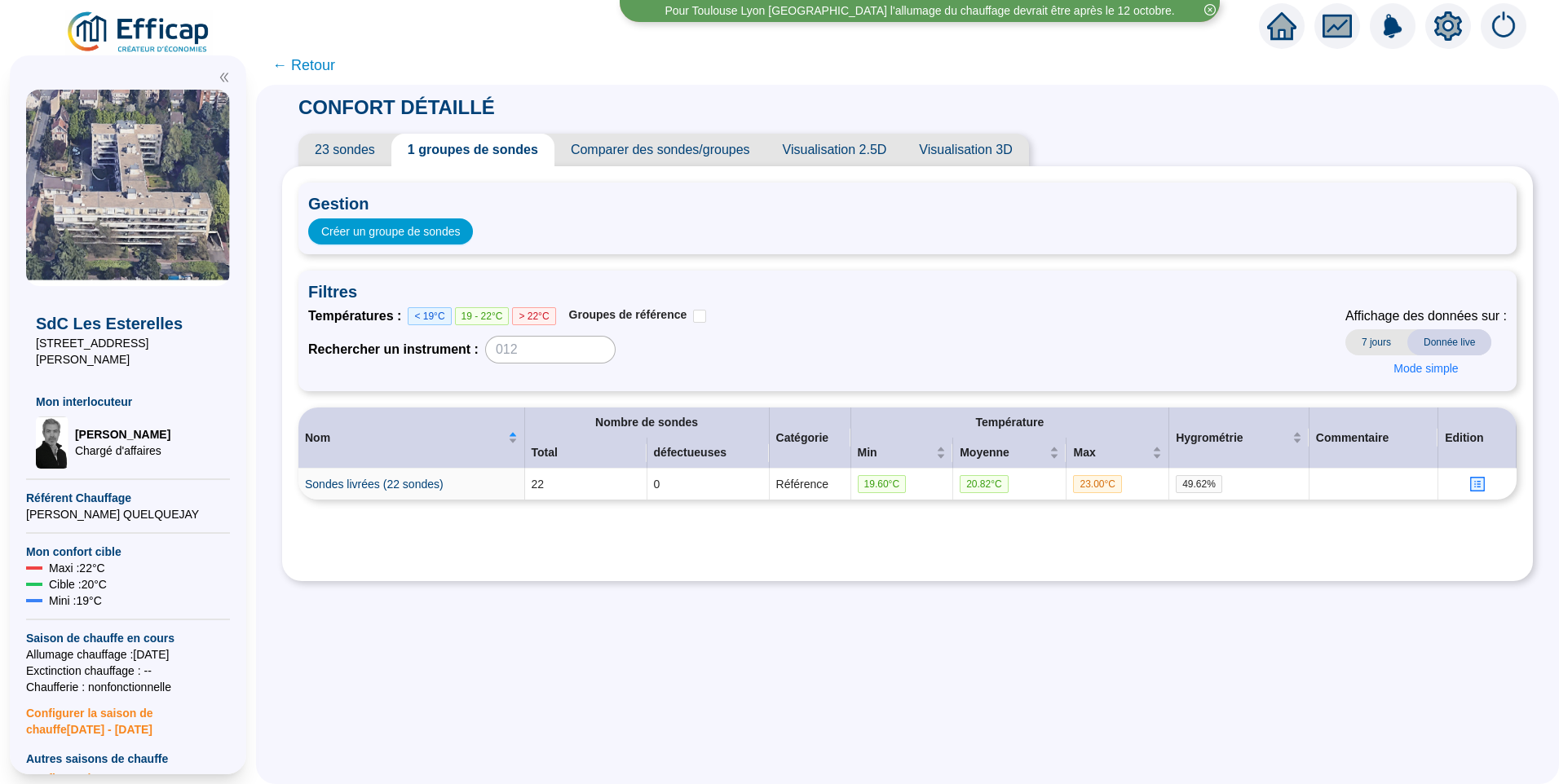
click at [343, 148] on span "23 sondes" at bounding box center [345, 150] width 93 height 32
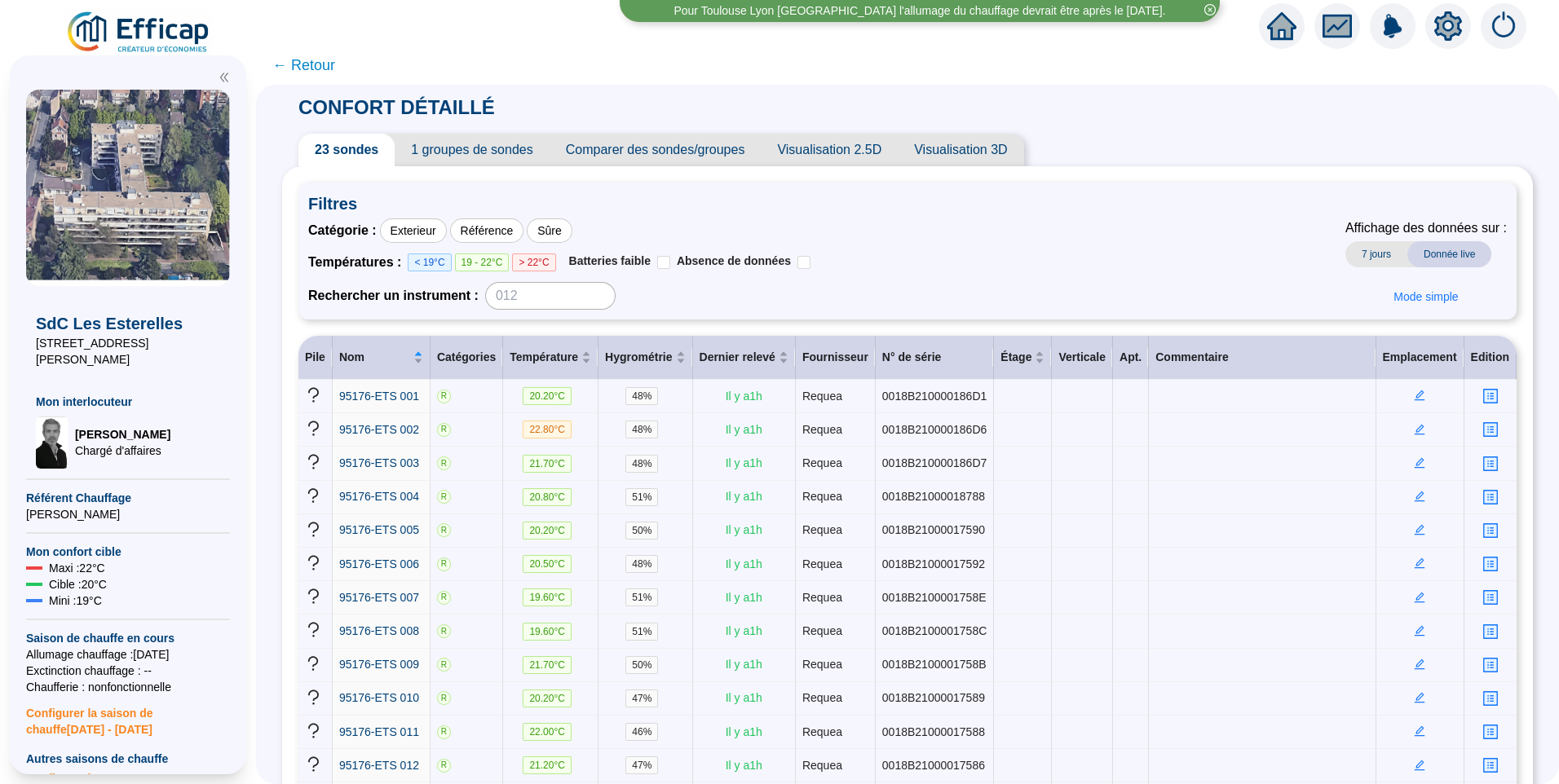
click at [1160, 105] on div "CONFORT DÉTAILLÉ 23 sondes 1 groupes de sondes Comparer des sondes/groupes Visu…" at bounding box center [907, 670] width 1250 height 1172
click at [1011, 223] on div "Catégorie : Exterieur Référence Sûre Températures : < 19°C 19 - 22°C > 22°C Bat…" at bounding box center [908, 264] width 1199 height 91
click at [148, 29] on img at bounding box center [139, 32] width 148 height 46
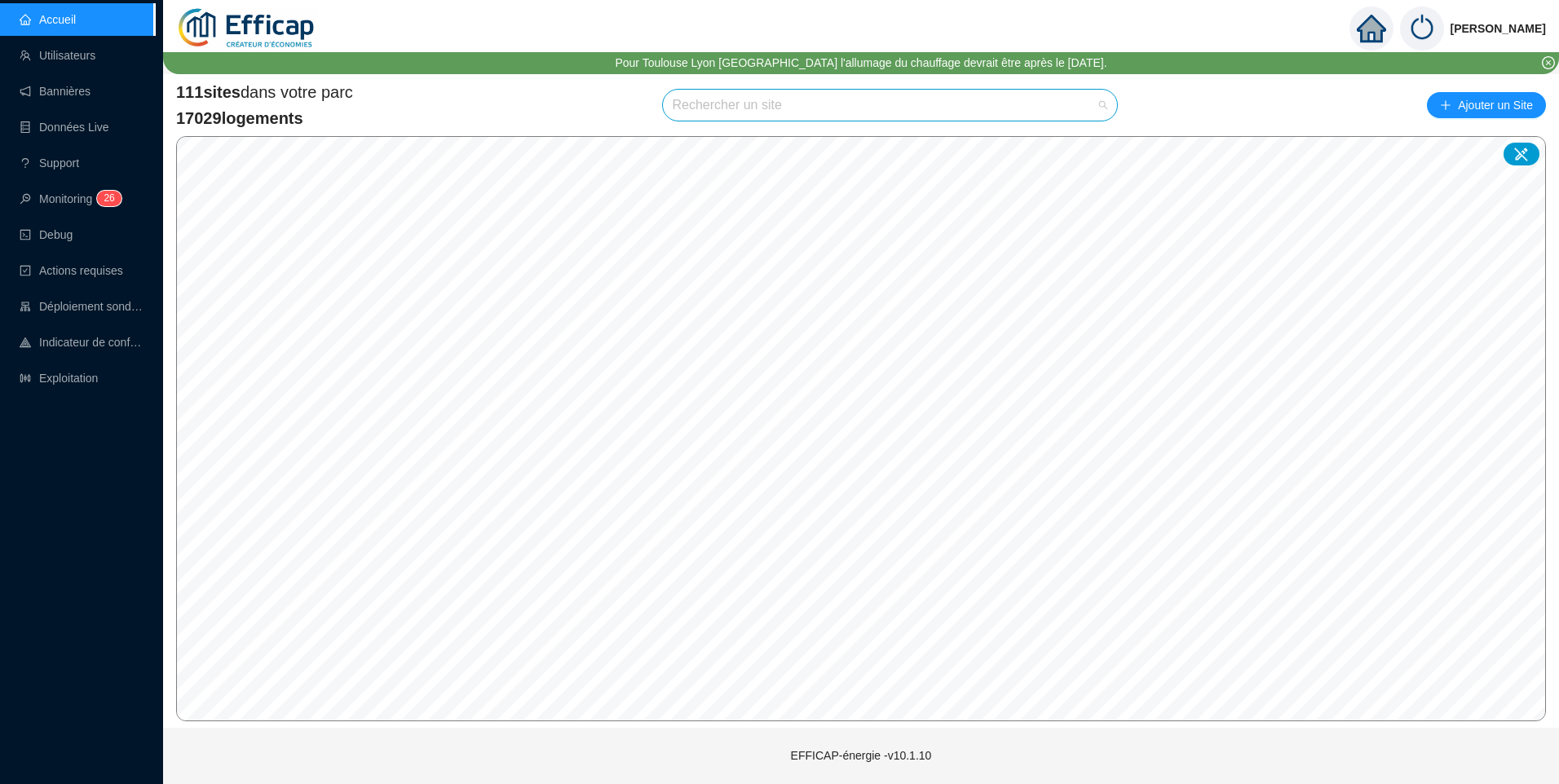
click at [765, 101] on input "search" at bounding box center [883, 105] width 420 height 31
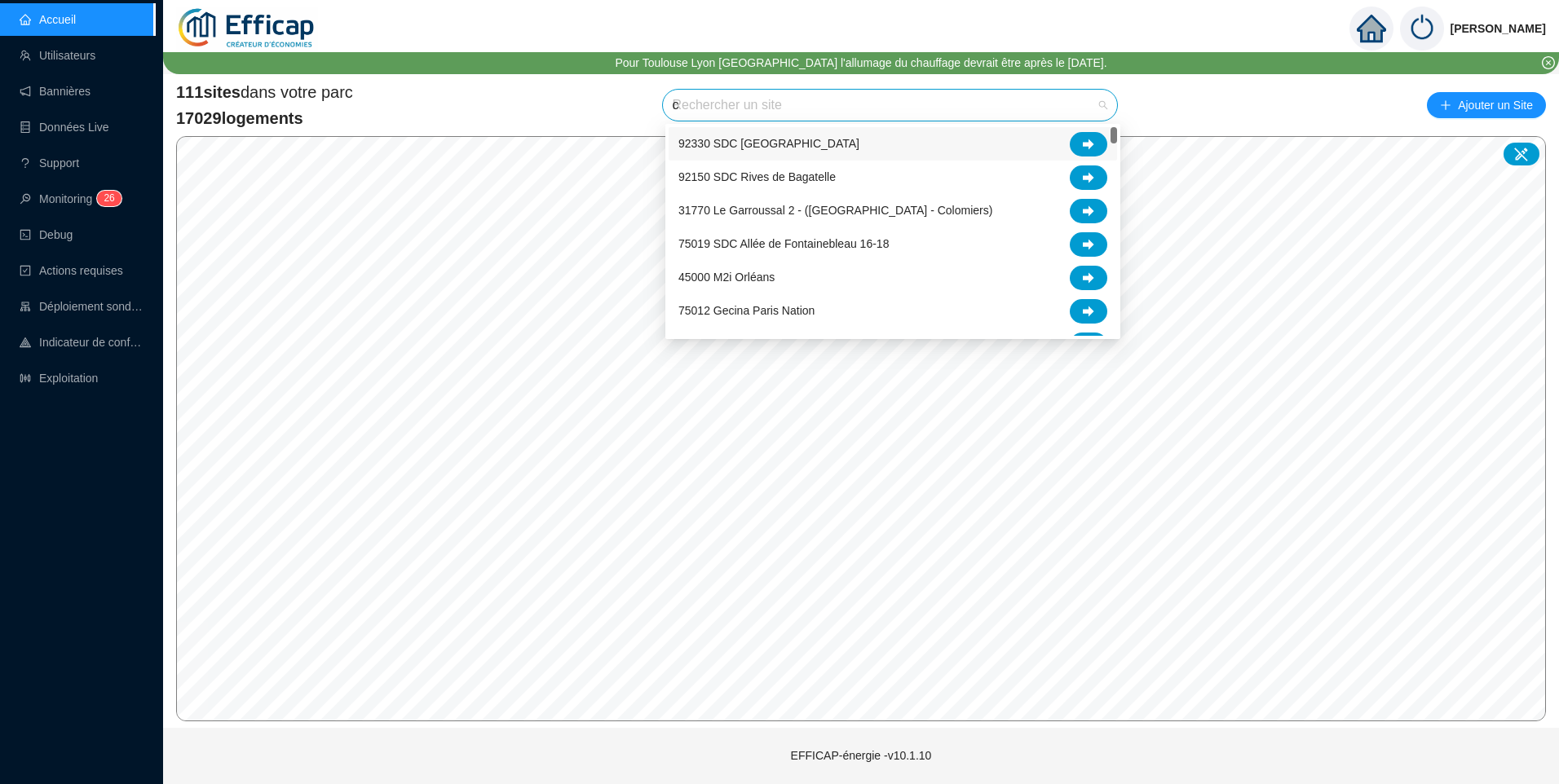
type input "cl"
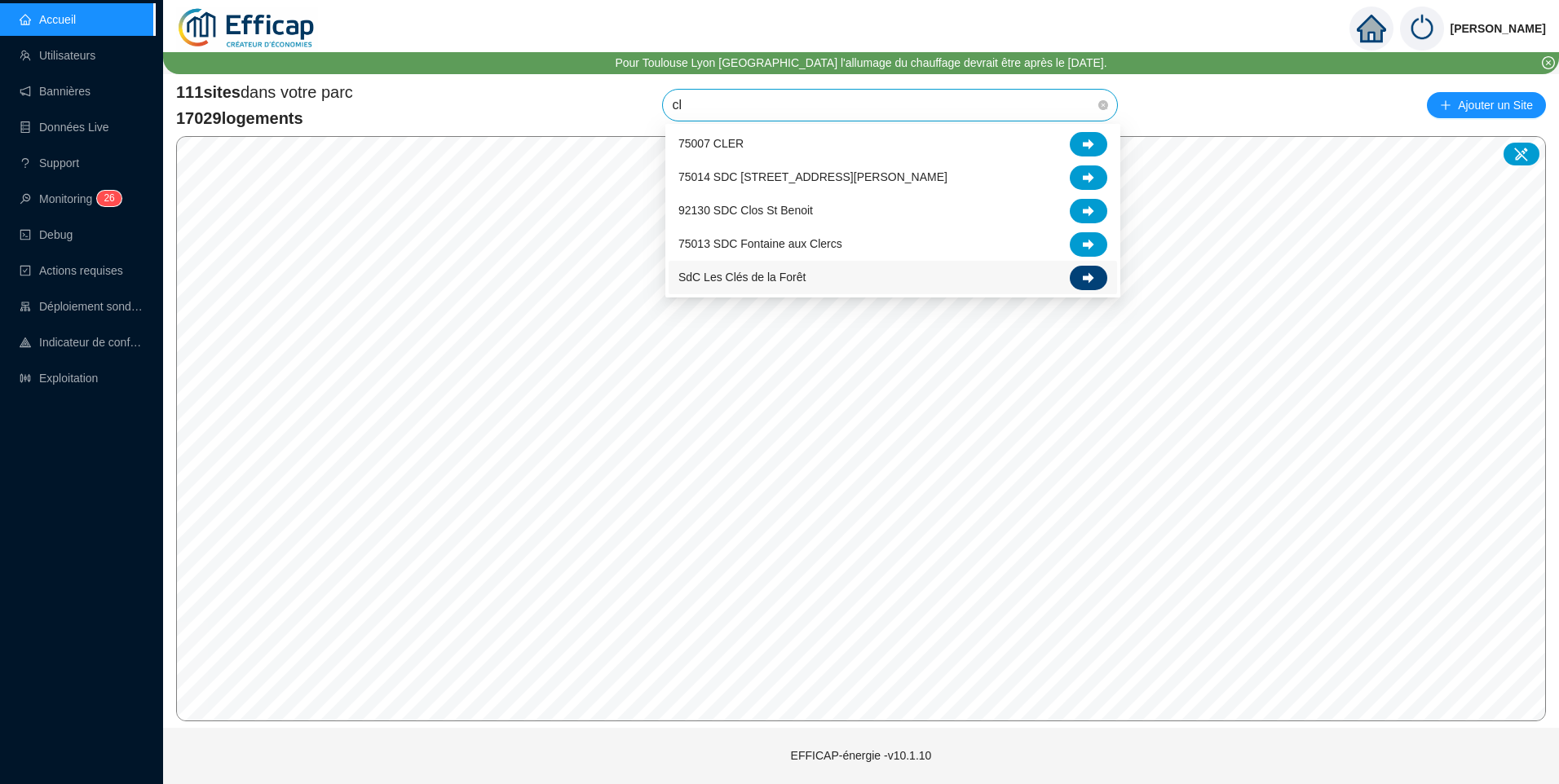
click at [1089, 282] on icon at bounding box center [1089, 277] width 12 height 11
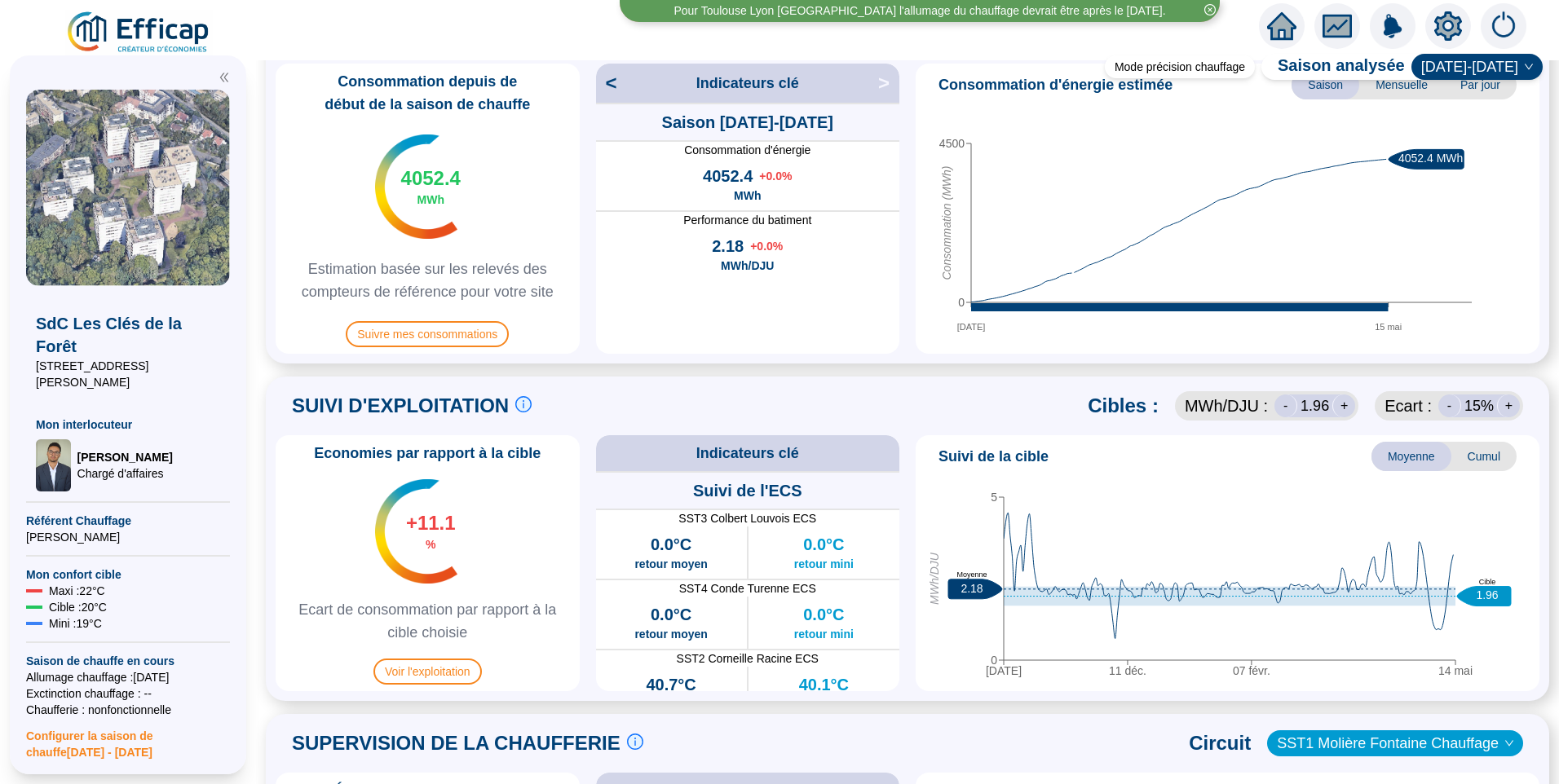
scroll to position [570, 0]
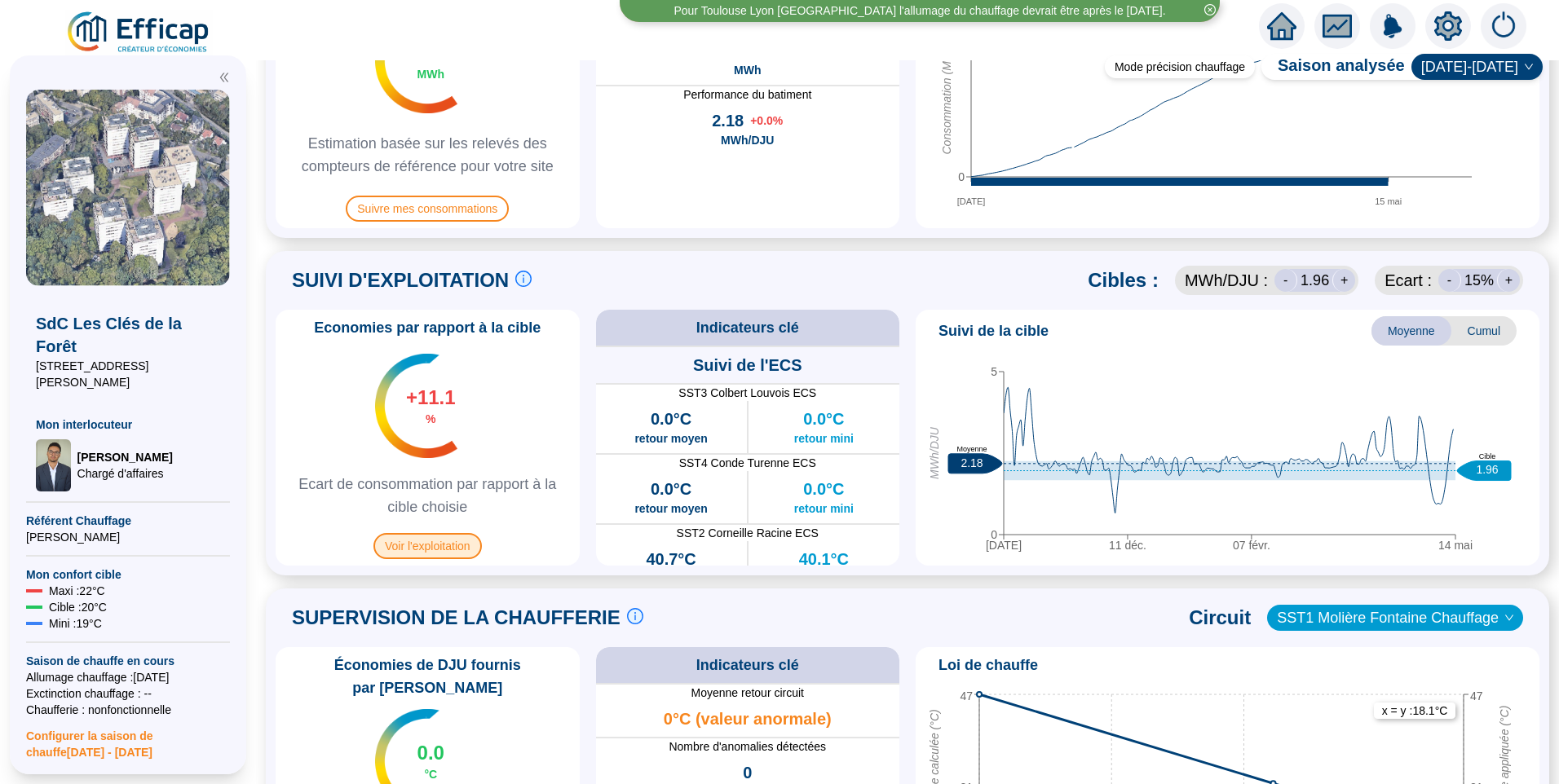
click at [447, 553] on span "Voir l'exploitation" at bounding box center [428, 545] width 108 height 26
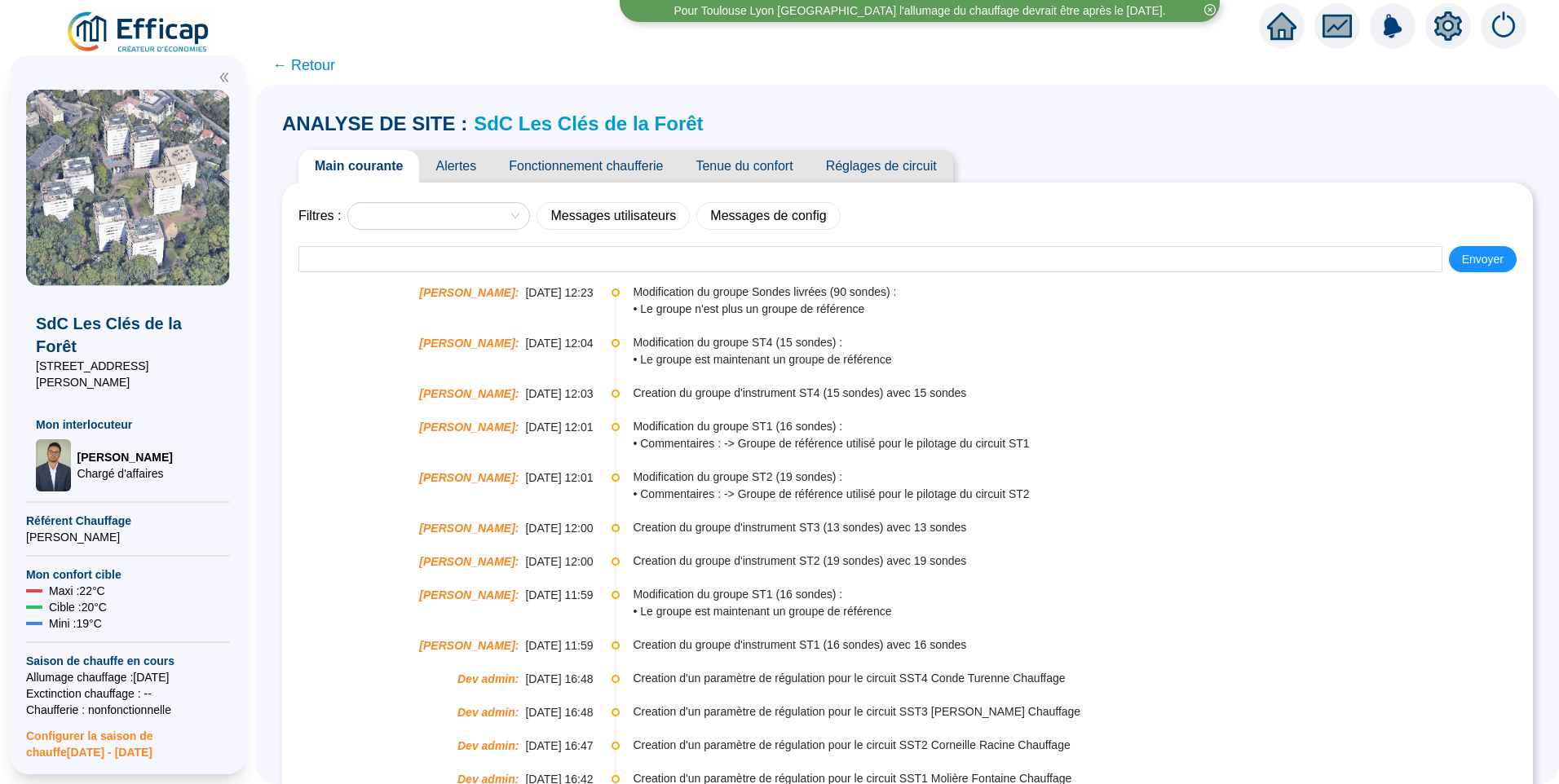
click at [629, 168] on span "Fonctionnement chaufferie" at bounding box center [586, 166] width 187 height 32
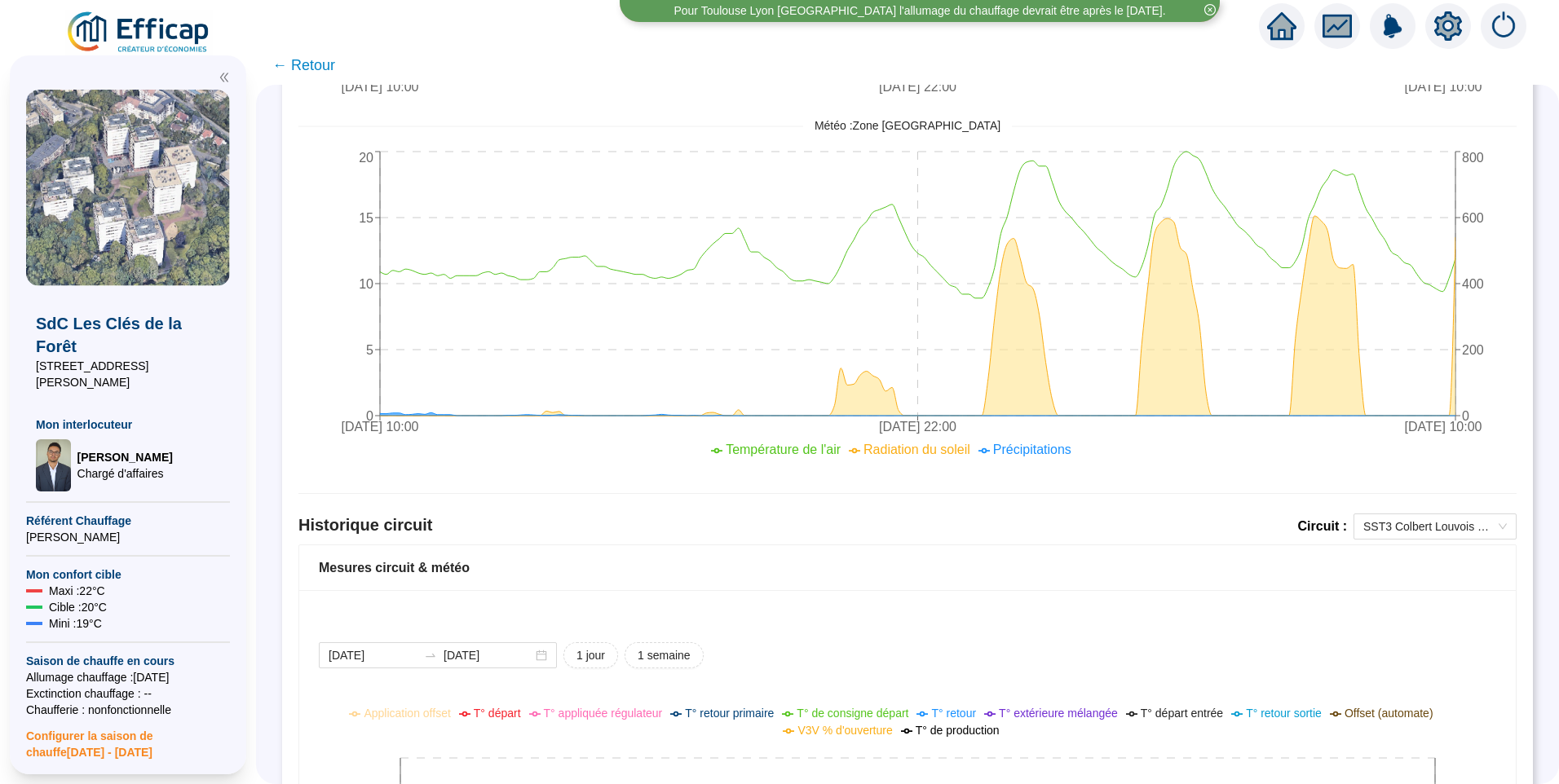
scroll to position [897, 0]
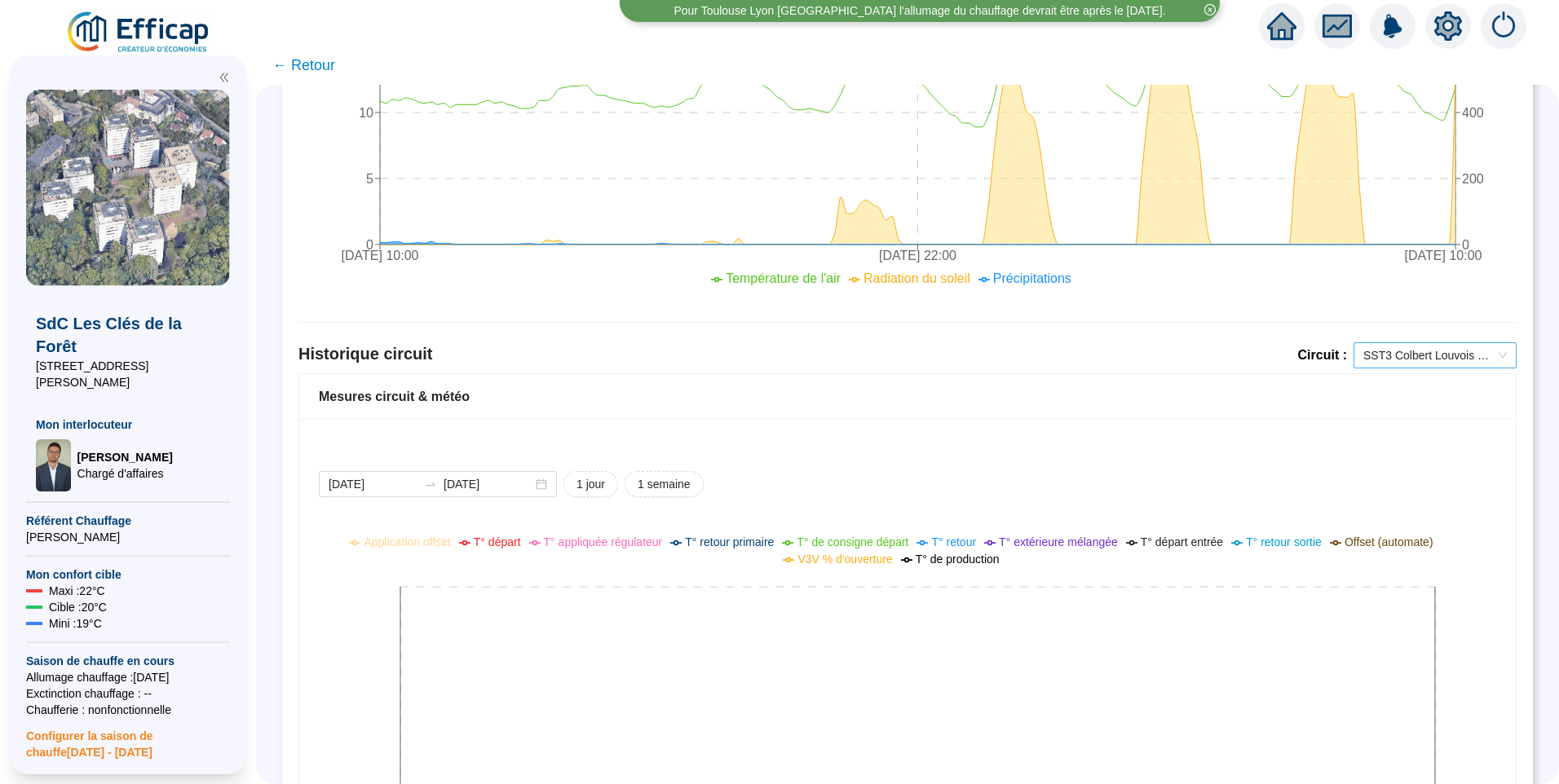
click at [1376, 359] on span "SST3 Colbert Louvois ECS" at bounding box center [1435, 355] width 143 height 24
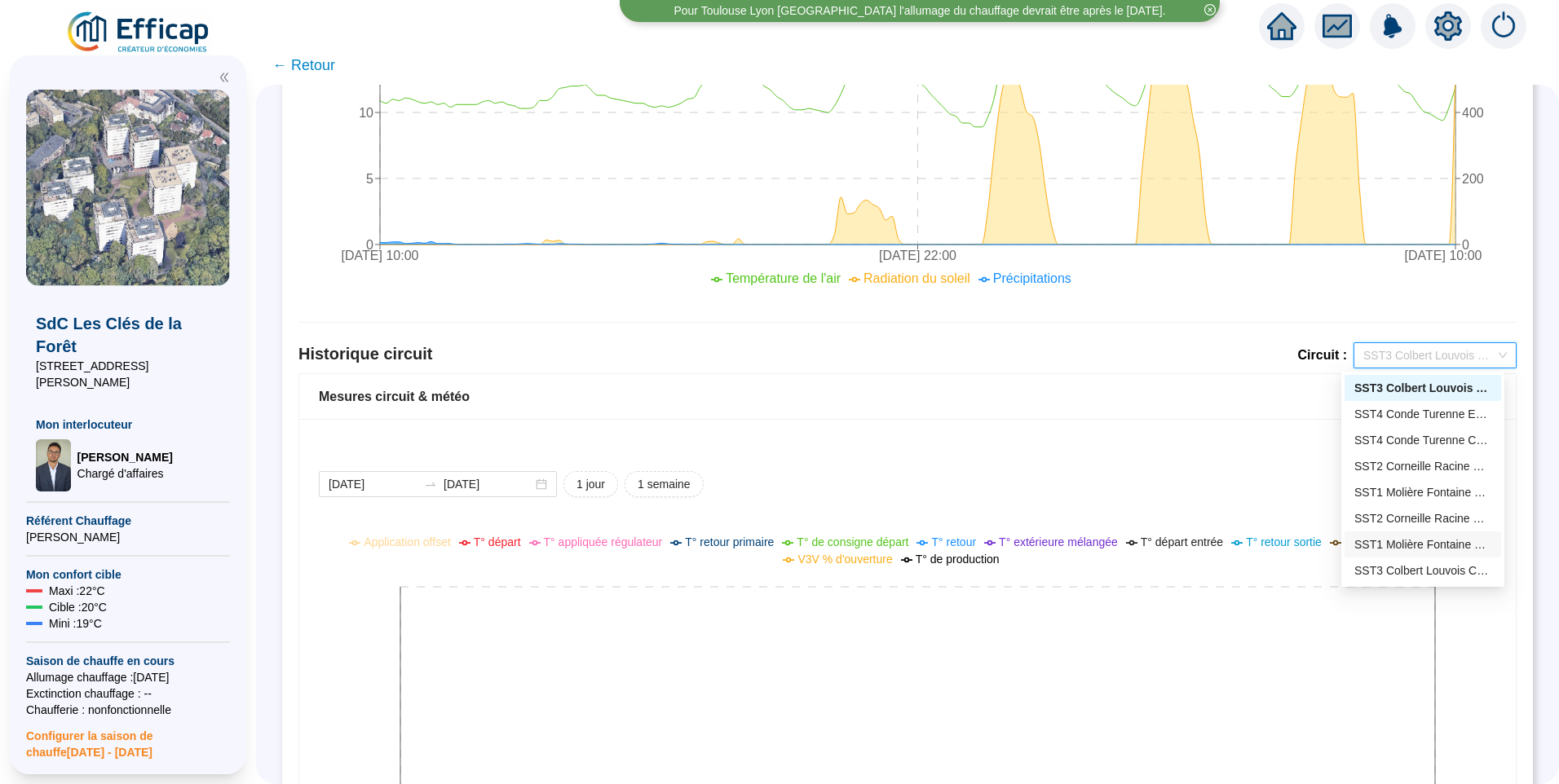
click at [1413, 546] on div "SST1 Molière Fontaine Chauffage" at bounding box center [1422, 544] width 137 height 17
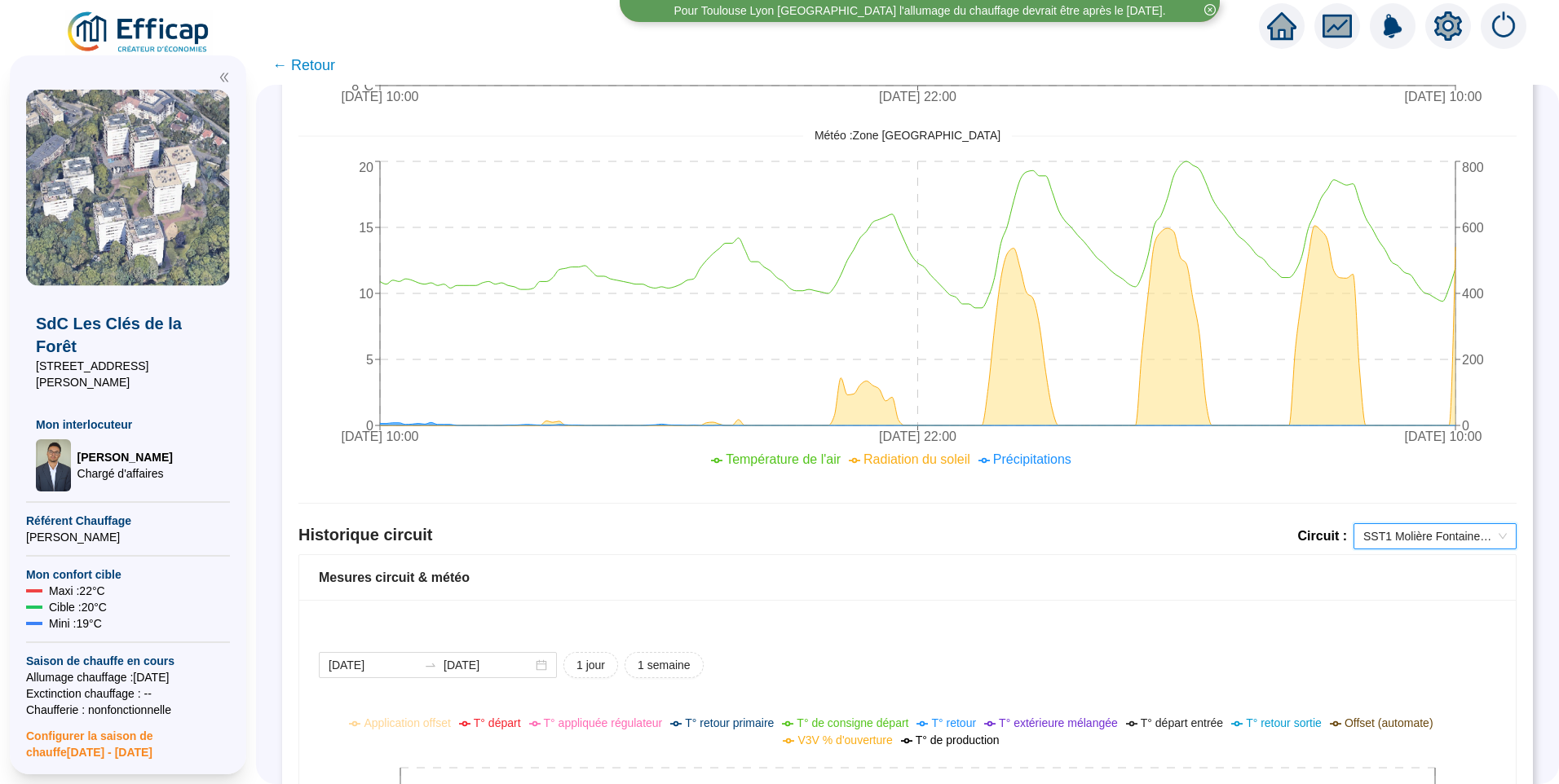
scroll to position [701, 0]
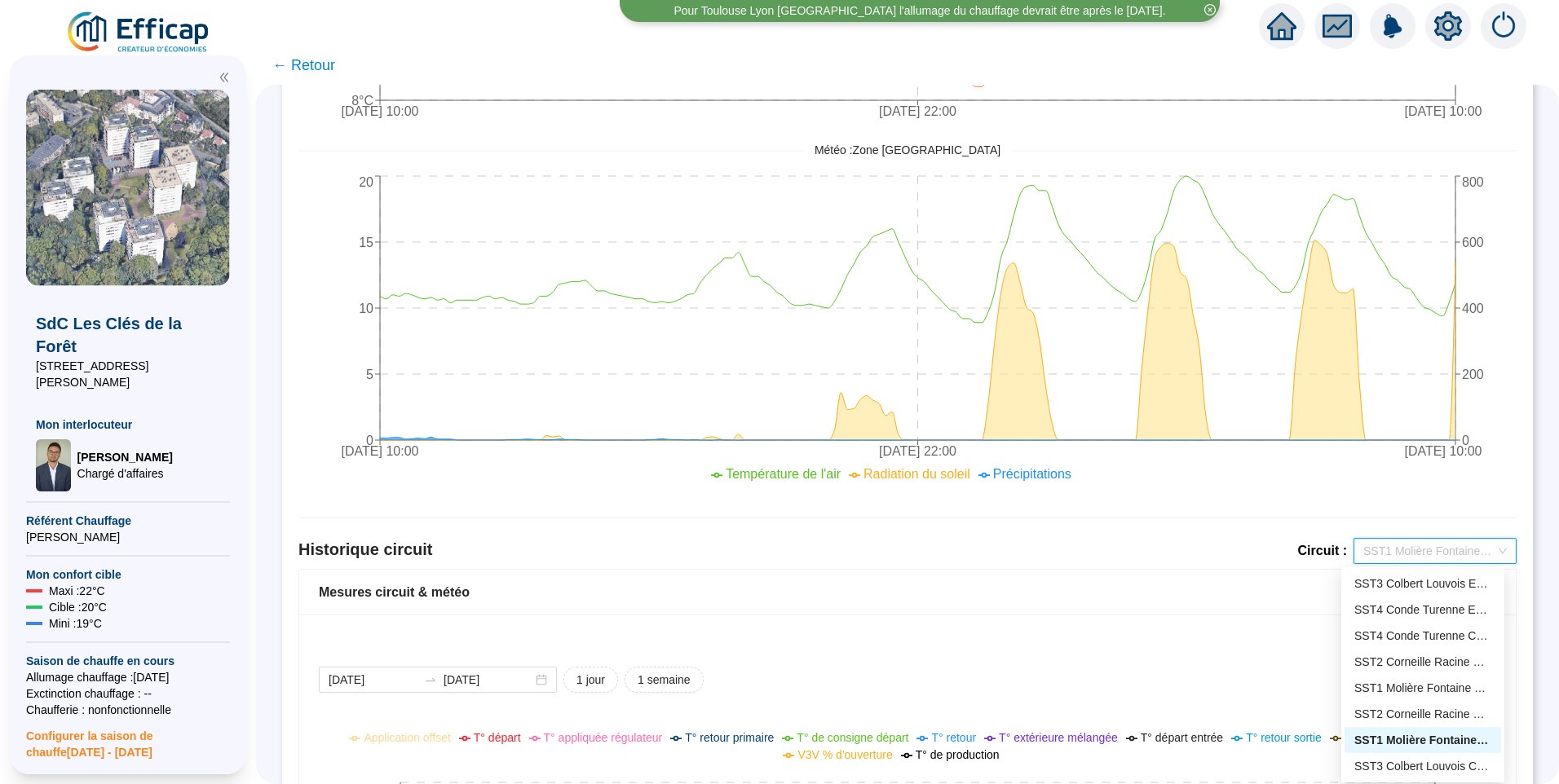
click at [1392, 550] on span "SST1 Molière Fontaine Chauffage" at bounding box center [1435, 551] width 143 height 24
click at [1394, 579] on div "SST3 Colbert Louvois ECS" at bounding box center [1422, 584] width 137 height 17
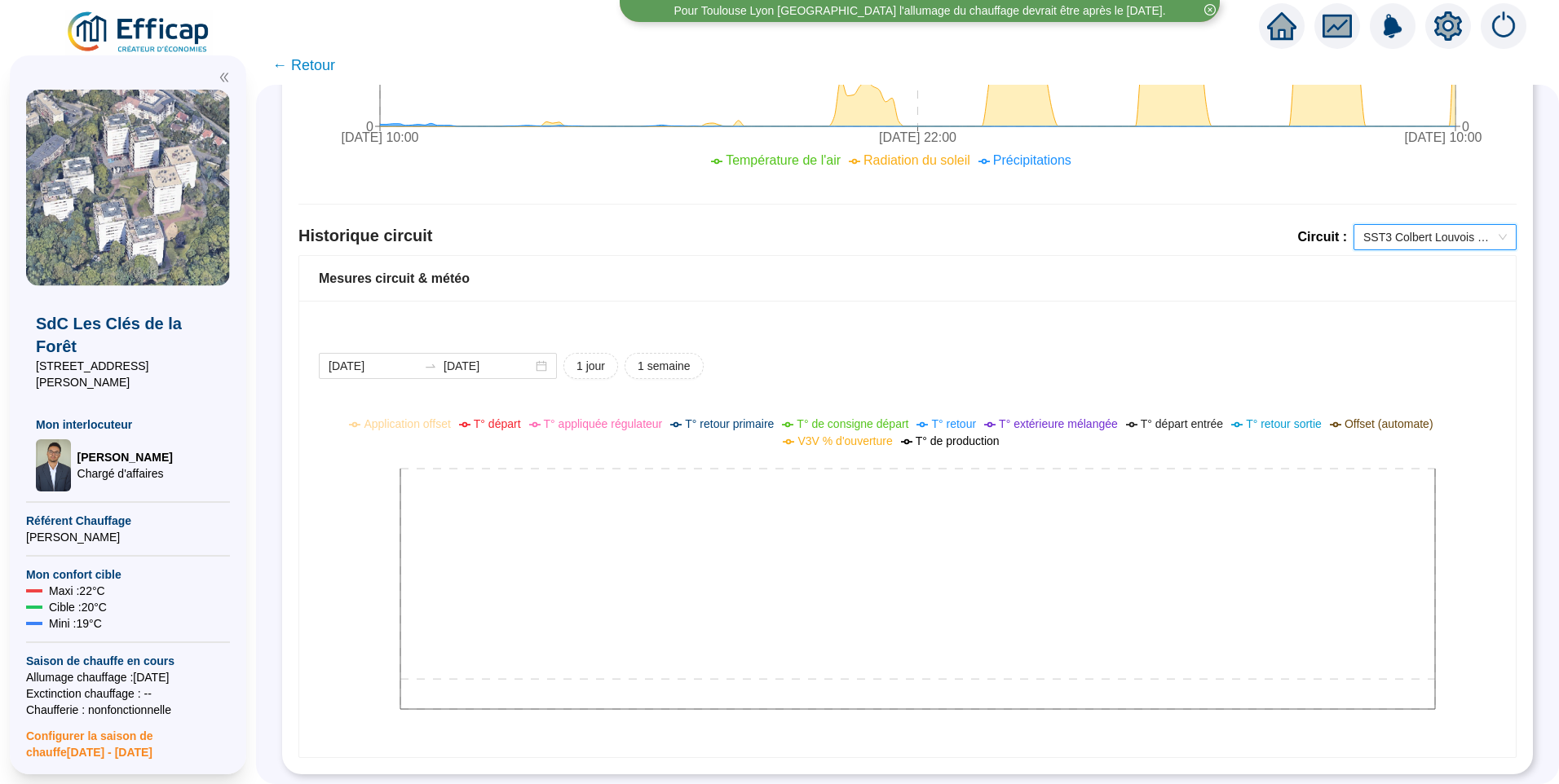
scroll to position [1027, 0]
click at [1384, 231] on span "SST3 Colbert Louvois ECS" at bounding box center [1435, 237] width 143 height 24
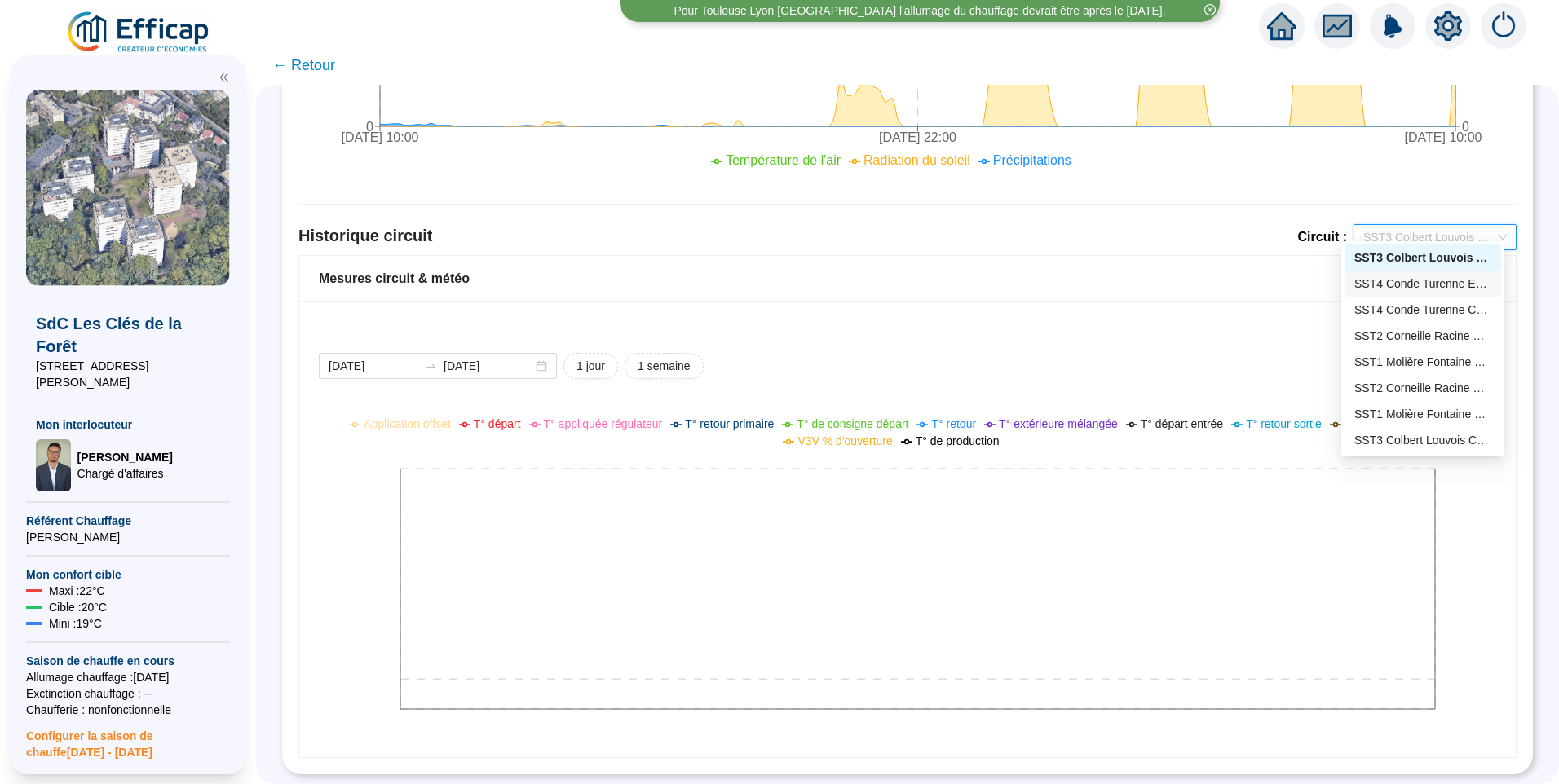
click at [1393, 283] on div "SST4 Conde Turenne ECS" at bounding box center [1422, 283] width 137 height 17
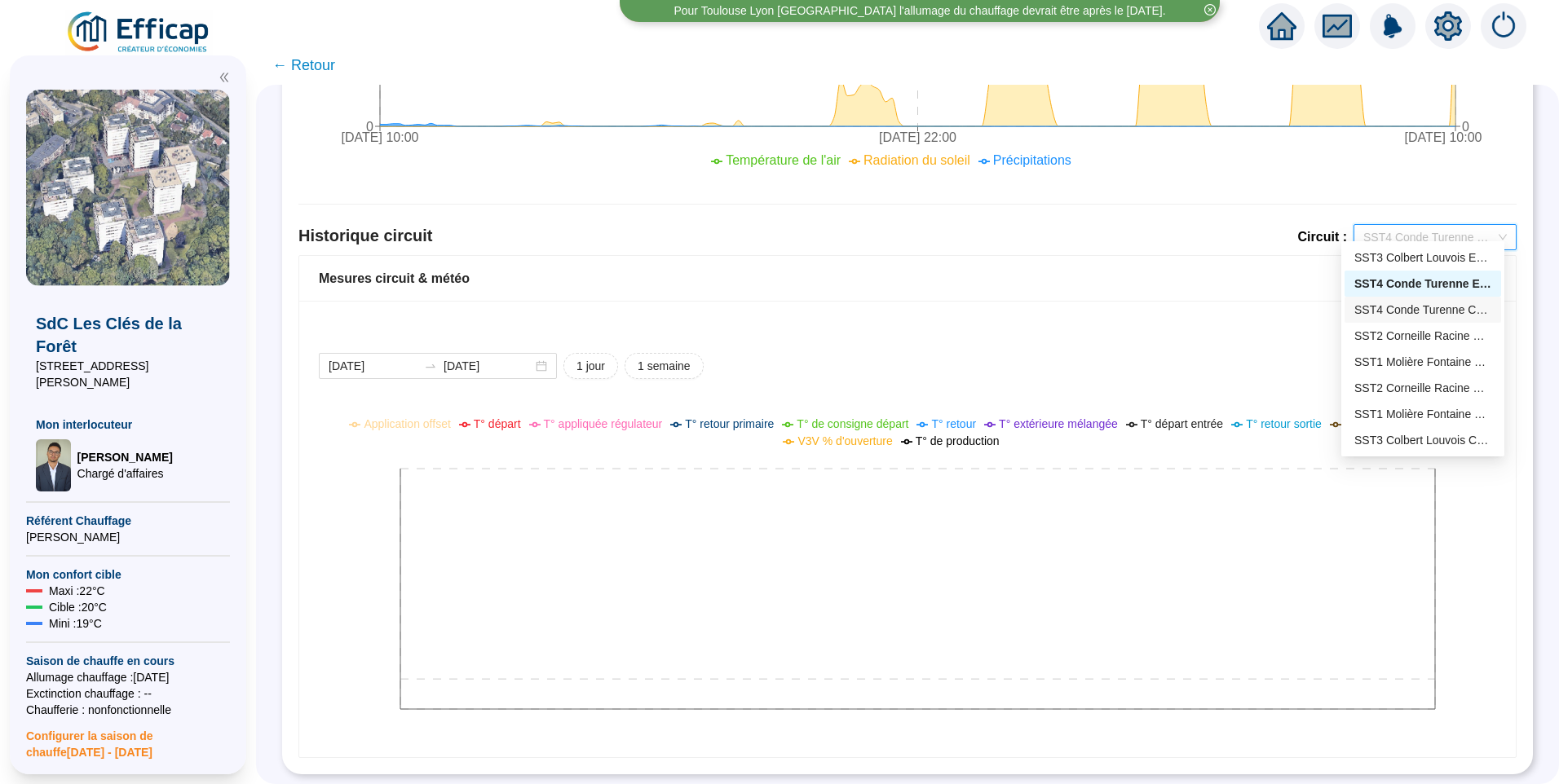
click at [1381, 305] on div "SST4 Conde Turenne Chauffage" at bounding box center [1422, 309] width 137 height 17
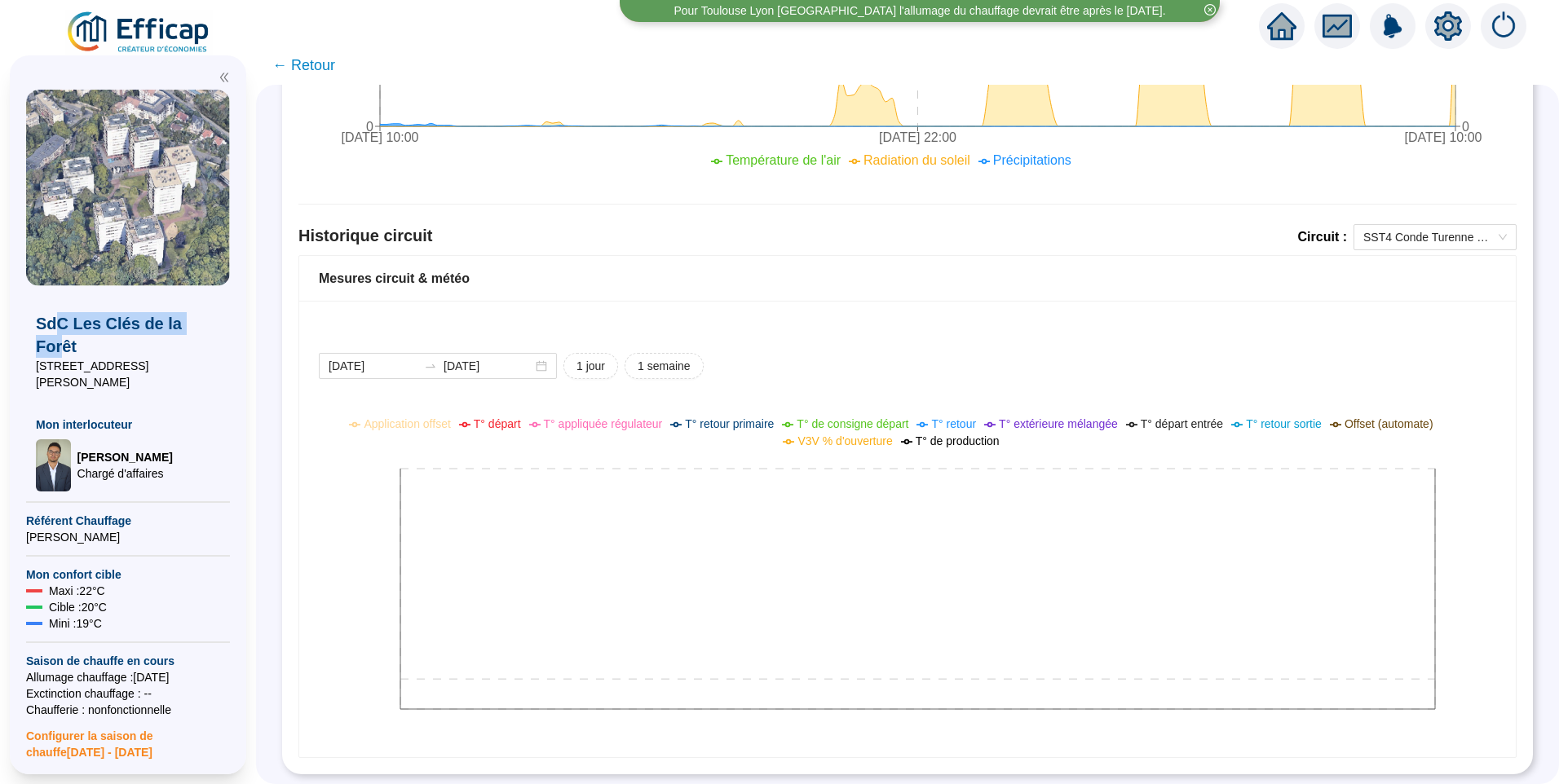
drag, startPoint x: 199, startPoint y: 330, endPoint x: 59, endPoint y: 330, distance: 140.0
click at [59, 330] on span "SdC Les Clés de la Forêt" at bounding box center [128, 334] width 184 height 46
click at [58, 330] on span "SdC Les Clés de la Forêt" at bounding box center [128, 334] width 184 height 46
click at [1367, 225] on span "SST4 Conde Turenne Chauffage" at bounding box center [1435, 237] width 143 height 24
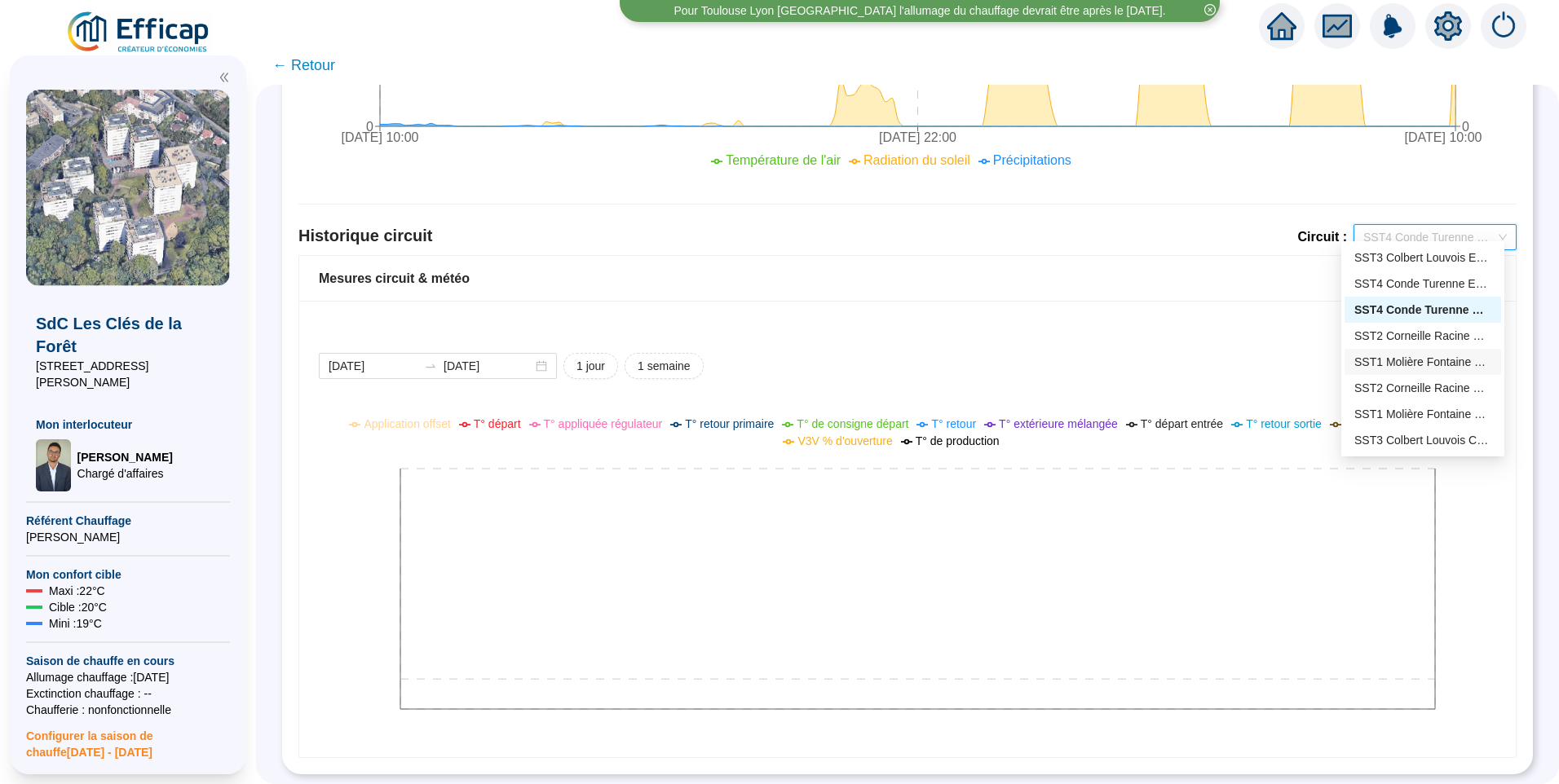
click at [1431, 364] on div "SST1 Molière Fontaine ECS" at bounding box center [1422, 362] width 137 height 17
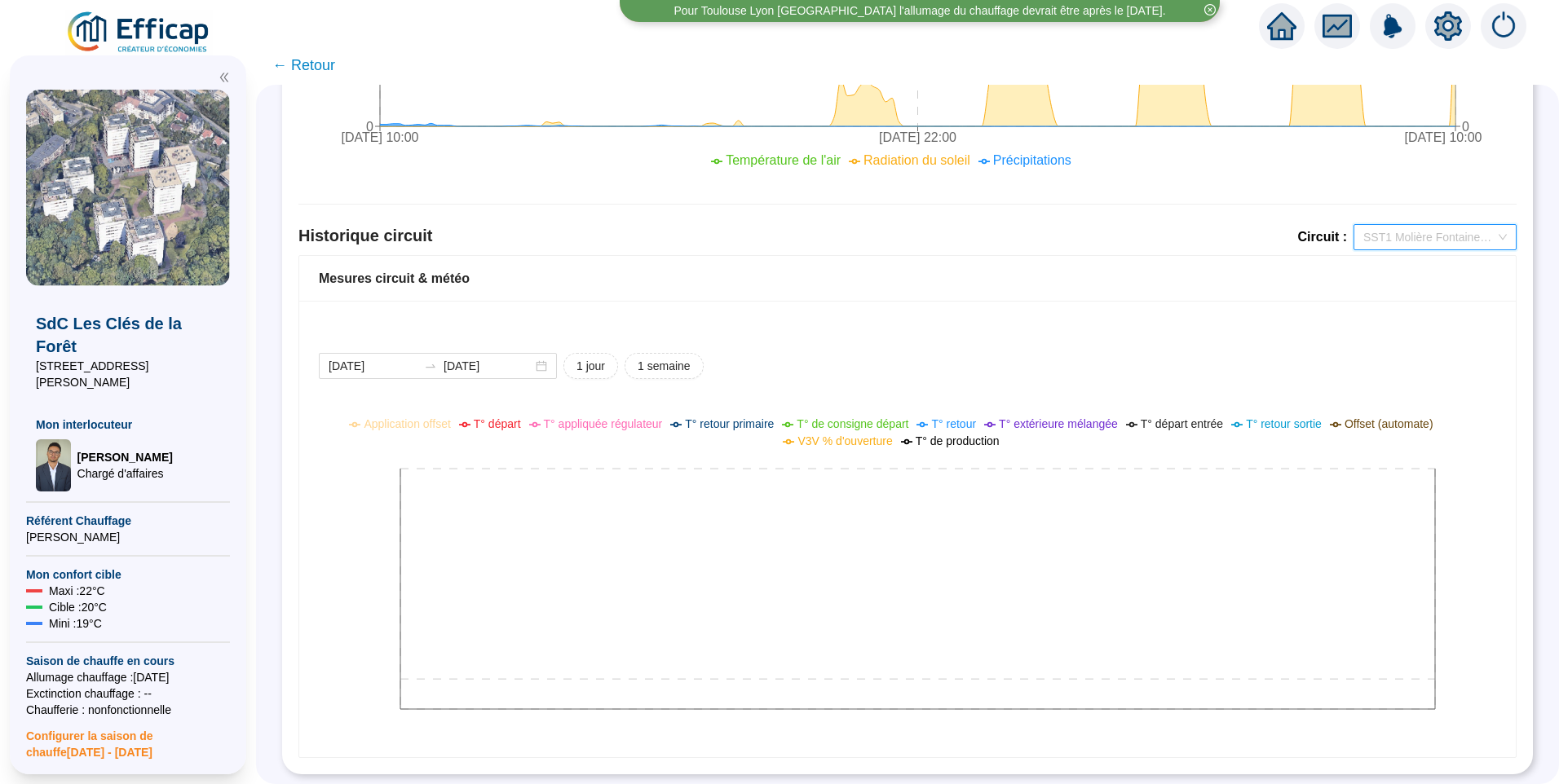
click at [1409, 227] on span "SST1 Molière Fontaine ECS" at bounding box center [1435, 237] width 143 height 24
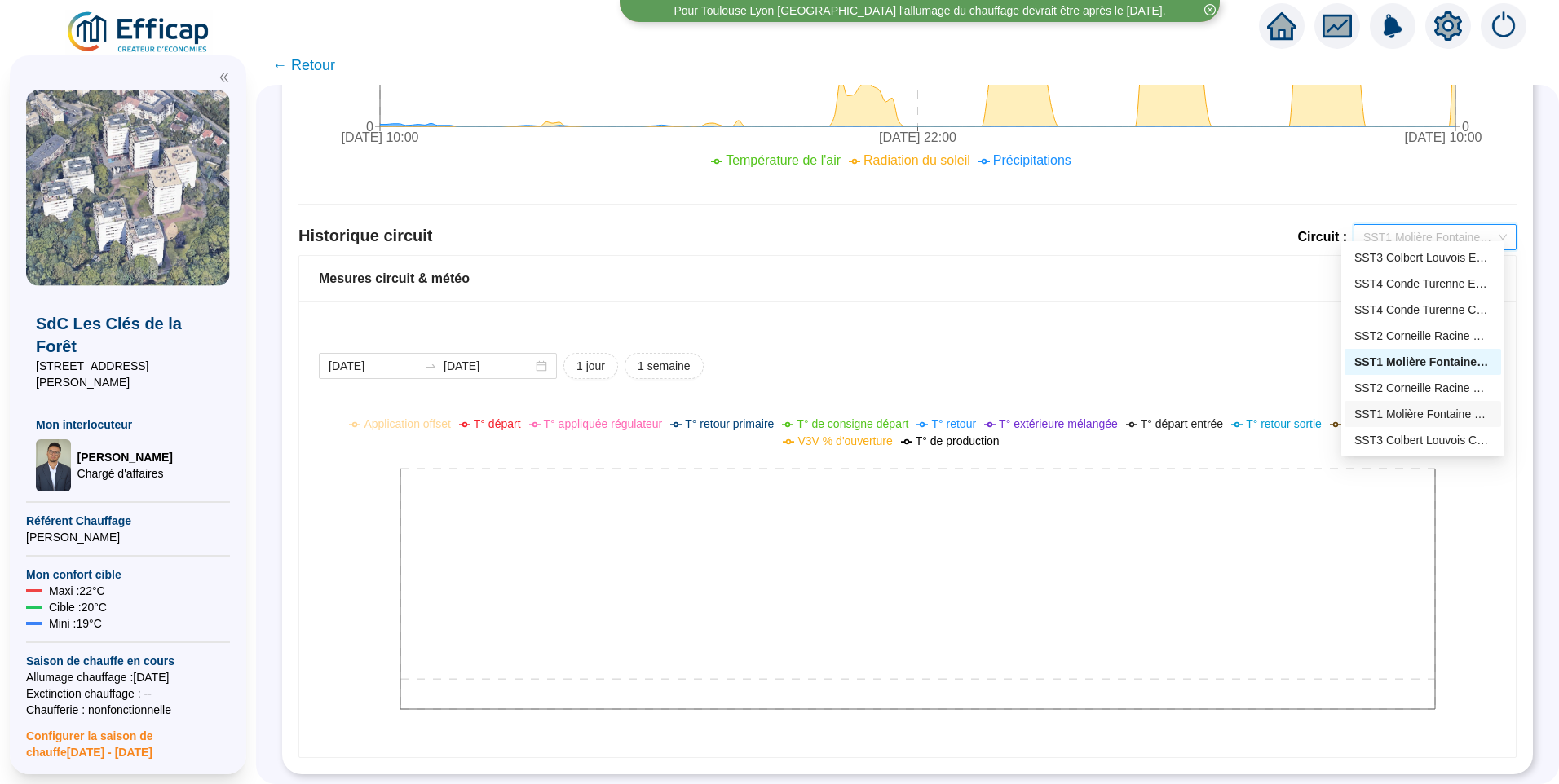
click at [1402, 417] on div "SST1 Molière Fontaine Chauffage" at bounding box center [1422, 414] width 137 height 17
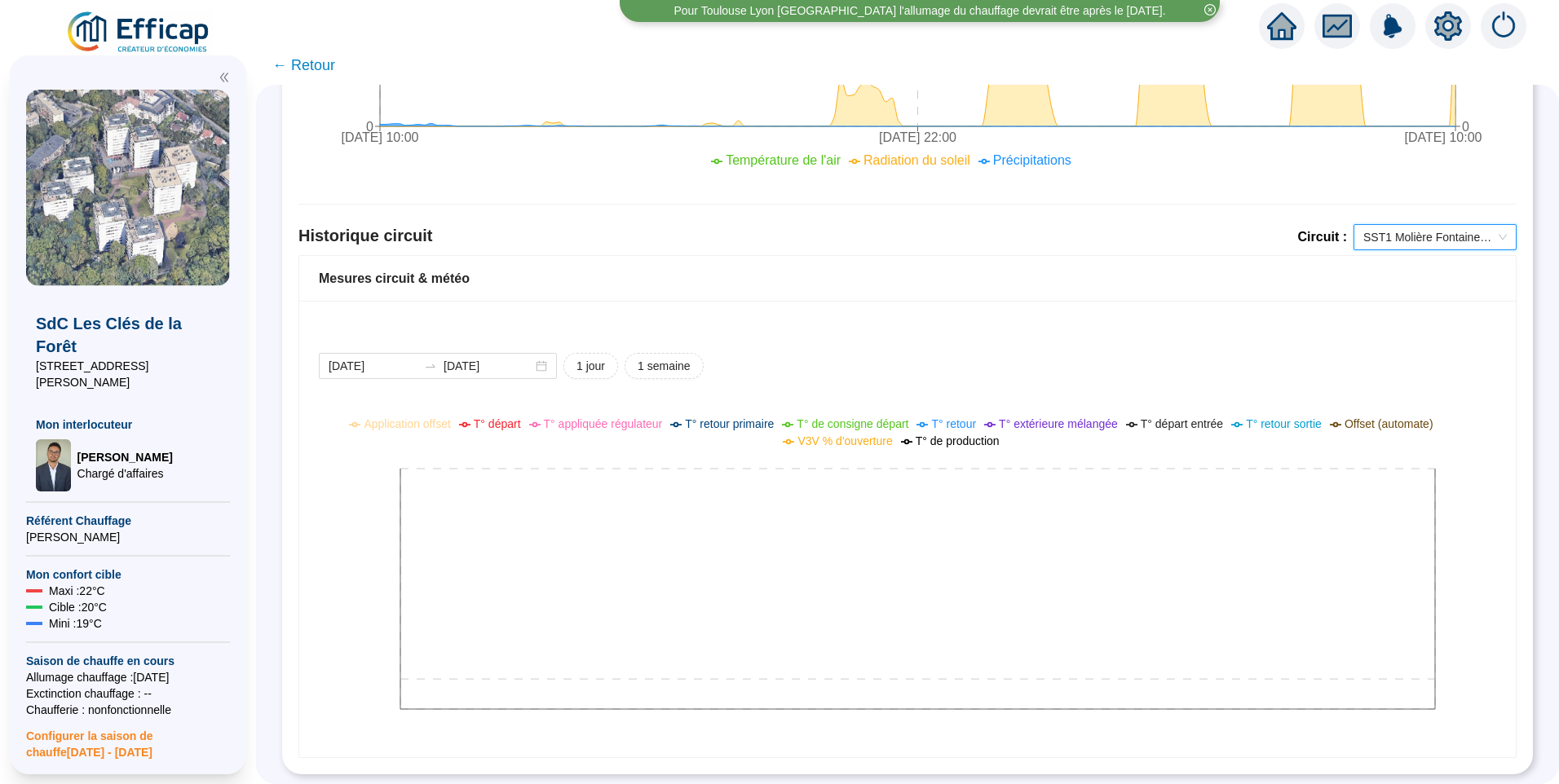
click at [1449, 30] on icon "setting" at bounding box center [1448, 26] width 12 height 12
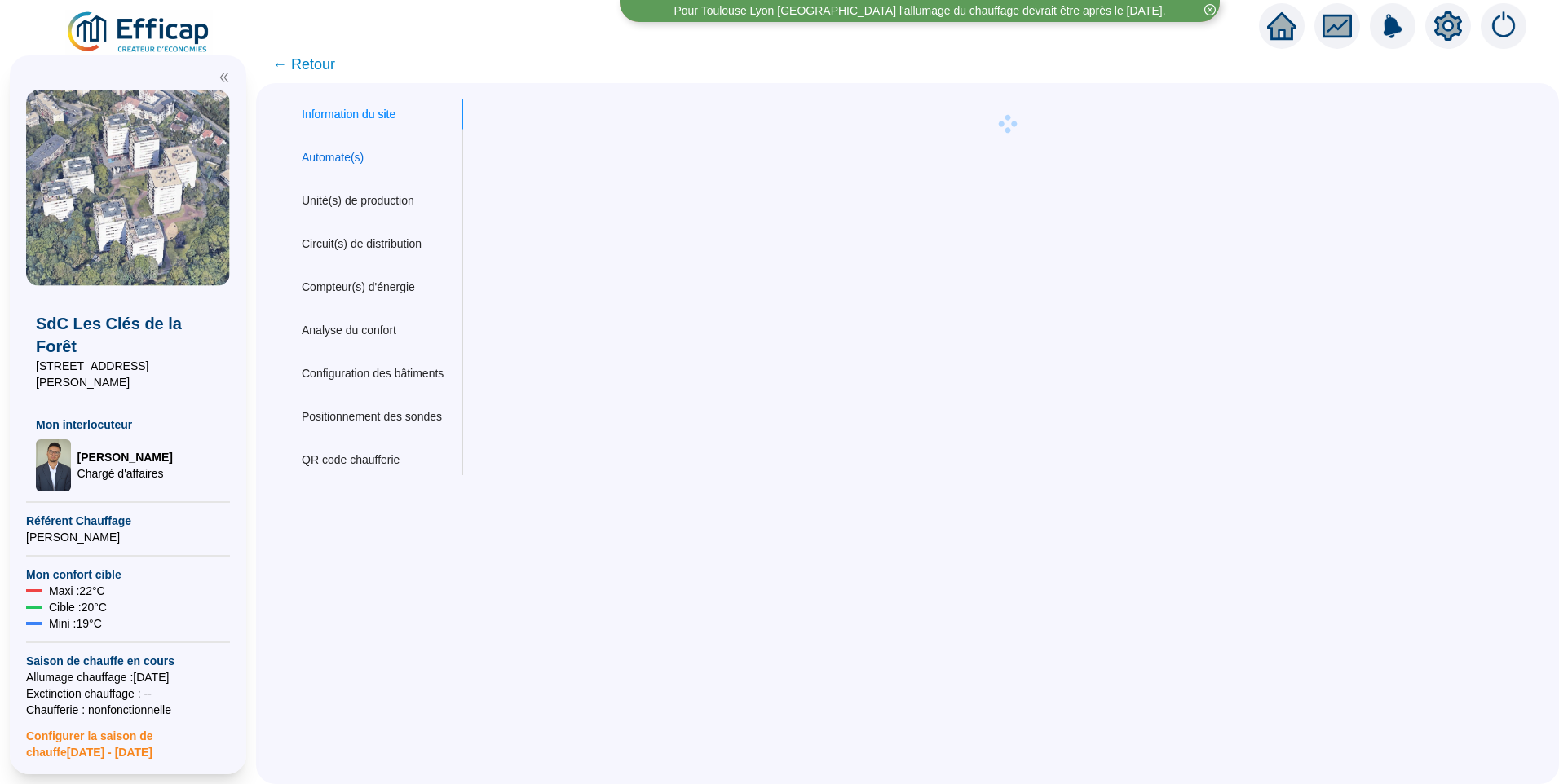
click at [338, 155] on div "Automate(s)" at bounding box center [332, 157] width 62 height 17
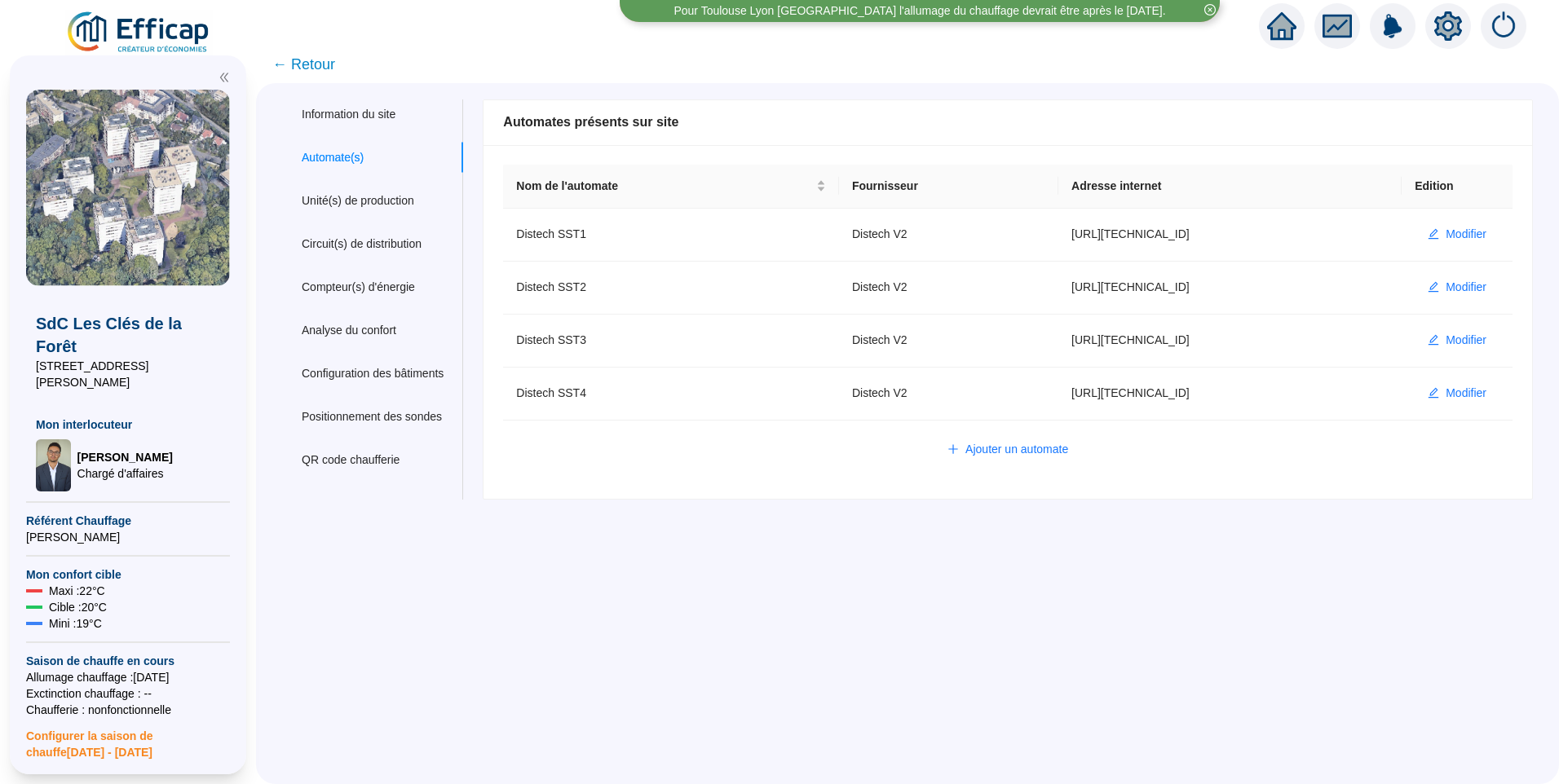
click at [308, 66] on span "← Retour" at bounding box center [303, 64] width 63 height 23
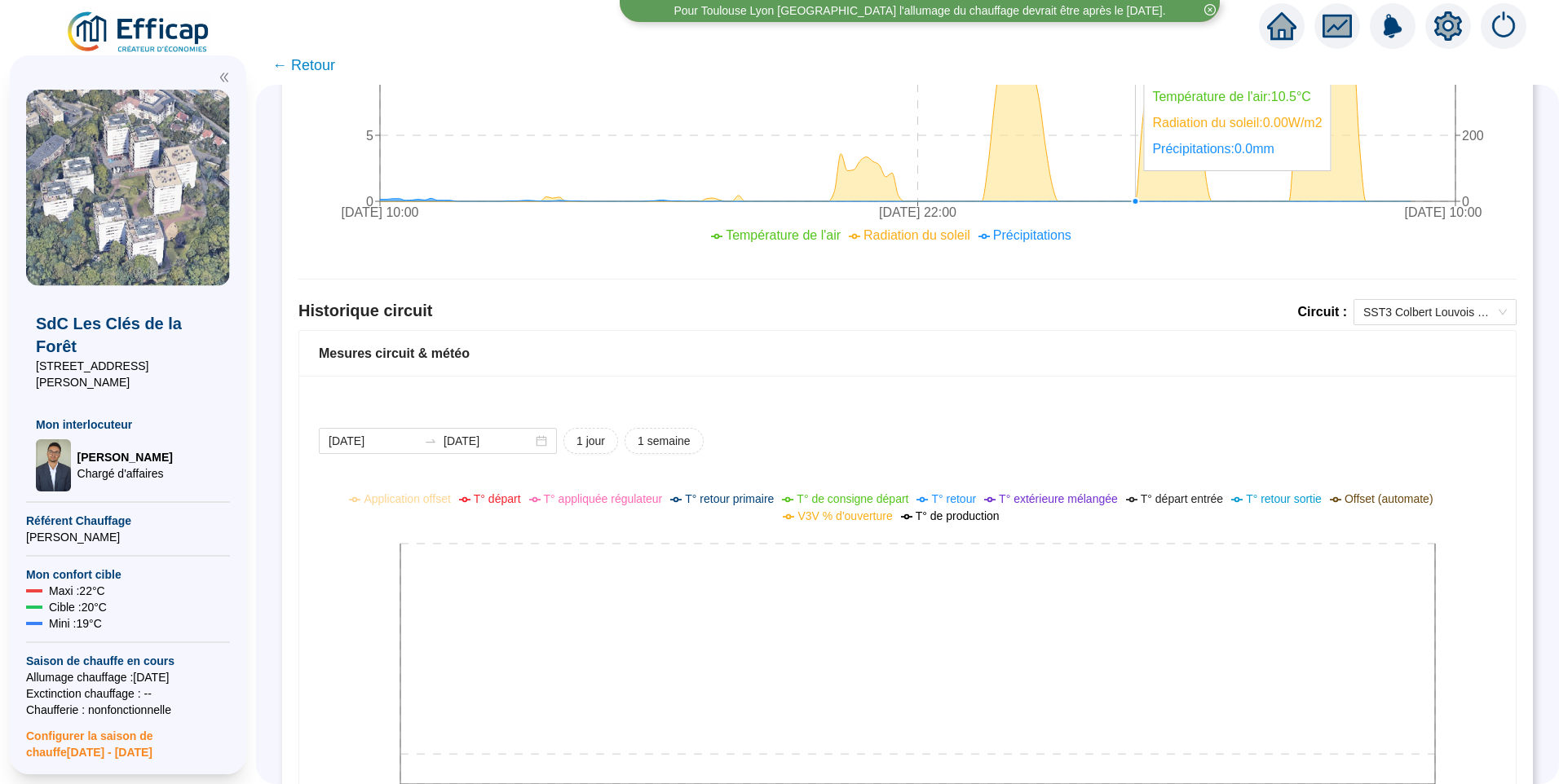
scroll to position [1027, 0]
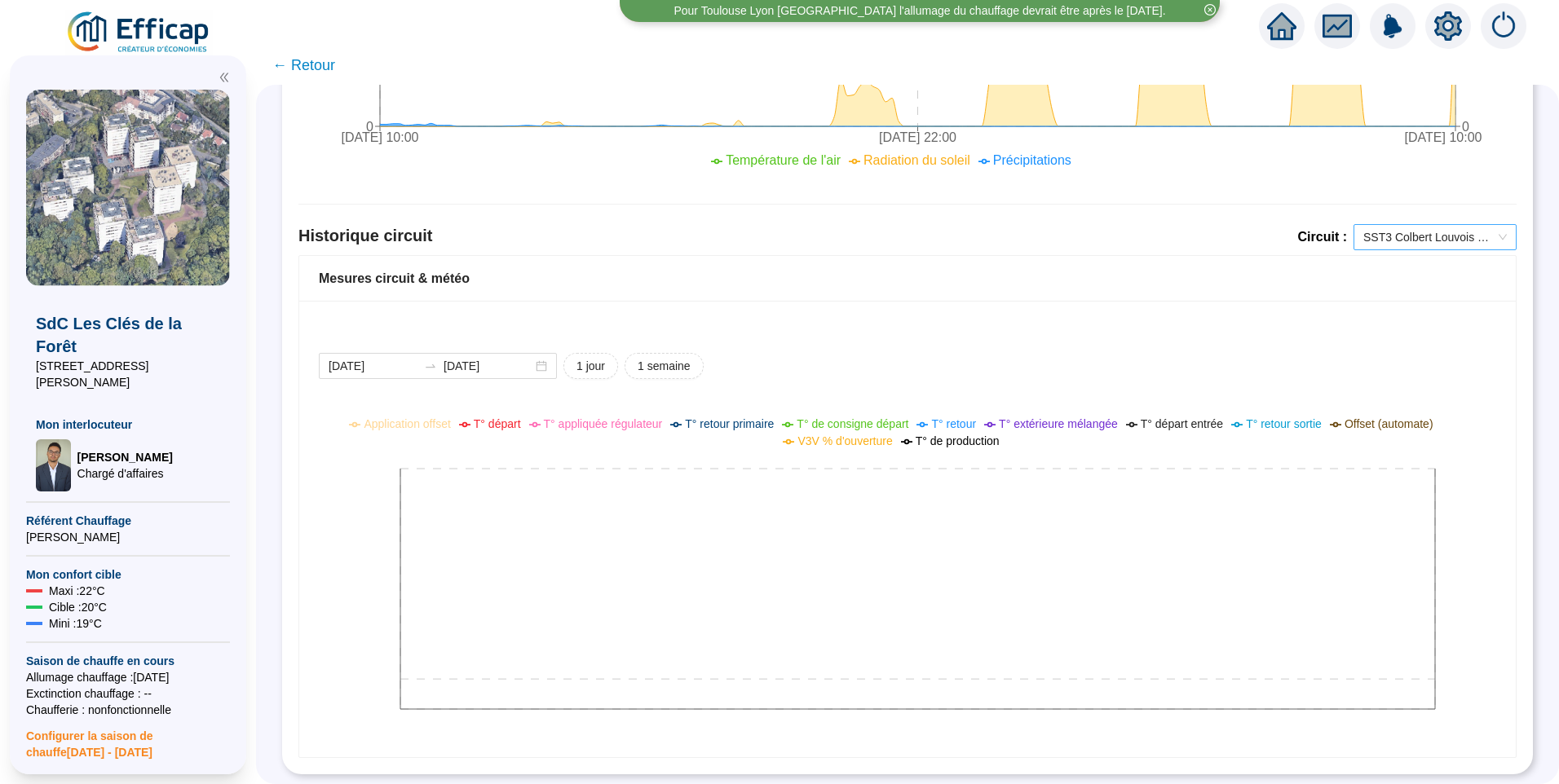
click at [1411, 237] on div "SST3 Colbert Louvois ECS" at bounding box center [1435, 237] width 163 height 26
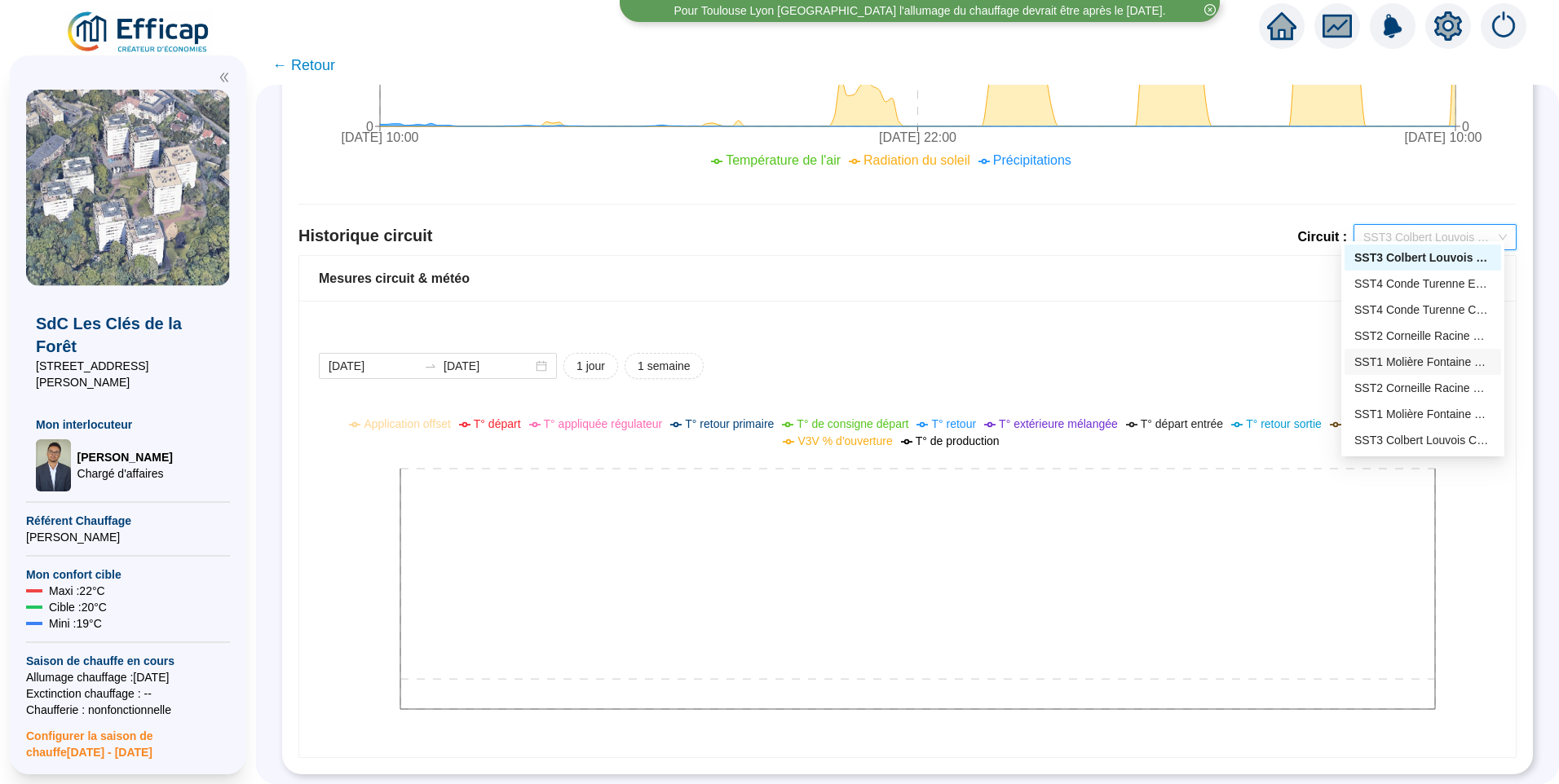
click at [1449, 362] on div "SST1 Molière Fontaine ECS" at bounding box center [1422, 362] width 137 height 17
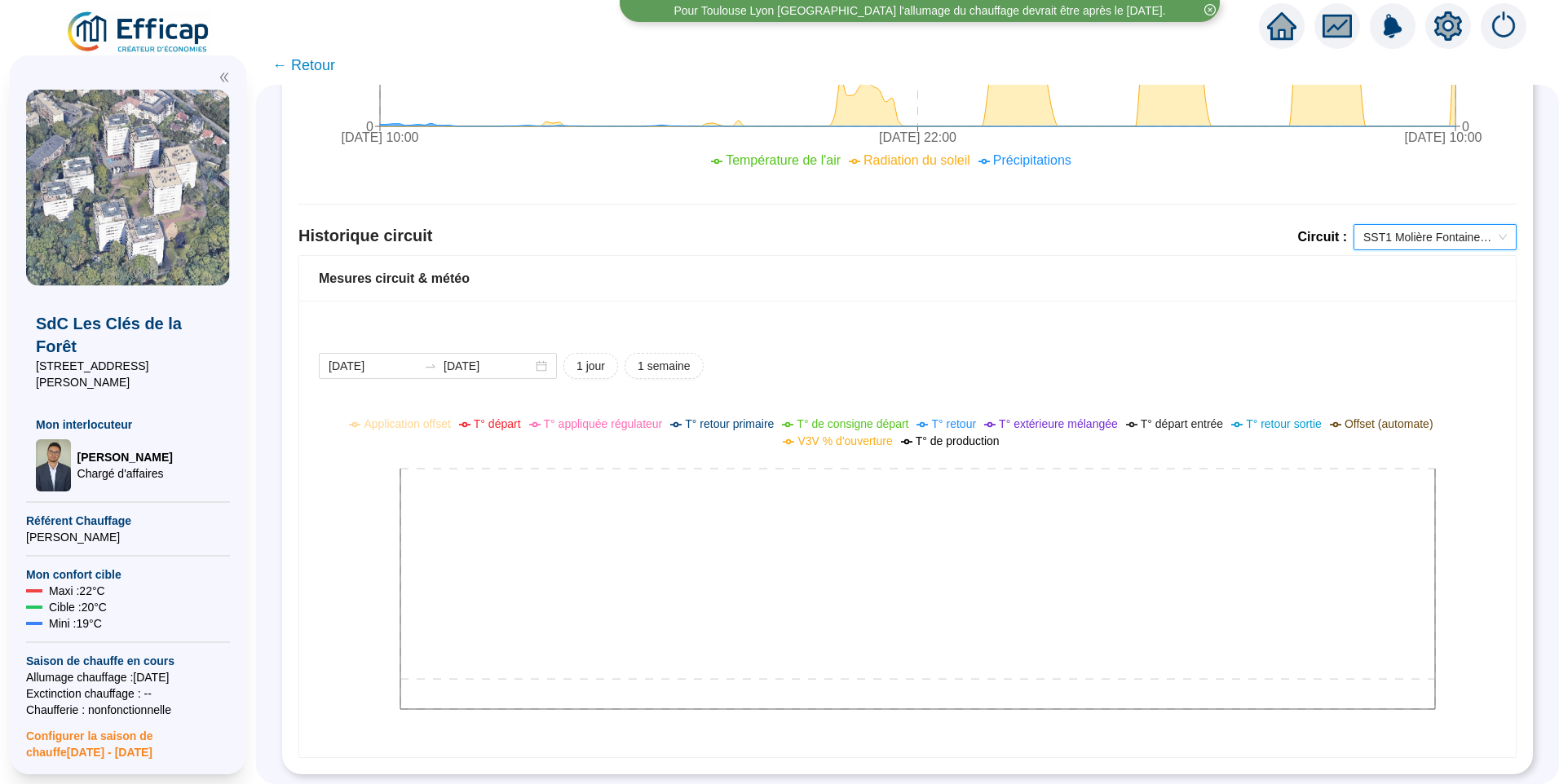
click at [1424, 225] on span "SST1 Molière Fontaine ECS" at bounding box center [1435, 237] width 143 height 24
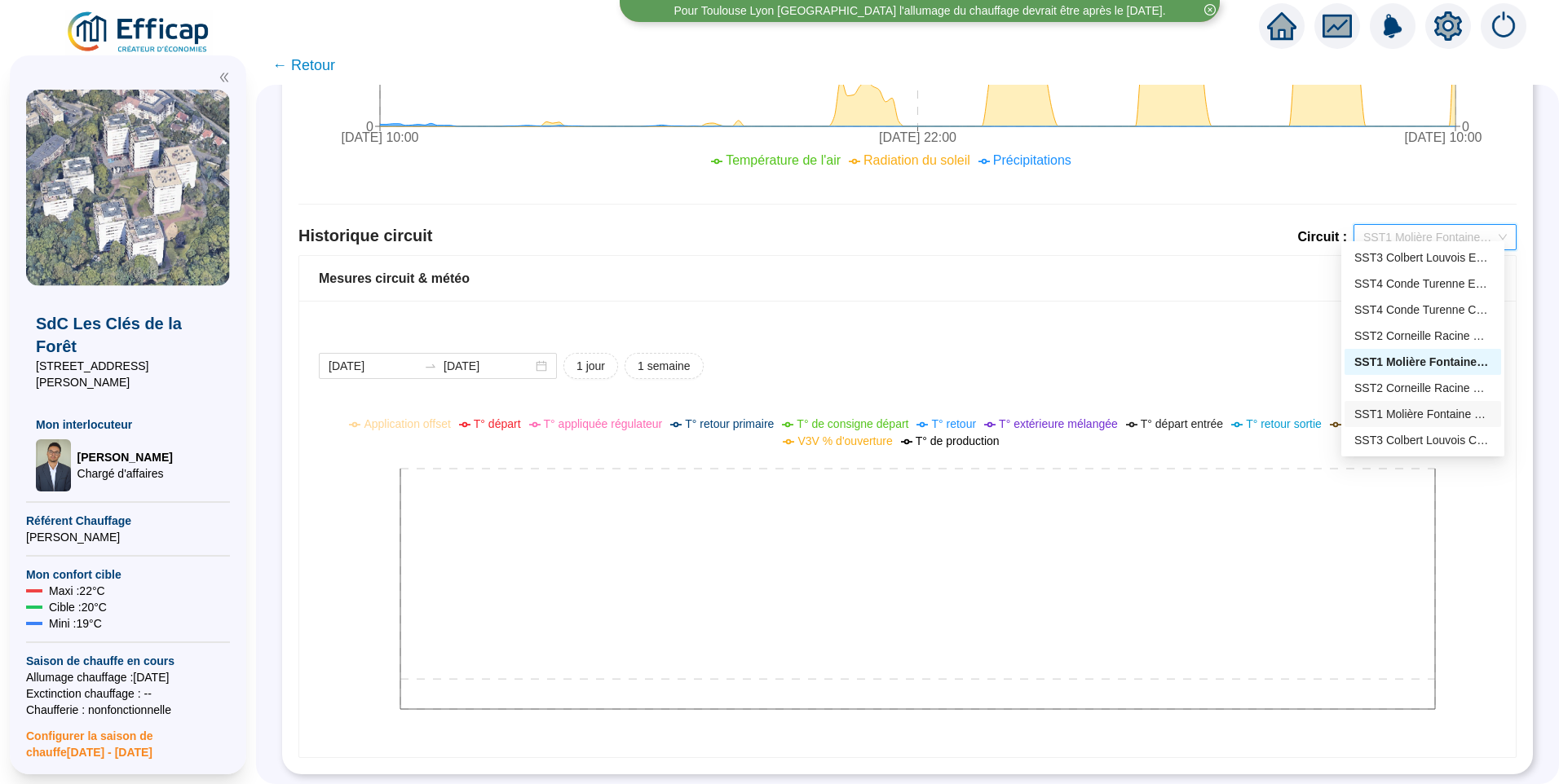
click at [1427, 418] on div "SST1 Molière Fontaine Chauffage" at bounding box center [1422, 414] width 137 height 17
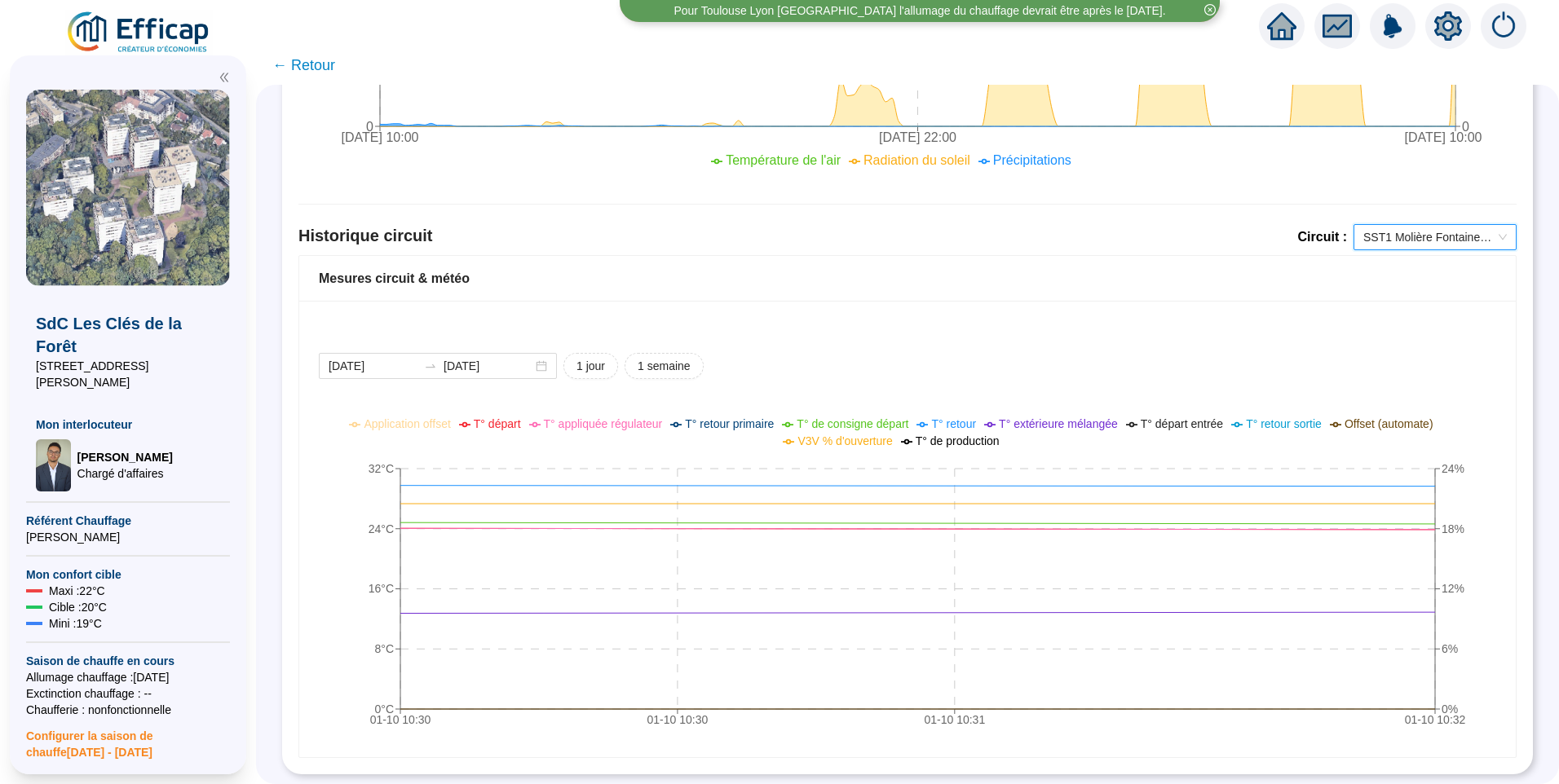
click at [1400, 225] on span "SST1 Molière Fontaine Chauffage" at bounding box center [1435, 237] width 143 height 24
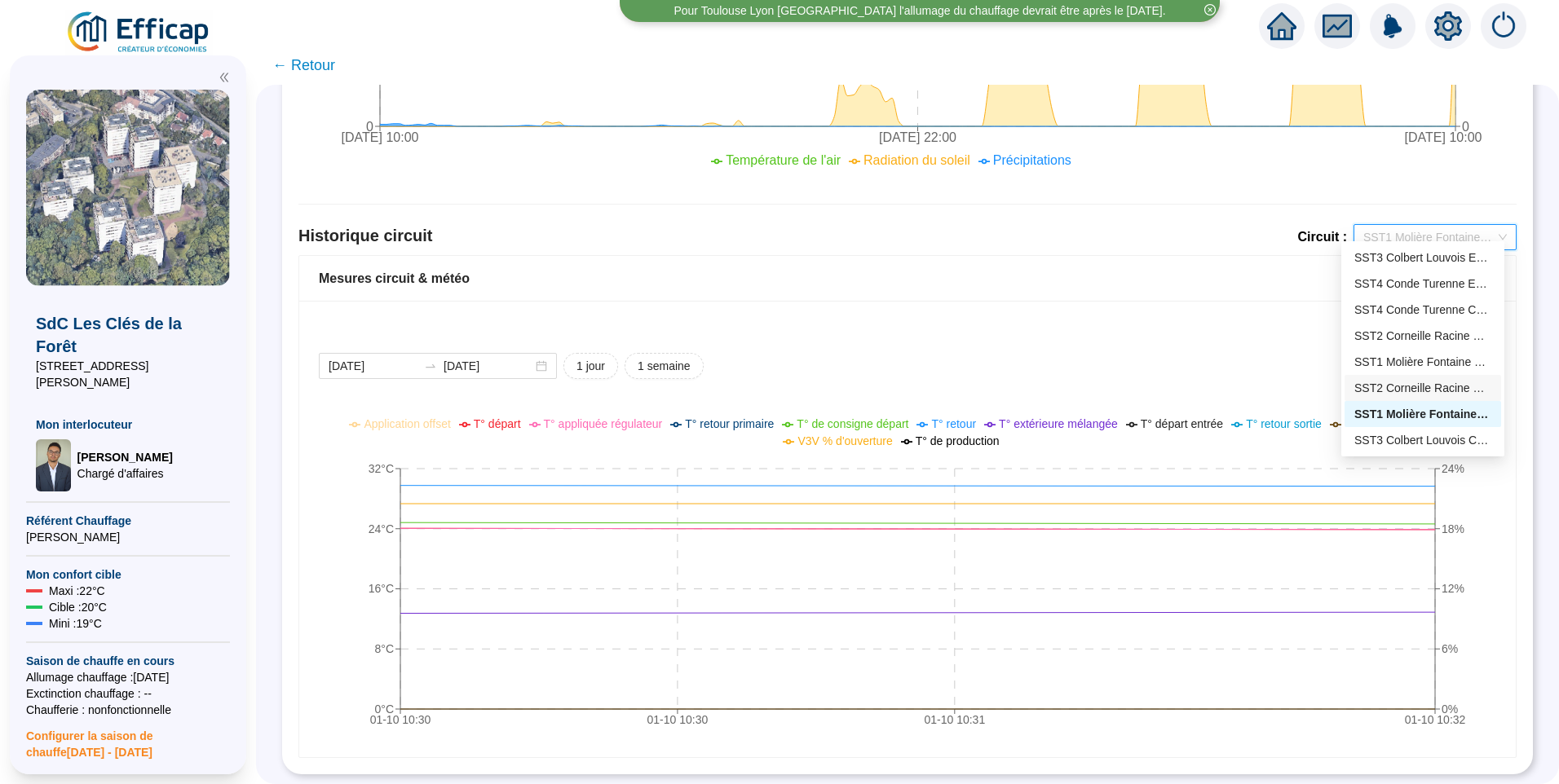
click at [1525, 392] on div "ANALYSE DE SITE : SdC Les Clés de la Forêt Main courante Alertes Fonctionnement…" at bounding box center [907, 434] width 1303 height 699
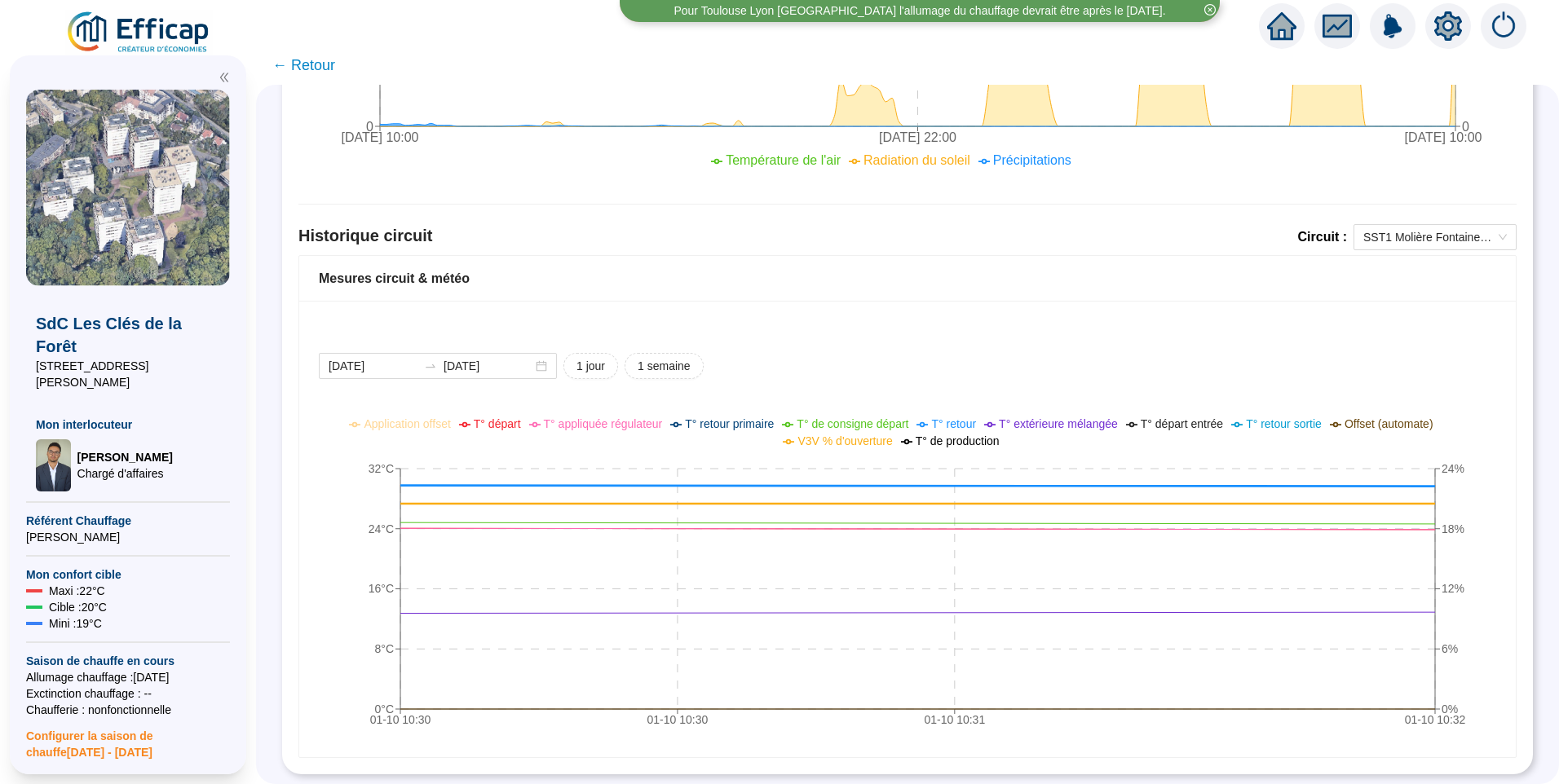
click at [970, 417] on span "T° retour" at bounding box center [953, 424] width 45 height 13
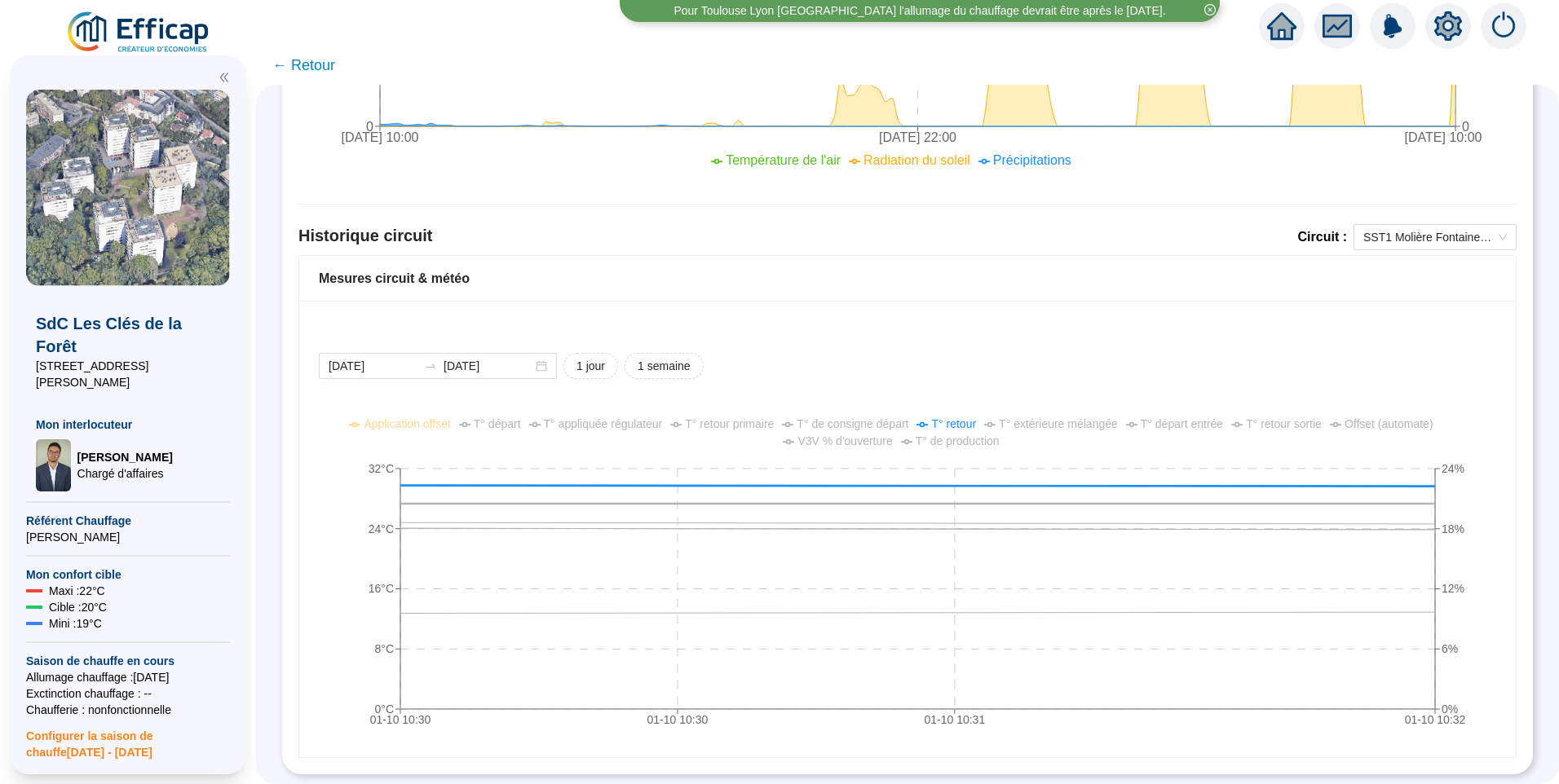
click at [886, 434] on span "V3V % d'ouverture" at bounding box center [845, 441] width 95 height 13
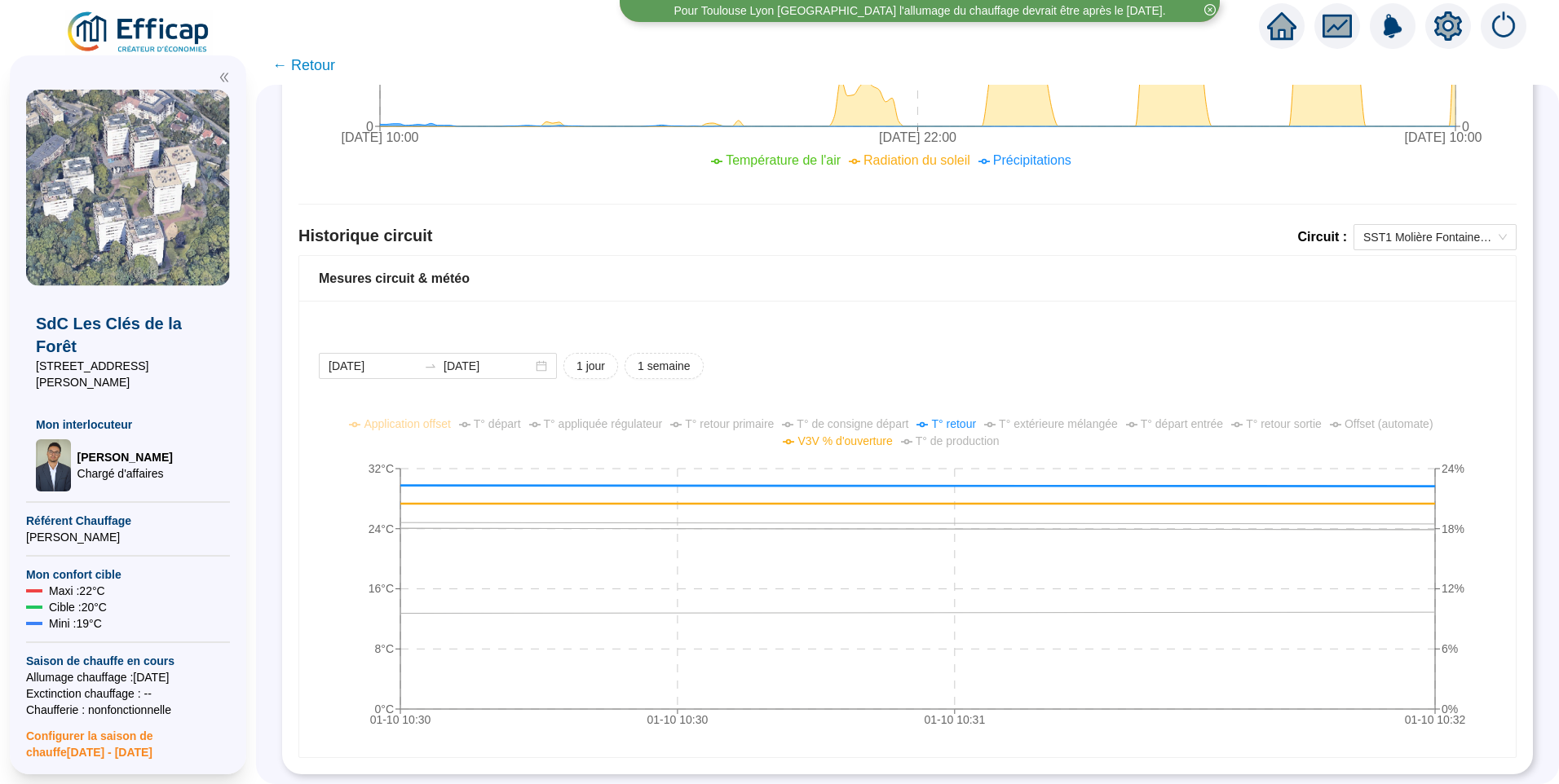
click at [1176, 417] on span "T° départ entrée" at bounding box center [1182, 424] width 82 height 13
click at [1474, 225] on span "SST1 Molière Fontaine Chauffage" at bounding box center [1435, 237] width 143 height 24
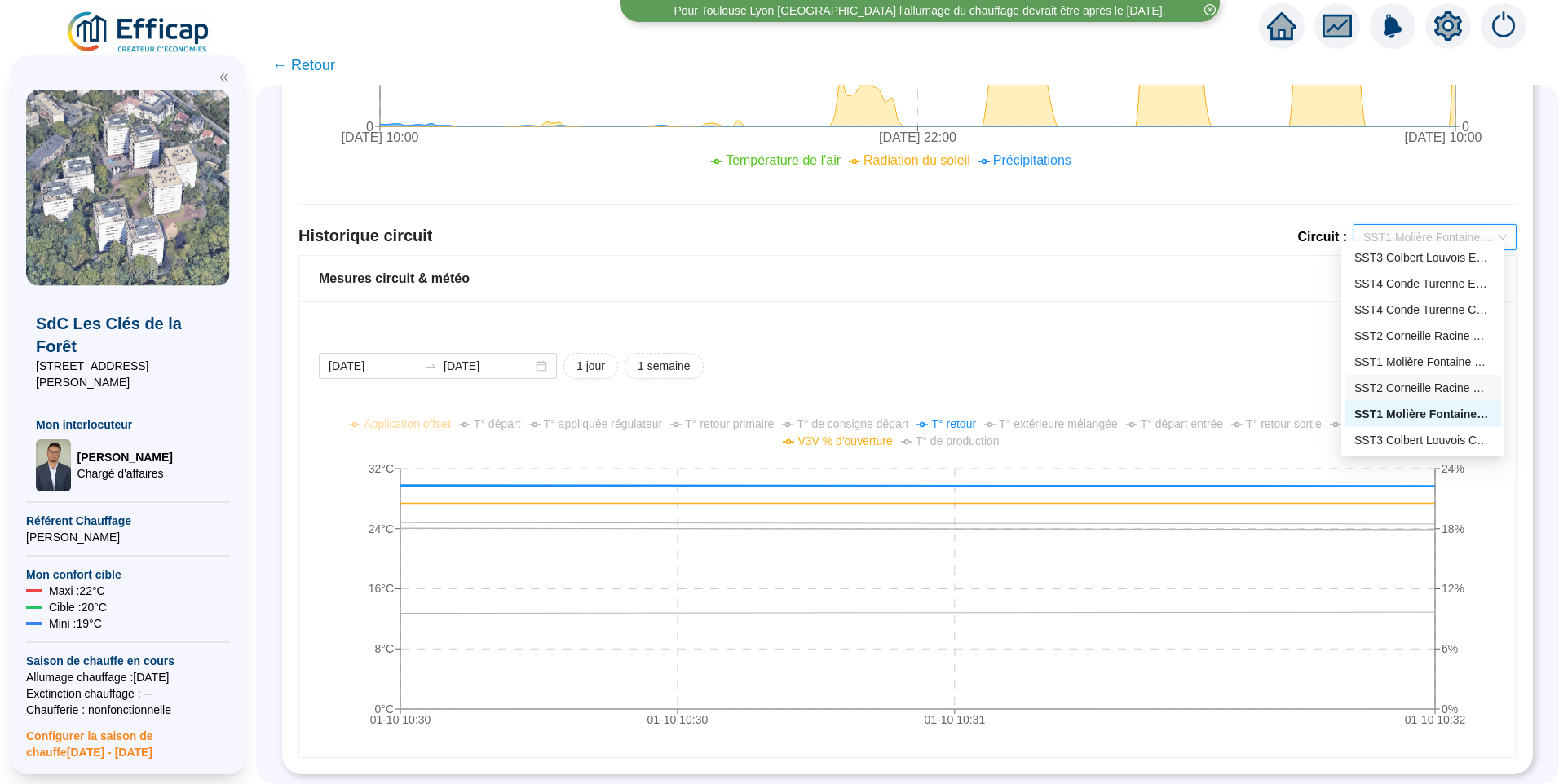
click at [1183, 314] on div "2025-09-30 2025-10-01 1 jour 1 semaine 01-10 10:30 01-10 10:30 01-10 10:31 01-1…" at bounding box center [908, 528] width 1216 height 457
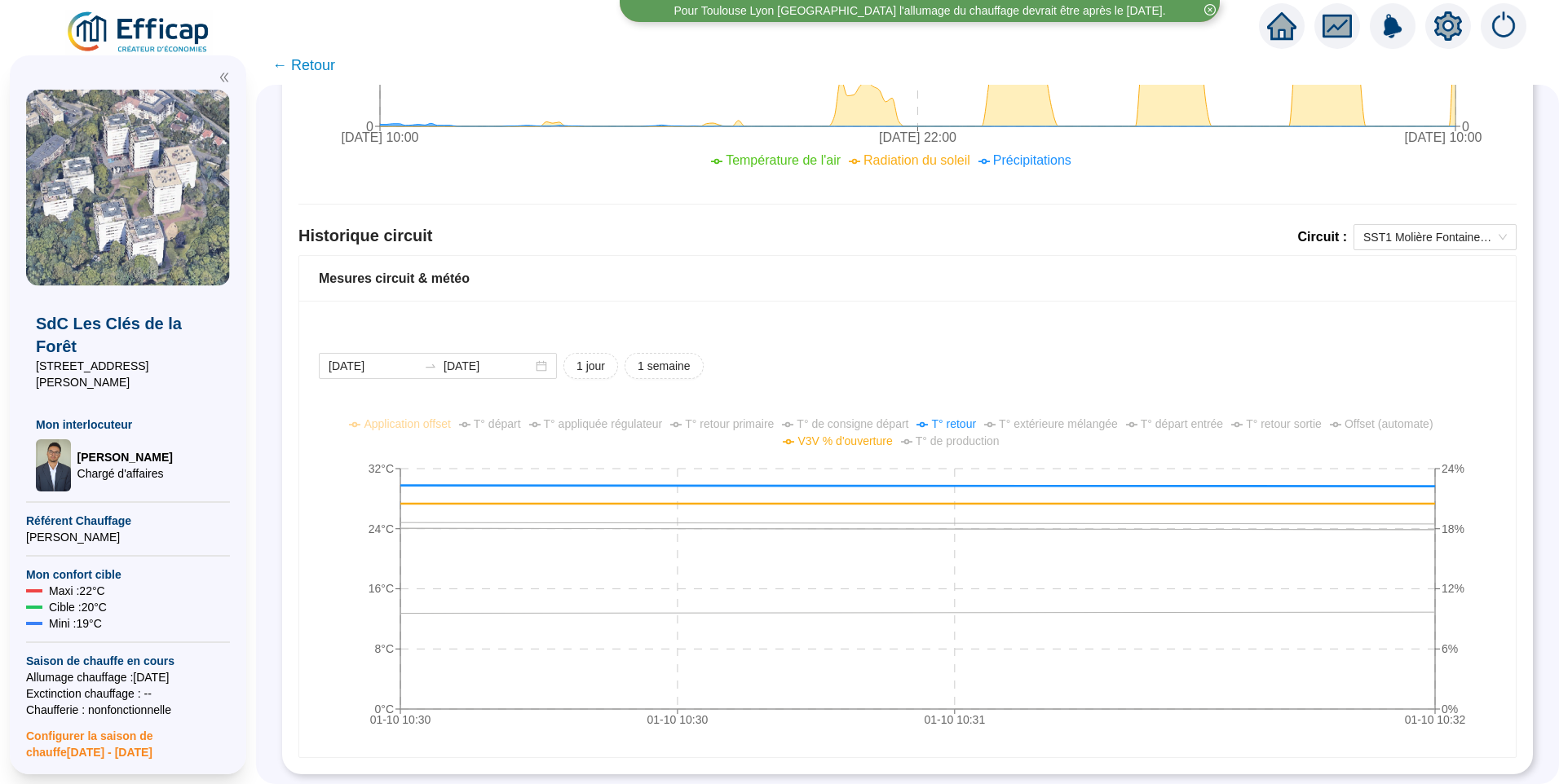
click at [513, 417] on span "T° départ" at bounding box center [497, 424] width 47 height 13
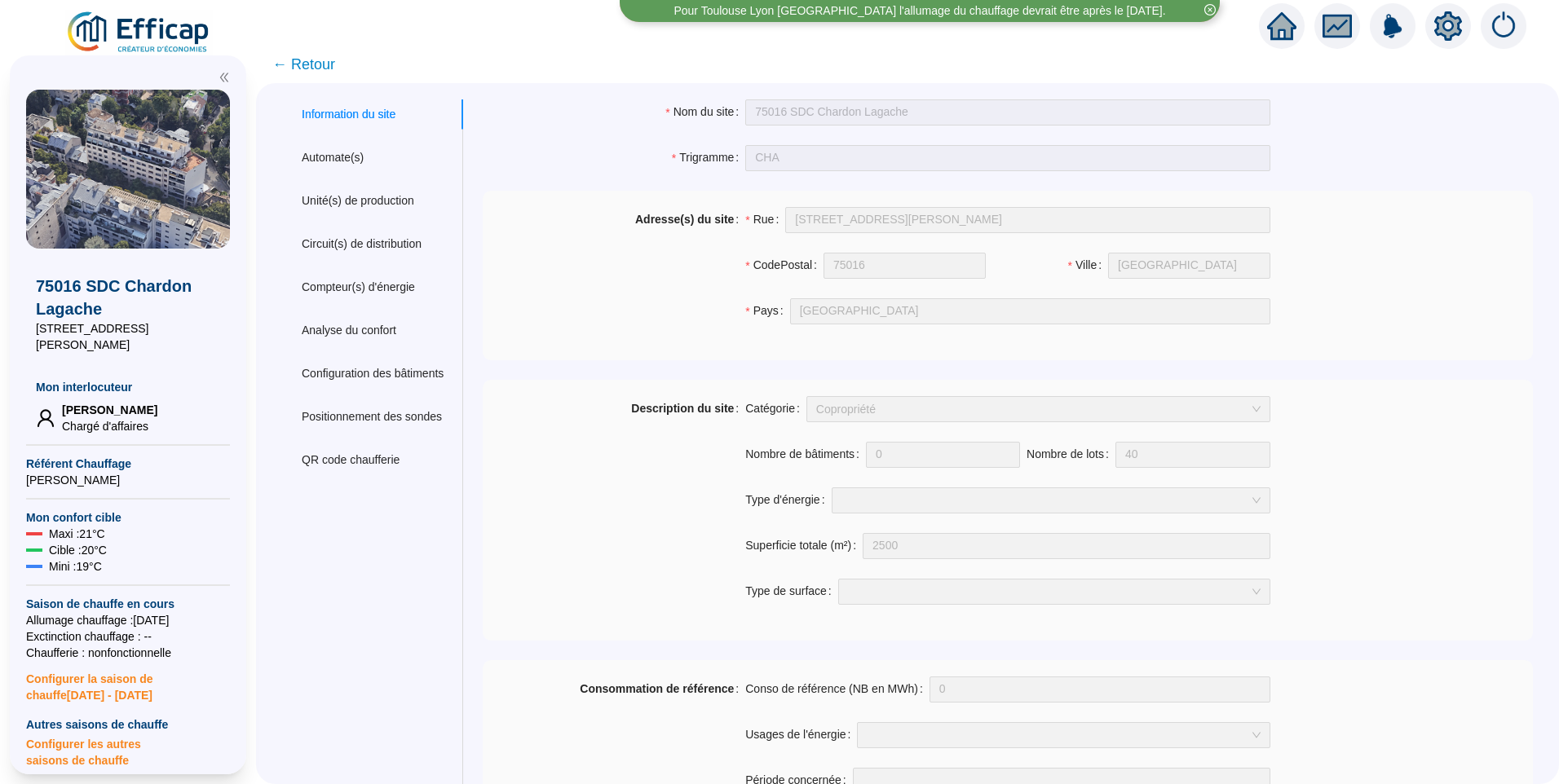
click at [179, 37] on img at bounding box center [139, 32] width 148 height 46
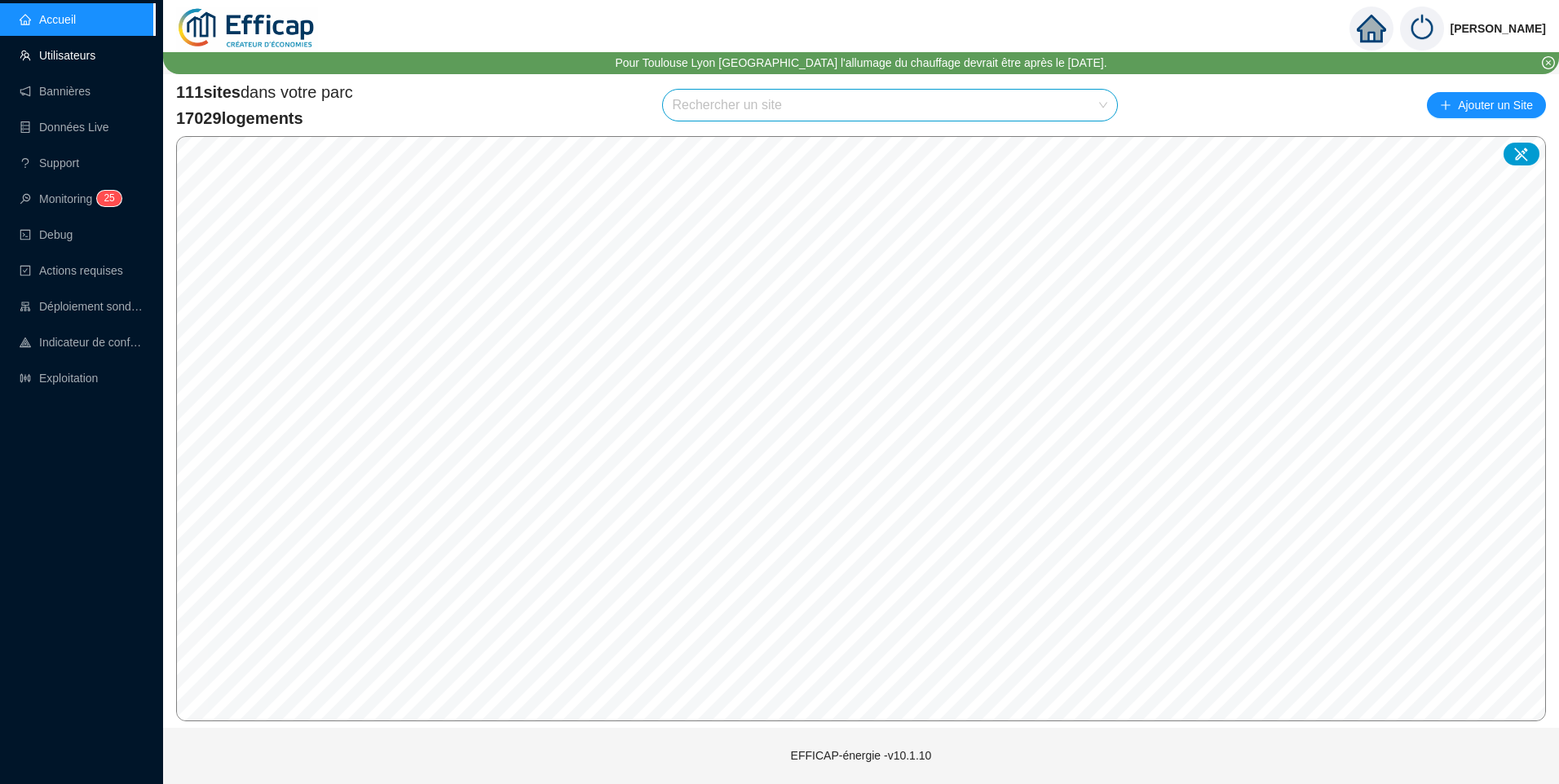
click at [60, 59] on link "Utilisateurs" at bounding box center [57, 55] width 76 height 13
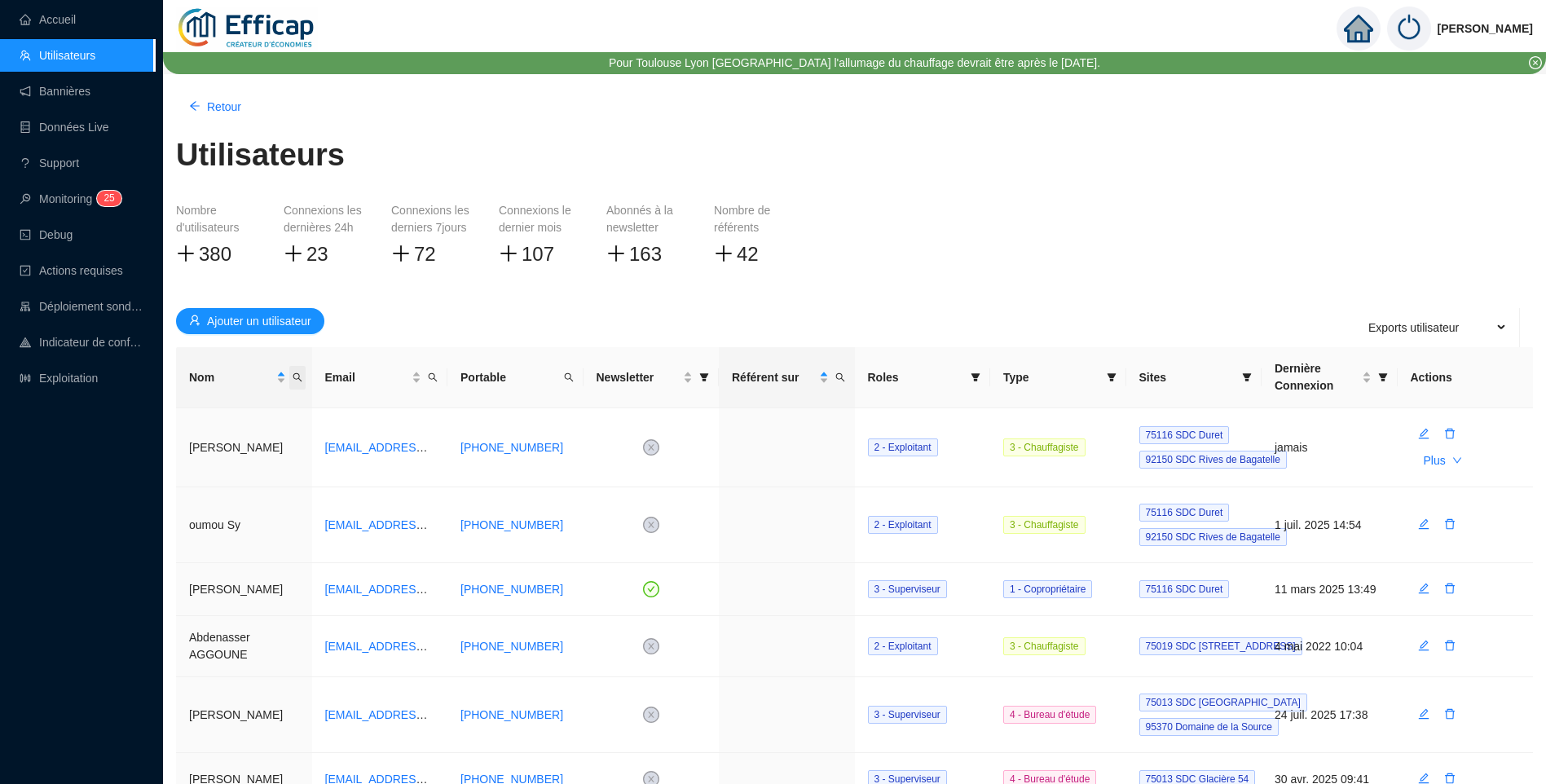
click at [298, 380] on icon "search" at bounding box center [297, 377] width 10 height 10
type input "[PERSON_NAME]"
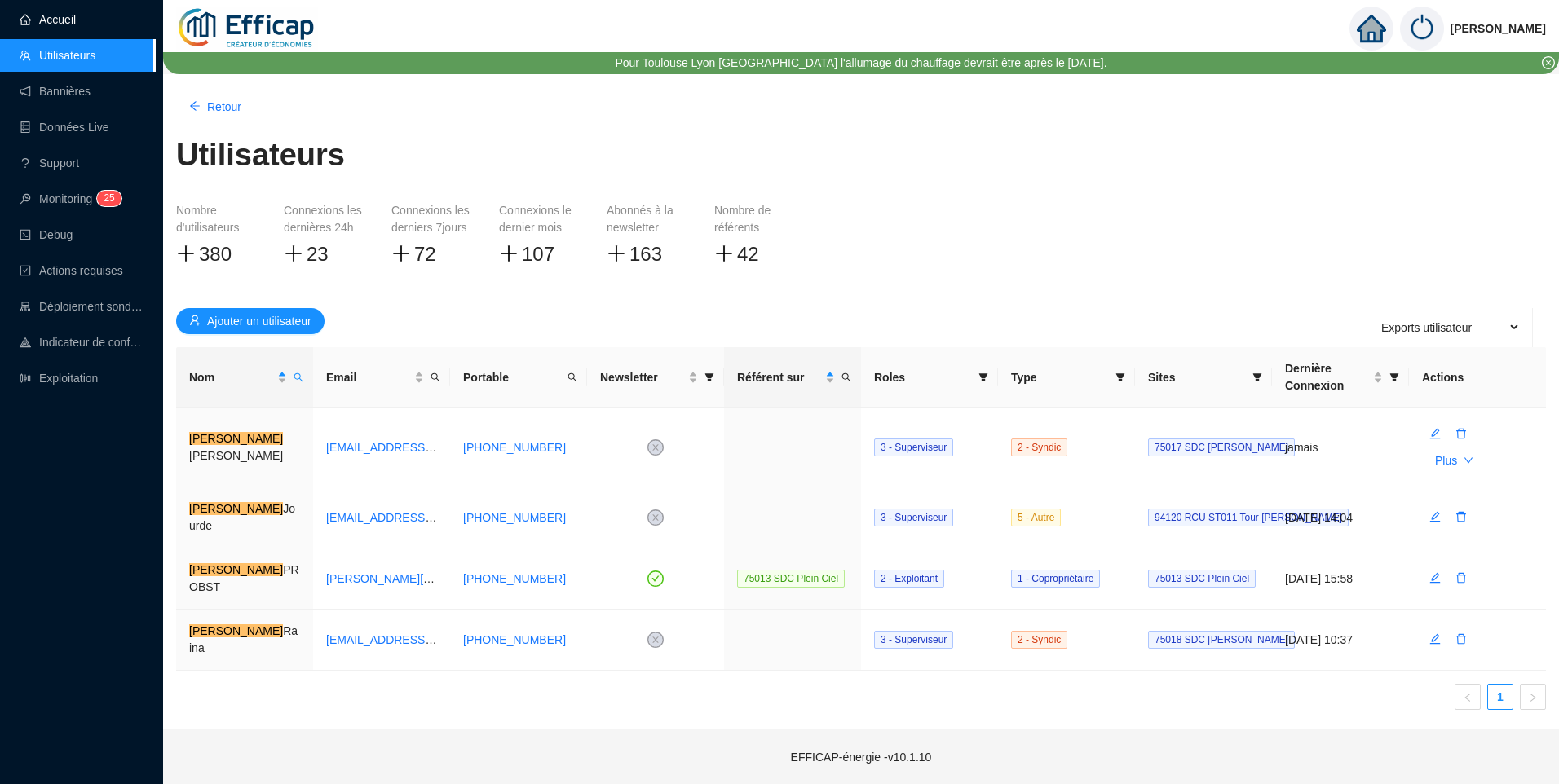
drag, startPoint x: 61, startPoint y: 16, endPoint x: 88, endPoint y: 16, distance: 27.0
click at [61, 16] on link "Accueil" at bounding box center [47, 20] width 56 height 13
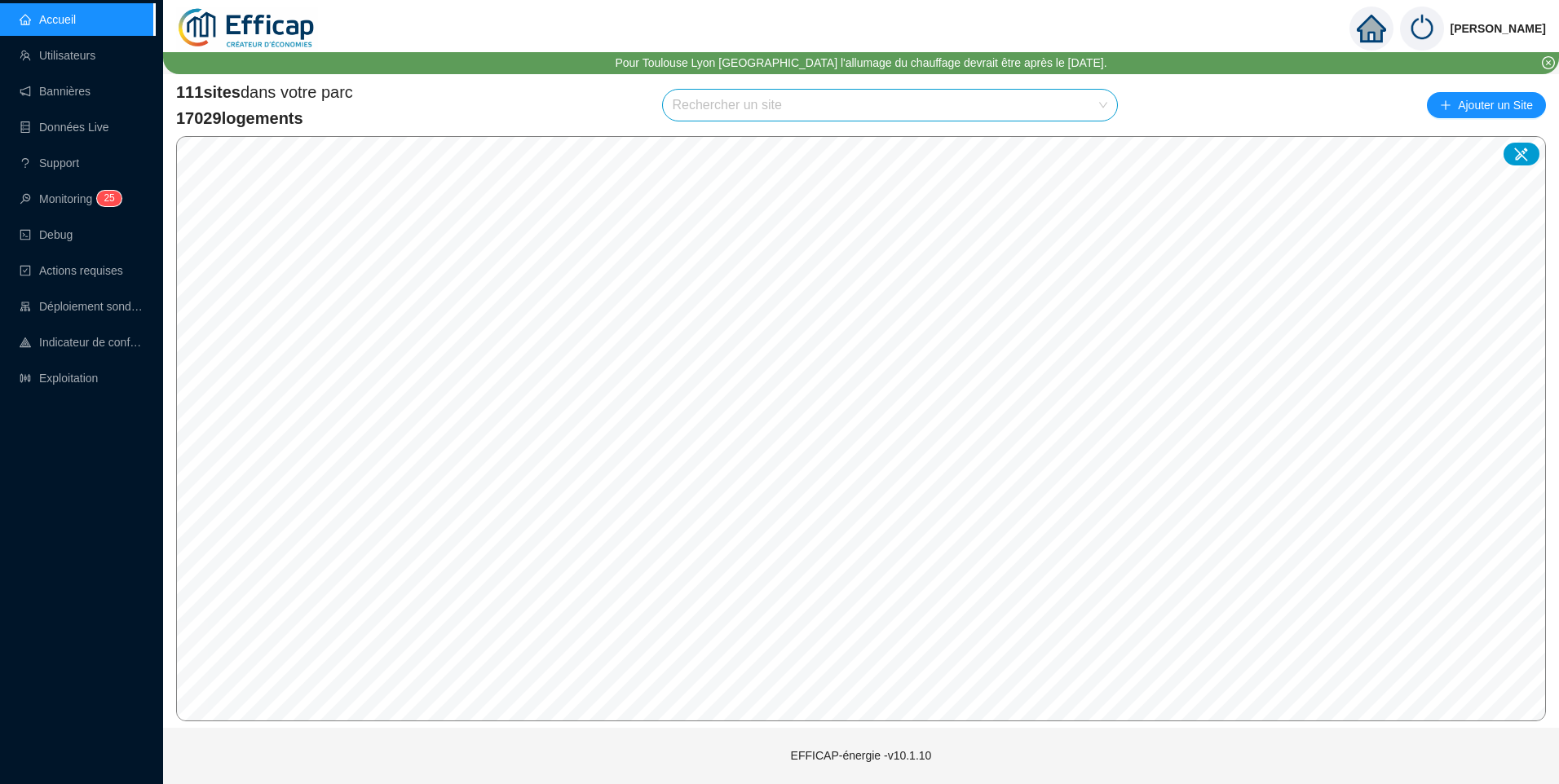
click at [741, 105] on input "search" at bounding box center [883, 105] width 420 height 31
type input "plein"
click at [1087, 139] on icon at bounding box center [1089, 144] width 12 height 12
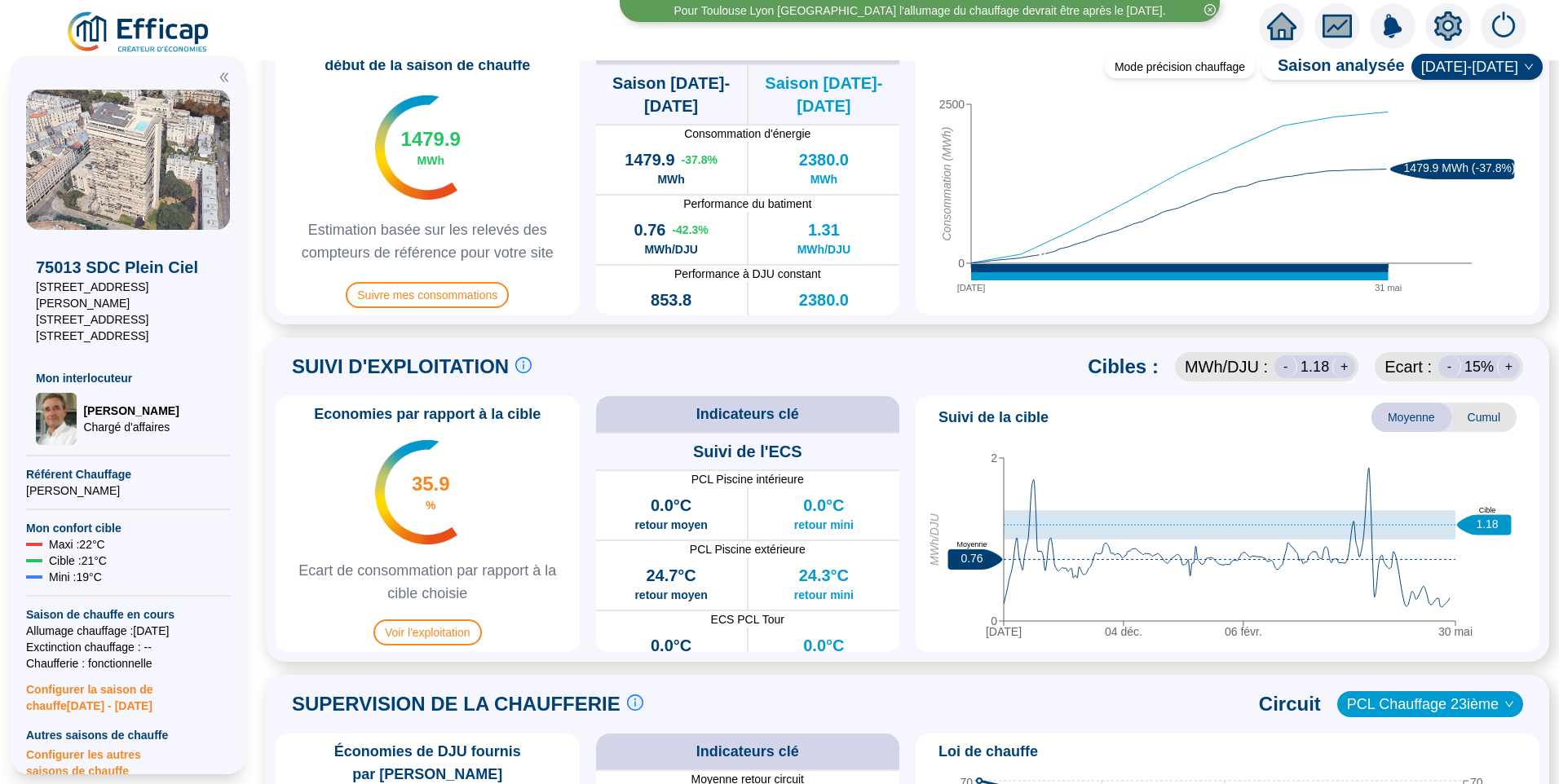
scroll to position [489, 0]
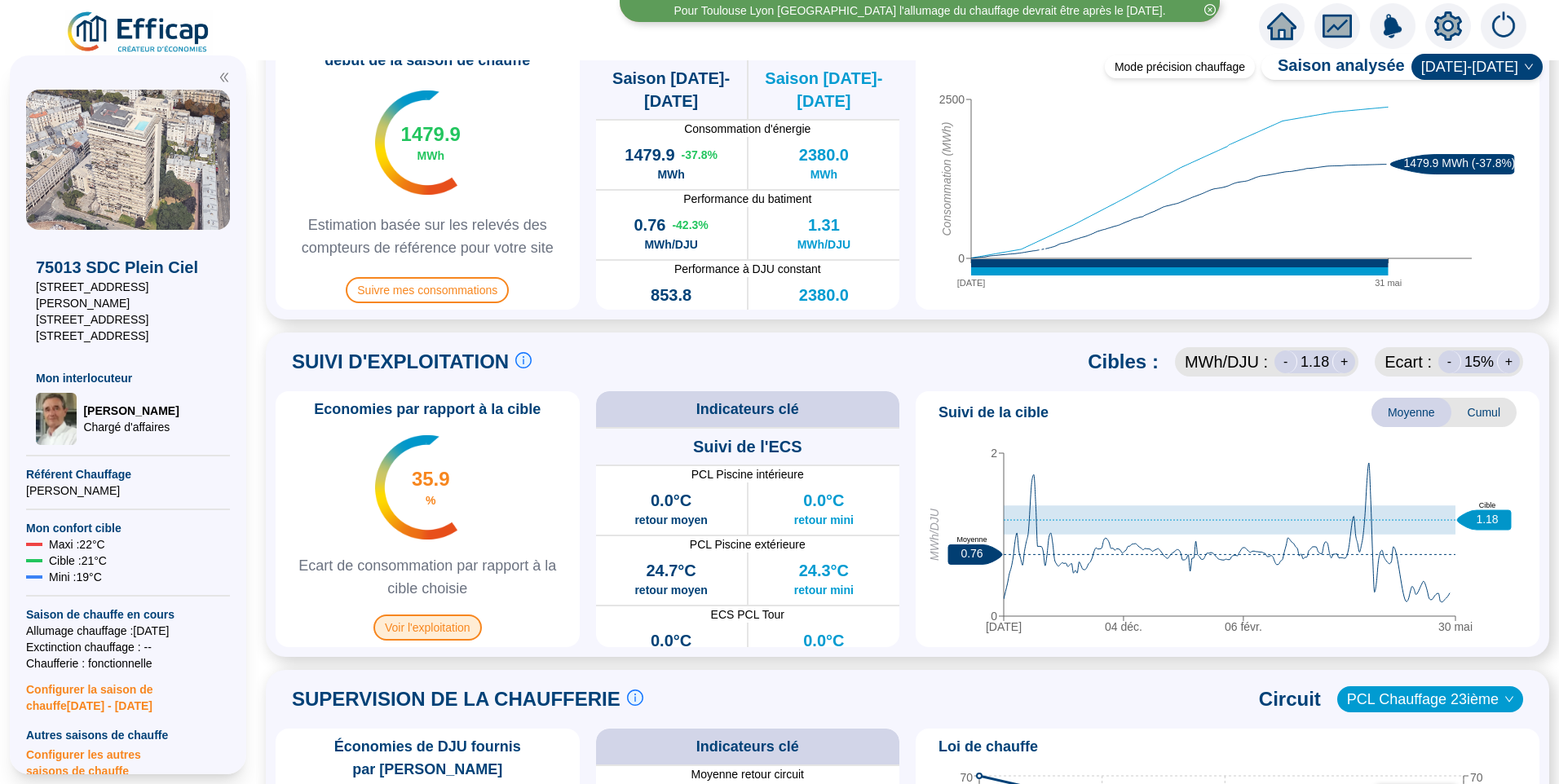
click at [425, 632] on span "Voir l'exploitation" at bounding box center [428, 627] width 108 height 26
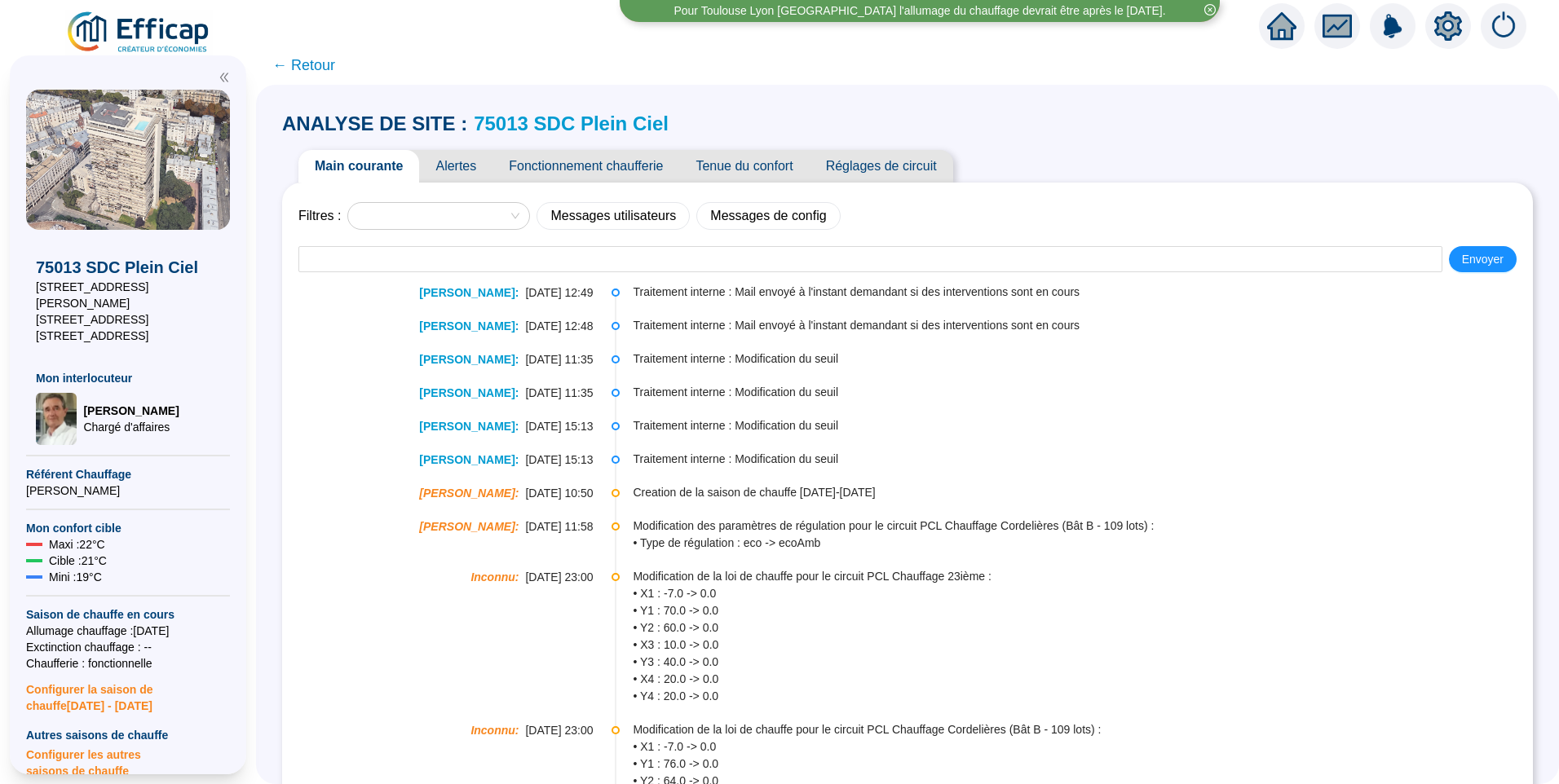
click at [558, 167] on span "Fonctionnement chaufferie" at bounding box center [586, 166] width 187 height 32
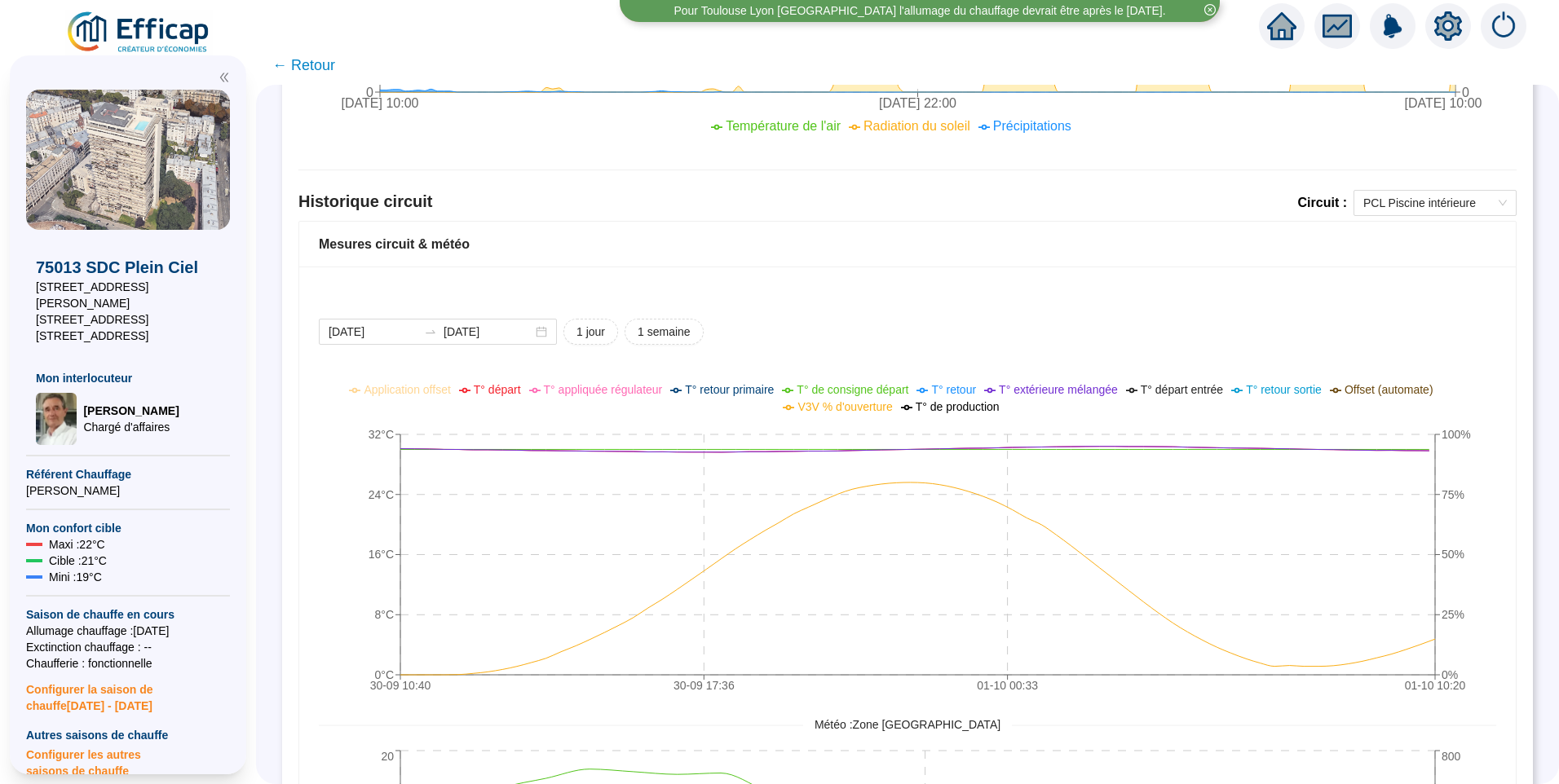
scroll to position [1059, 0]
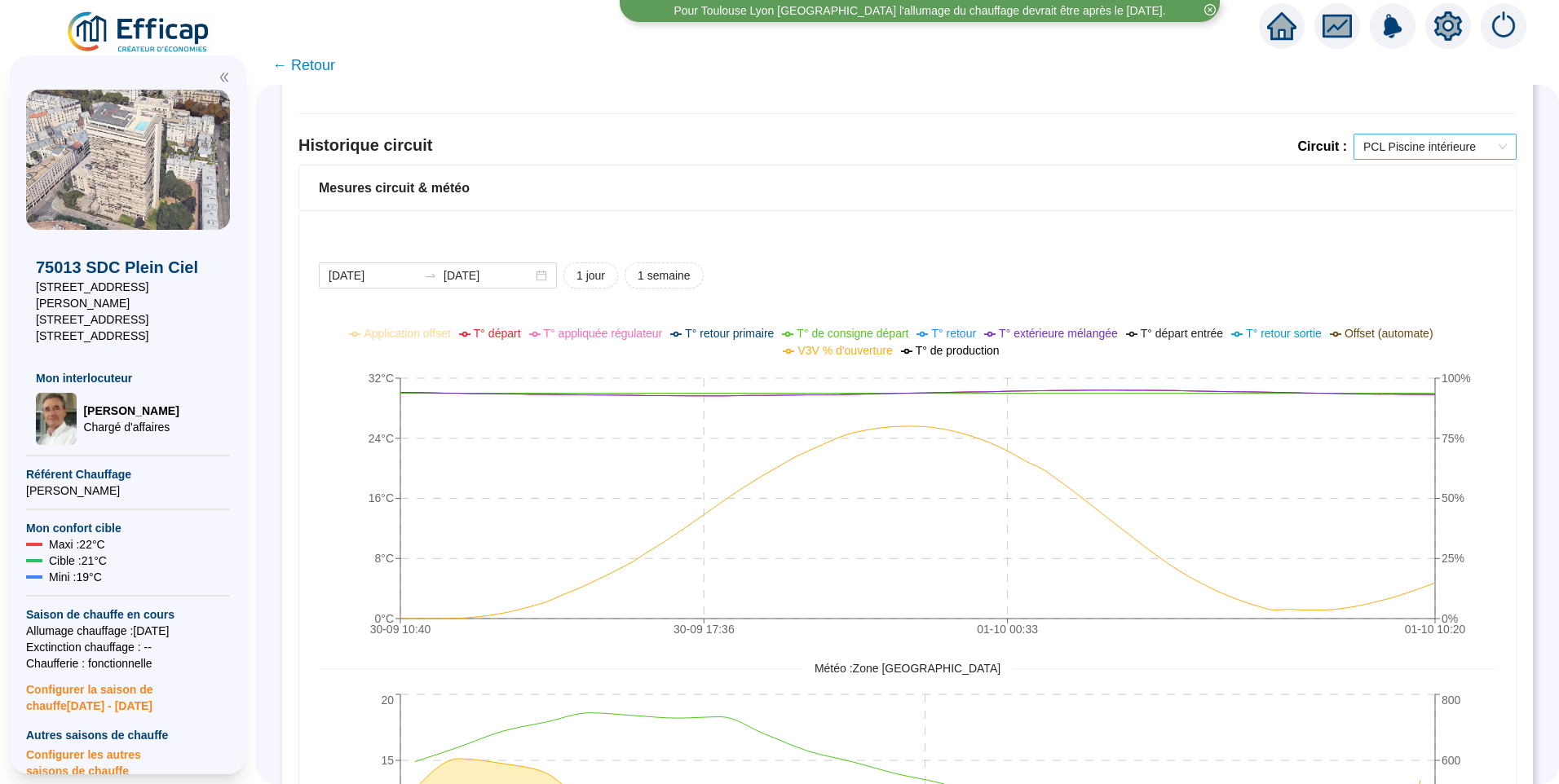
click at [1408, 146] on span "PCL Piscine intérieure" at bounding box center [1435, 146] width 143 height 24
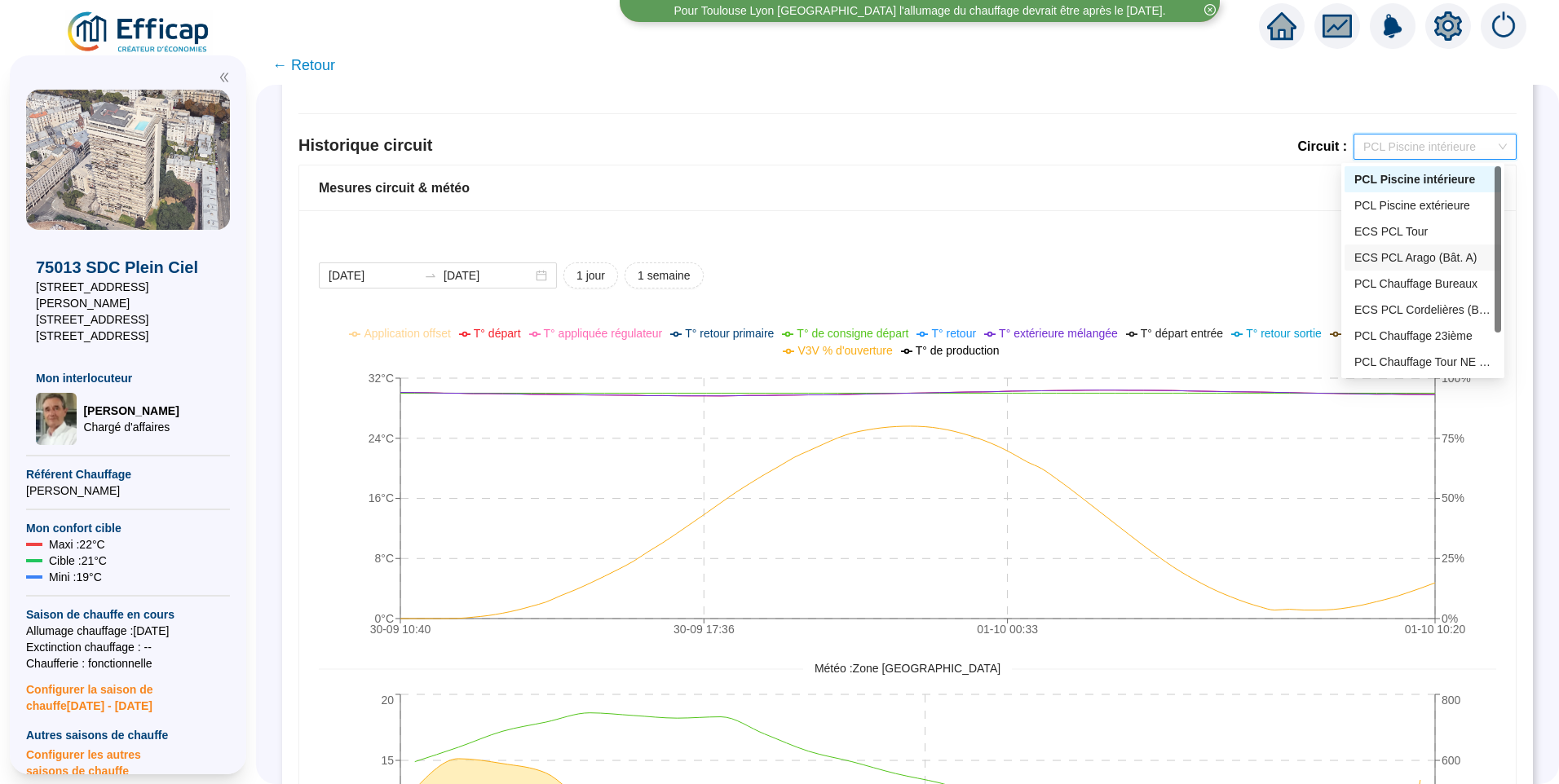
click at [1449, 261] on div "ECS PCL Arago (Bât. A)" at bounding box center [1422, 257] width 137 height 17
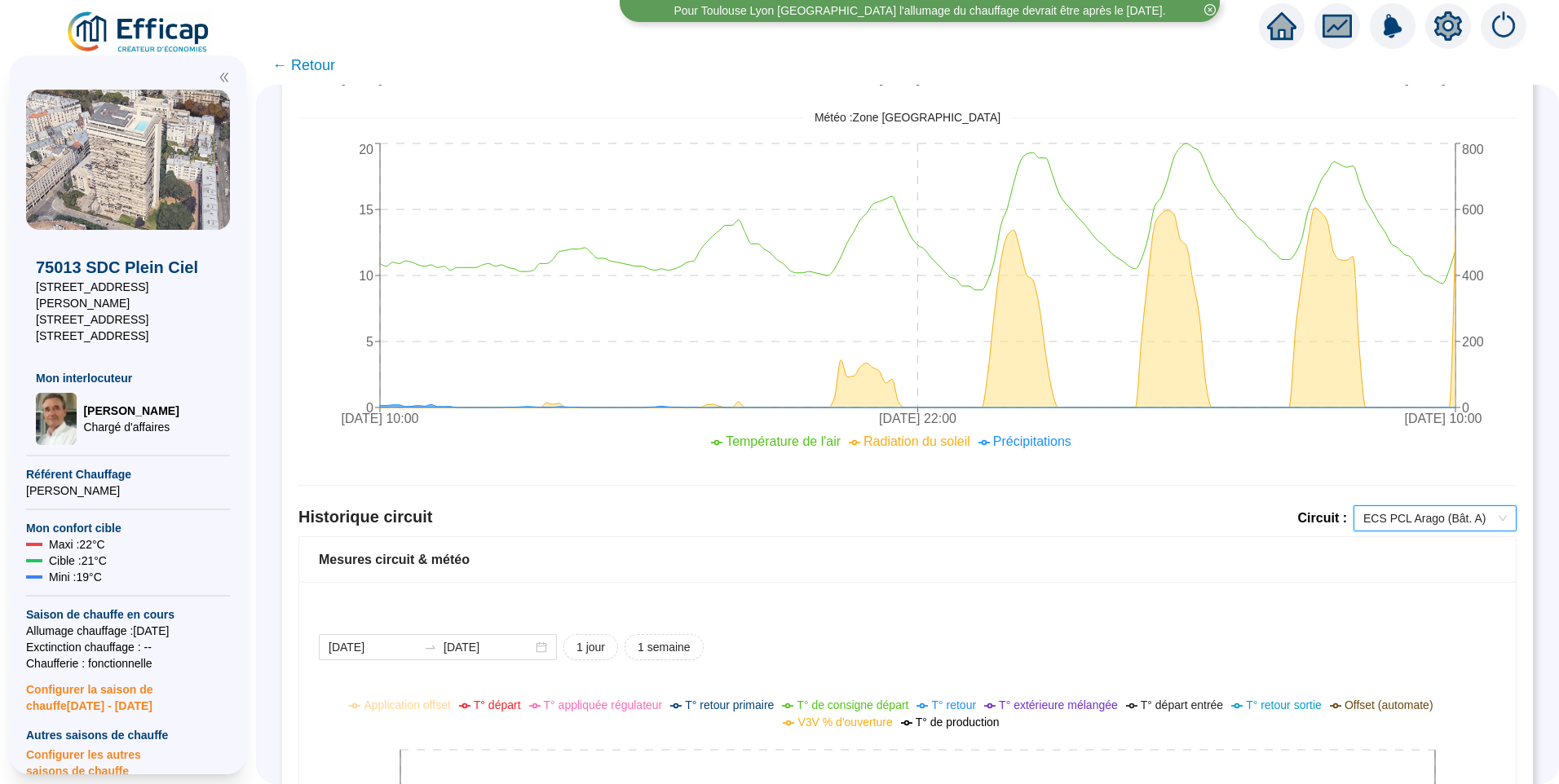
scroll to position [982, 0]
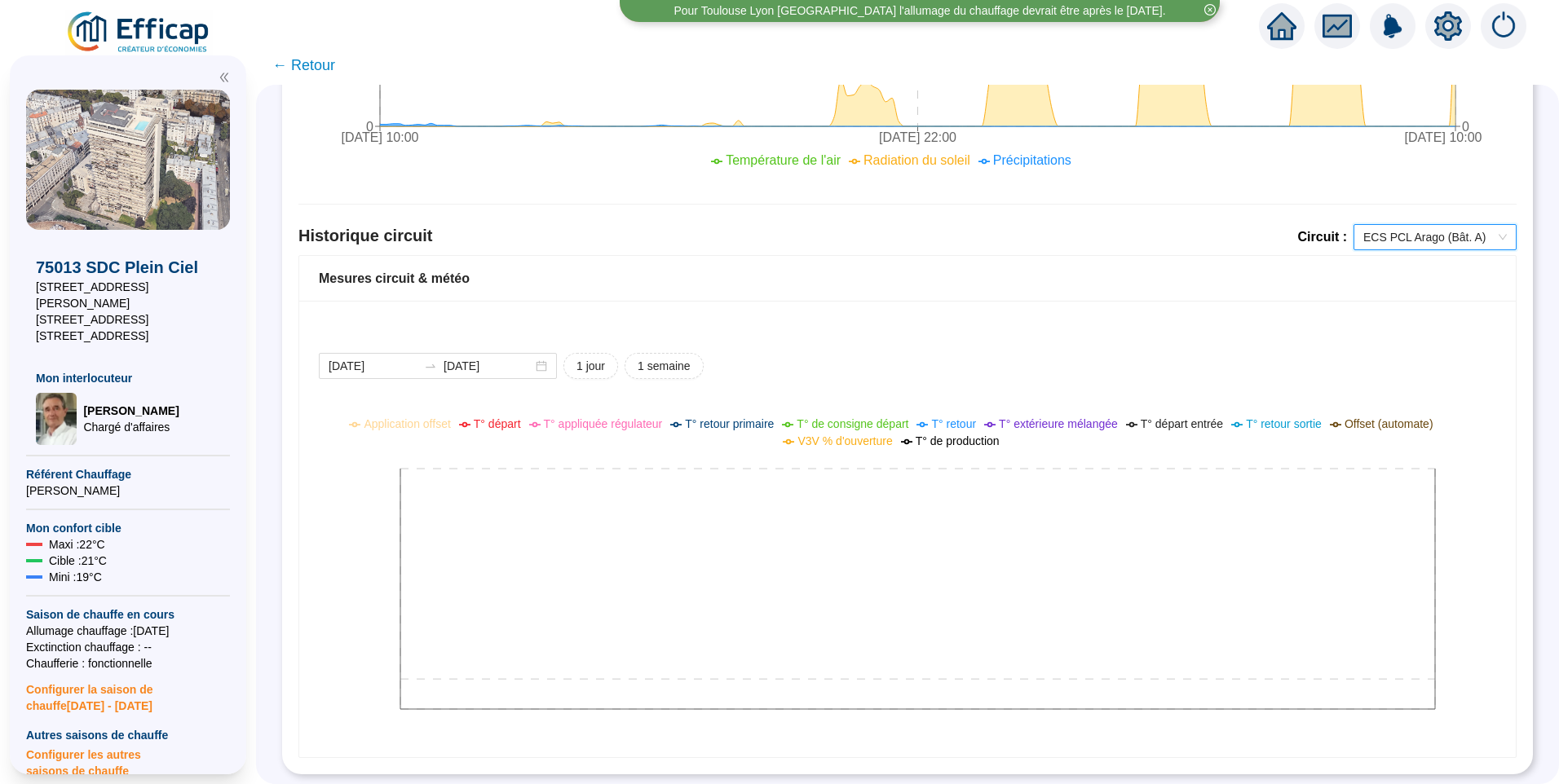
click at [1398, 225] on span "ECS PCL Arago (Bât. A)" at bounding box center [1435, 237] width 143 height 24
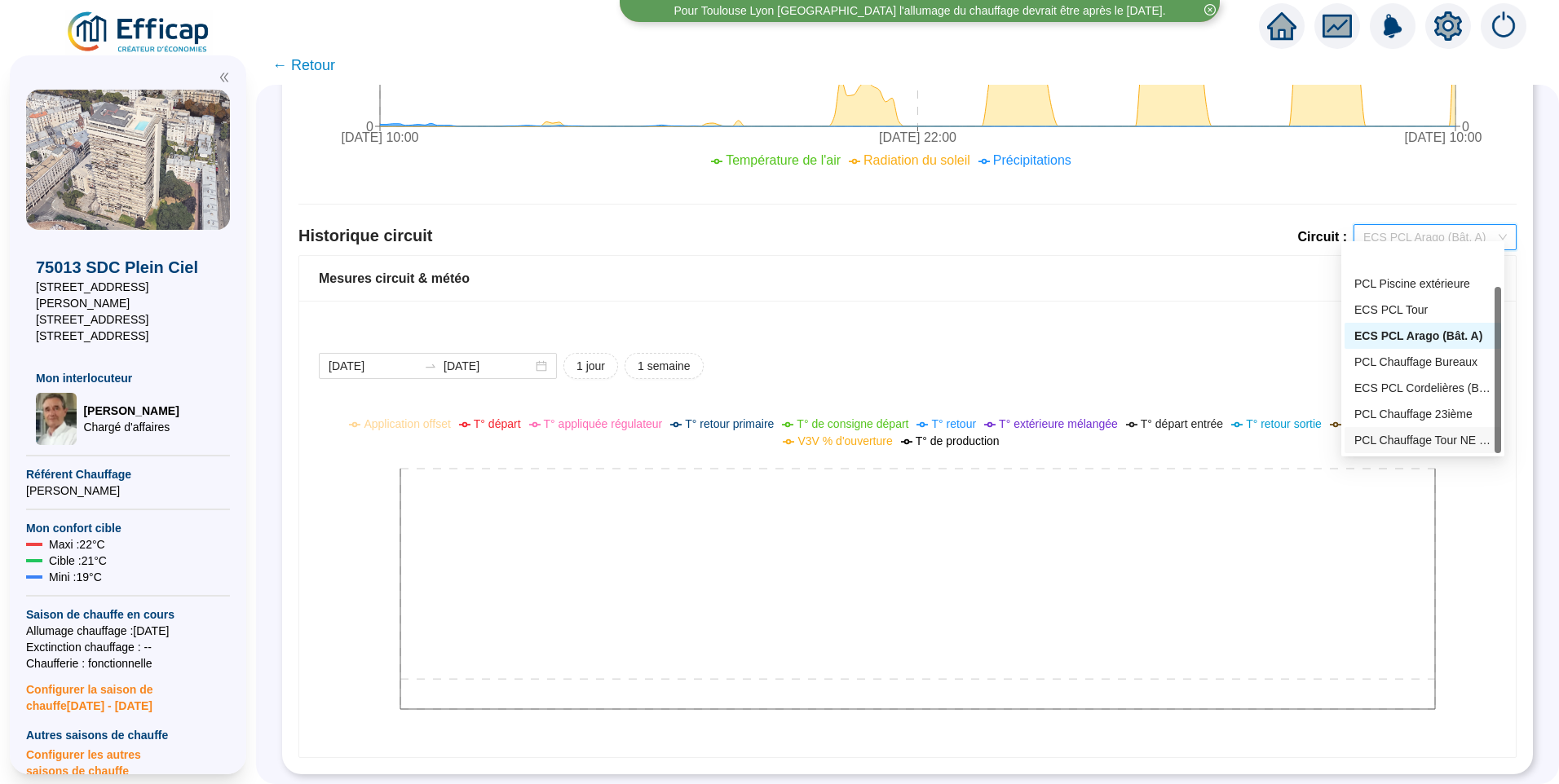
scroll to position [52, 0]
click at [1424, 380] on div "PCL Chauffage Tour NE (Bât D - 191 lots/2)" at bounding box center [1422, 388] width 137 height 17
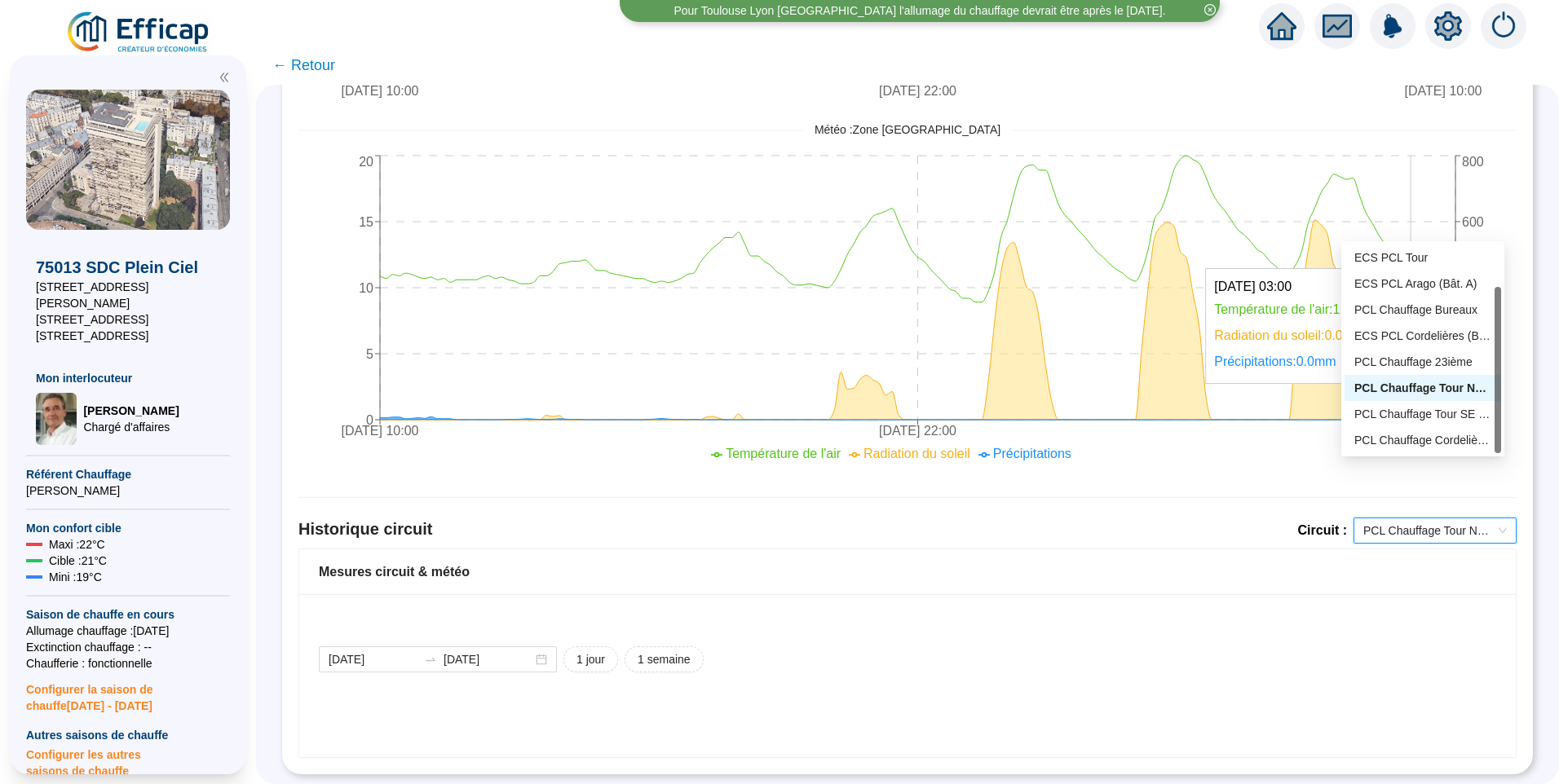
scroll to position [982, 0]
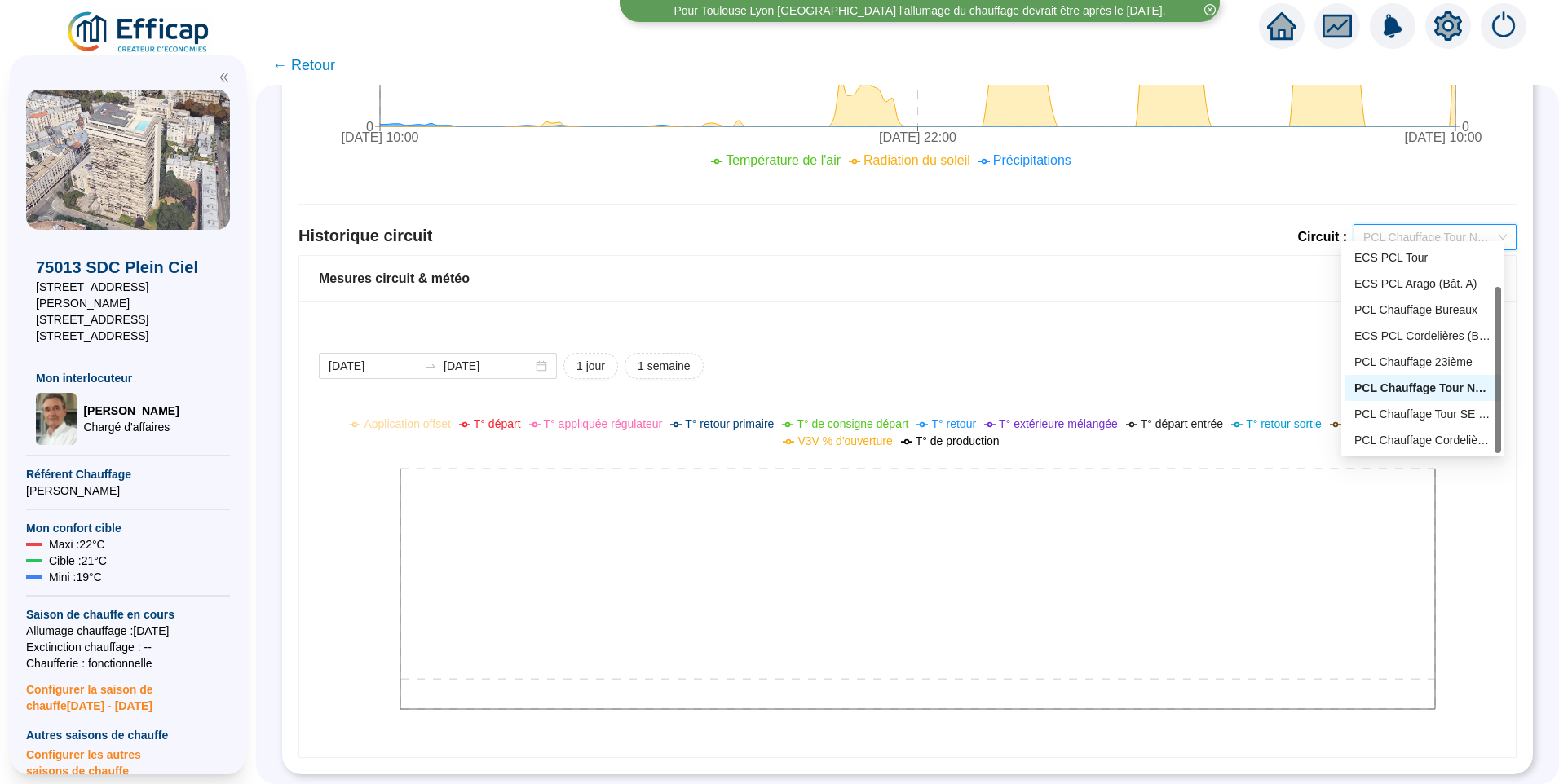
click at [1453, 225] on span "PCL Chauffage Tour NE (Bât D - 191 lots/2)" at bounding box center [1435, 237] width 143 height 24
